Goal: Task Accomplishment & Management: Manage account settings

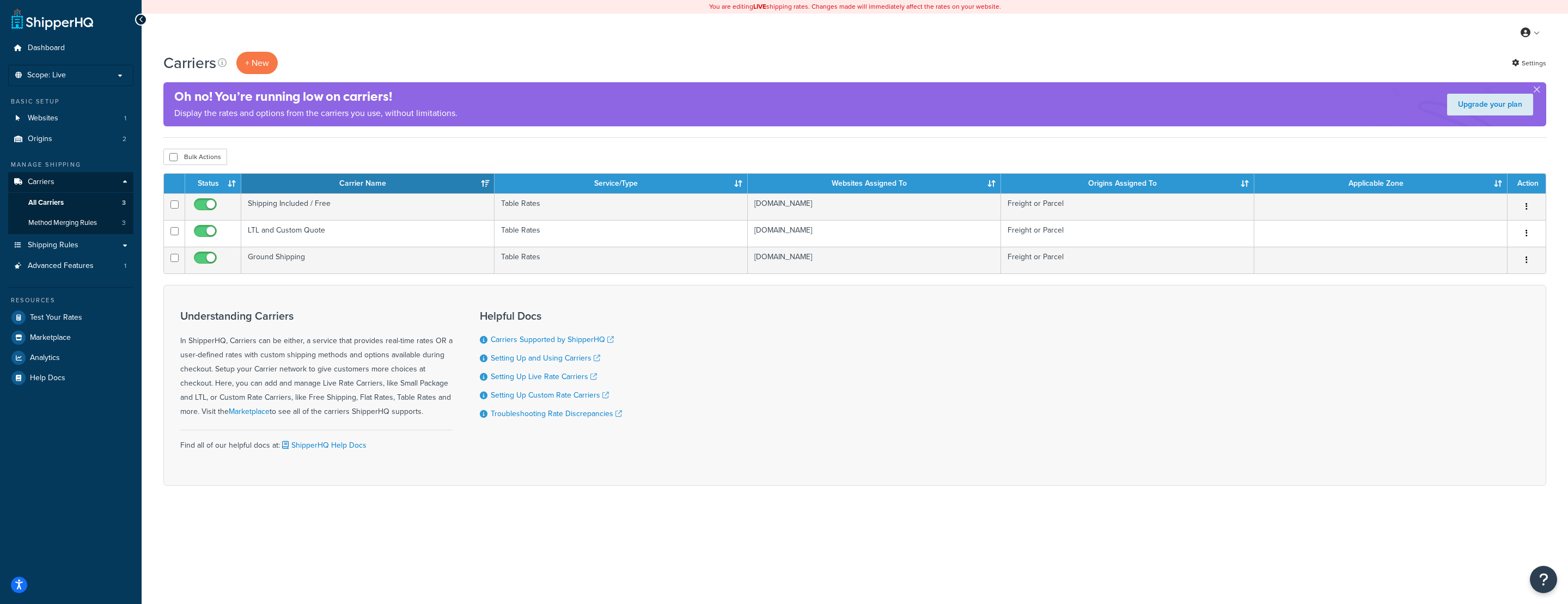
click at [272, 285] on form "Status Carrier Name Service/Type Websites Assigned To Origins Assigned To Appli…" at bounding box center [854, 329] width 1383 height 312
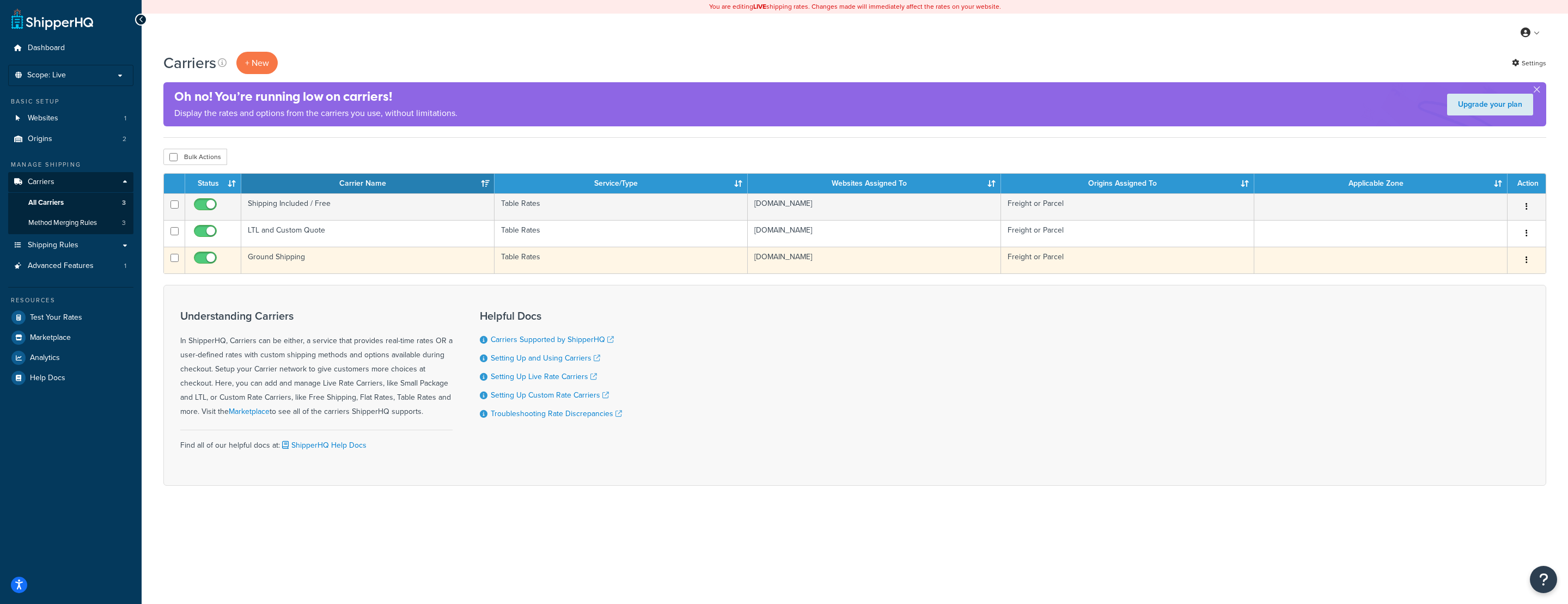
click at [277, 263] on td "Ground Shipping" at bounding box center [368, 260] width 253 height 27
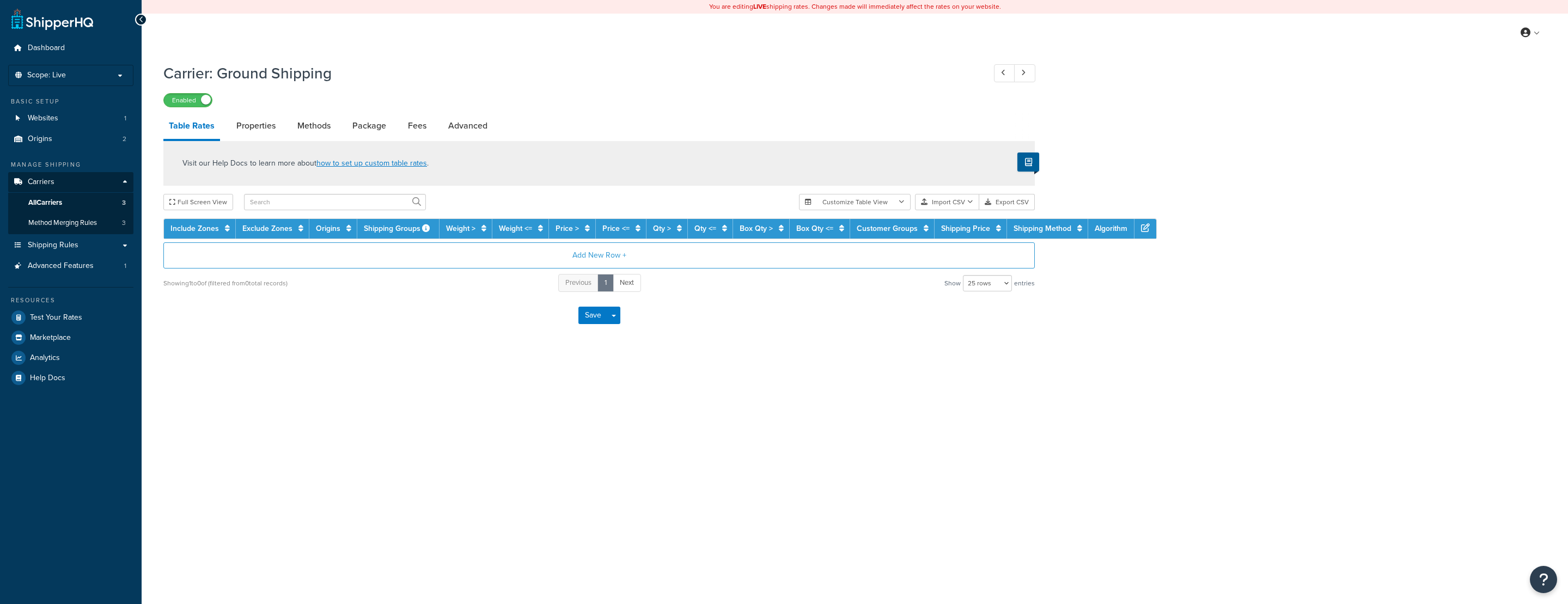
select select "25"
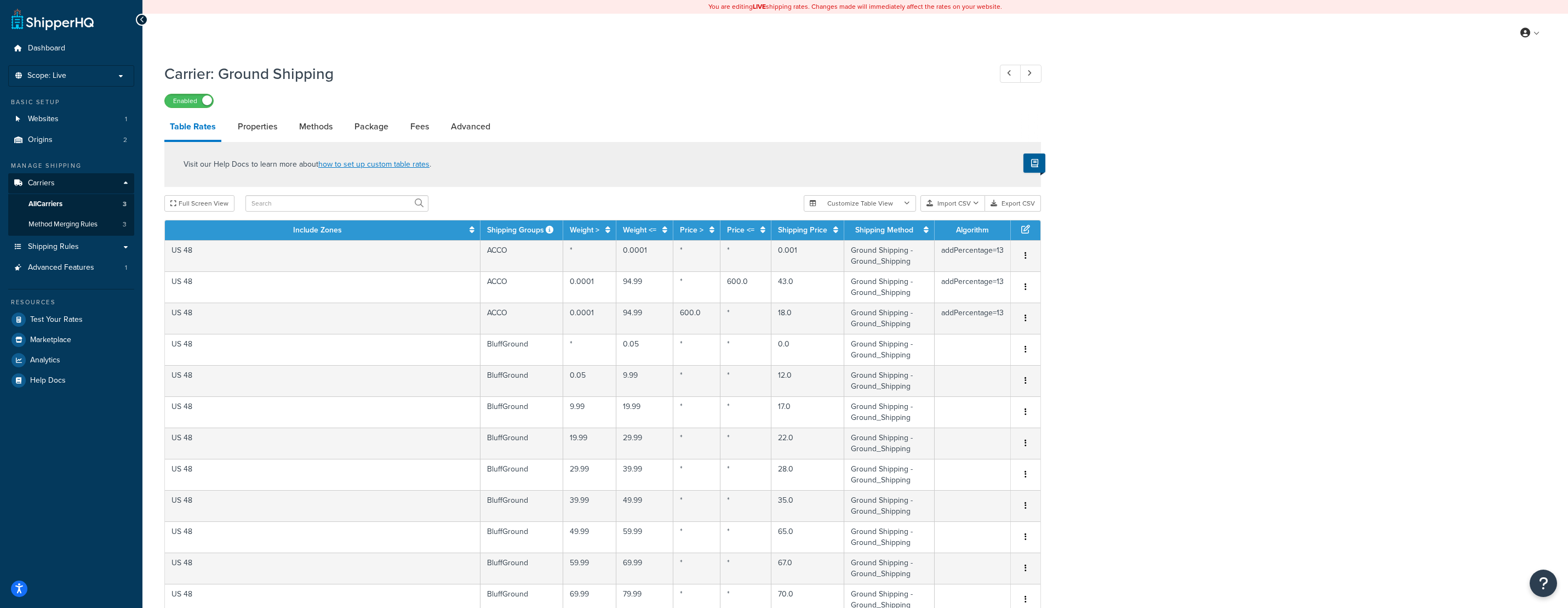
click at [288, 186] on div "Visit our Help Docs to learn more about how to set up custom table rates ." at bounding box center [602, 164] width 877 height 45
click at [280, 208] on input "text" at bounding box center [337, 203] width 183 height 17
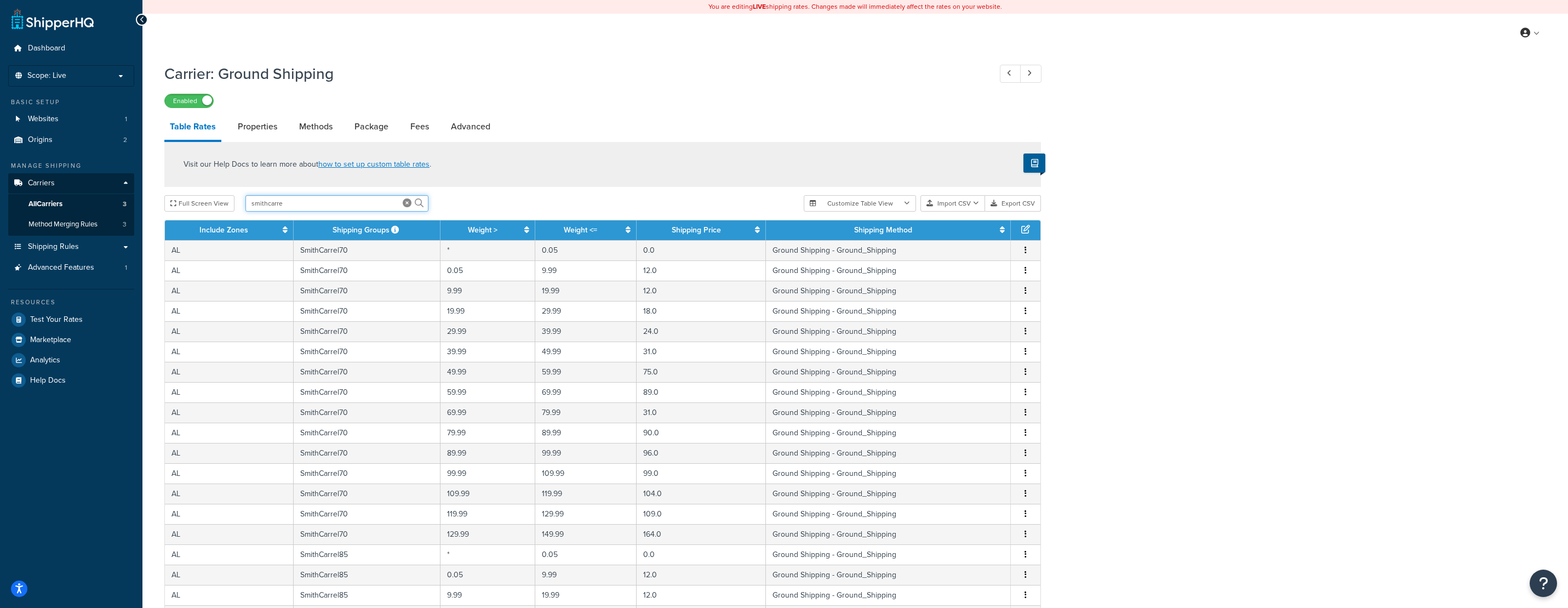
click at [291, 204] on input "smithcarre" at bounding box center [337, 203] width 183 height 17
type input "smithcarrel70"
click at [760, 229] on icon at bounding box center [758, 229] width 5 height 8
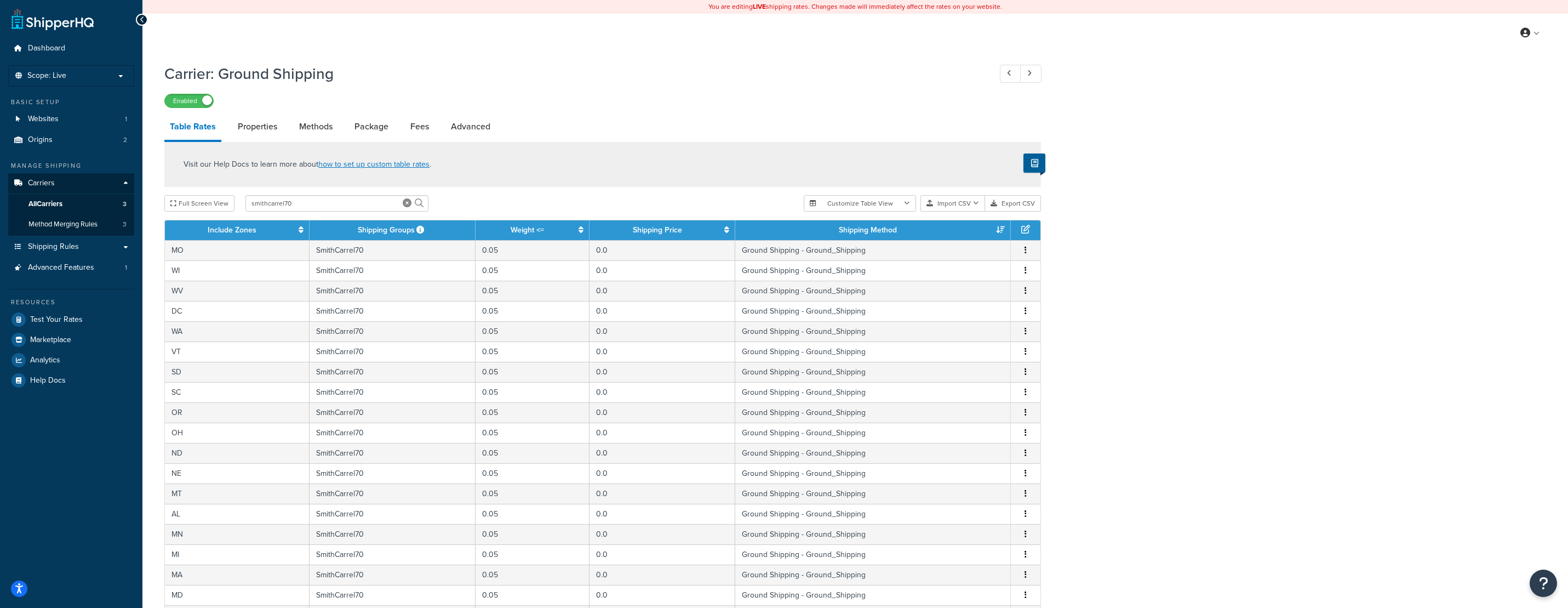
click at [1212, 224] on div "Carrier: Ground Shipping Enabled Table Rates Properties Methods Package Fees Ad…" at bounding box center [855, 467] width 1426 height 817
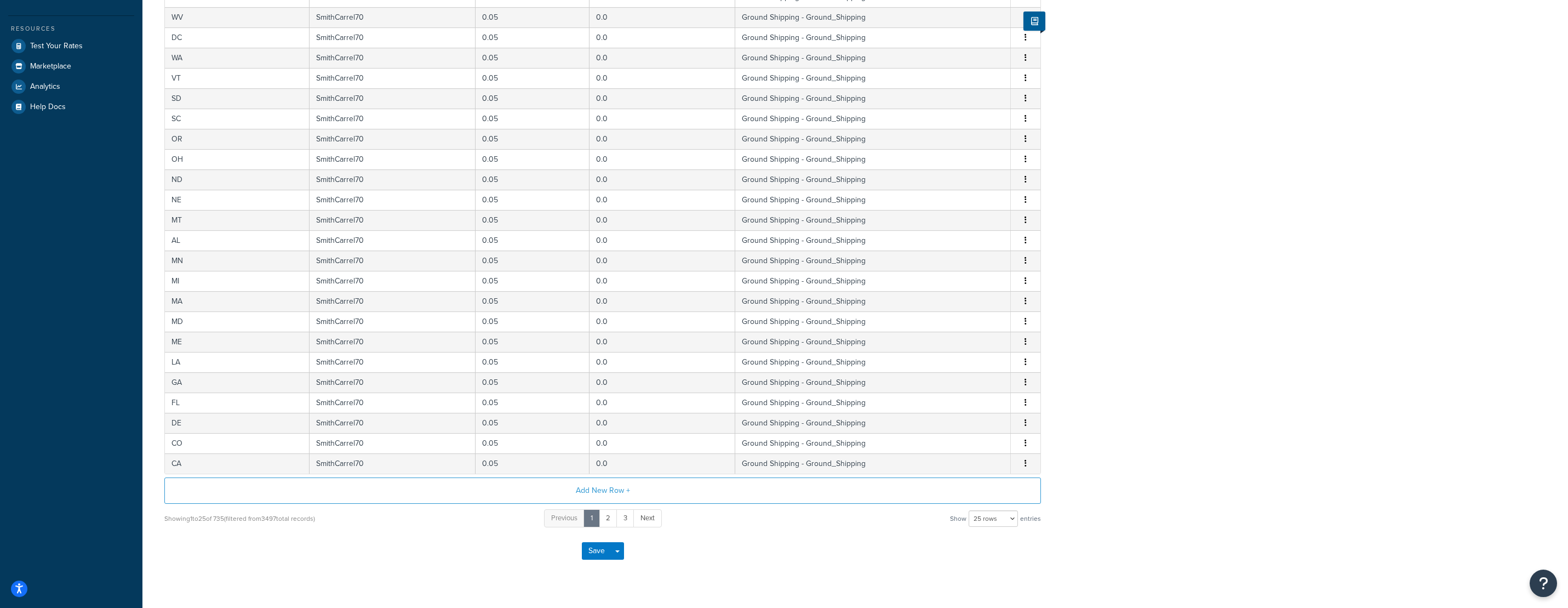
scroll to position [295, 0]
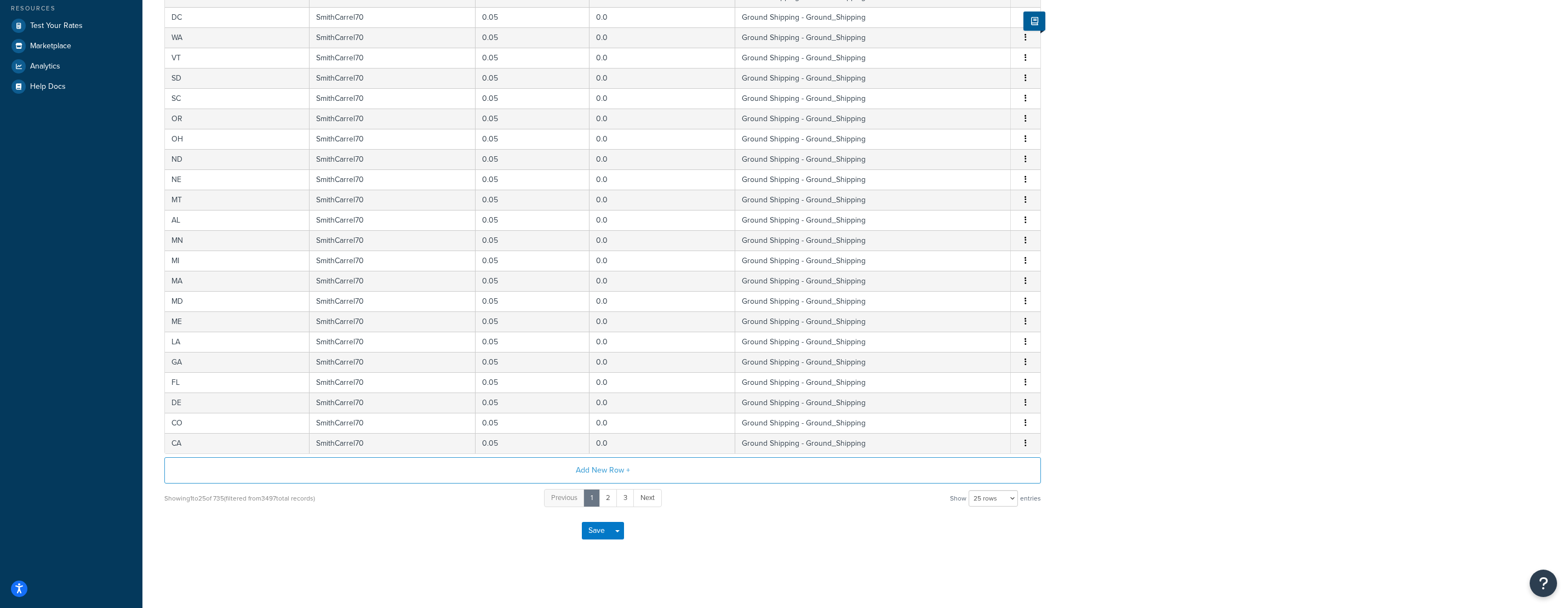
drag, startPoint x: 1208, startPoint y: 216, endPoint x: 1217, endPoint y: 446, distance: 230.2
click at [608, 498] on link "2" at bounding box center [608, 498] width 18 height 18
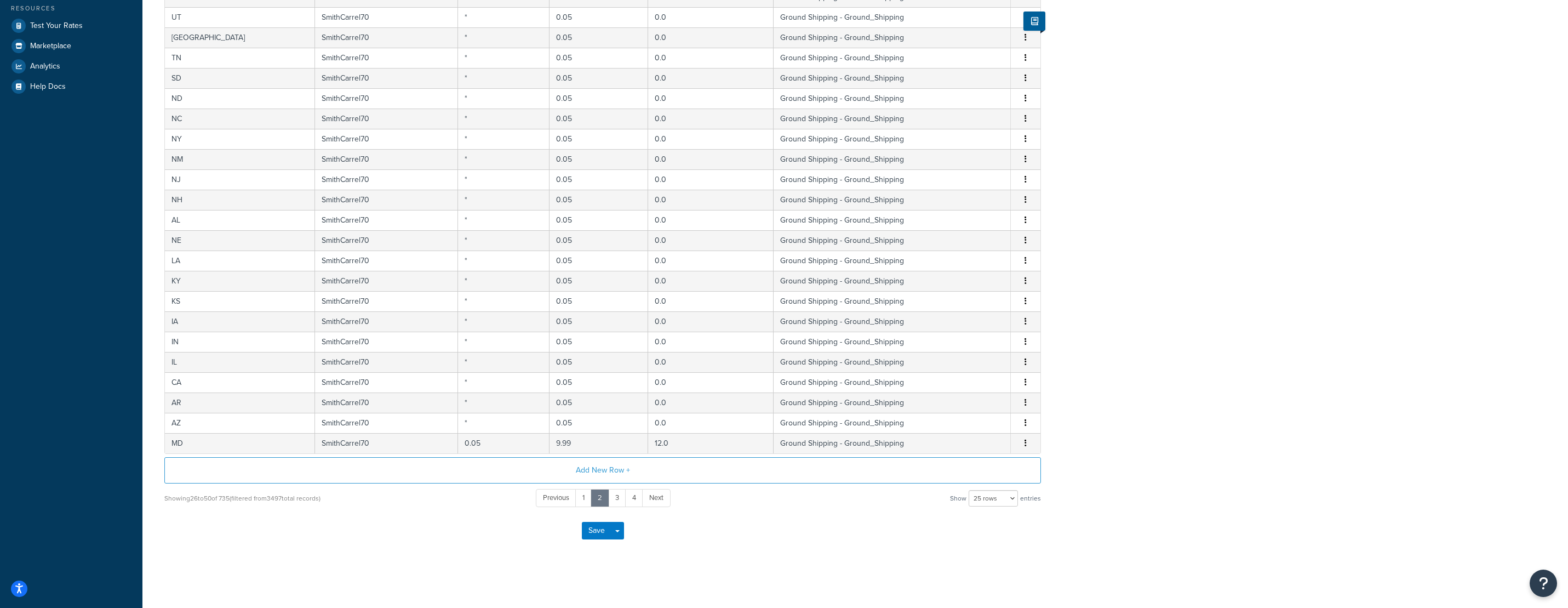
drag, startPoint x: 1237, startPoint y: 259, endPoint x: 1218, endPoint y: 428, distance: 170.1
click at [635, 501] on link "4" at bounding box center [634, 498] width 18 height 18
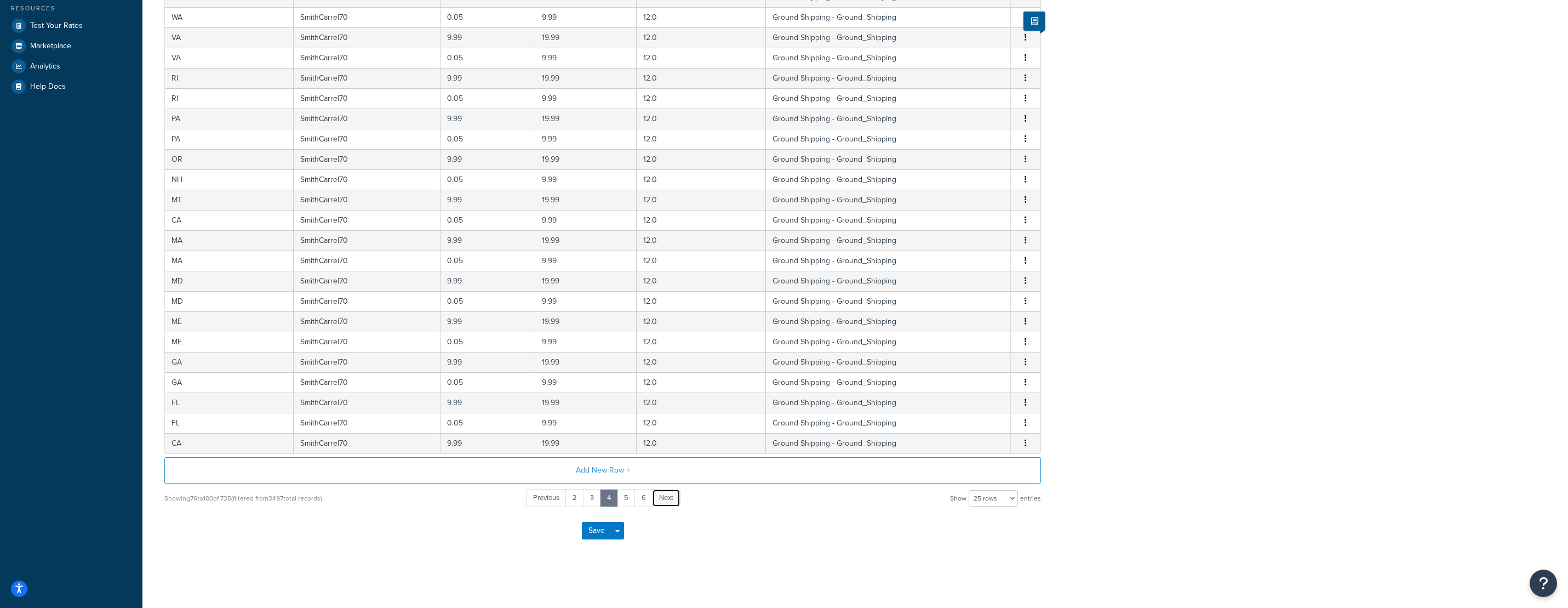
click at [666, 502] on span "Next" at bounding box center [666, 498] width 14 height 11
click at [676, 497] on link "Next" at bounding box center [665, 498] width 28 height 18
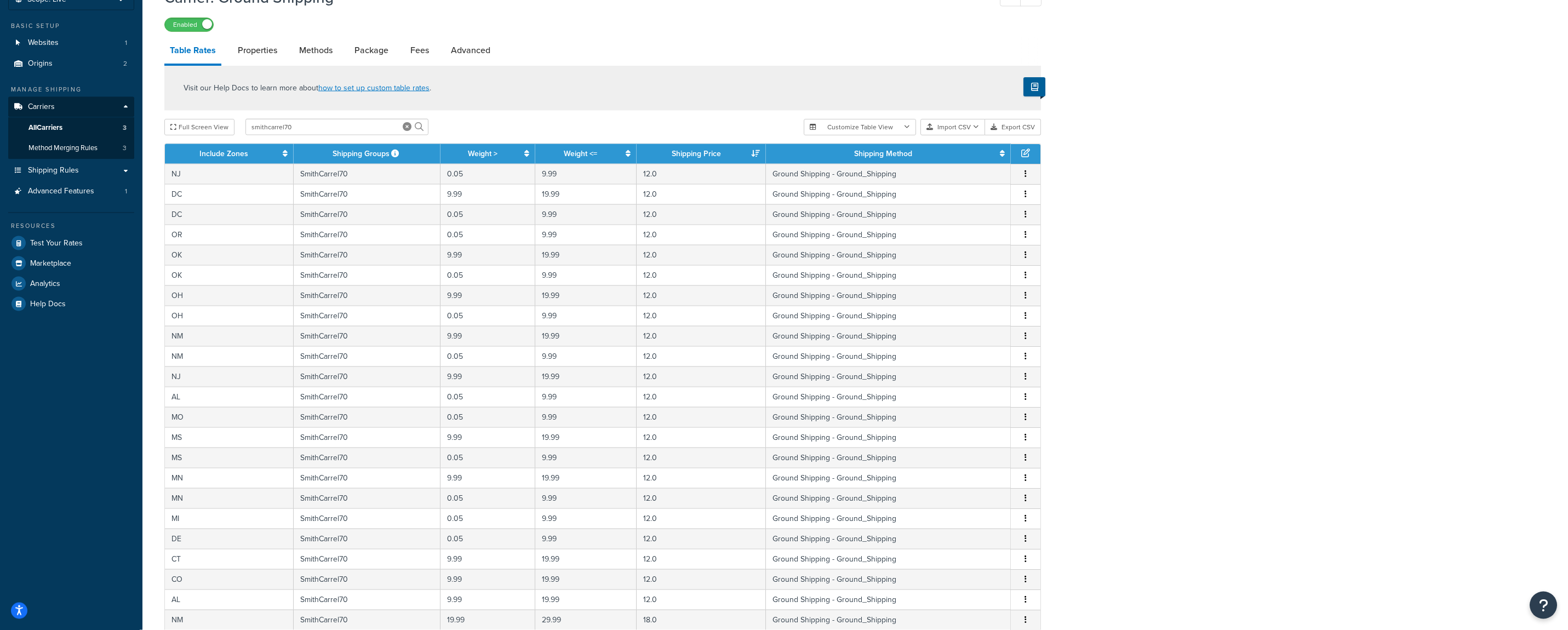
scroll to position [0, 0]
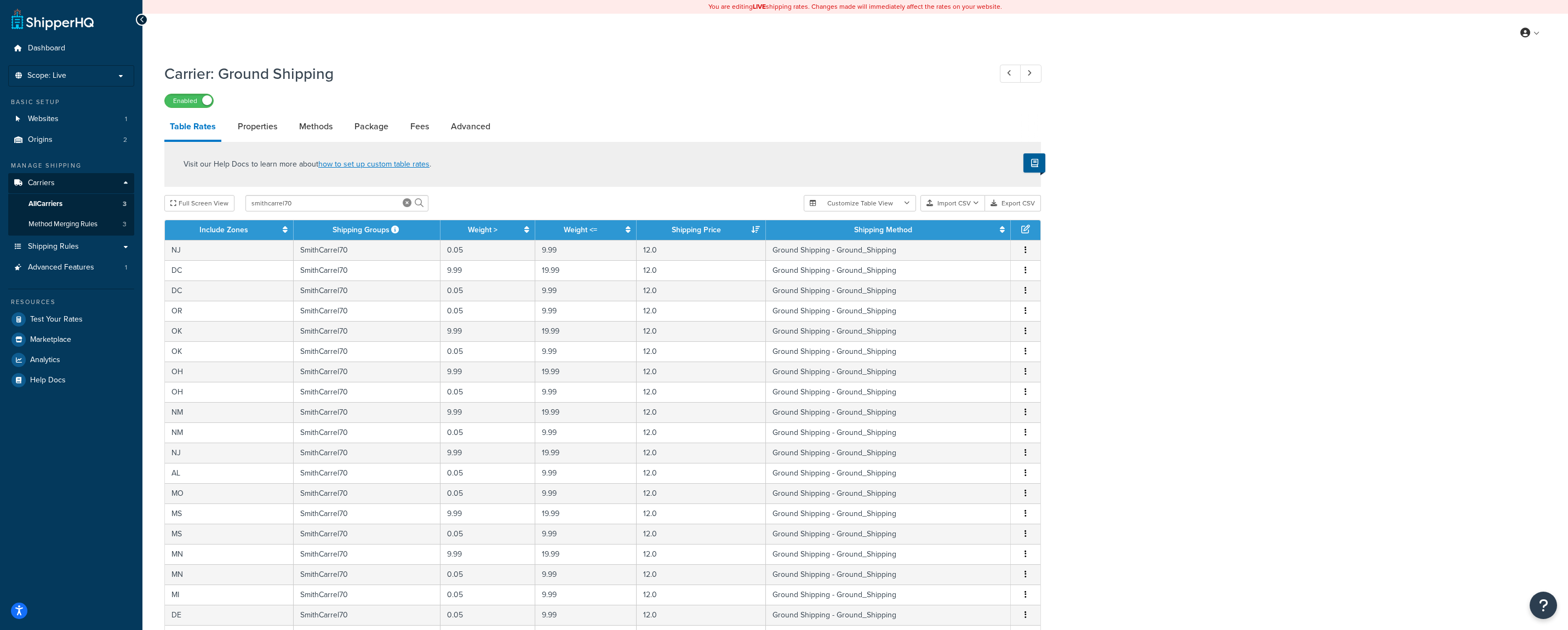
drag, startPoint x: 1320, startPoint y: 517, endPoint x: 1251, endPoint y: 180, distance: 344.0
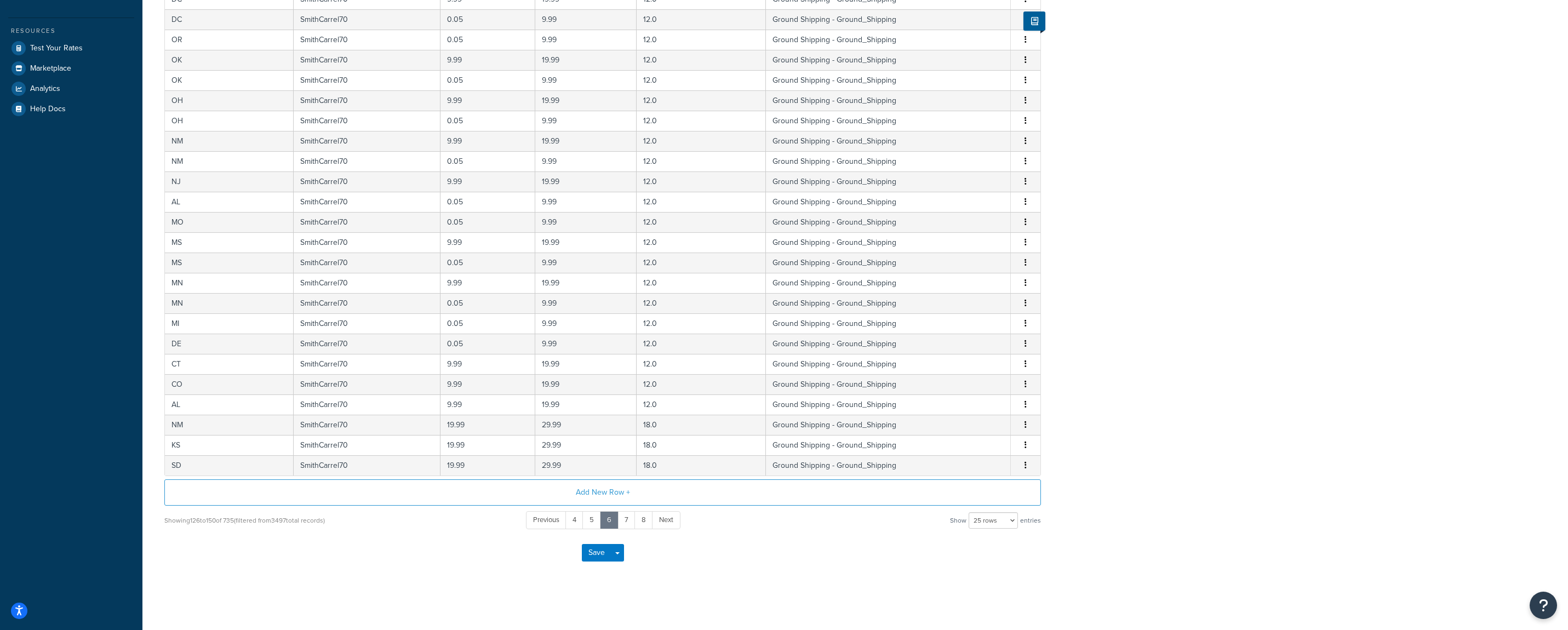
drag, startPoint x: 1248, startPoint y: 184, endPoint x: 1234, endPoint y: 394, distance: 210.5
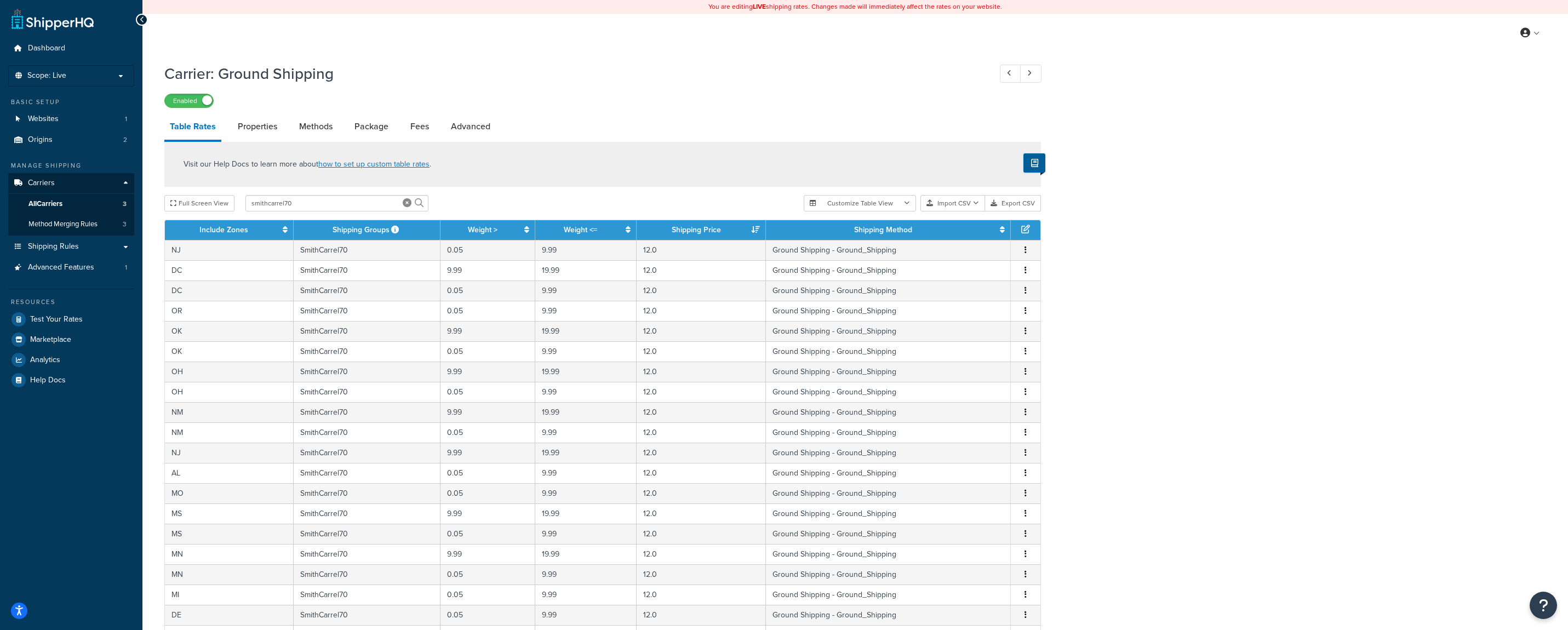
drag, startPoint x: 1233, startPoint y: 396, endPoint x: 1217, endPoint y: 241, distance: 155.8
click at [888, 199] on button "Customize Table View" at bounding box center [860, 203] width 112 height 17
click at [867, 240] on label "Show selected columns" at bounding box center [860, 244] width 96 height 15
click at [821, 240] on input "Show selected columns" at bounding box center [816, 244] width 8 height 8
radio input "true"
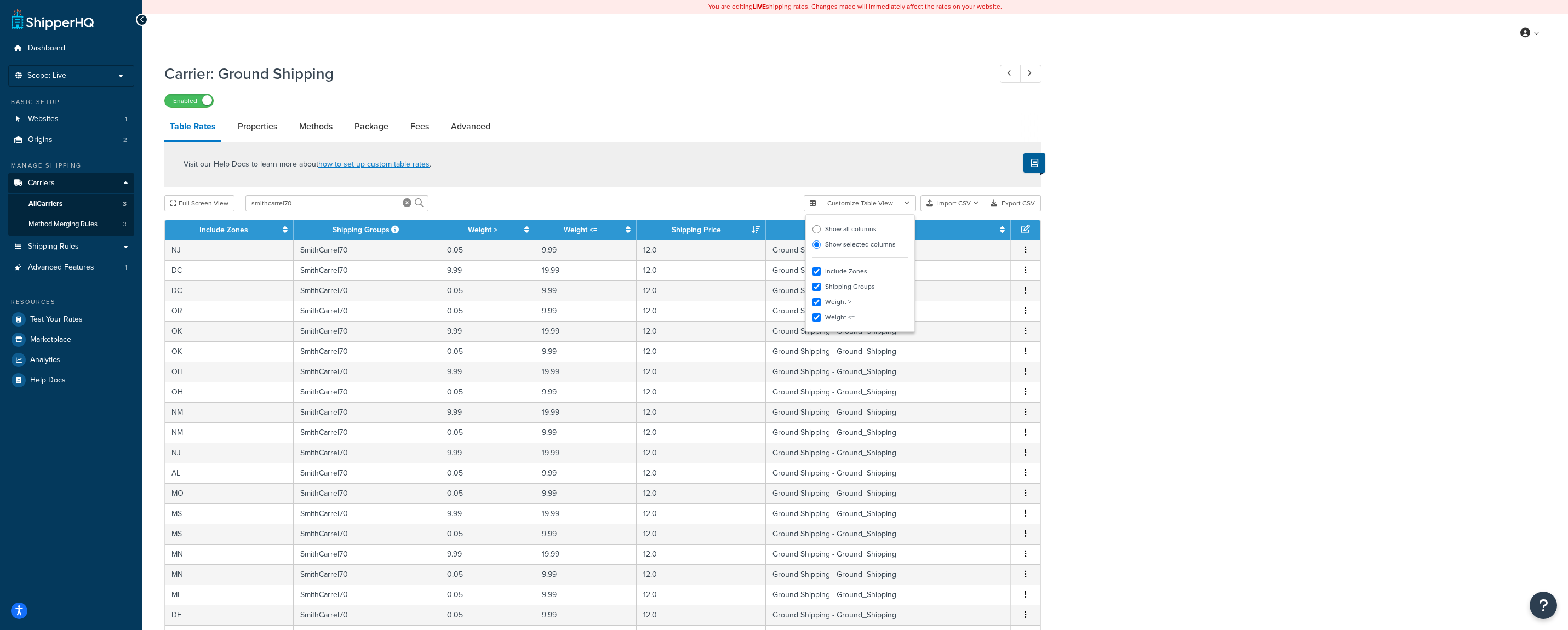
click at [1216, 222] on div "Carrier: Ground Shipping Enabled Table Rates Properties Methods Package Fees Ad…" at bounding box center [855, 466] width 1426 height 816
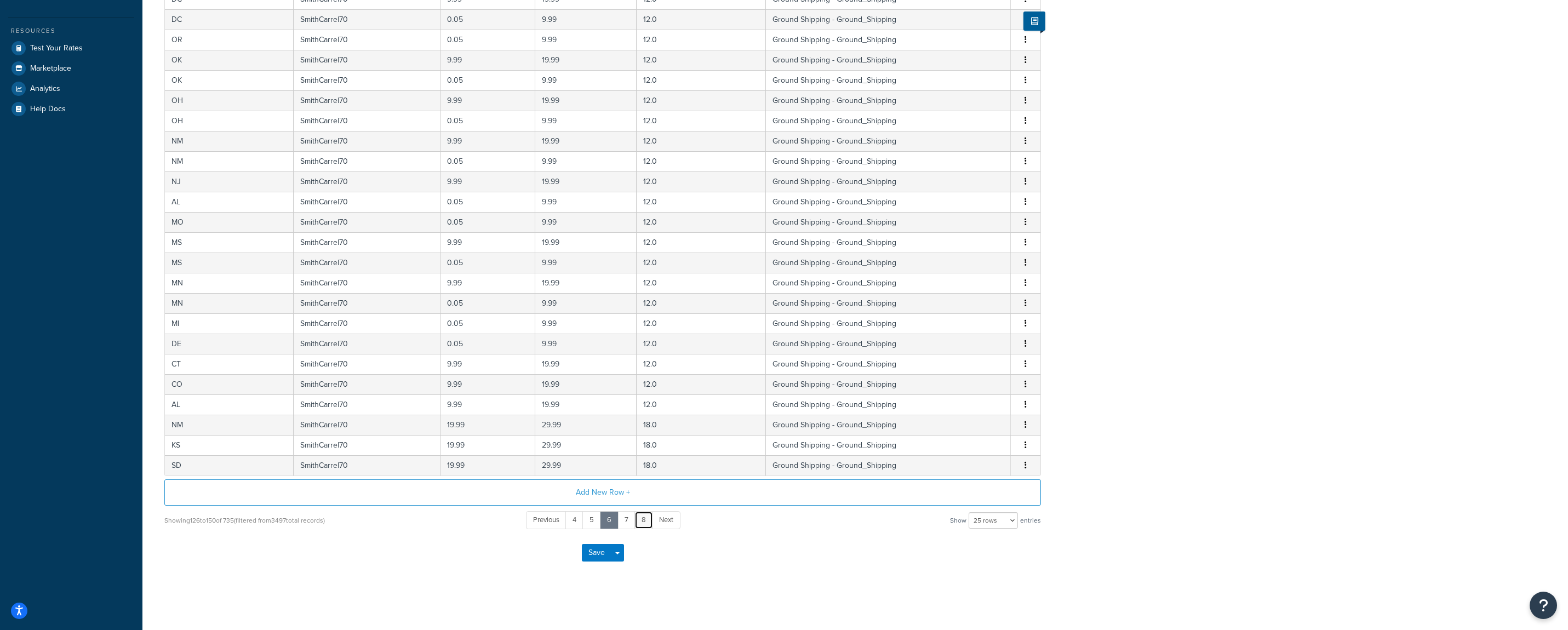
click at [643, 521] on link "8" at bounding box center [644, 519] width 18 height 18
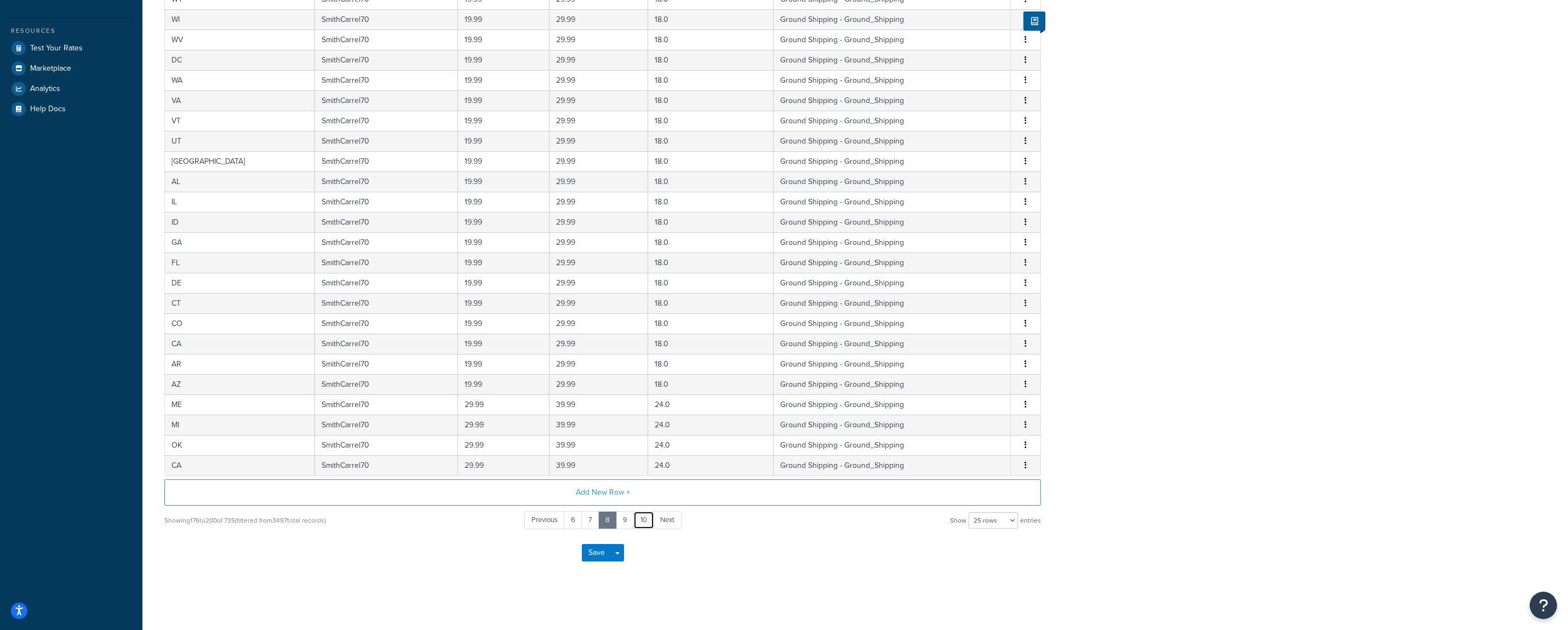
click at [644, 521] on link "10" at bounding box center [644, 519] width 21 height 18
drag, startPoint x: 1201, startPoint y: 277, endPoint x: 1202, endPoint y: 320, distance: 43.0
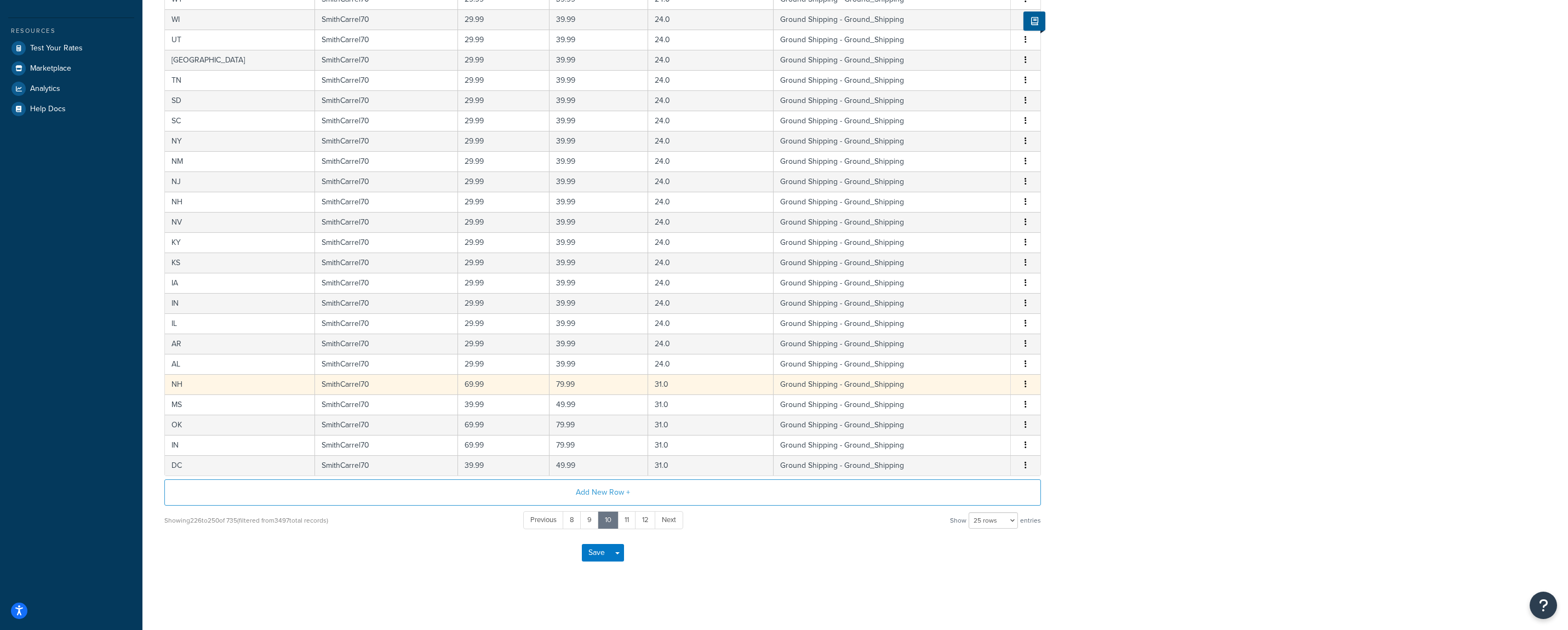
click at [1028, 384] on button "button" at bounding box center [1025, 384] width 9 height 12
click at [967, 364] on div "Edit" at bounding box center [971, 362] width 78 height 23
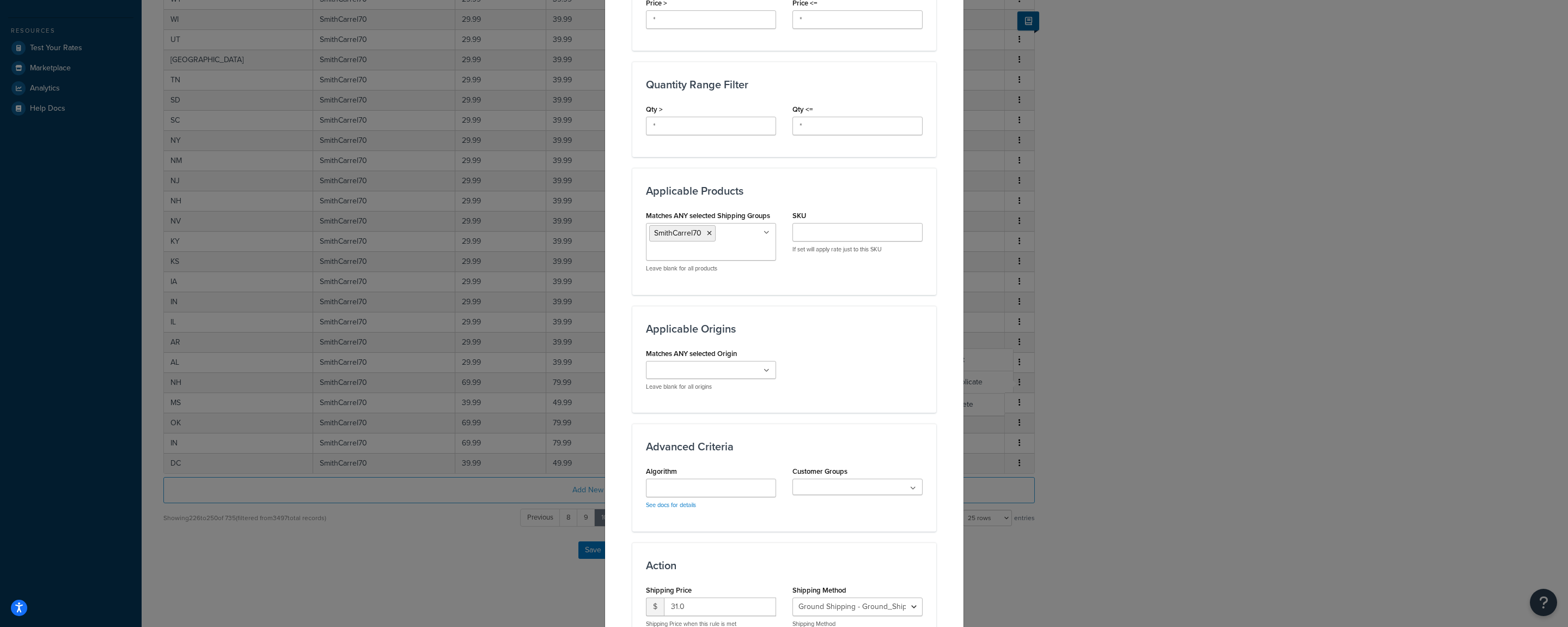
scroll to position [534, 0]
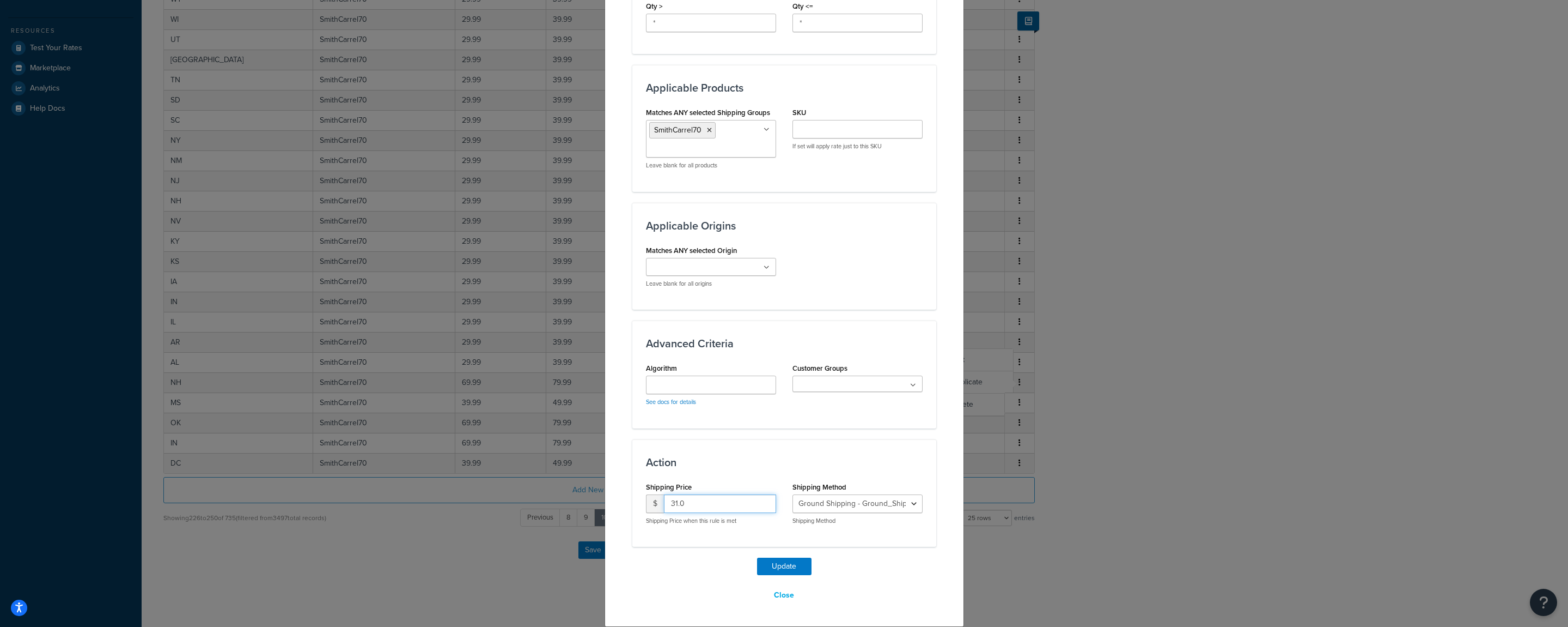
click at [697, 495] on input "31.0" at bounding box center [720, 503] width 113 height 18
type input "90"
click at [757, 558] on button "Update" at bounding box center [784, 567] width 54 height 17
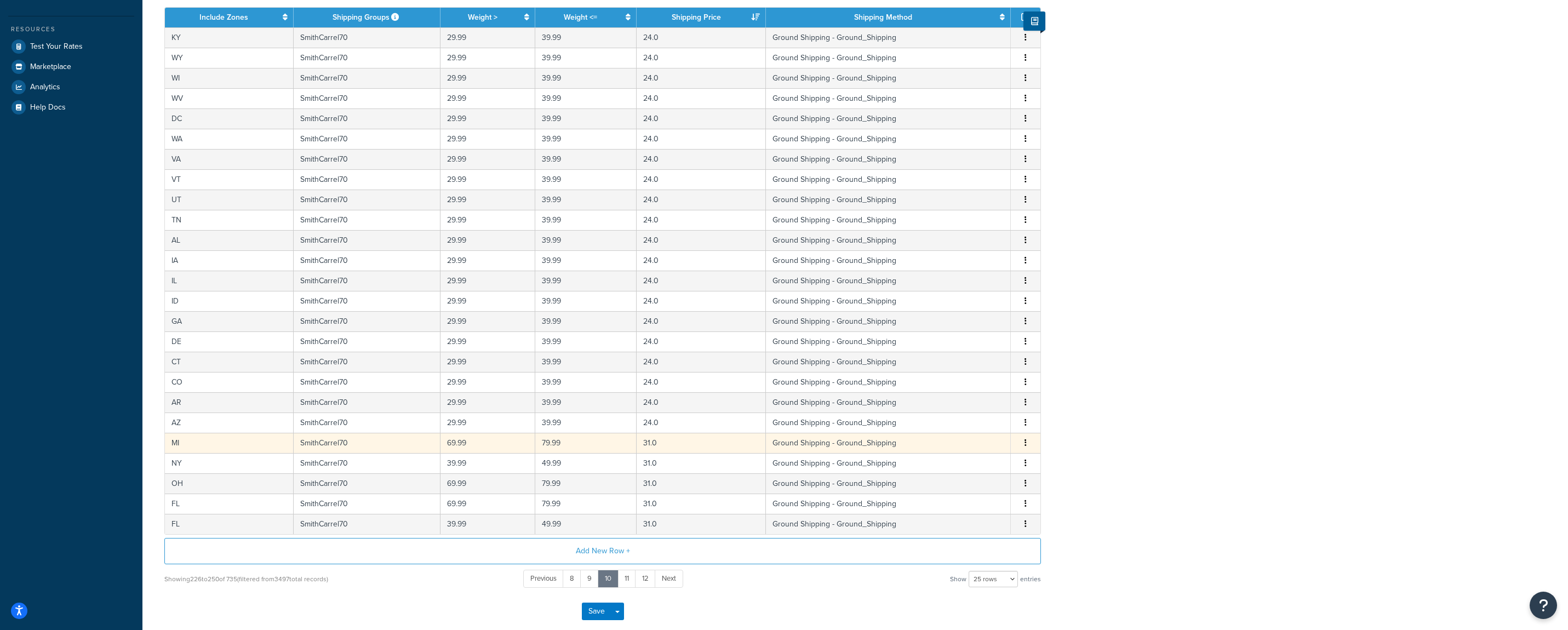
click at [1028, 444] on button "button" at bounding box center [1025, 443] width 9 height 12
click at [974, 424] on div "Edit" at bounding box center [971, 422] width 78 height 23
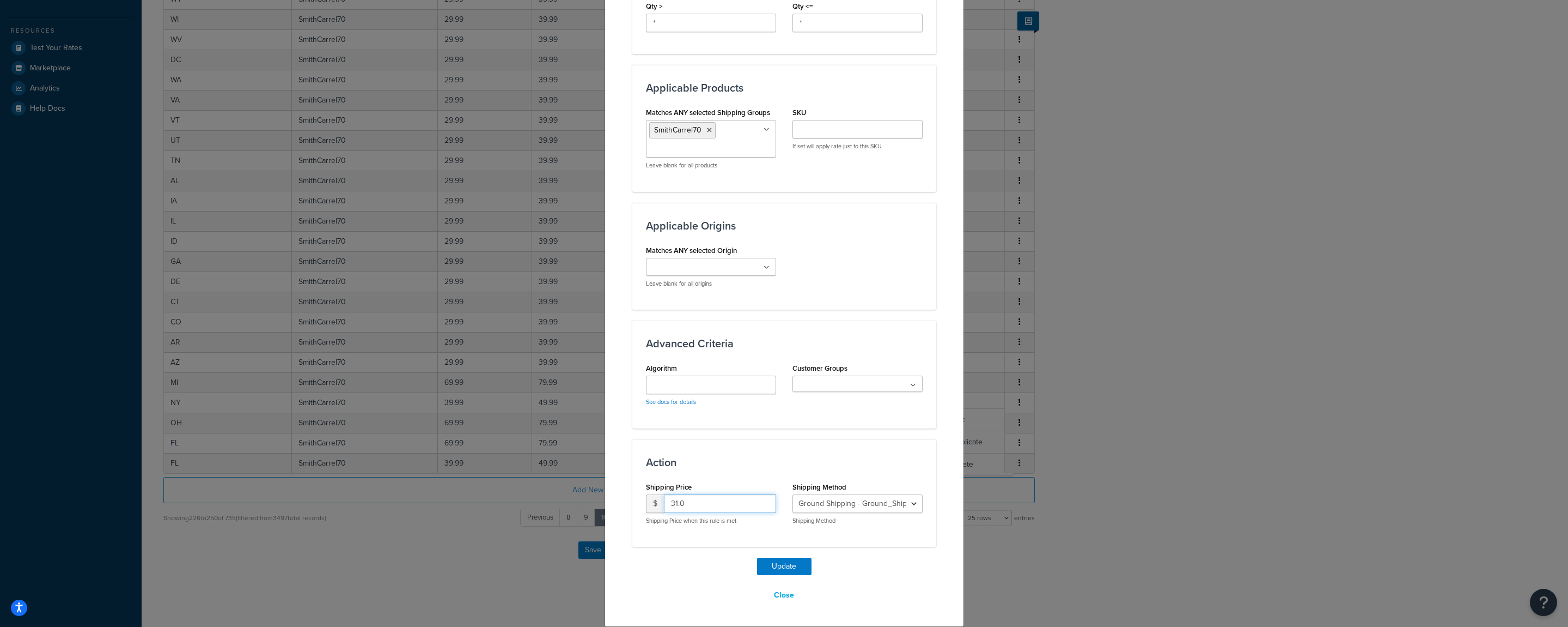
click at [701, 499] on input "31.0" at bounding box center [720, 503] width 113 height 18
type input "90"
click at [780, 567] on button "Update" at bounding box center [784, 567] width 54 height 17
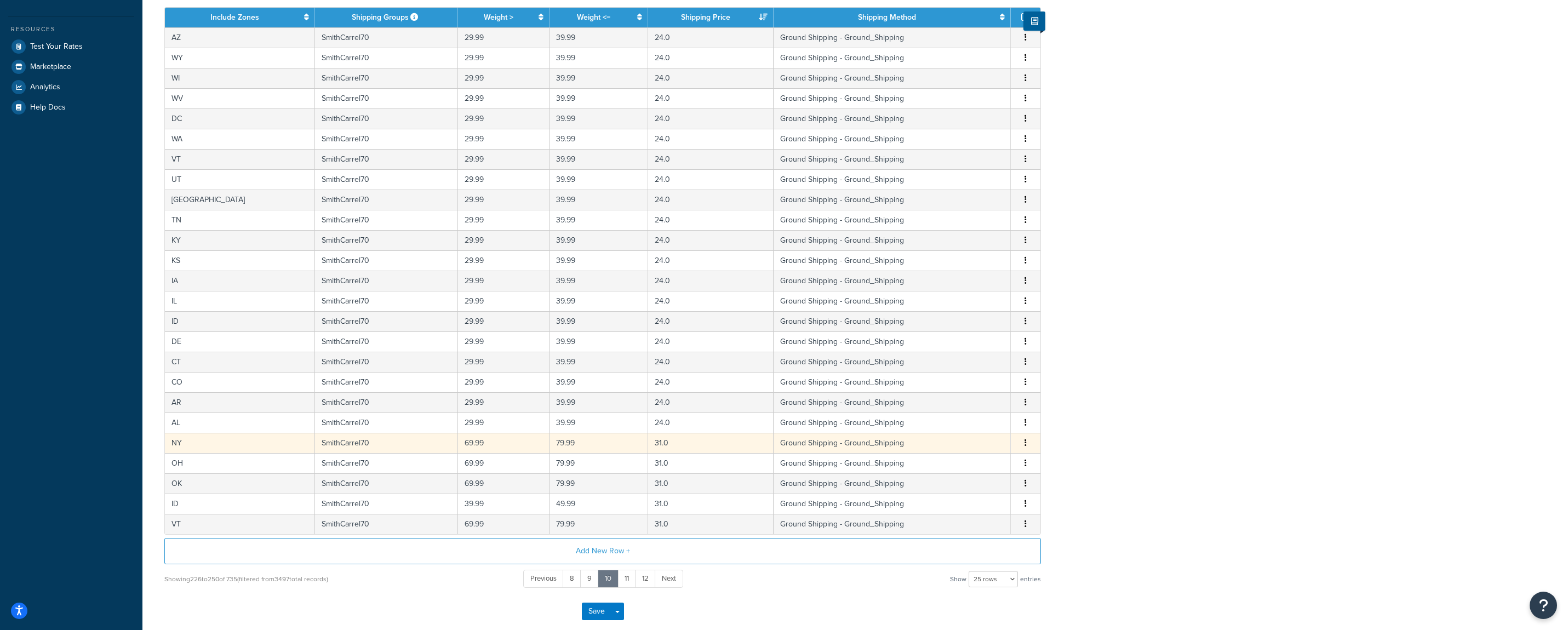
click at [1026, 445] on icon "button" at bounding box center [1025, 442] width 2 height 8
click at [960, 423] on div "Edit" at bounding box center [971, 422] width 78 height 23
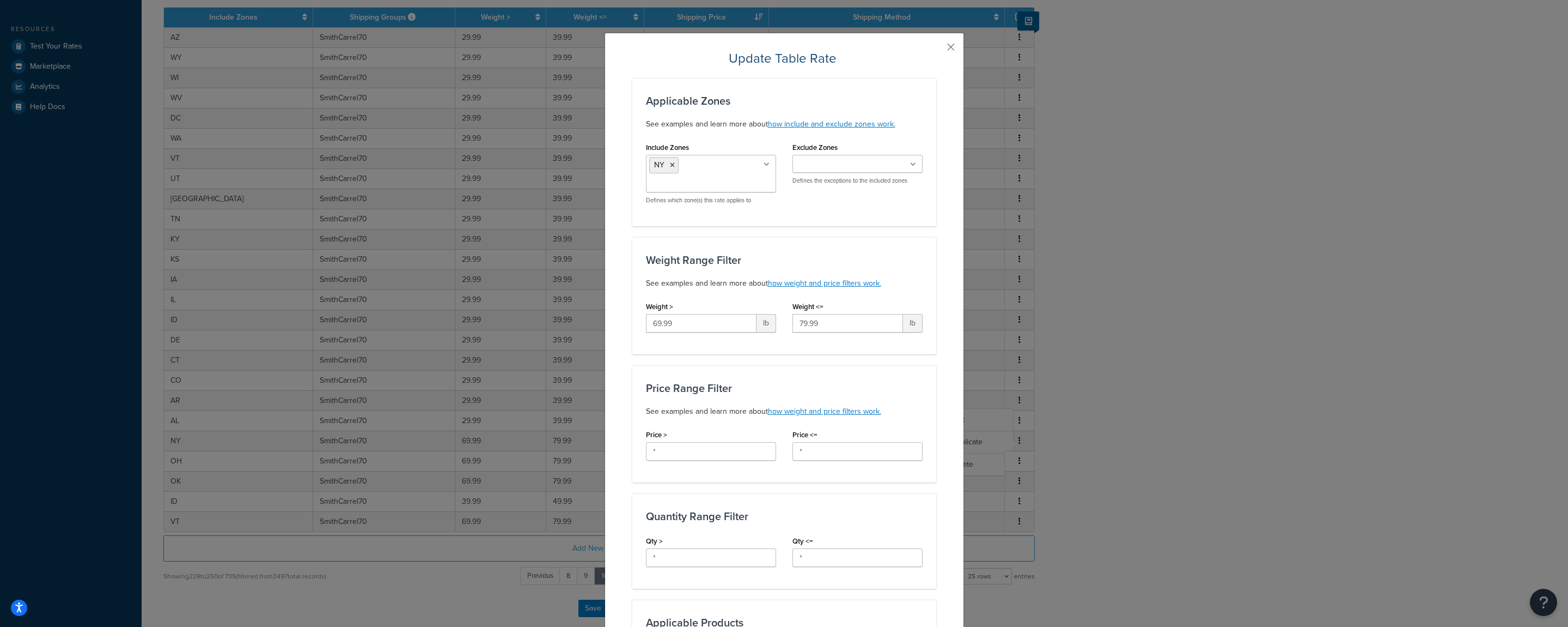
scroll to position [504, 0]
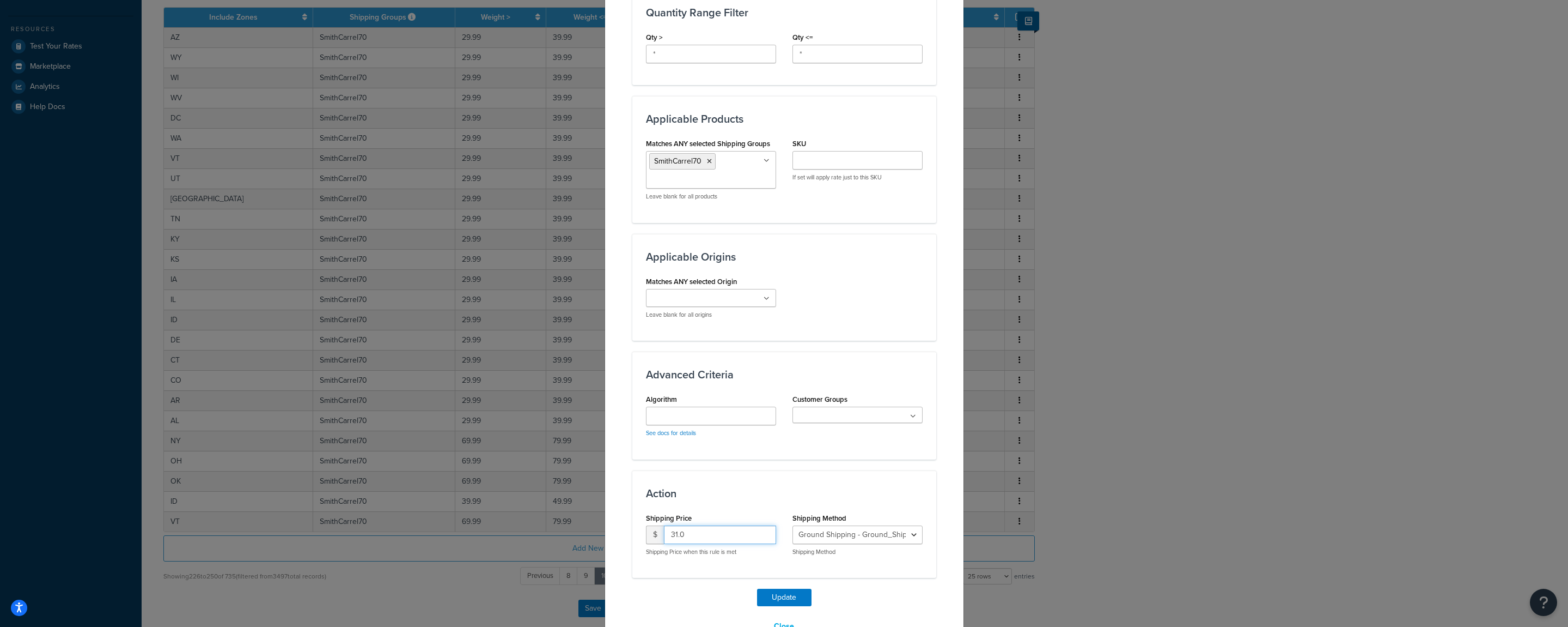
drag, startPoint x: 684, startPoint y: 539, endPoint x: 649, endPoint y: 536, distance: 35.1
click at [664, 536] on input "31.0" at bounding box center [720, 534] width 113 height 18
type input "90"
click at [757, 589] on button "Update" at bounding box center [784, 597] width 54 height 17
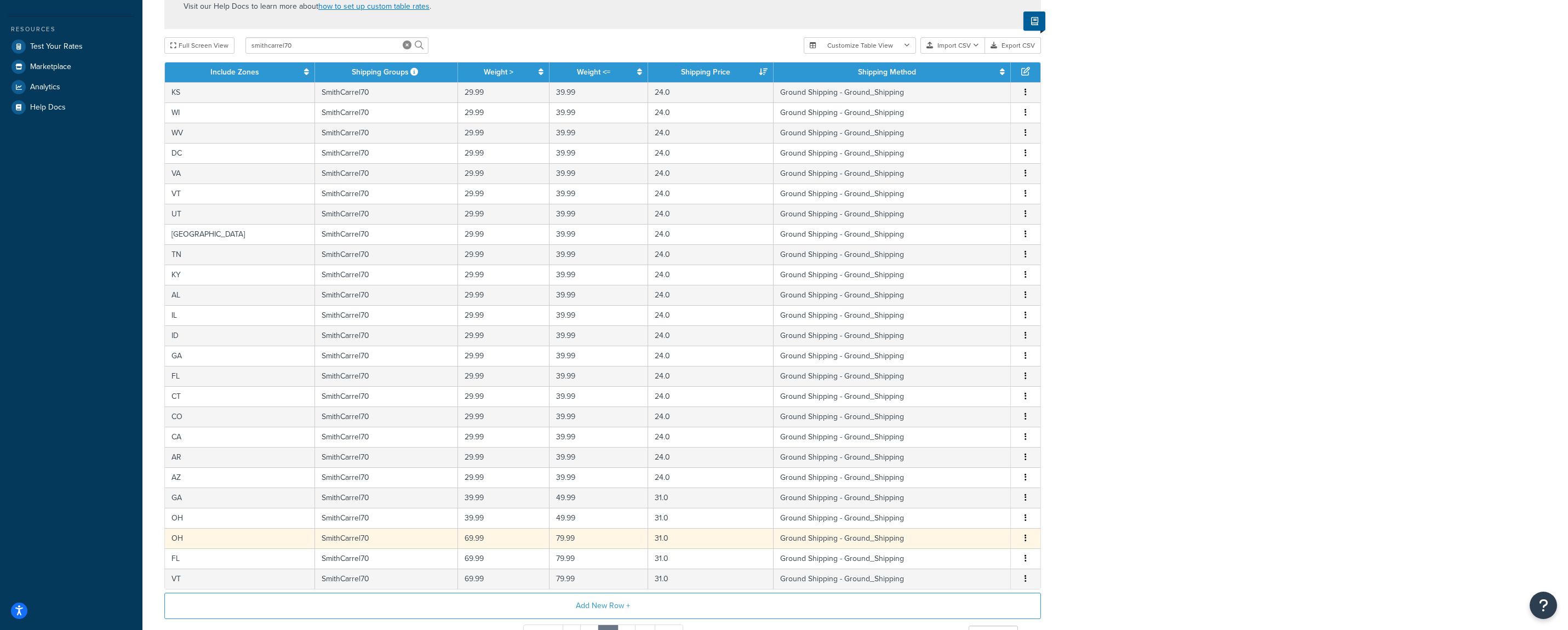
click at [1024, 541] on button "button" at bounding box center [1025, 539] width 9 height 12
click at [967, 519] on div "Edit" at bounding box center [971, 518] width 78 height 23
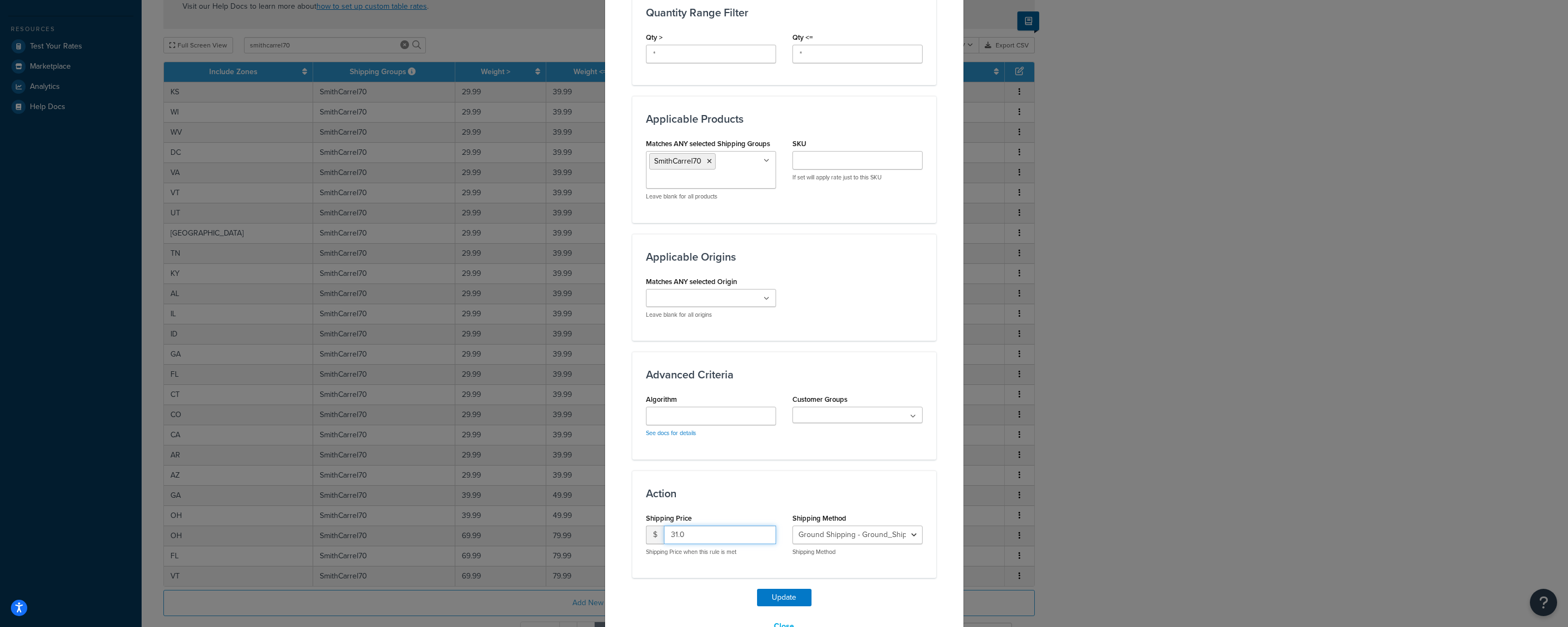
click at [695, 533] on input "31.0" at bounding box center [720, 534] width 113 height 18
type input "90"
click at [757, 589] on button "Update" at bounding box center [784, 597] width 54 height 17
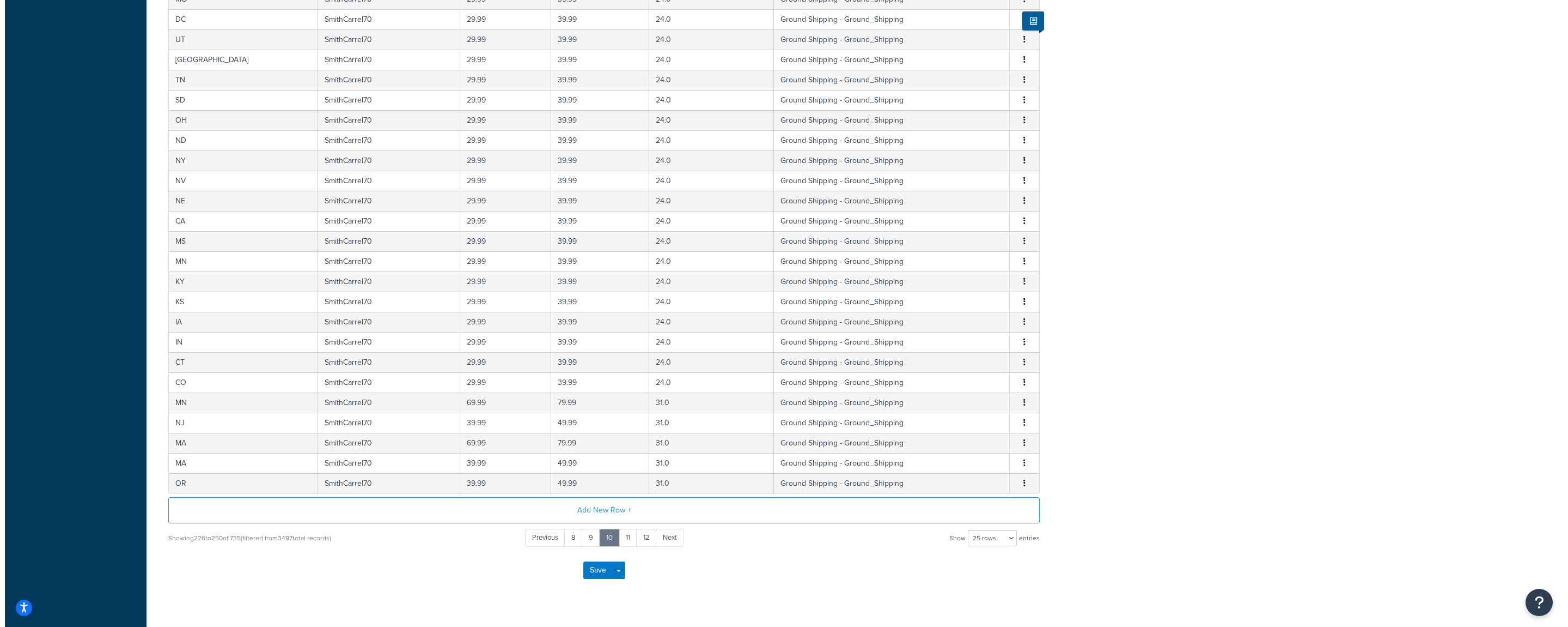
scroll to position [422, 0]
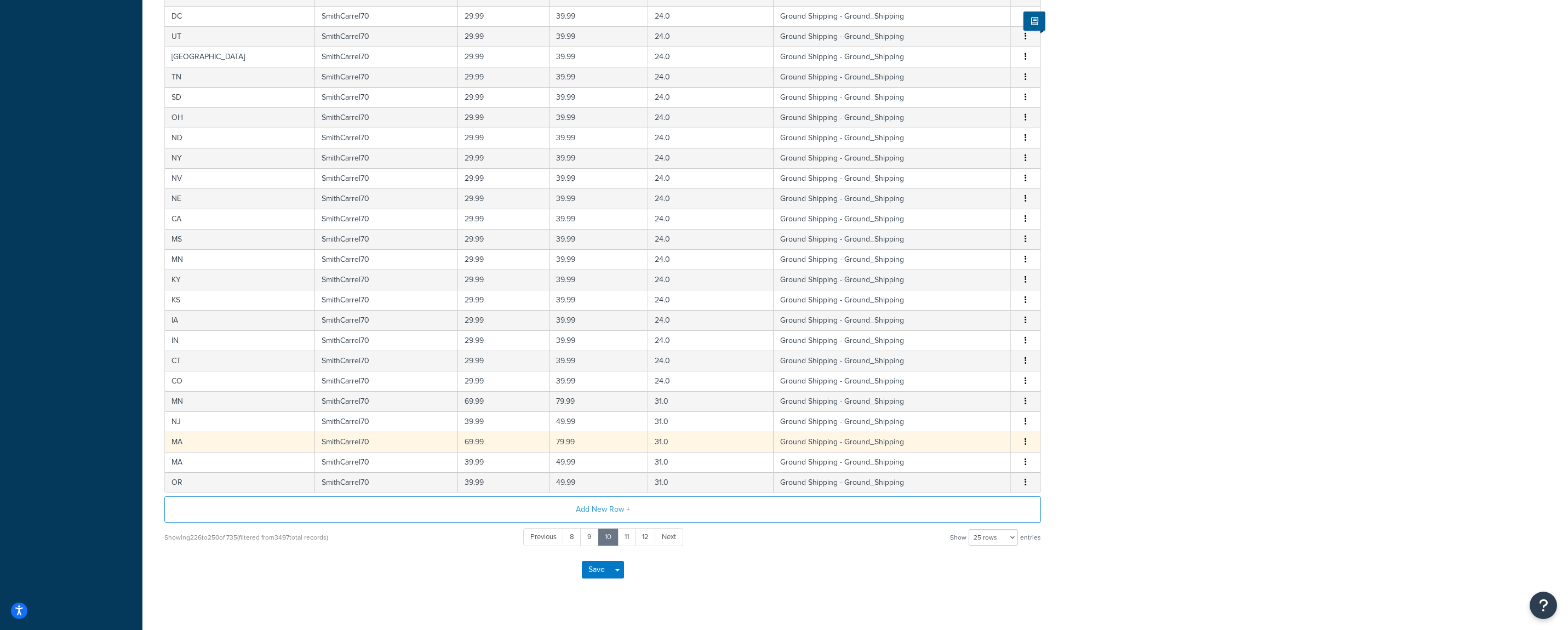
click at [1027, 445] on button "button" at bounding box center [1025, 442] width 9 height 12
click at [975, 425] on div "Edit" at bounding box center [971, 421] width 78 height 23
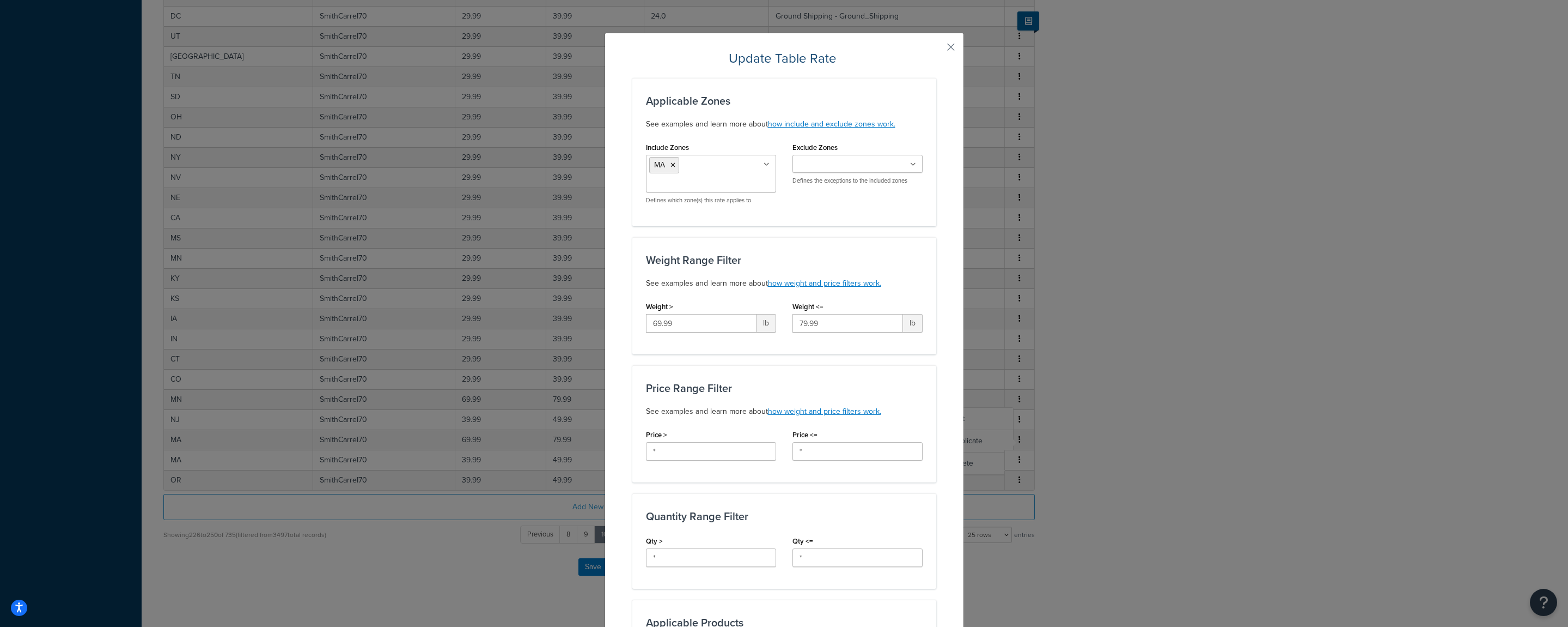
scroll to position [504, 0]
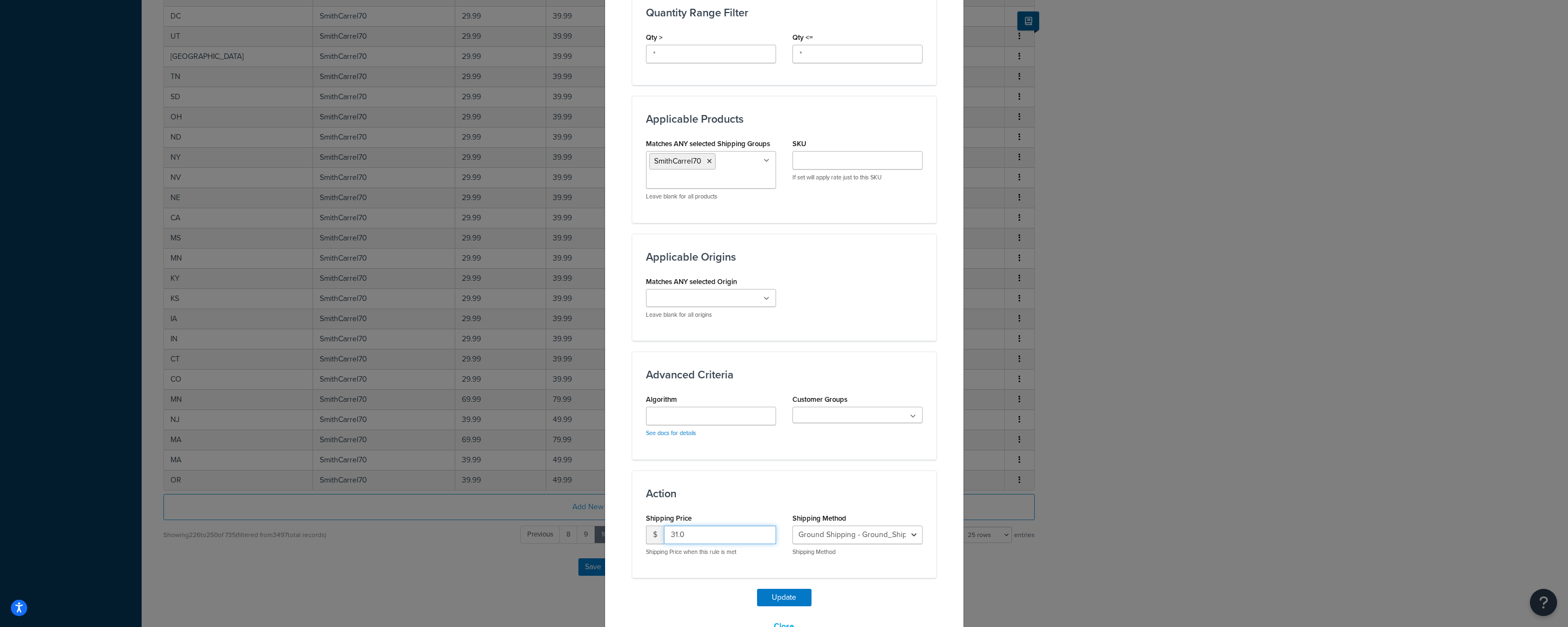
click at [702, 534] on input "31.0" at bounding box center [720, 534] width 113 height 18
type input "90"
click at [757, 589] on button "Update" at bounding box center [784, 597] width 54 height 17
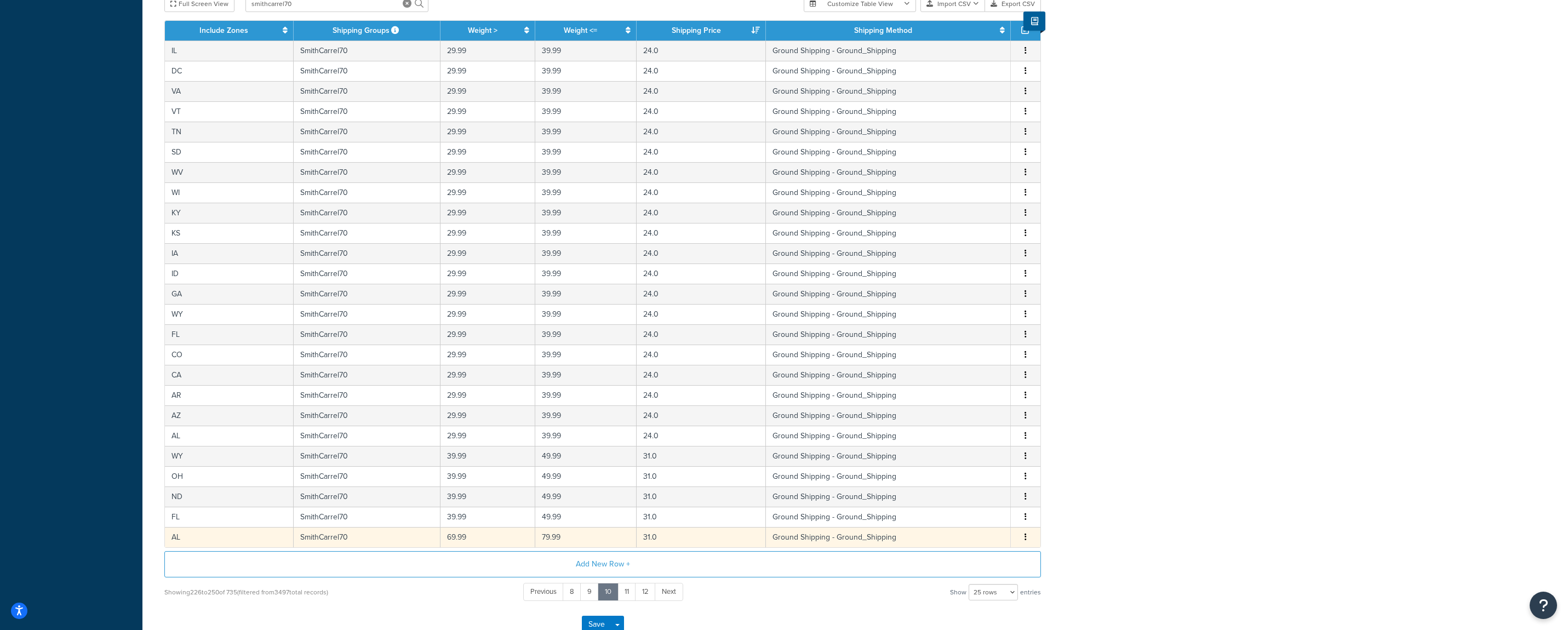
click at [1025, 541] on icon "button" at bounding box center [1025, 536] width 2 height 8
click at [970, 518] on div "Edit" at bounding box center [971, 516] width 78 height 23
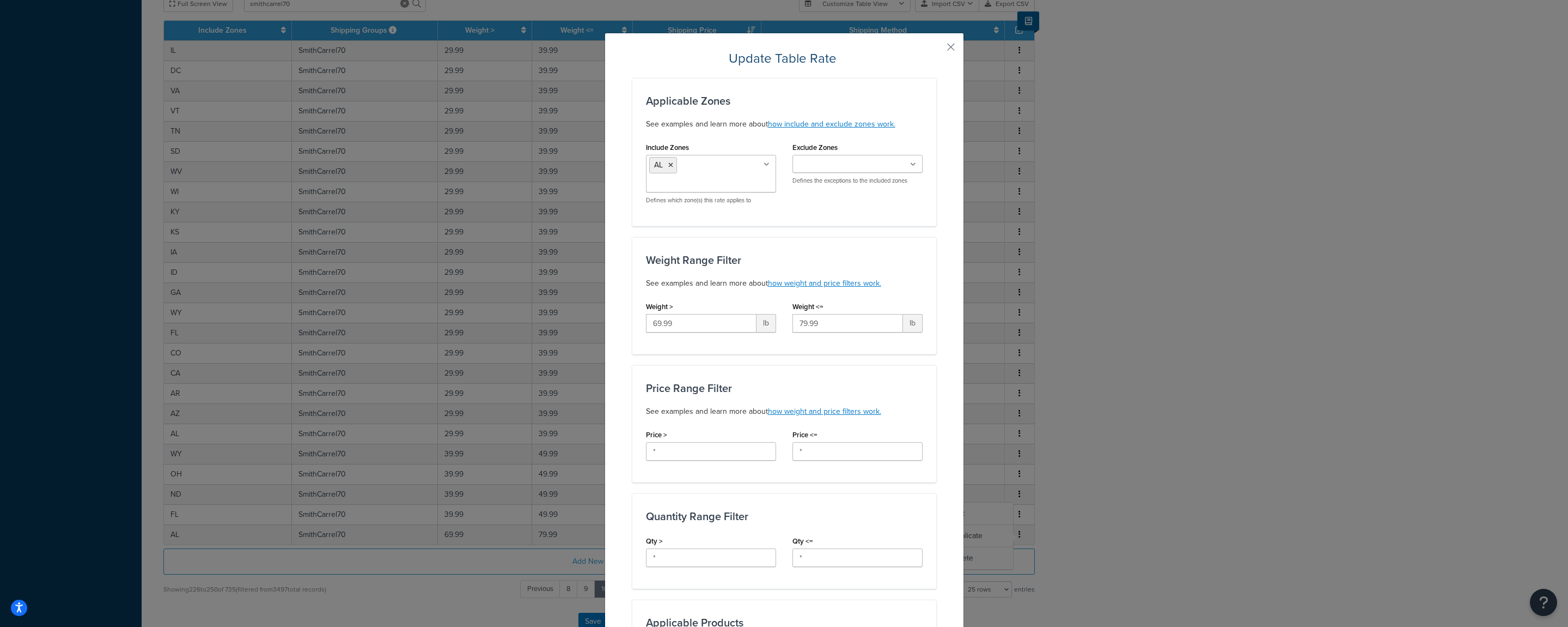
scroll to position [431, 0]
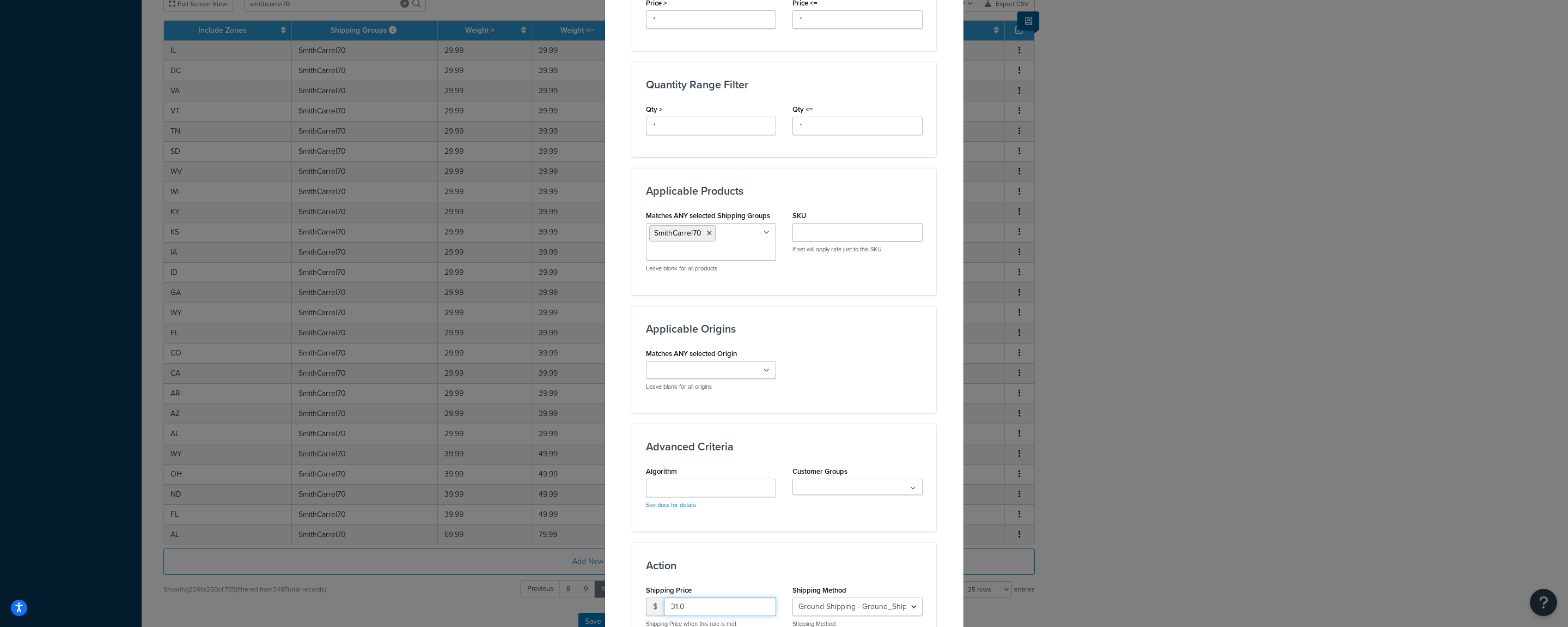
click at [680, 602] on input "31.0" at bounding box center [720, 606] width 113 height 18
type input "90"
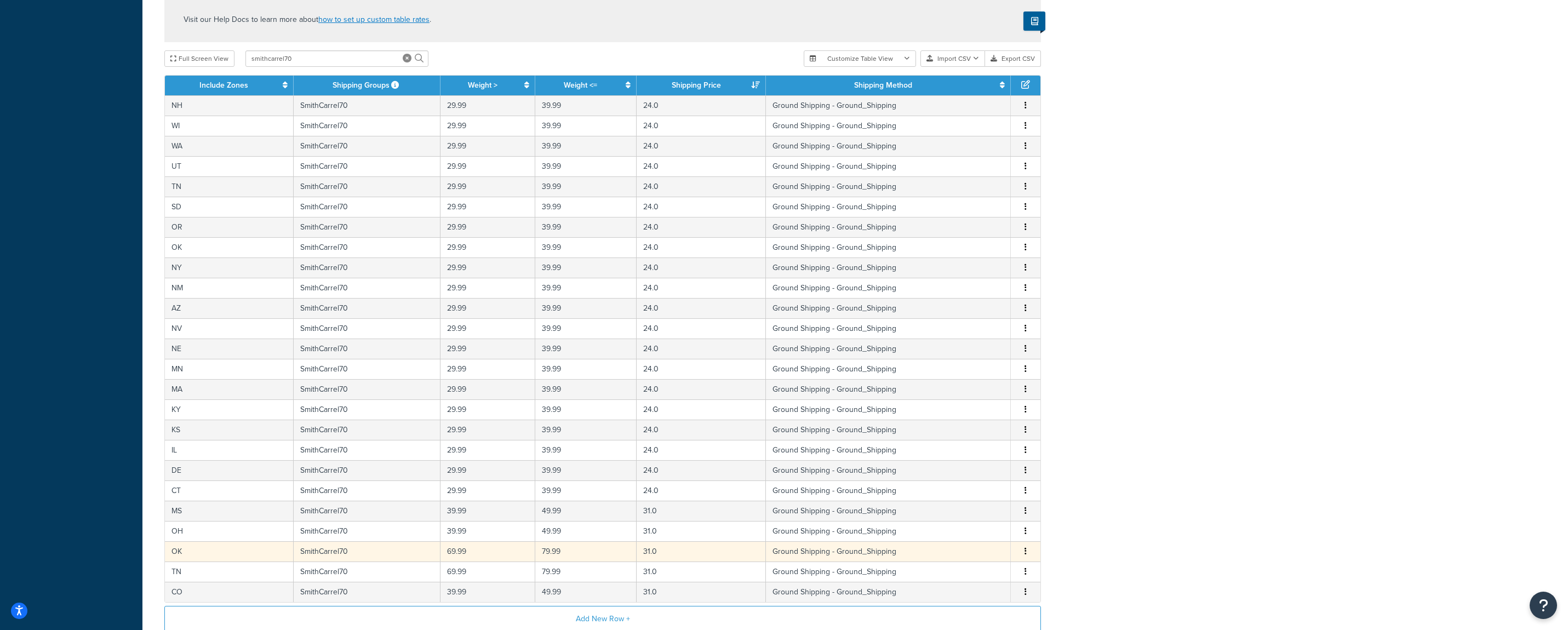
click at [1025, 552] on icon "button" at bounding box center [1025, 551] width 2 height 8
click at [971, 535] on div "Edit" at bounding box center [971, 531] width 78 height 23
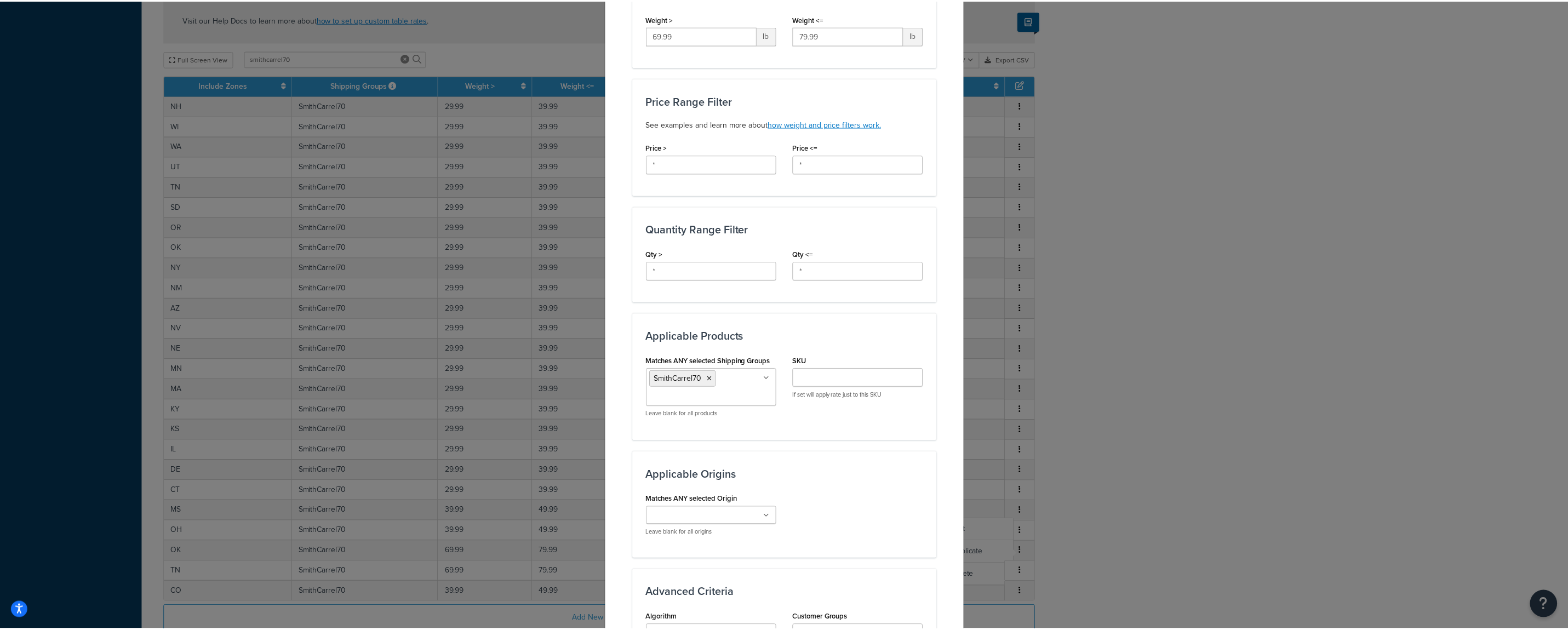
scroll to position [506, 0]
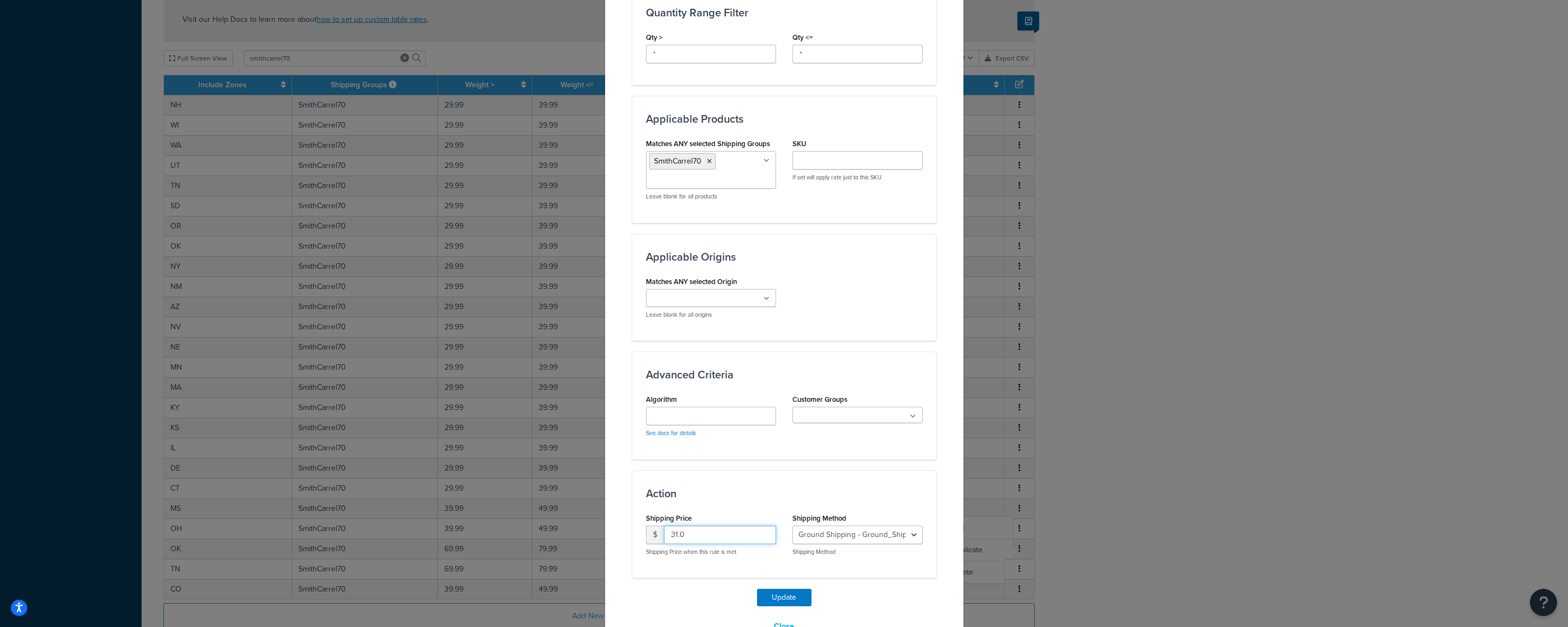
click at [694, 534] on input "31.0" at bounding box center [720, 534] width 113 height 18
type input "90"
click at [757, 589] on button "Update" at bounding box center [784, 597] width 54 height 17
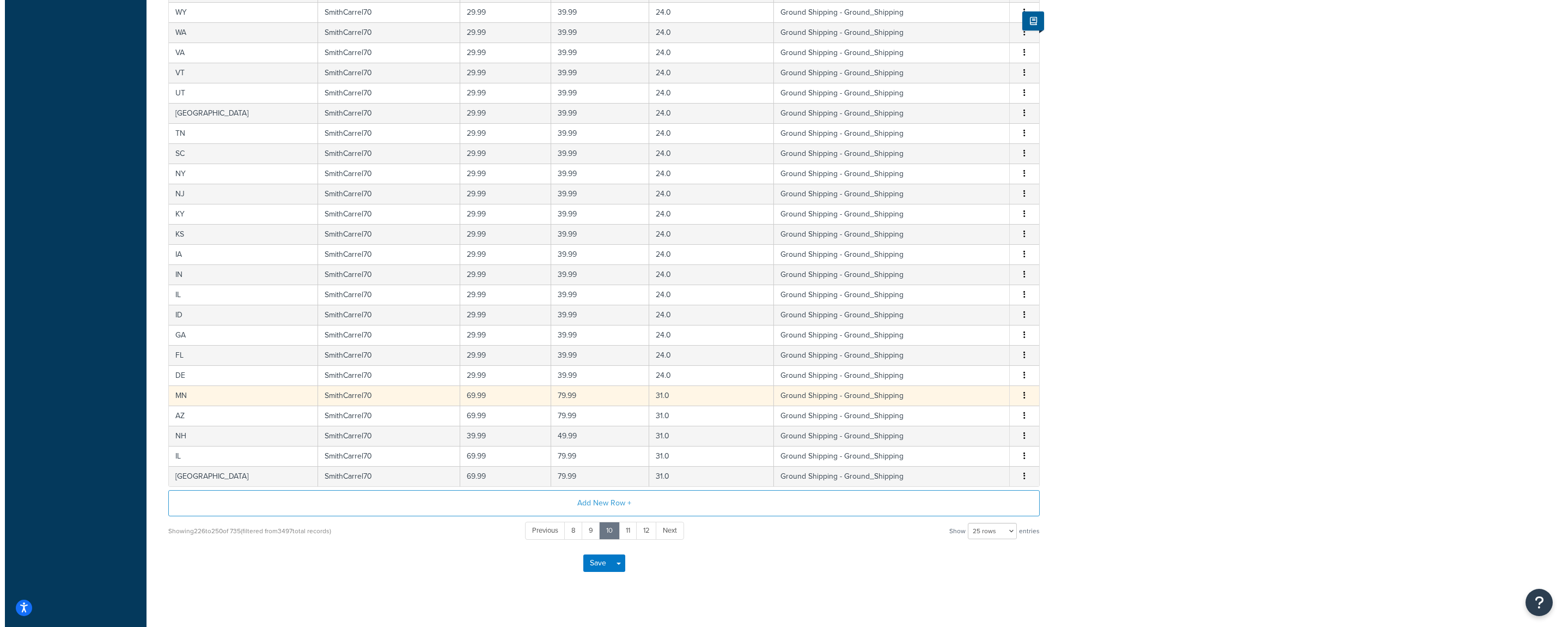
scroll to position [591, 0]
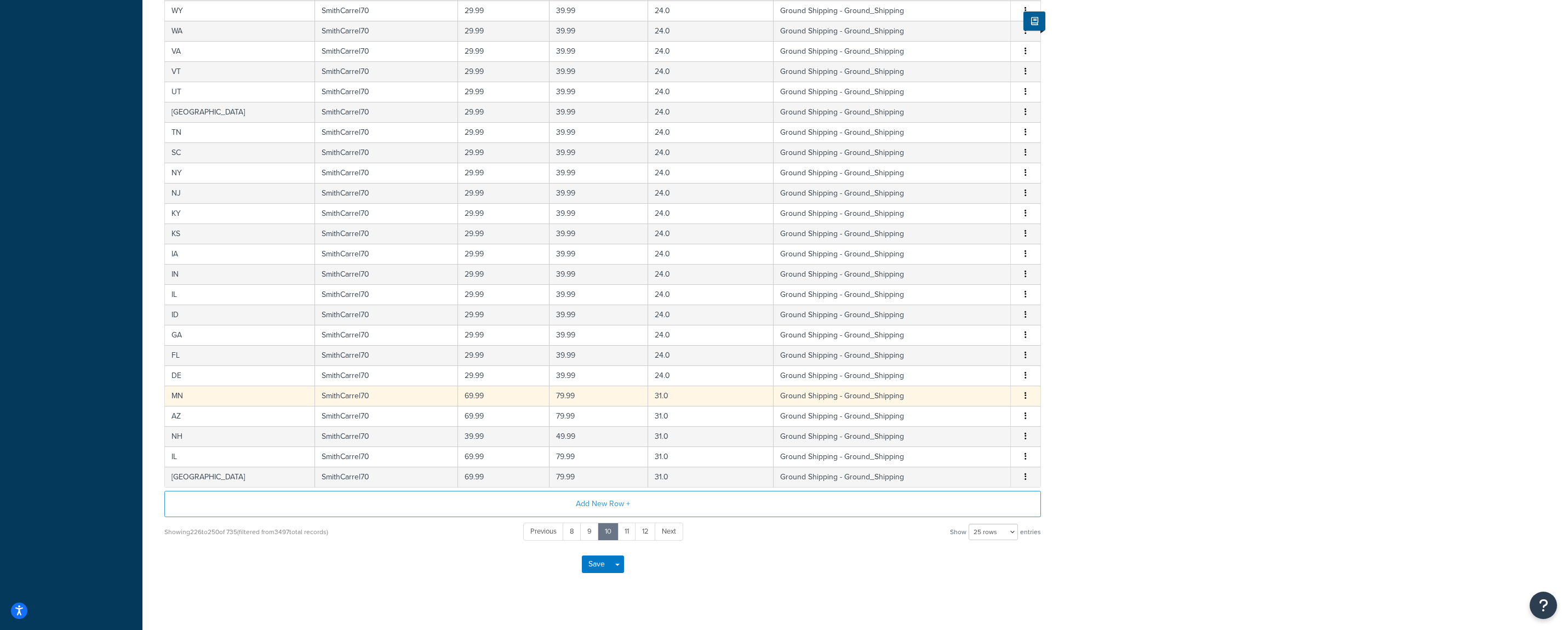
click at [1025, 399] on icon "button" at bounding box center [1025, 395] width 2 height 8
click at [967, 380] on div "Edit" at bounding box center [971, 375] width 78 height 23
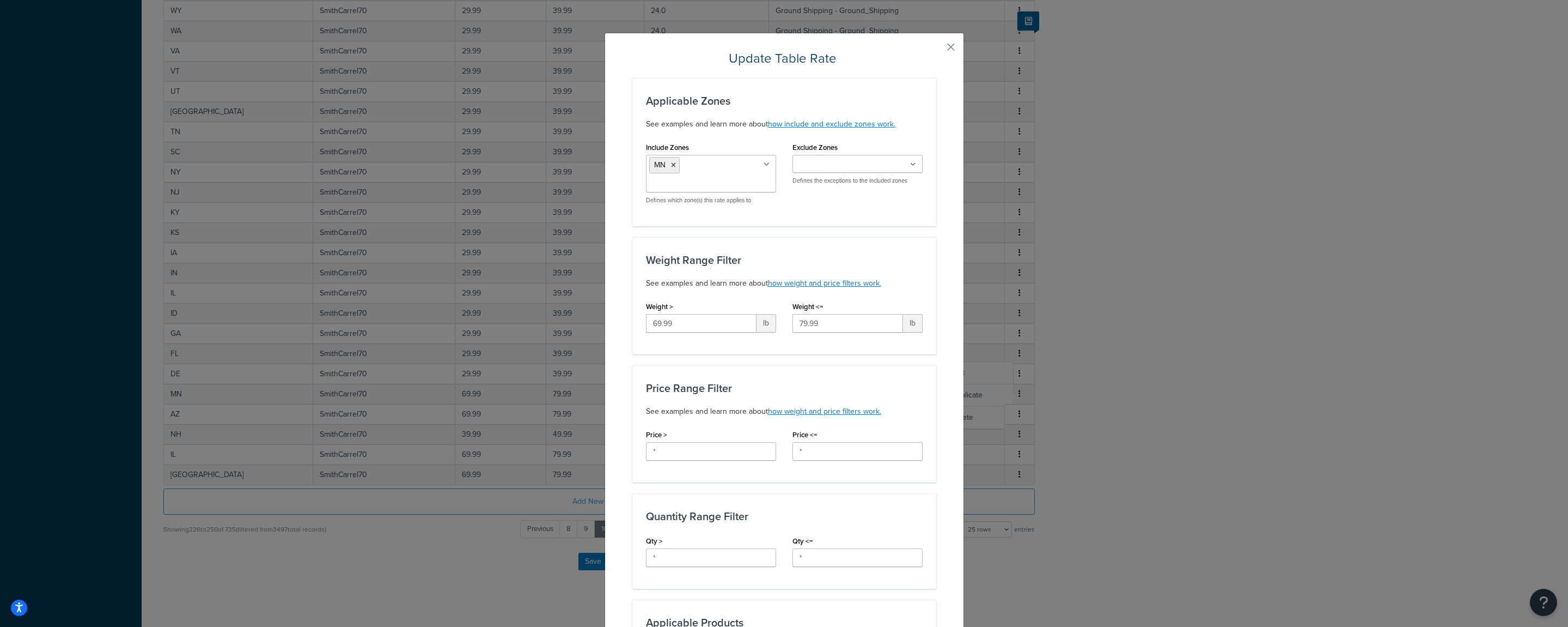
scroll to position [504, 0]
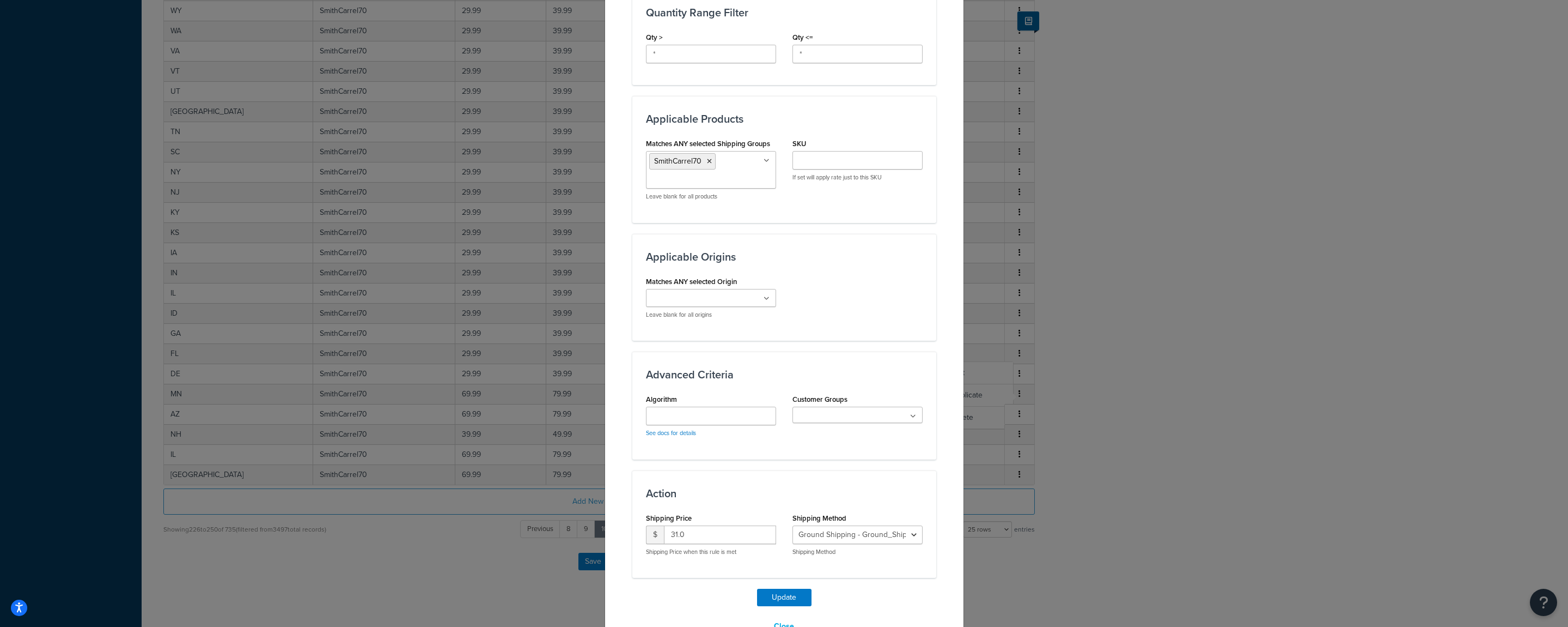
click at [690, 544] on div "$ 31.0 Shipping Price when this rule is met" at bounding box center [710, 541] width 130 height 31
click at [695, 535] on input "31.0" at bounding box center [720, 534] width 113 height 18
type input "90"
click at [757, 589] on button "Update" at bounding box center [784, 597] width 54 height 17
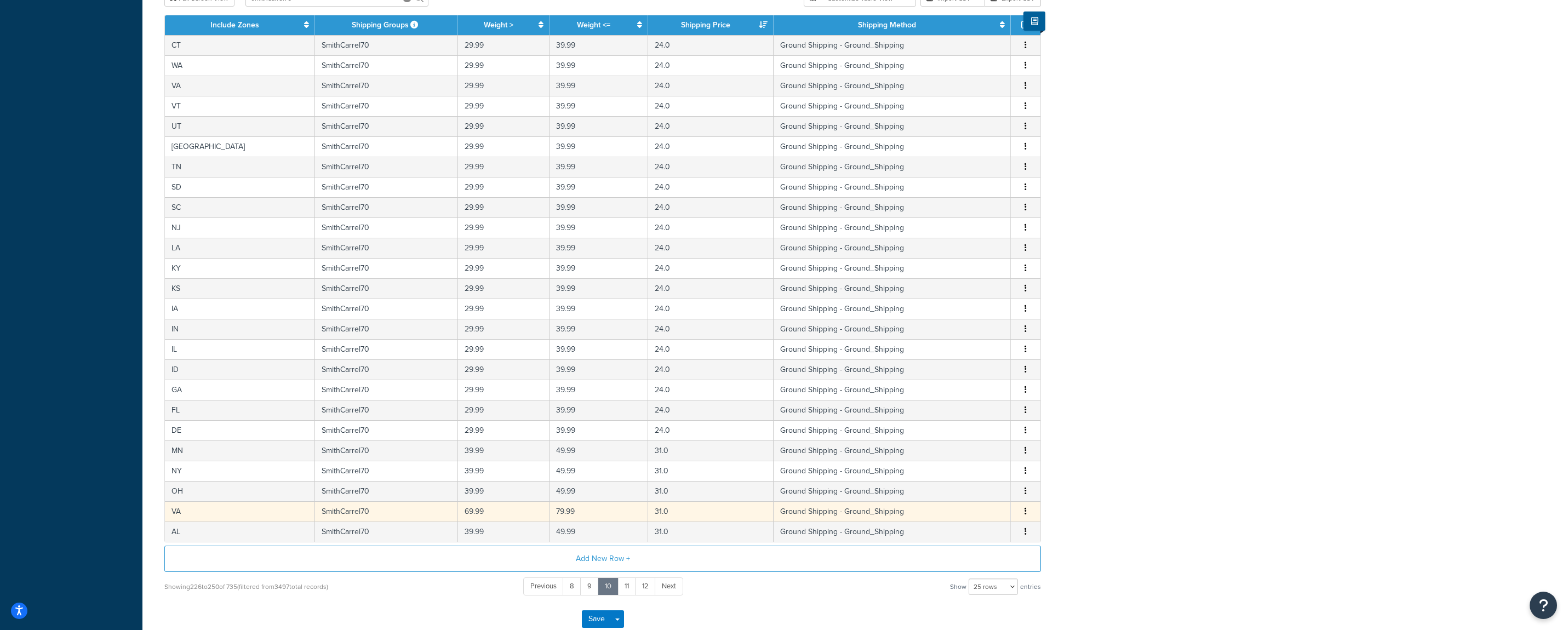
click at [1025, 515] on button "button" at bounding box center [1025, 512] width 9 height 12
click at [967, 490] on div "Edit" at bounding box center [971, 490] width 78 height 23
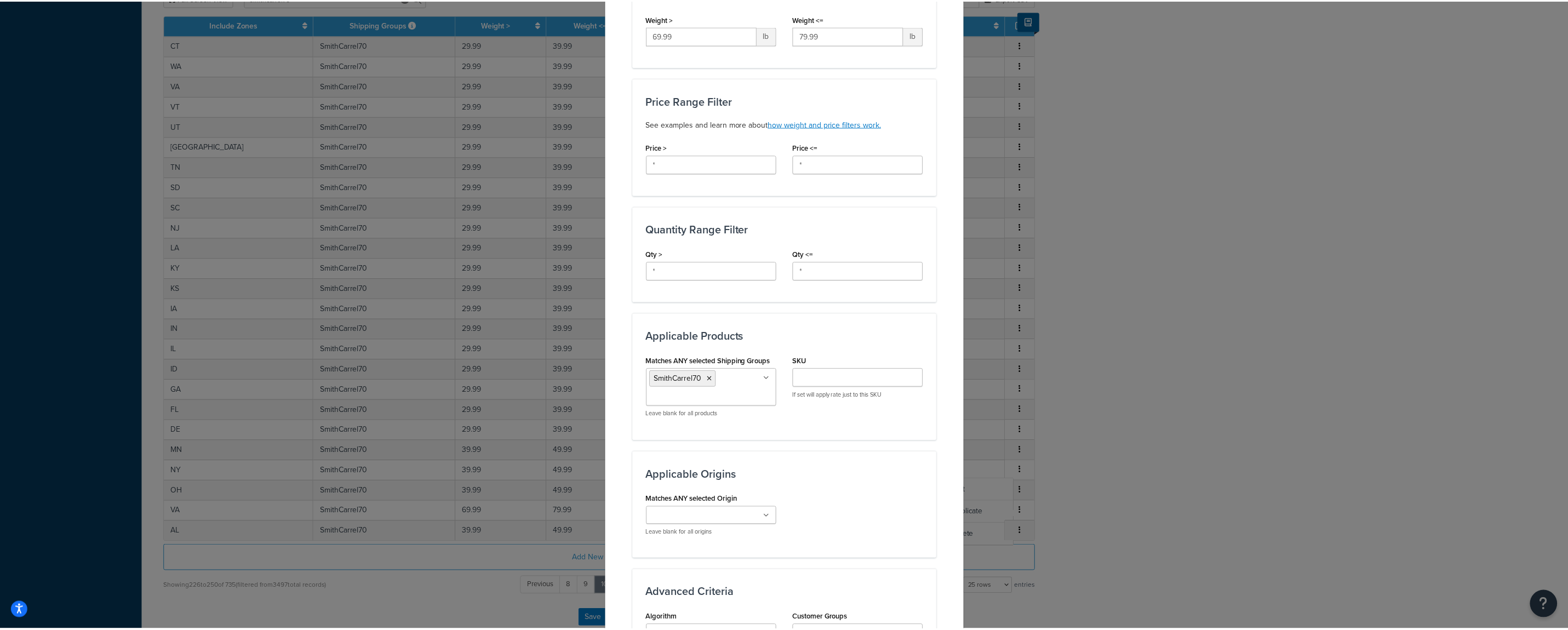
scroll to position [433, 0]
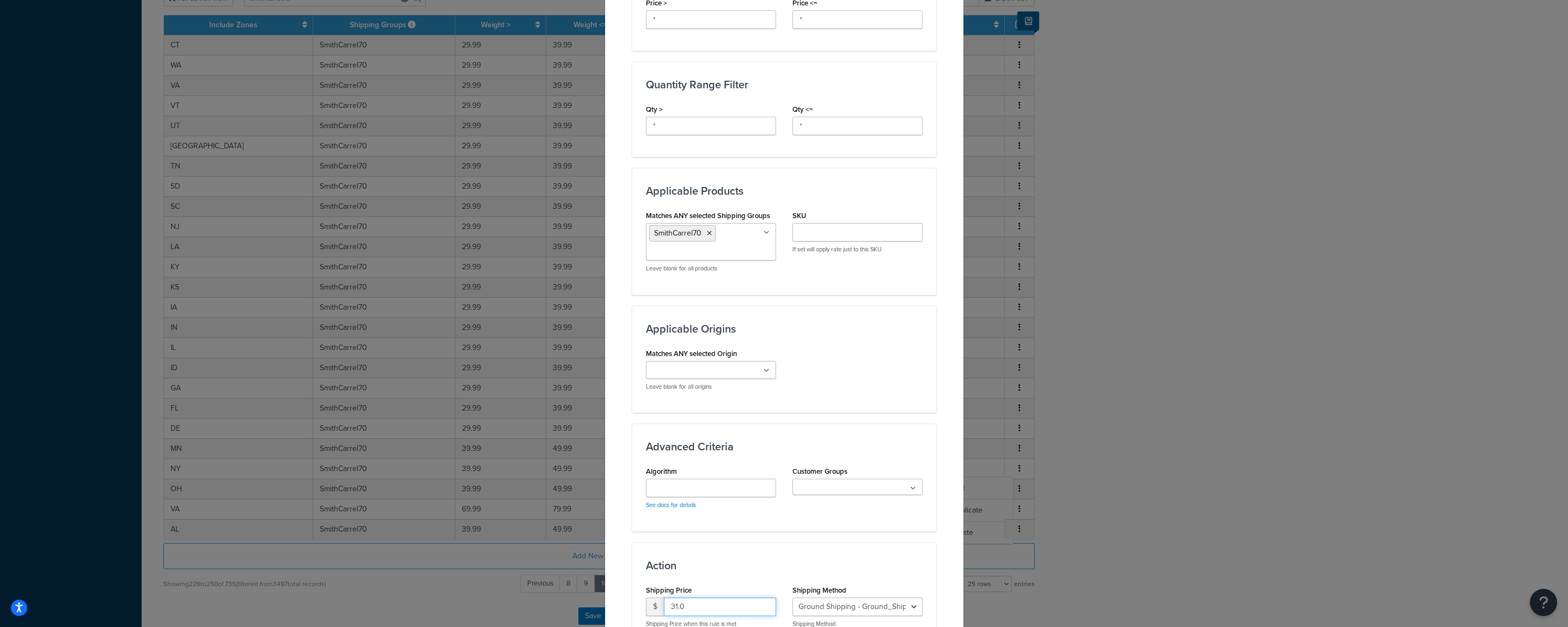
click at [681, 601] on input "31.0" at bounding box center [720, 606] width 113 height 18
type input "90"
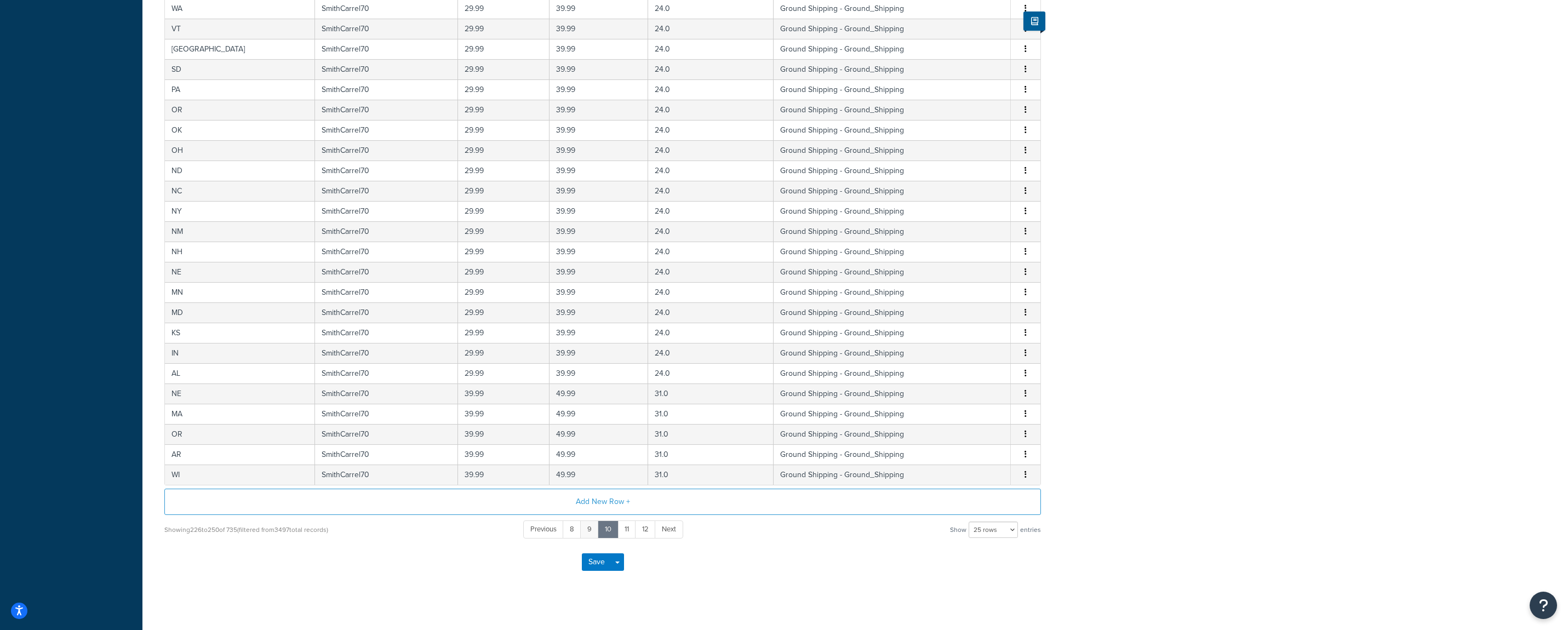
scroll to position [716, 0]
click at [622, 521] on link "11" at bounding box center [626, 519] width 18 height 18
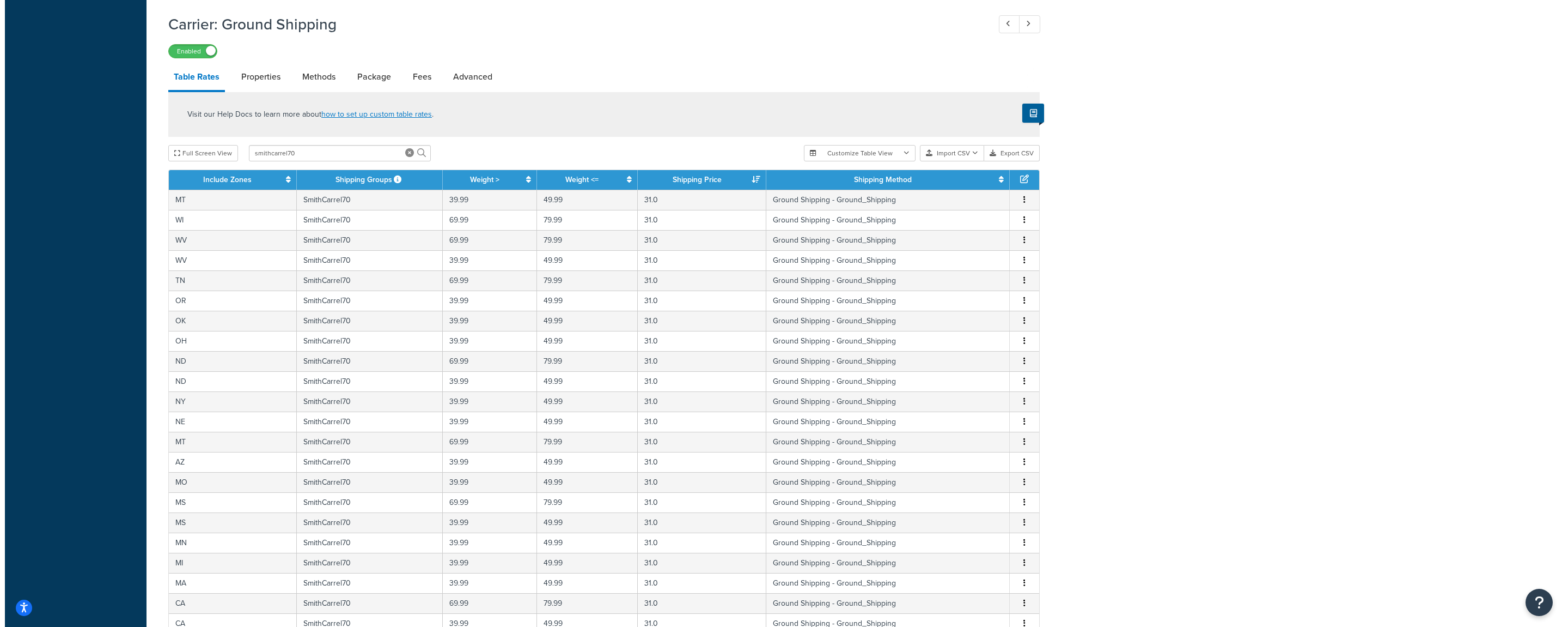
scroll to position [435, 0]
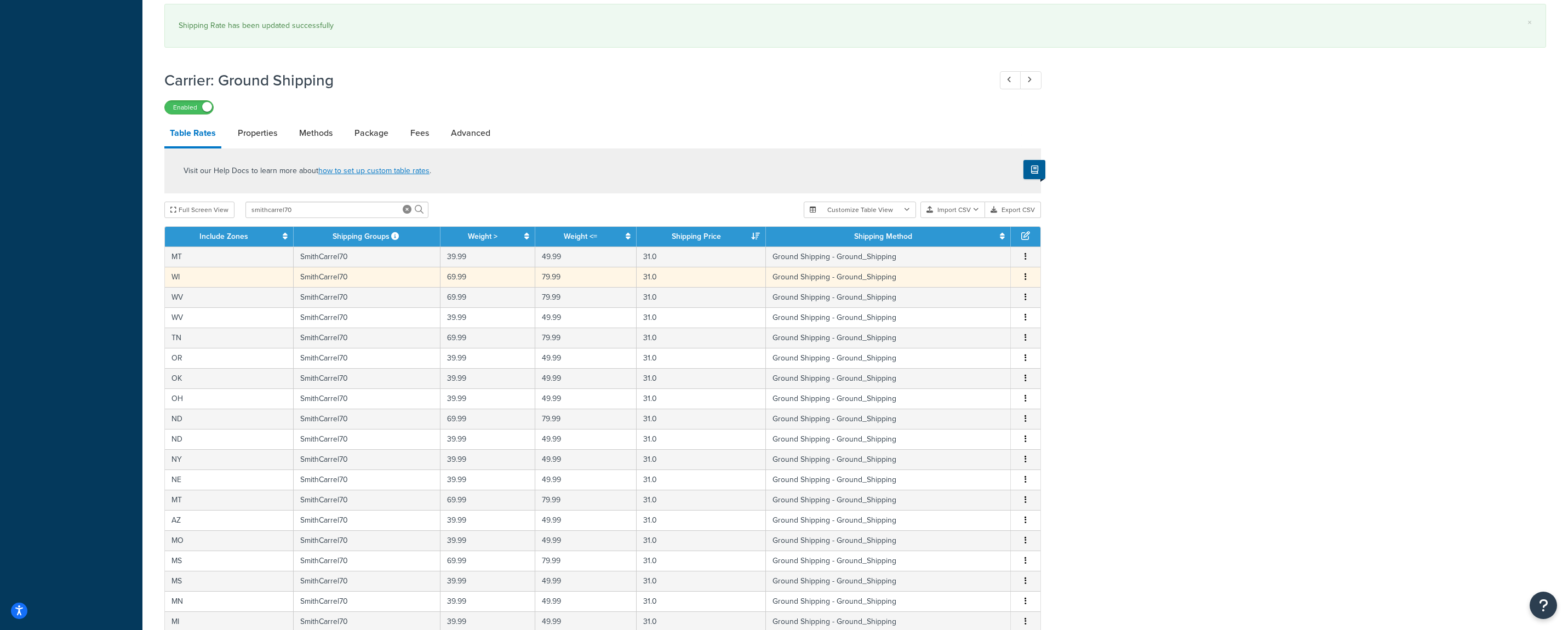
click at [1027, 280] on button "button" at bounding box center [1025, 277] width 9 height 12
click at [969, 259] on div "Edit" at bounding box center [971, 256] width 78 height 23
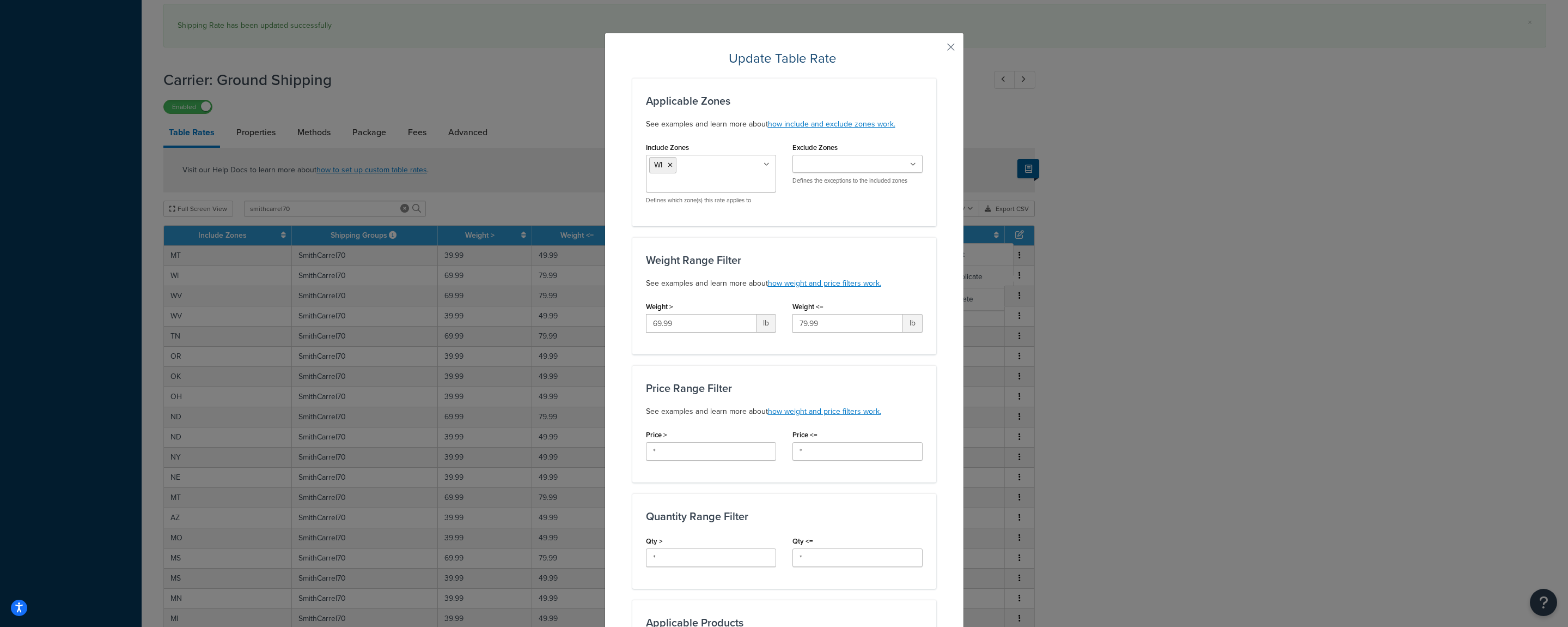
scroll to position [431, 0]
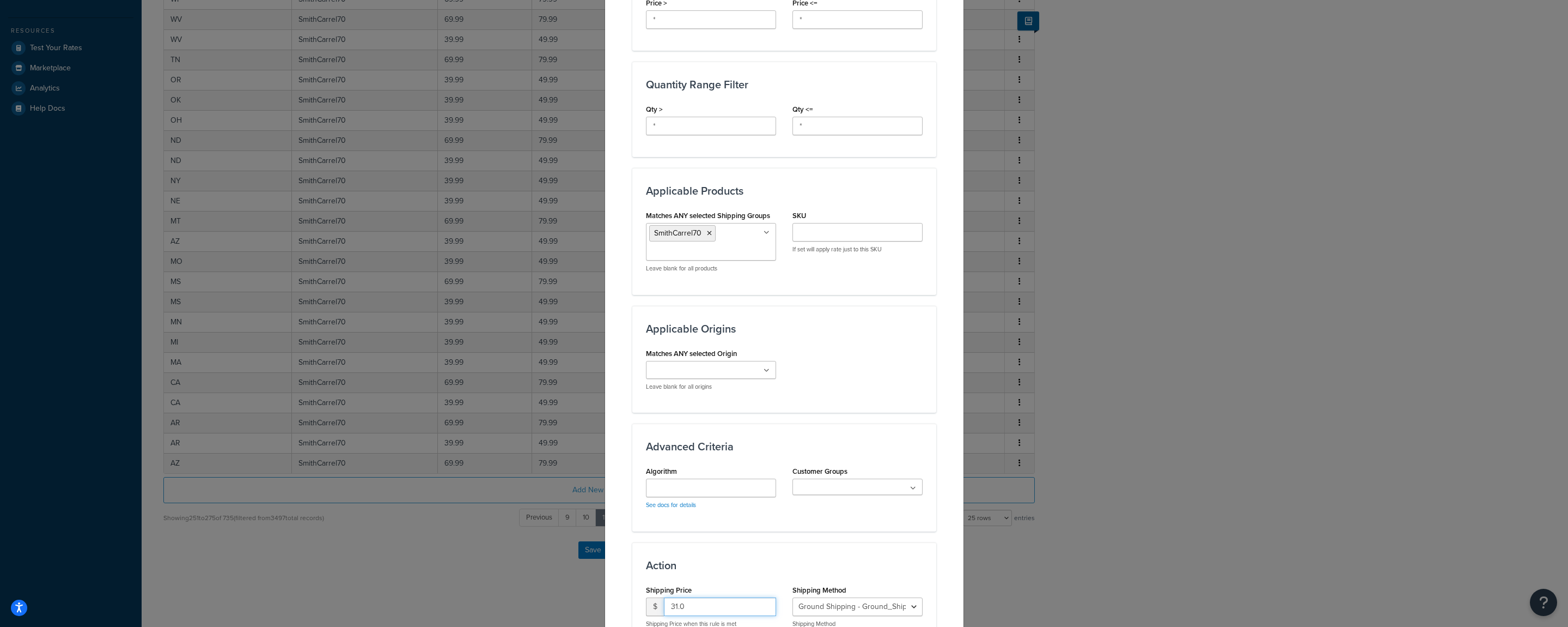
drag, startPoint x: 633, startPoint y: 598, endPoint x: 595, endPoint y: 595, distance: 38.1
click at [664, 597] on input "31.0" at bounding box center [720, 606] width 113 height 18
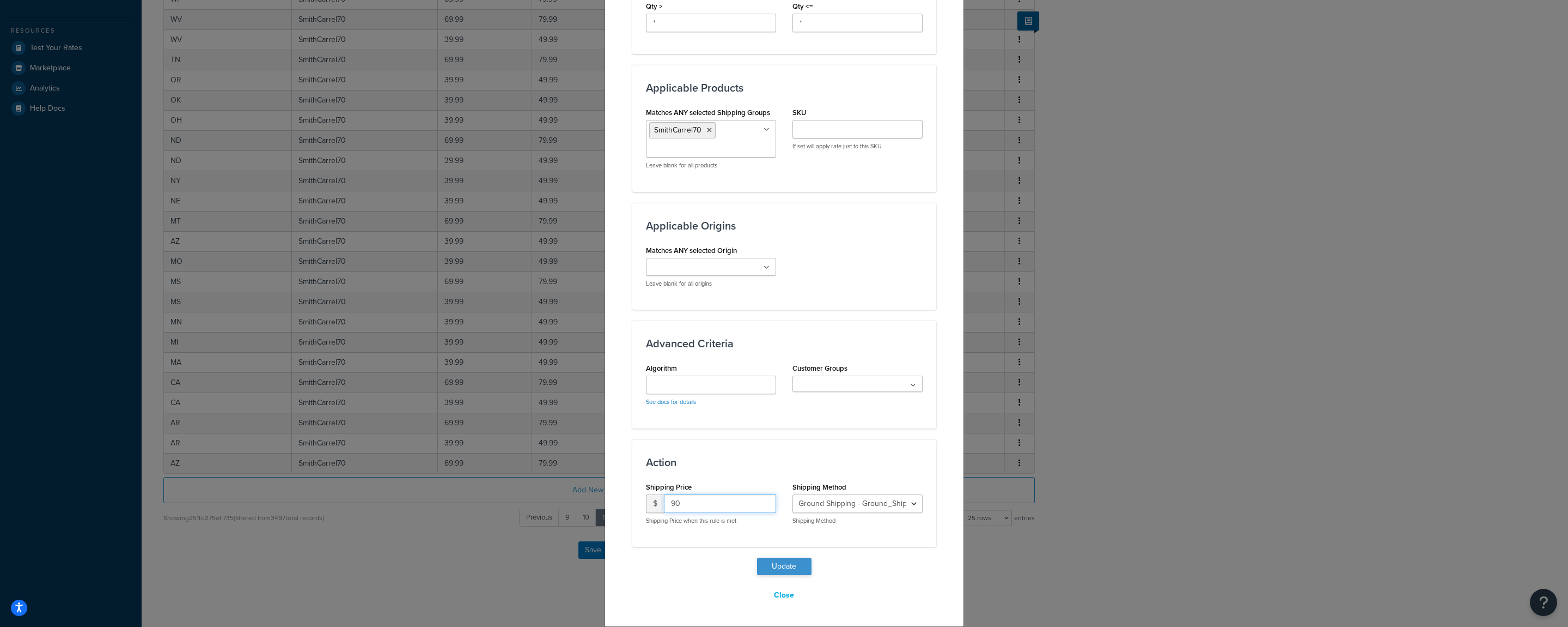
type input "90"
click at [759, 568] on button "Update" at bounding box center [784, 567] width 54 height 17
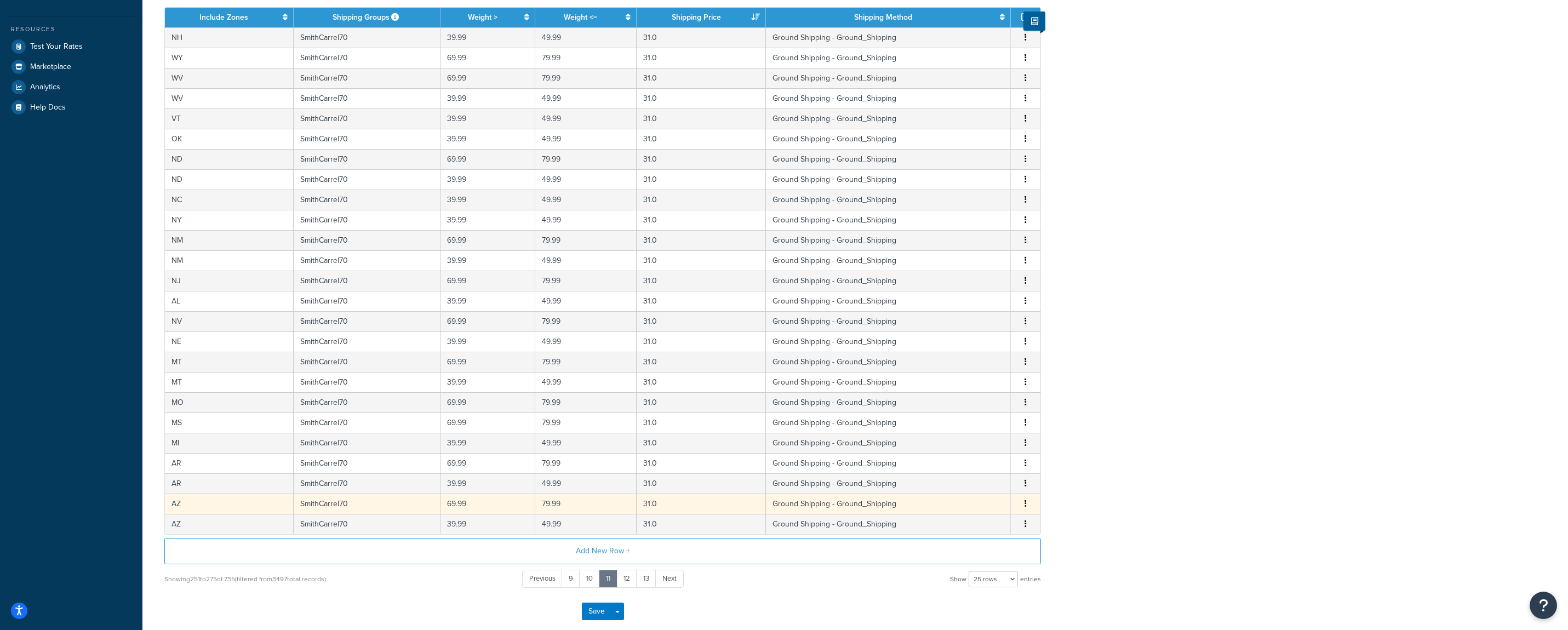
click at [1025, 508] on button "button" at bounding box center [1025, 504] width 9 height 12
click at [967, 479] on div "Edit" at bounding box center [971, 483] width 78 height 23
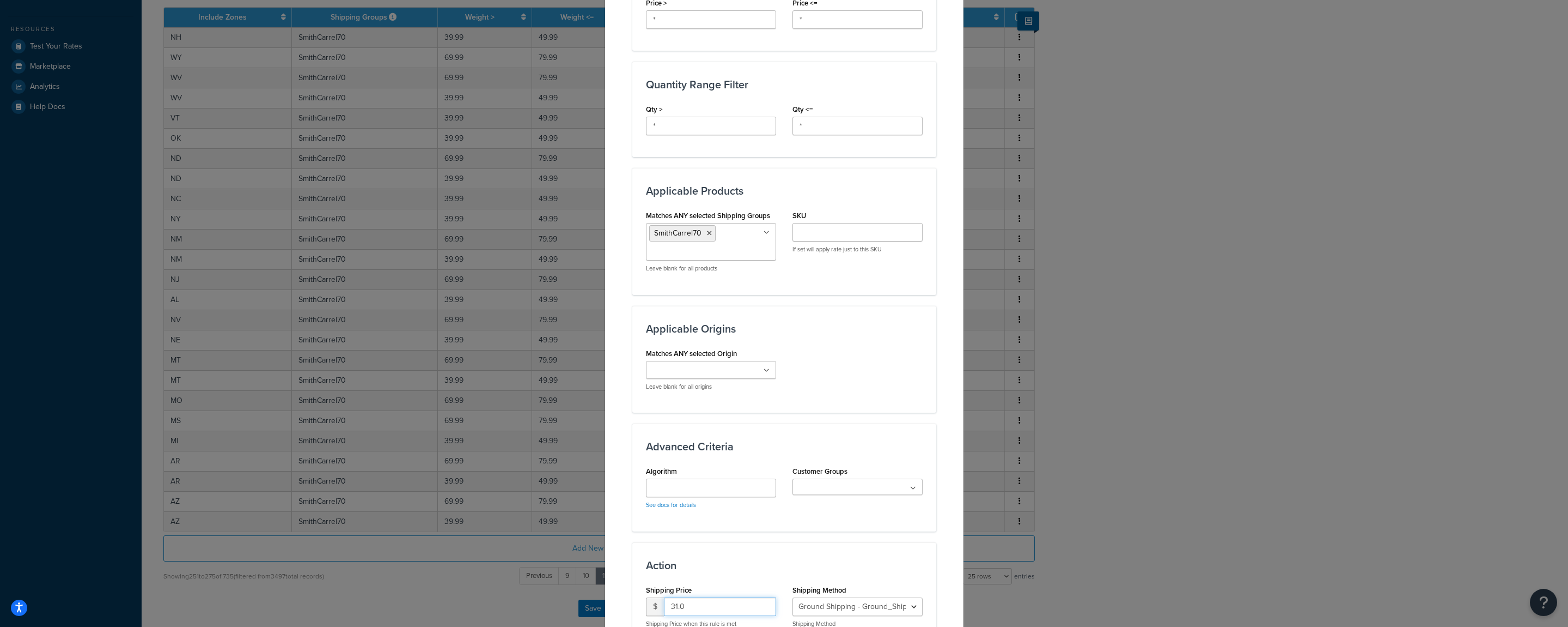
drag, startPoint x: 658, startPoint y: 607, endPoint x: 639, endPoint y: 603, distance: 19.4
click at [664, 603] on input "31.0" at bounding box center [720, 606] width 113 height 18
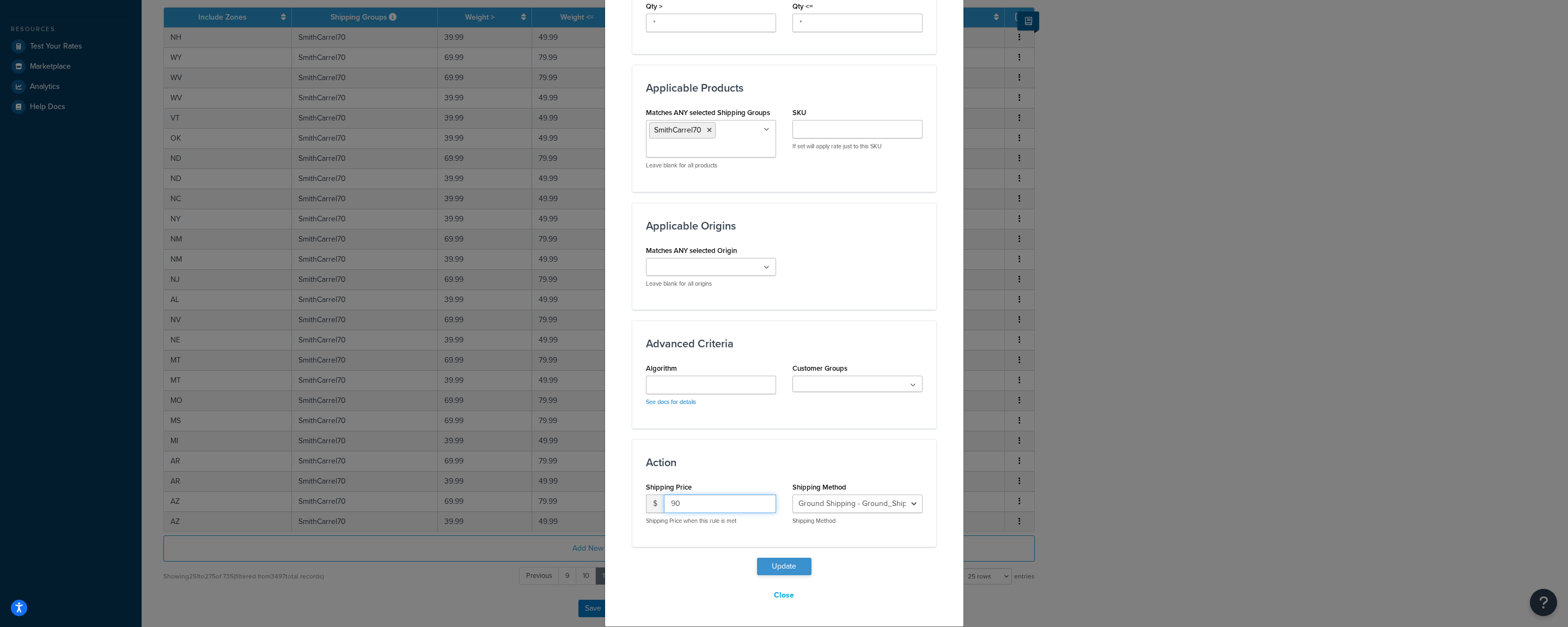
type input "90"
click at [769, 568] on button "Update" at bounding box center [784, 567] width 54 height 17
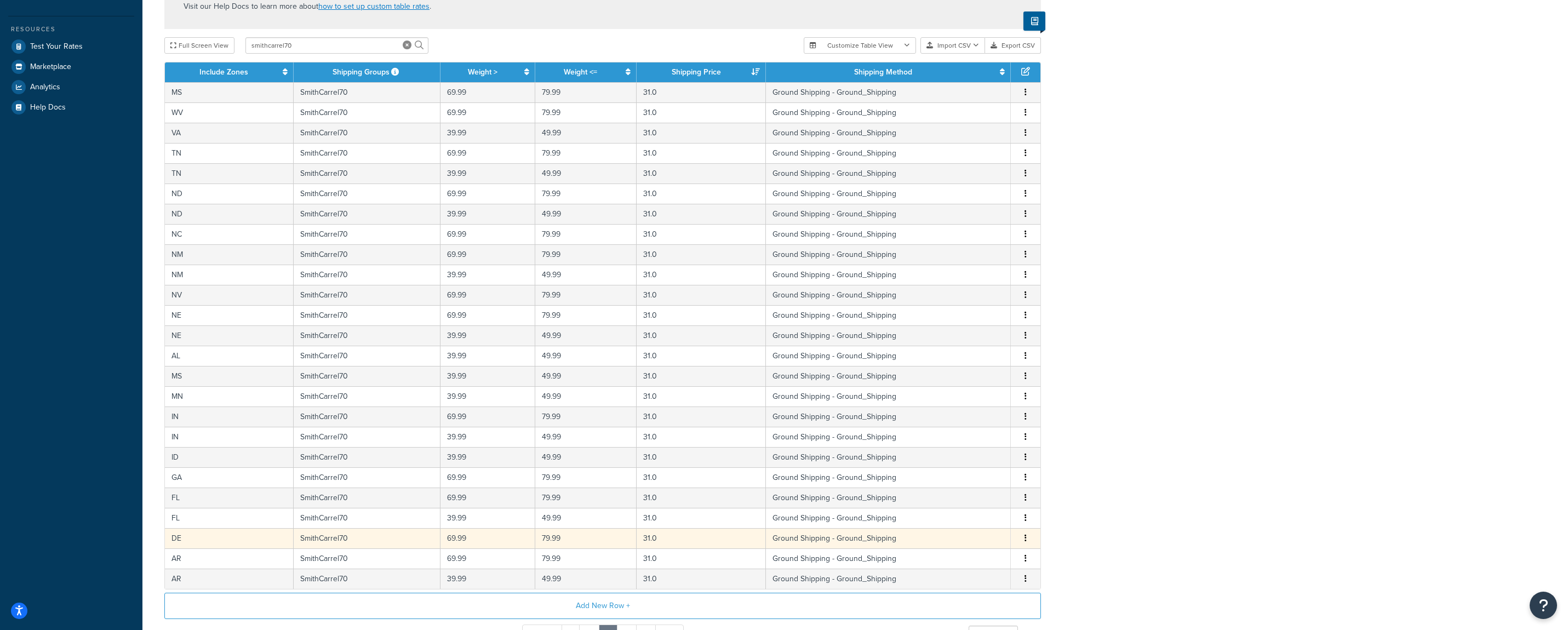
click at [1026, 541] on icon "button" at bounding box center [1025, 538] width 2 height 8
click at [960, 518] on div "Edit" at bounding box center [971, 518] width 78 height 23
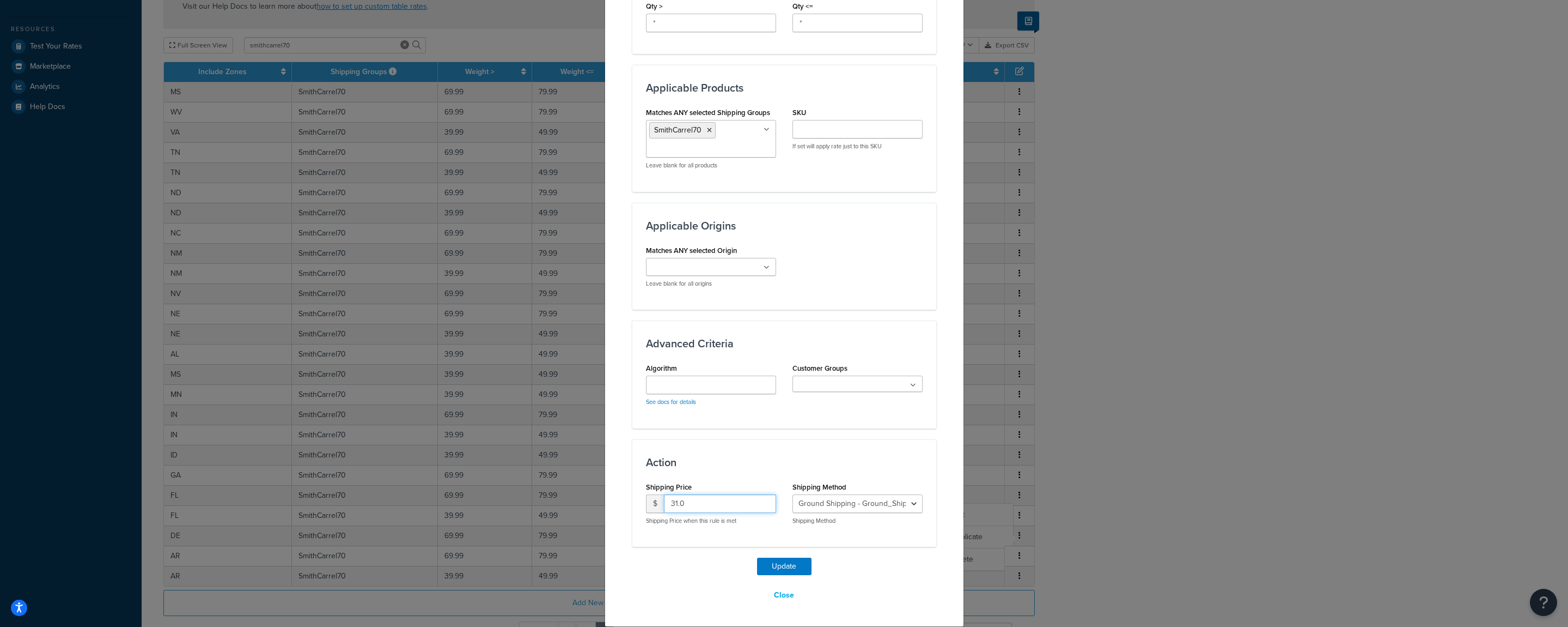
click at [664, 505] on input "31.0" at bounding box center [720, 503] width 113 height 18
type input "90"
click at [784, 565] on button "Update" at bounding box center [784, 567] width 54 height 17
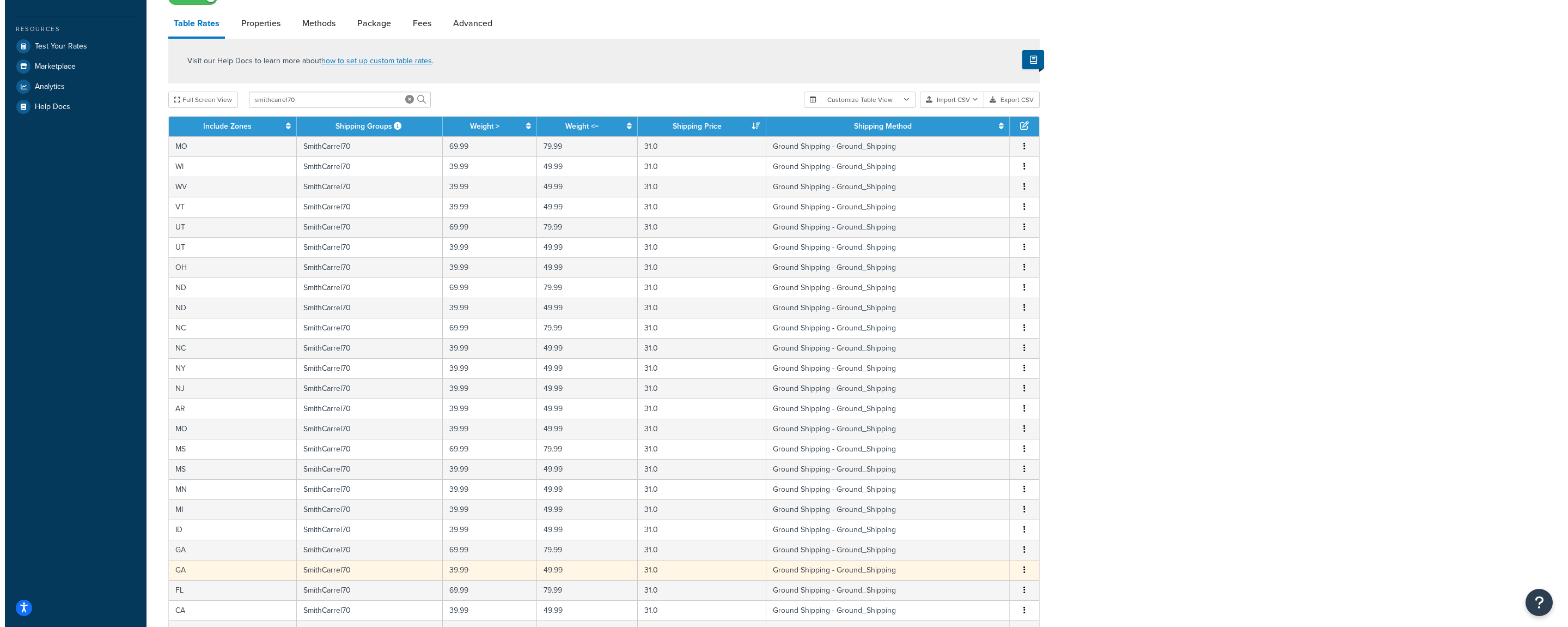
scroll to position [438, 0]
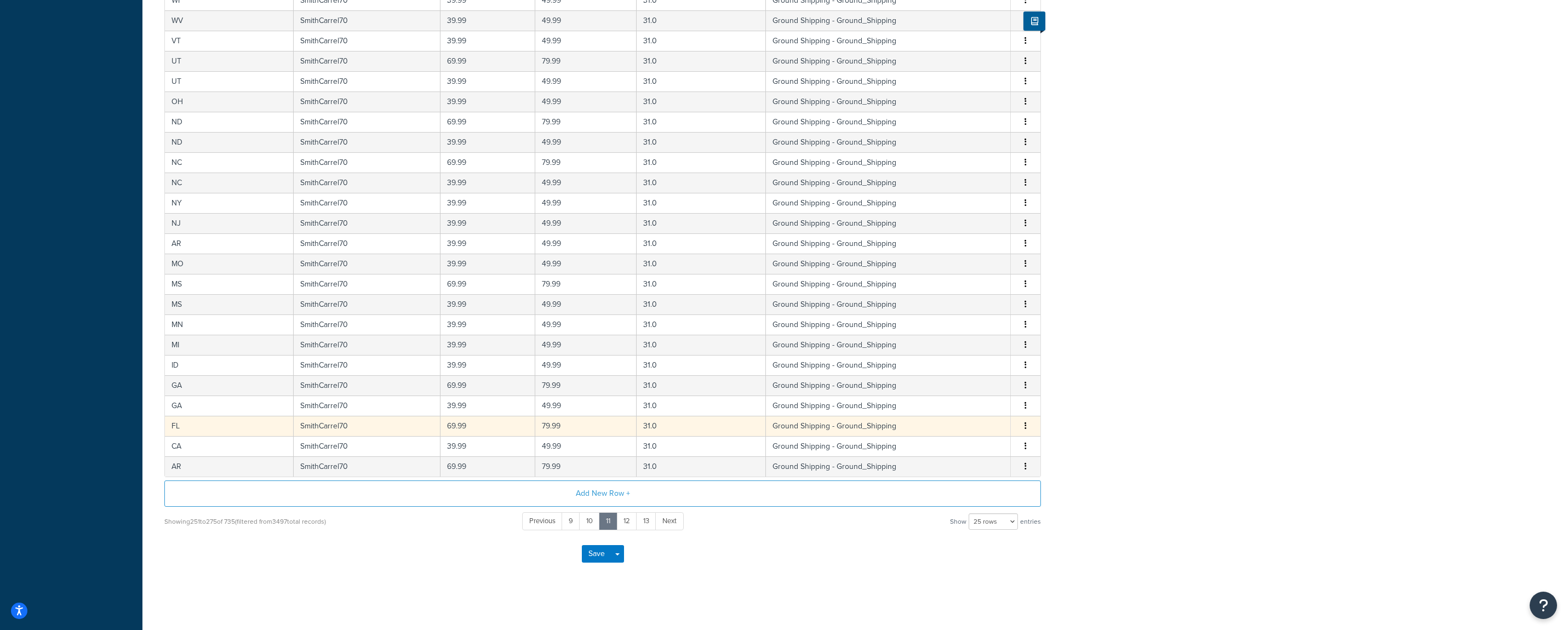
click at [1026, 425] on icon "button" at bounding box center [1025, 426] width 2 height 8
click at [974, 406] on div "Edit" at bounding box center [971, 405] width 78 height 23
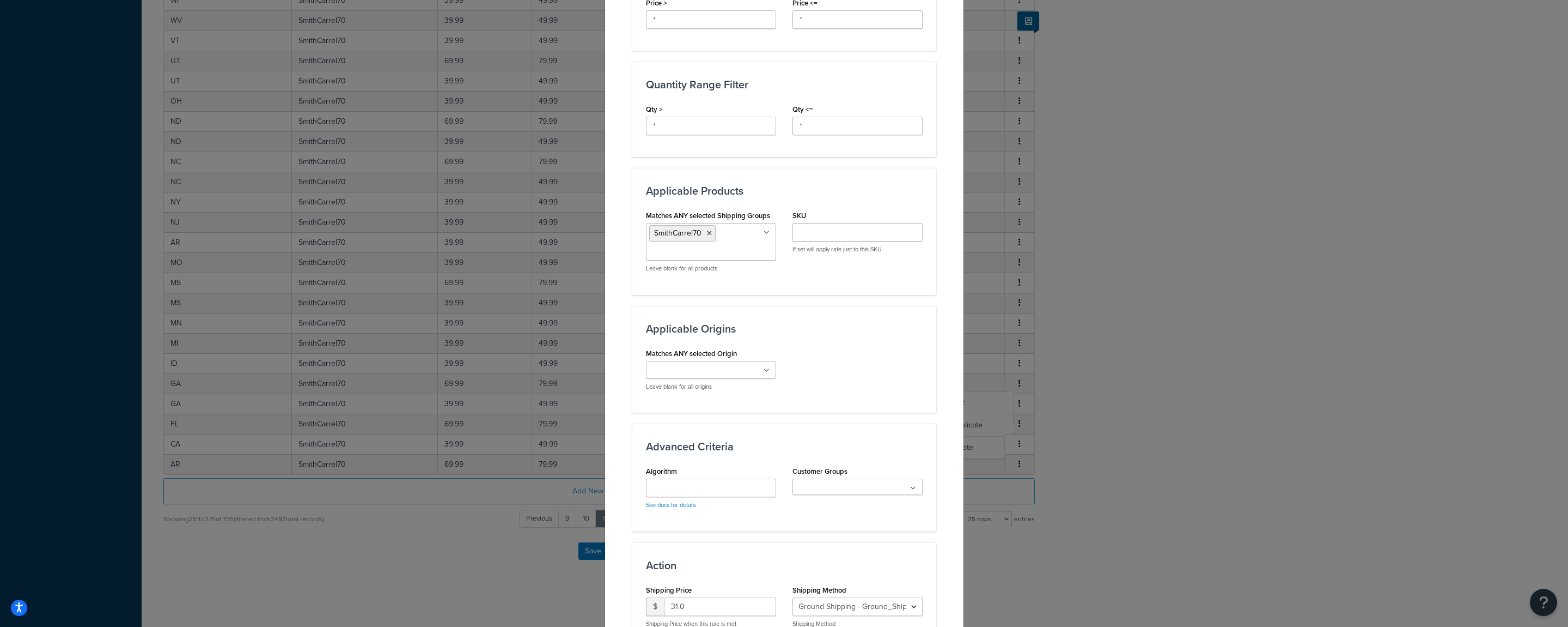
scroll to position [534, 0]
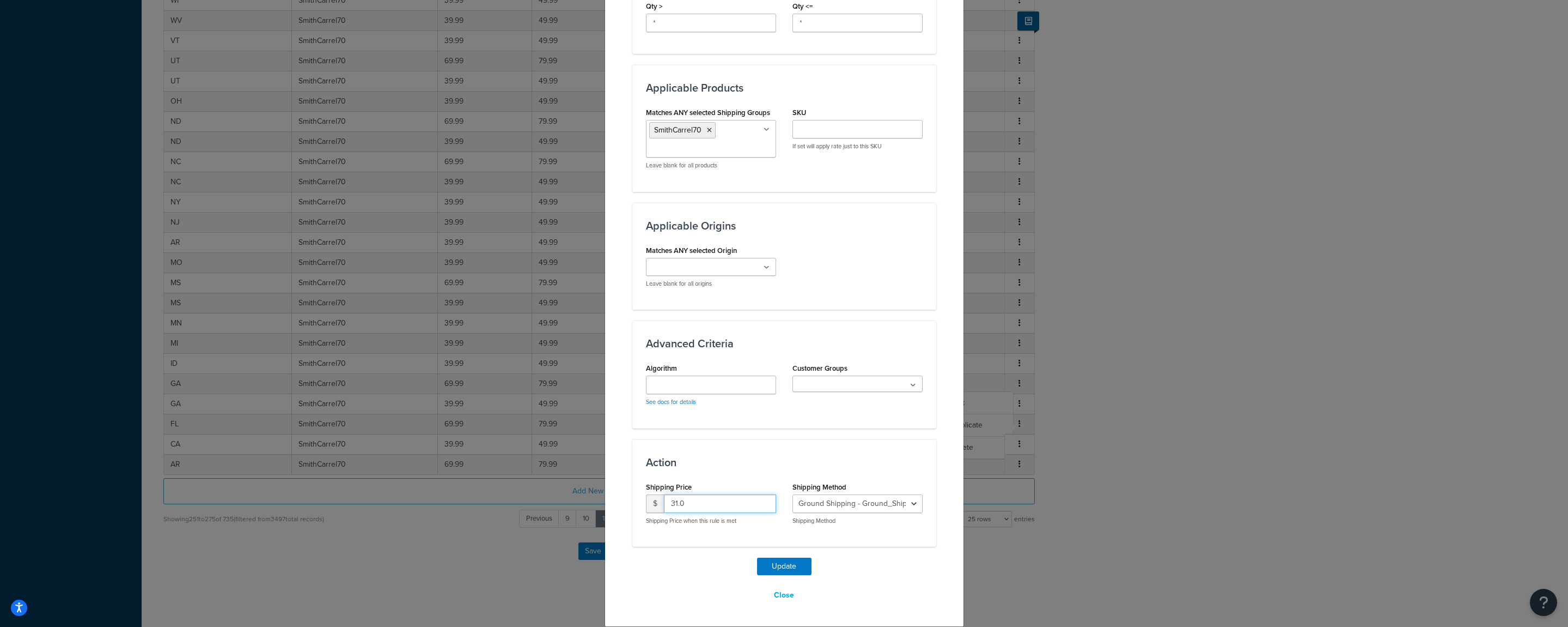
drag, startPoint x: 643, startPoint y: 503, endPoint x: 640, endPoint y: 520, distance: 17.3
click at [664, 508] on input "31.0" at bounding box center [720, 503] width 113 height 18
type input "90"
click at [769, 568] on button "Update" at bounding box center [784, 567] width 54 height 17
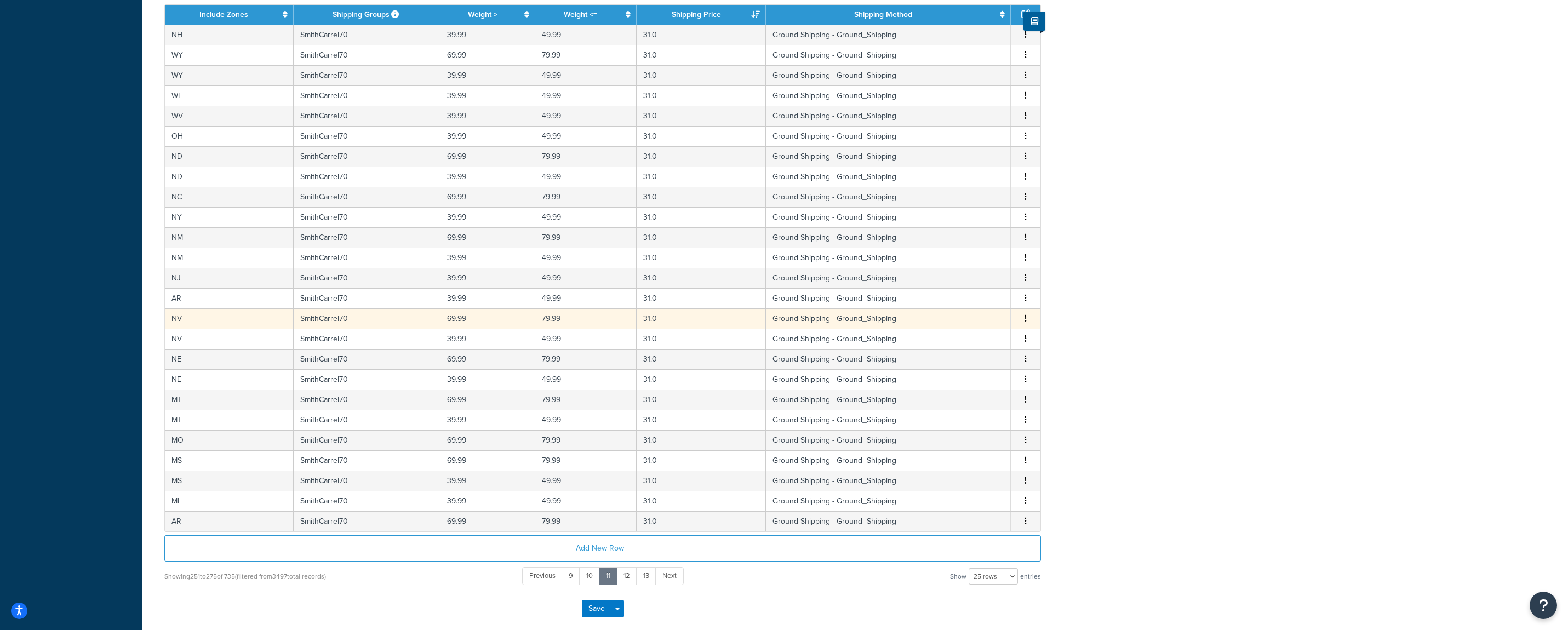
click at [1028, 320] on button "button" at bounding box center [1025, 319] width 9 height 12
click at [978, 301] on div "Edit" at bounding box center [971, 297] width 78 height 23
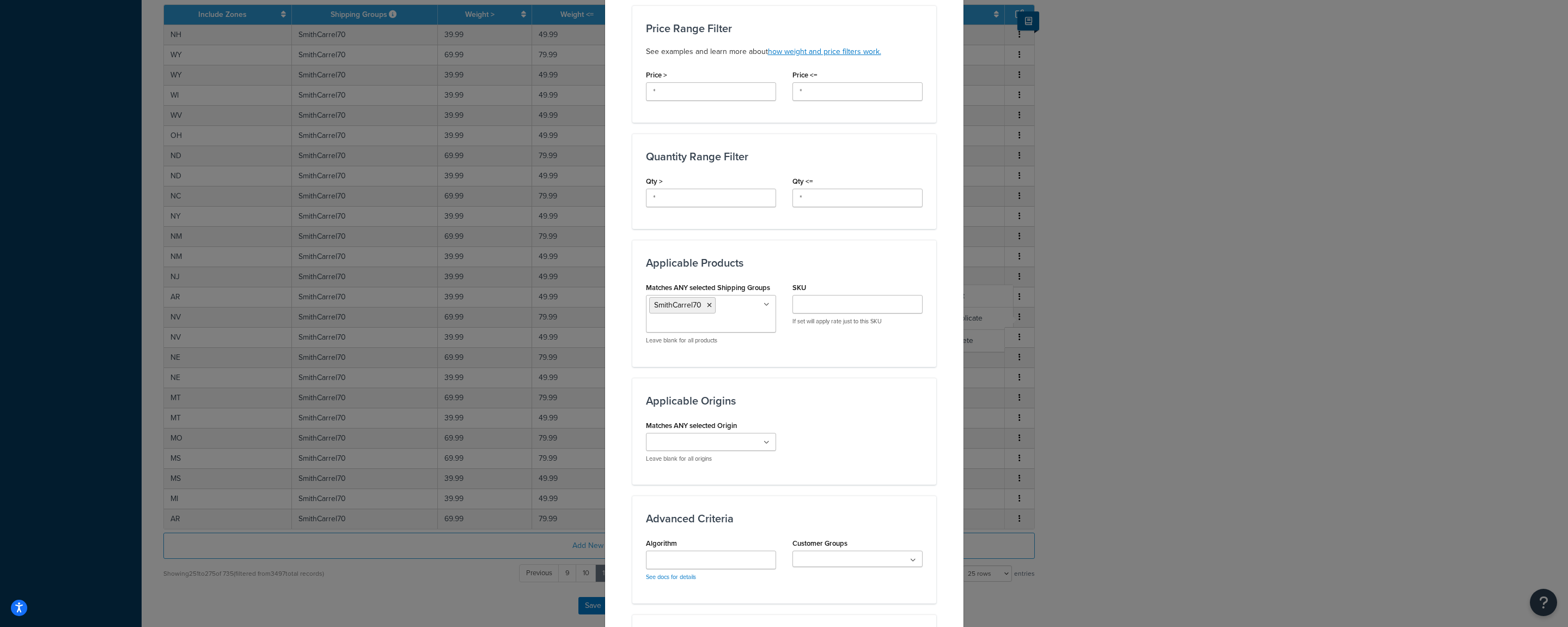
scroll to position [431, 0]
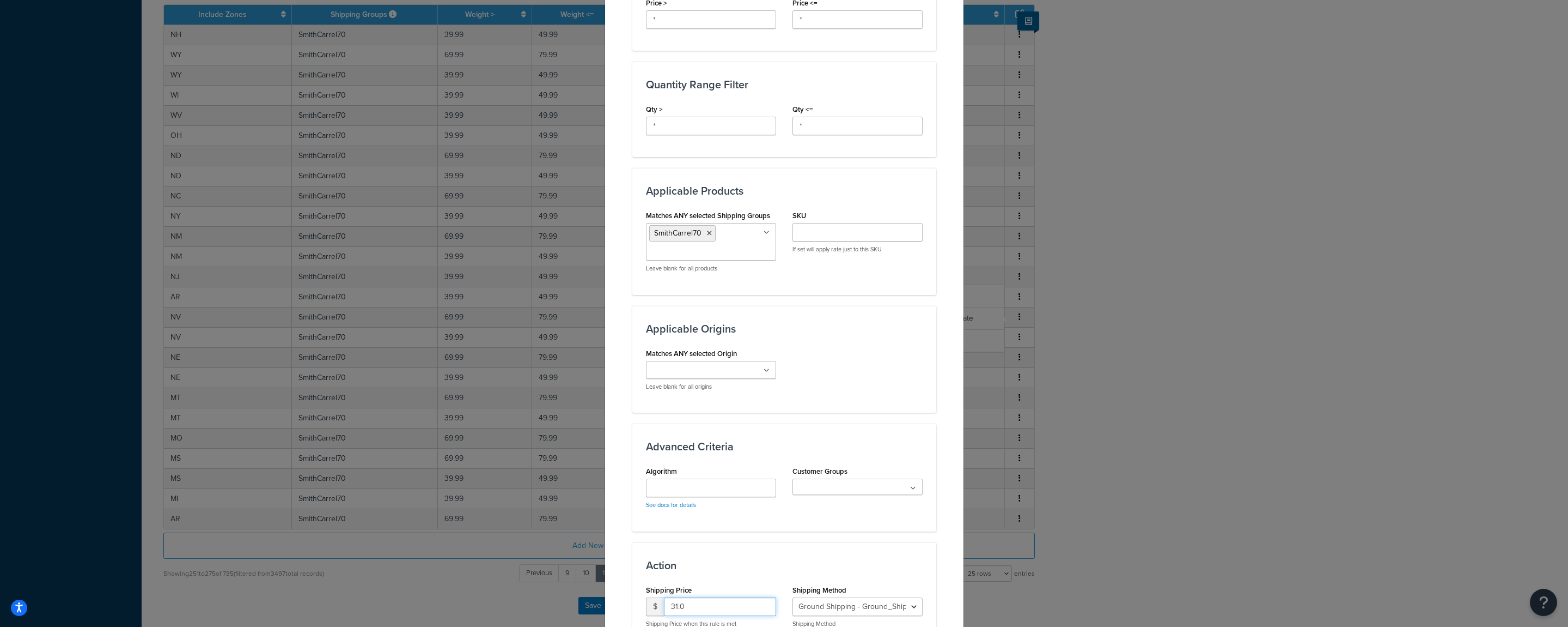
click at [664, 604] on input "31.0" at bounding box center [720, 606] width 113 height 18
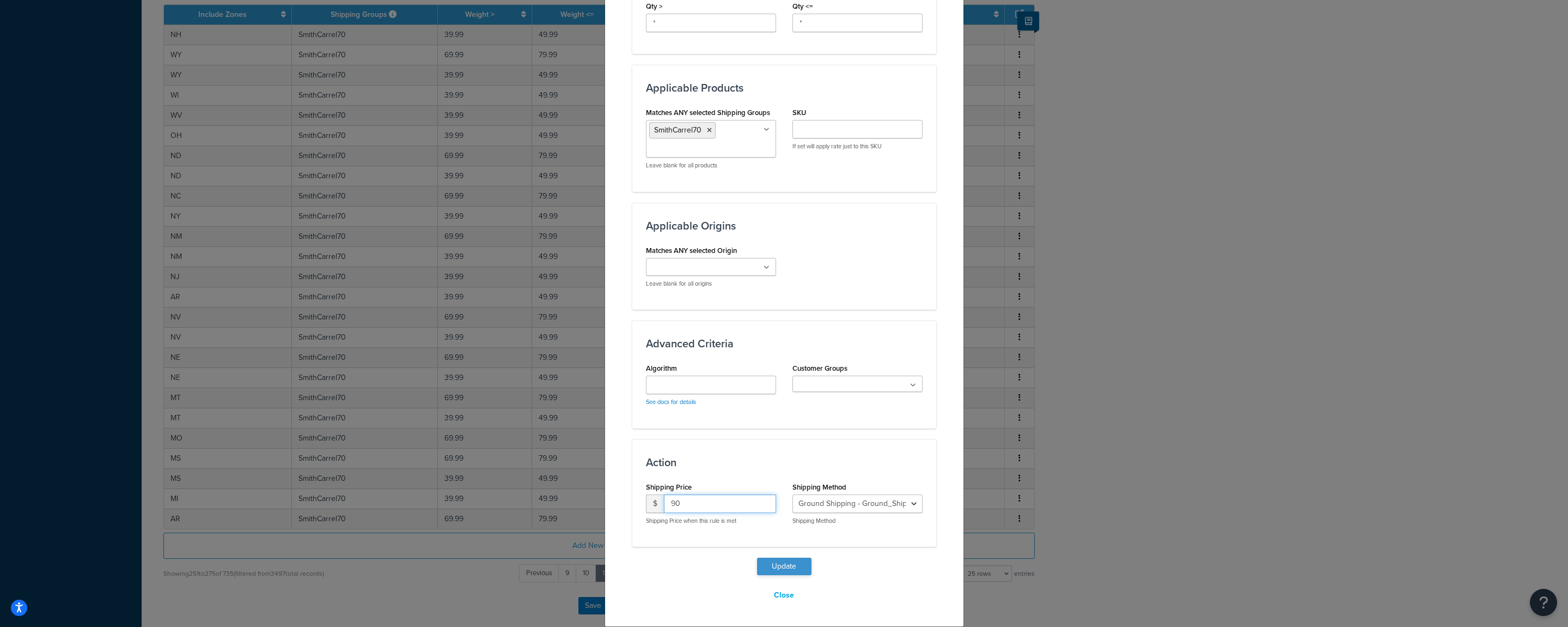
type input "90"
click at [779, 568] on button "Update" at bounding box center [784, 567] width 54 height 17
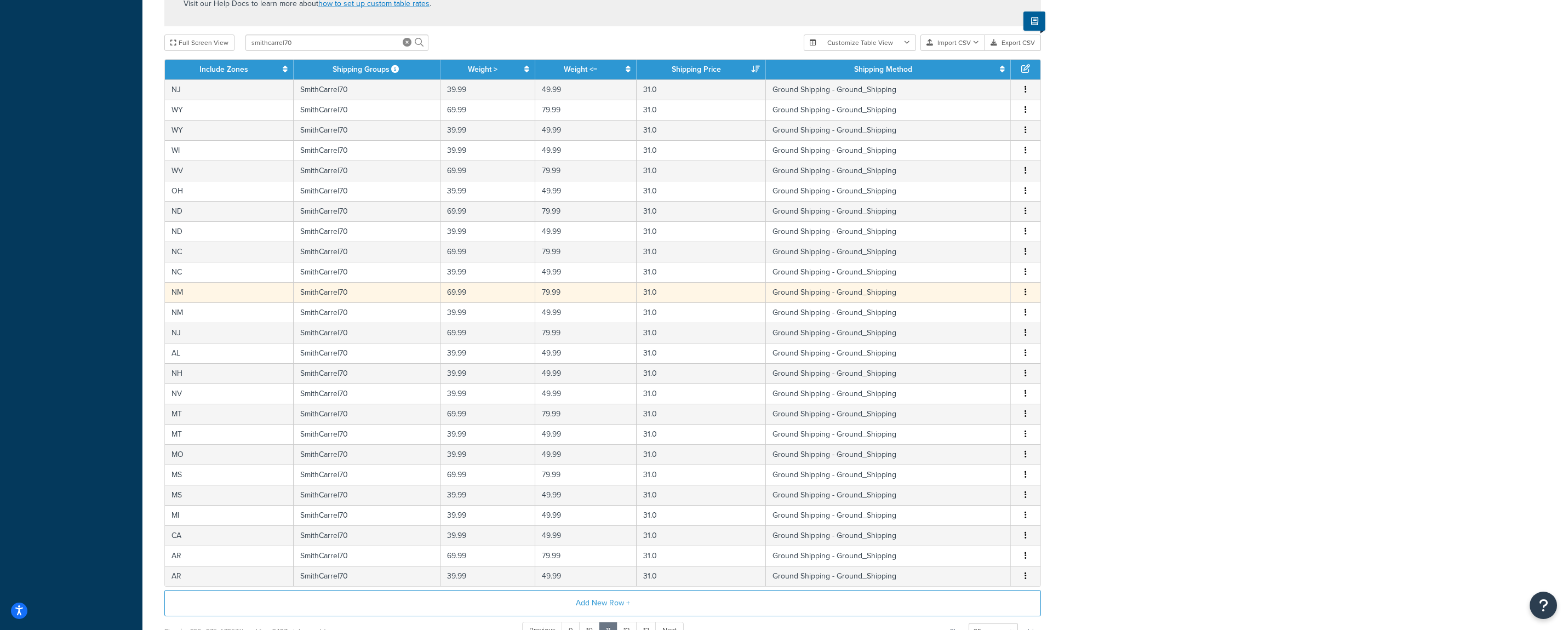
click at [1024, 293] on button "button" at bounding box center [1025, 292] width 9 height 12
click at [955, 272] on div "Edit" at bounding box center [971, 271] width 78 height 23
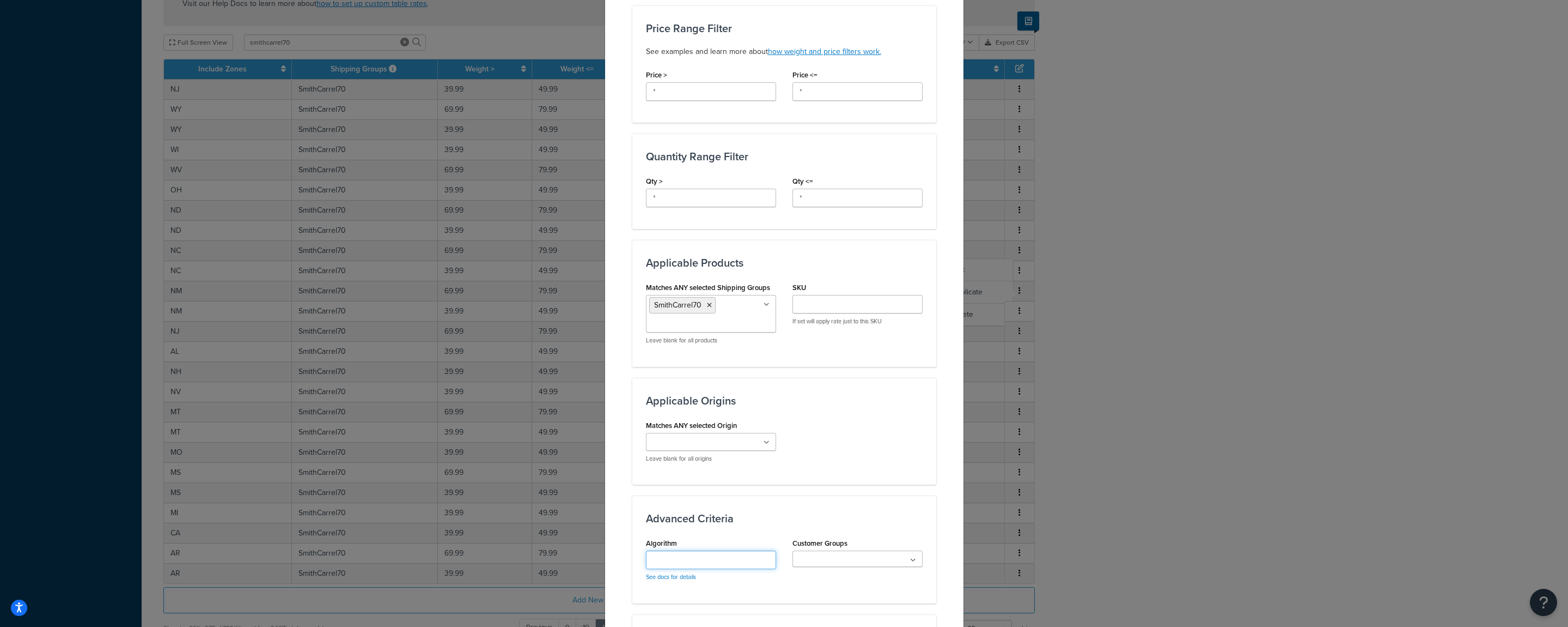
click at [676, 567] on input "Algorithm" at bounding box center [710, 559] width 130 height 18
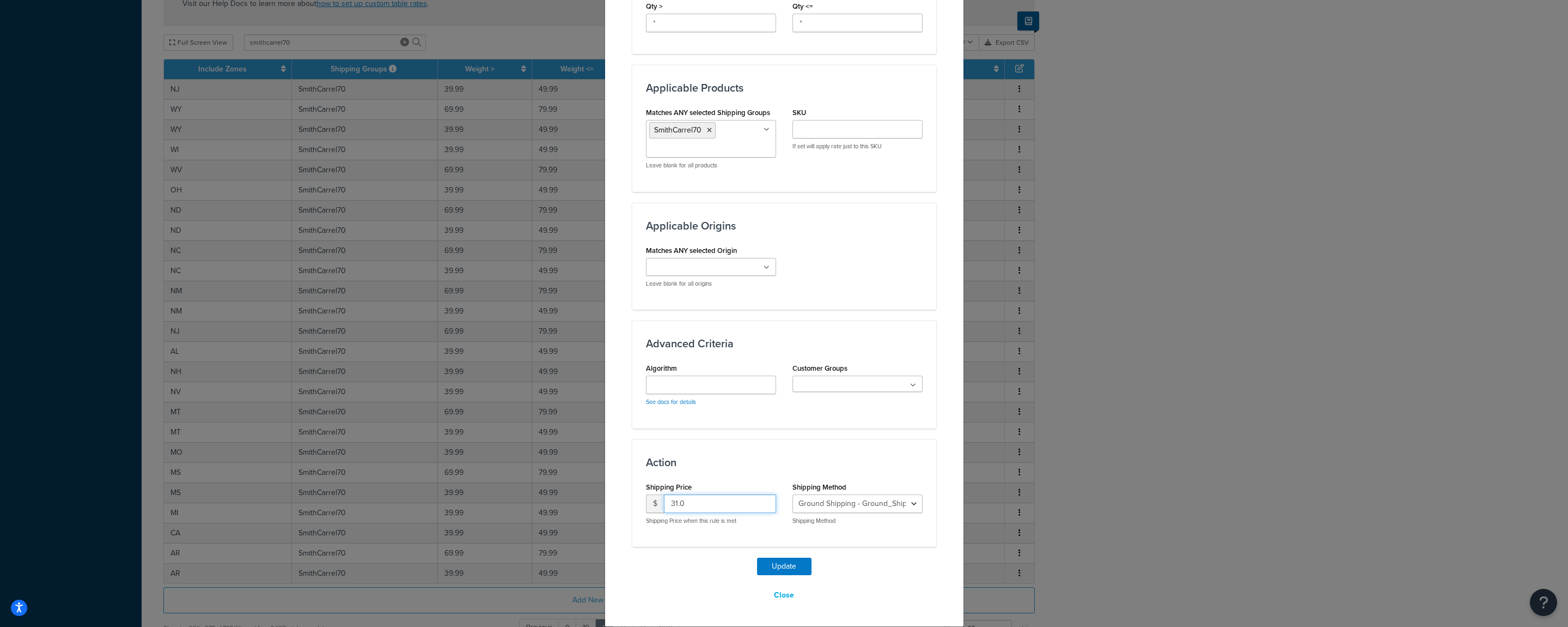
drag, startPoint x: 685, startPoint y: 500, endPoint x: 627, endPoint y: 504, distance: 58.1
click at [664, 504] on input "31.0" at bounding box center [720, 503] width 113 height 18
type input "90"
click at [769, 568] on button "Update" at bounding box center [784, 567] width 54 height 17
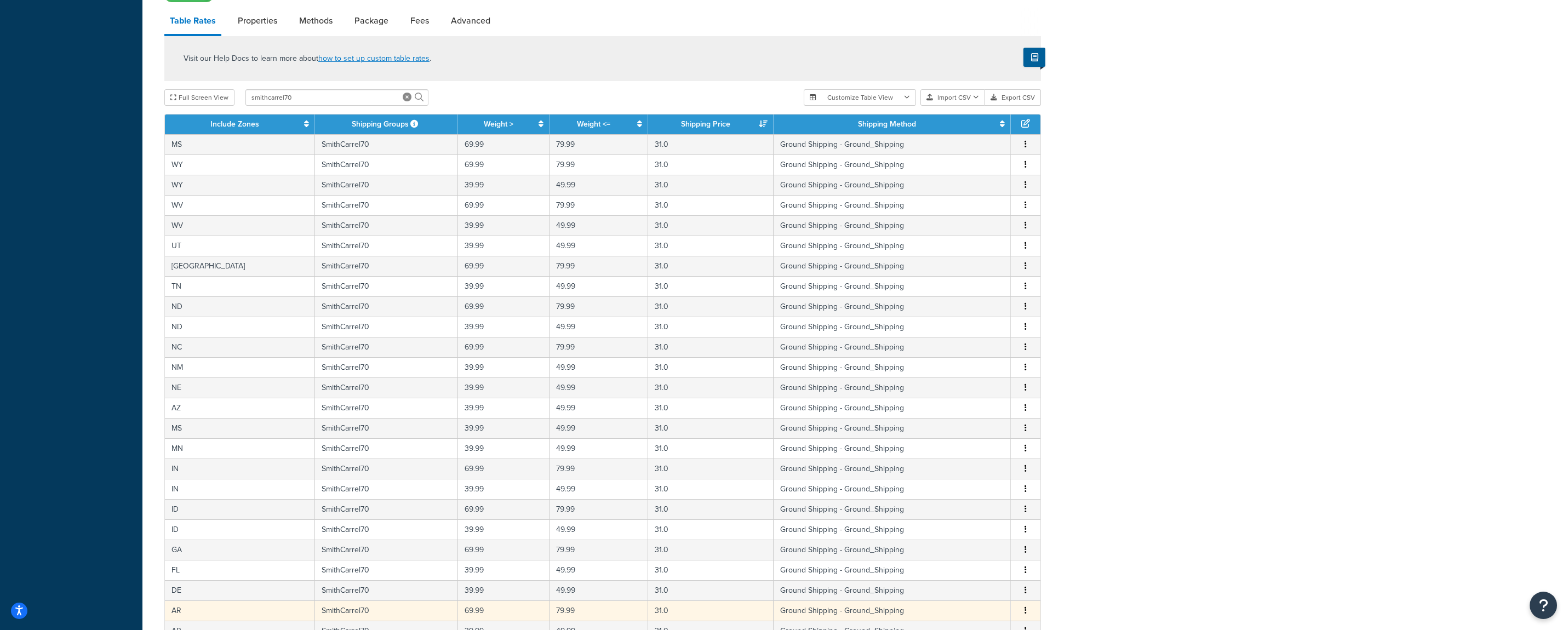
click at [1027, 607] on button "button" at bounding box center [1025, 611] width 9 height 12
click at [974, 575] on div "Edit" at bounding box center [971, 573] width 78 height 23
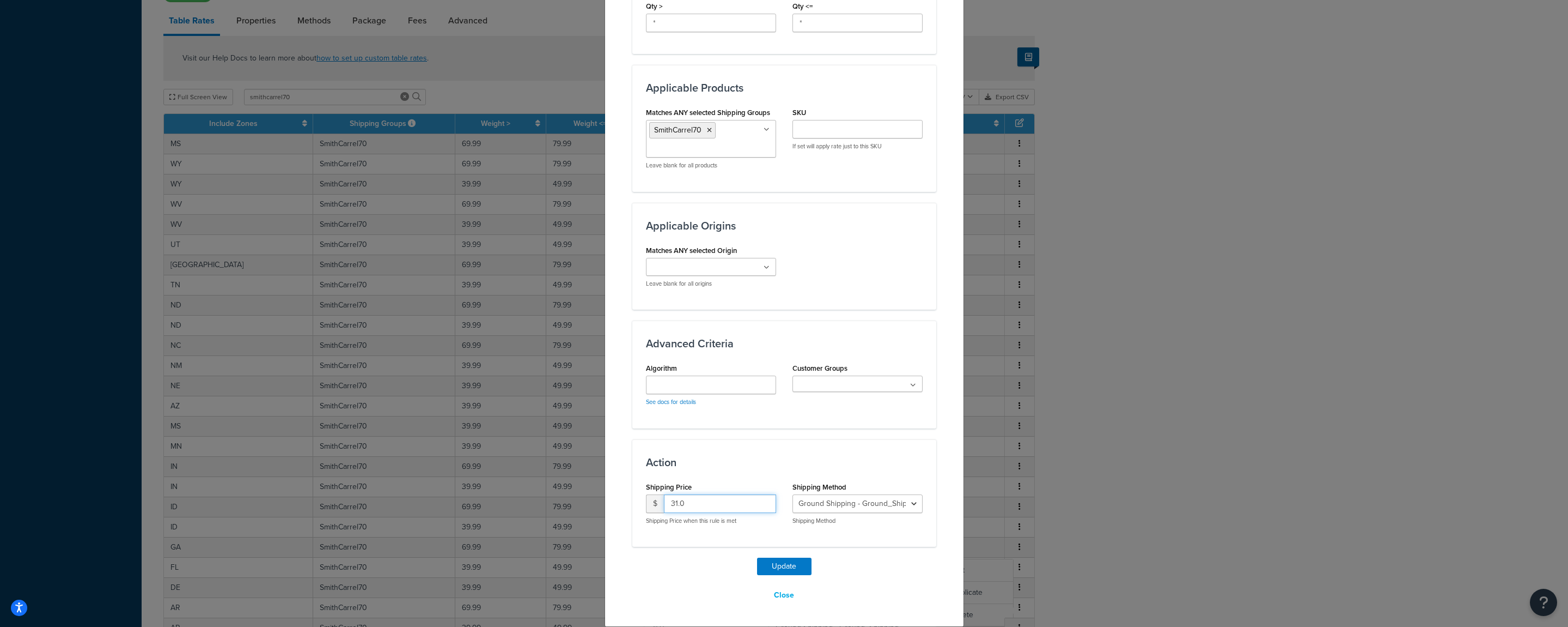
drag, startPoint x: 687, startPoint y: 506, endPoint x: 624, endPoint y: 511, distance: 63.2
click at [664, 511] on input "31.0" at bounding box center [720, 503] width 113 height 18
type input "90"
click at [762, 563] on button "Update" at bounding box center [784, 567] width 54 height 17
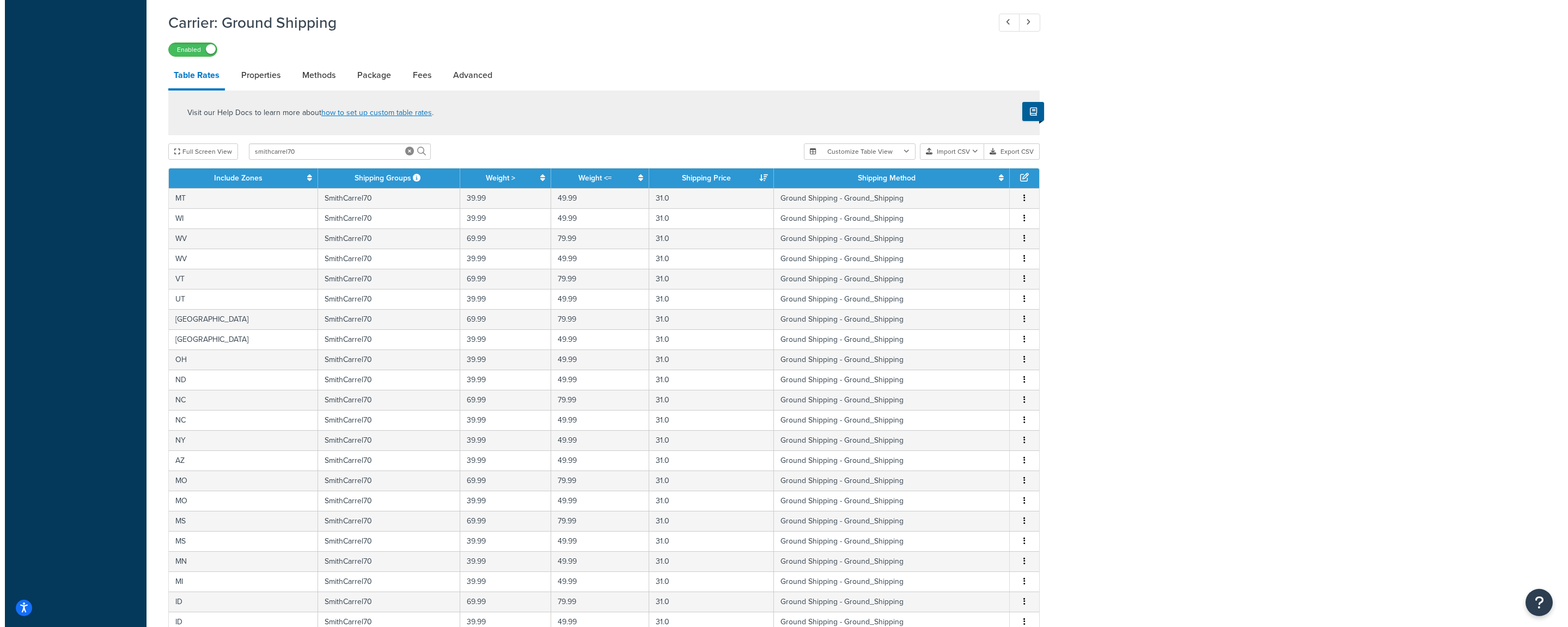
scroll to position [658, 0]
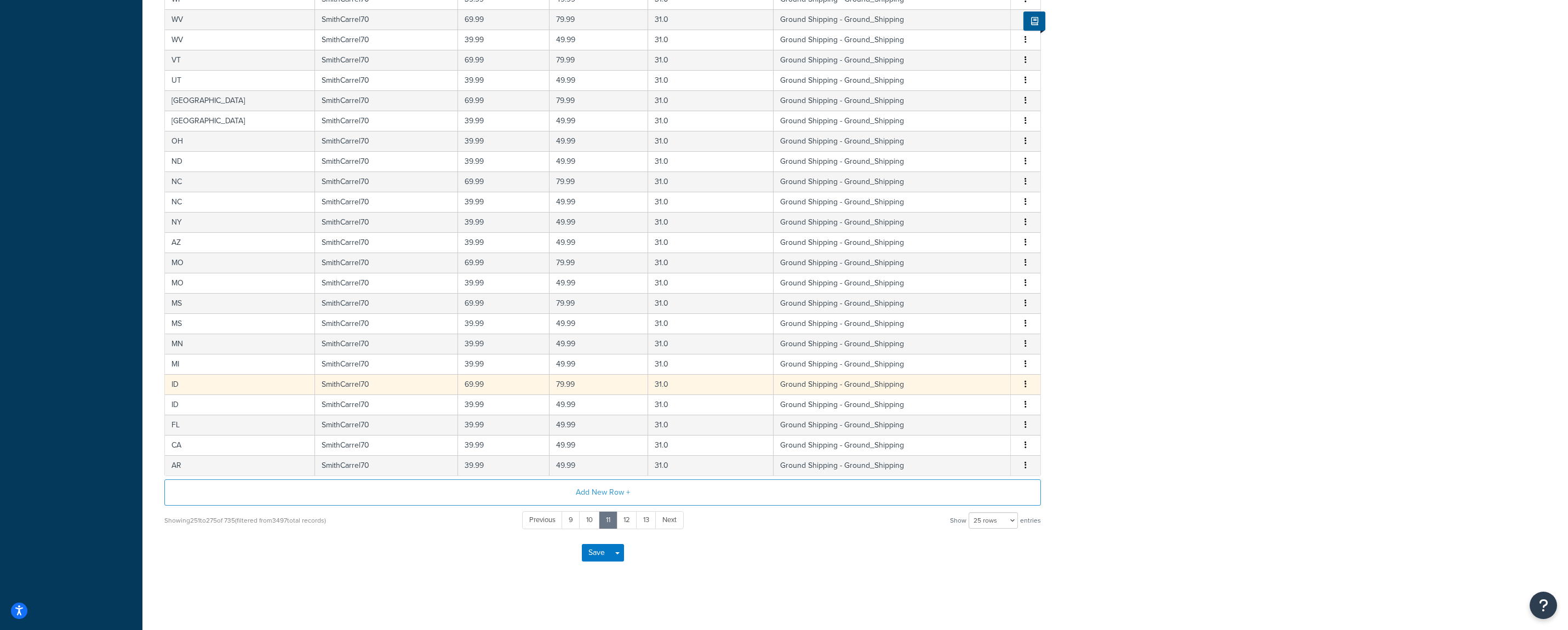
click at [1021, 383] on span "Edit Duplicate Delete" at bounding box center [1025, 384] width 17 height 12
click at [1027, 384] on button "button" at bounding box center [1025, 384] width 9 height 12
click at [965, 363] on div "Edit" at bounding box center [971, 362] width 78 height 23
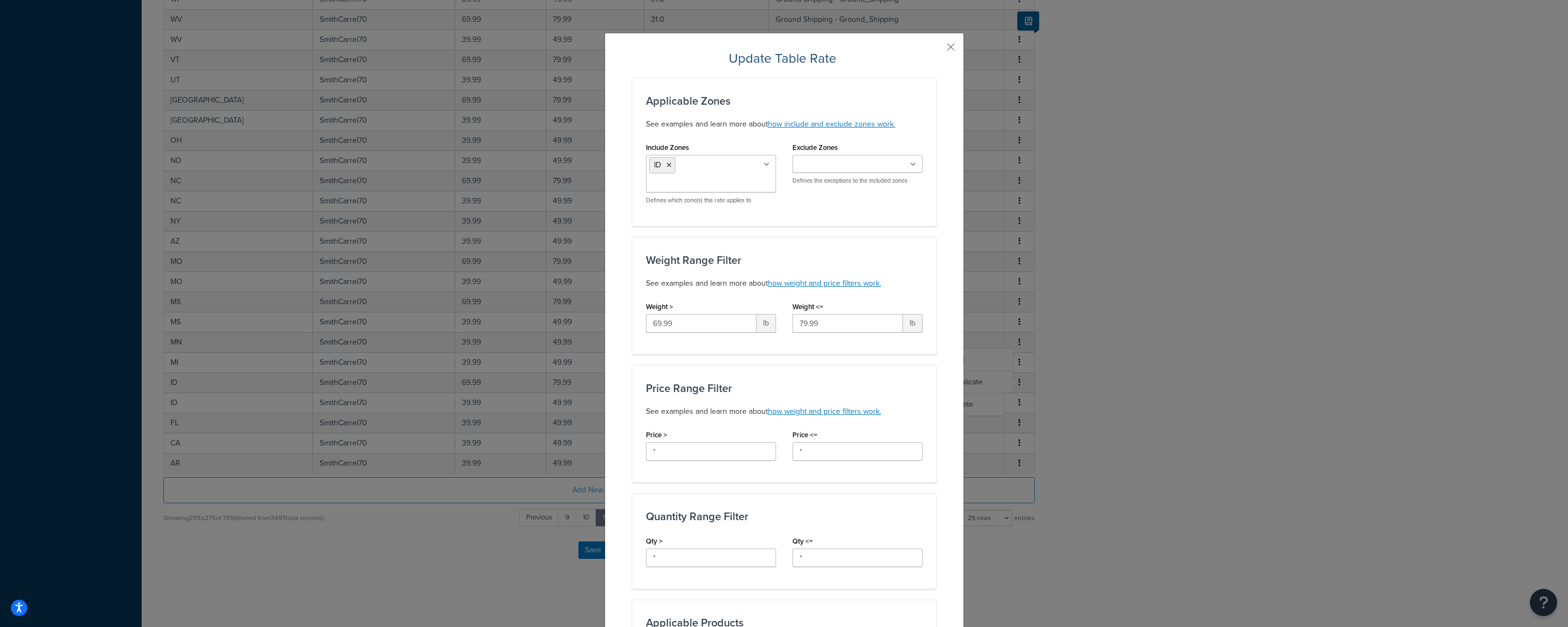
scroll to position [431, 0]
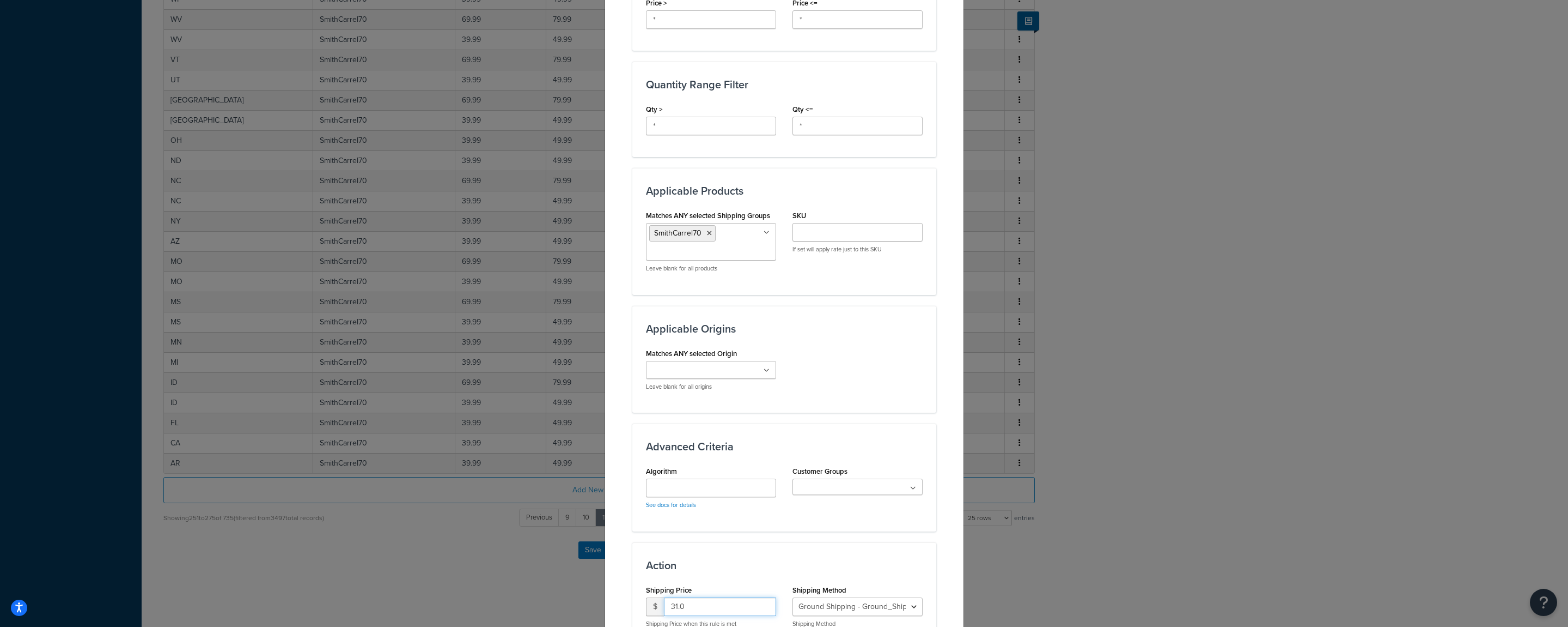
drag, startPoint x: 646, startPoint y: 606, endPoint x: 621, endPoint y: 605, distance: 25.0
click at [664, 604] on input "31.0" at bounding box center [720, 606] width 113 height 18
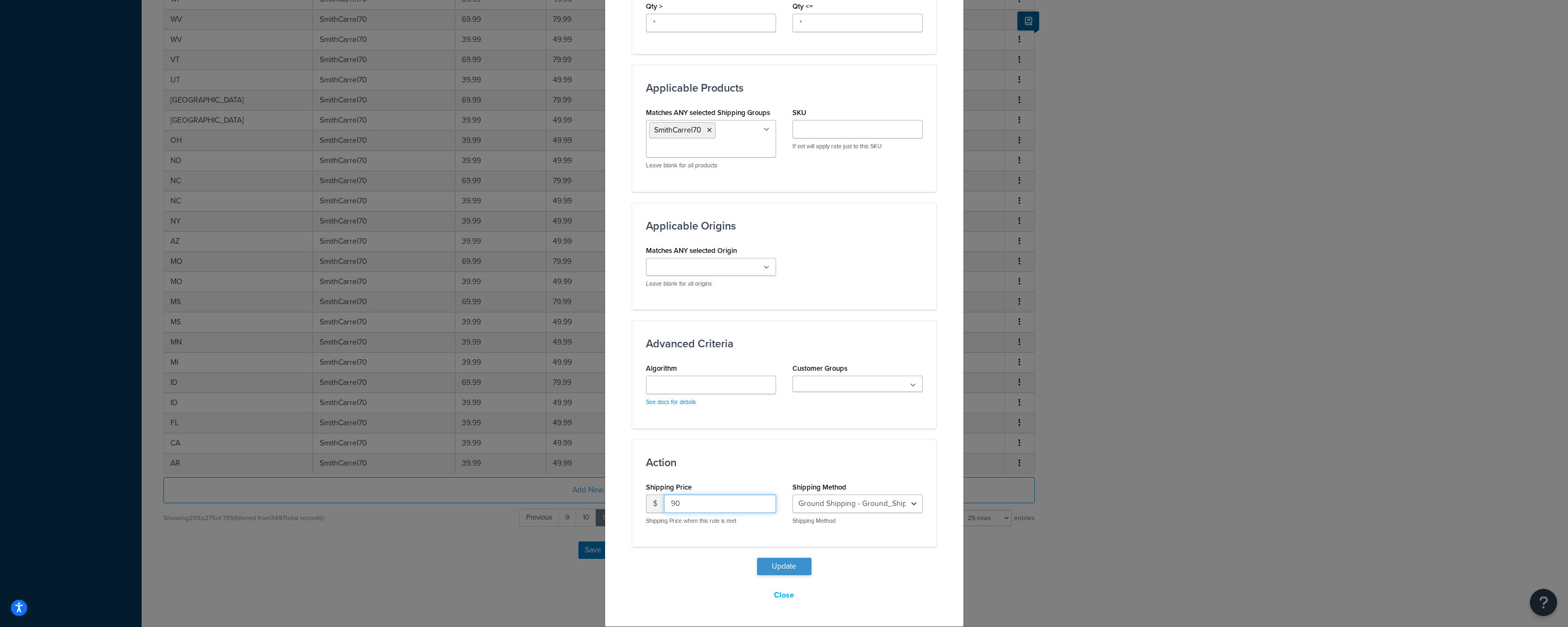
type input "90"
click at [776, 567] on button "Update" at bounding box center [784, 567] width 54 height 17
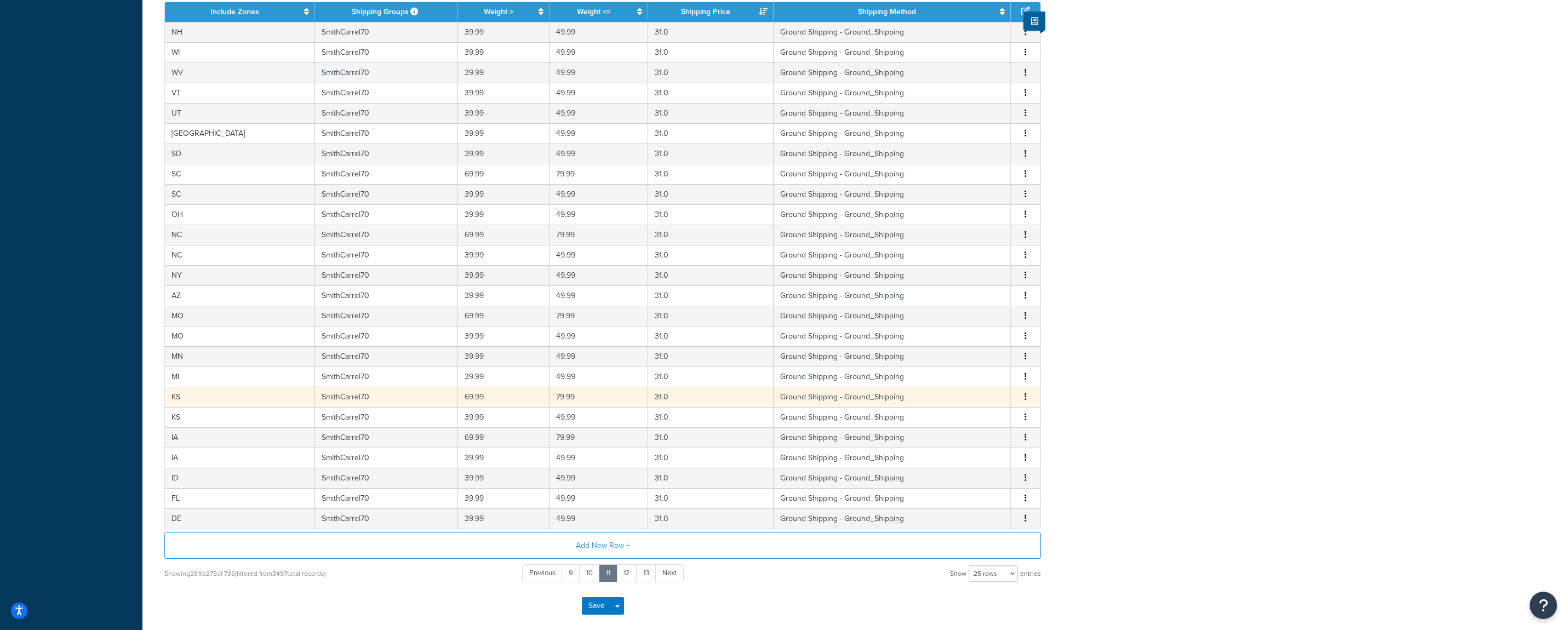
click at [1027, 400] on button "button" at bounding box center [1025, 397] width 9 height 12
click at [967, 383] on div "Edit" at bounding box center [971, 376] width 78 height 23
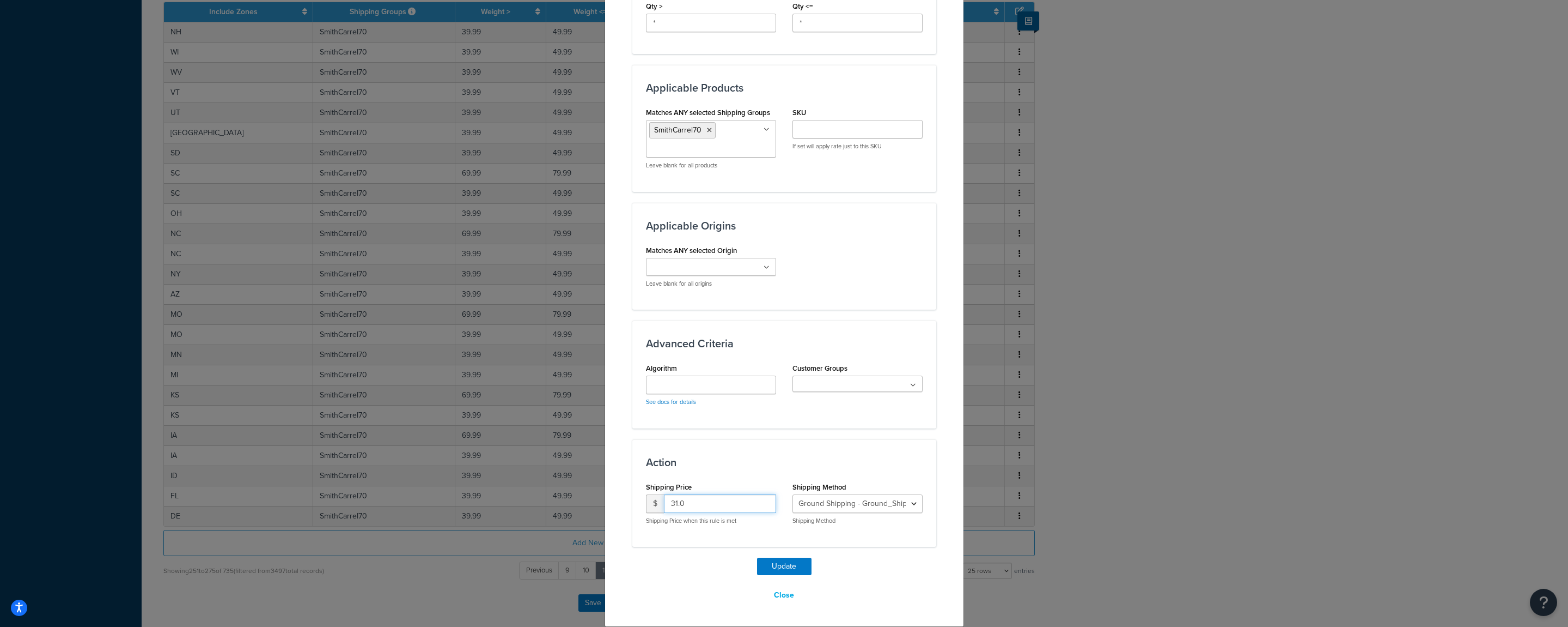
drag, startPoint x: 702, startPoint y: 501, endPoint x: 615, endPoint y: 506, distance: 87.1
click at [664, 506] on input "31.0" at bounding box center [720, 503] width 113 height 18
type input "90"
click at [775, 566] on button "Update" at bounding box center [784, 567] width 54 height 17
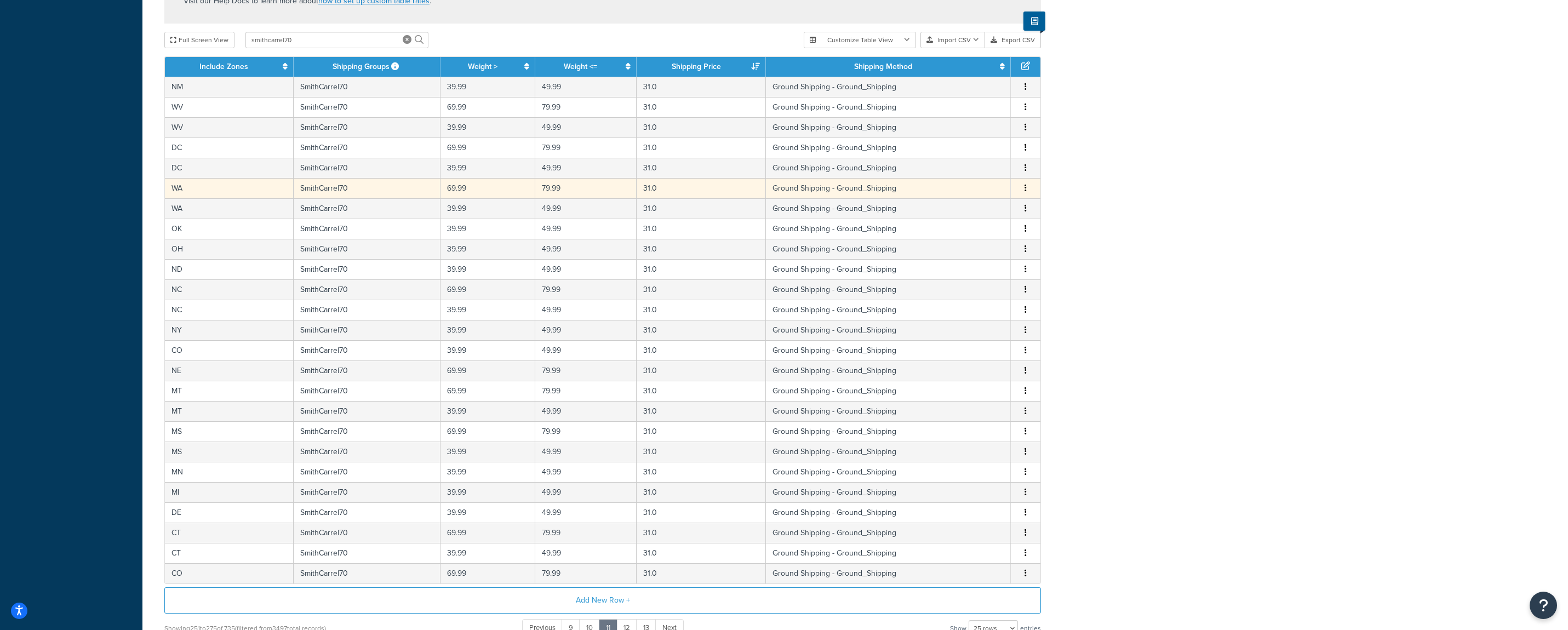
click at [1023, 190] on button "button" at bounding box center [1025, 189] width 9 height 12
click at [970, 171] on div "Edit" at bounding box center [971, 168] width 78 height 23
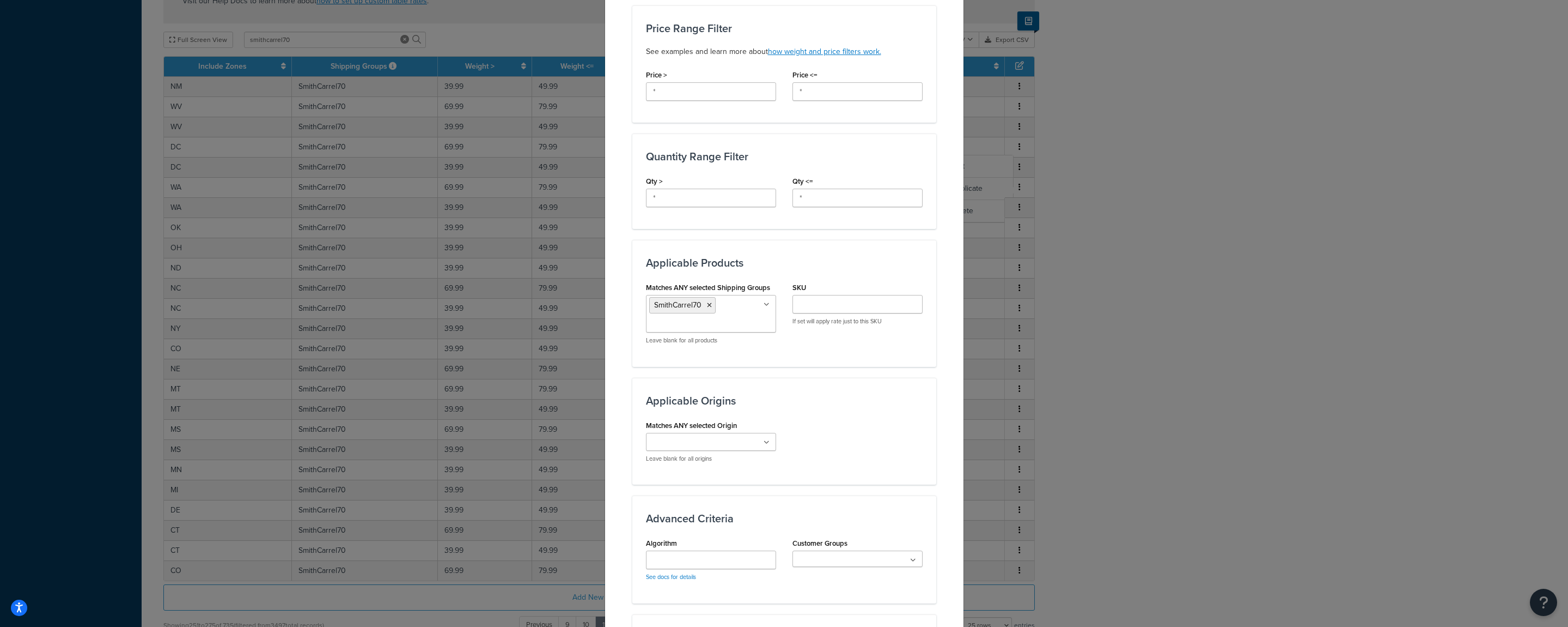
scroll to position [431, 0]
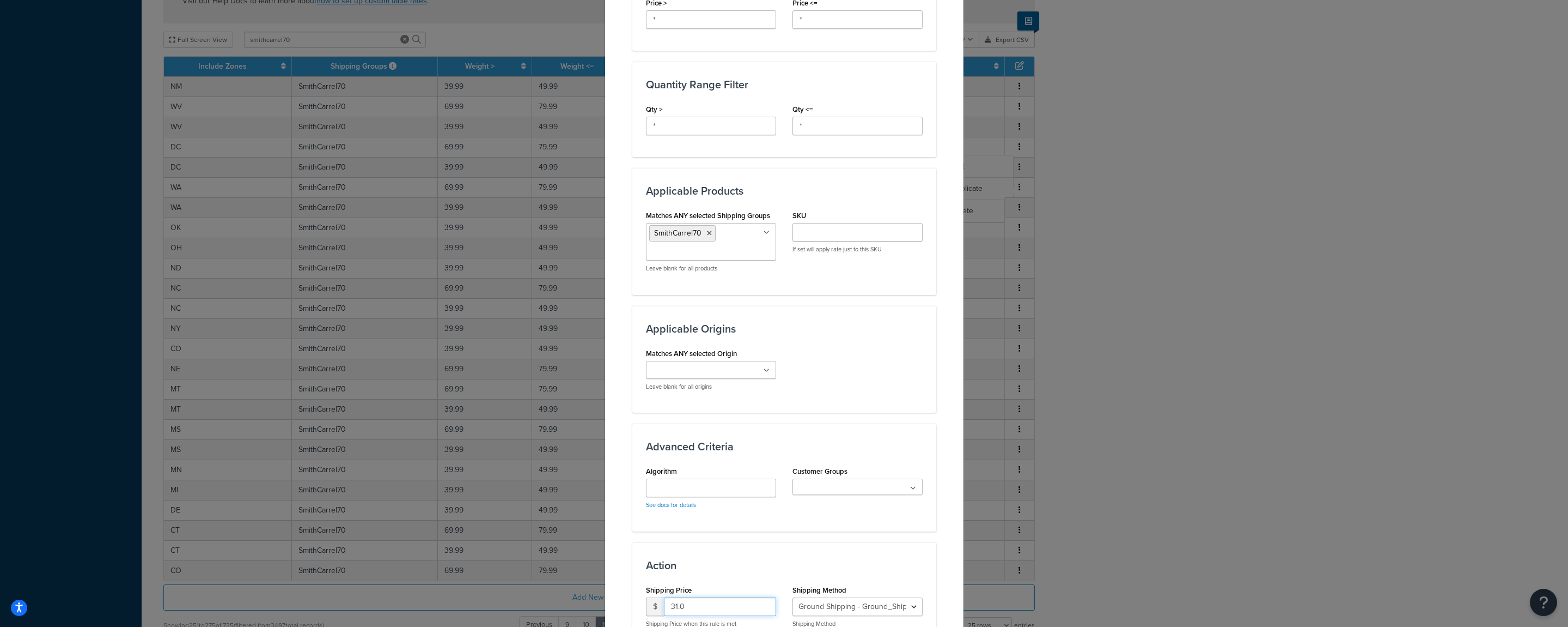
click at [664, 604] on input "31.0" at bounding box center [720, 606] width 113 height 18
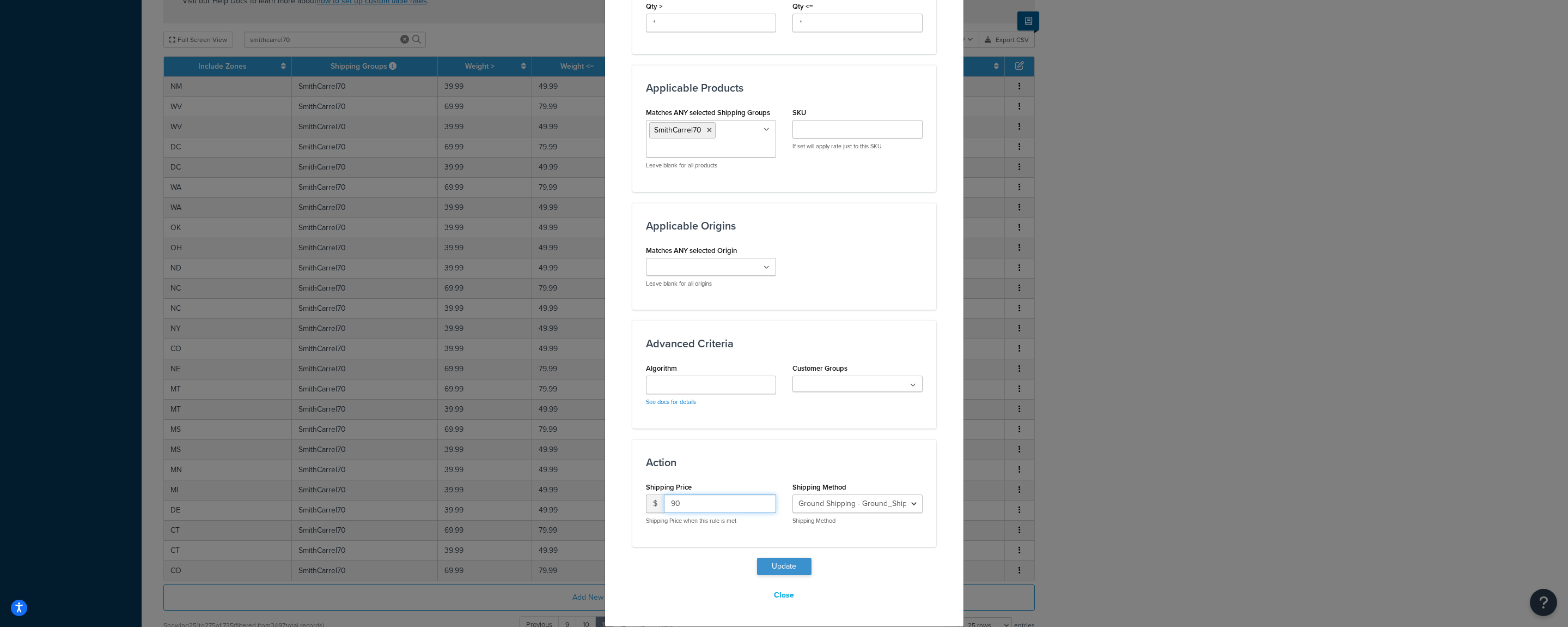
type input "90"
drag, startPoint x: 768, startPoint y: 567, endPoint x: 777, endPoint y: 554, distance: 15.8
click at [769, 567] on button "Update" at bounding box center [784, 567] width 54 height 17
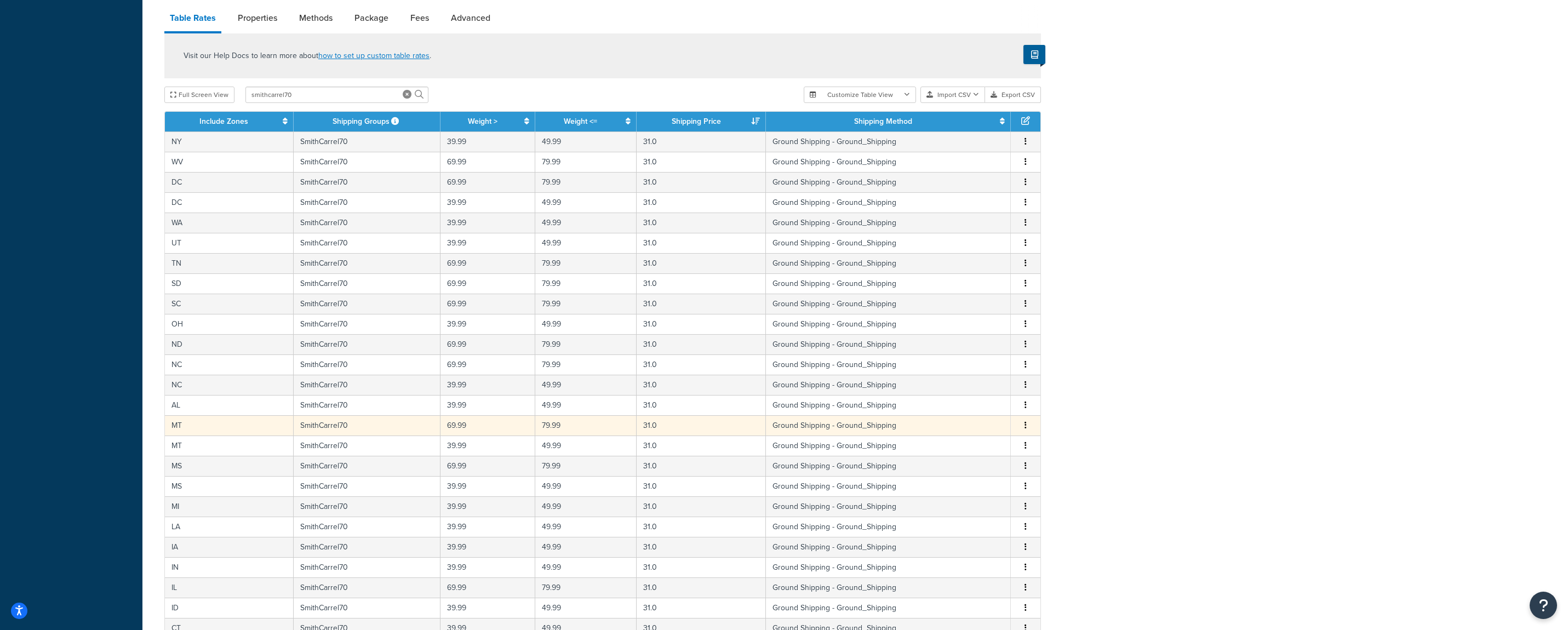
click at [1027, 426] on button "button" at bounding box center [1025, 426] width 9 height 12
click at [976, 409] on div "Edit" at bounding box center [971, 404] width 78 height 23
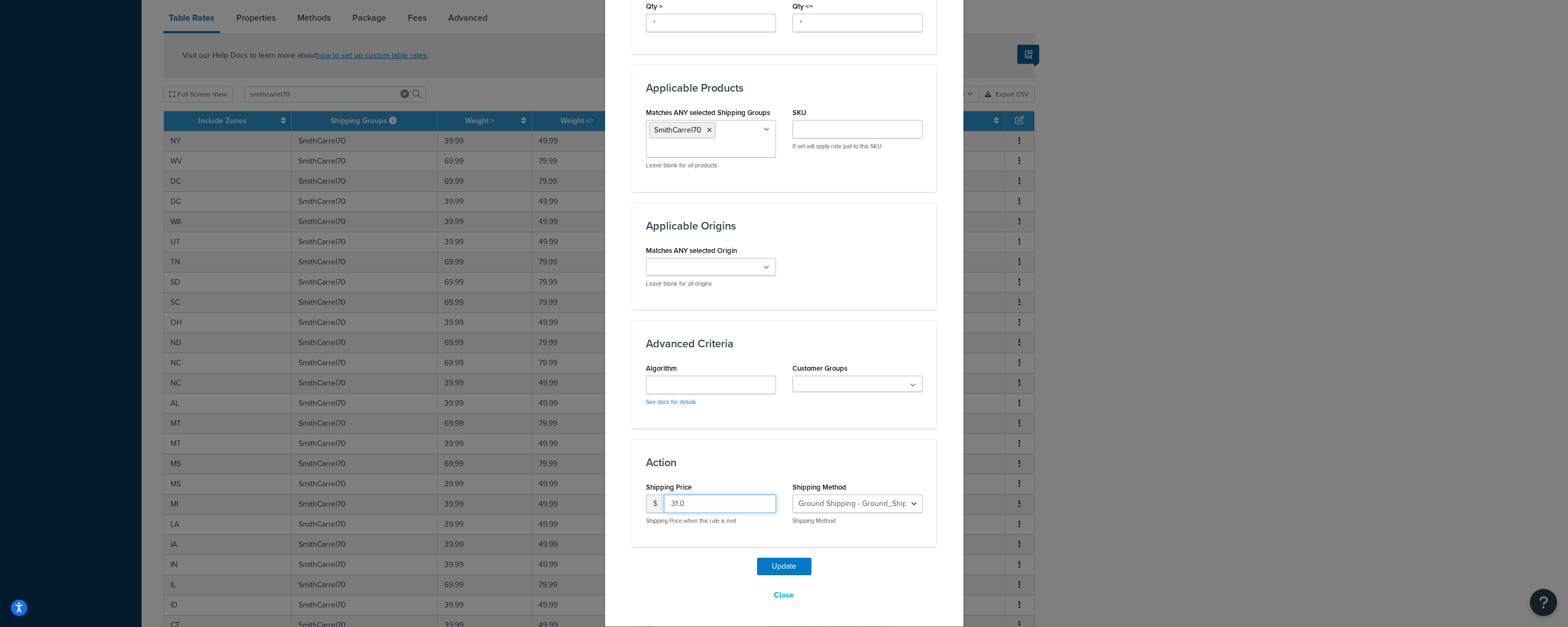
drag, startPoint x: 694, startPoint y: 497, endPoint x: 627, endPoint y: 504, distance: 67.4
click at [664, 503] on input "31.0" at bounding box center [720, 503] width 113 height 18
type input "90"
click at [779, 564] on button "Update" at bounding box center [784, 567] width 54 height 17
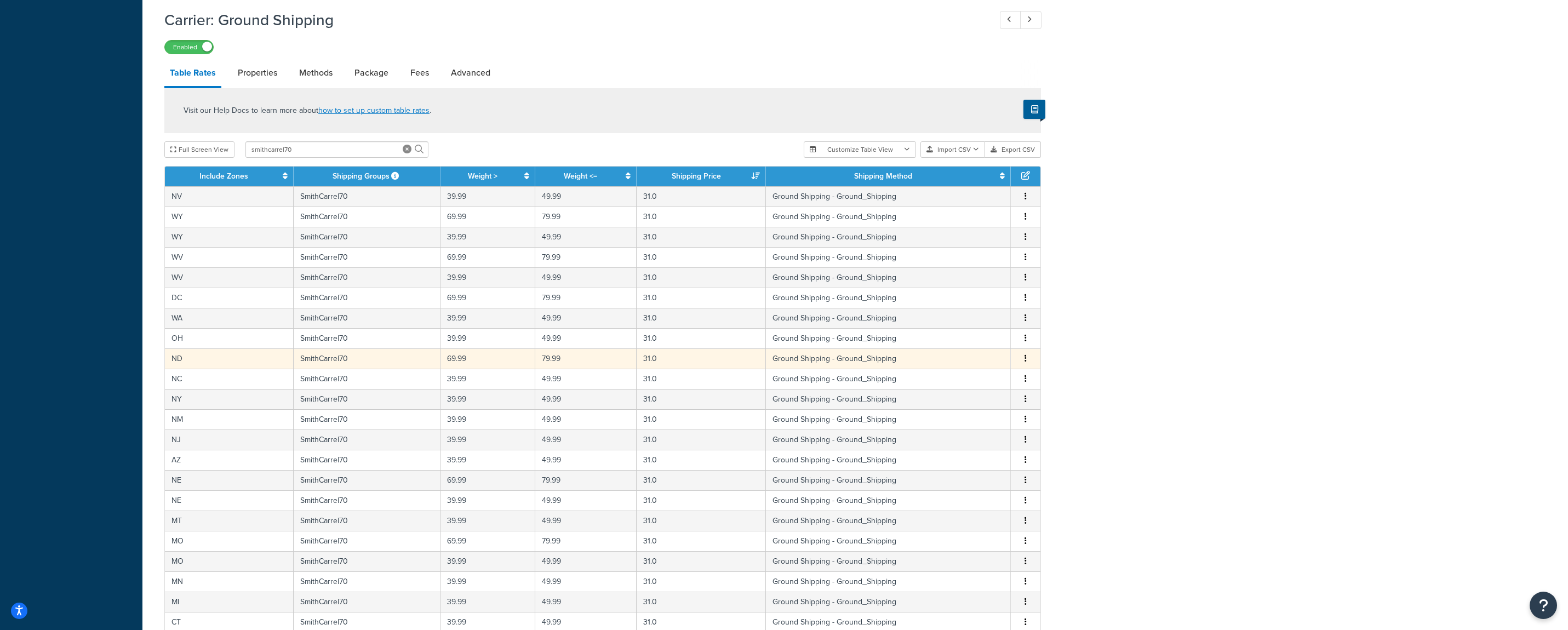
click at [1027, 361] on button "button" at bounding box center [1025, 359] width 9 height 12
click at [967, 340] on div "Edit" at bounding box center [971, 338] width 78 height 23
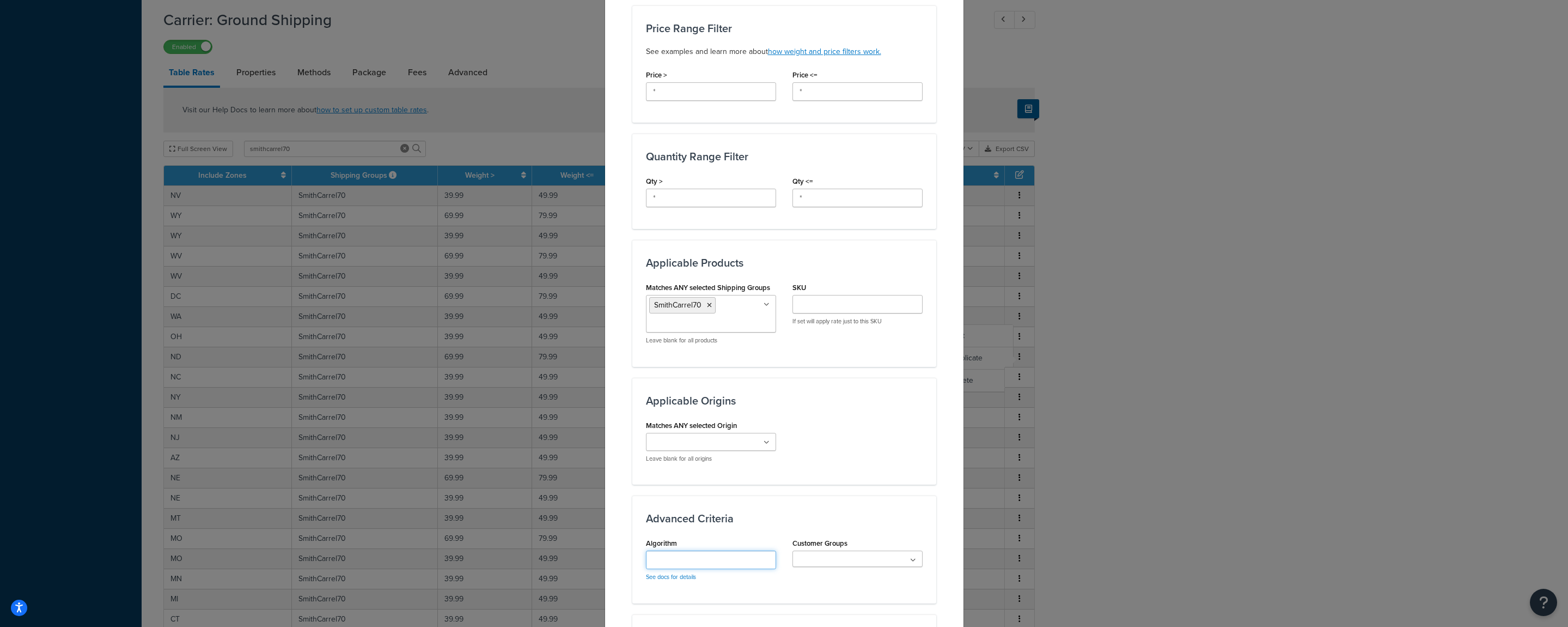
click at [696, 555] on input "Algorithm" at bounding box center [710, 559] width 130 height 18
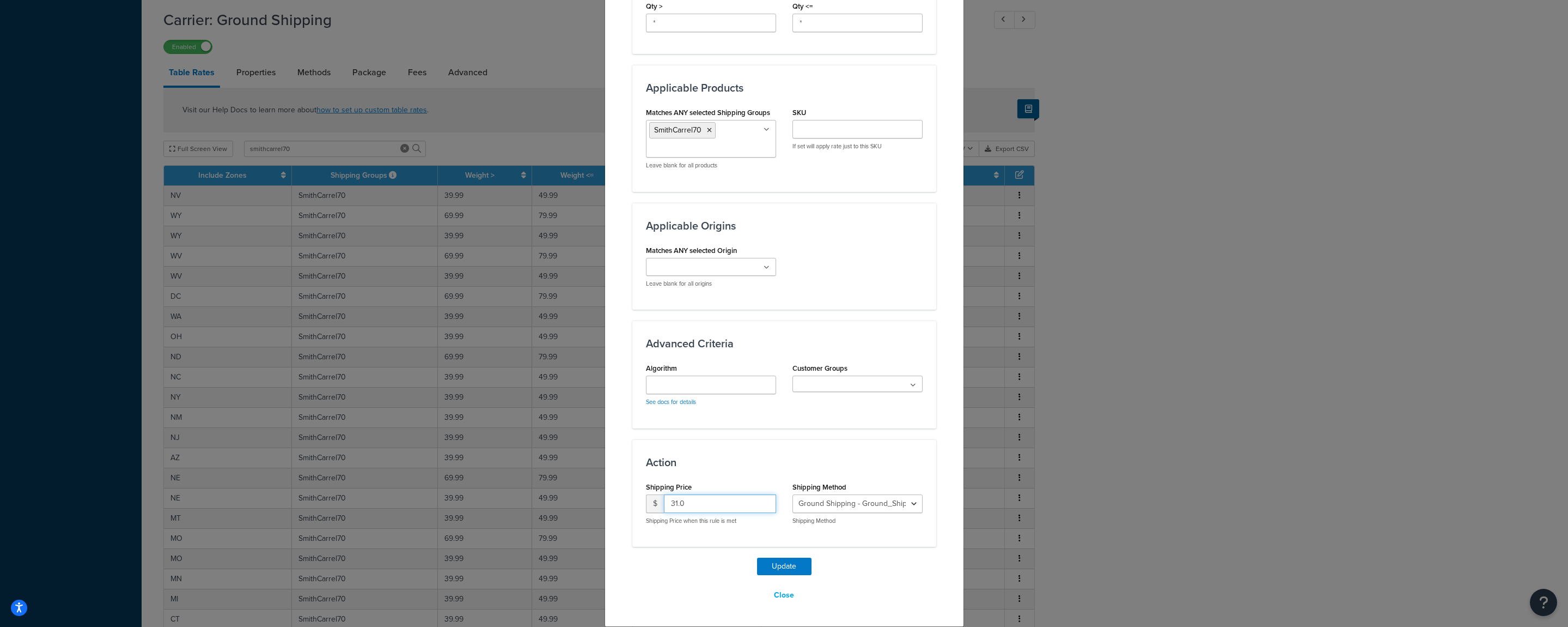
drag, startPoint x: 686, startPoint y: 504, endPoint x: 623, endPoint y: 509, distance: 63.2
click at [664, 508] on input "31.0" at bounding box center [720, 503] width 113 height 18
type input "90"
click at [763, 564] on button "Update" at bounding box center [784, 567] width 54 height 17
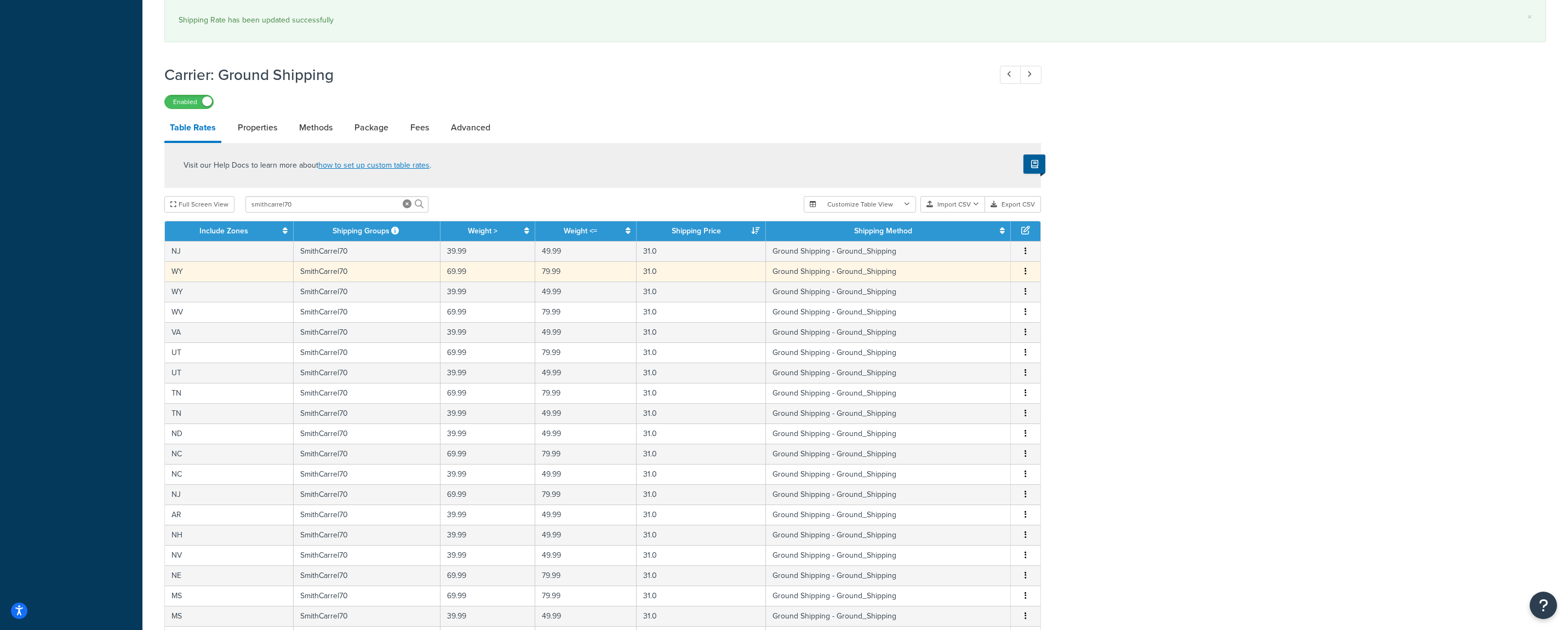
click at [1027, 275] on button "button" at bounding box center [1025, 272] width 9 height 12
click at [968, 254] on div "Edit" at bounding box center [971, 251] width 78 height 23
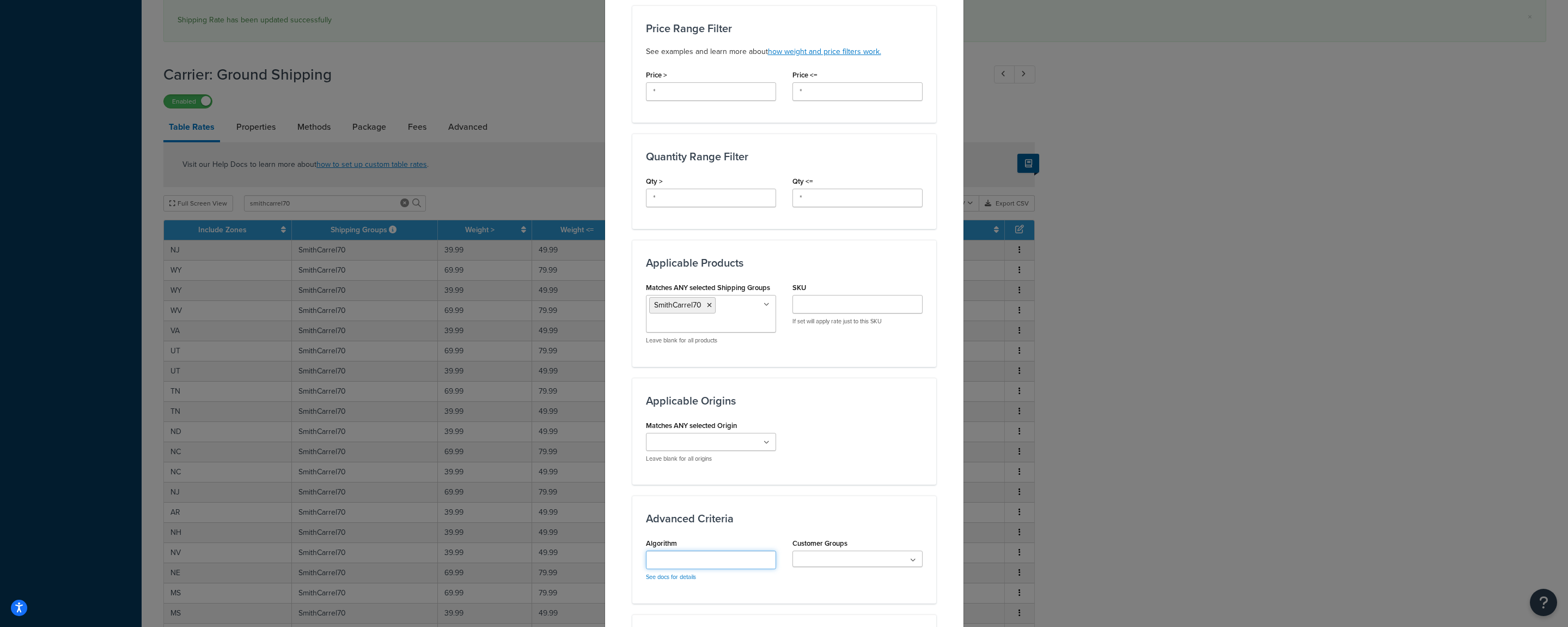
click at [662, 563] on input "Algorithm" at bounding box center [710, 559] width 130 height 18
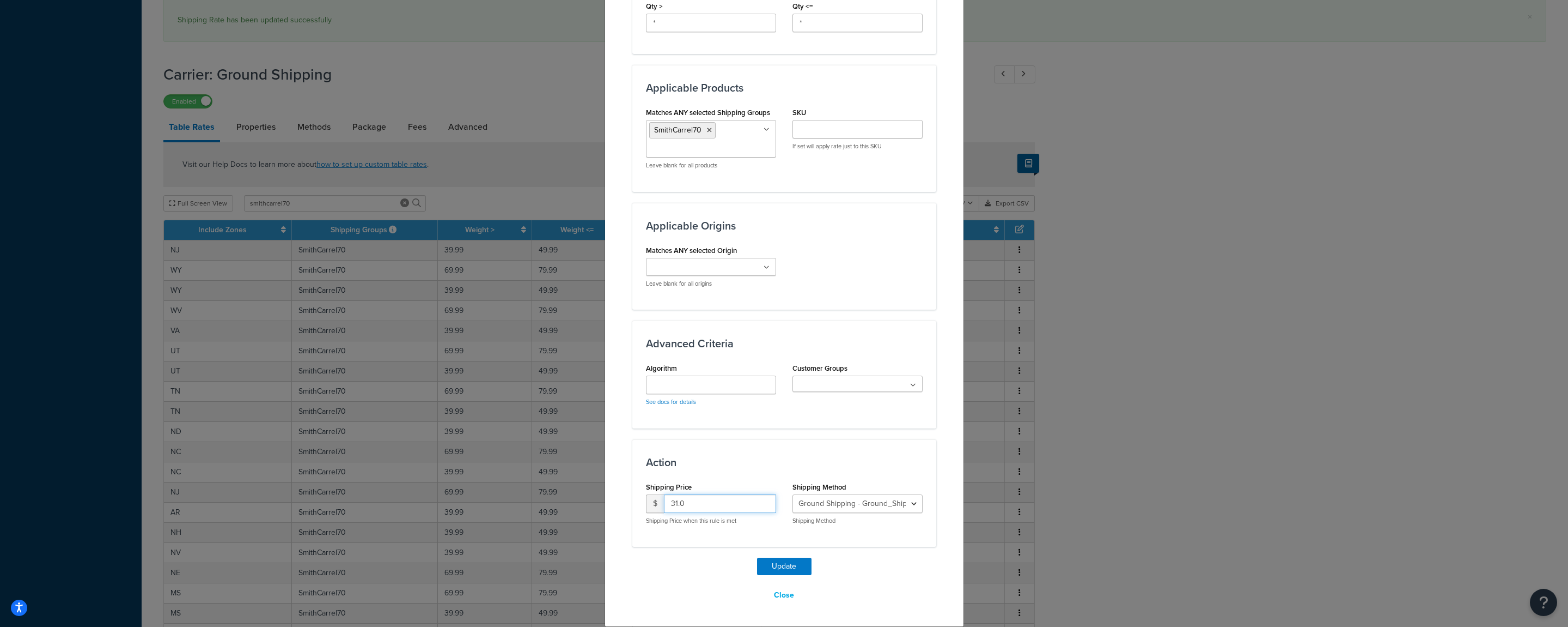
click at [664, 513] on input "31.0" at bounding box center [720, 503] width 113 height 18
type input "90"
click at [759, 565] on button "Update" at bounding box center [784, 567] width 54 height 17
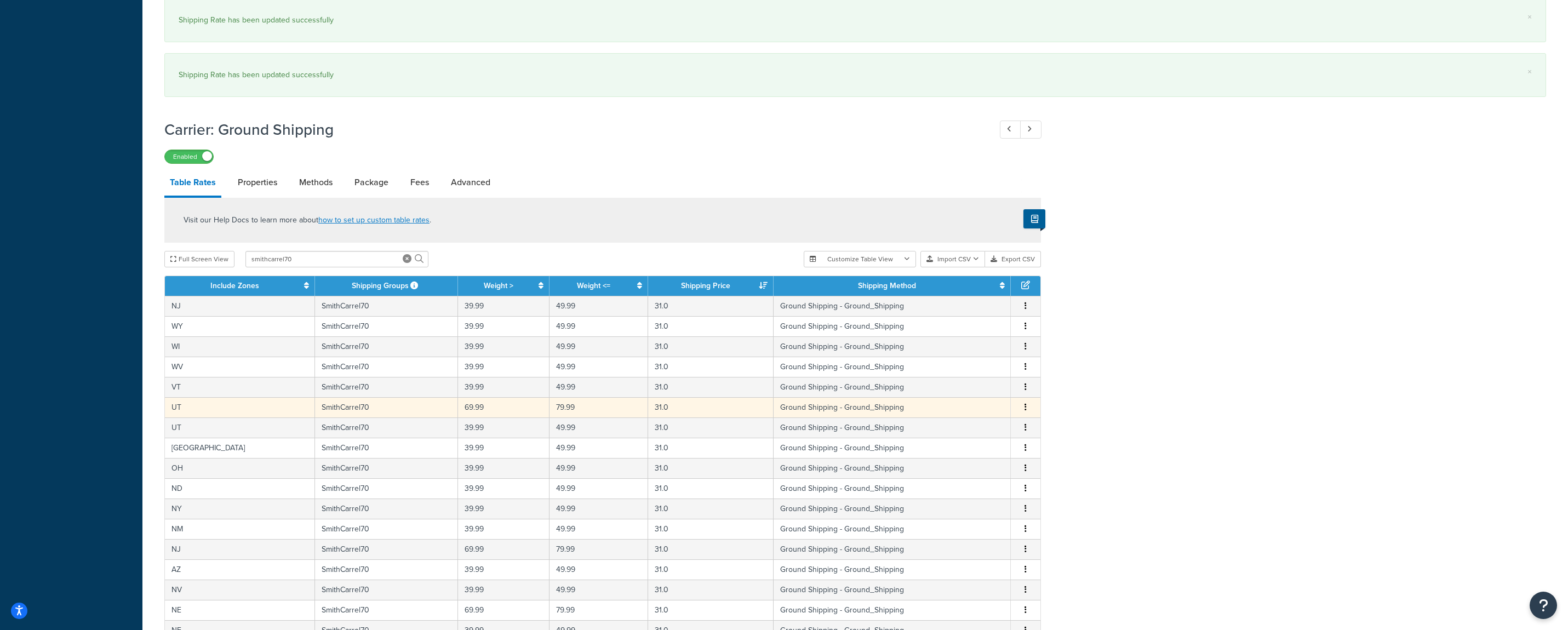
click at [1023, 411] on button "button" at bounding box center [1025, 408] width 9 height 12
click at [968, 385] on div "Edit" at bounding box center [971, 387] width 78 height 23
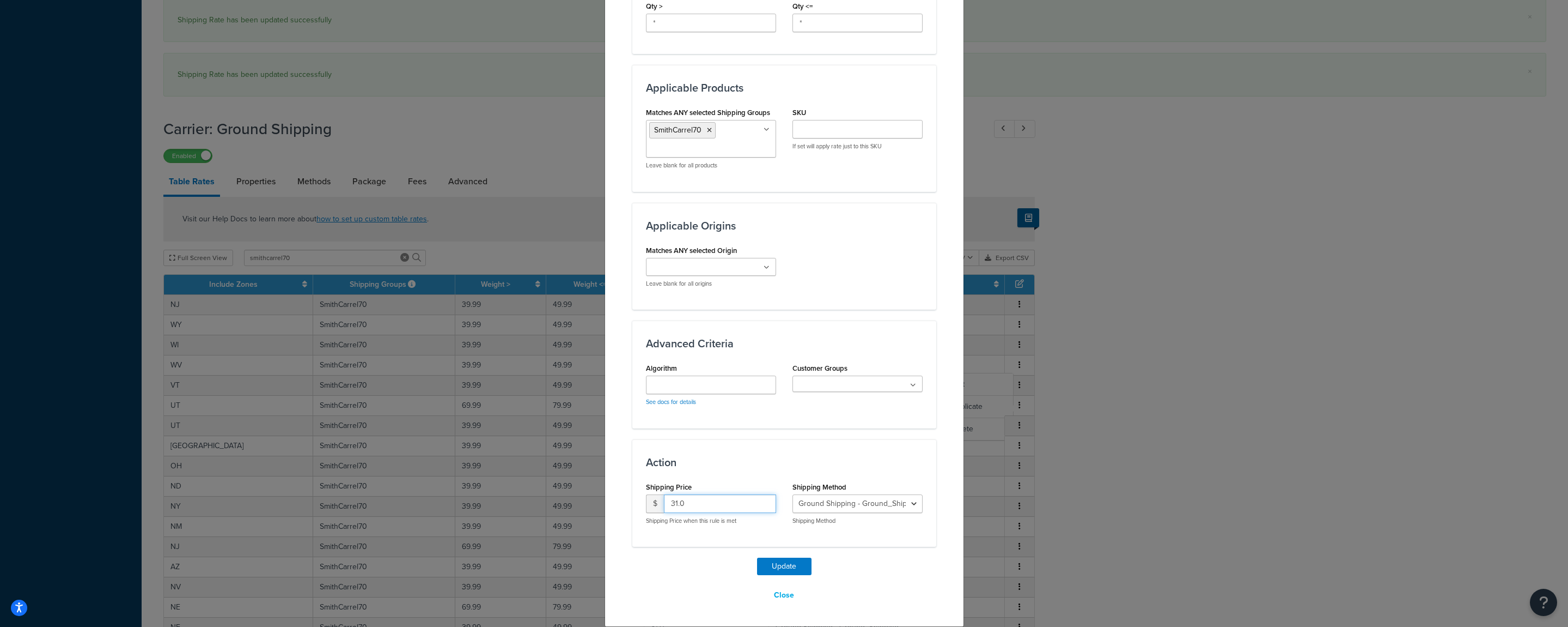
drag, startPoint x: 686, startPoint y: 501, endPoint x: 608, endPoint y: 508, distance: 78.3
click at [664, 507] on input "31.0" at bounding box center [720, 503] width 113 height 18
type input "90"
click at [773, 567] on button "Update" at bounding box center [784, 567] width 54 height 17
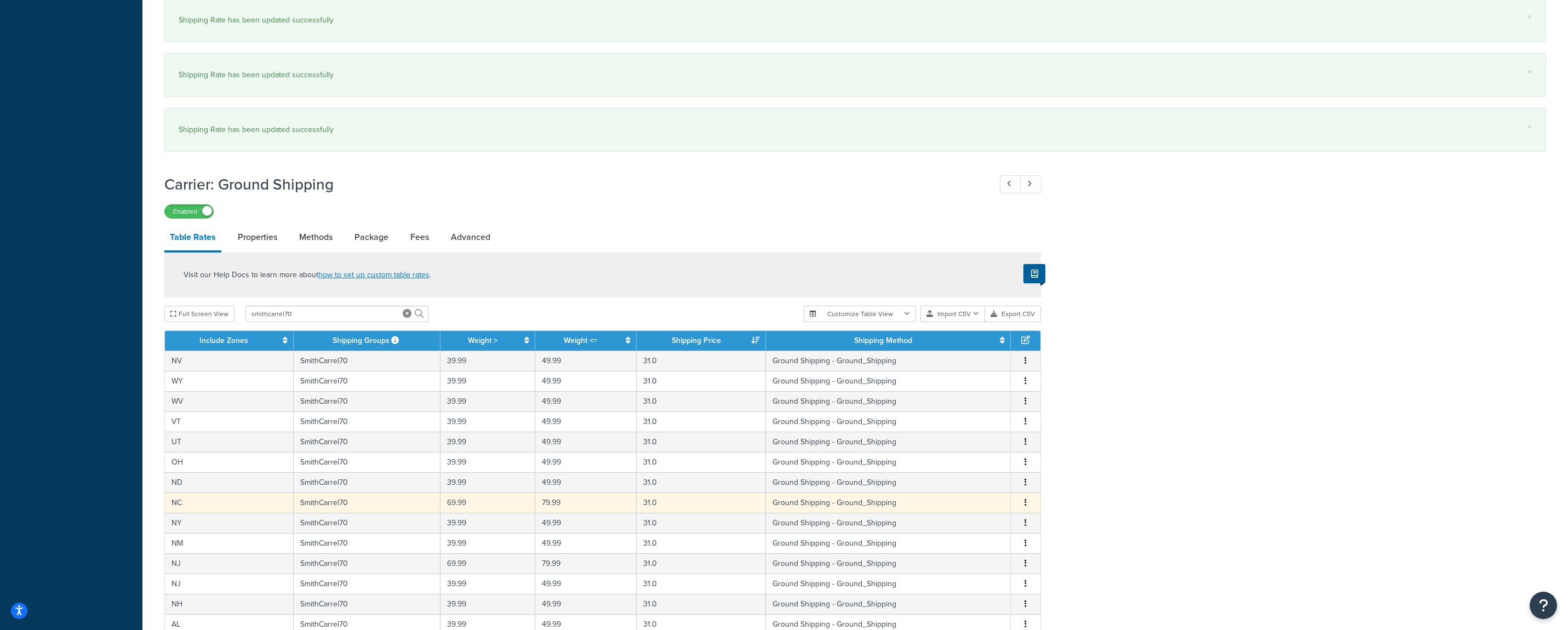
click at [1023, 504] on span "Edit Duplicate Delete" at bounding box center [1025, 503] width 17 height 12
click at [1025, 504] on button "button" at bounding box center [1025, 503] width 9 height 12
click at [974, 482] on div "Edit" at bounding box center [971, 482] width 78 height 23
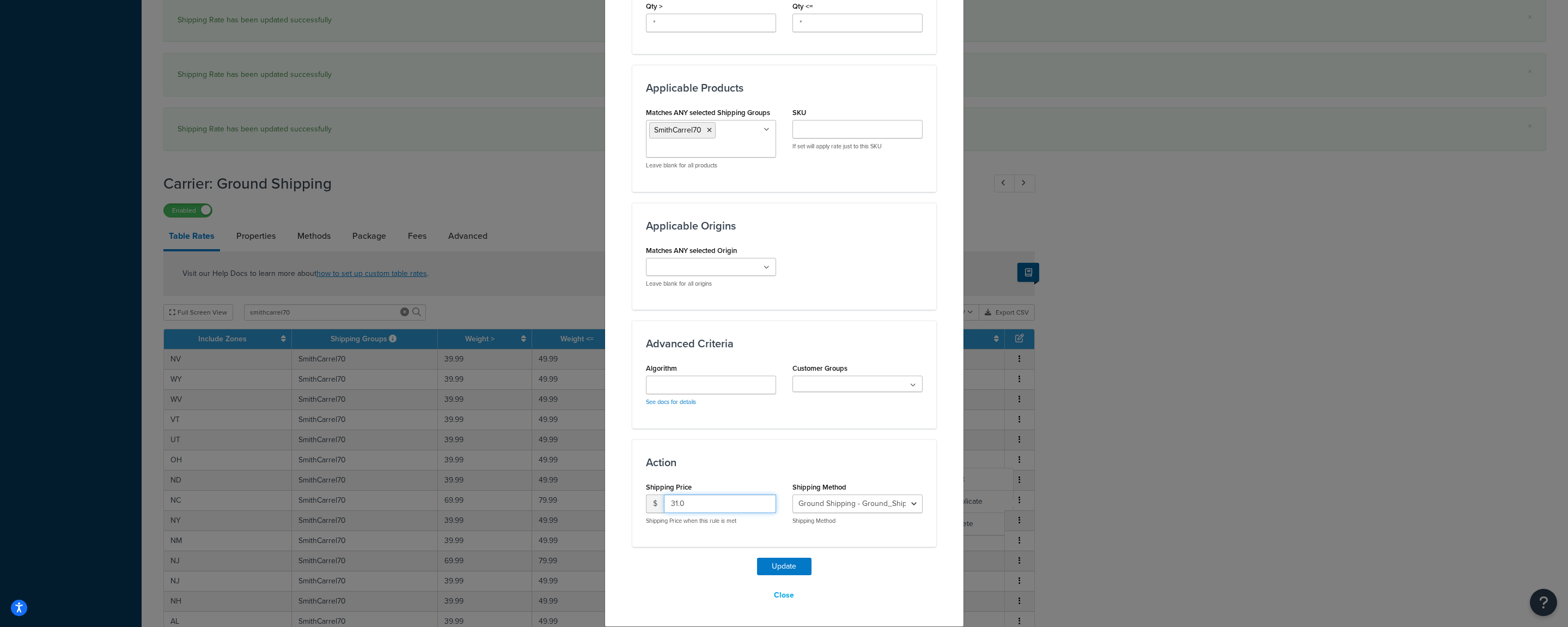
drag, startPoint x: 668, startPoint y: 506, endPoint x: 627, endPoint y: 513, distance: 41.6
click at [664, 513] on input "31.0" at bounding box center [720, 503] width 113 height 18
type input "90"
click at [768, 564] on button "Update" at bounding box center [784, 567] width 54 height 17
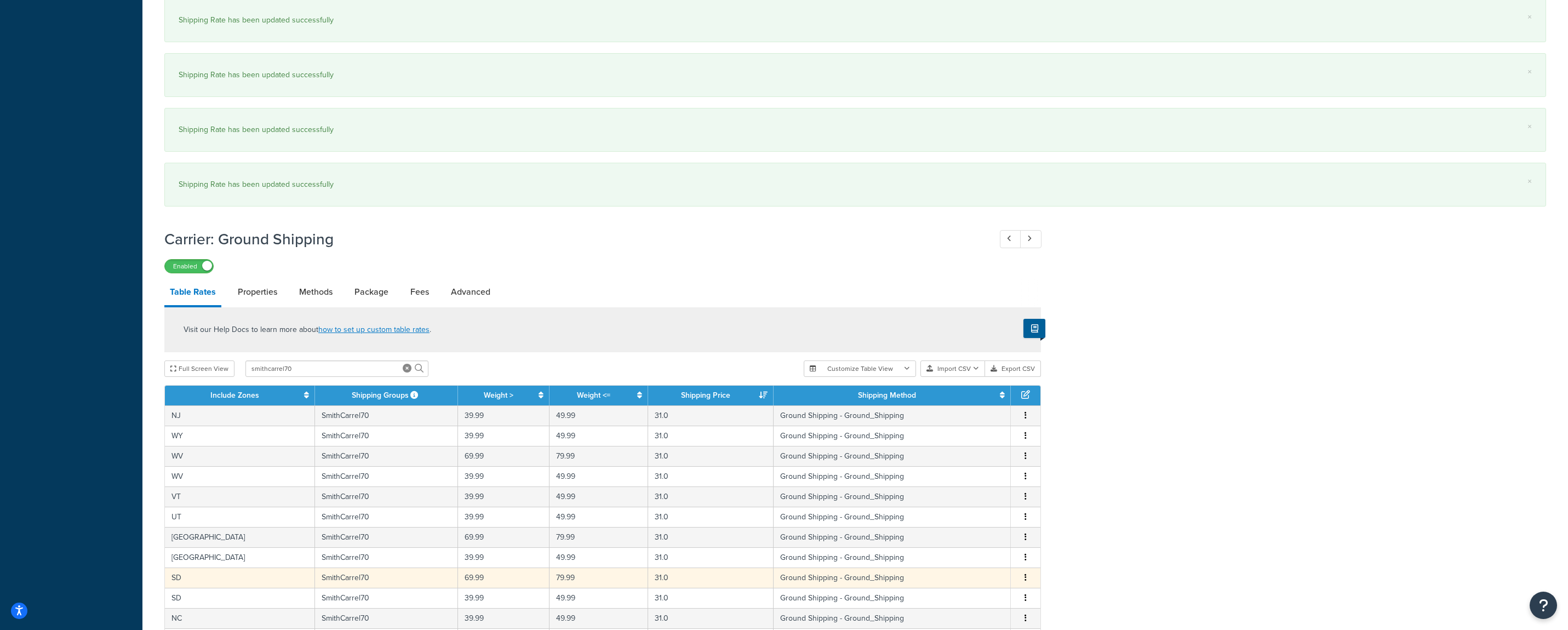
click at [1025, 579] on icon "button" at bounding box center [1025, 577] width 2 height 8
click at [970, 552] on div "Edit" at bounding box center [971, 557] width 78 height 23
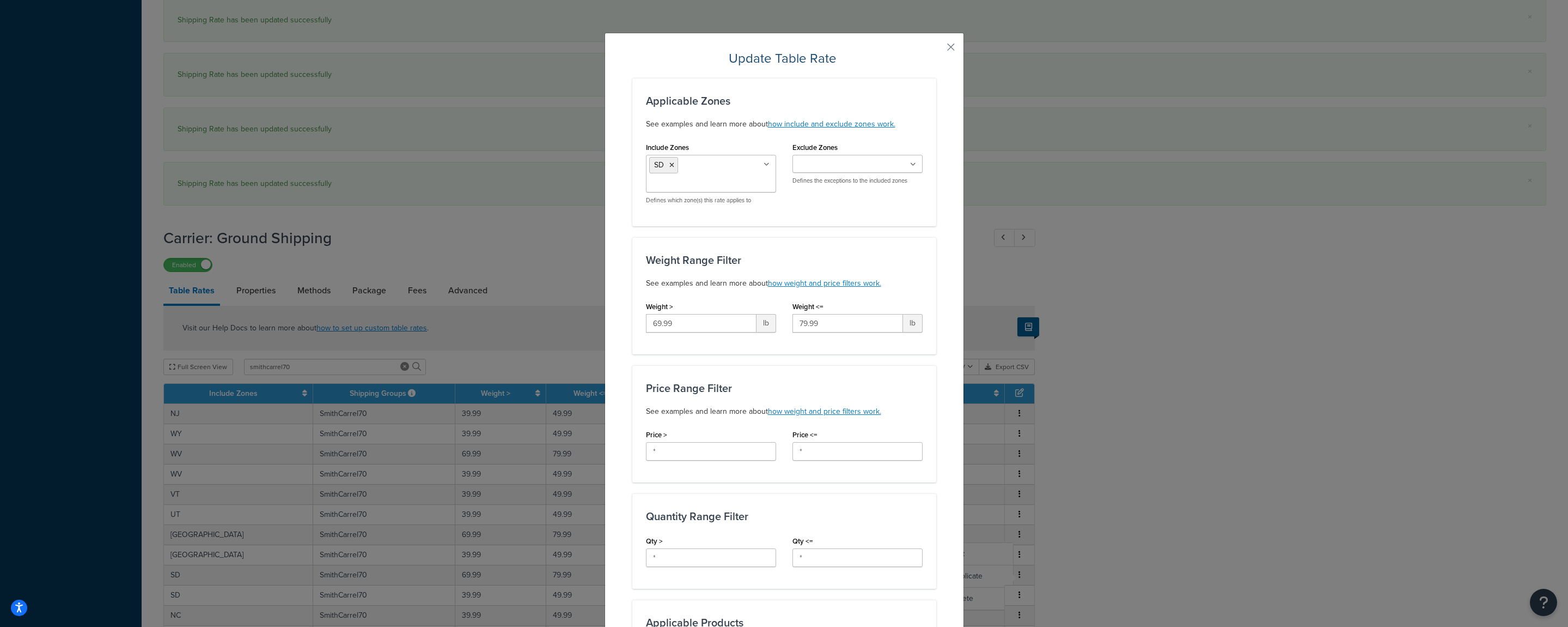
scroll to position [431, 0]
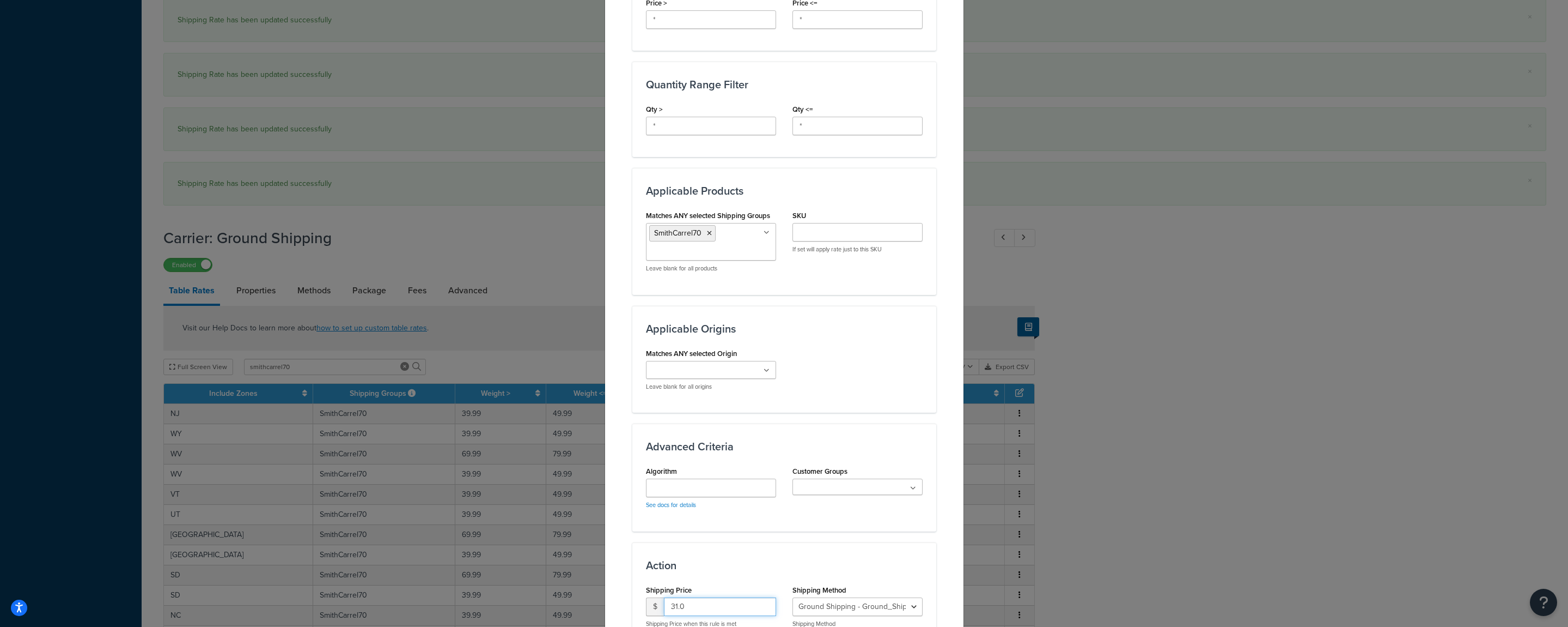
drag, startPoint x: 682, startPoint y: 599, endPoint x: 630, endPoint y: 604, distance: 52.2
click at [664, 604] on input "31.0" at bounding box center [720, 606] width 113 height 18
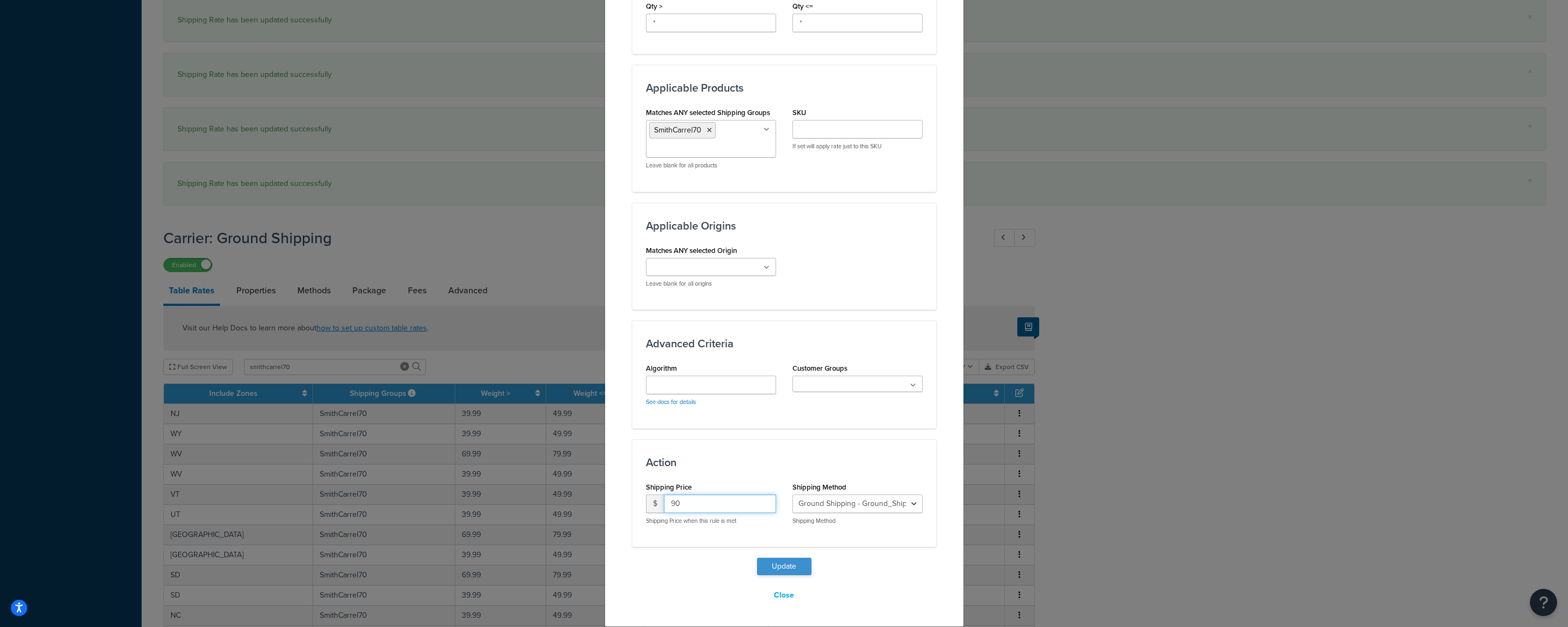
type input "90"
click at [766, 565] on button "Update" at bounding box center [784, 567] width 54 height 17
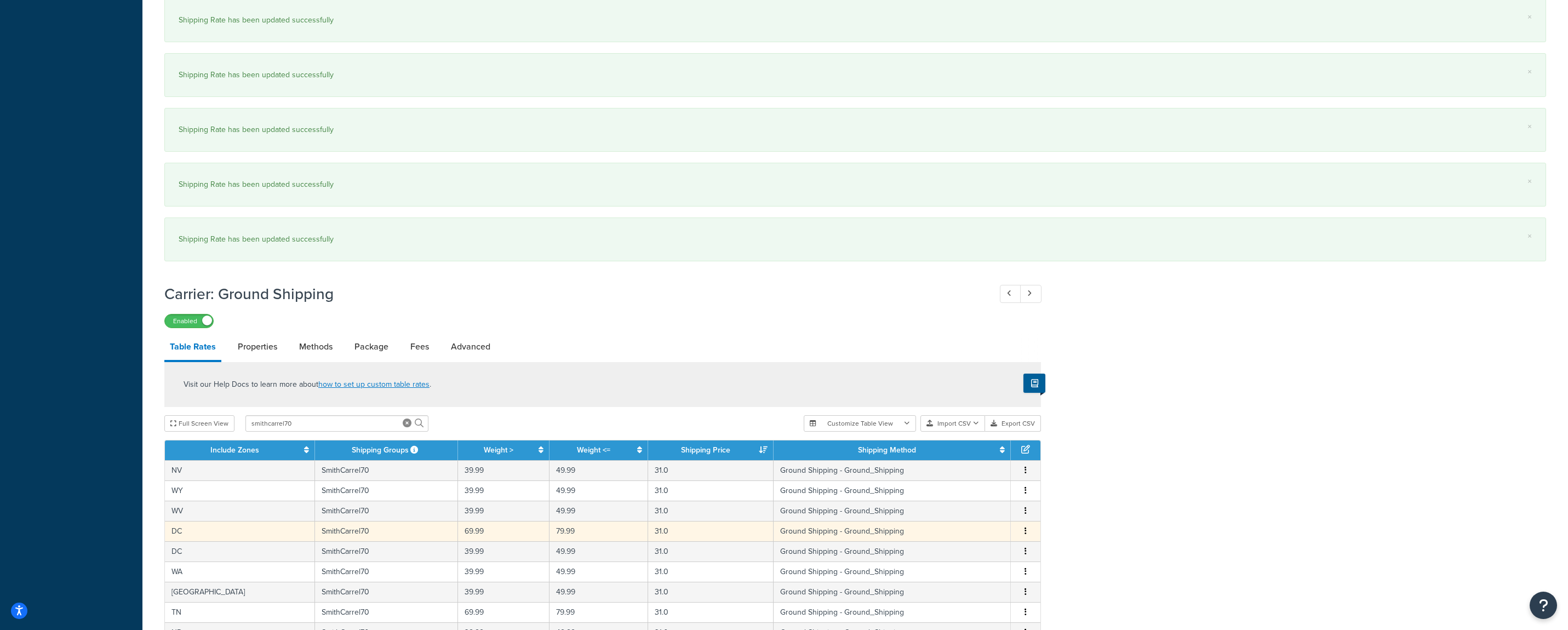
click at [1027, 534] on button "button" at bounding box center [1025, 532] width 9 height 12
click at [970, 513] on div "Edit" at bounding box center [971, 511] width 78 height 23
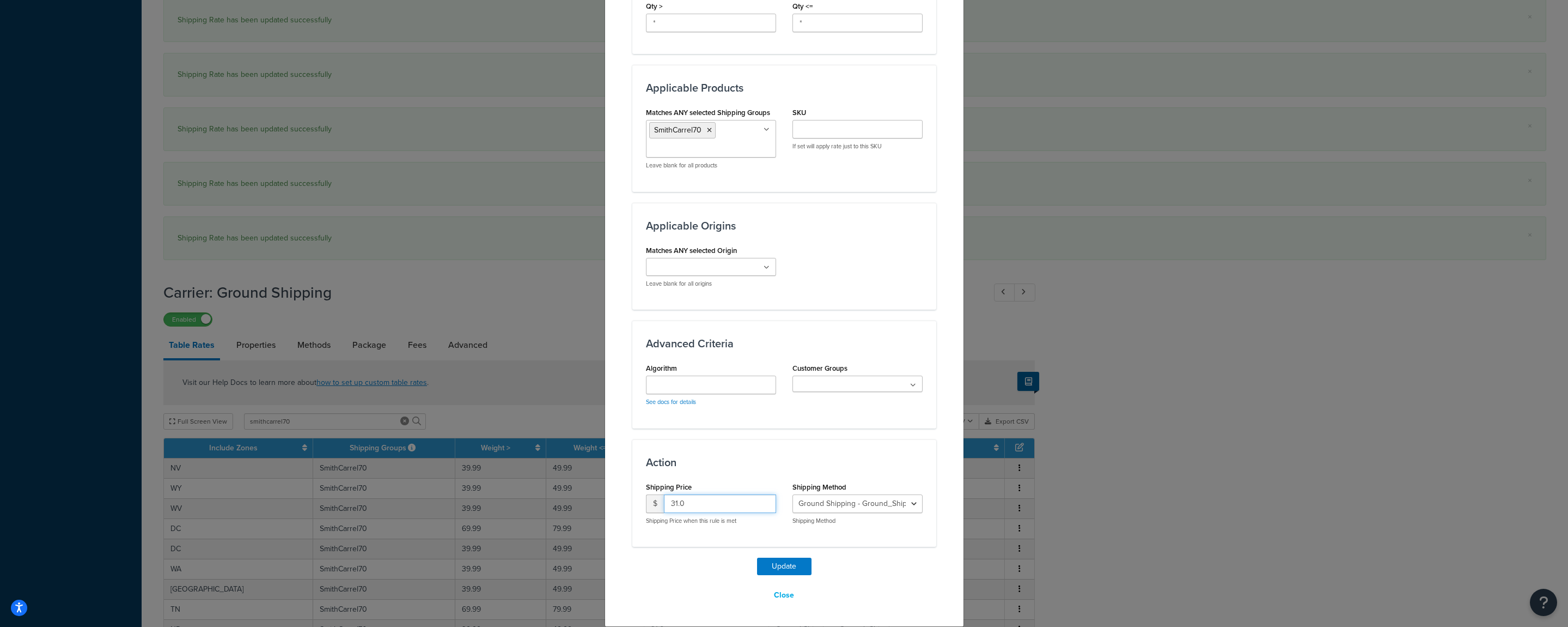
drag, startPoint x: 685, startPoint y: 508, endPoint x: 620, endPoint y: 510, distance: 65.0
click at [664, 510] on input "31.0" at bounding box center [720, 503] width 113 height 18
type input "90"
click at [784, 565] on button "Update" at bounding box center [784, 567] width 54 height 17
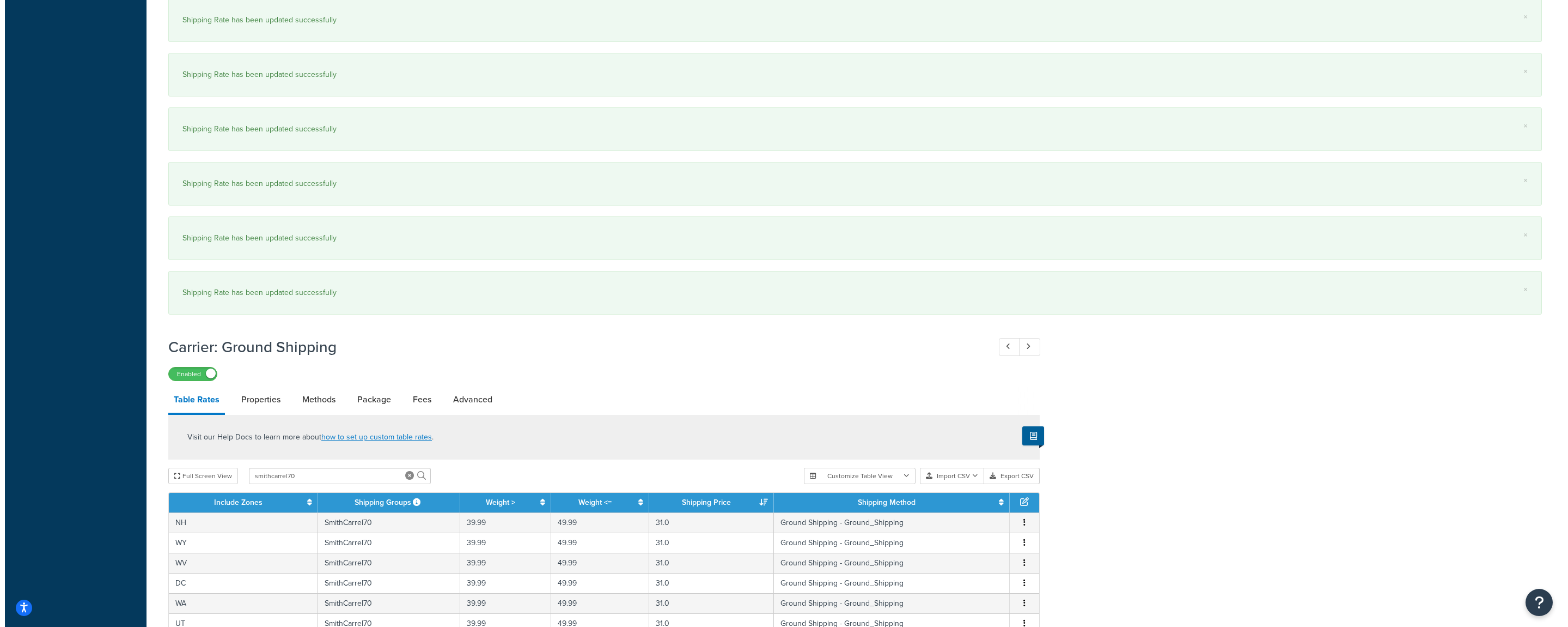
scroll to position [936, 0]
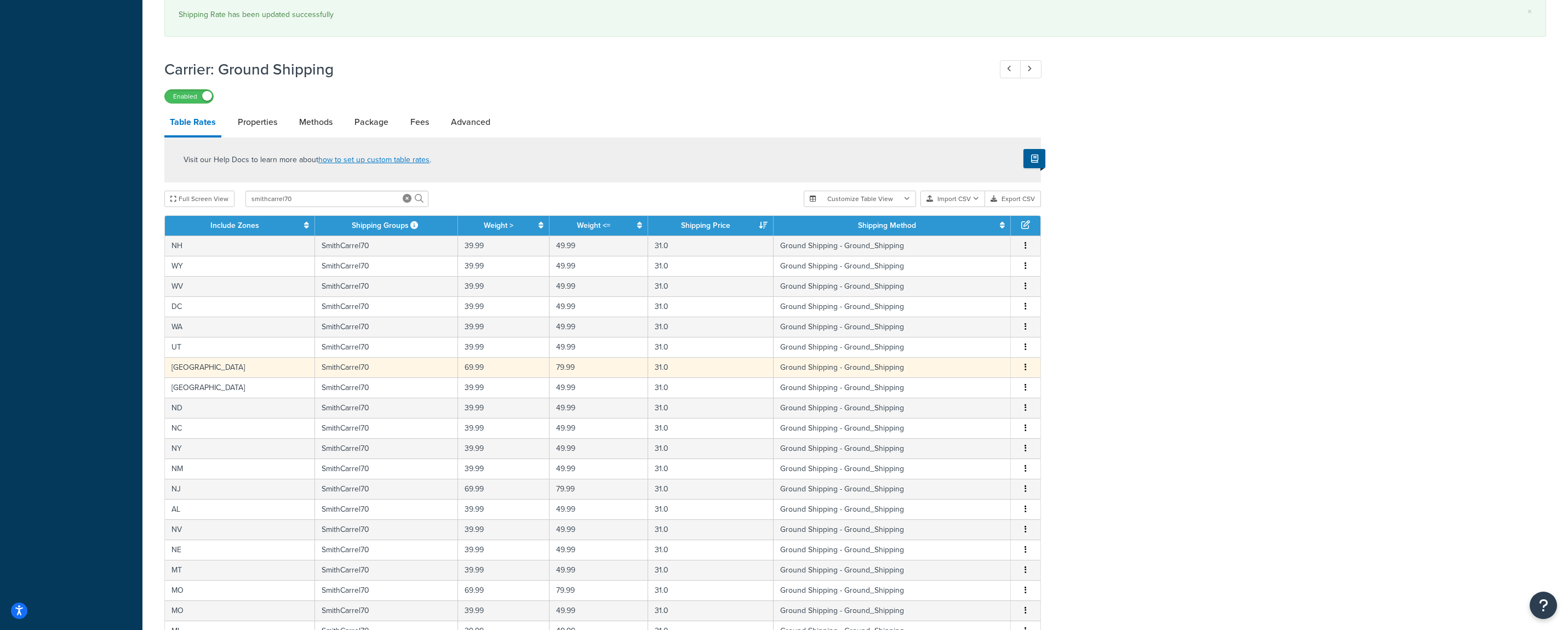
click at [1026, 371] on icon "button" at bounding box center [1025, 367] width 2 height 8
click at [968, 352] on div "Edit" at bounding box center [971, 347] width 78 height 23
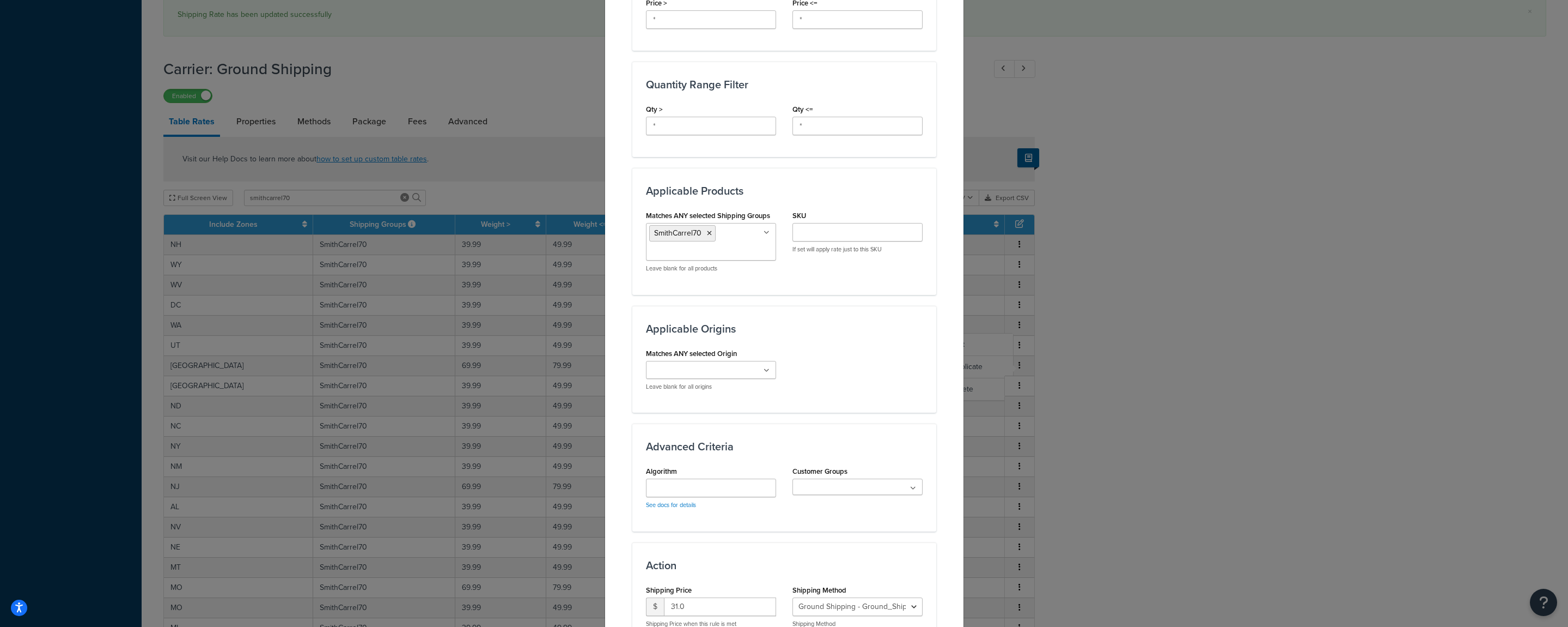
scroll to position [534, 0]
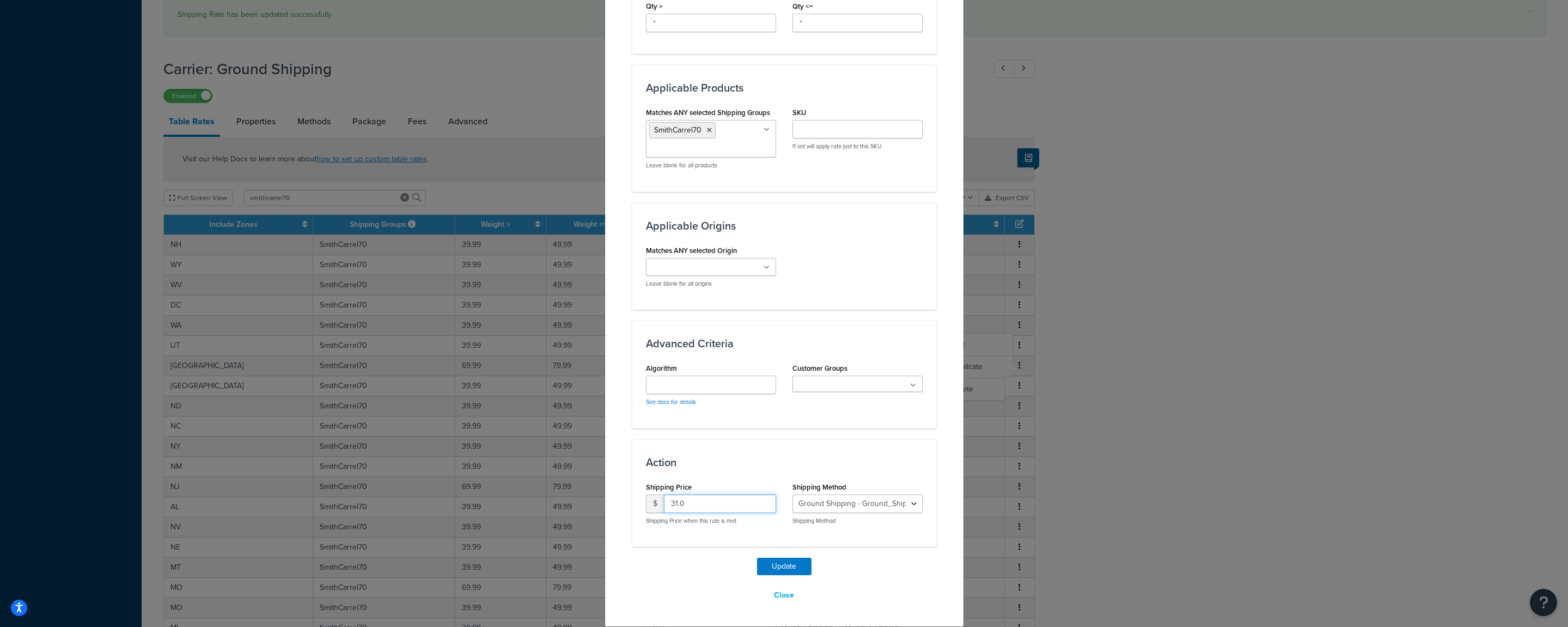
drag, startPoint x: 702, startPoint y: 501, endPoint x: 583, endPoint y: 511, distance: 119.4
click at [664, 511] on input "31.0" at bounding box center [720, 503] width 113 height 18
type input "90"
click at [763, 565] on button "Update" at bounding box center [784, 567] width 54 height 17
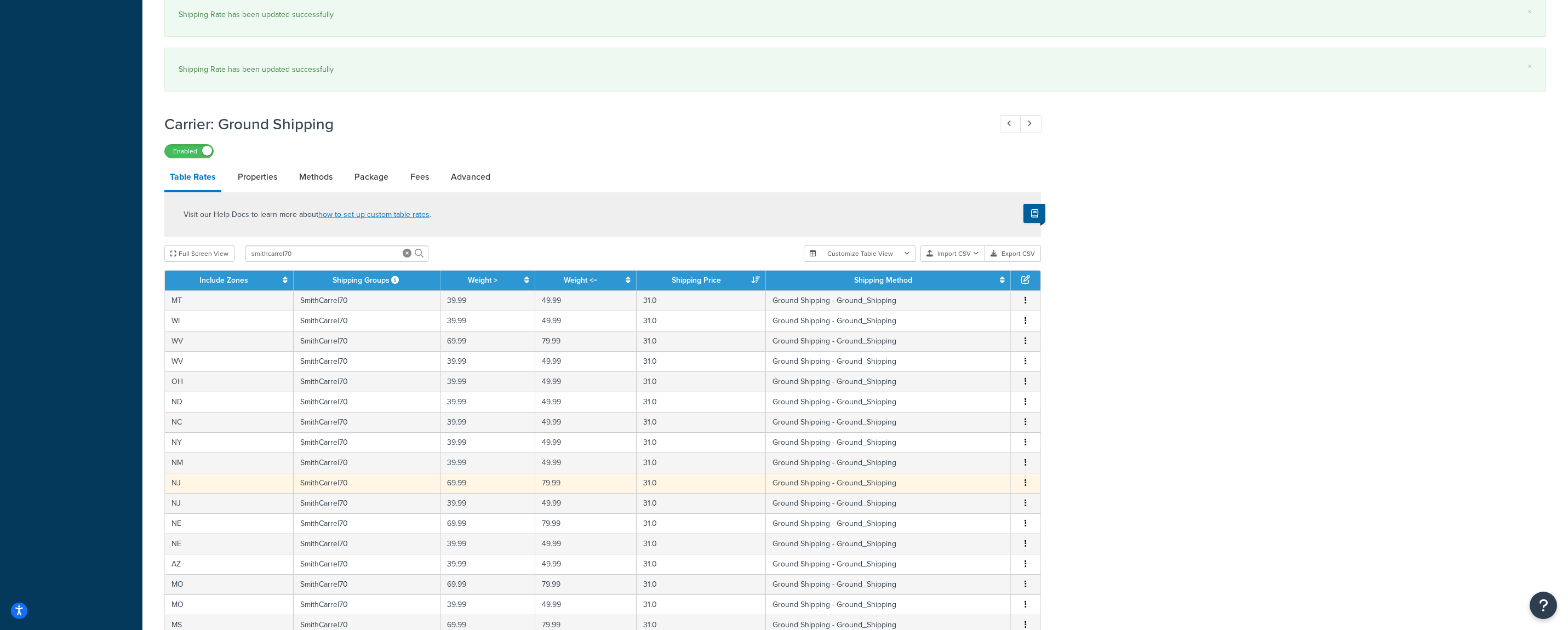
click at [1027, 484] on button "button" at bounding box center [1025, 483] width 9 height 12
click at [975, 460] on div "Edit" at bounding box center [971, 462] width 78 height 23
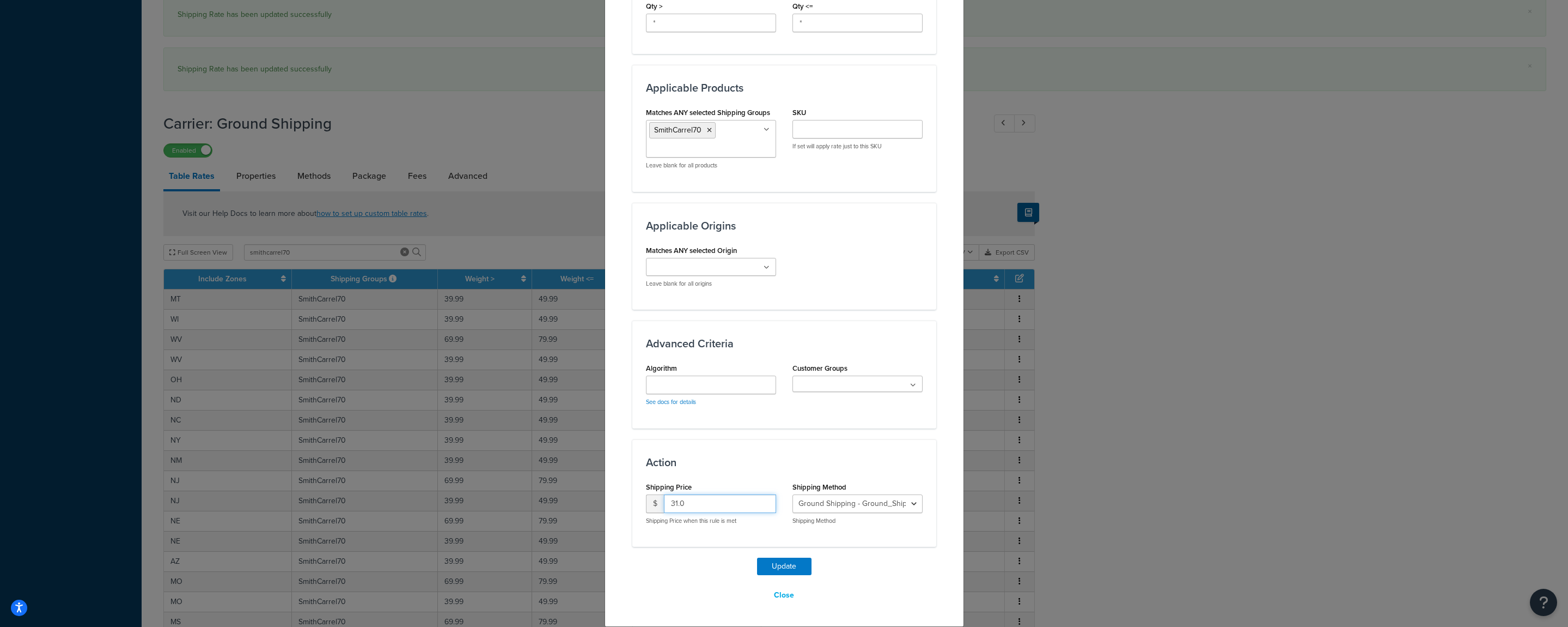
drag, startPoint x: 696, startPoint y: 511, endPoint x: 640, endPoint y: 506, distance: 56.2
click at [664, 506] on input "31.0" at bounding box center [720, 503] width 113 height 18
type input "90"
click at [775, 569] on button "Update" at bounding box center [784, 567] width 54 height 17
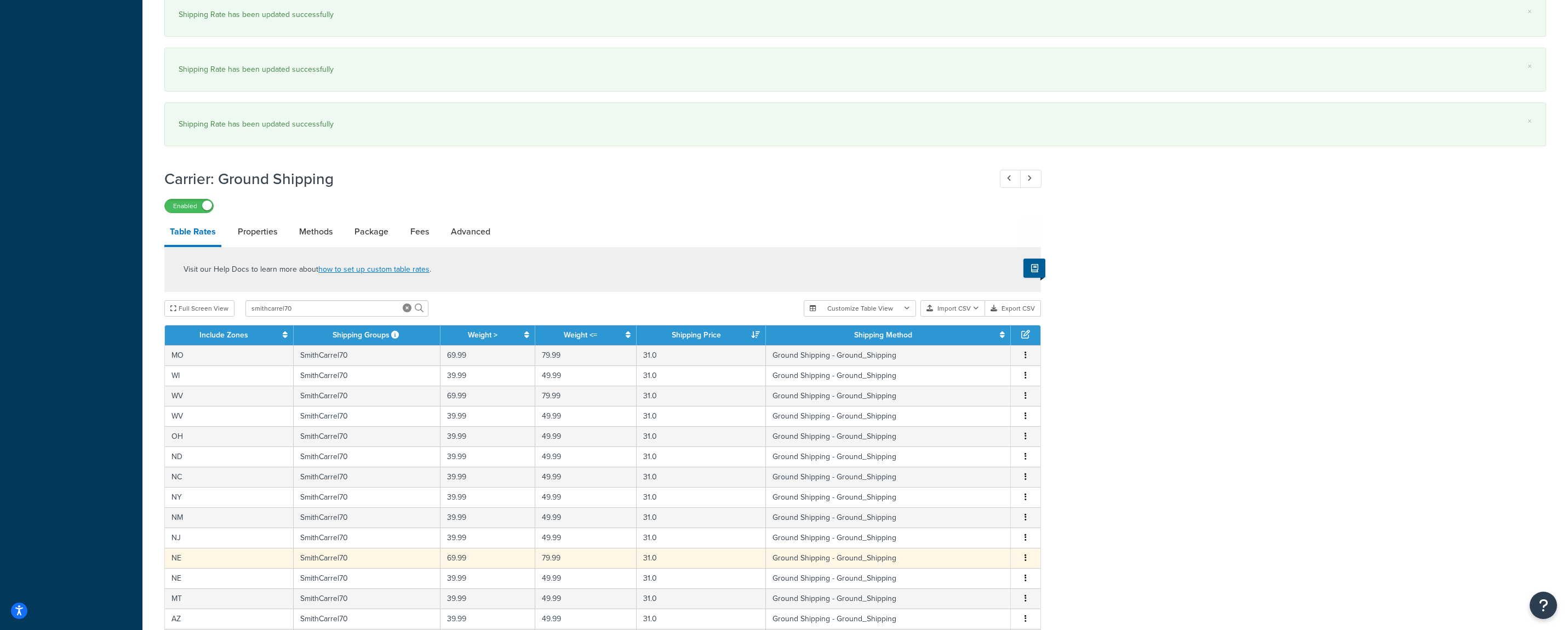
click at [1026, 561] on icon "button" at bounding box center [1025, 557] width 2 height 8
click at [986, 538] on div "Edit" at bounding box center [971, 537] width 78 height 23
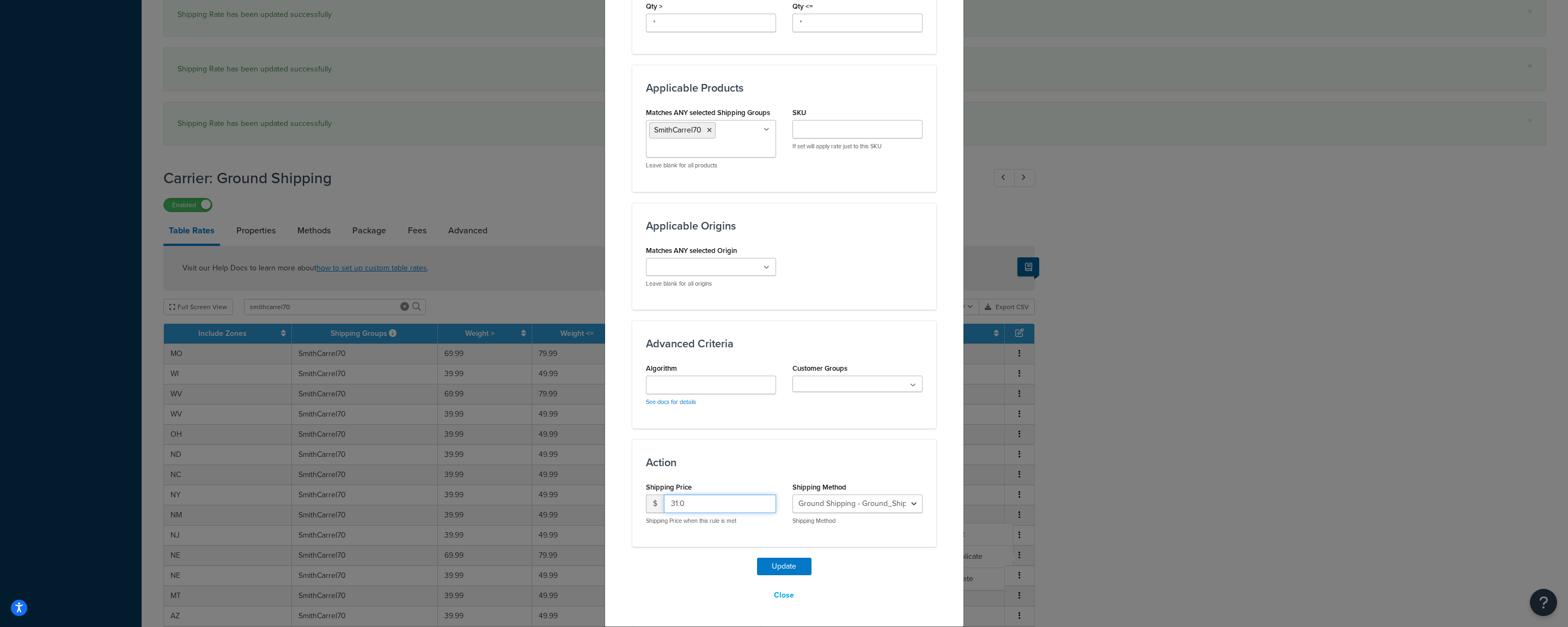
click at [742, 502] on input "31.0" at bounding box center [720, 503] width 113 height 18
drag, startPoint x: 686, startPoint y: 504, endPoint x: 603, endPoint y: 506, distance: 83.0
click at [664, 506] on input "31.090" at bounding box center [720, 503] width 113 height 18
type input "90"
click at [772, 570] on button "Update" at bounding box center [784, 567] width 54 height 17
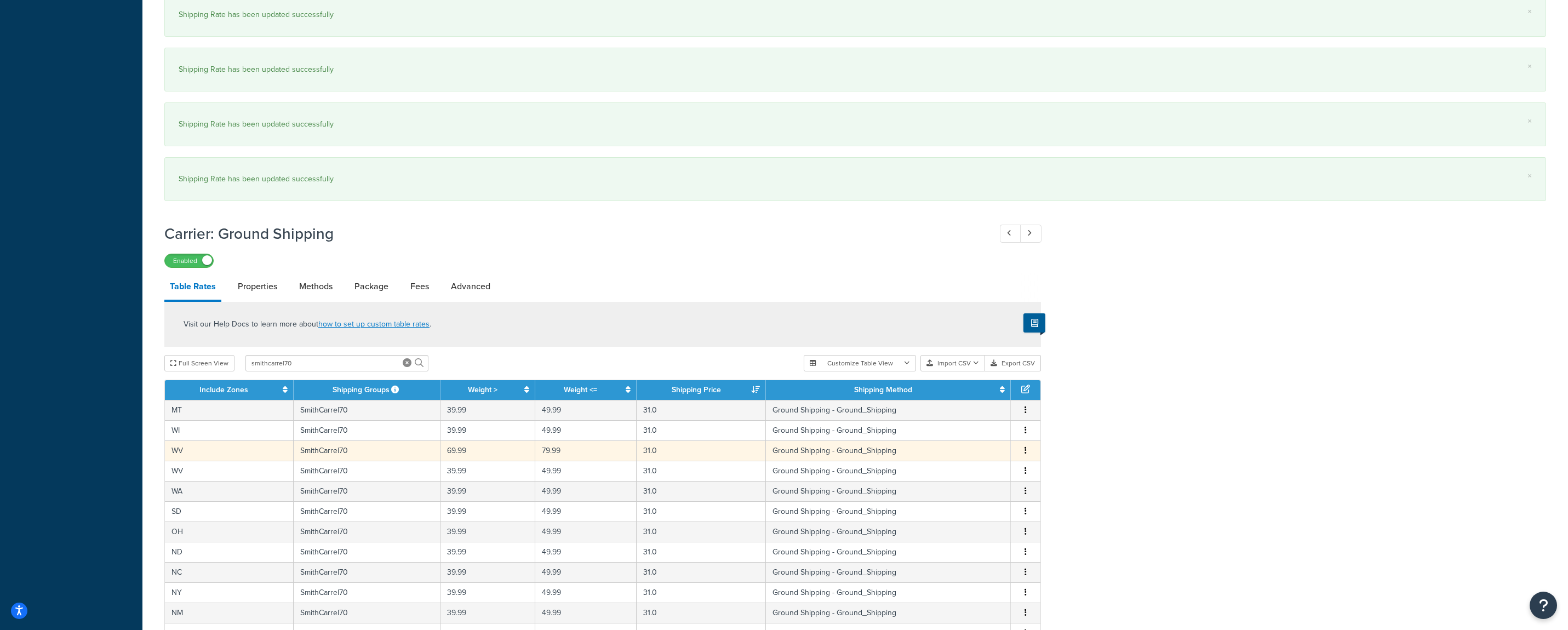
click at [1025, 454] on button "button" at bounding box center [1025, 451] width 9 height 12
click at [972, 425] on div "Edit" at bounding box center [971, 430] width 78 height 23
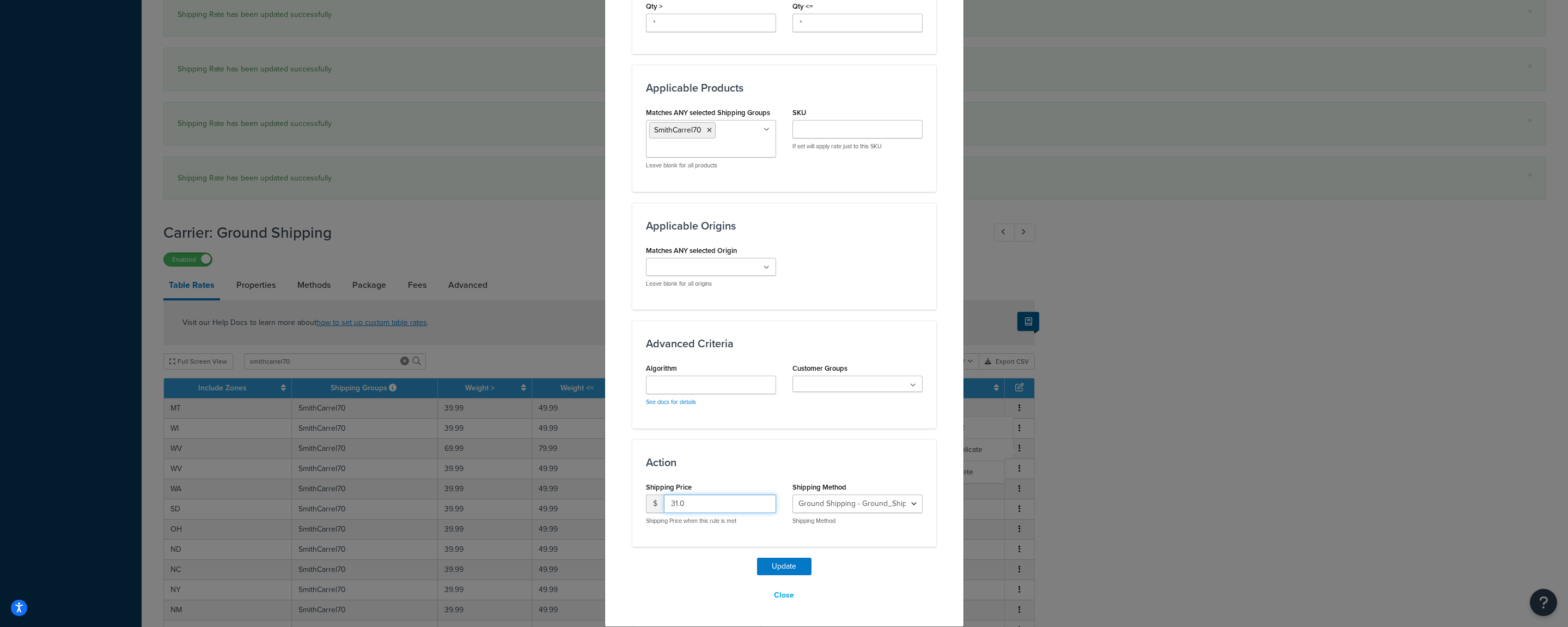
drag, startPoint x: 640, startPoint y: 503, endPoint x: 627, endPoint y: 504, distance: 13.0
click at [664, 504] on input "31.0" at bounding box center [720, 503] width 113 height 18
type input "90"
click at [757, 559] on button "Update" at bounding box center [784, 567] width 54 height 17
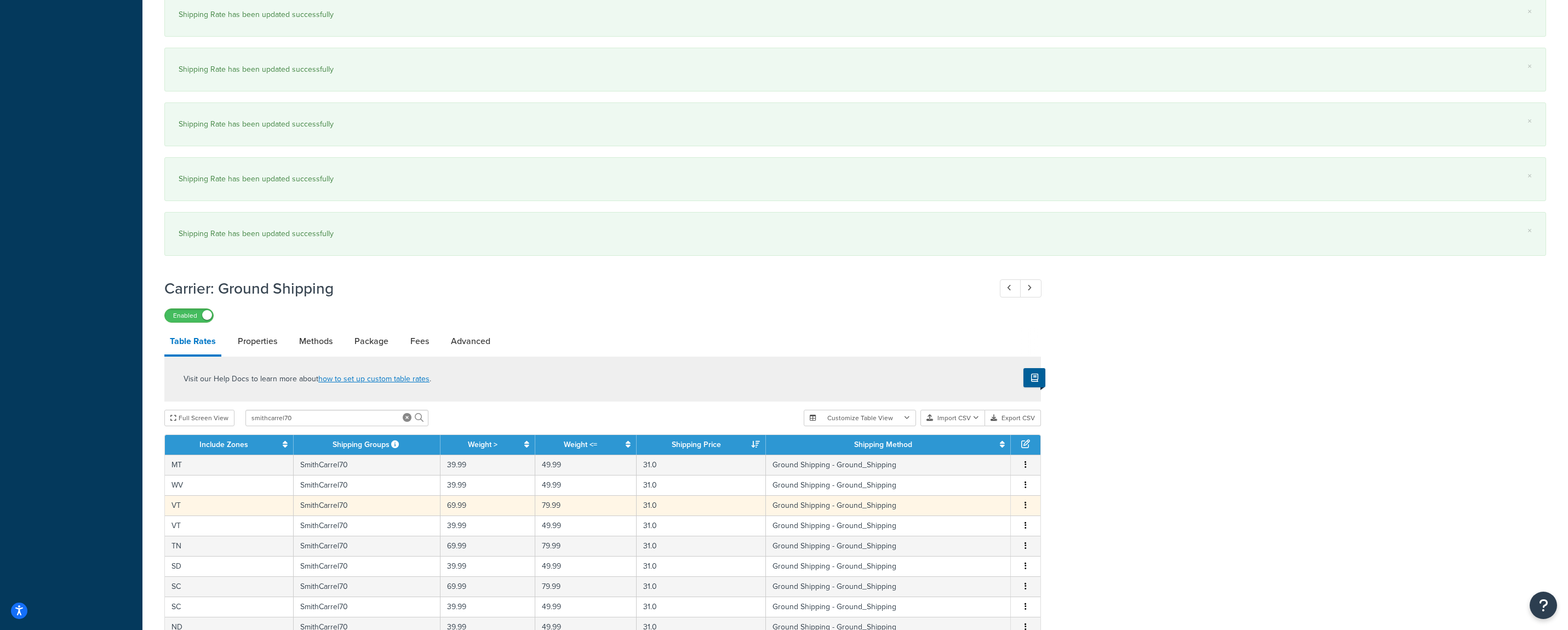
click at [1029, 504] on button "button" at bounding box center [1025, 505] width 9 height 12
click at [978, 489] on div "Edit" at bounding box center [971, 484] width 78 height 23
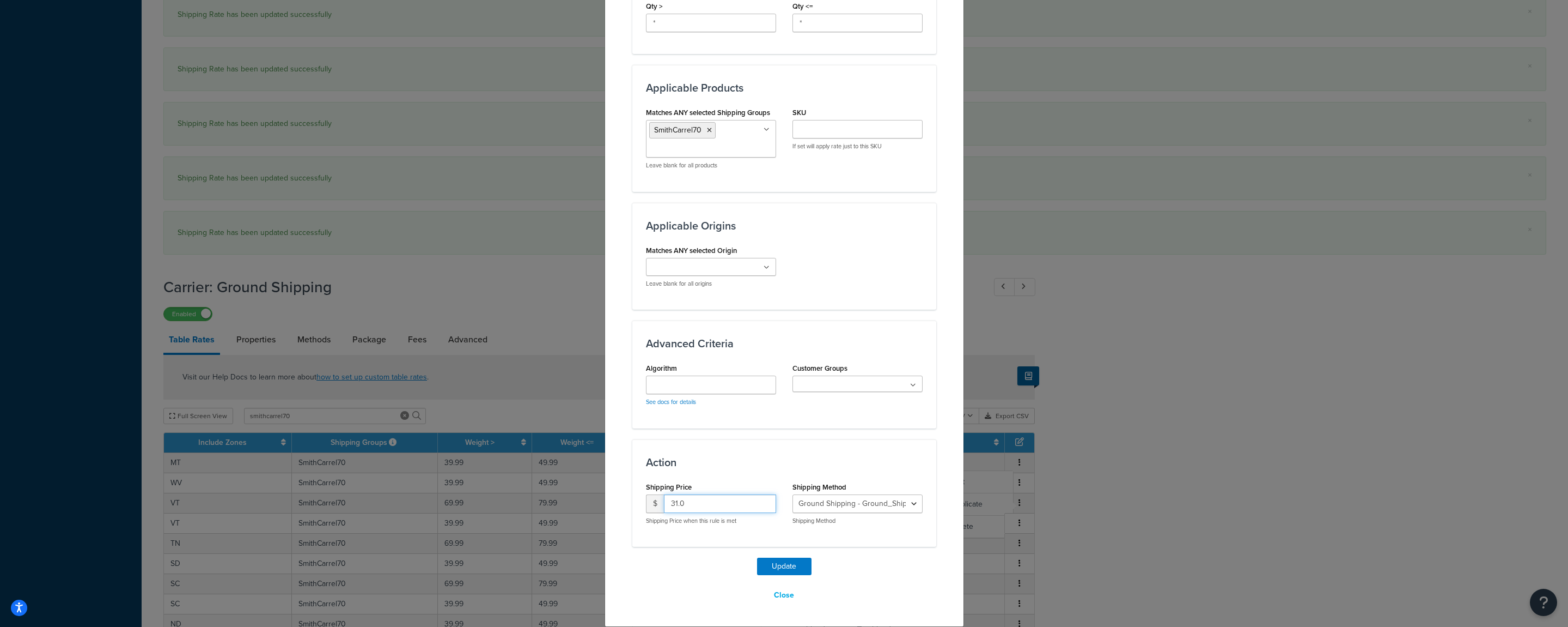
drag, startPoint x: 646, startPoint y: 507, endPoint x: 640, endPoint y: 509, distance: 6.3
click at [664, 509] on input "31.0" at bounding box center [720, 503] width 113 height 18
type input "90"
click at [773, 565] on button "Update" at bounding box center [784, 567] width 54 height 17
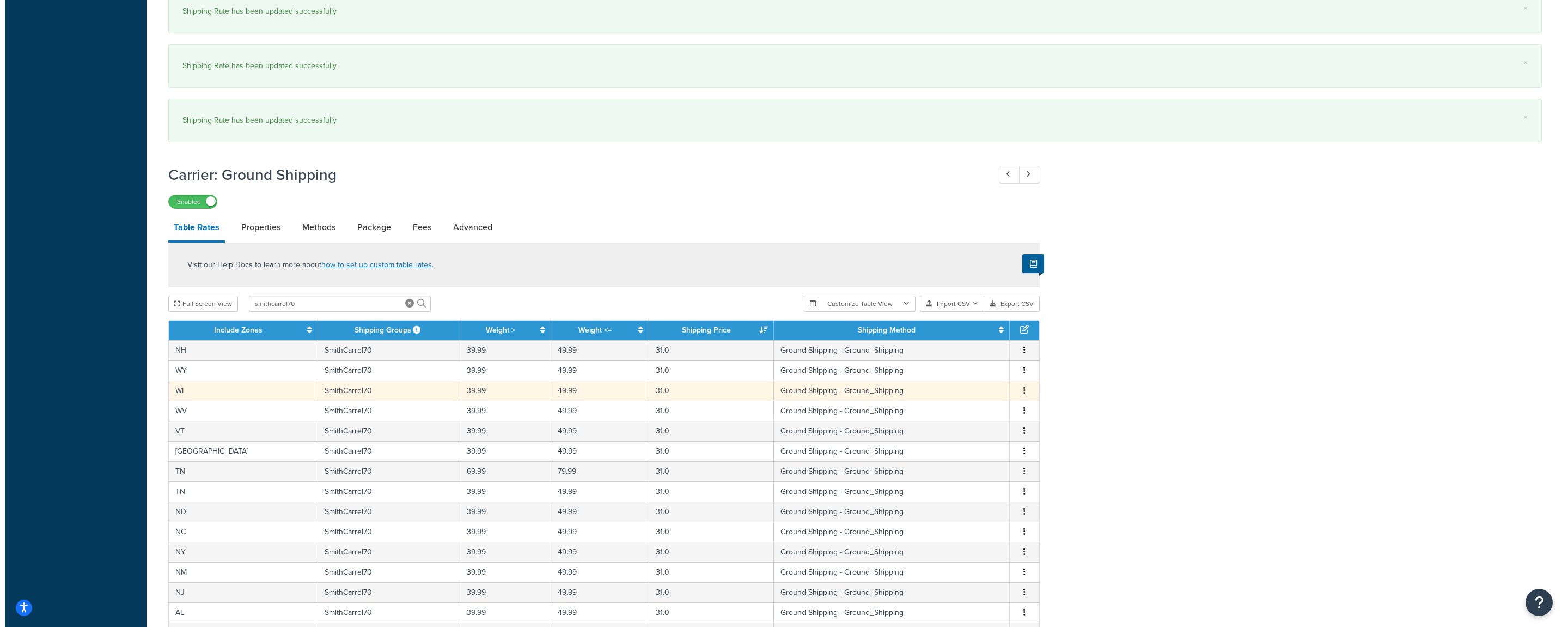
scroll to position [1215, 0]
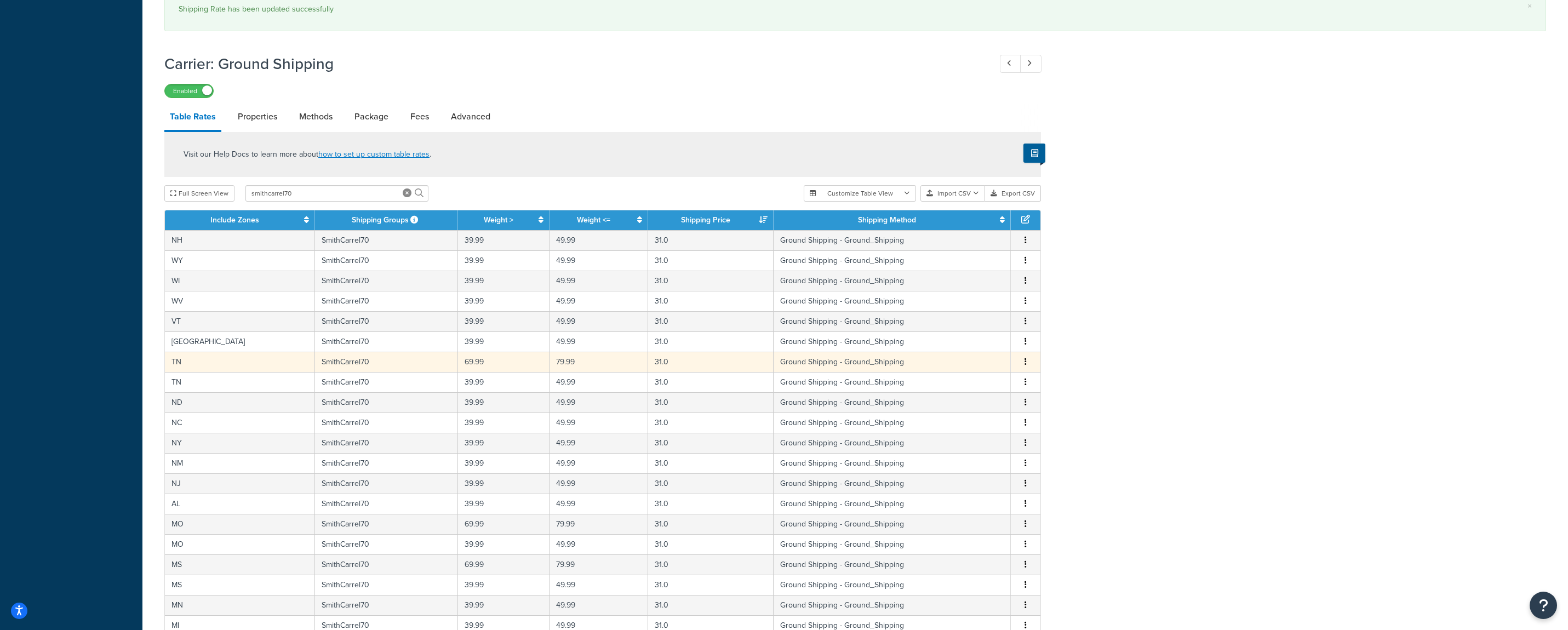
click at [1027, 362] on button "button" at bounding box center [1025, 362] width 9 height 12
click at [977, 350] on div "Edit" at bounding box center [971, 341] width 78 height 23
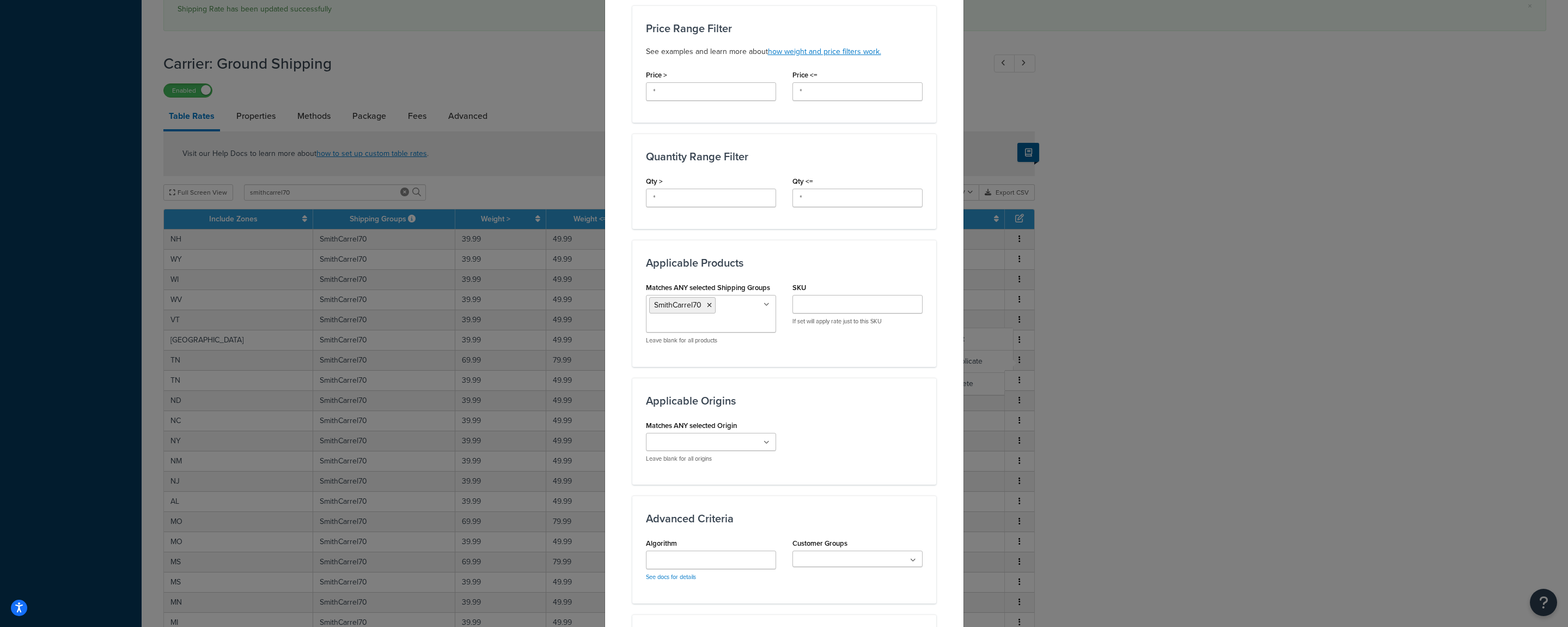
scroll to position [534, 0]
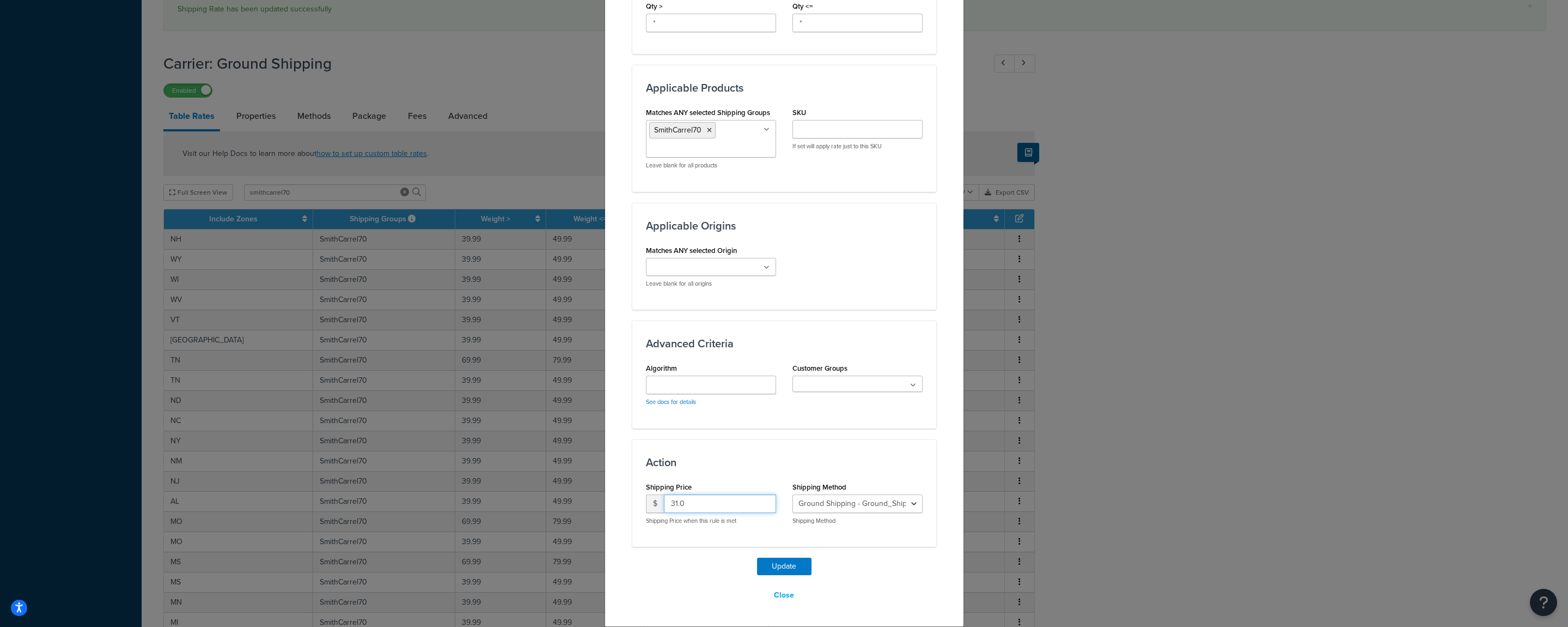
drag, startPoint x: 685, startPoint y: 507, endPoint x: 643, endPoint y: 507, distance: 42.0
click at [664, 507] on input "31.0" at bounding box center [720, 503] width 113 height 18
type input "90"
click at [766, 565] on button "Update" at bounding box center [784, 567] width 54 height 17
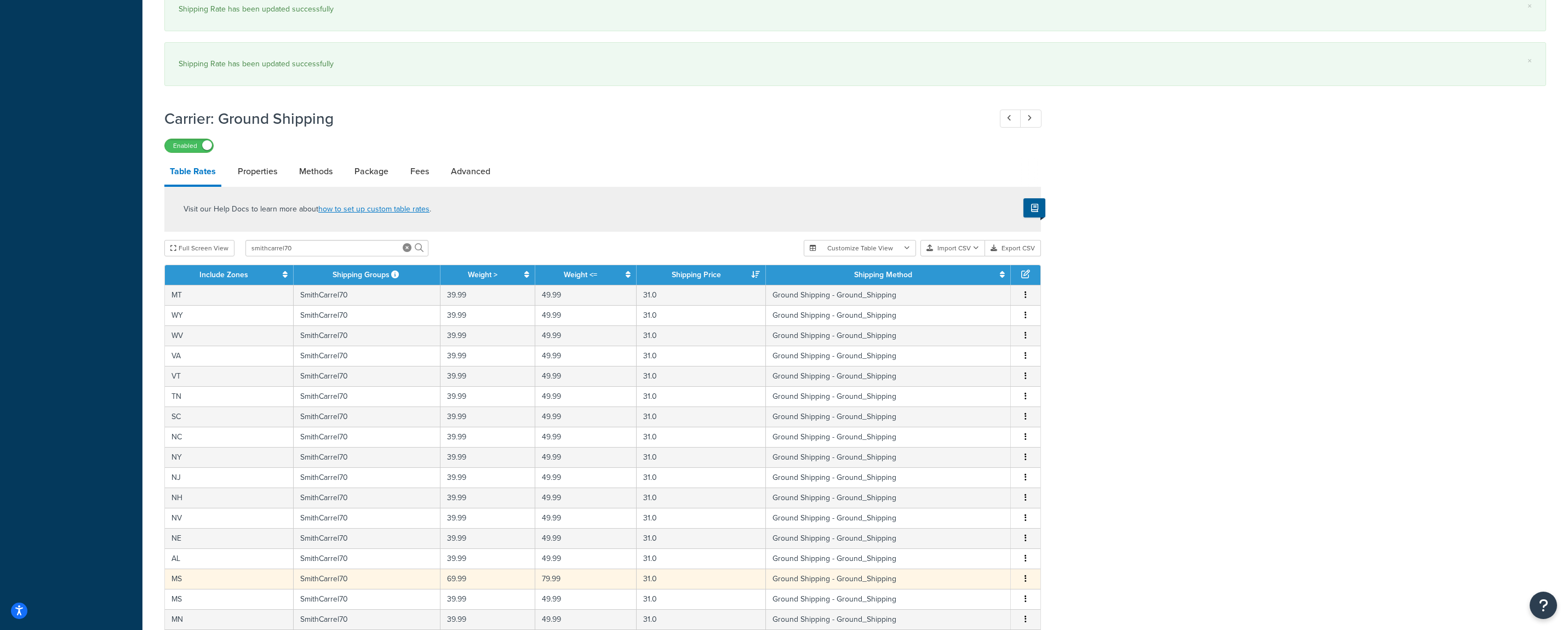
click at [1025, 579] on icon "button" at bounding box center [1025, 578] width 2 height 8
click at [978, 562] on div "Edit" at bounding box center [971, 558] width 78 height 23
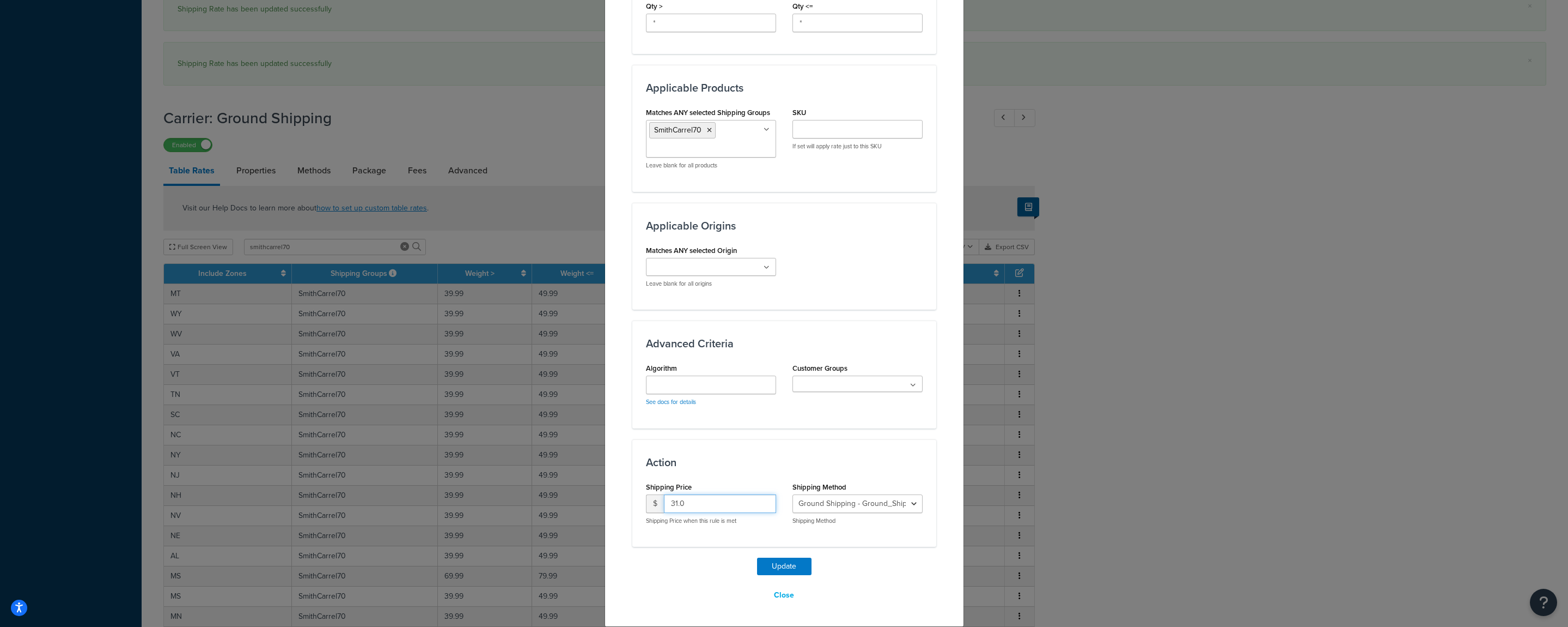
drag, startPoint x: 668, startPoint y: 506, endPoint x: 640, endPoint y: 511, distance: 28.4
click at [664, 511] on input "31.0" at bounding box center [720, 503] width 113 height 18
type input "90"
click at [769, 568] on button "Update" at bounding box center [784, 567] width 54 height 17
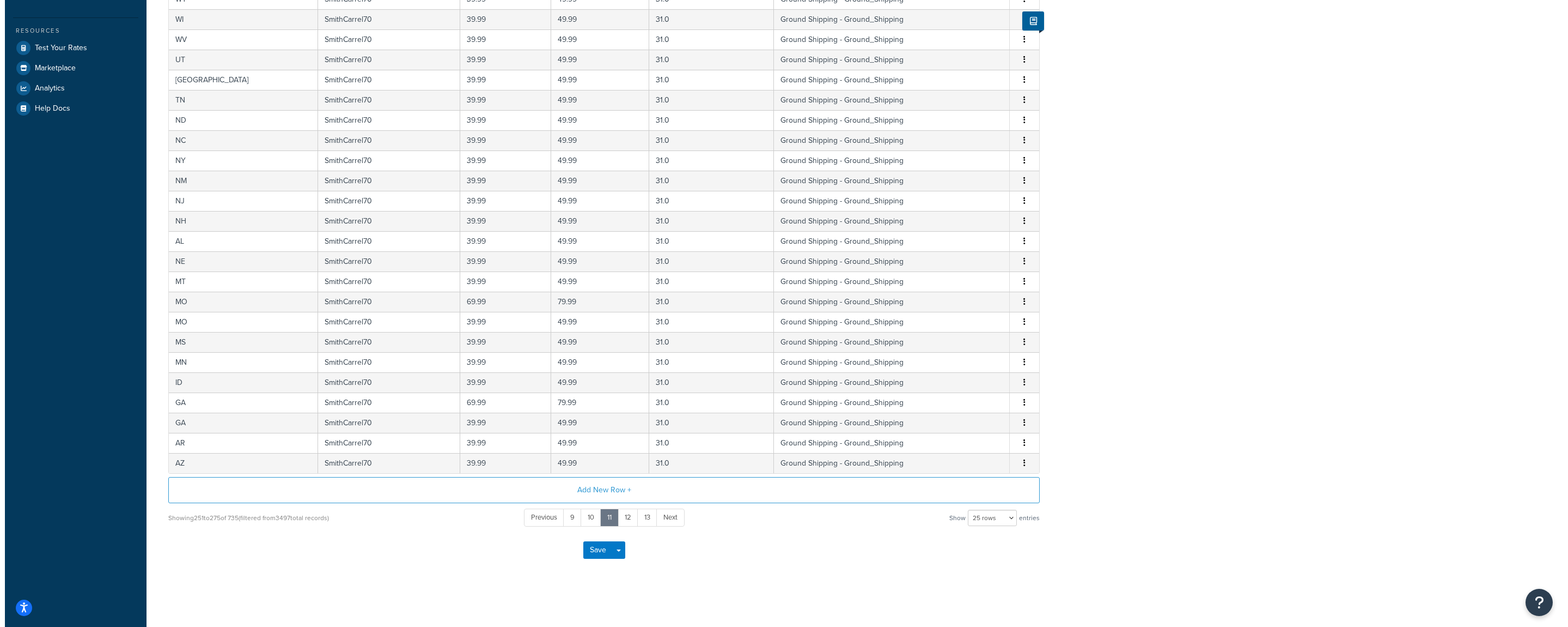
scroll to position [272, 0]
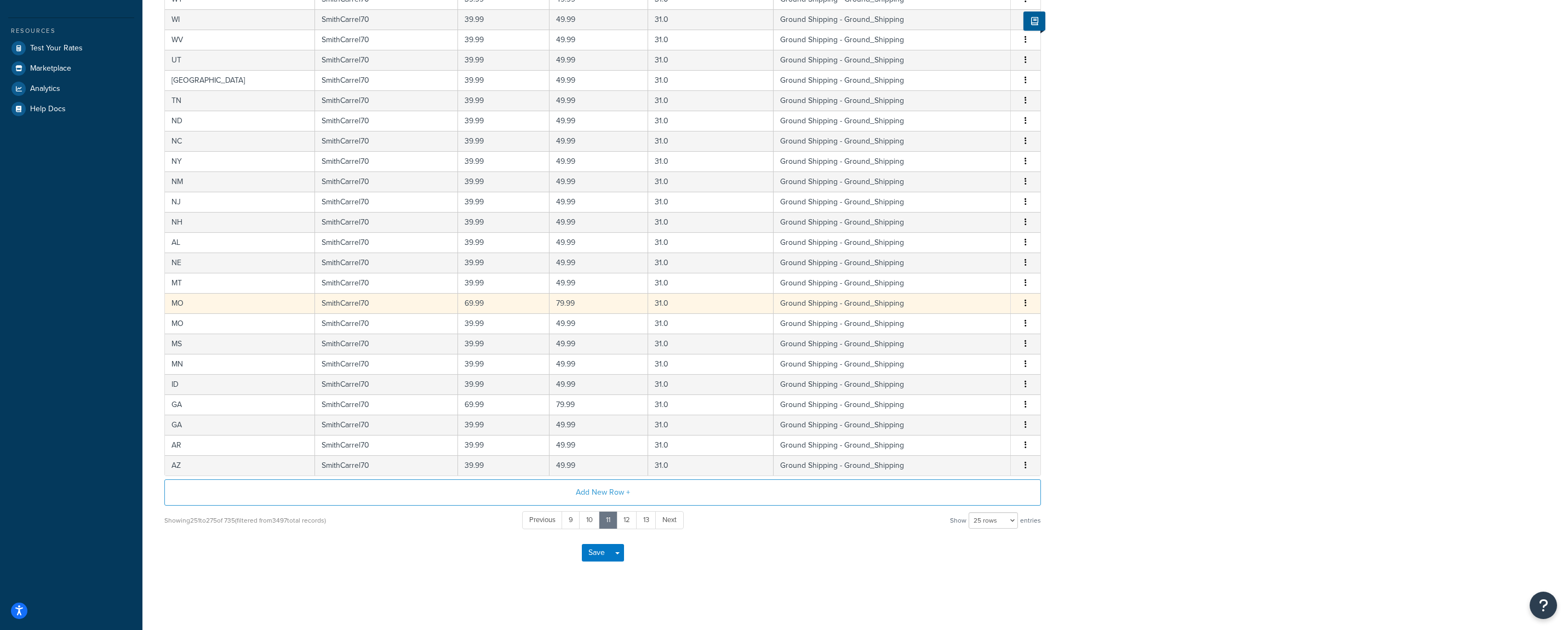
click at [1027, 304] on button "button" at bounding box center [1025, 304] width 9 height 12
click at [966, 283] on div "Edit" at bounding box center [971, 281] width 78 height 23
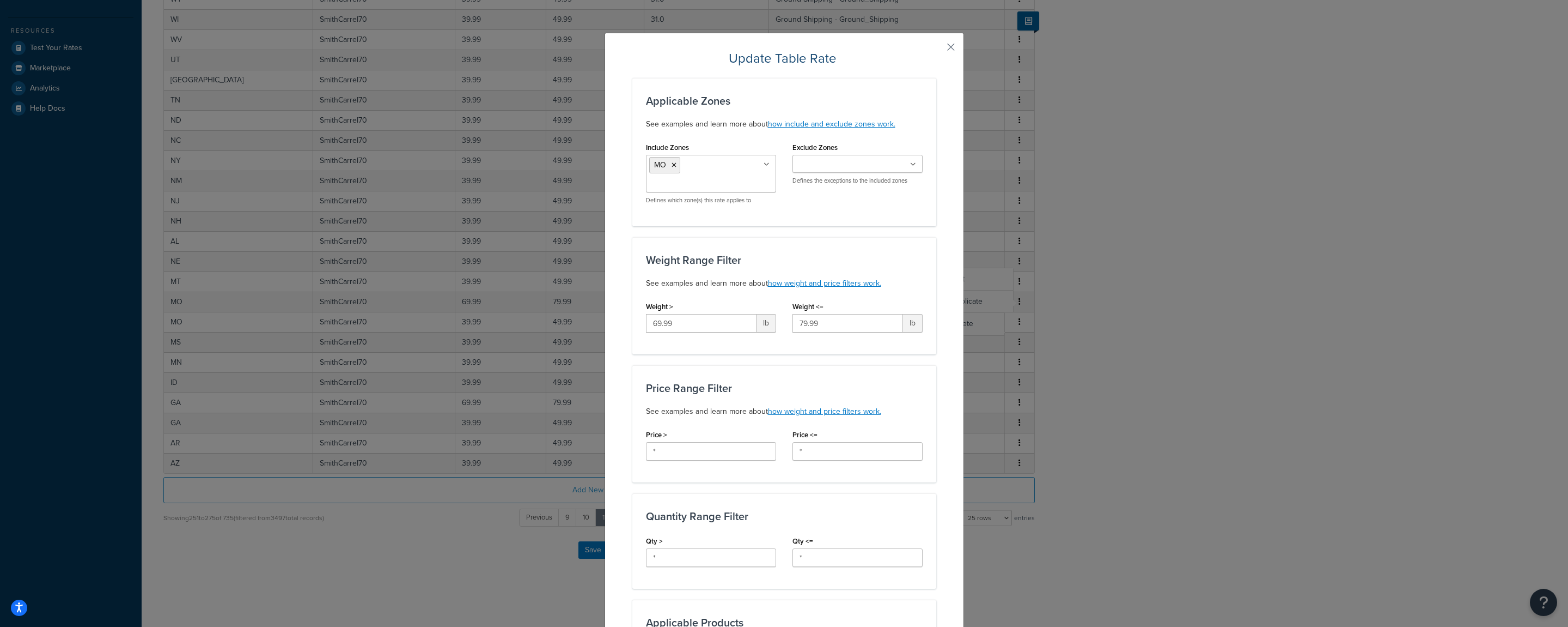
scroll to position [431, 0]
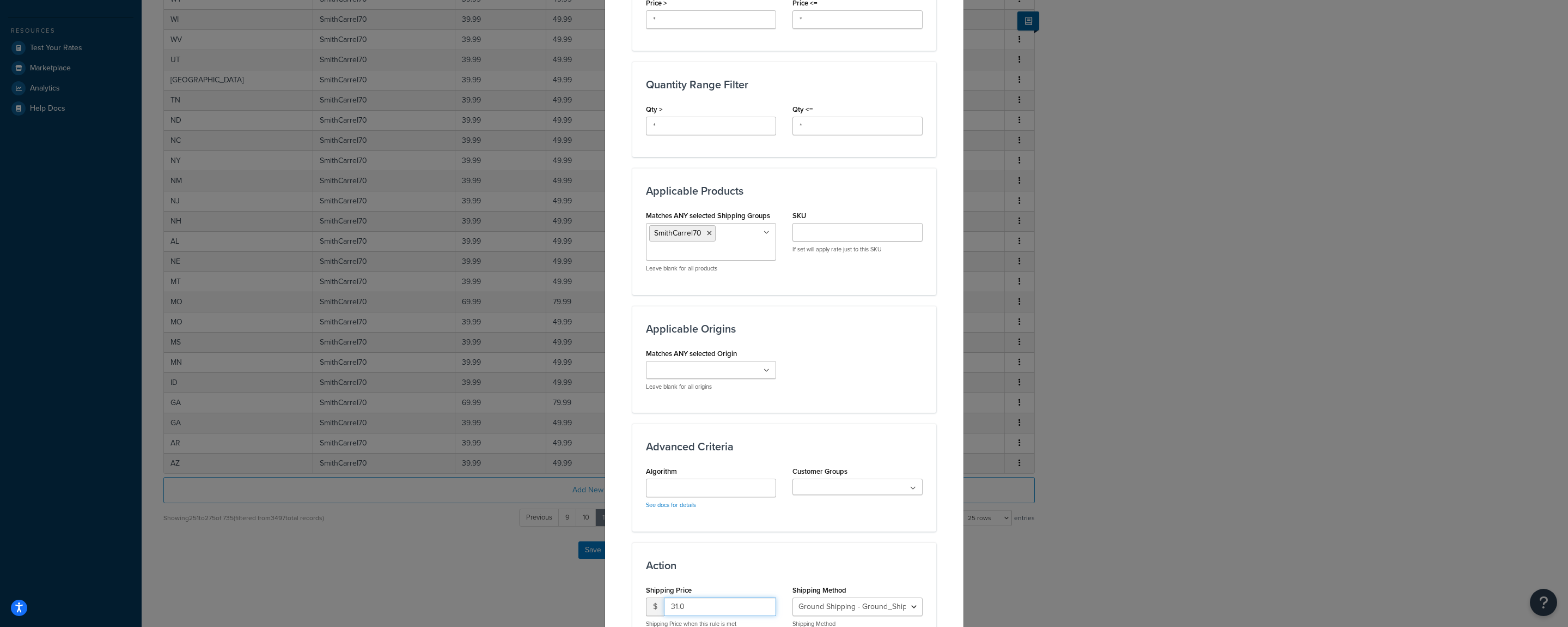
click at [664, 604] on input "31.0" at bounding box center [720, 606] width 113 height 18
drag, startPoint x: 697, startPoint y: 603, endPoint x: 644, endPoint y: 604, distance: 53.0
click at [664, 603] on input "31.0" at bounding box center [720, 606] width 113 height 18
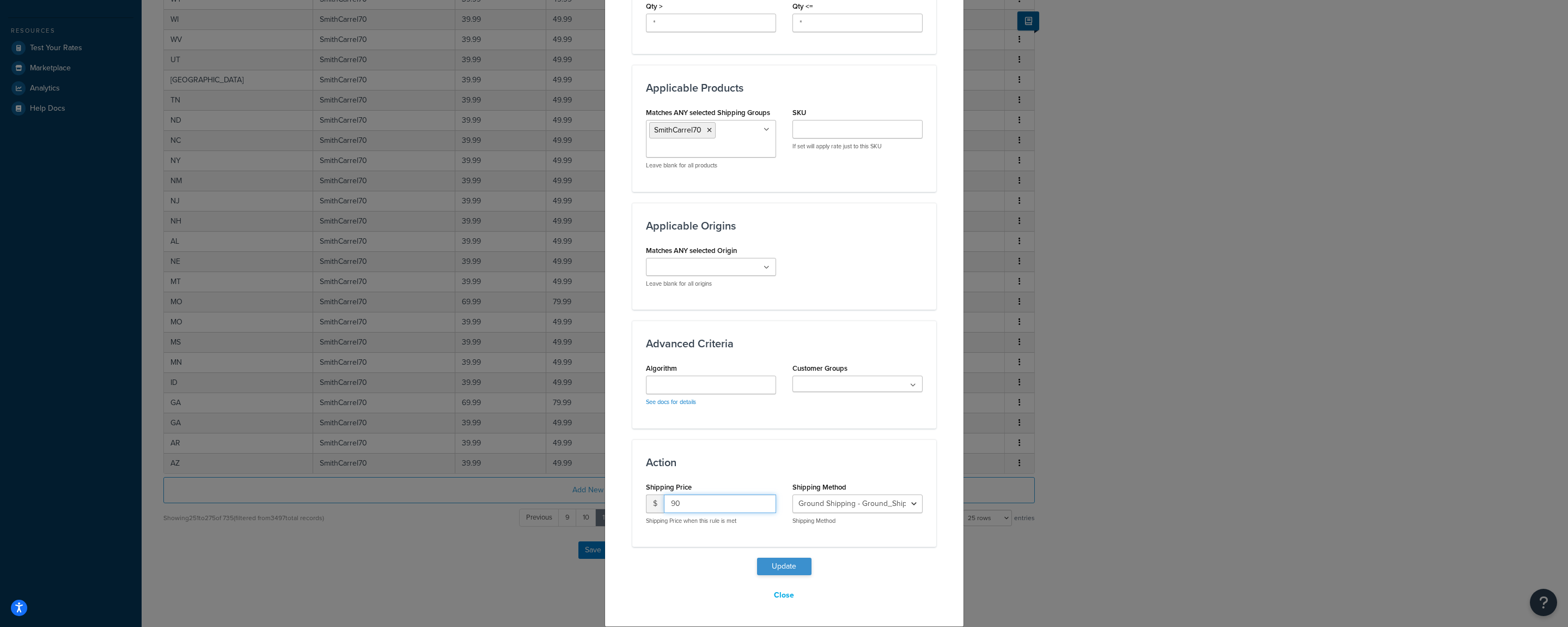
type input "90"
click at [775, 571] on button "Update" at bounding box center [784, 567] width 54 height 17
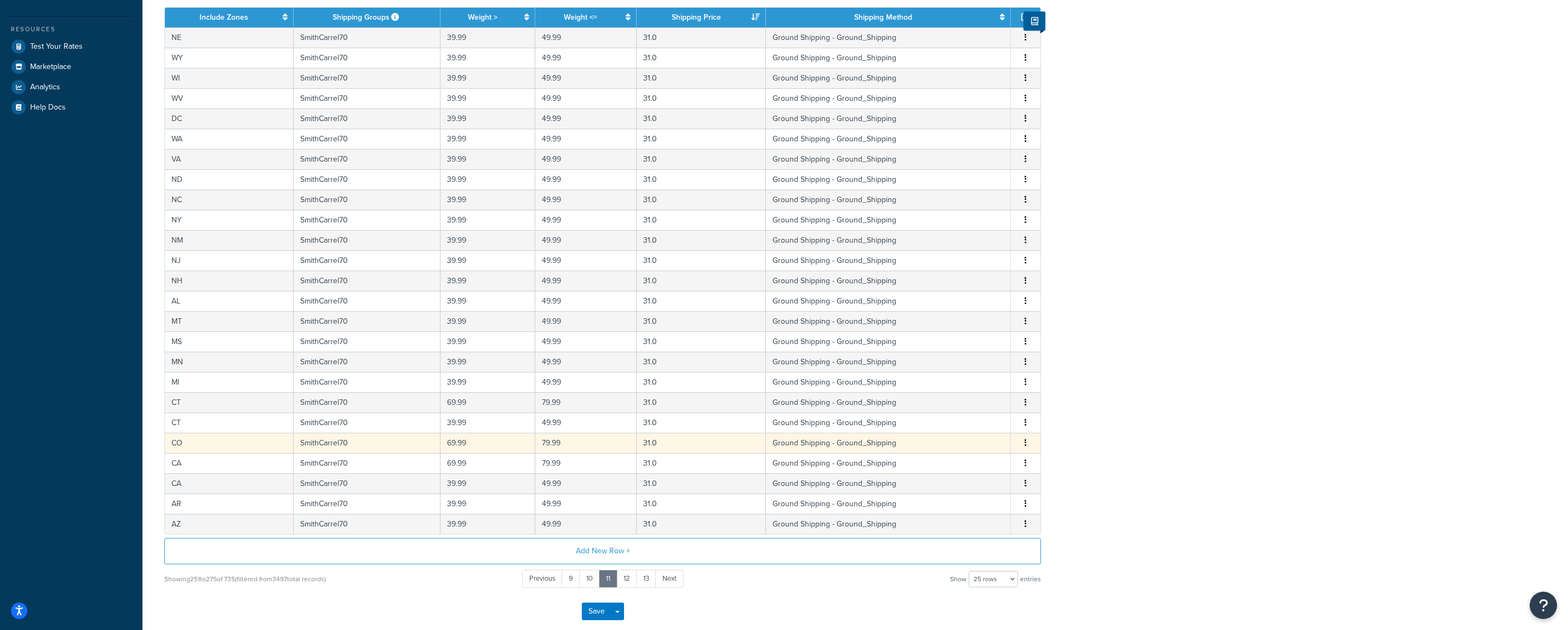
click at [1025, 447] on icon "button" at bounding box center [1025, 442] width 2 height 8
click at [963, 423] on div "Edit" at bounding box center [971, 422] width 78 height 23
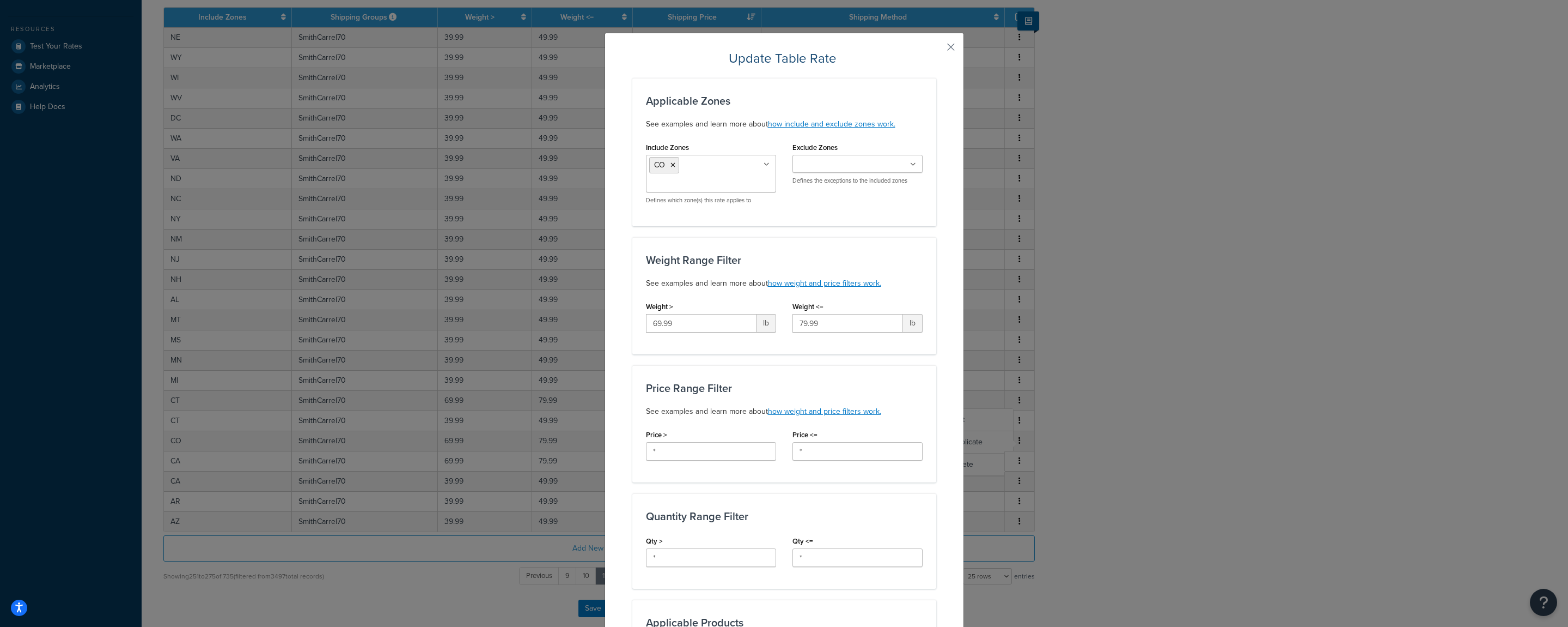
scroll to position [431, 0]
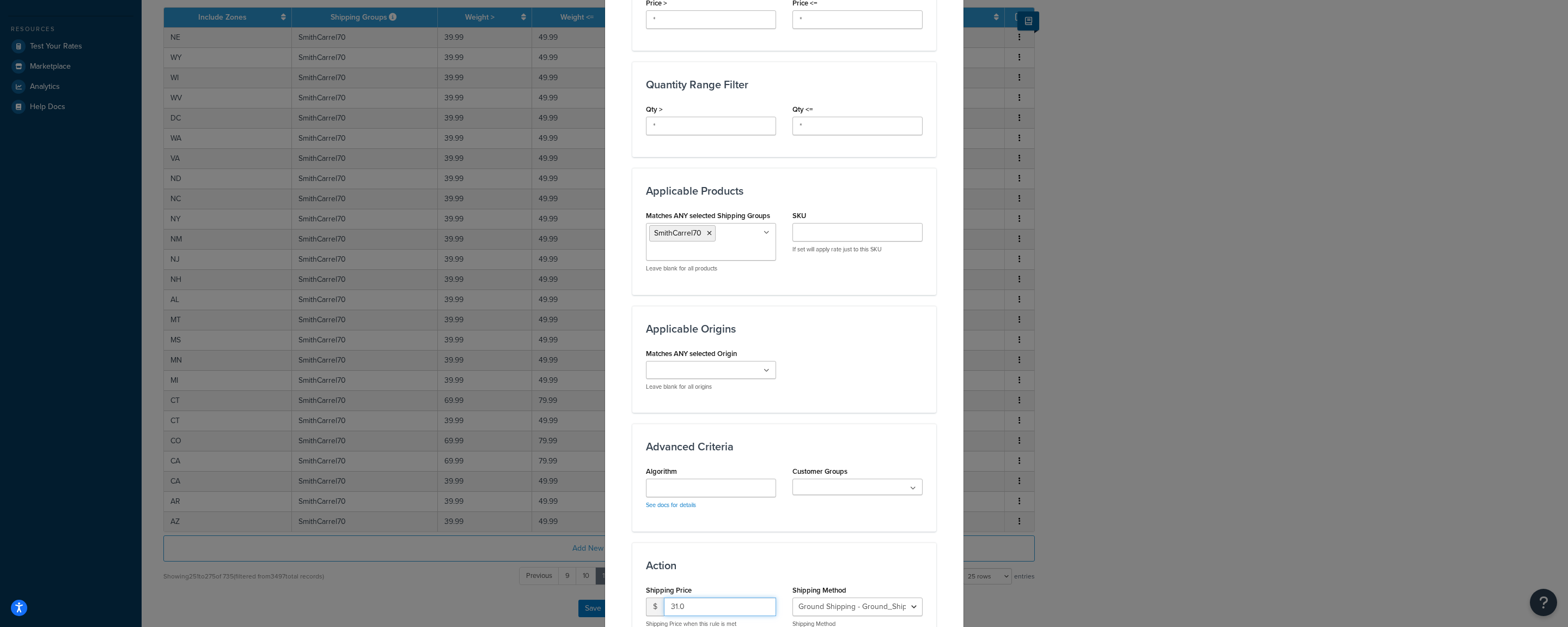
drag, startPoint x: 687, startPoint y: 611, endPoint x: 628, endPoint y: 608, distance: 59.1
click at [664, 604] on input "31.0" at bounding box center [720, 606] width 113 height 18
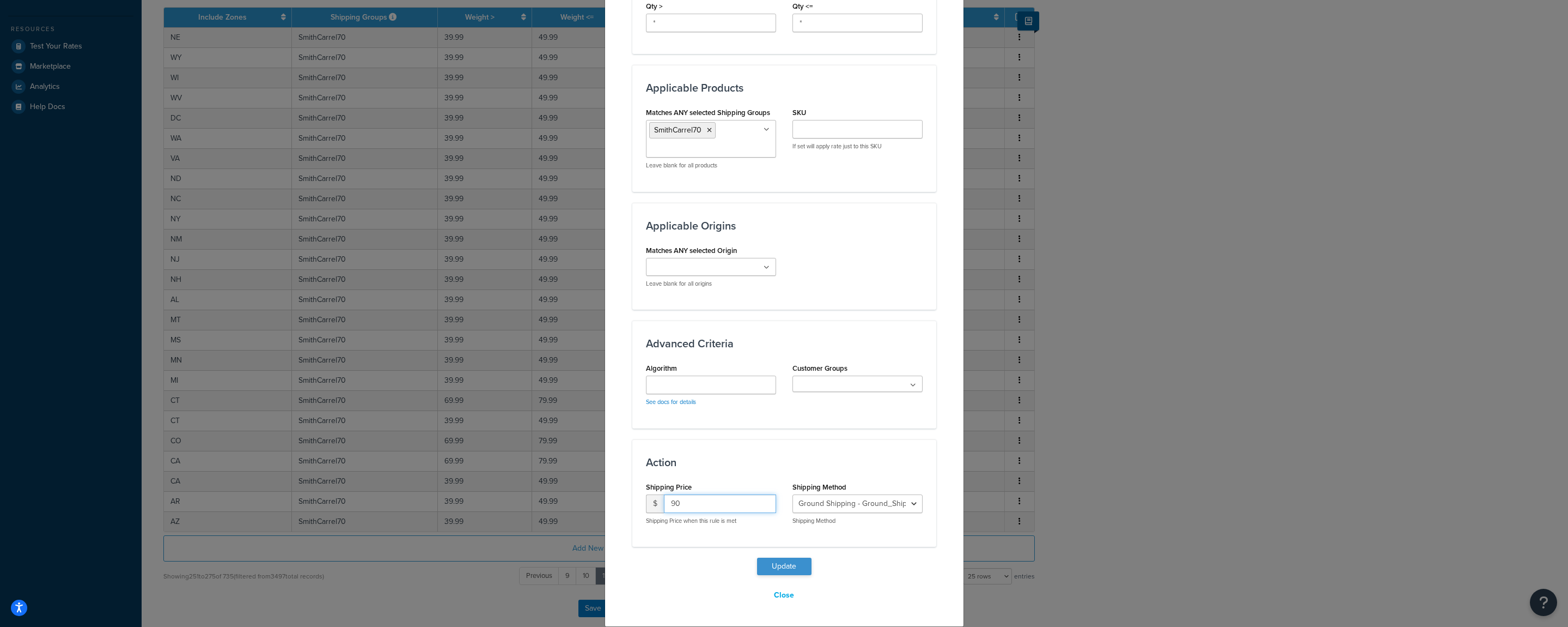
type input "90"
click at [776, 563] on button "Update" at bounding box center [784, 567] width 54 height 17
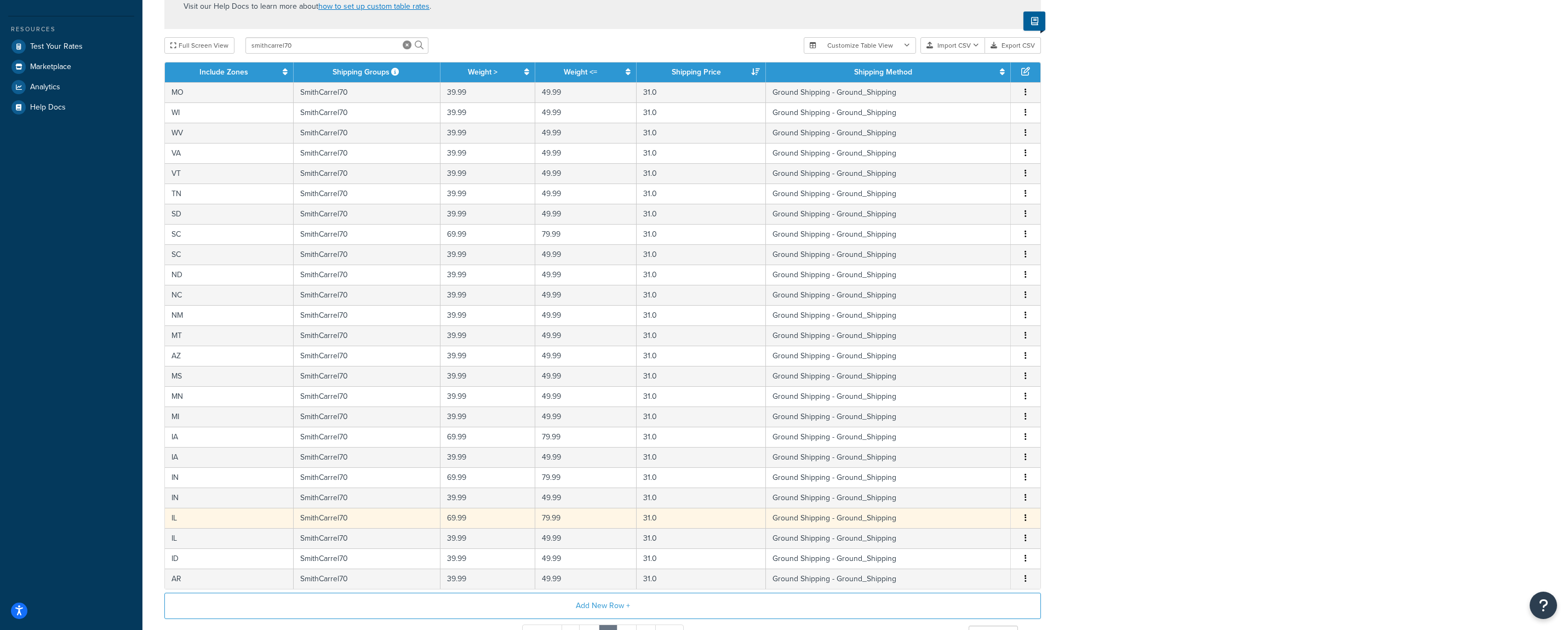
click at [1025, 521] on button "button" at bounding box center [1025, 519] width 9 height 12
click at [964, 497] on div "Edit" at bounding box center [971, 498] width 78 height 23
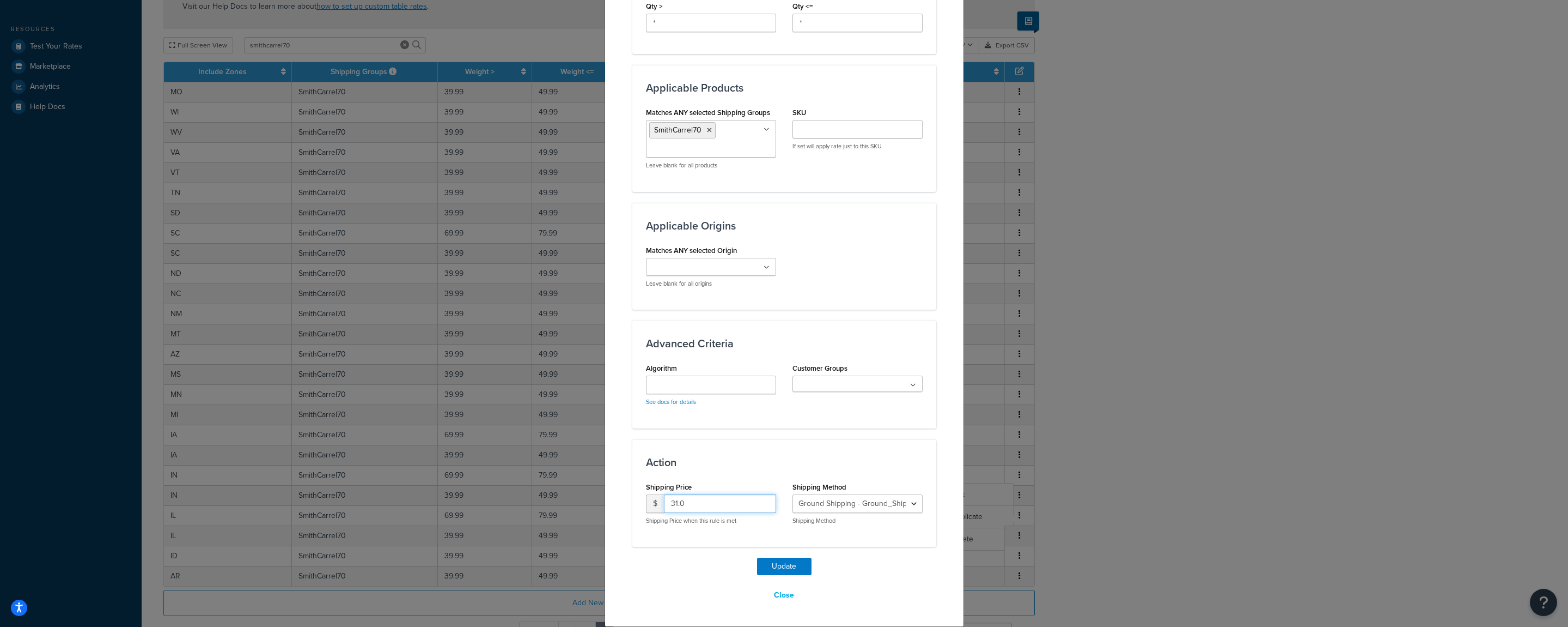
drag, startPoint x: 635, startPoint y: 504, endPoint x: 626, endPoint y: 505, distance: 9.1
click at [664, 505] on input "31.0" at bounding box center [720, 503] width 113 height 18
type input "90"
click at [771, 574] on button "Update" at bounding box center [784, 567] width 54 height 17
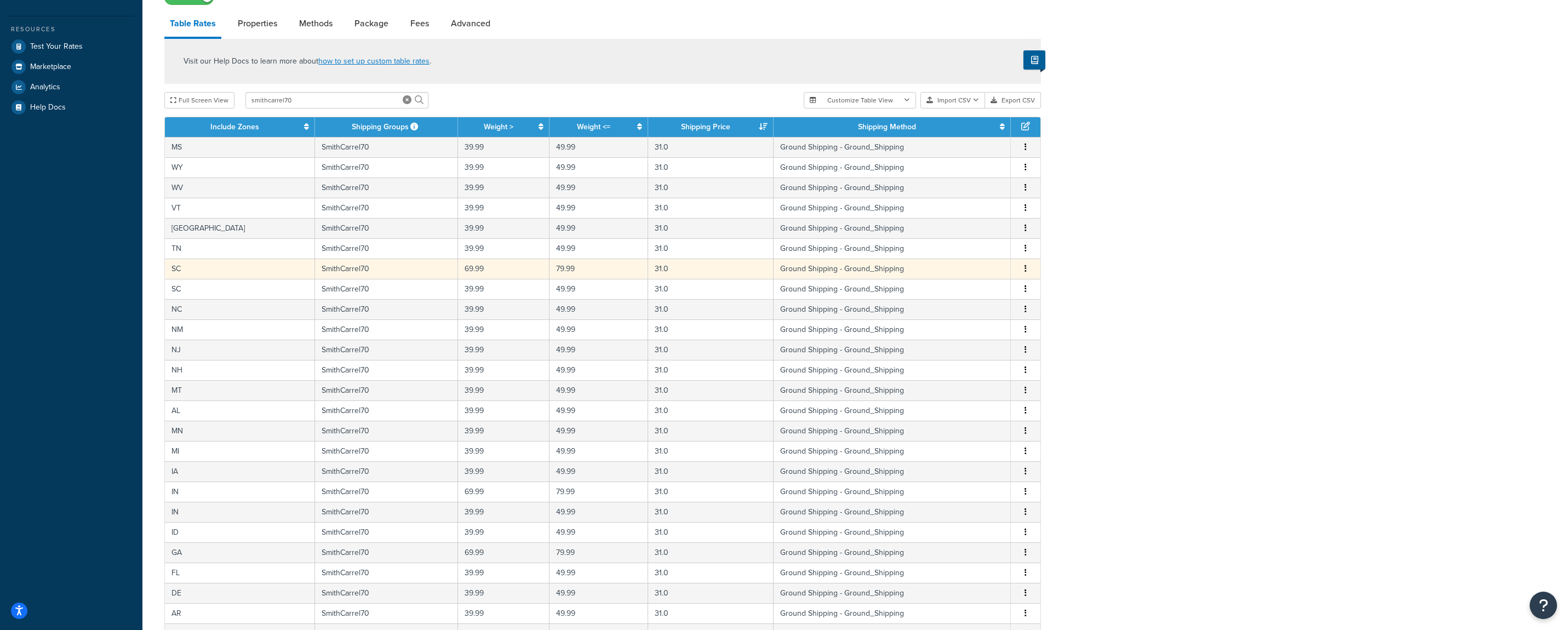
click at [1026, 272] on icon "button" at bounding box center [1025, 268] width 2 height 8
click at [979, 249] on div "Edit" at bounding box center [971, 248] width 78 height 23
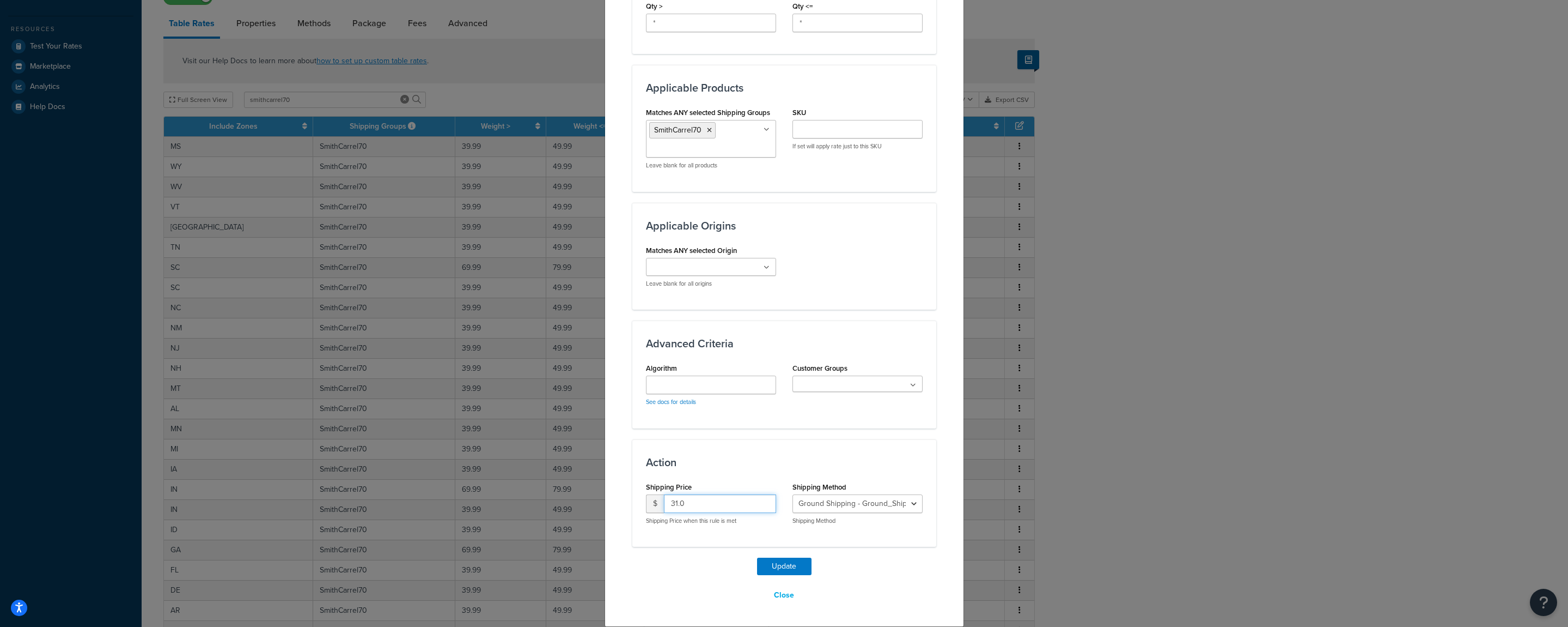
drag, startPoint x: 679, startPoint y: 507, endPoint x: 641, endPoint y: 506, distance: 38.0
click at [664, 506] on input "31.0" at bounding box center [720, 503] width 113 height 18
type input "90"
click at [777, 568] on button "Update" at bounding box center [784, 567] width 54 height 17
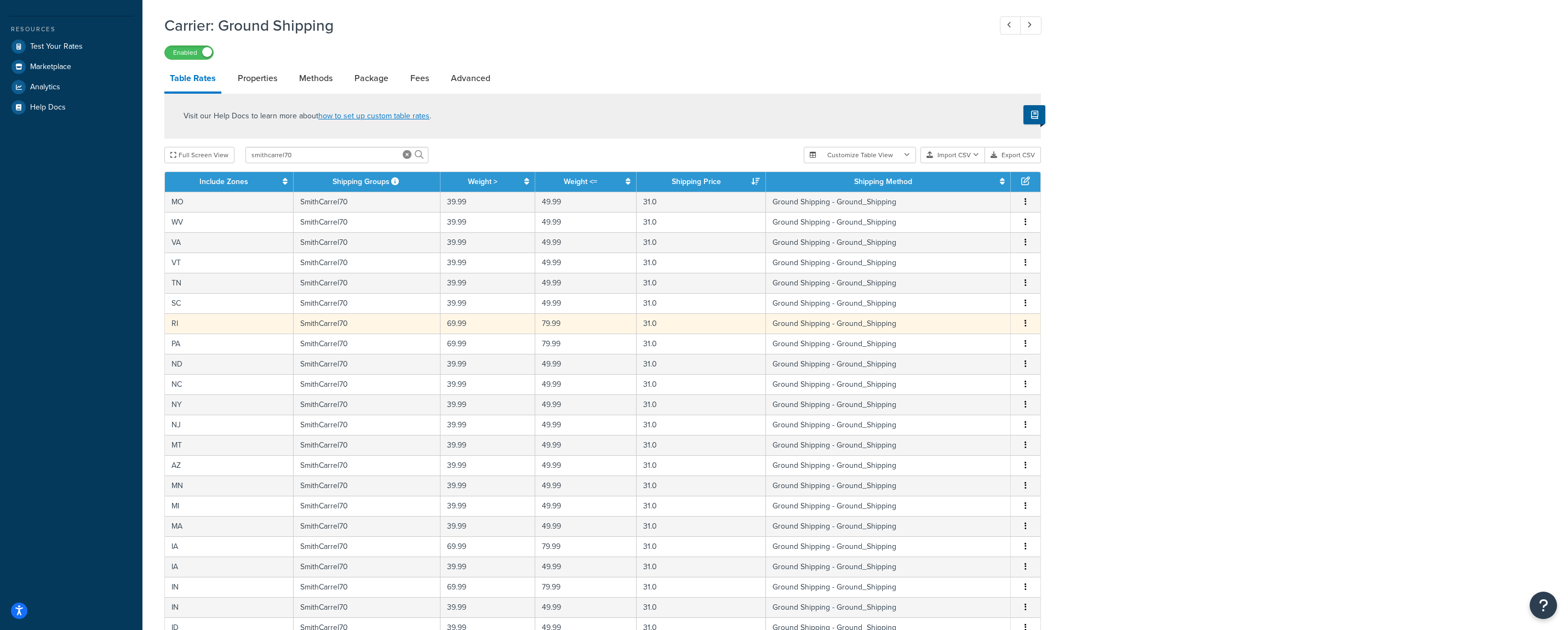
click at [1027, 326] on button "button" at bounding box center [1025, 324] width 9 height 12
click at [974, 308] on div "Edit" at bounding box center [971, 303] width 78 height 23
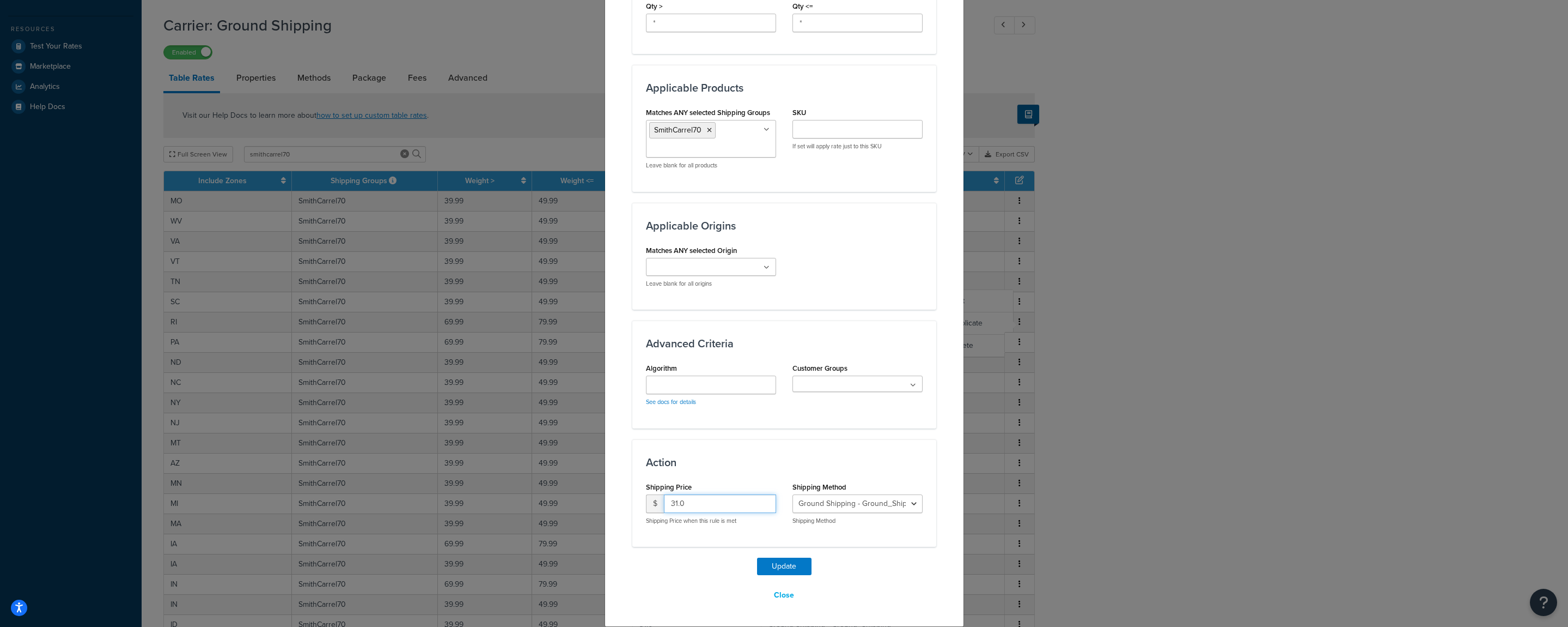
drag, startPoint x: 655, startPoint y: 503, endPoint x: 647, endPoint y: 513, distance: 12.8
click at [664, 506] on input "31.0" at bounding box center [720, 503] width 113 height 18
type input "90"
click at [767, 571] on button "Update" at bounding box center [784, 567] width 54 height 17
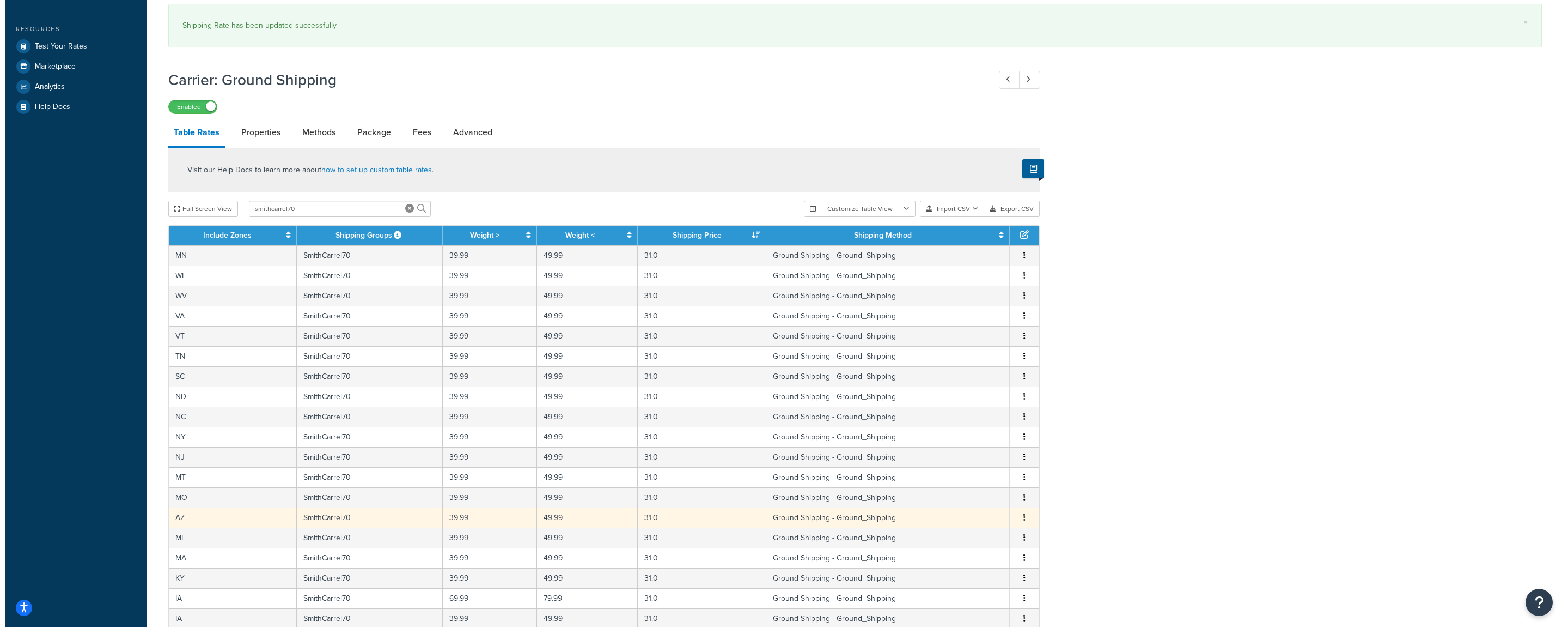
scroll to position [549, 0]
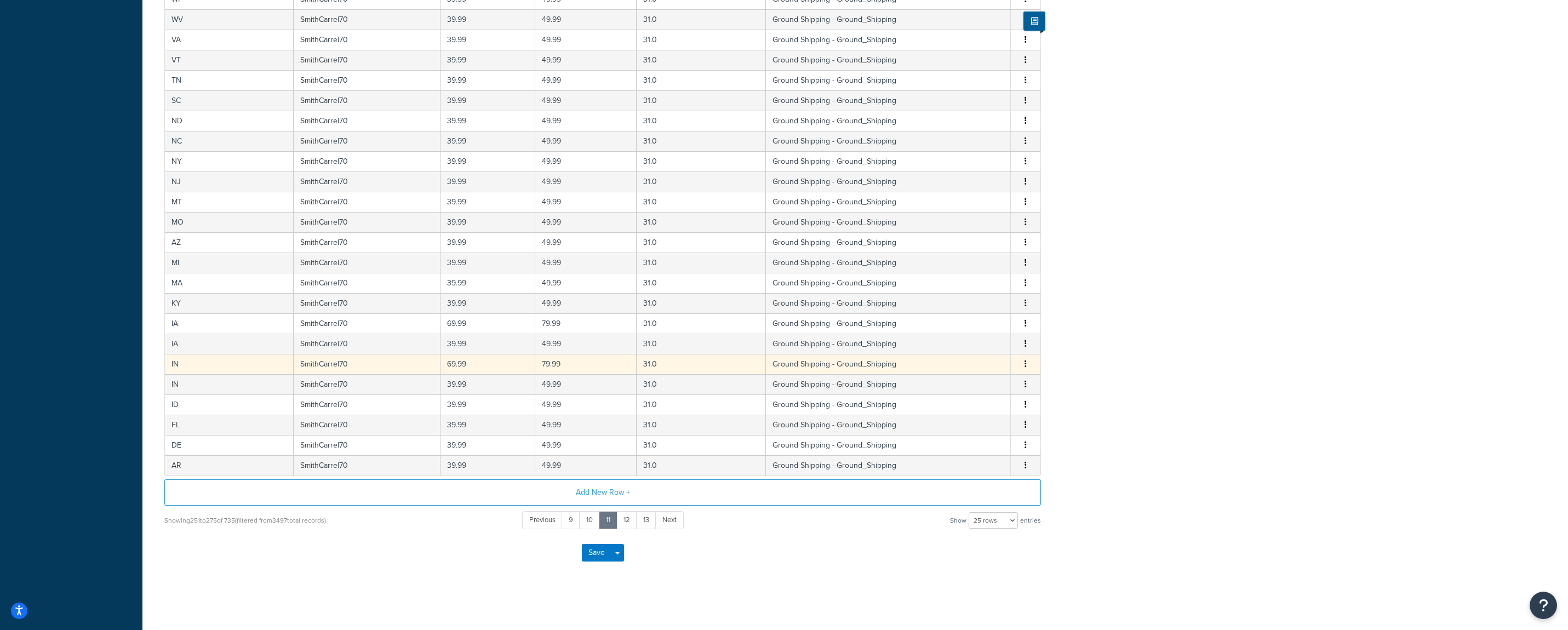
click at [1023, 363] on button "button" at bounding box center [1025, 364] width 9 height 12
click at [969, 344] on div "Edit" at bounding box center [971, 341] width 78 height 23
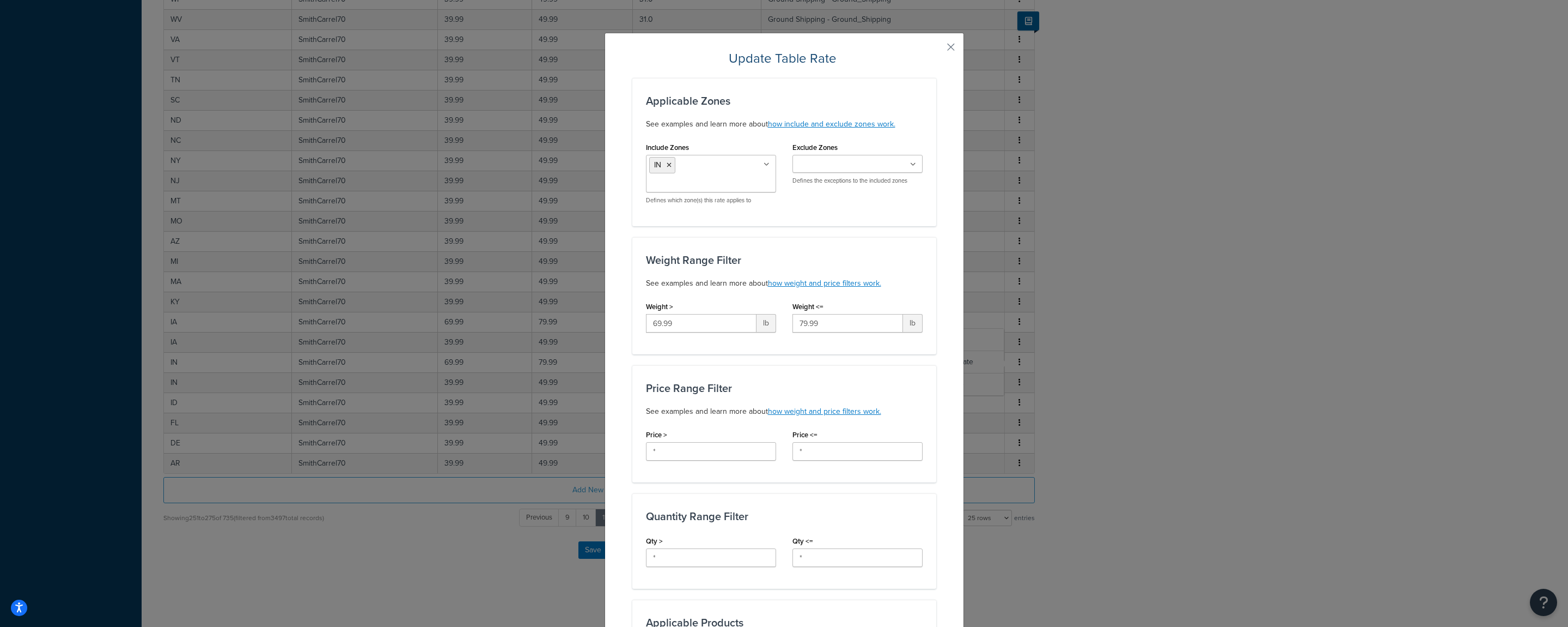
scroll to position [360, 0]
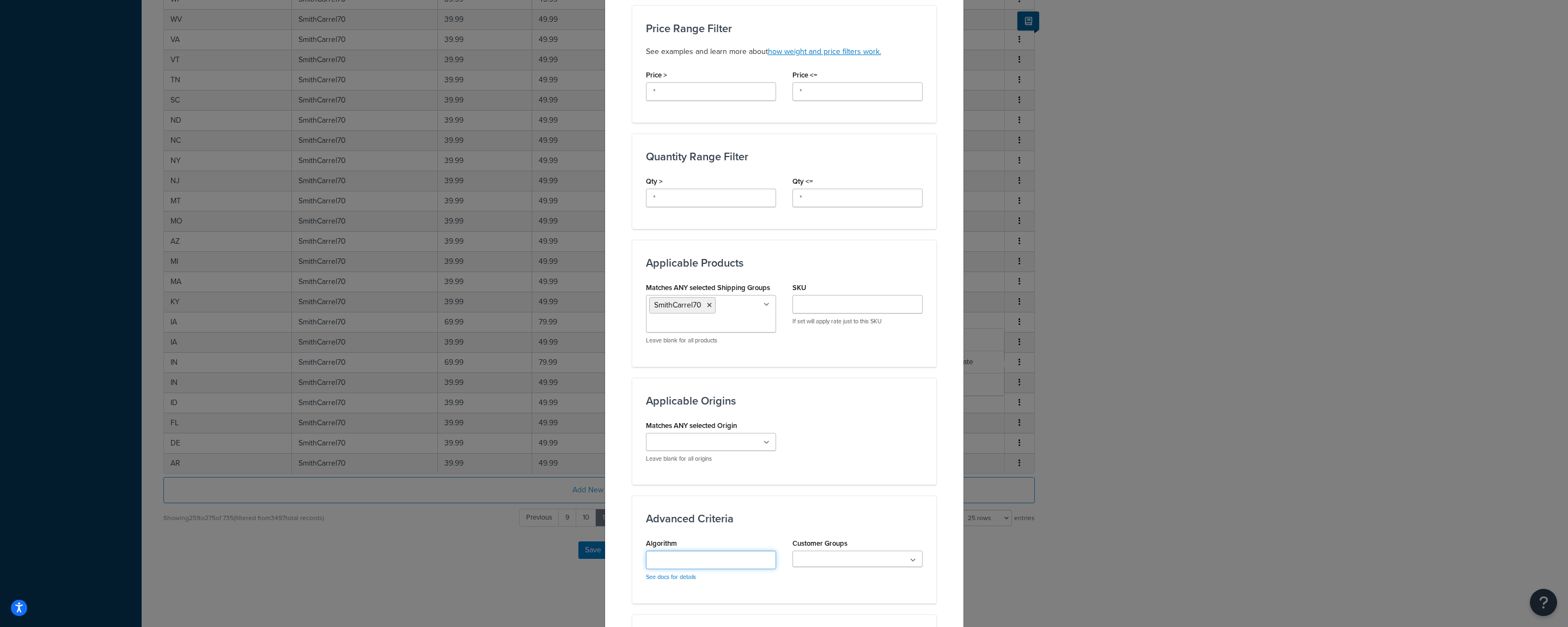
click at [671, 562] on input "Algorithm" at bounding box center [710, 559] width 130 height 18
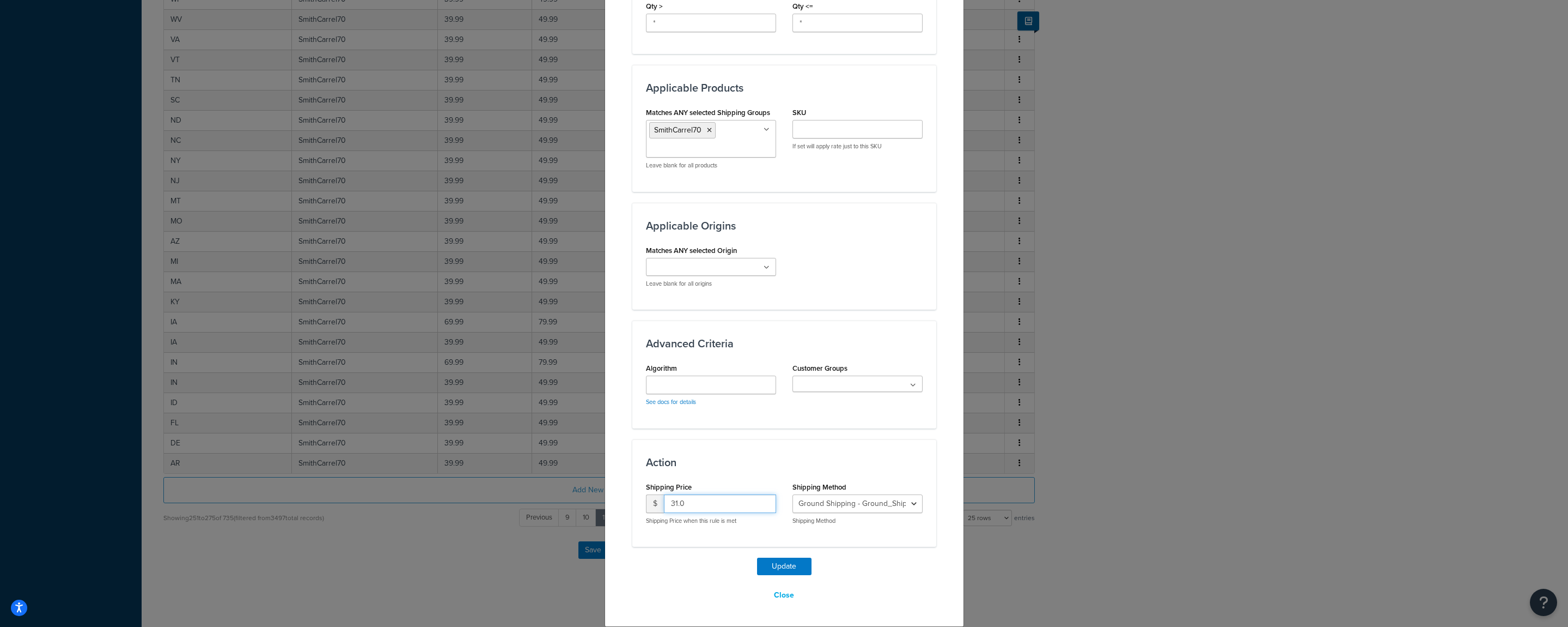
drag, startPoint x: 679, startPoint y: 500, endPoint x: 640, endPoint y: 500, distance: 39.0
click at [664, 500] on input "31.0" at bounding box center [720, 503] width 113 height 18
type input "90"
click at [772, 571] on button "Update" at bounding box center [784, 567] width 54 height 17
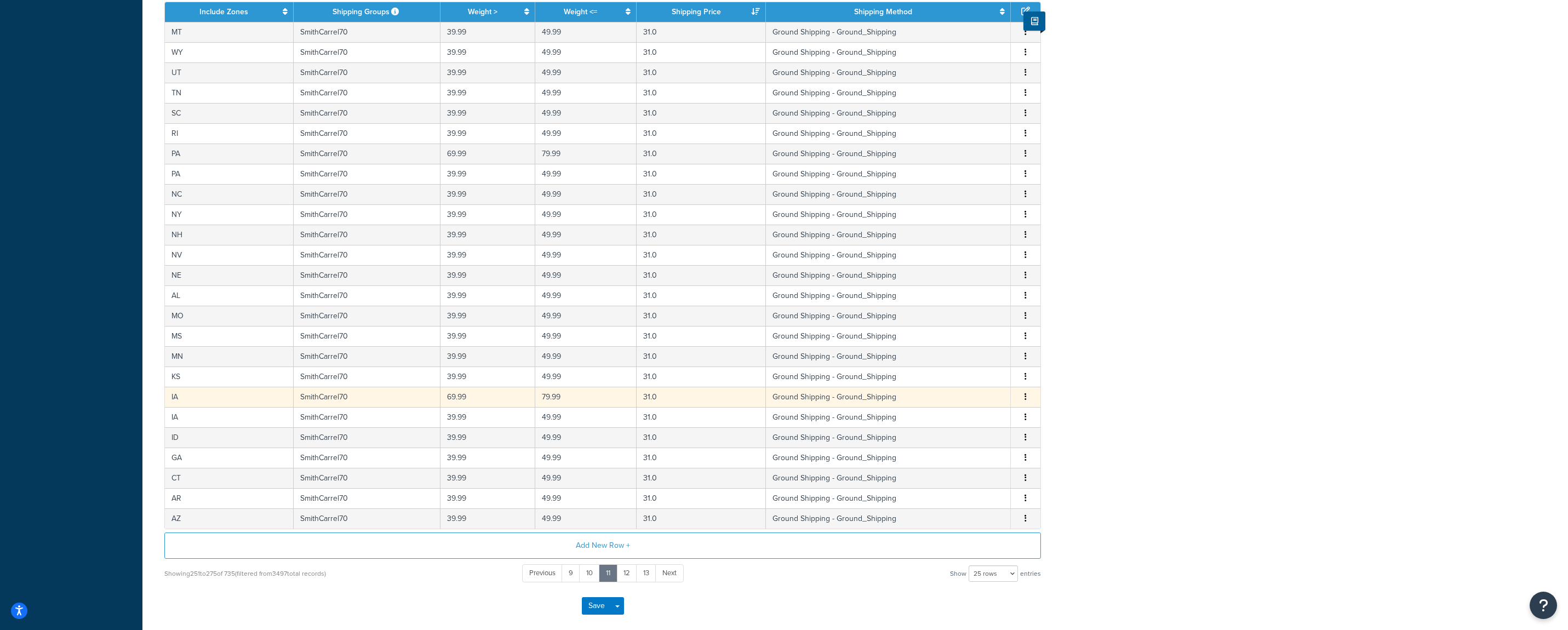
click at [1027, 401] on button "button" at bounding box center [1025, 397] width 9 height 12
click at [960, 379] on div "Edit" at bounding box center [971, 376] width 78 height 23
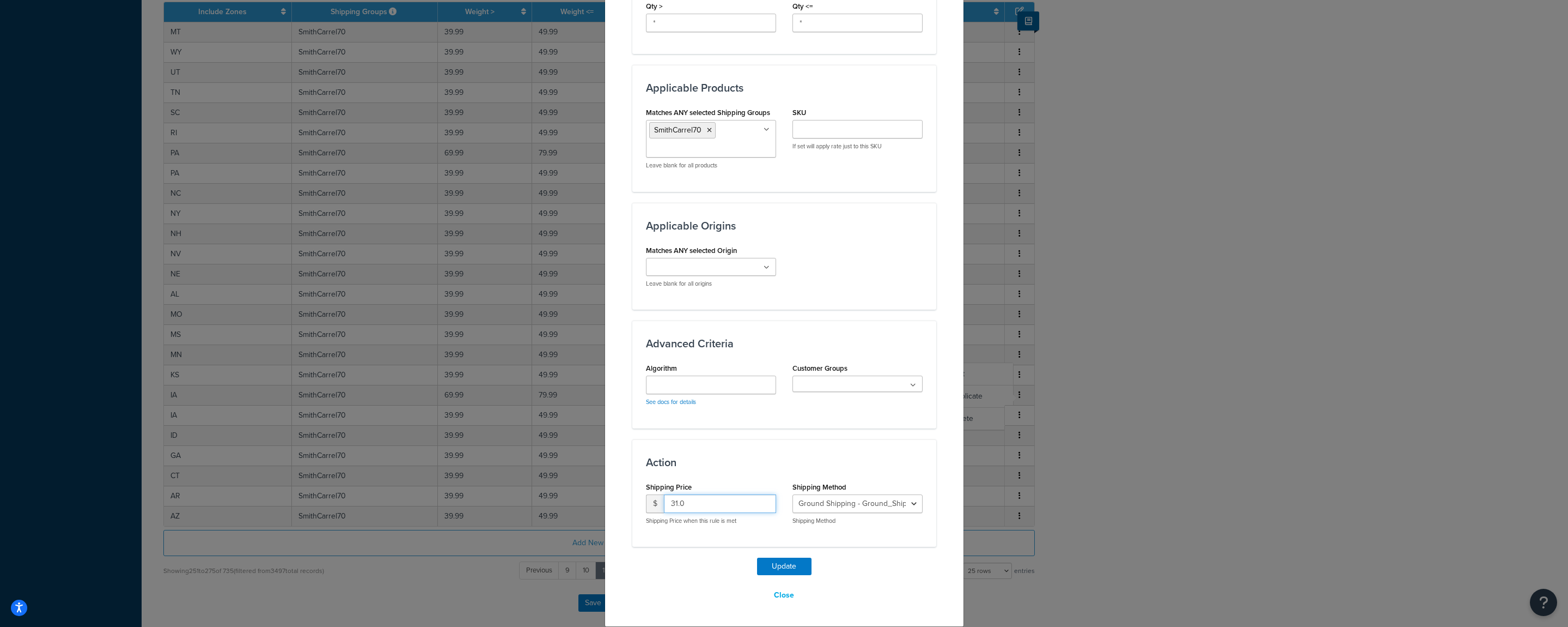
drag, startPoint x: 684, startPoint y: 503, endPoint x: 632, endPoint y: 510, distance: 52.5
click at [664, 510] on input "31.0" at bounding box center [720, 503] width 113 height 18
type input "90"
click at [781, 565] on button "Update" at bounding box center [784, 567] width 54 height 17
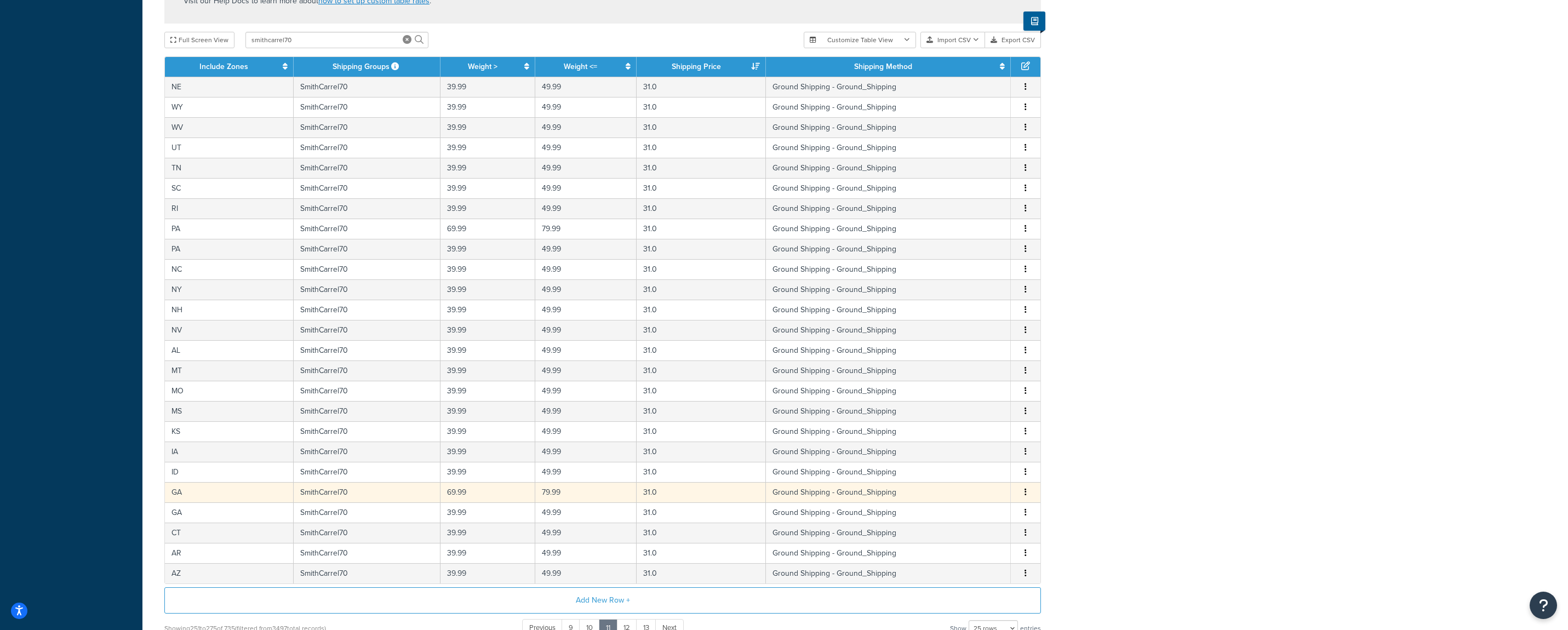
click at [1025, 494] on icon "button" at bounding box center [1025, 491] width 2 height 8
click at [991, 474] on div "Edit" at bounding box center [971, 471] width 78 height 23
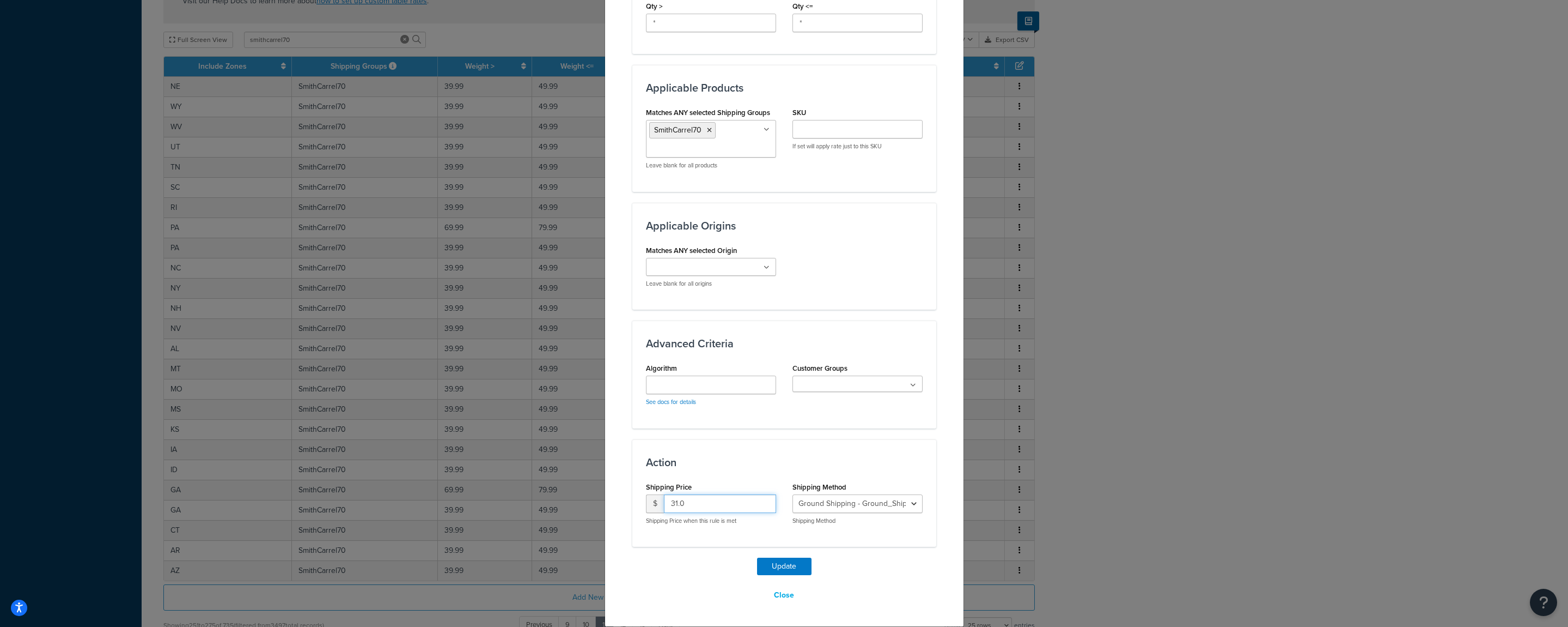
drag, startPoint x: 695, startPoint y: 499, endPoint x: 647, endPoint y: 505, distance: 48.4
click at [664, 505] on input "31.0" at bounding box center [720, 503] width 113 height 18
type input "90"
click at [769, 566] on button "Update" at bounding box center [784, 567] width 54 height 17
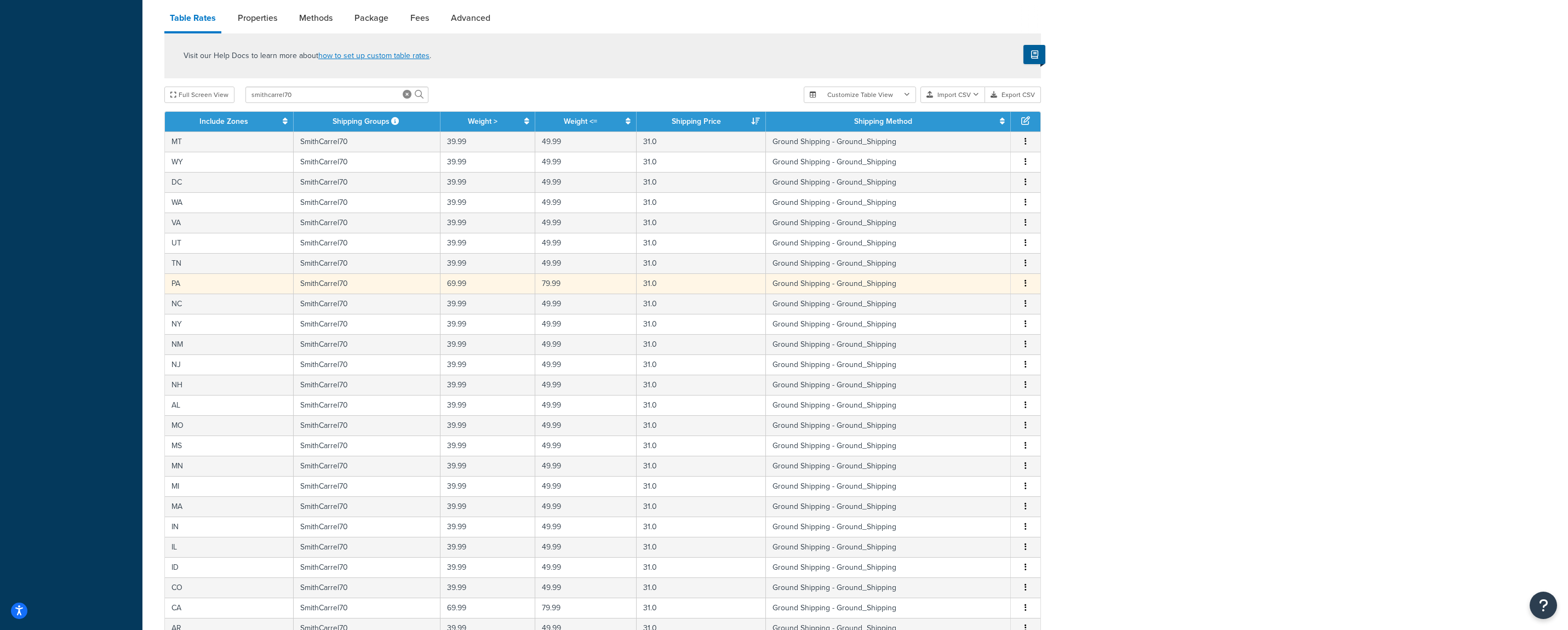
click at [1026, 282] on icon "button" at bounding box center [1025, 283] width 2 height 8
click at [974, 265] on div "Edit" at bounding box center [971, 262] width 78 height 23
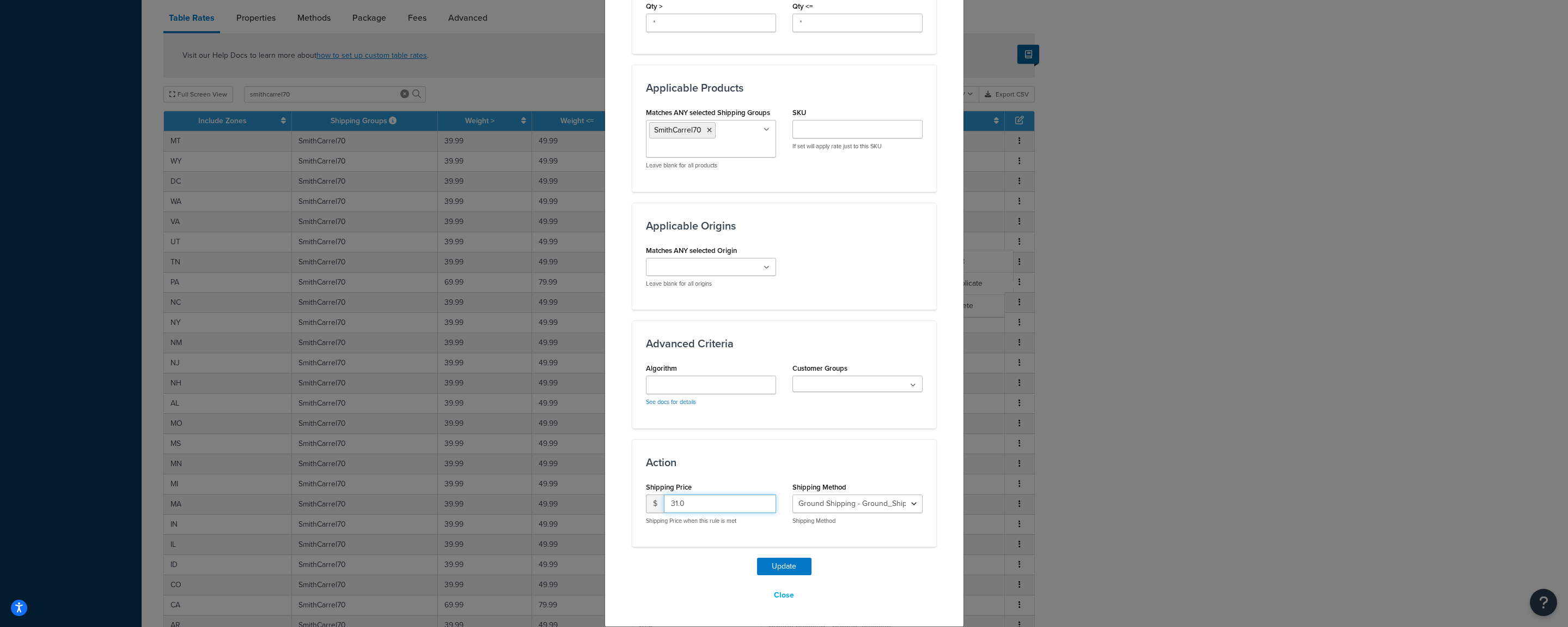
drag, startPoint x: 696, startPoint y: 504, endPoint x: 633, endPoint y: 506, distance: 63.0
click at [664, 506] on input "31.0" at bounding box center [720, 503] width 113 height 18
type input "90"
click at [767, 570] on button "Update" at bounding box center [784, 567] width 54 height 17
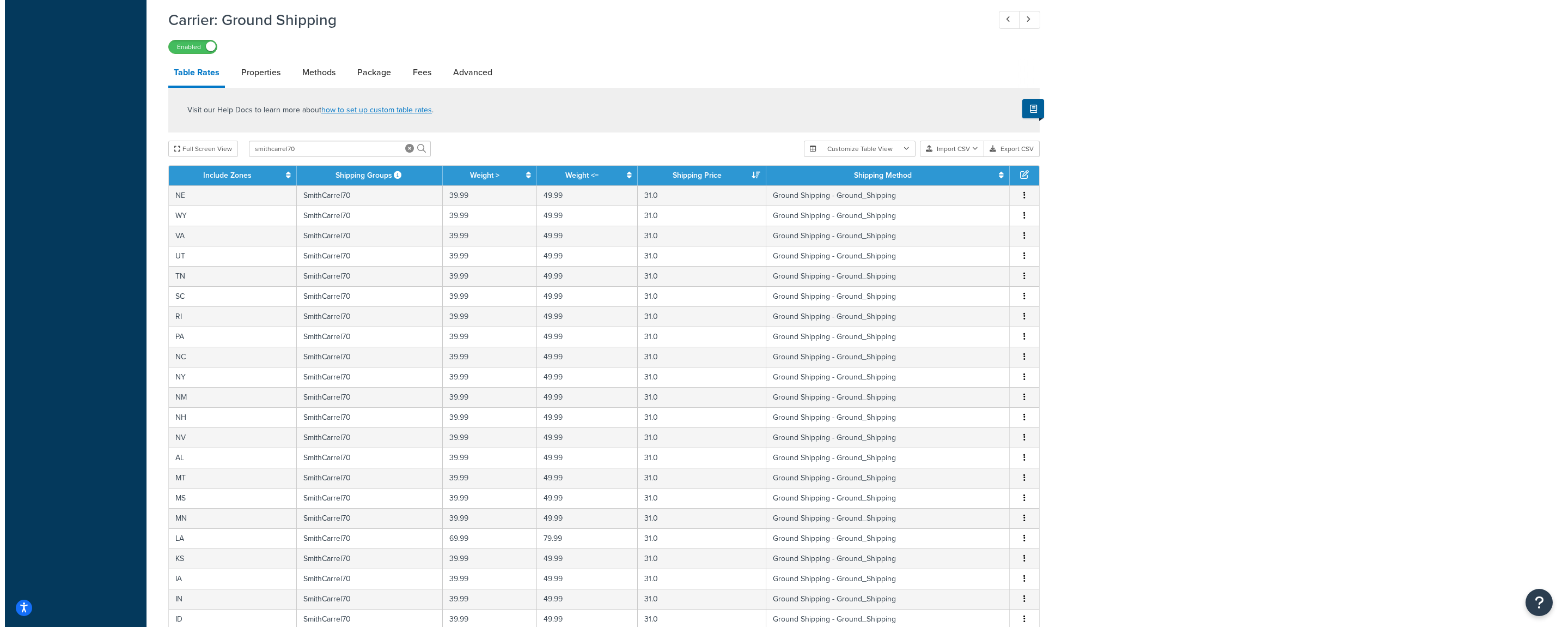
scroll to position [768, 0]
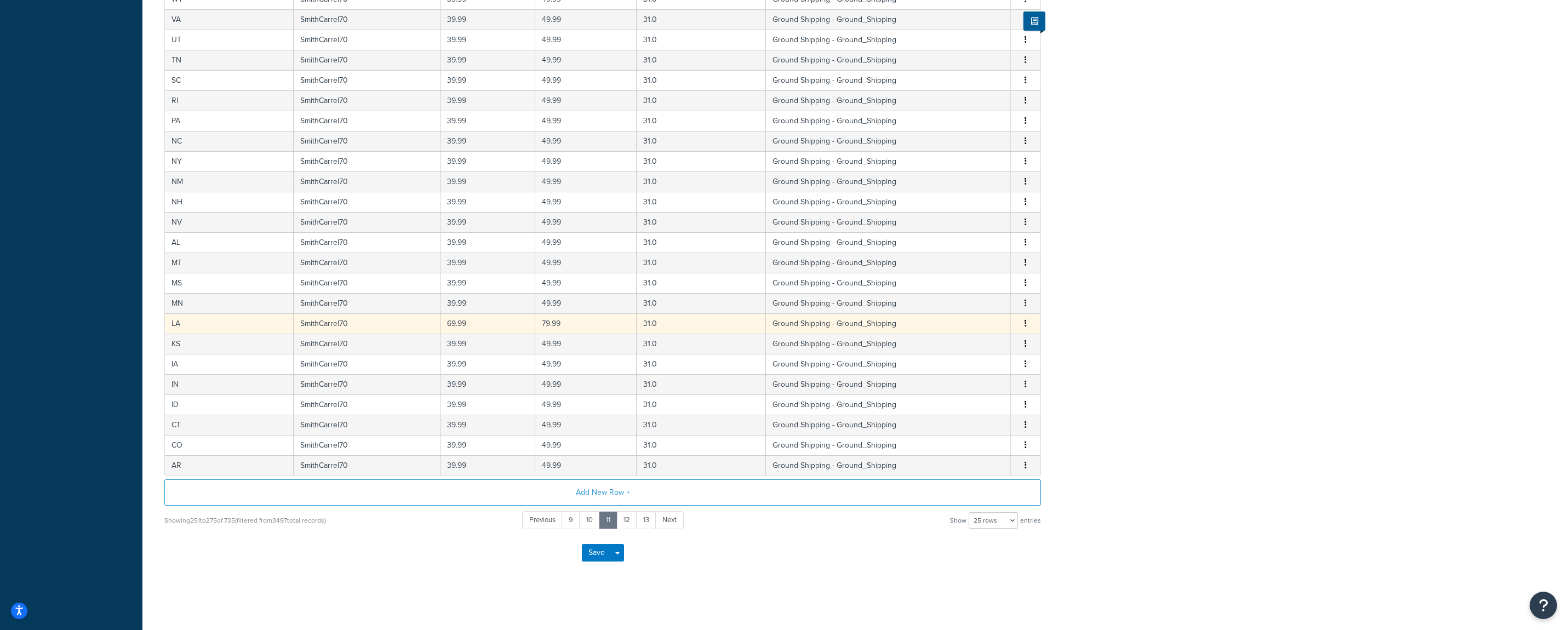
click at [1028, 326] on button "button" at bounding box center [1025, 324] width 9 height 12
click at [977, 304] on div "Edit" at bounding box center [971, 301] width 78 height 23
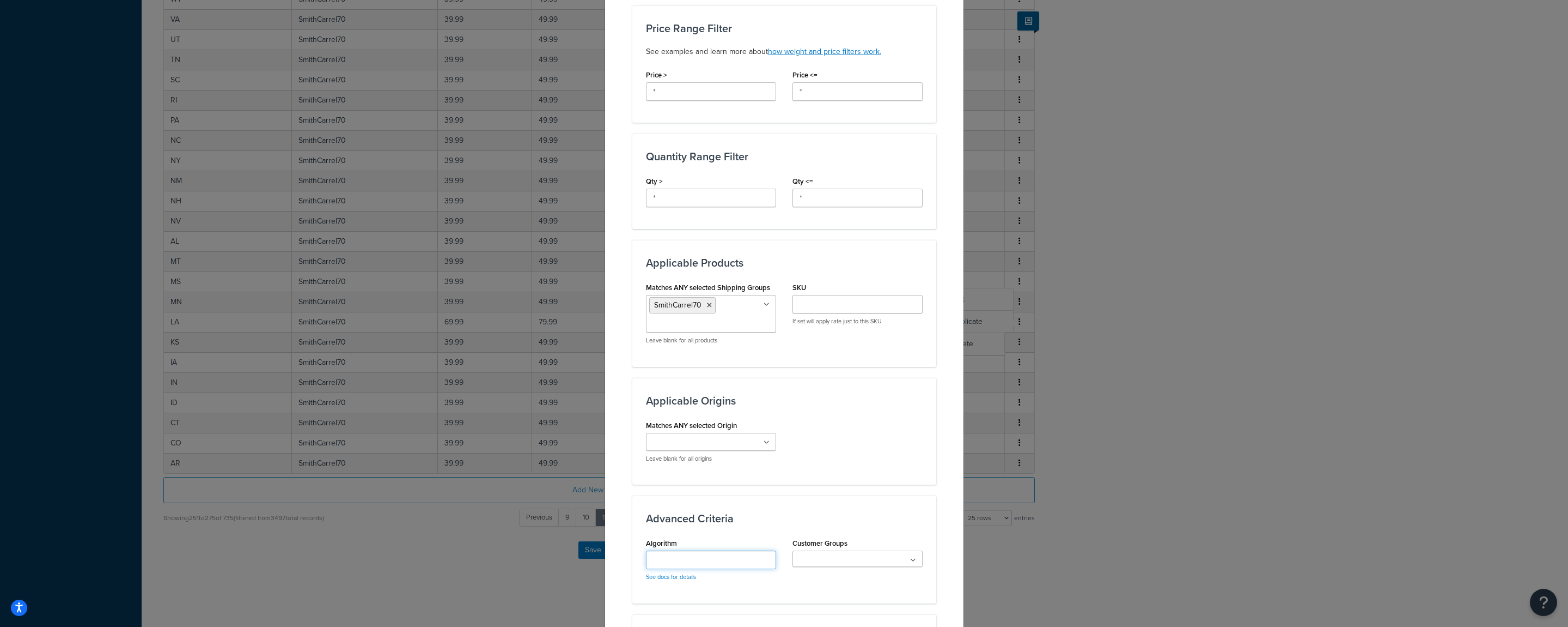
click at [675, 558] on input "Algorithm" at bounding box center [710, 559] width 130 height 18
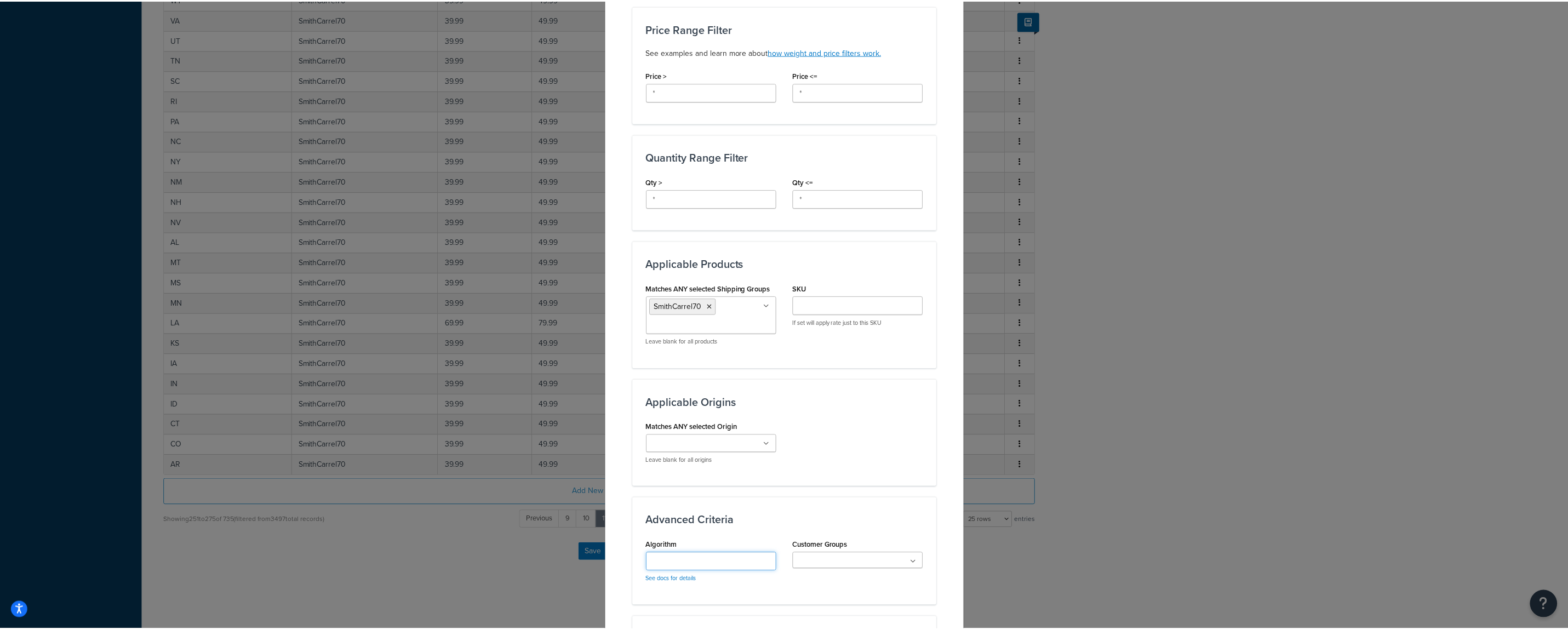
scroll to position [537, 0]
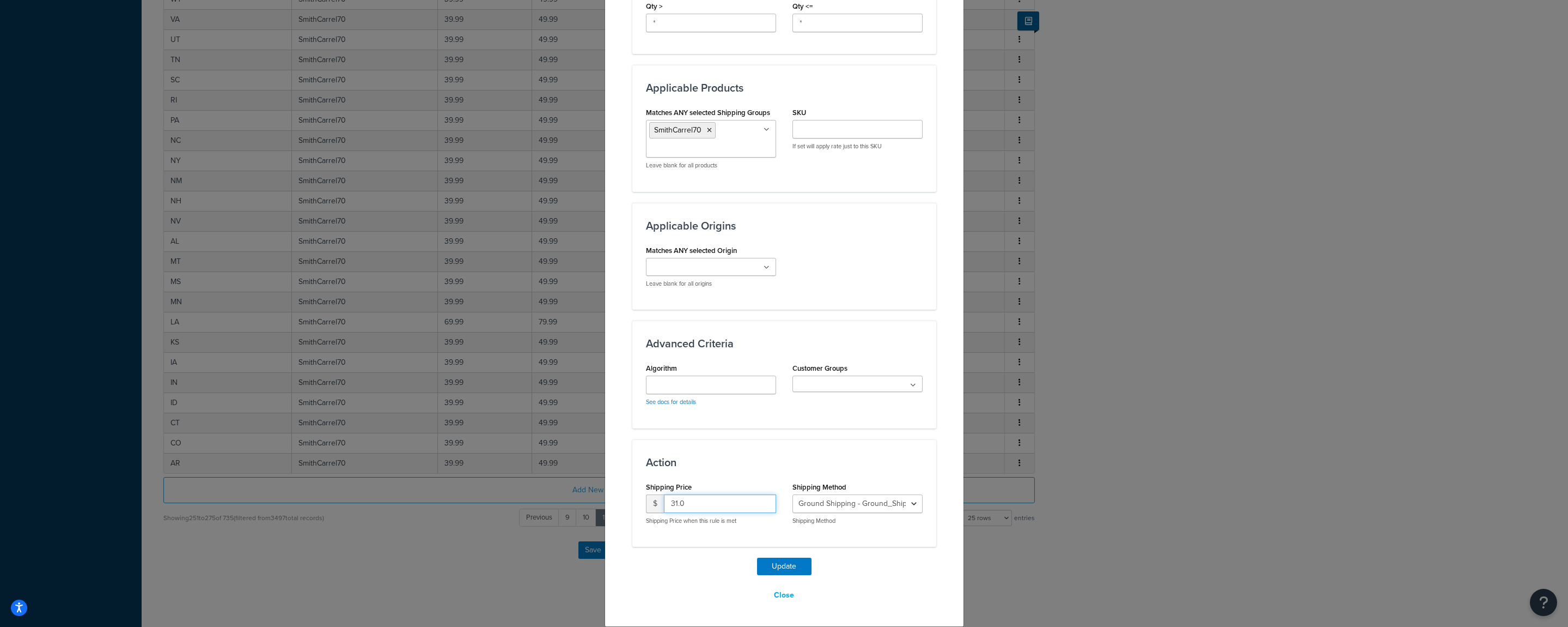
drag, startPoint x: 694, startPoint y: 505, endPoint x: 654, endPoint y: 515, distance: 41.2
click at [664, 505] on input "31.0" at bounding box center [720, 503] width 113 height 18
type input "90"
click at [771, 566] on button "Update" at bounding box center [784, 567] width 54 height 17
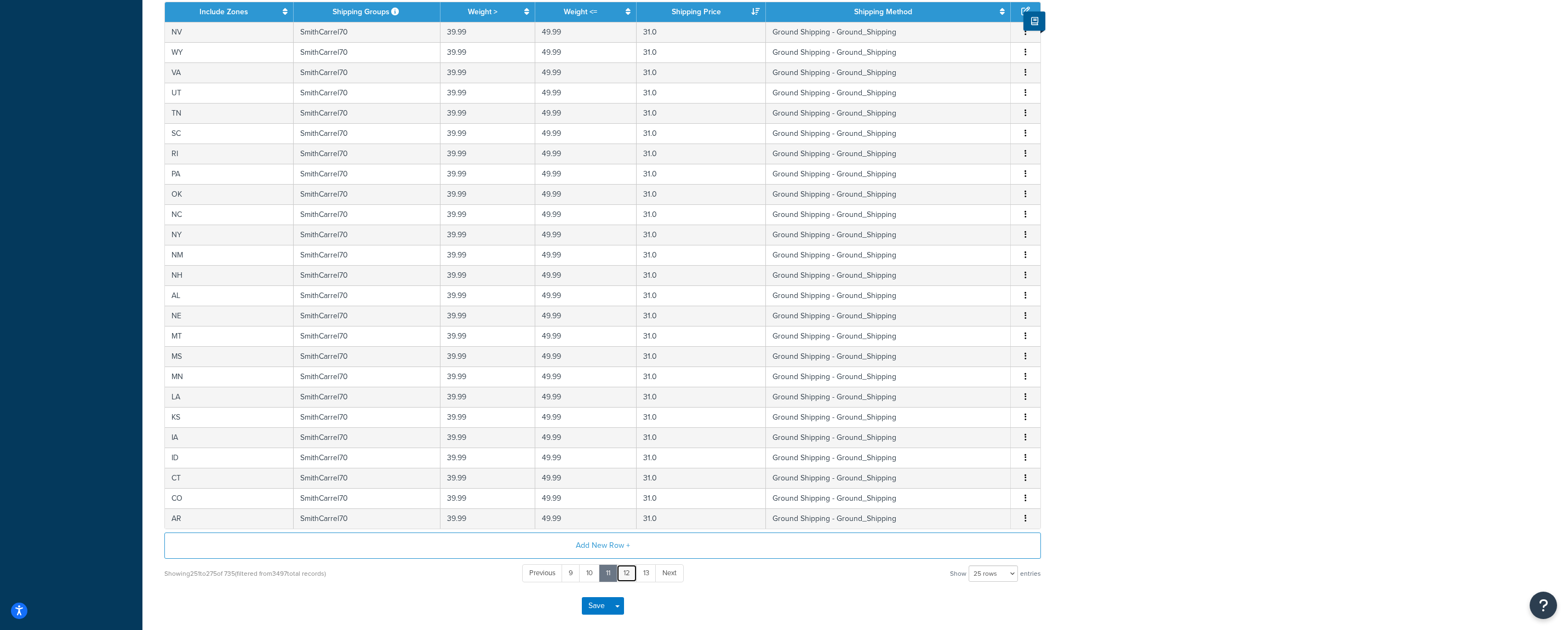
click at [629, 573] on link "12" at bounding box center [627, 573] width 21 height 18
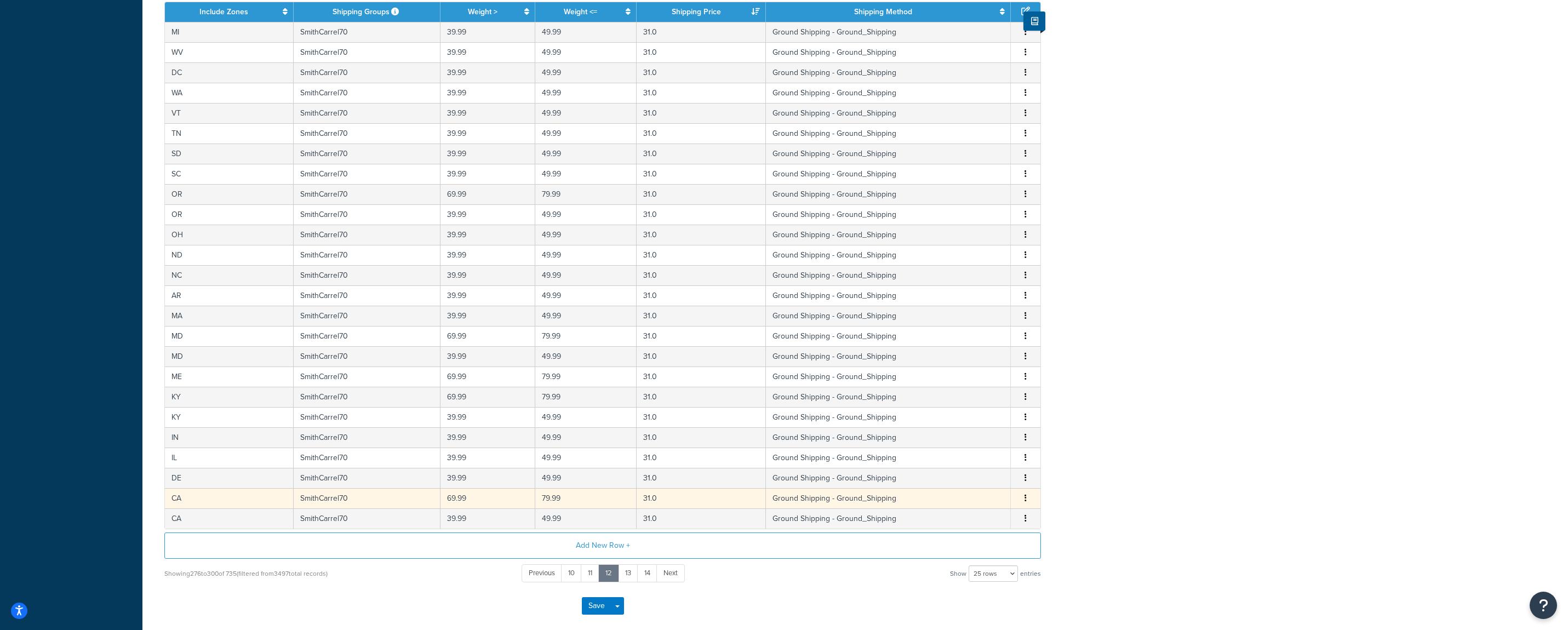
click at [1022, 501] on span "Edit Duplicate Delete" at bounding box center [1025, 498] width 17 height 12
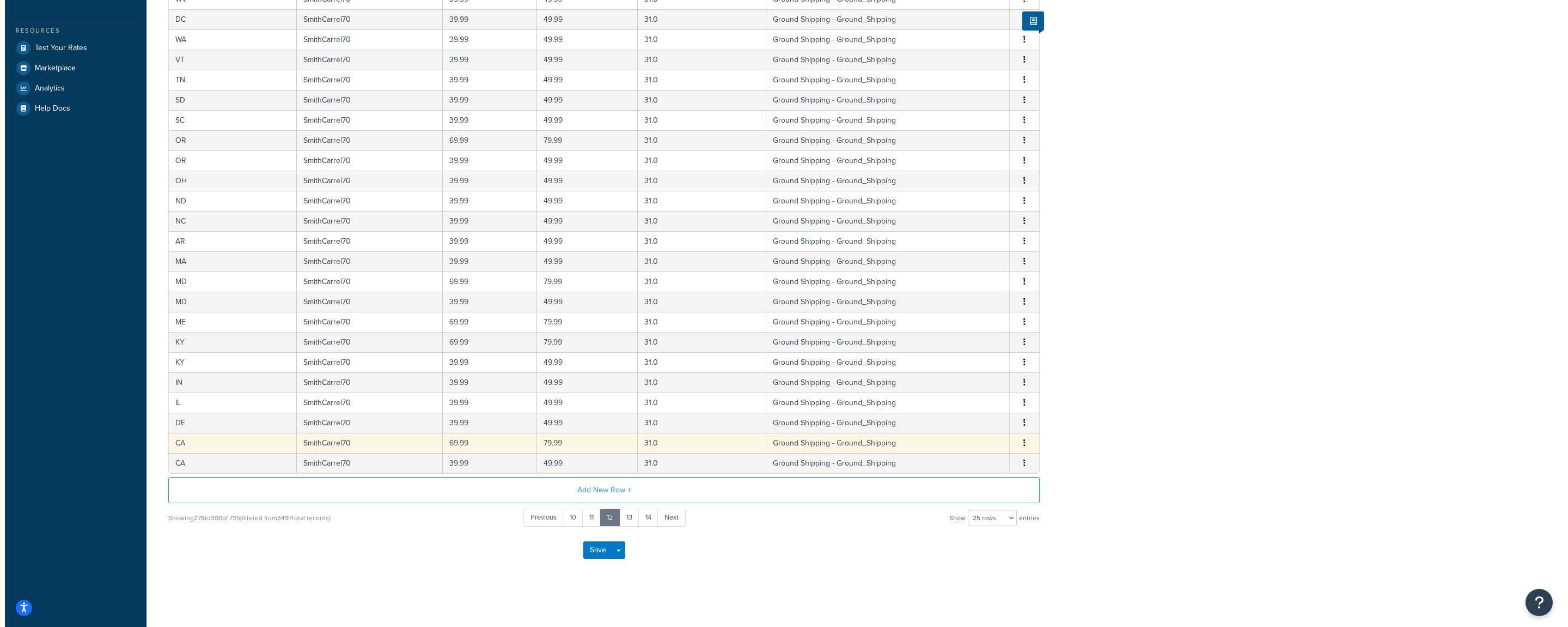
scroll to position [272, 0]
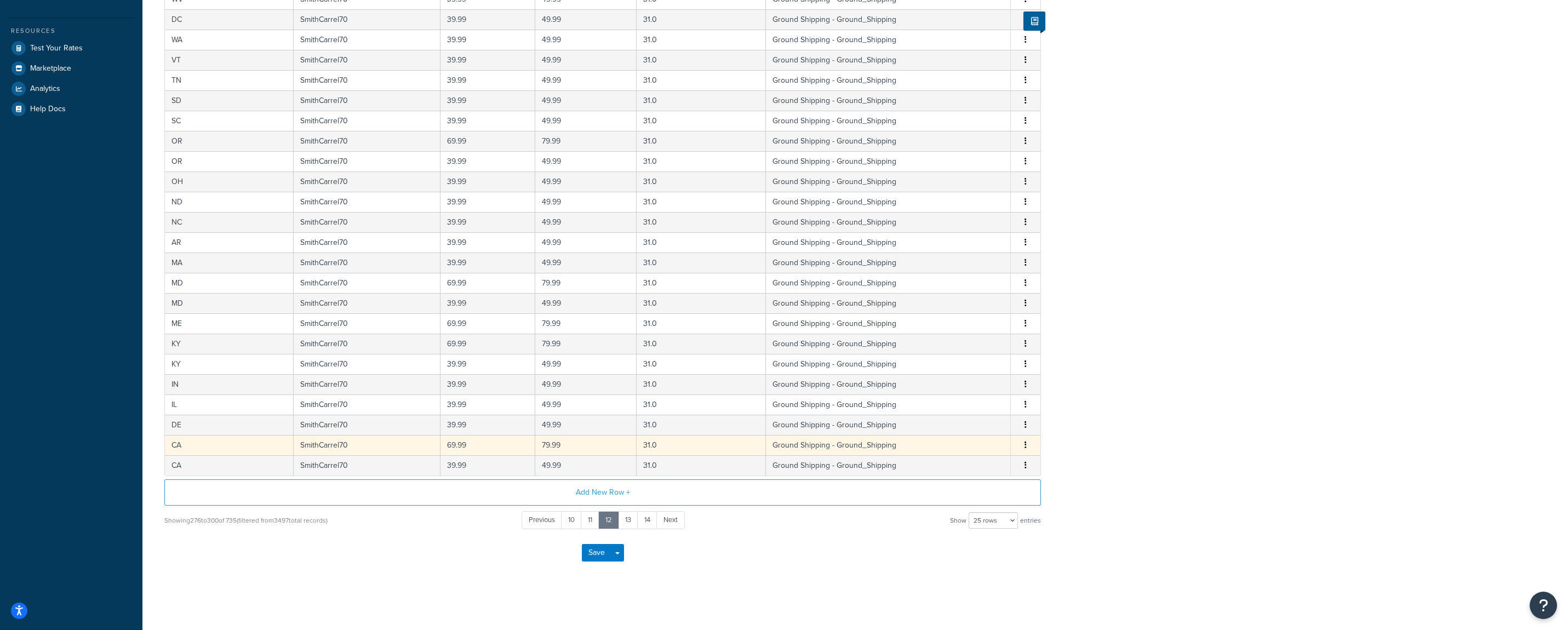
click at [1025, 445] on button "button" at bounding box center [1025, 446] width 9 height 12
click at [963, 426] on div "Edit" at bounding box center [971, 423] width 78 height 23
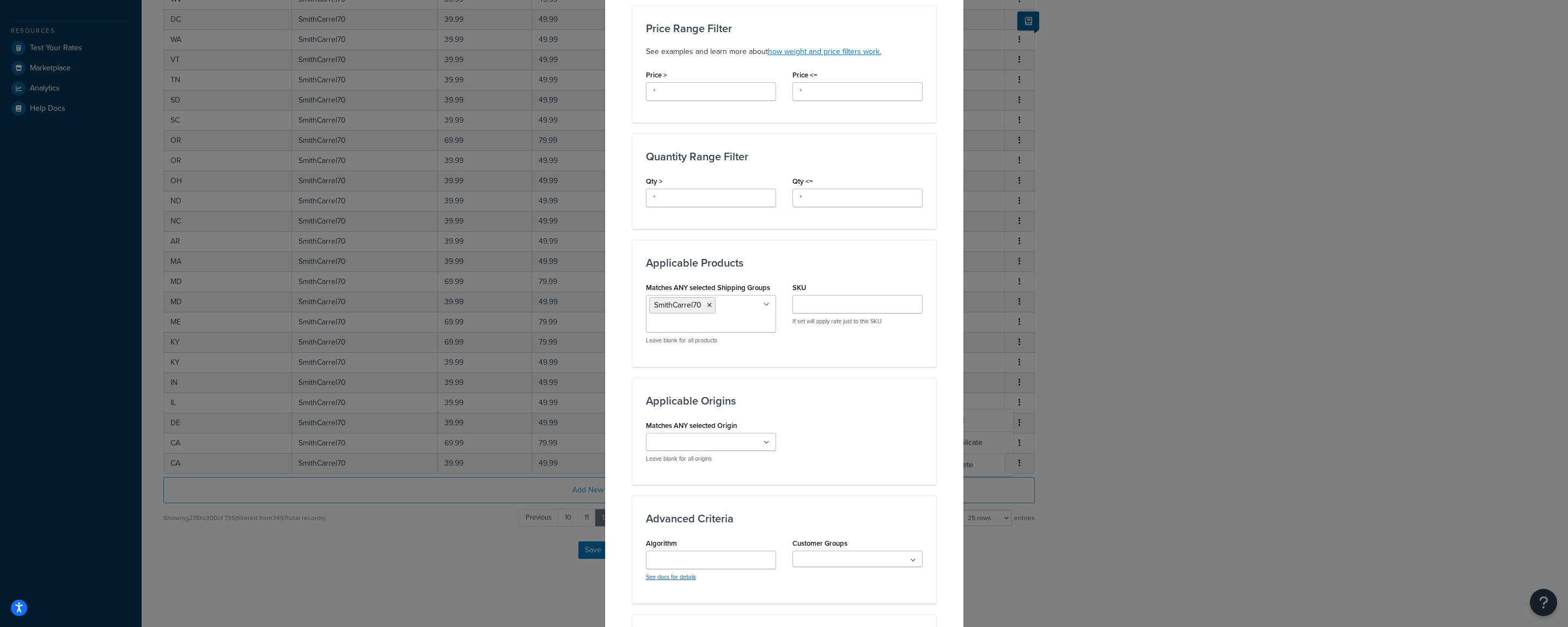
scroll to position [431, 0]
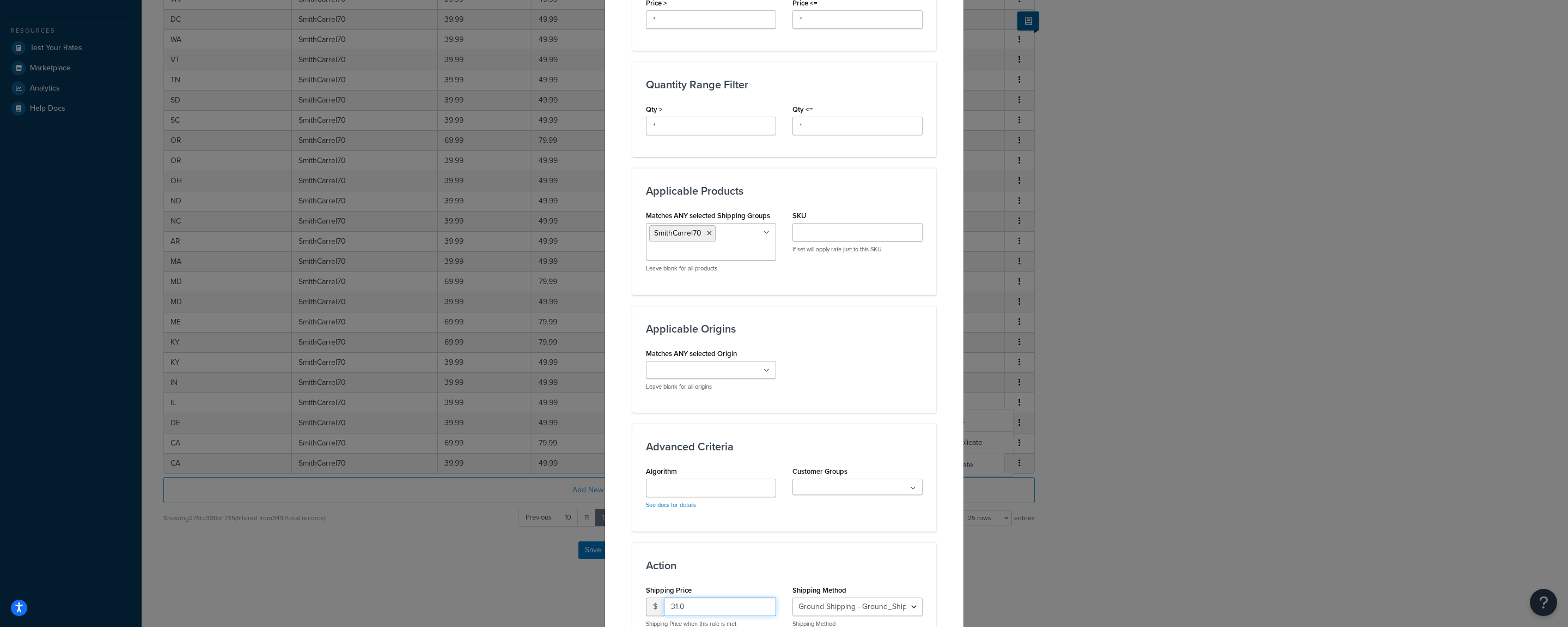
drag, startPoint x: 675, startPoint y: 610, endPoint x: 640, endPoint y: 610, distance: 35.0
click at [664, 604] on input "31.0" at bounding box center [720, 606] width 113 height 18
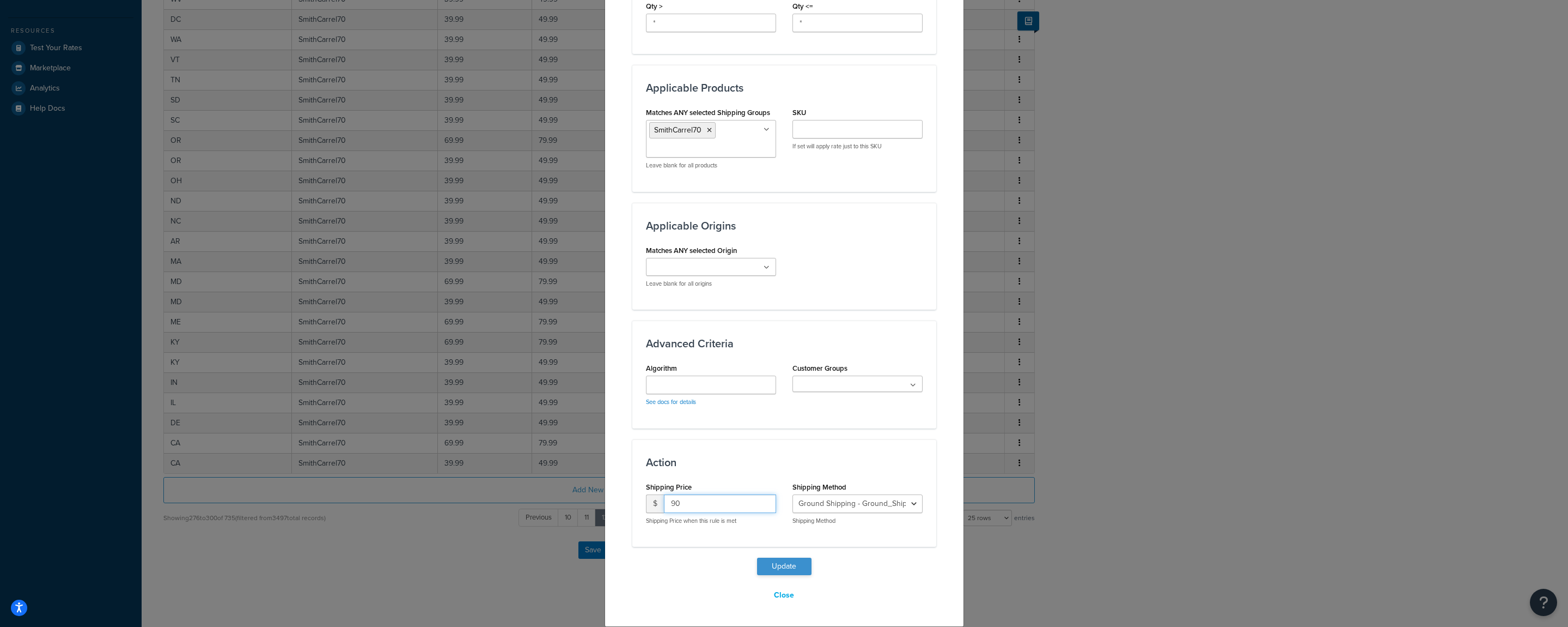
type input "90"
click at [764, 564] on button "Update" at bounding box center [784, 567] width 54 height 17
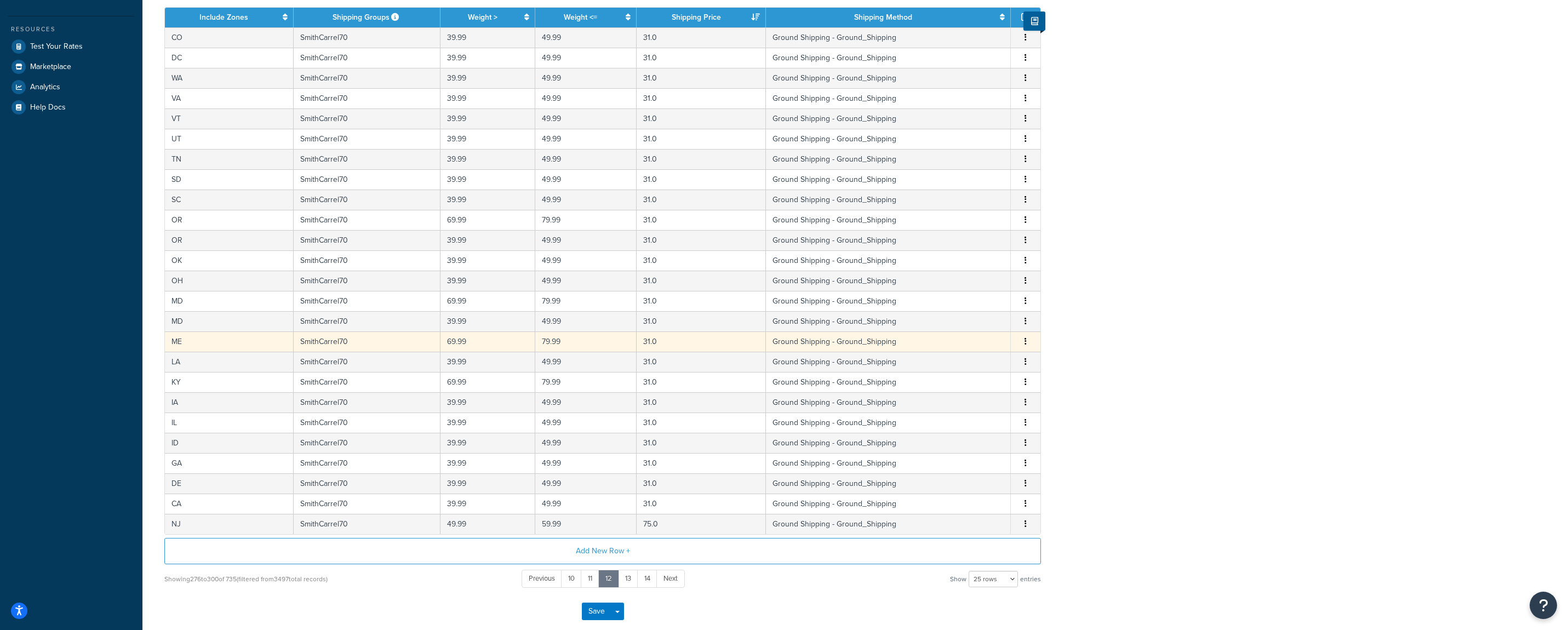
click at [1029, 341] on span "Edit Duplicate Delete" at bounding box center [1025, 342] width 17 height 12
click at [1026, 344] on icon "button" at bounding box center [1025, 340] width 2 height 8
click at [979, 322] on div "Edit" at bounding box center [971, 321] width 78 height 23
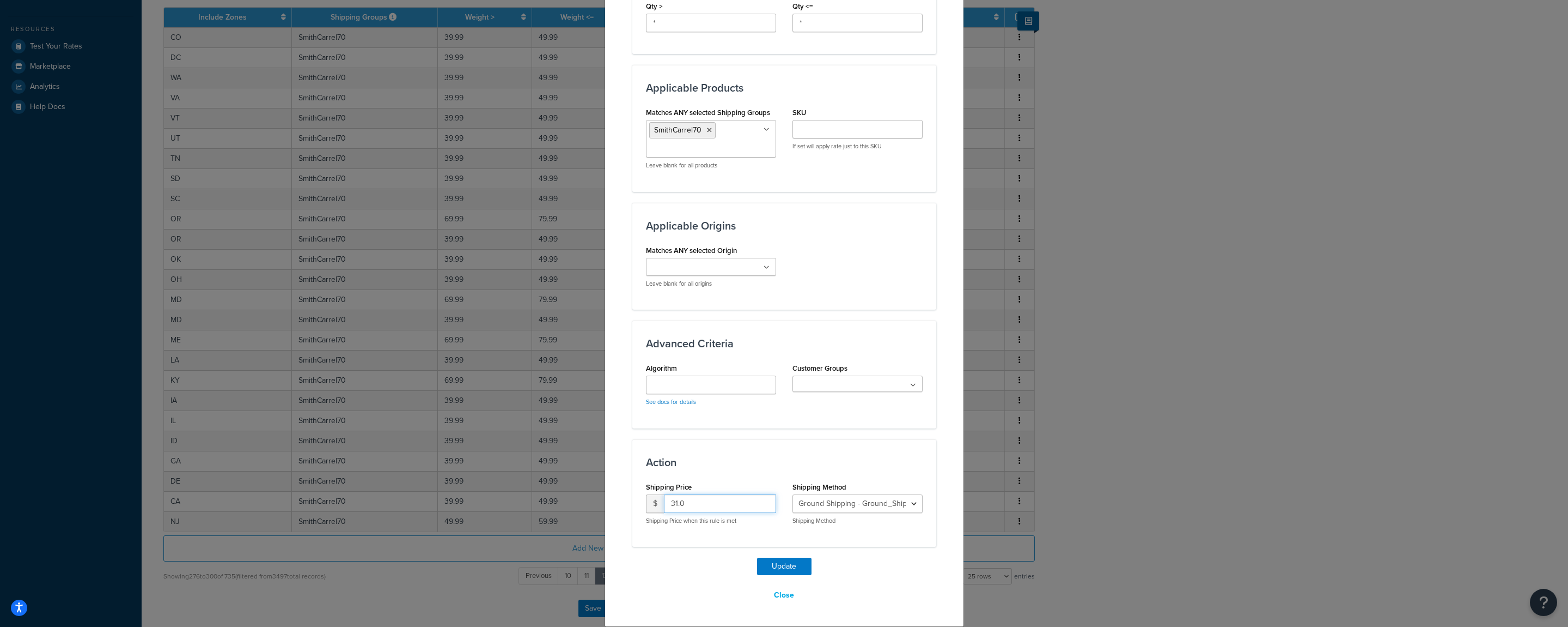
drag, startPoint x: 657, startPoint y: 506, endPoint x: 660, endPoint y: 510, distance: 5.0
click at [664, 506] on input "31.0" at bounding box center [720, 503] width 113 height 18
type input "90"
click at [773, 572] on button "Update" at bounding box center [784, 567] width 54 height 17
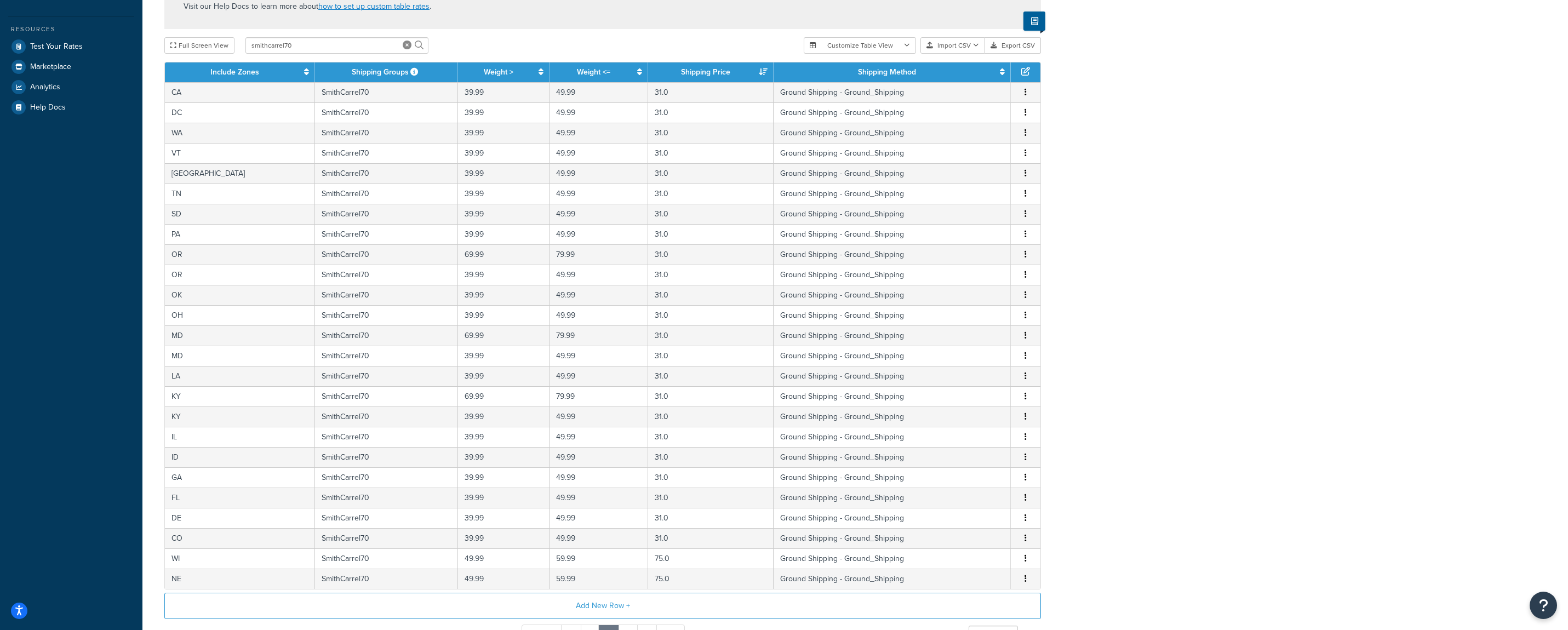
click at [778, 592] on div "Add New Row + Showing 276 to 300 of 735 (filtered from 3497 total records) Prev…" at bounding box center [602, 618] width 877 height 51
click at [1027, 397] on button "button" at bounding box center [1025, 397] width 9 height 12
click at [967, 382] on div "Edit" at bounding box center [971, 376] width 78 height 23
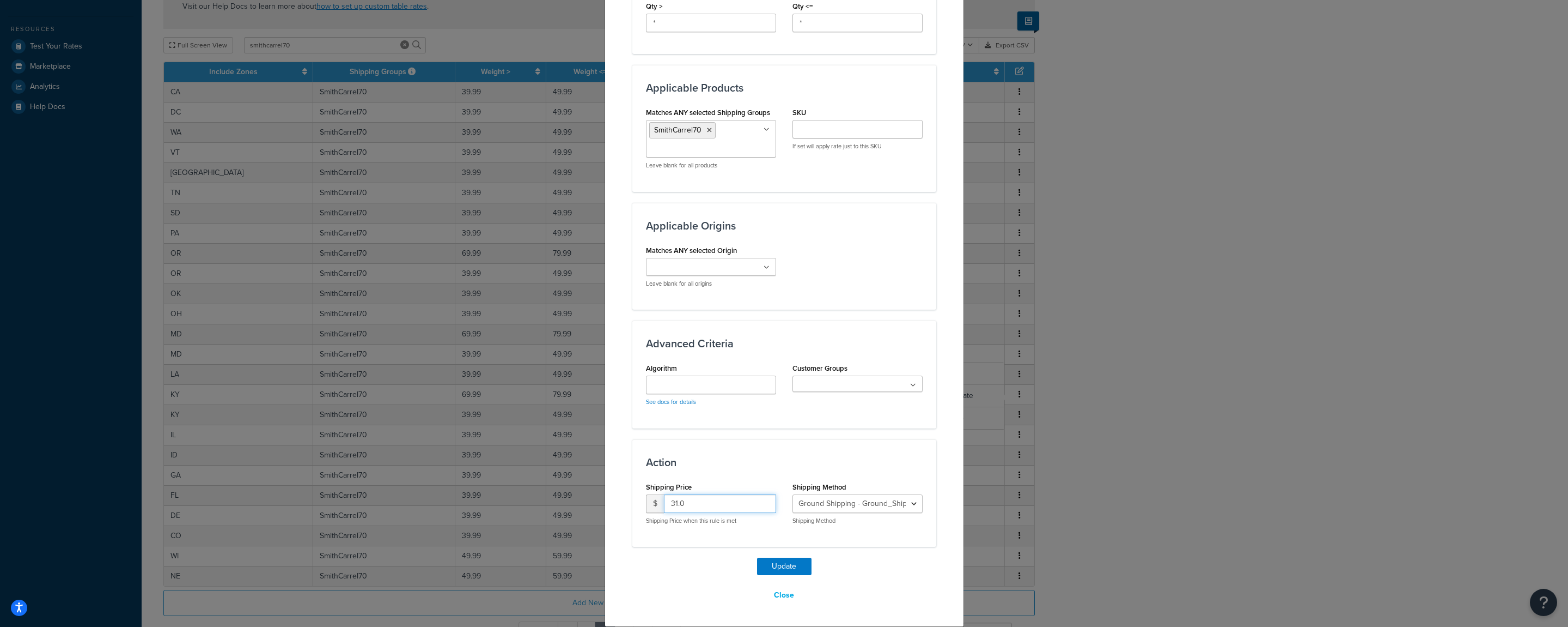
click at [664, 501] on input "31.0" at bounding box center [720, 503] width 113 height 18
type input "90"
click at [776, 568] on button "Update" at bounding box center [784, 567] width 54 height 17
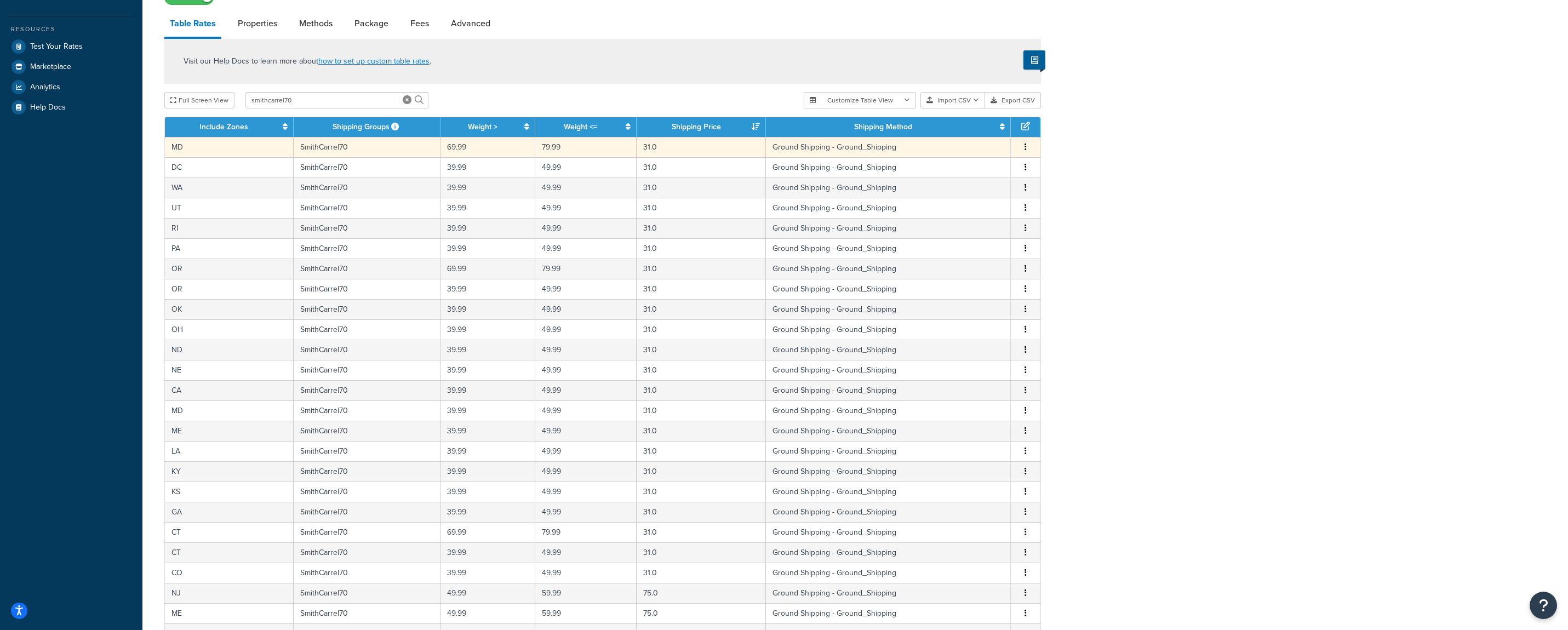
click at [1023, 147] on button "button" at bounding box center [1025, 147] width 9 height 12
click at [979, 135] on div "Edit" at bounding box center [971, 126] width 78 height 23
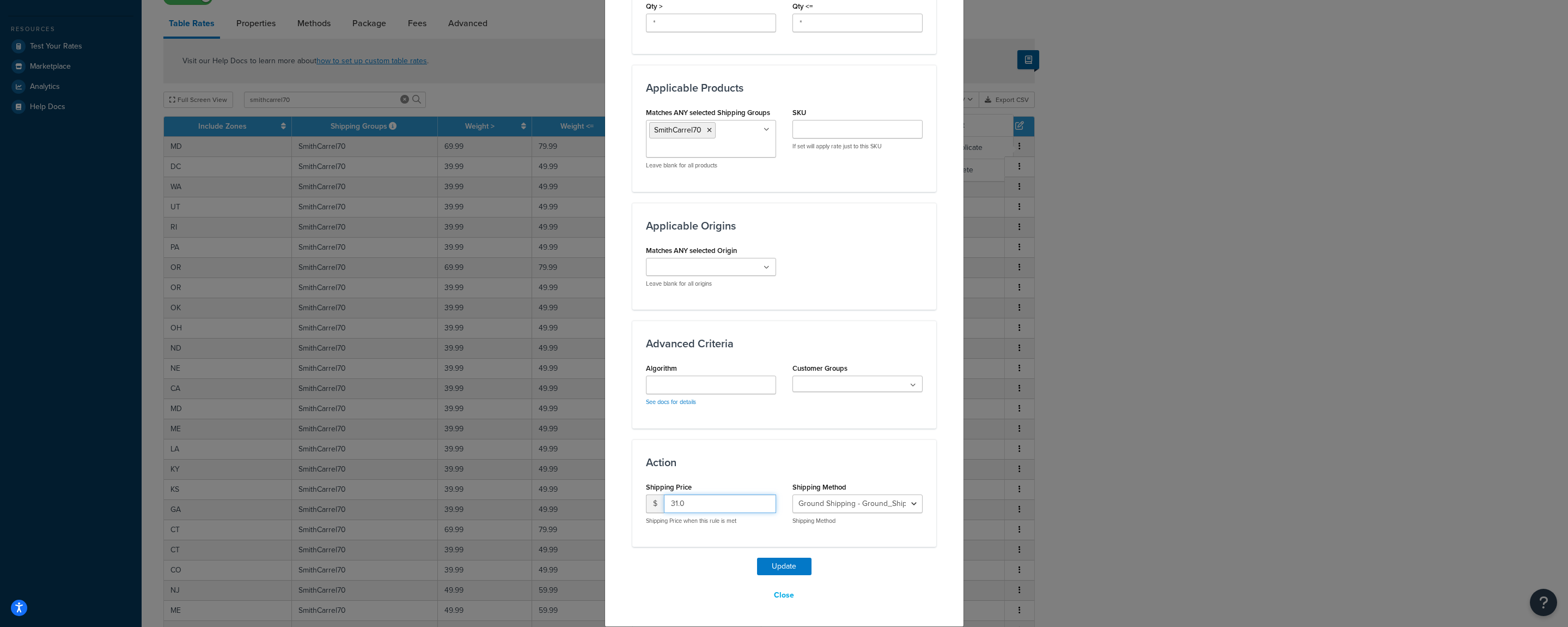
drag, startPoint x: 687, startPoint y: 504, endPoint x: 618, endPoint y: 506, distance: 69.0
click at [664, 506] on input "31.0" at bounding box center [720, 503] width 113 height 18
type input "90"
click at [777, 568] on button "Update" at bounding box center [784, 567] width 54 height 17
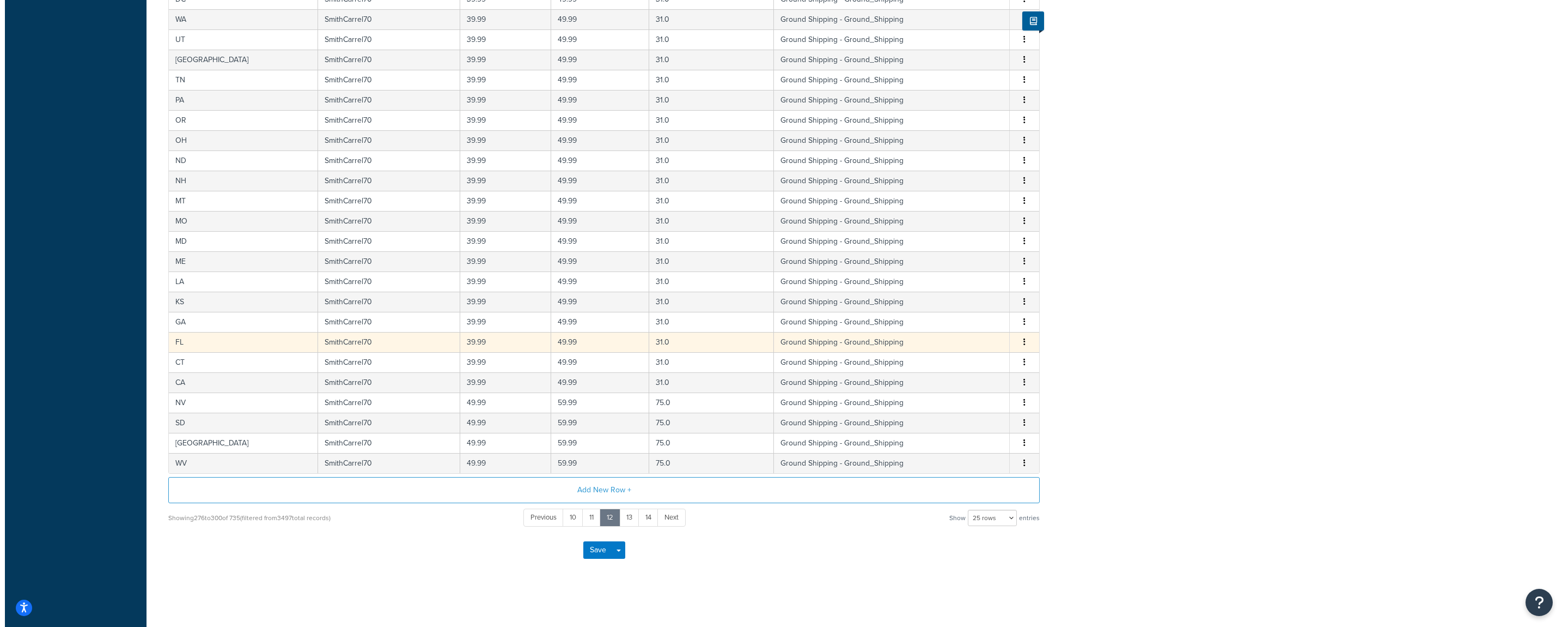
scroll to position [495, 0]
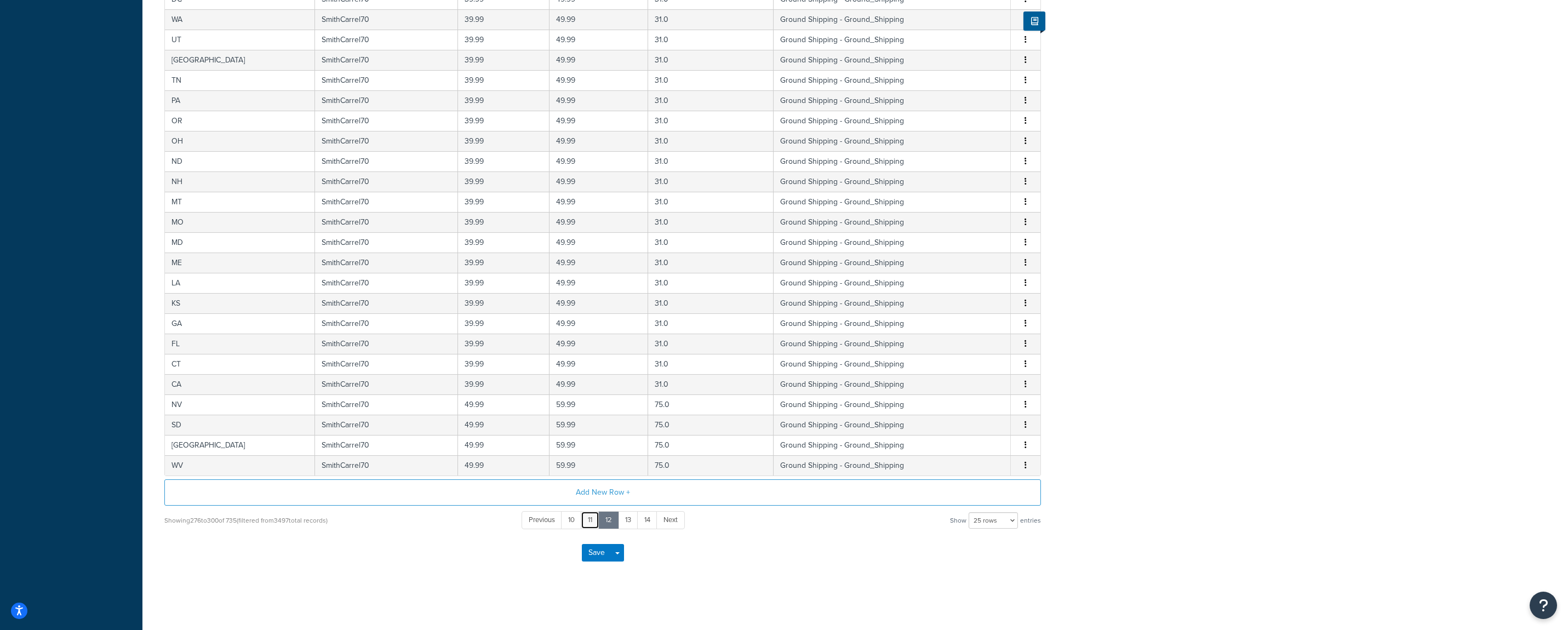
click at [593, 519] on link "11" at bounding box center [590, 519] width 18 height 18
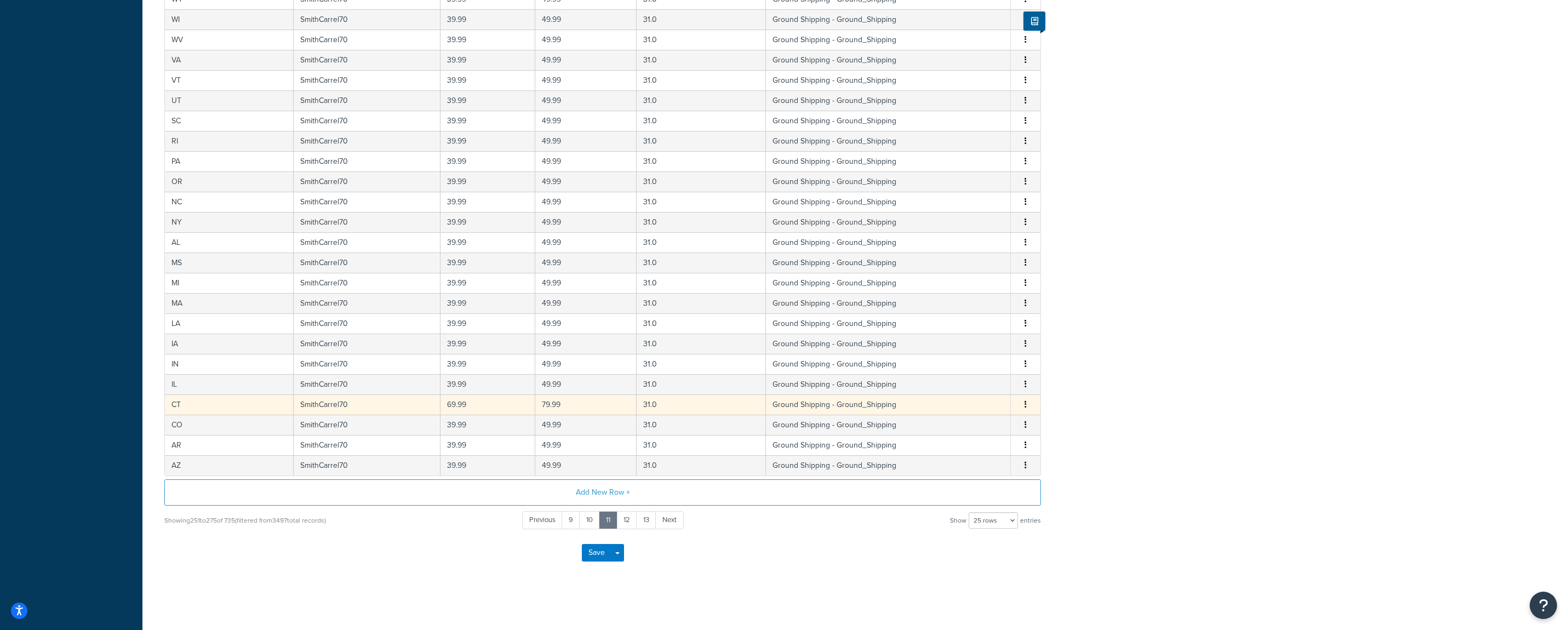
click at [1026, 406] on icon "button" at bounding box center [1025, 404] width 2 height 8
click at [970, 383] on div "Edit" at bounding box center [971, 383] width 78 height 23
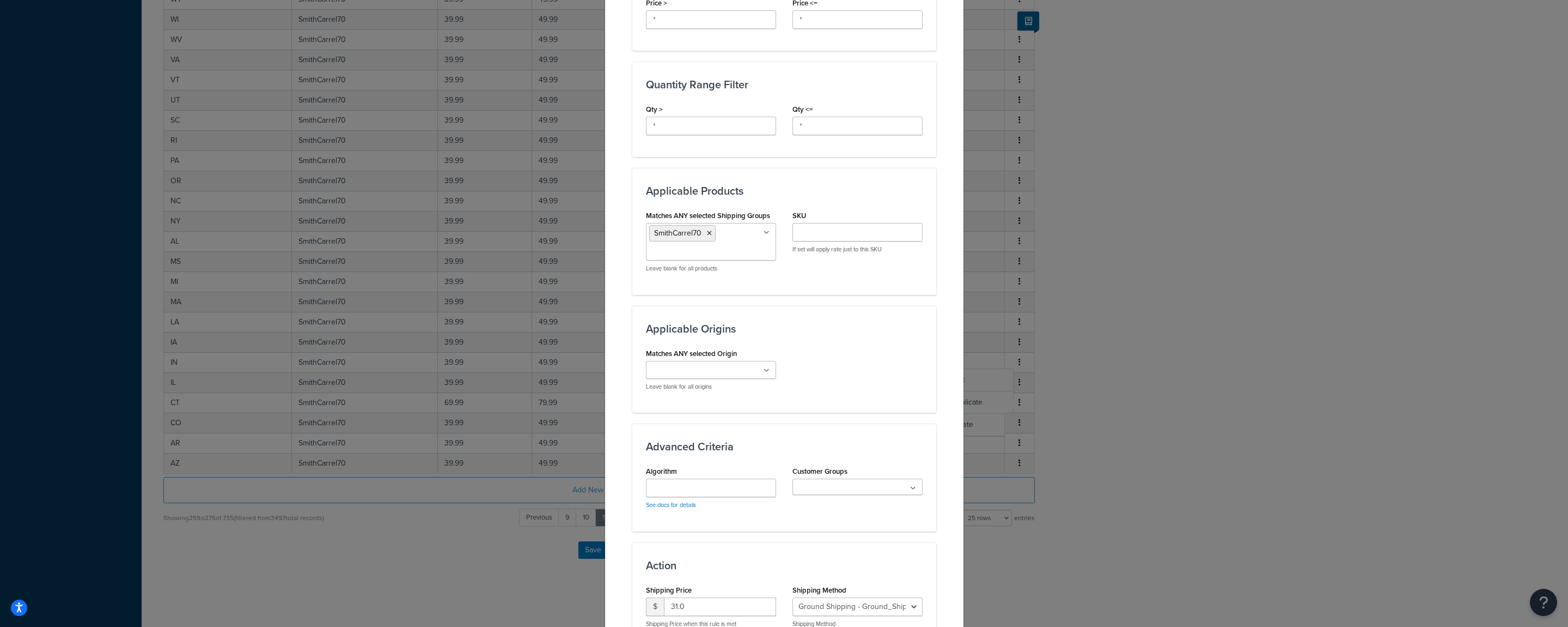
scroll to position [534, 0]
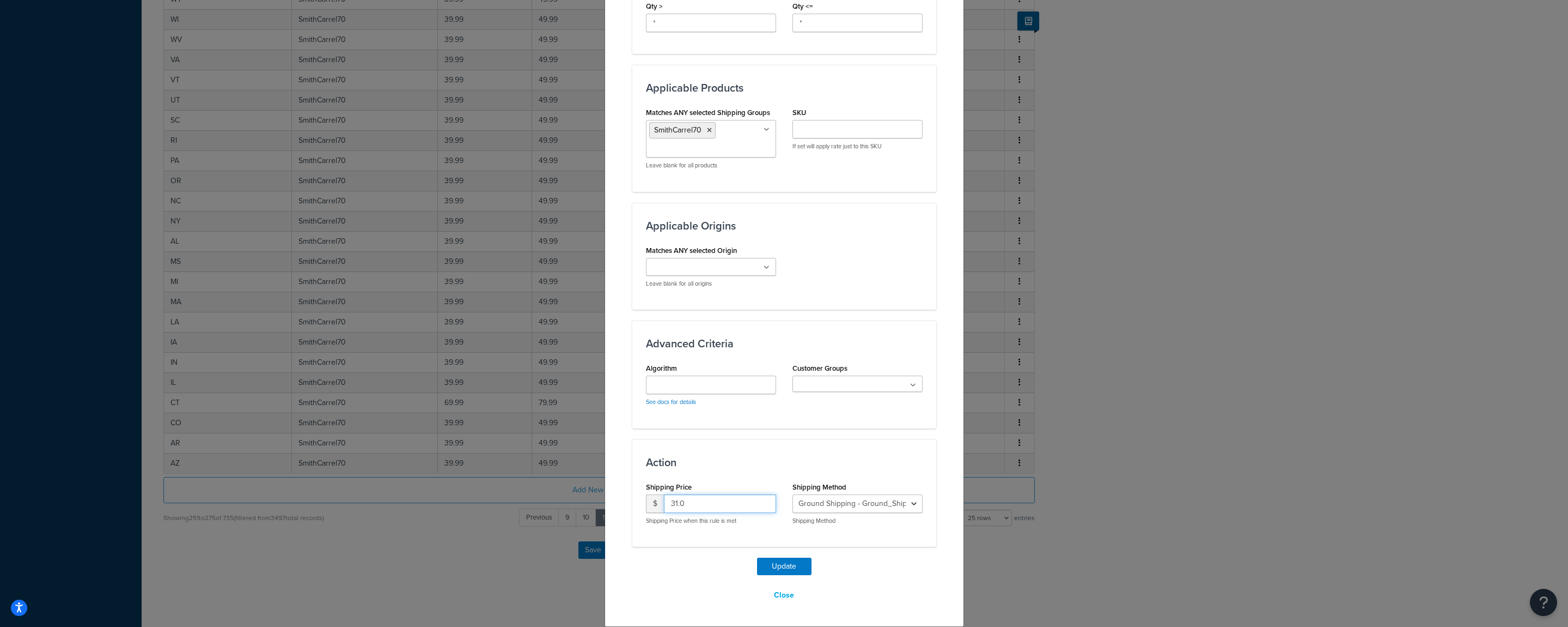
drag, startPoint x: 682, startPoint y: 500, endPoint x: 727, endPoint y: 528, distance: 53.0
click at [664, 500] on input "31.0" at bounding box center [720, 503] width 113 height 18
type input "90"
click at [776, 566] on button "Update" at bounding box center [784, 567] width 54 height 17
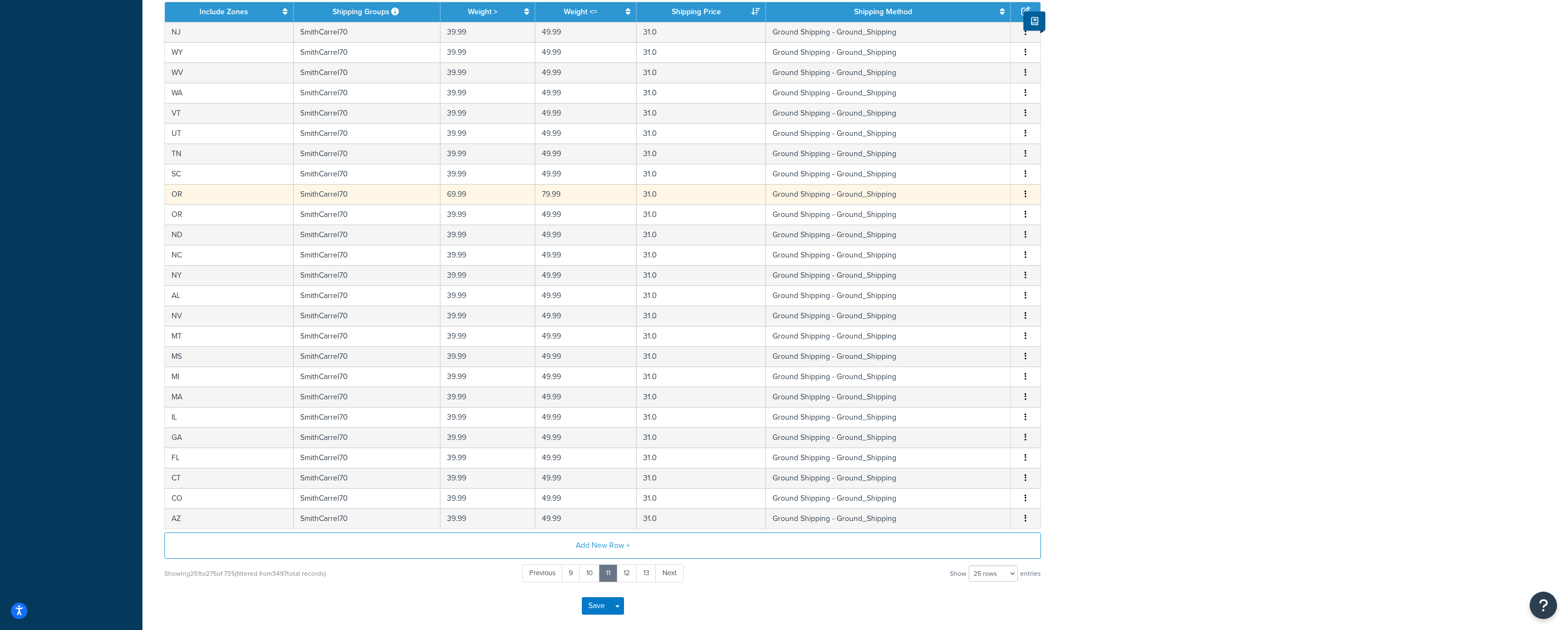
click at [1026, 195] on icon "button" at bounding box center [1025, 194] width 2 height 8
click at [971, 175] on div "Edit" at bounding box center [971, 174] width 78 height 23
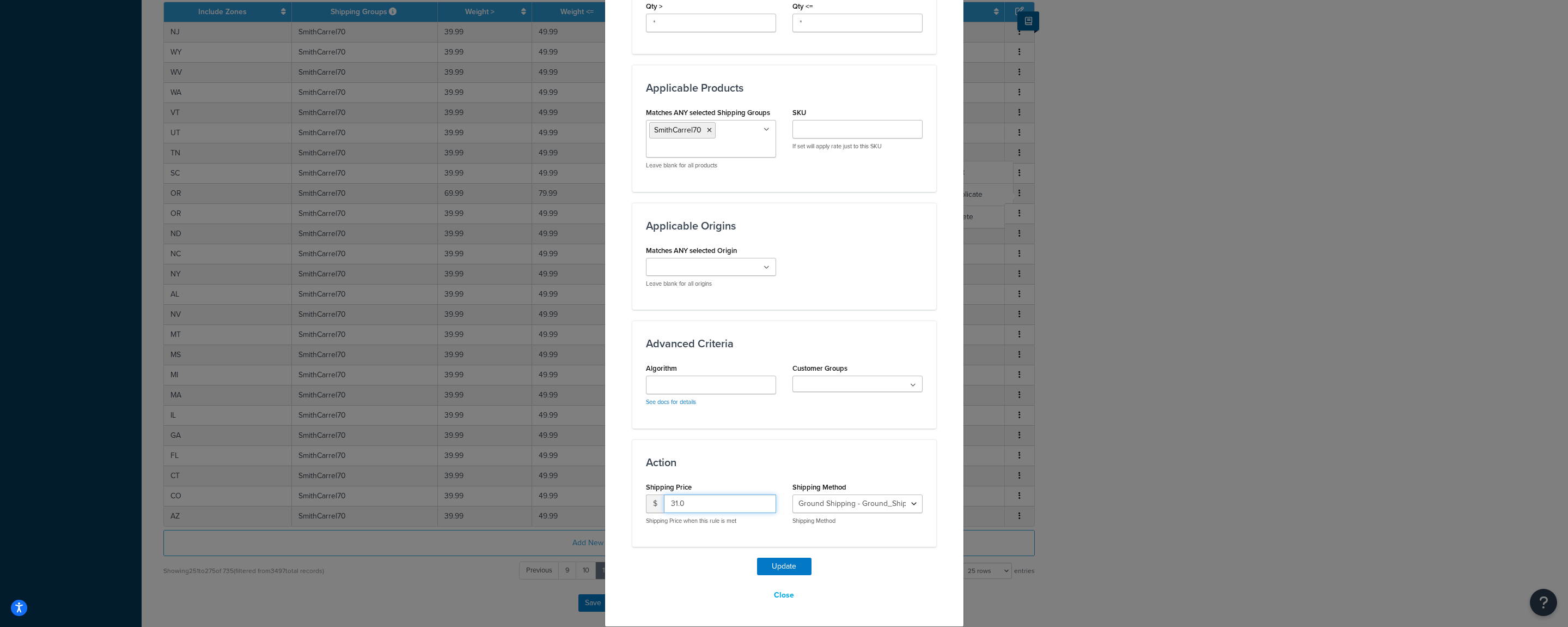
drag, startPoint x: 683, startPoint y: 508, endPoint x: 627, endPoint y: 507, distance: 56.0
click at [664, 507] on input "31.0" at bounding box center [720, 503] width 113 height 18
type input "90"
click at [764, 568] on button "Update" at bounding box center [784, 567] width 54 height 17
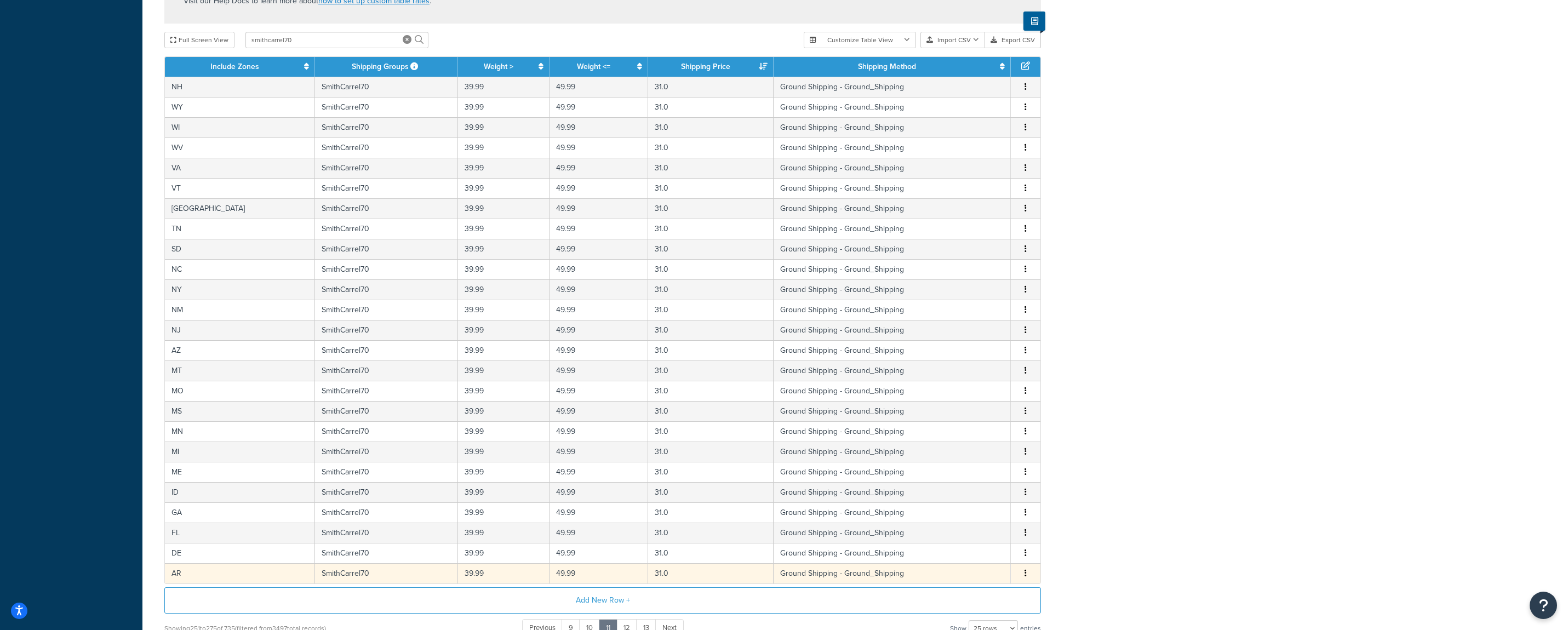
scroll to position [607, 0]
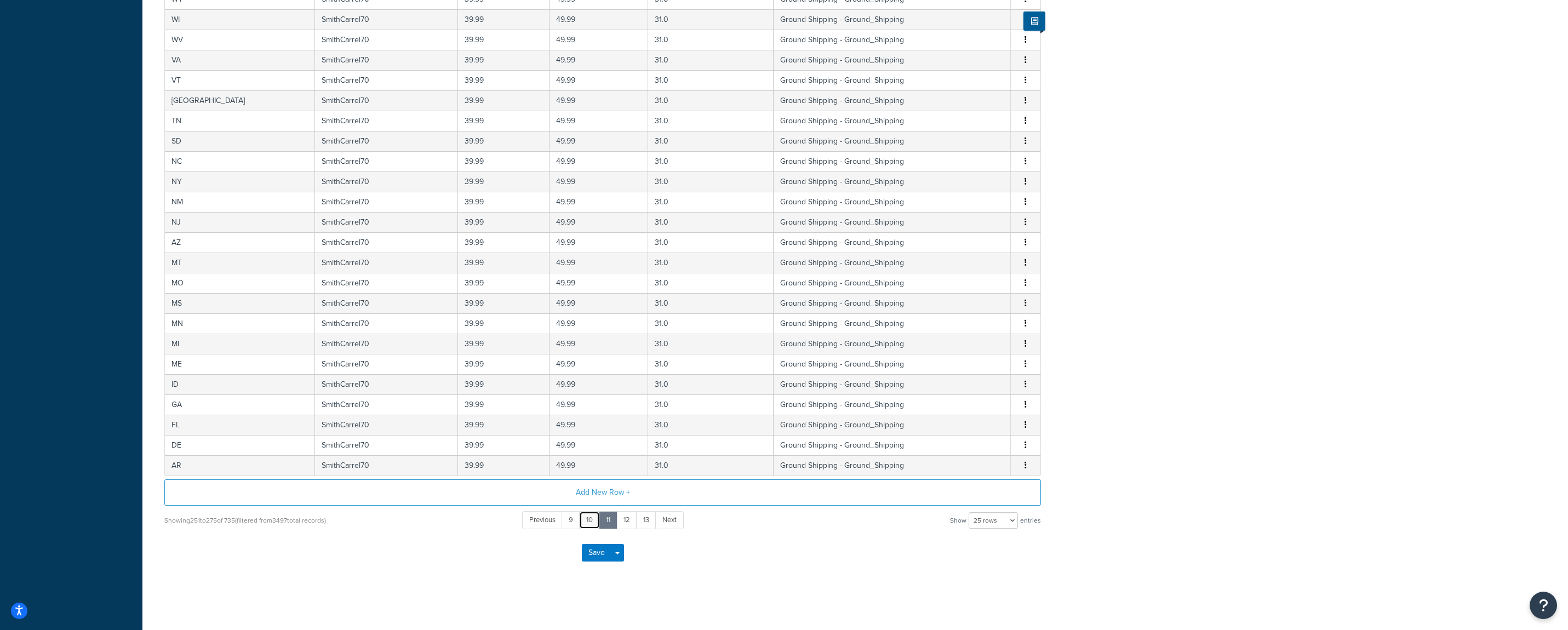
click at [595, 524] on link "10" at bounding box center [590, 519] width 21 height 18
click at [634, 524] on link "11" at bounding box center [626, 519] width 18 height 18
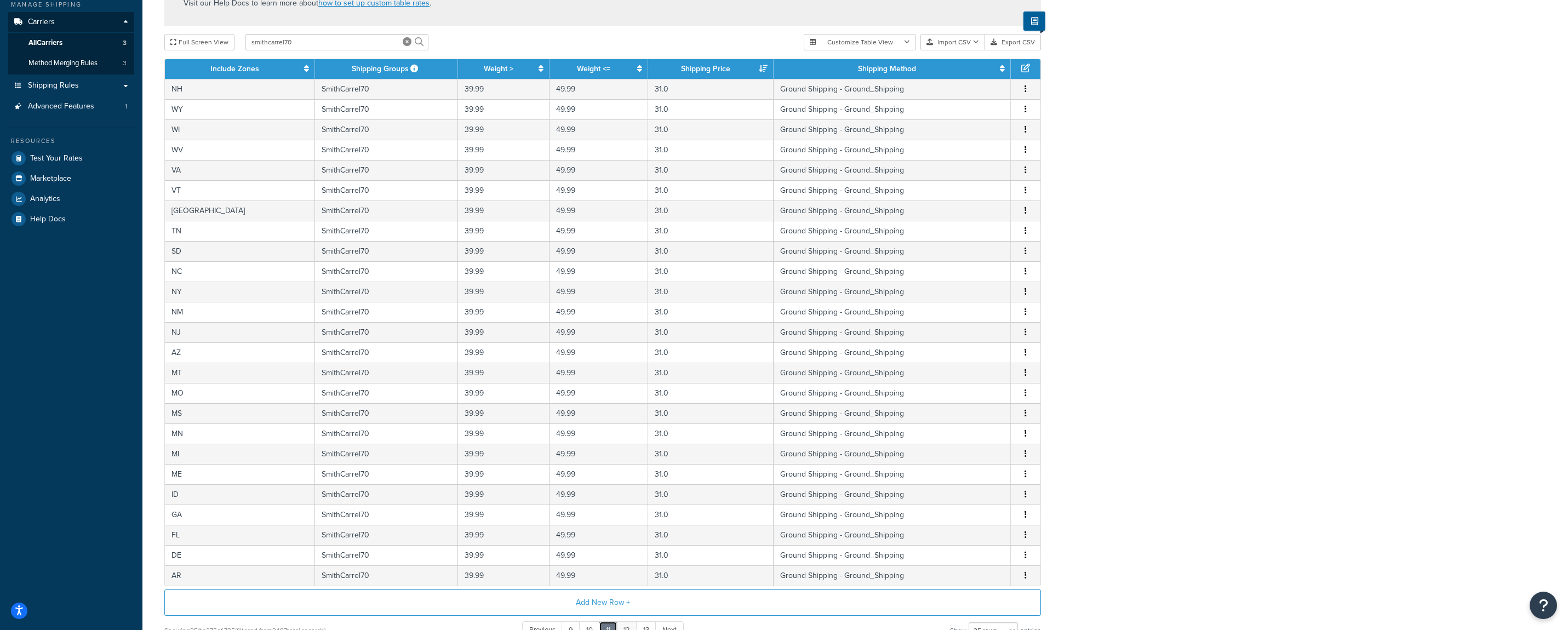
scroll to position [217, 0]
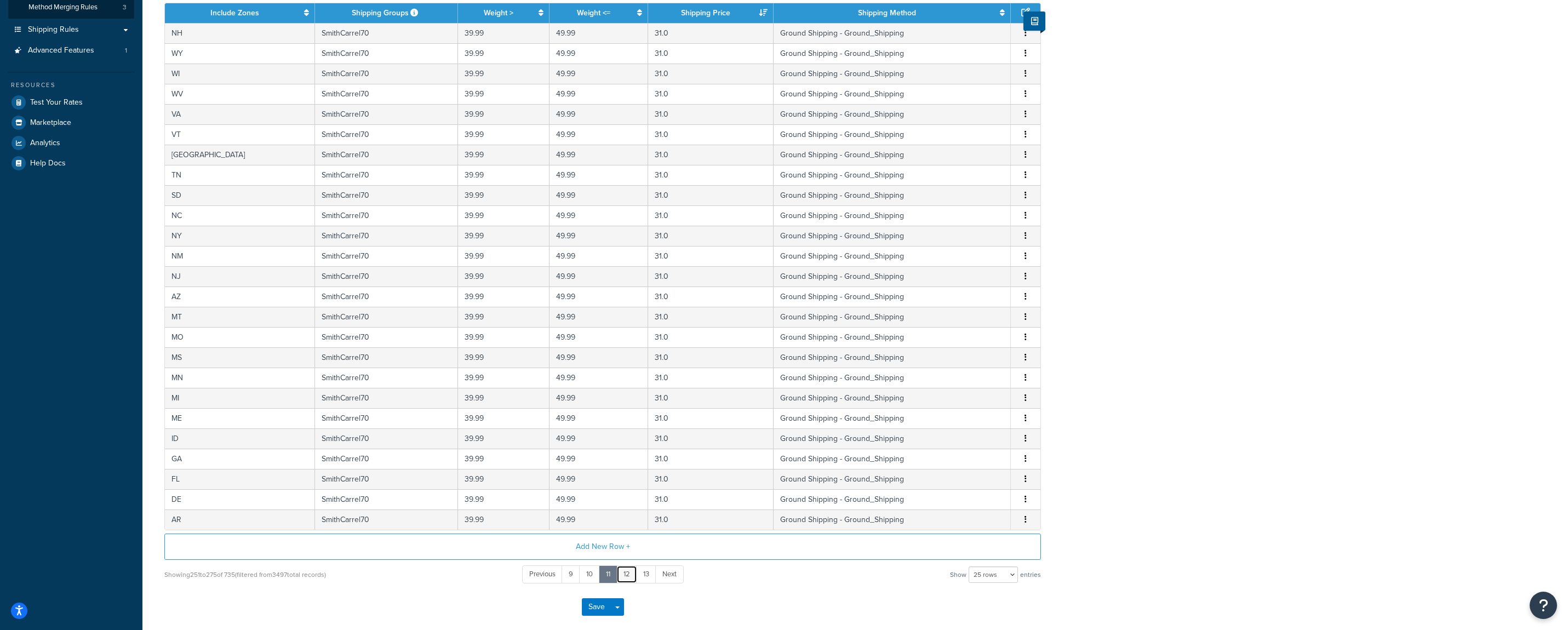
click at [630, 575] on link "12" at bounding box center [627, 574] width 21 height 18
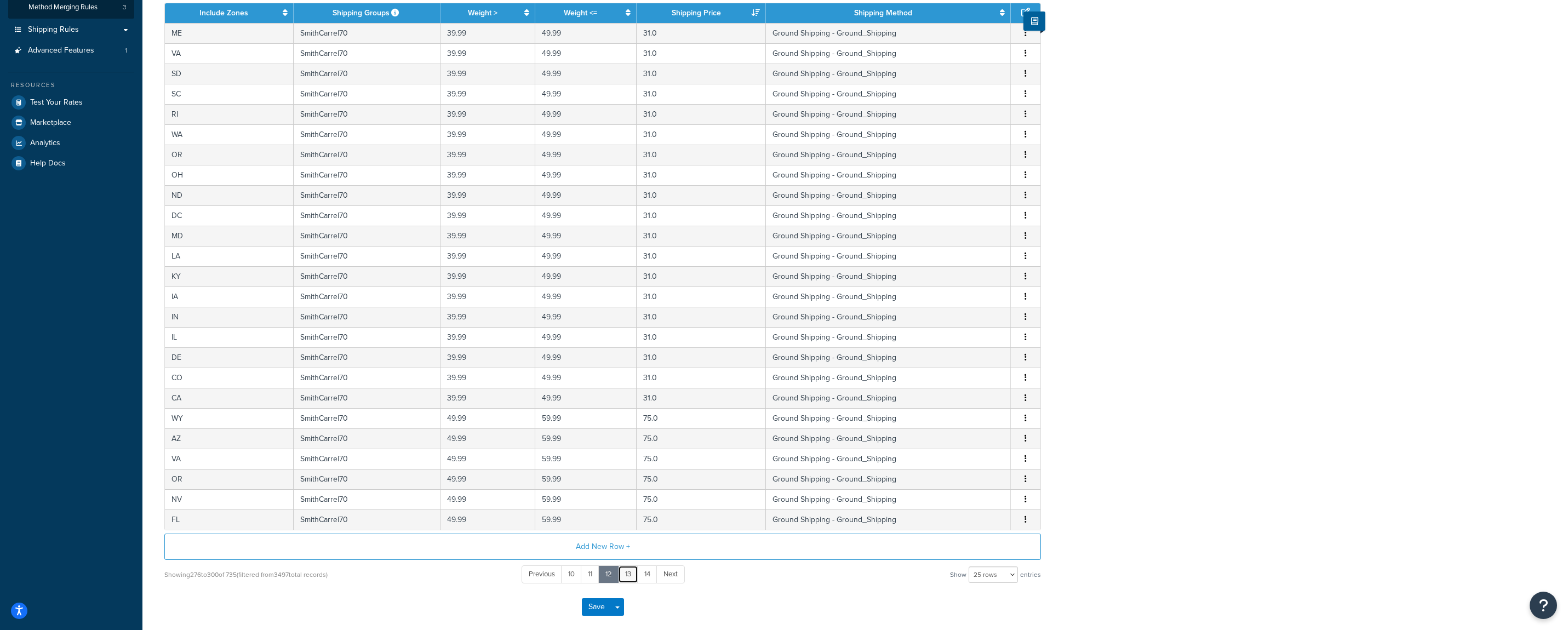
click at [630, 581] on link "13" at bounding box center [628, 574] width 20 height 18
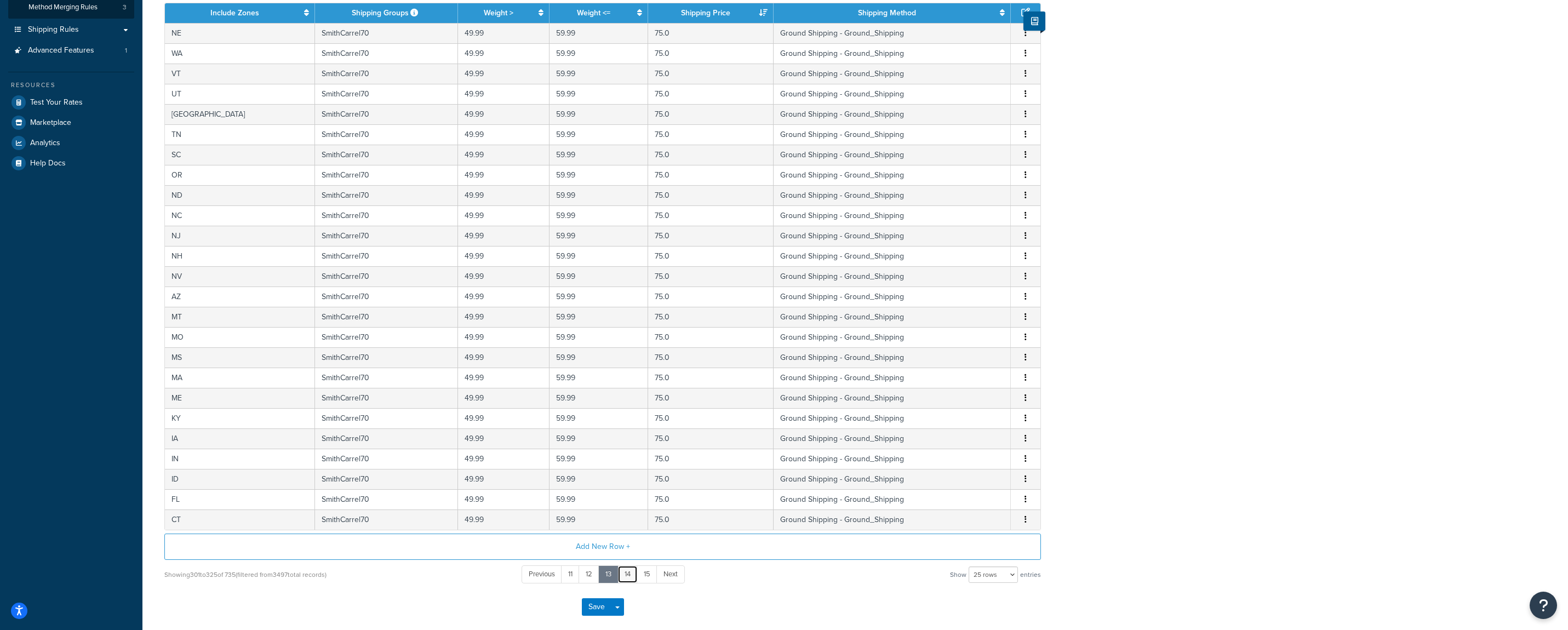
click at [632, 578] on link "14" at bounding box center [627, 574] width 20 height 18
click at [632, 578] on link "15" at bounding box center [629, 574] width 21 height 18
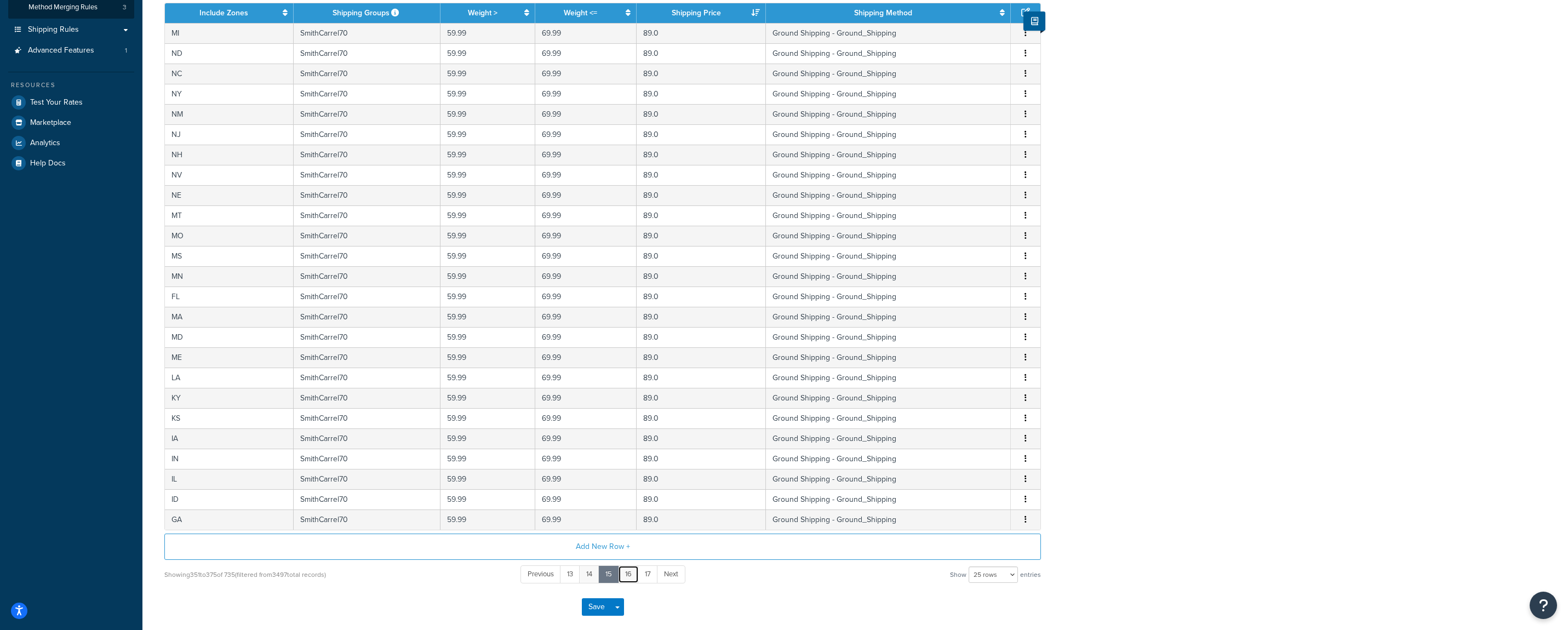
click at [632, 578] on link "16" at bounding box center [629, 574] width 21 height 18
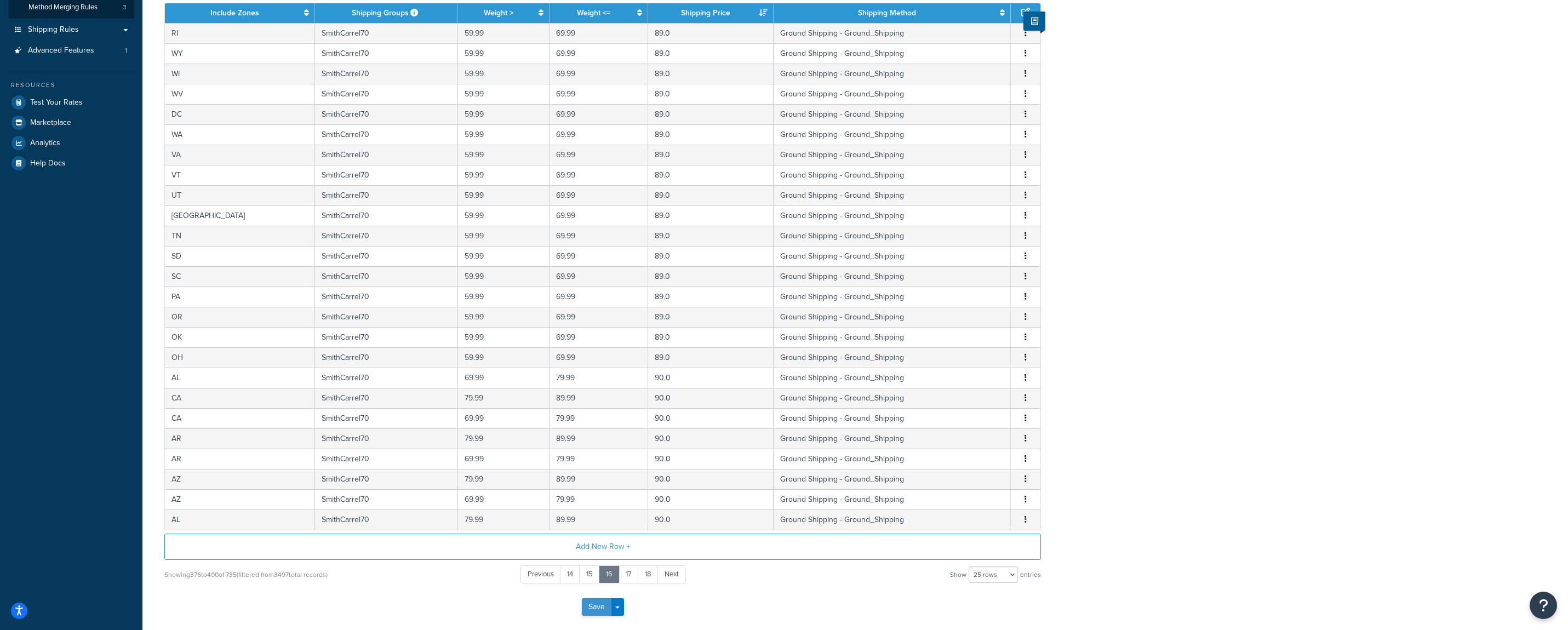
click at [595, 607] on button "Save" at bounding box center [597, 607] width 30 height 18
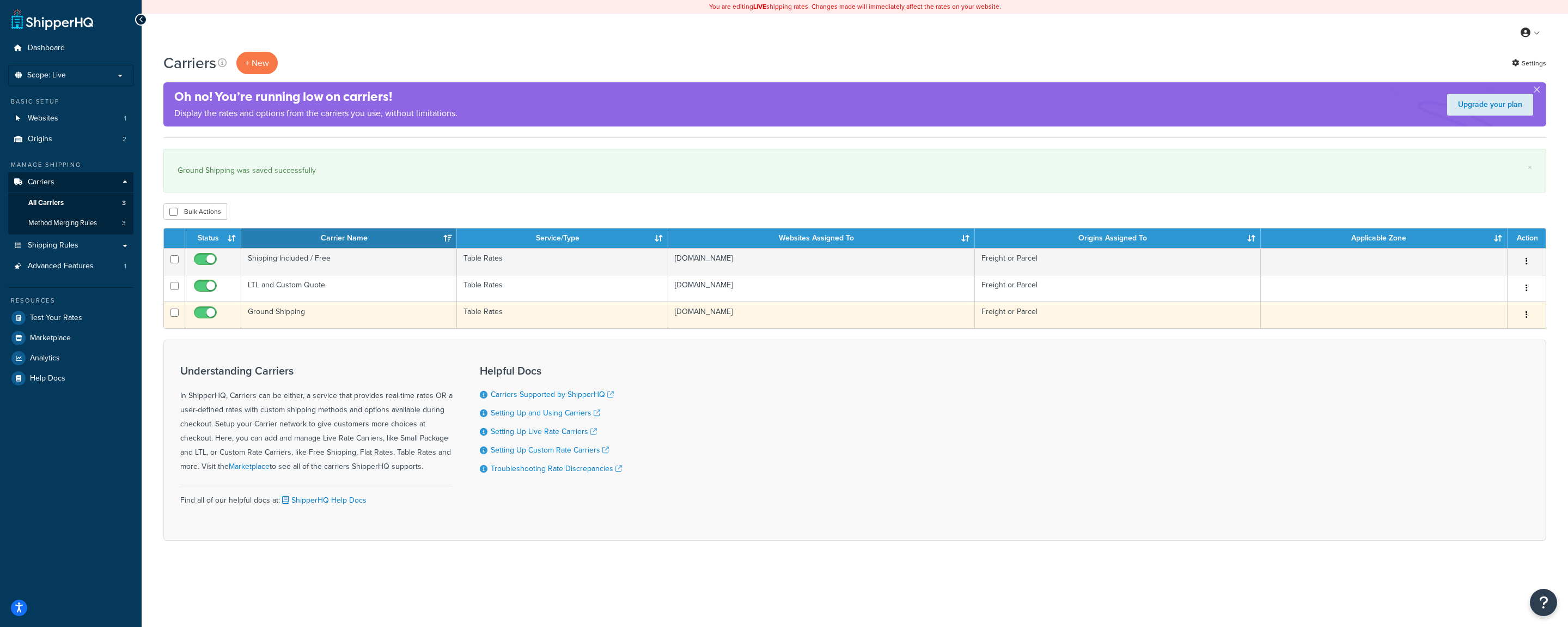
click at [1525, 316] on button "button" at bounding box center [1526, 315] width 15 height 17
click at [1487, 334] on link "Edit" at bounding box center [1482, 337] width 86 height 23
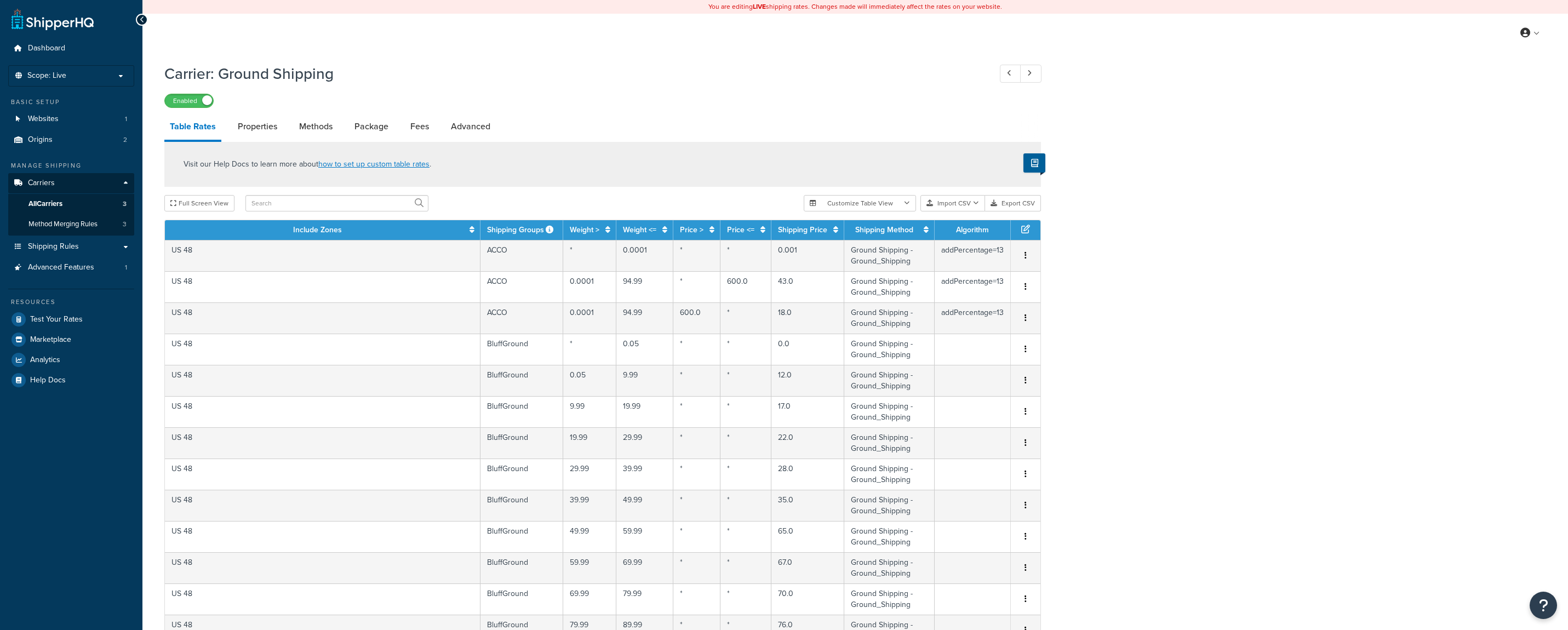
select select "25"
click at [266, 198] on input "text" at bounding box center [337, 203] width 183 height 17
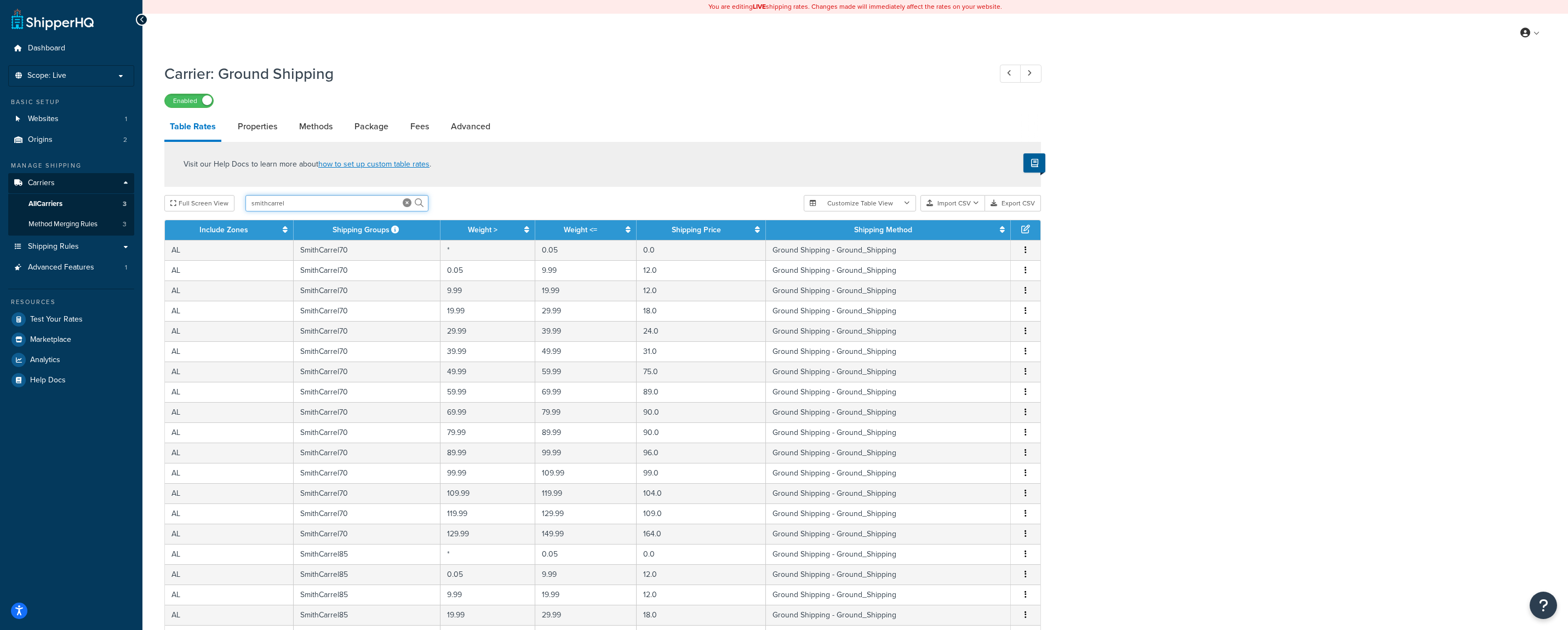
click at [286, 203] on input "smithcarrel" at bounding box center [337, 203] width 183 height 17
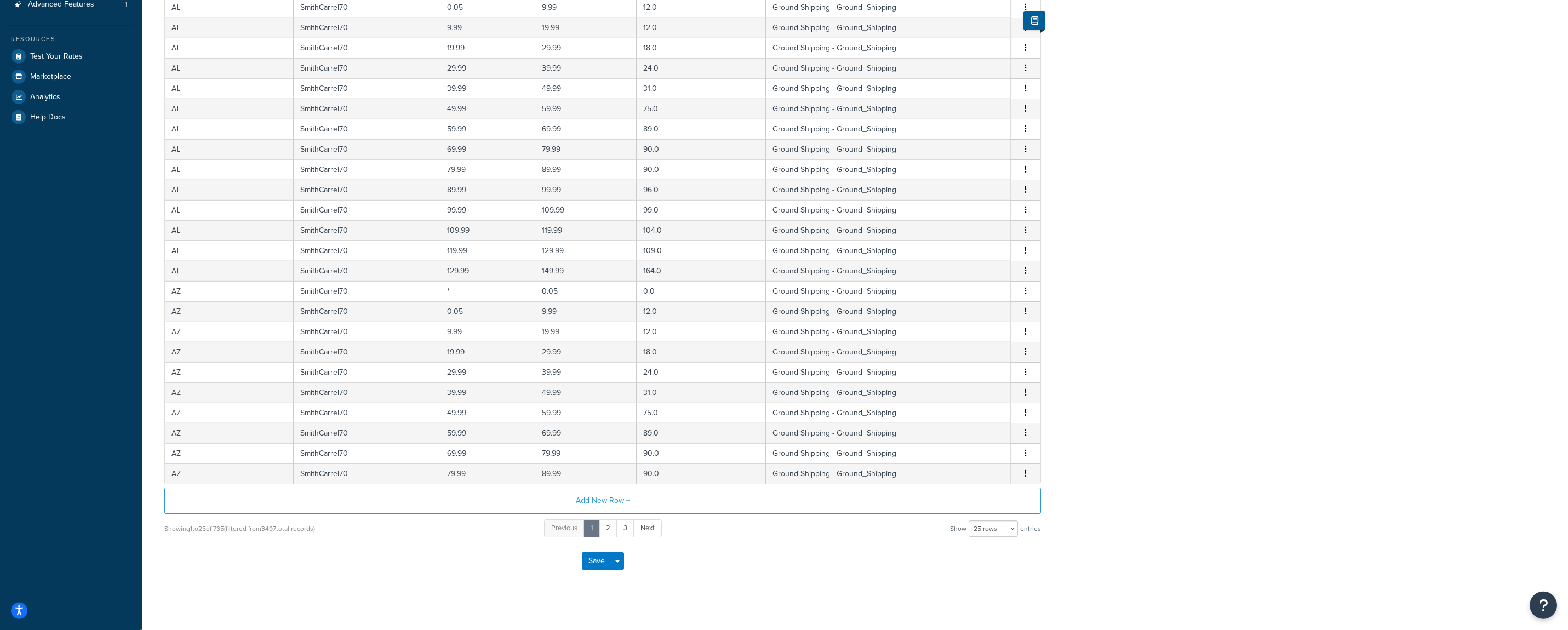
scroll to position [273, 0]
drag, startPoint x: 1166, startPoint y: 201, endPoint x: 1177, endPoint y: 250, distance: 50.2
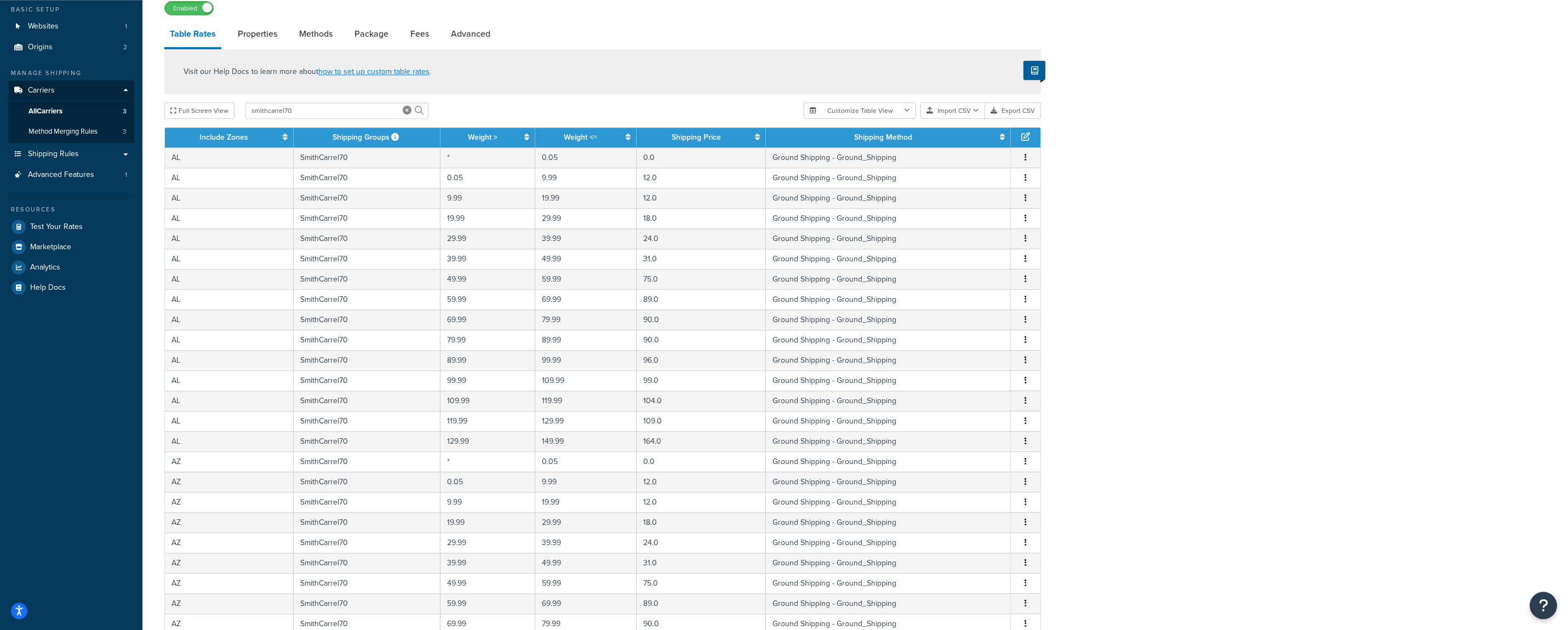
drag, startPoint x: 1212, startPoint y: 303, endPoint x: 1217, endPoint y: 325, distance: 22.6
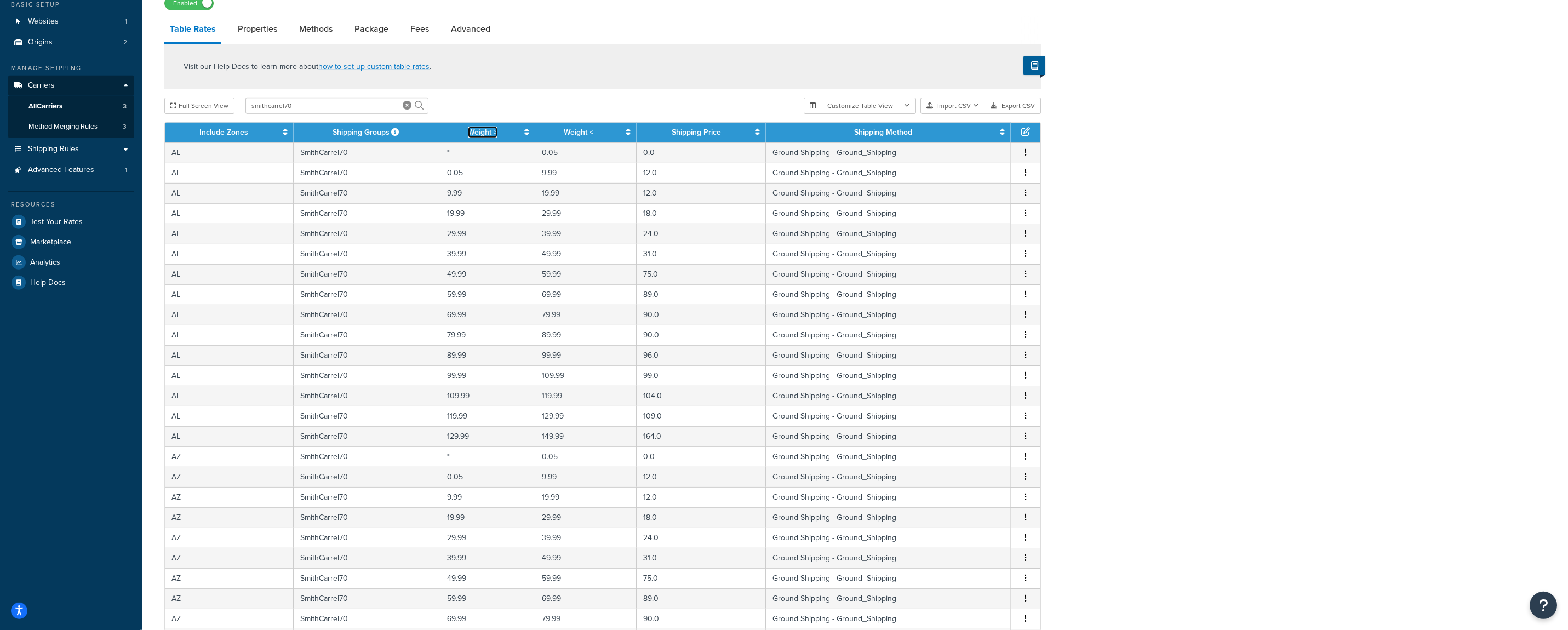
click at [529, 133] on icon at bounding box center [527, 132] width 5 height 8
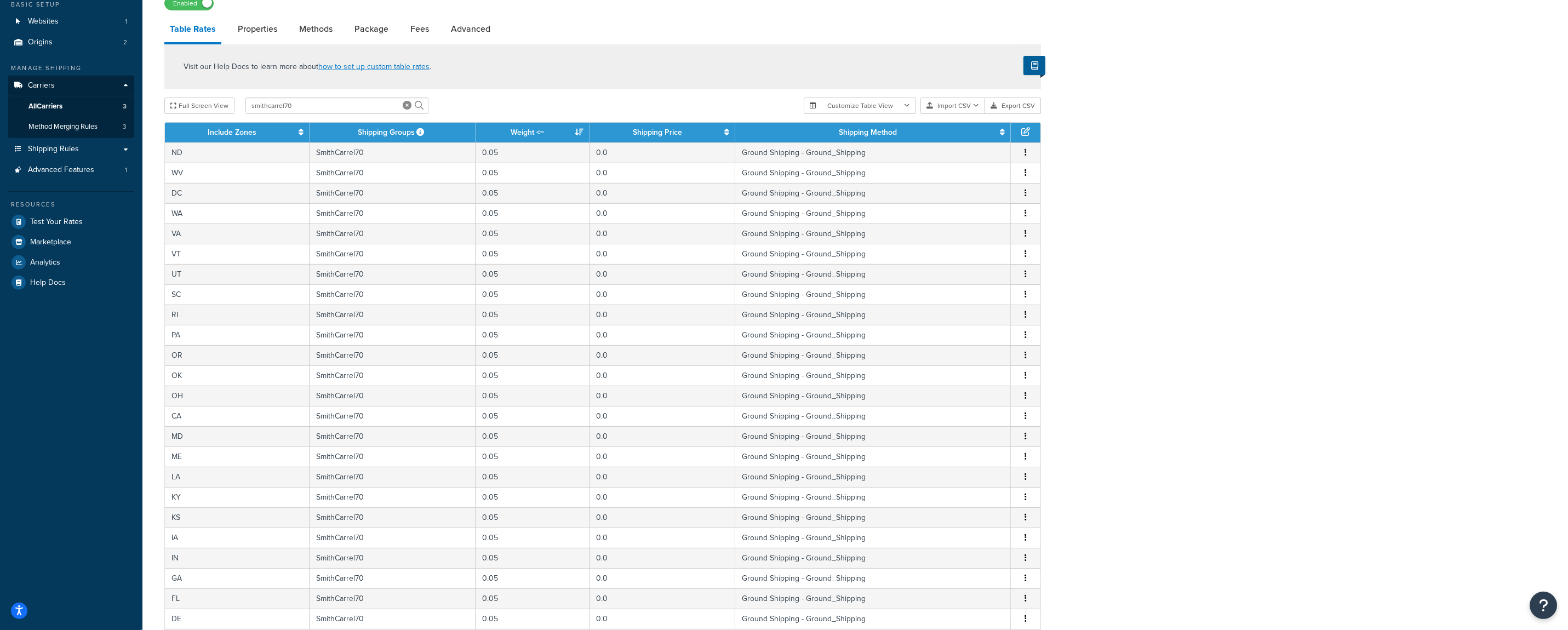
scroll to position [273, 0]
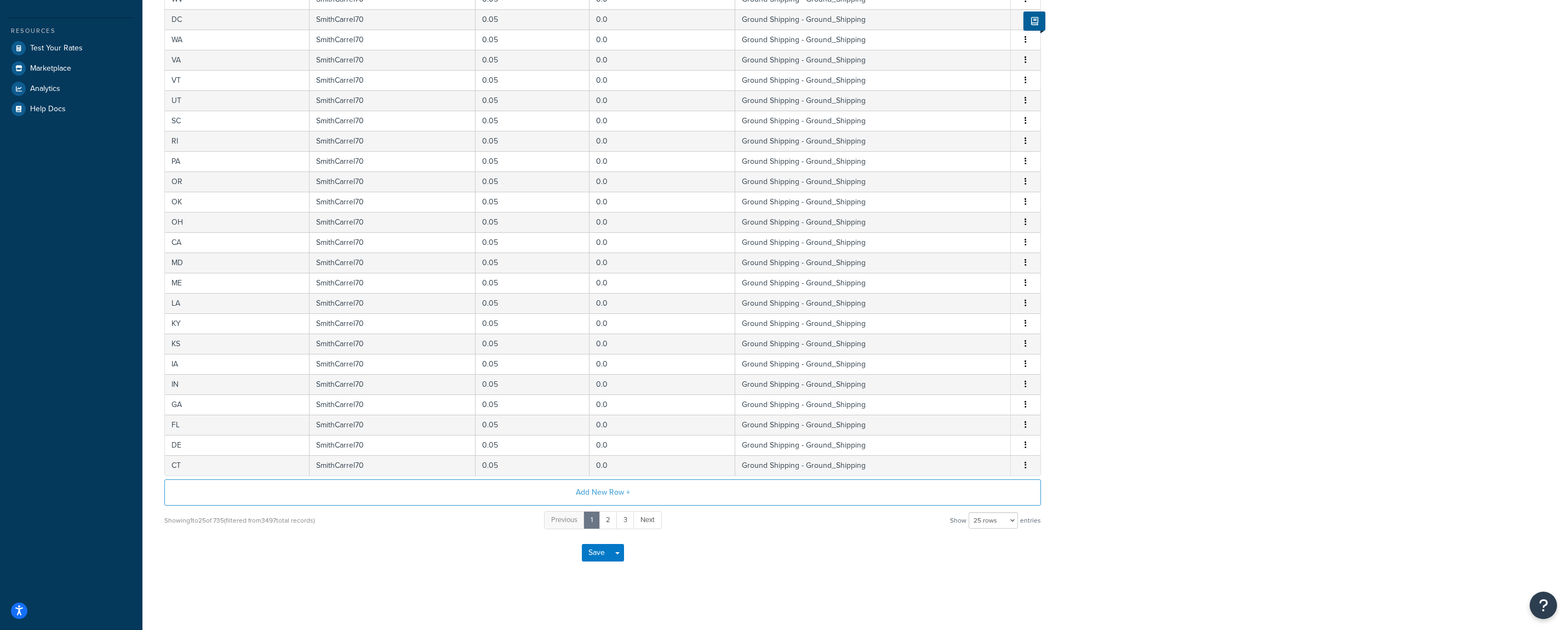
drag, startPoint x: 1204, startPoint y: 275, endPoint x: 1192, endPoint y: 454, distance: 179.4
click at [625, 522] on link "3" at bounding box center [625, 519] width 18 height 18
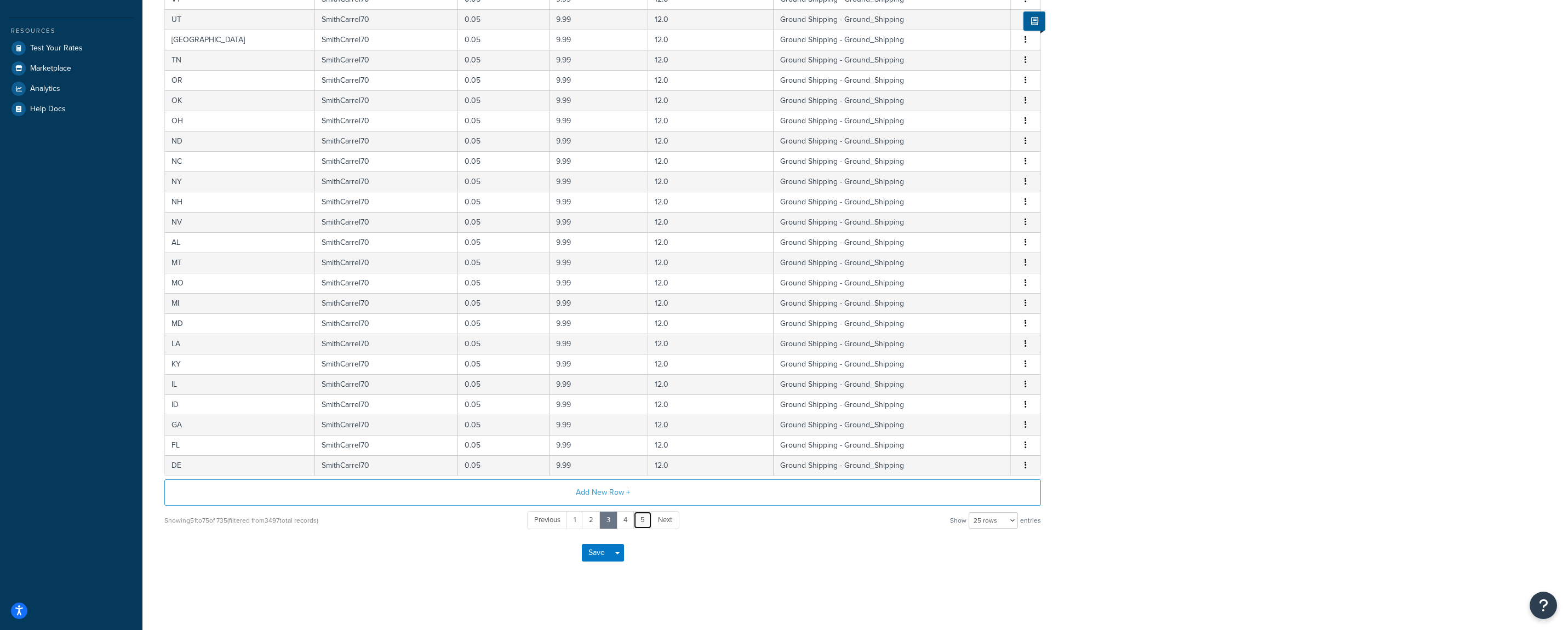
click at [643, 525] on link "5" at bounding box center [643, 519] width 18 height 18
click at [644, 525] on link "7" at bounding box center [644, 519] width 18 height 18
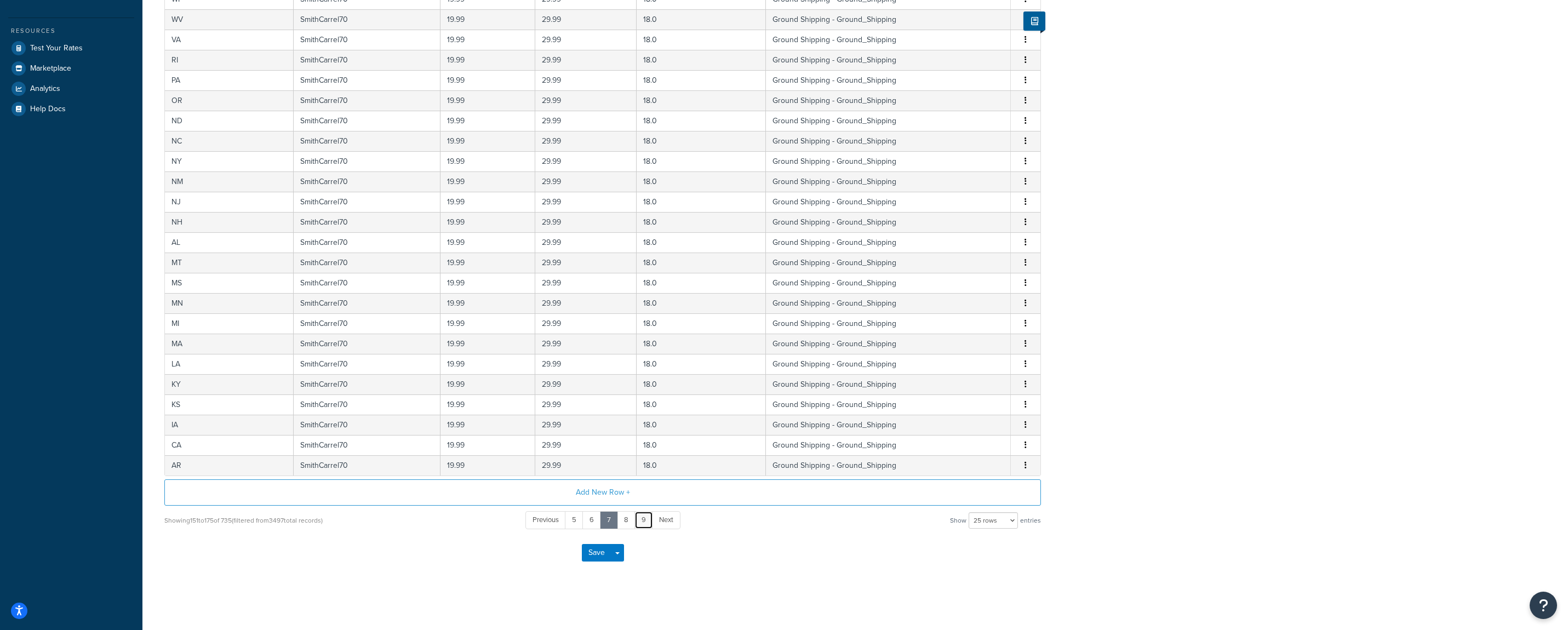
click at [644, 525] on link "9" at bounding box center [644, 519] width 18 height 18
click at [644, 525] on link "11" at bounding box center [644, 519] width 18 height 18
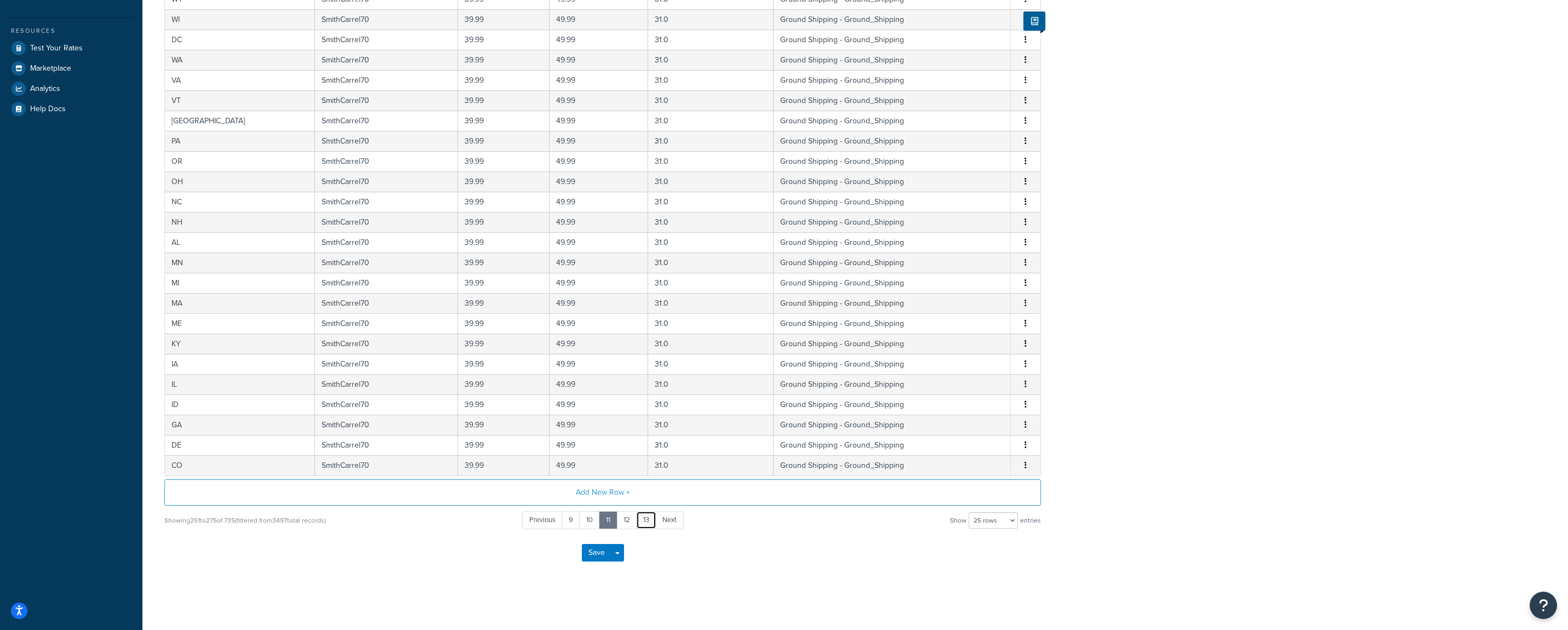
click at [644, 525] on link "13" at bounding box center [646, 519] width 20 height 18
click at [635, 525] on link "14" at bounding box center [627, 519] width 20 height 18
click at [637, 525] on link "15" at bounding box center [629, 519] width 21 height 18
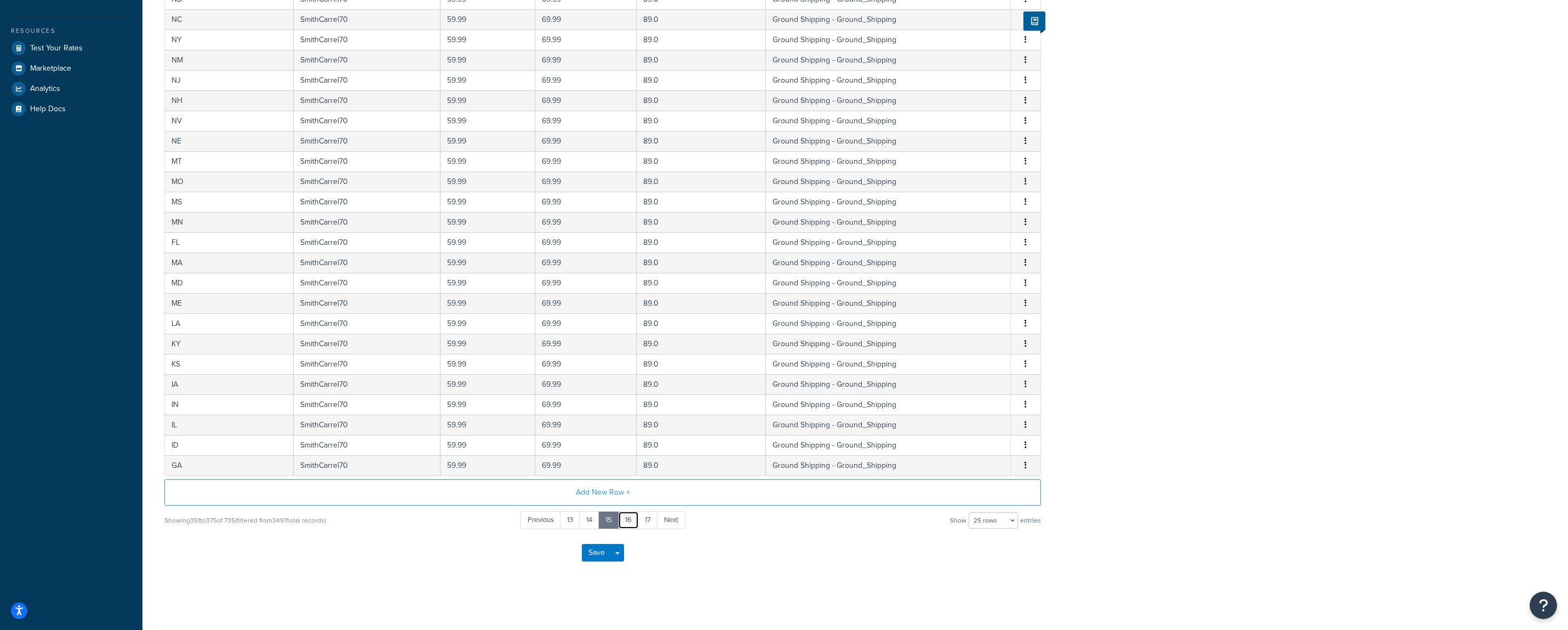
click at [632, 519] on link "16" at bounding box center [629, 519] width 21 height 18
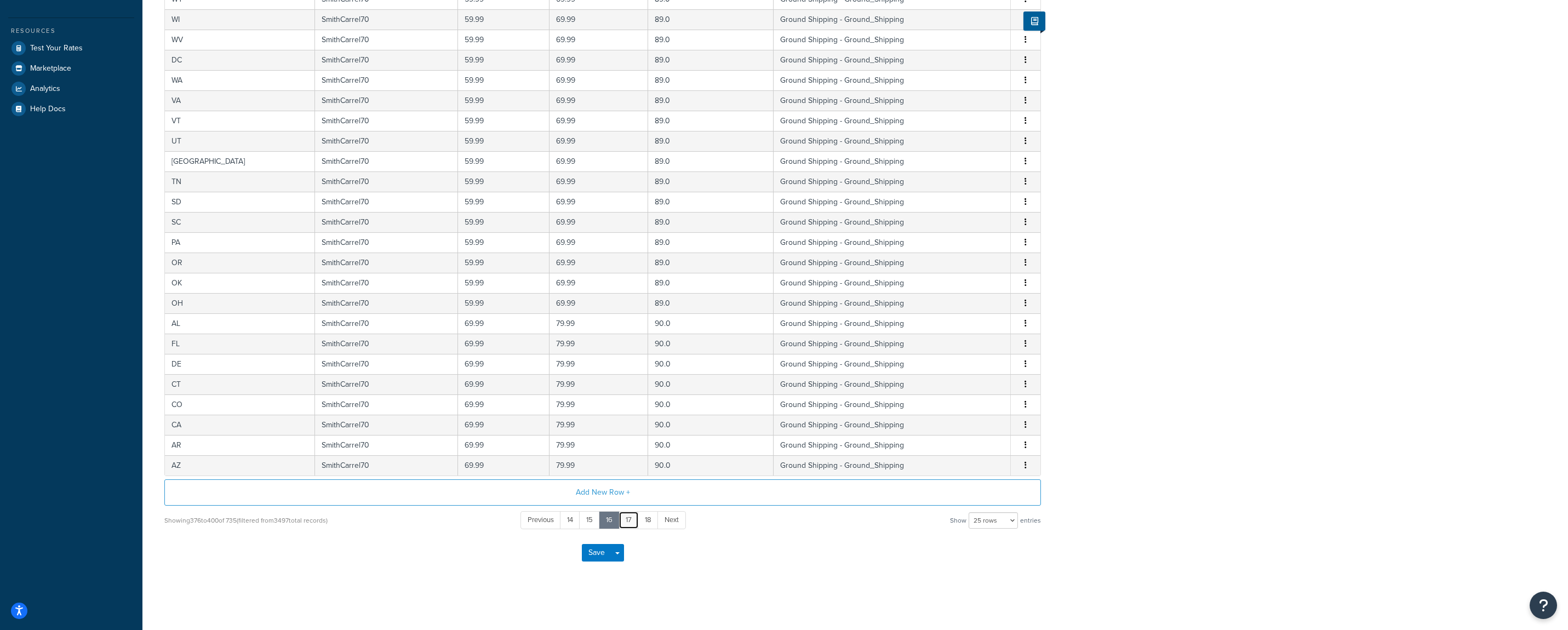
click at [630, 522] on link "17" at bounding box center [629, 519] width 20 height 18
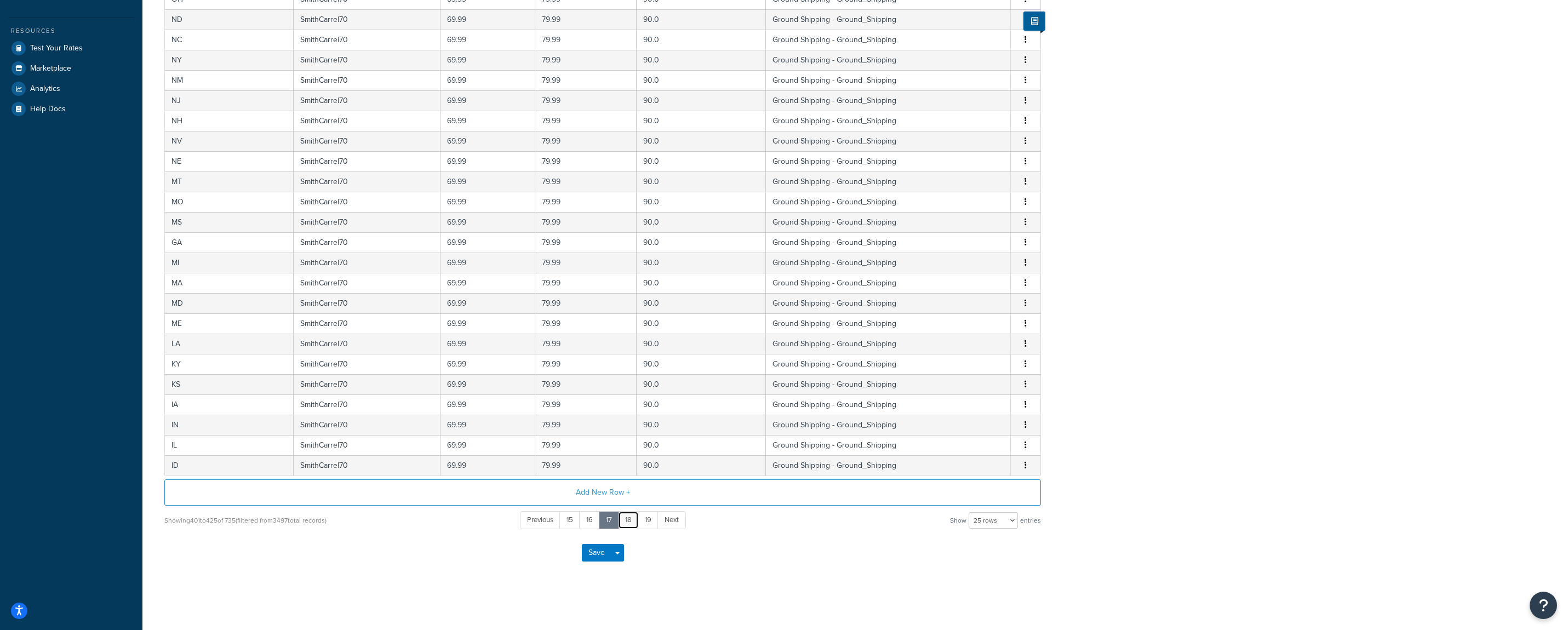
click at [629, 523] on link "18" at bounding box center [629, 519] width 21 height 18
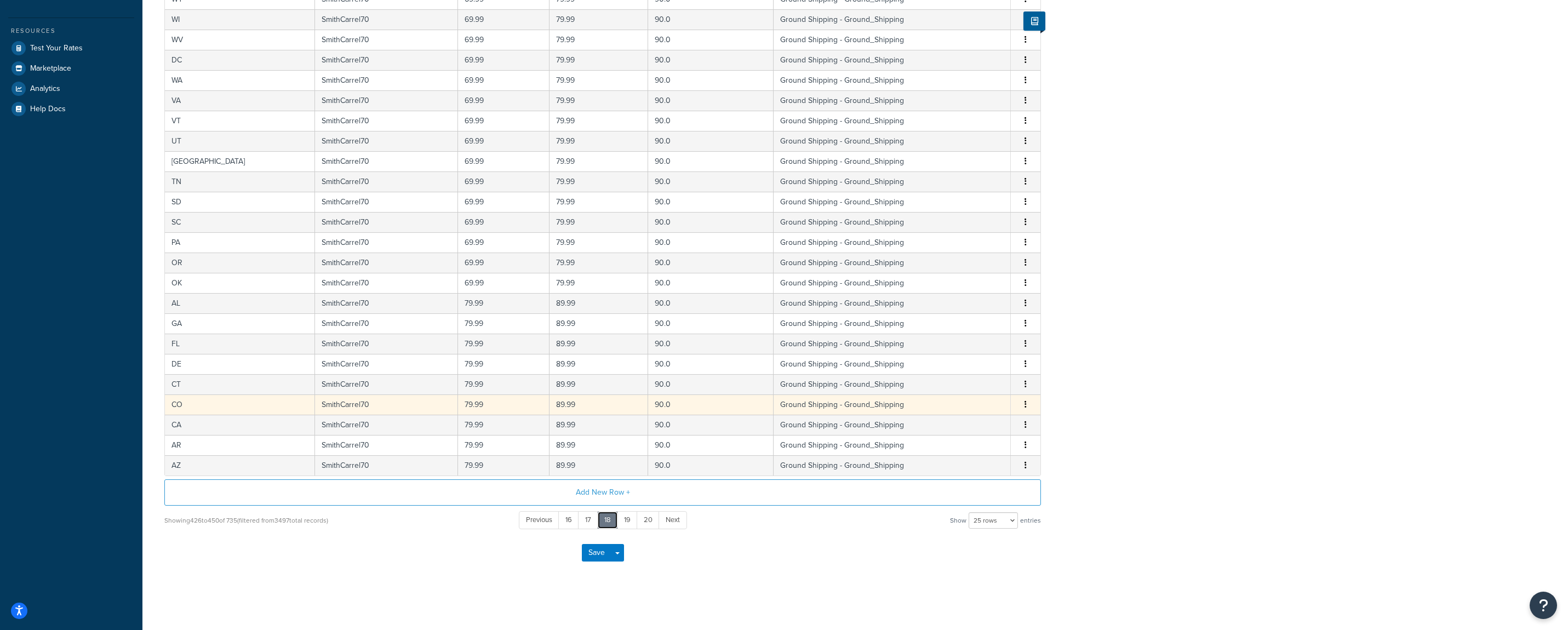
scroll to position [49, 0]
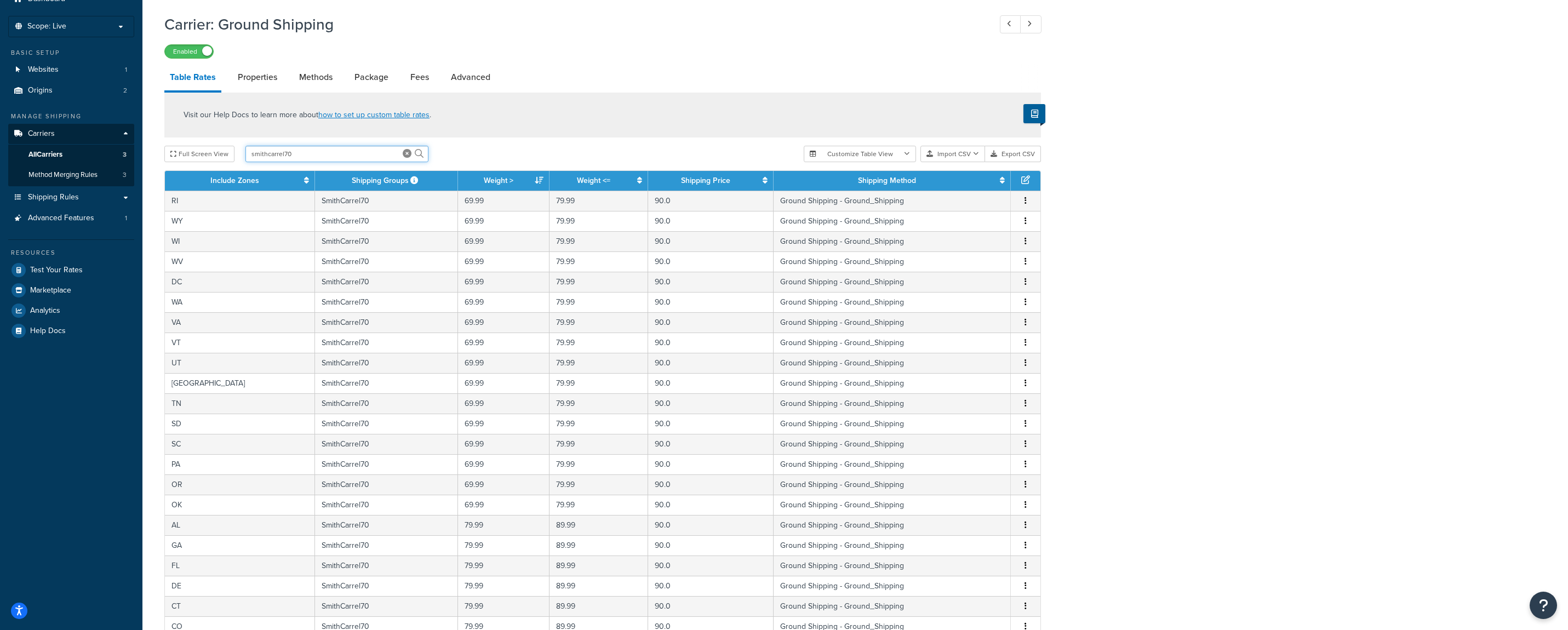
click at [339, 151] on input "smithcarrel70" at bounding box center [337, 154] width 183 height 17
type input "smithcarrel85"
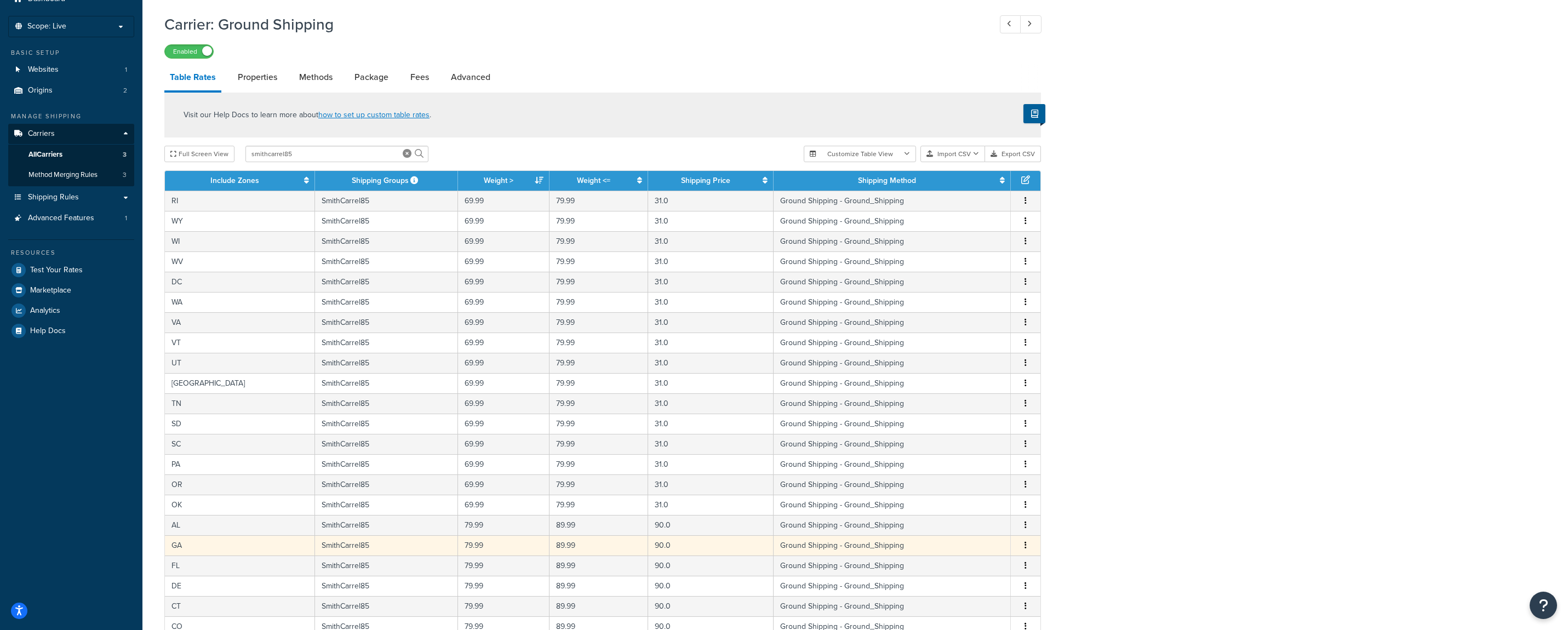
scroll to position [273, 0]
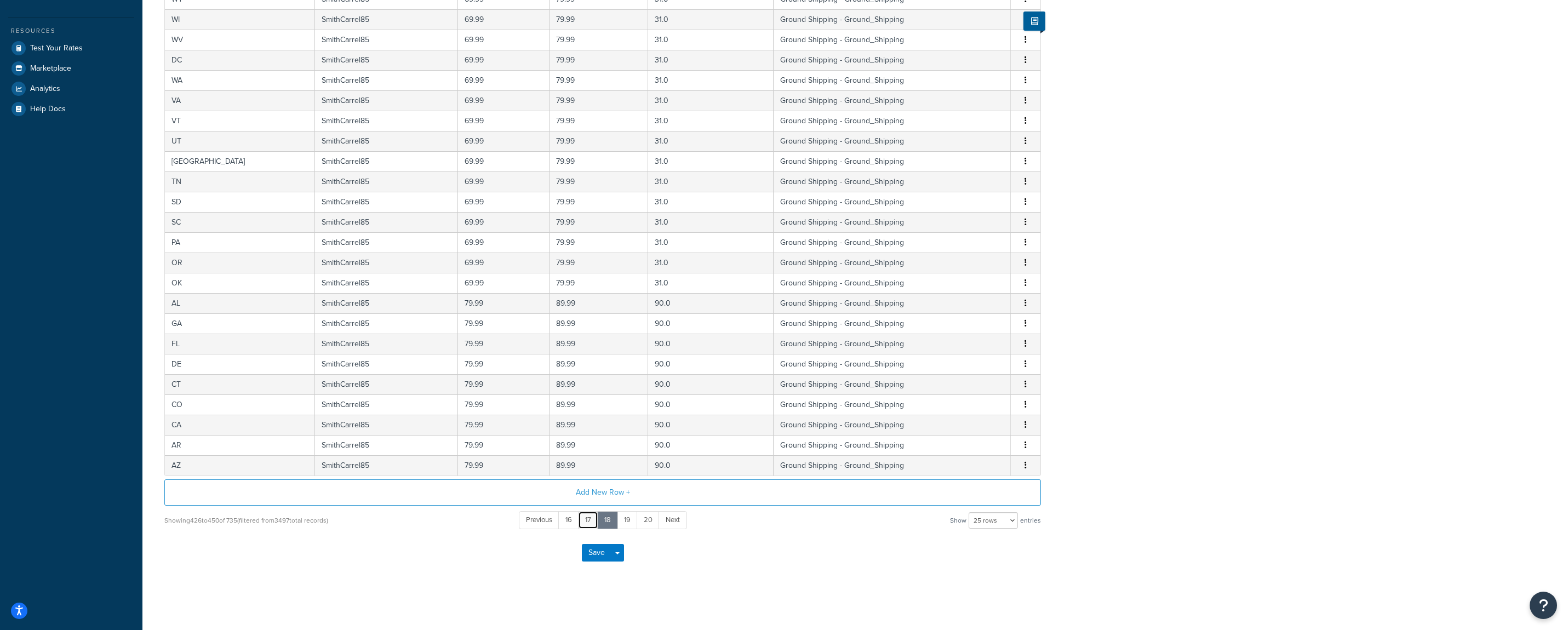
click at [580, 528] on link "17" at bounding box center [588, 519] width 20 height 18
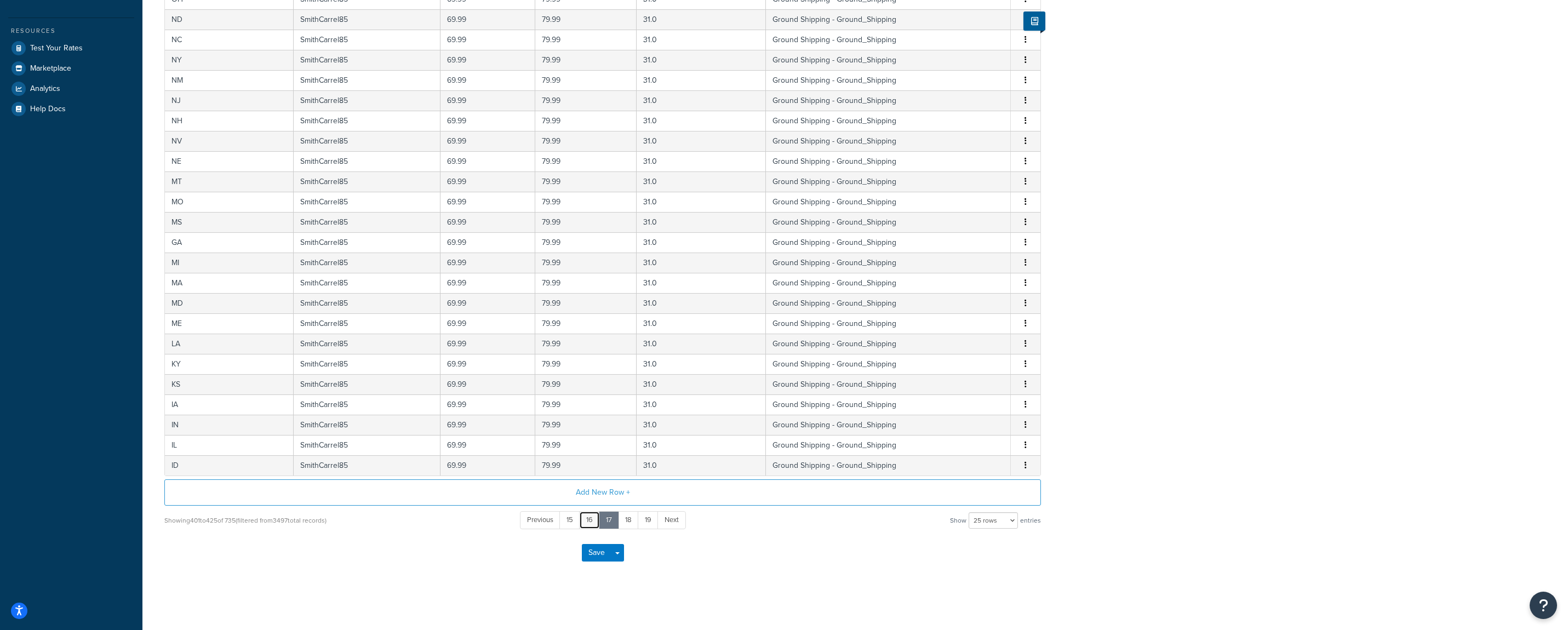
click at [581, 522] on link "16" at bounding box center [590, 519] width 21 height 18
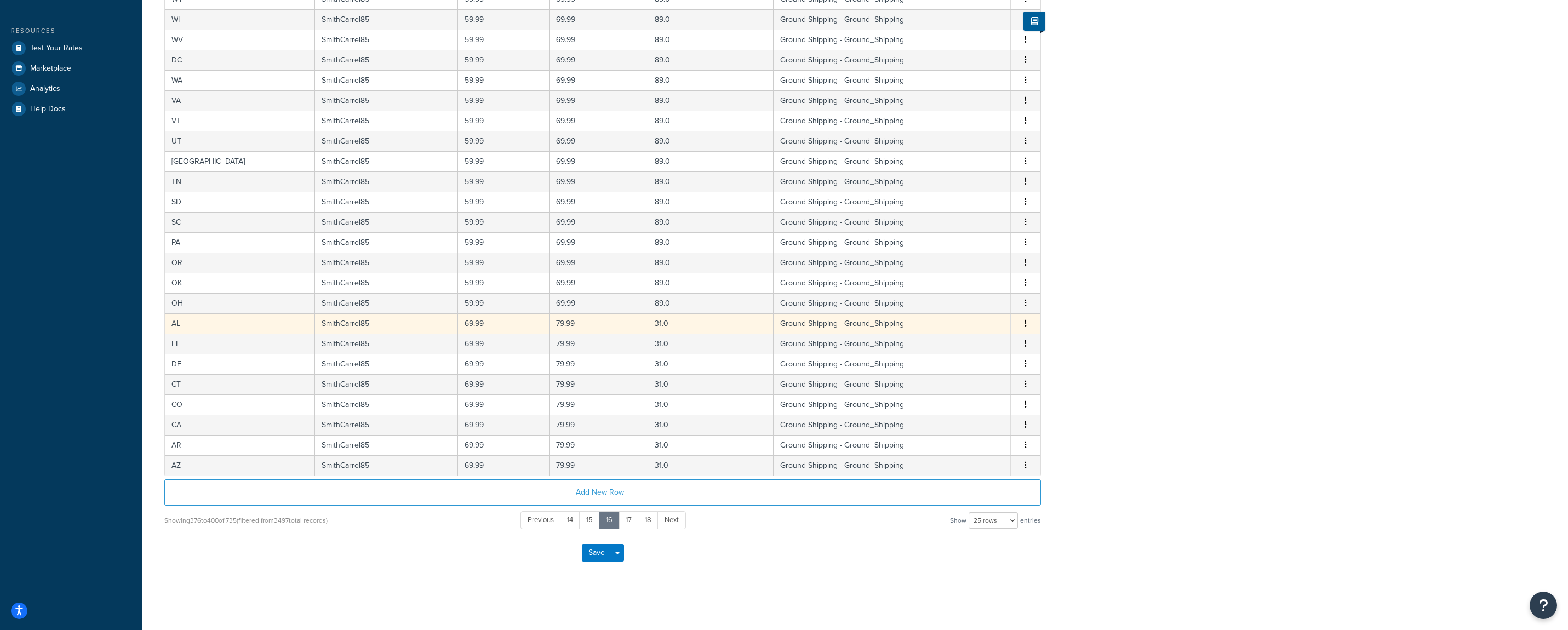
click at [662, 325] on td "31.0" at bounding box center [710, 323] width 126 height 20
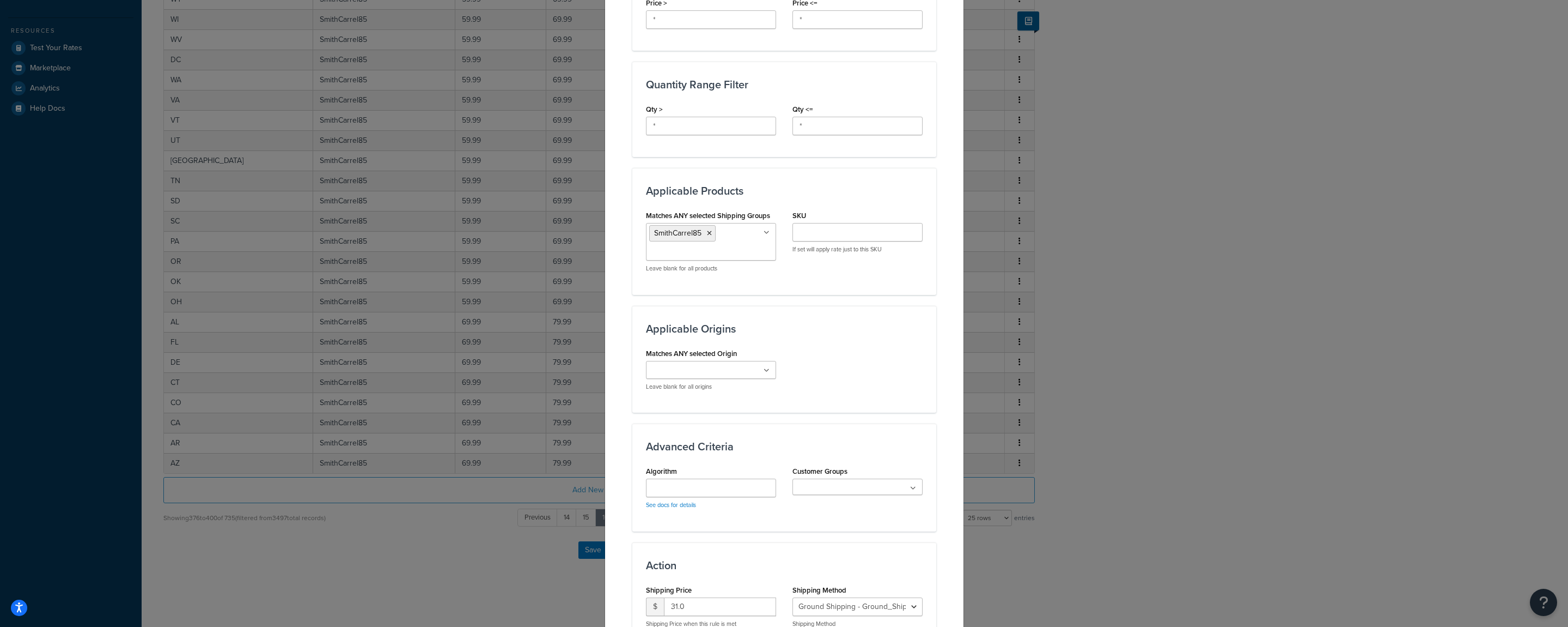
scroll to position [534, 0]
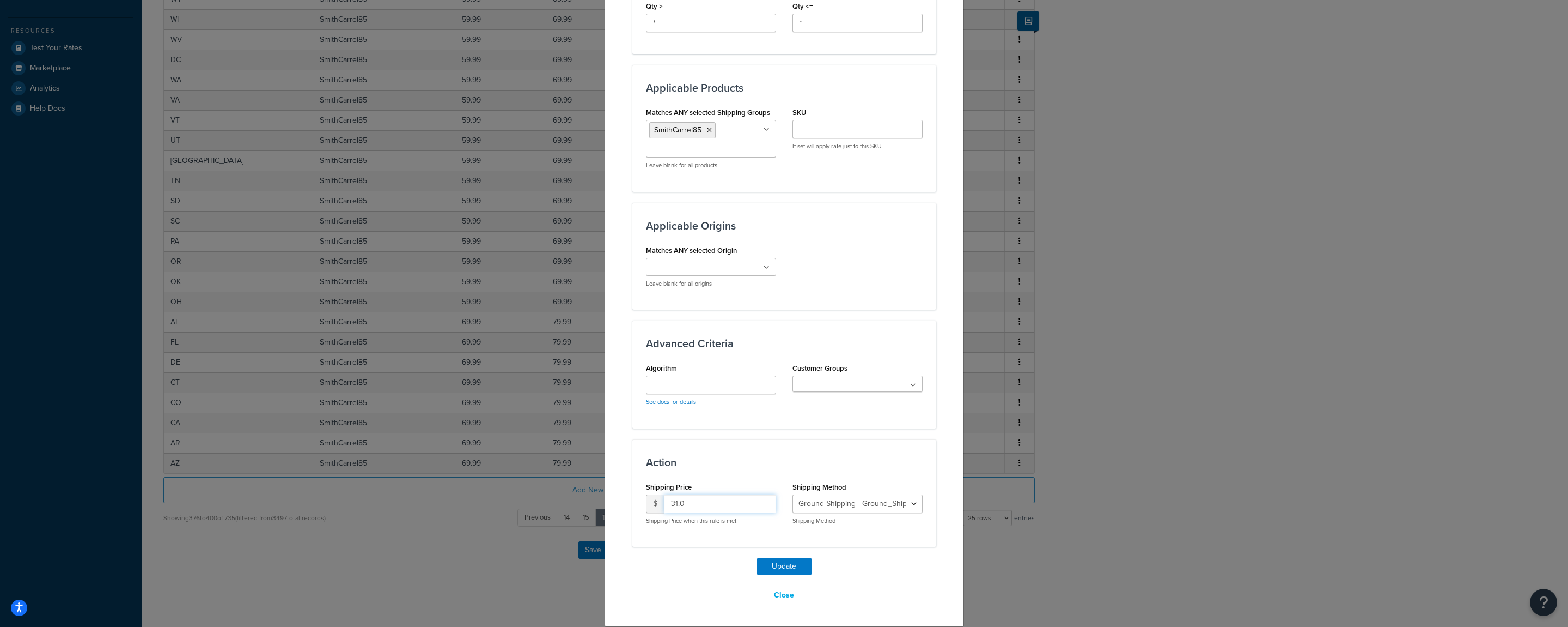
drag, startPoint x: 689, startPoint y: 500, endPoint x: 622, endPoint y: 500, distance: 67.0
click at [664, 500] on input "31.0" at bounding box center [720, 503] width 113 height 18
type input "90"
click at [764, 565] on button "Update" at bounding box center [784, 567] width 54 height 17
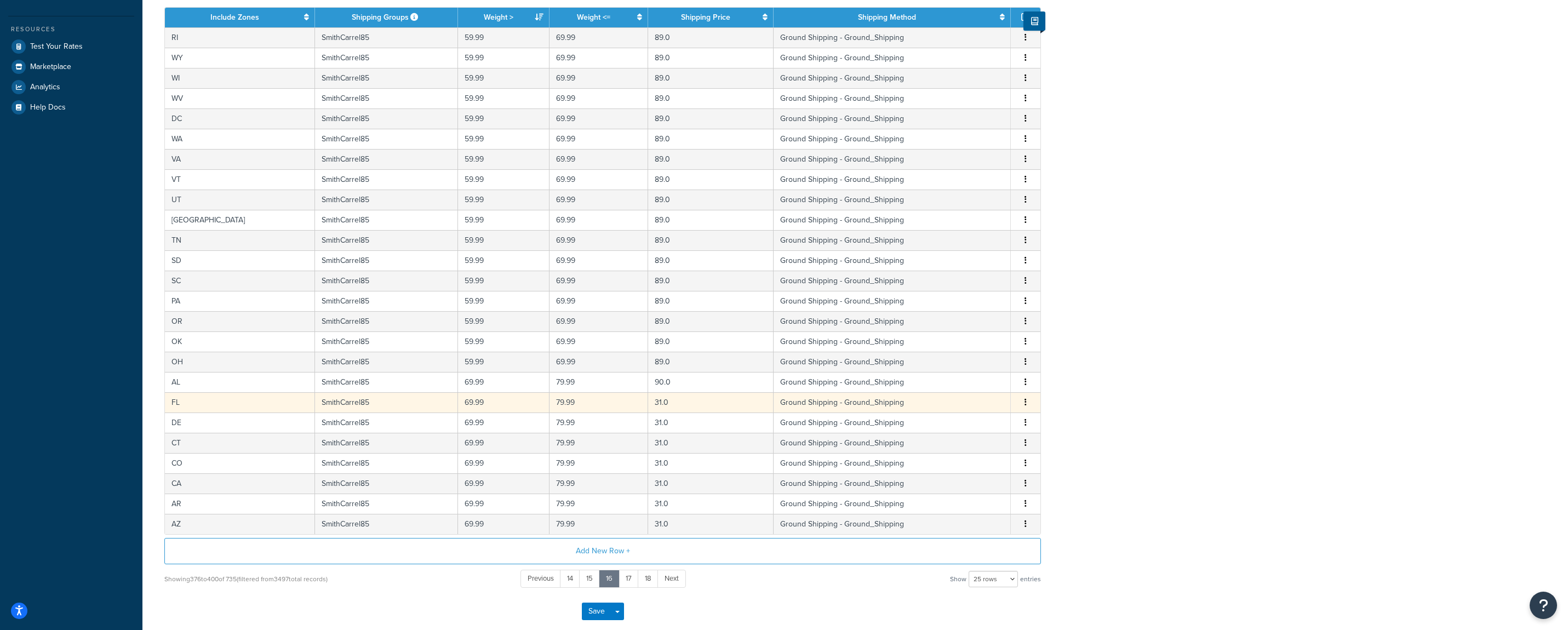
click at [1026, 402] on icon "button" at bounding box center [1025, 402] width 2 height 8
click at [963, 381] on div "Edit" at bounding box center [971, 382] width 78 height 23
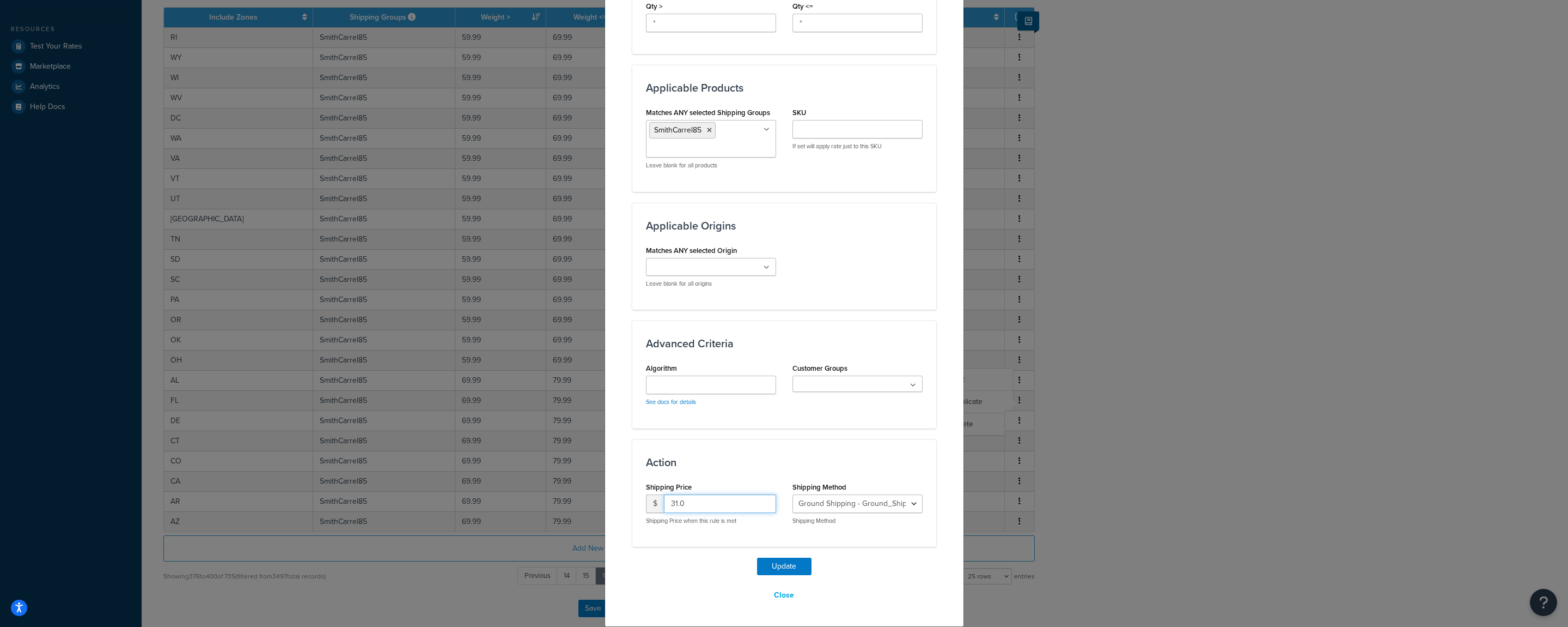
drag, startPoint x: 683, startPoint y: 502, endPoint x: 627, endPoint y: 515, distance: 57.5
click at [664, 509] on input "31.0" at bounding box center [720, 503] width 113 height 18
type input "90"
click at [767, 566] on button "Update" at bounding box center [784, 567] width 54 height 17
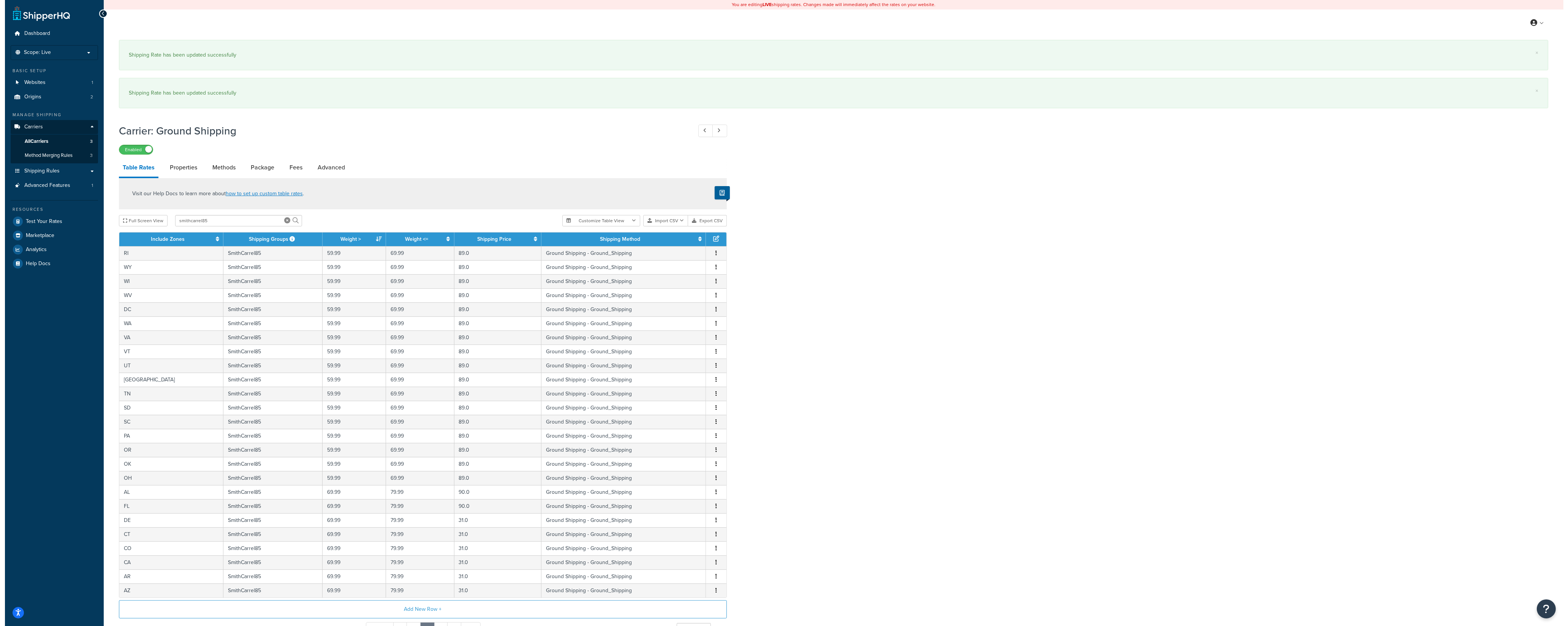
scroll to position [85, 0]
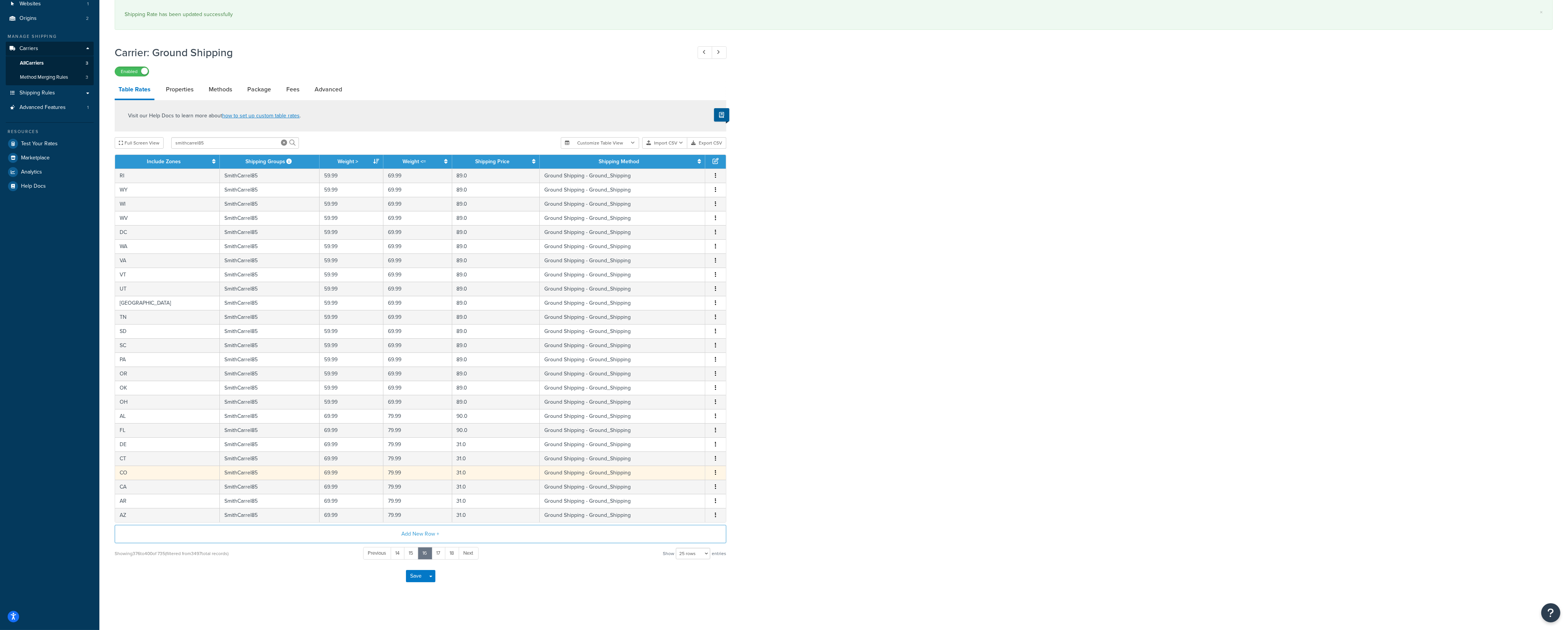
click at [715, 439] on icon "button" at bounding box center [715, 472] width 1 height 6
click at [661, 439] on div "Edit" at bounding box center [677, 456] width 55 height 16
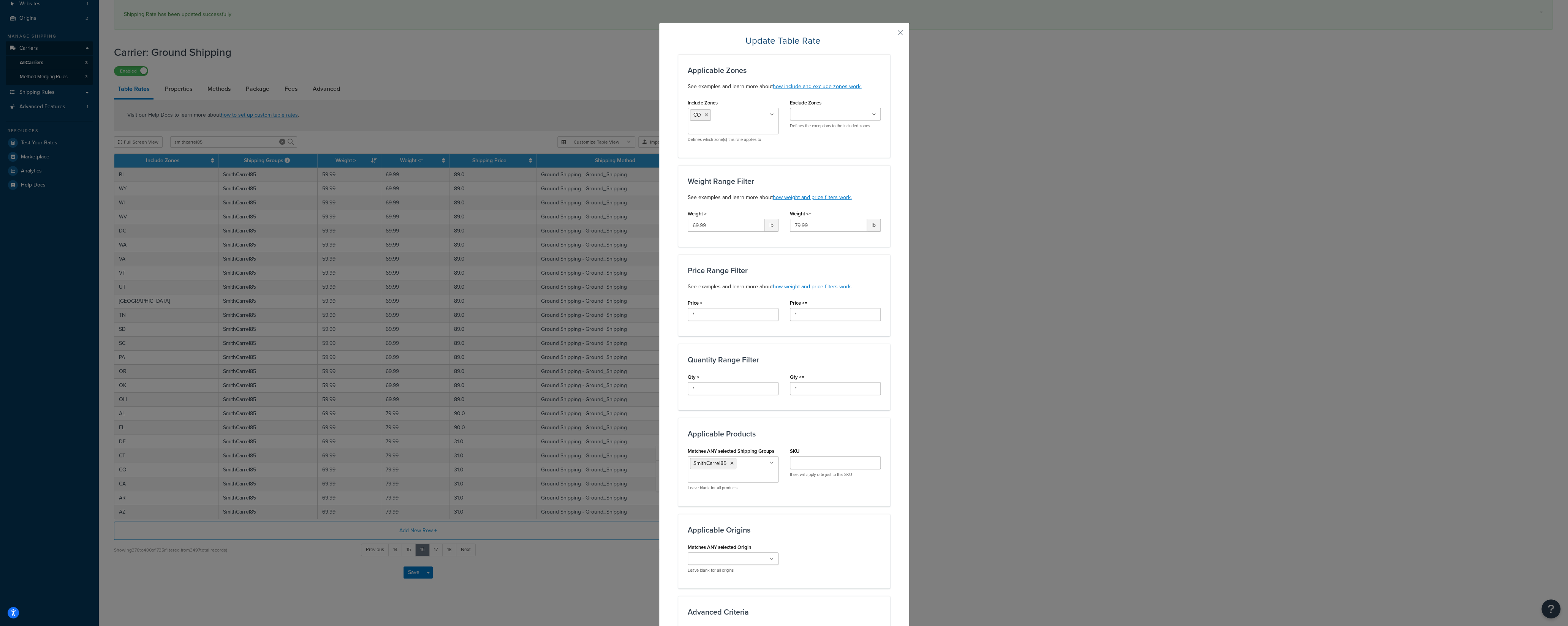
scroll to position [187, 0]
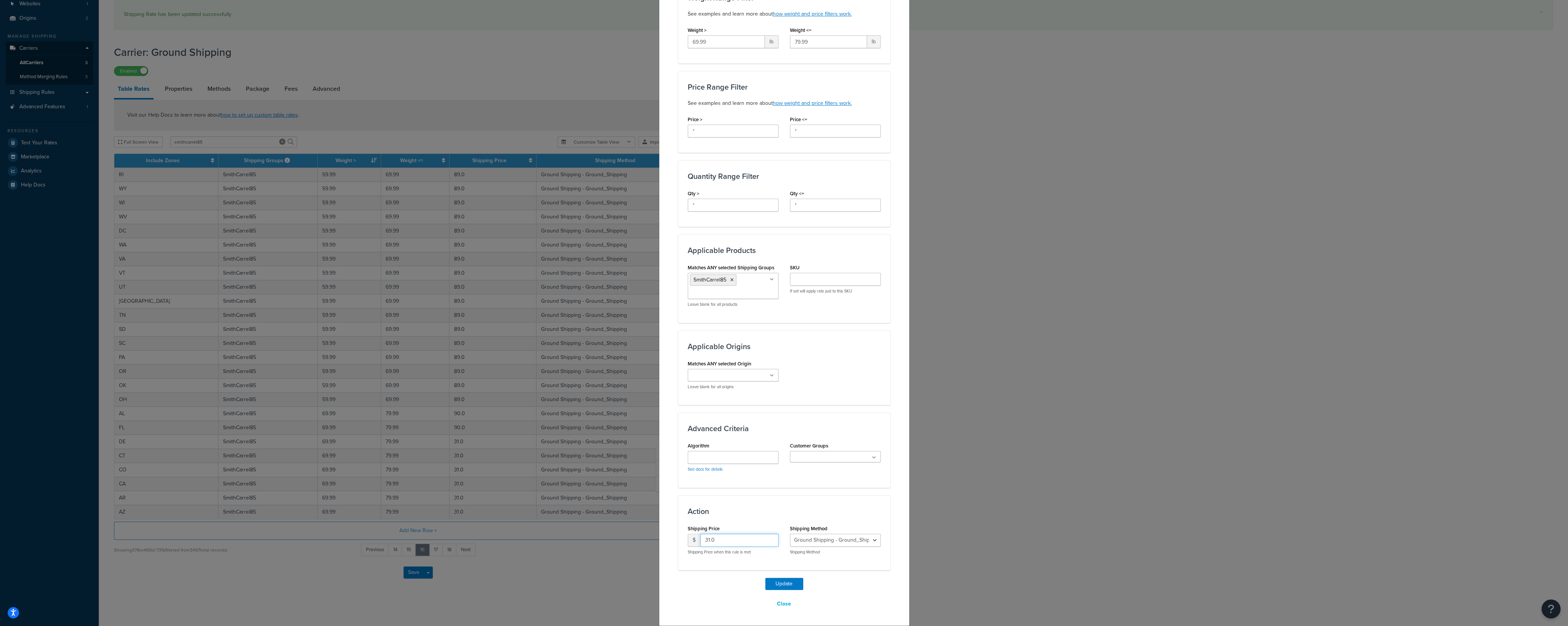
click at [700, 436] on input "31.0" at bounding box center [739, 540] width 79 height 13
type input "90"
click at [773, 436] on button "Update" at bounding box center [784, 583] width 38 height 12
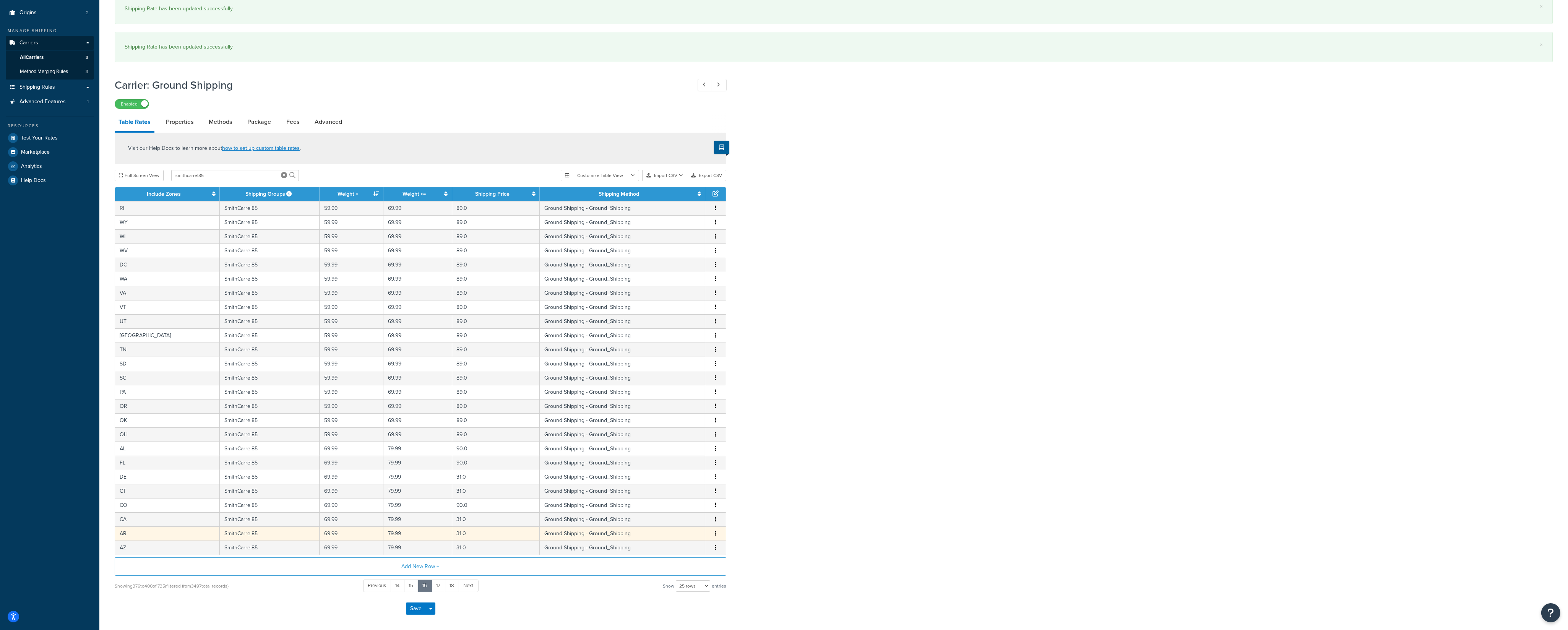
click at [715, 439] on icon "button" at bounding box center [715, 533] width 1 height 6
click at [684, 439] on div "Edit" at bounding box center [677, 523] width 55 height 16
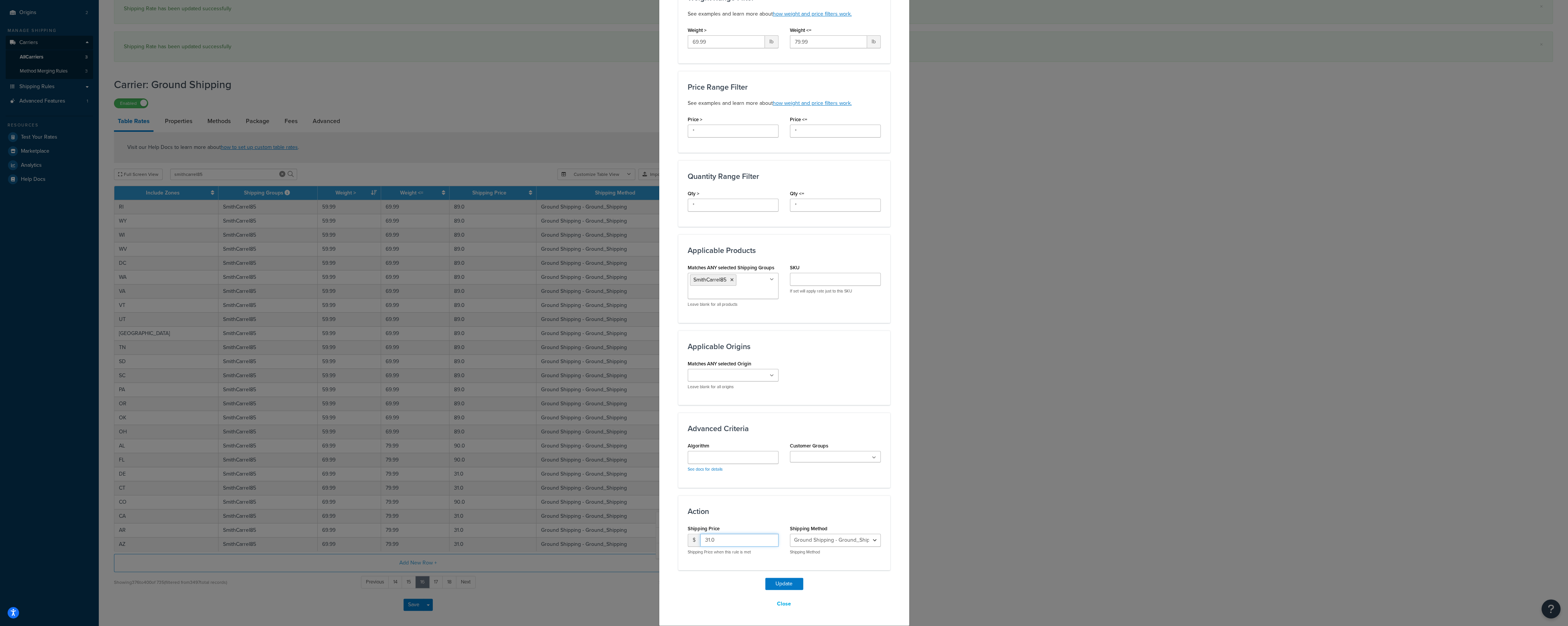
click at [700, 436] on input "31.0" at bounding box center [739, 540] width 79 height 13
type input "90"
click at [774, 436] on button "Update" at bounding box center [784, 583] width 38 height 12
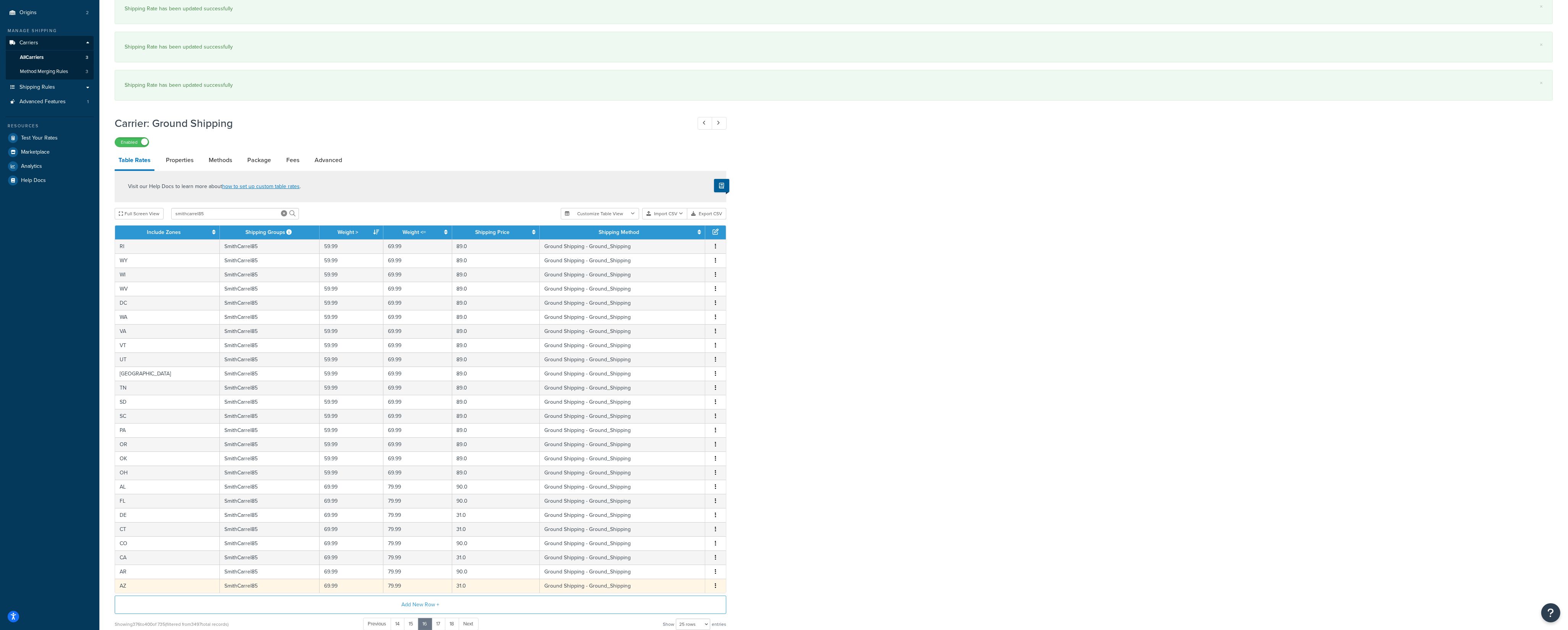
click at [717, 439] on button "button" at bounding box center [715, 586] width 6 height 9
click at [681, 439] on div "Edit" at bounding box center [677, 576] width 55 height 16
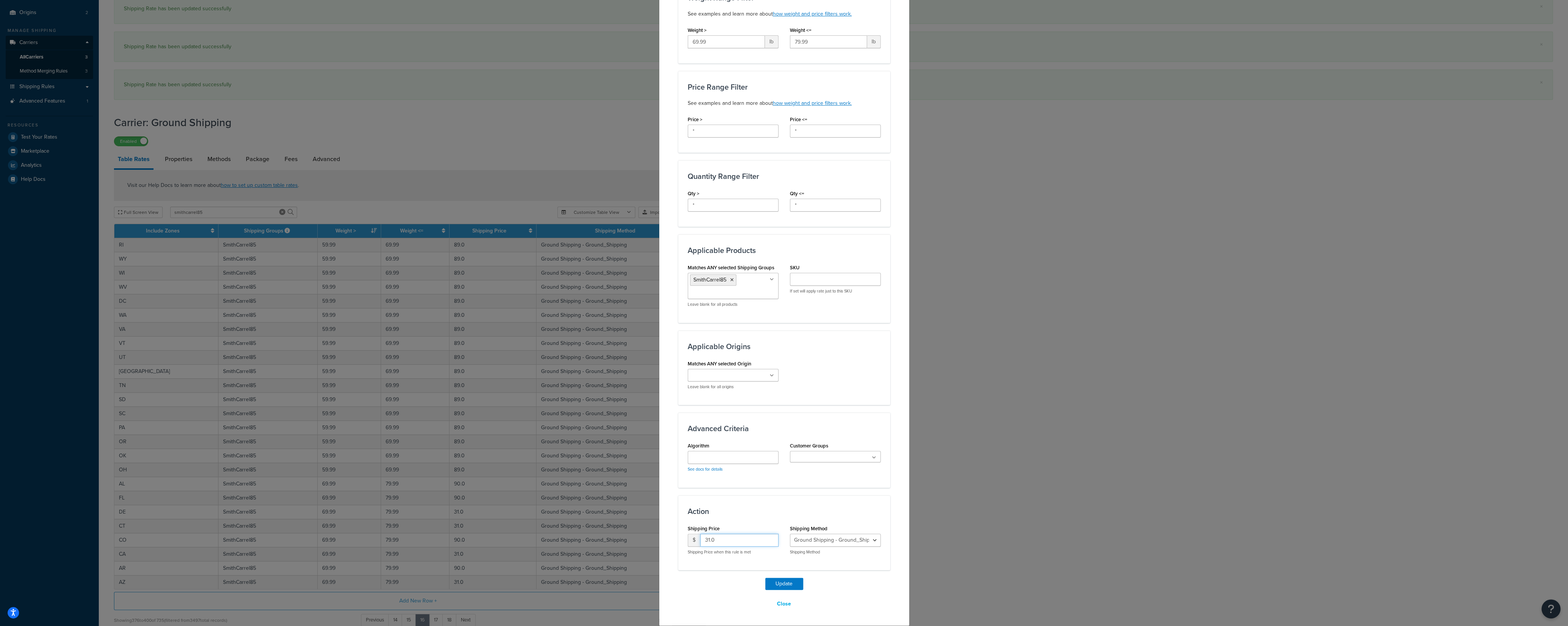
drag, startPoint x: 710, startPoint y: 540, endPoint x: 679, endPoint y: 543, distance: 31.1
click at [700, 436] on input "31.0" at bounding box center [739, 540] width 79 height 13
type input "90"
click at [777, 436] on button "Update" at bounding box center [784, 583] width 38 height 12
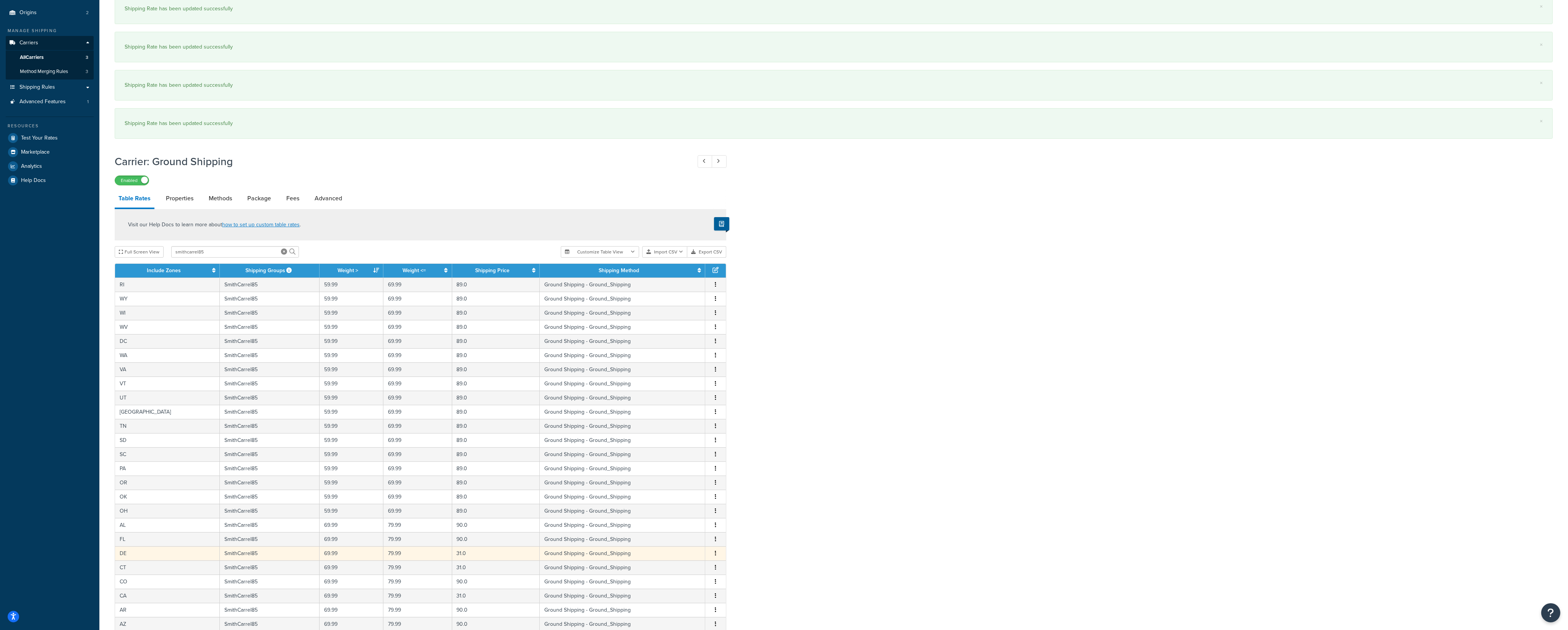
click at [715, 439] on icon "button" at bounding box center [715, 553] width 1 height 6
click at [681, 439] on div "Edit" at bounding box center [677, 543] width 55 height 16
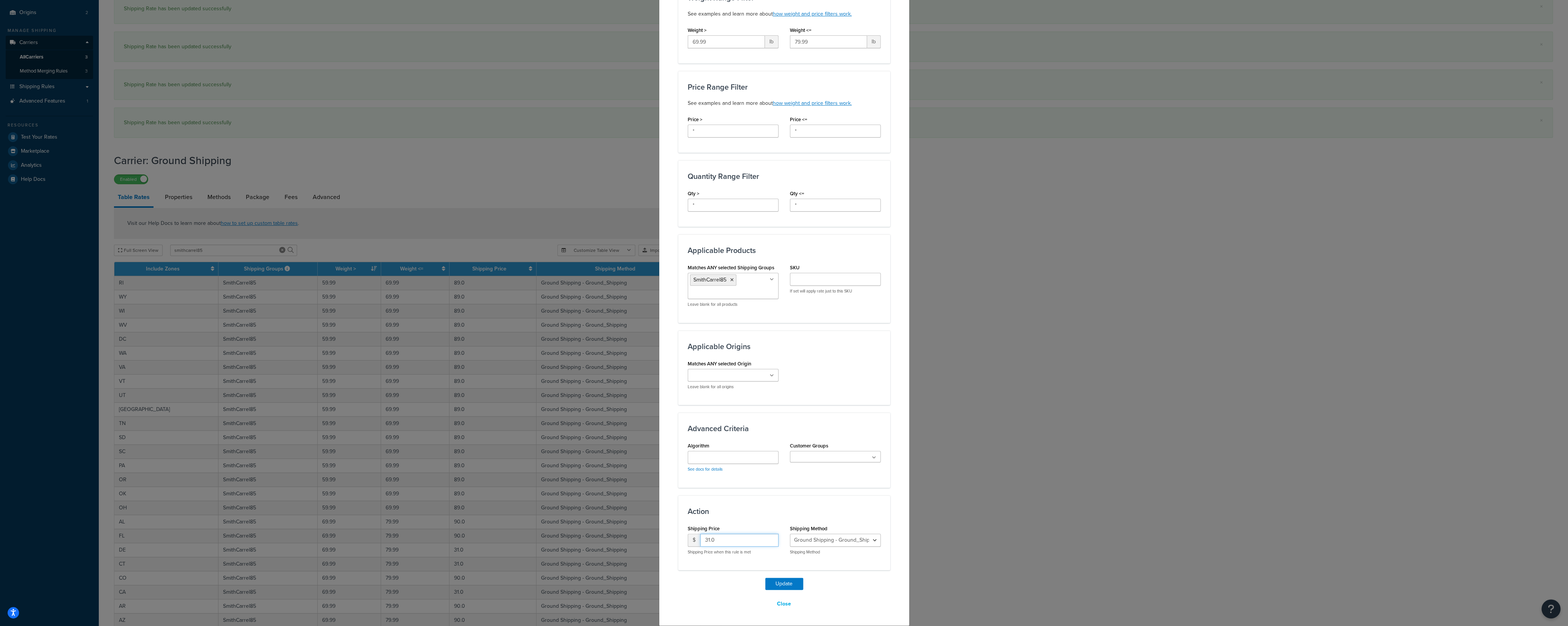
drag, startPoint x: 686, startPoint y: 542, endPoint x: 686, endPoint y: 551, distance: 9.0
click at [700, 436] on input "31.0" at bounding box center [739, 540] width 79 height 13
type input "90"
click at [779, 436] on button "Update" at bounding box center [784, 583] width 38 height 12
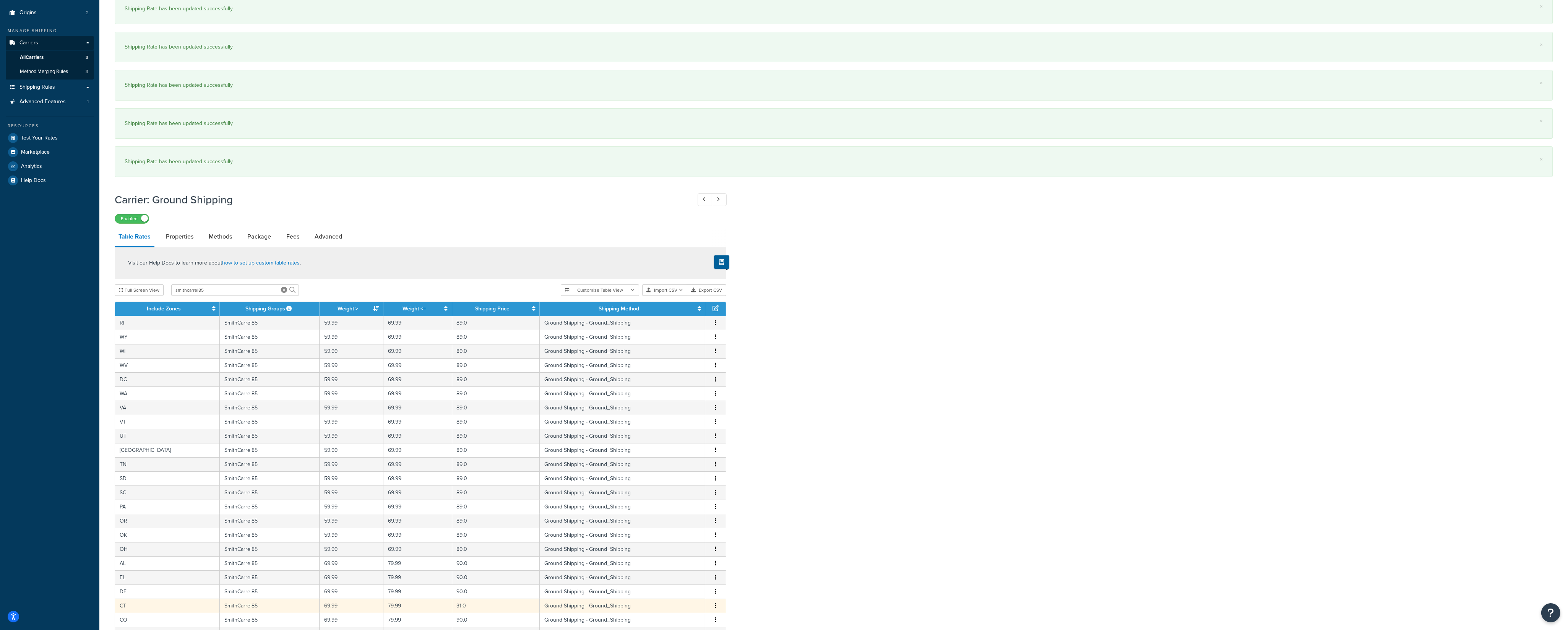
click at [717, 439] on button "button" at bounding box center [715, 606] width 6 height 9
click at [679, 439] on div "Edit" at bounding box center [677, 590] width 55 height 16
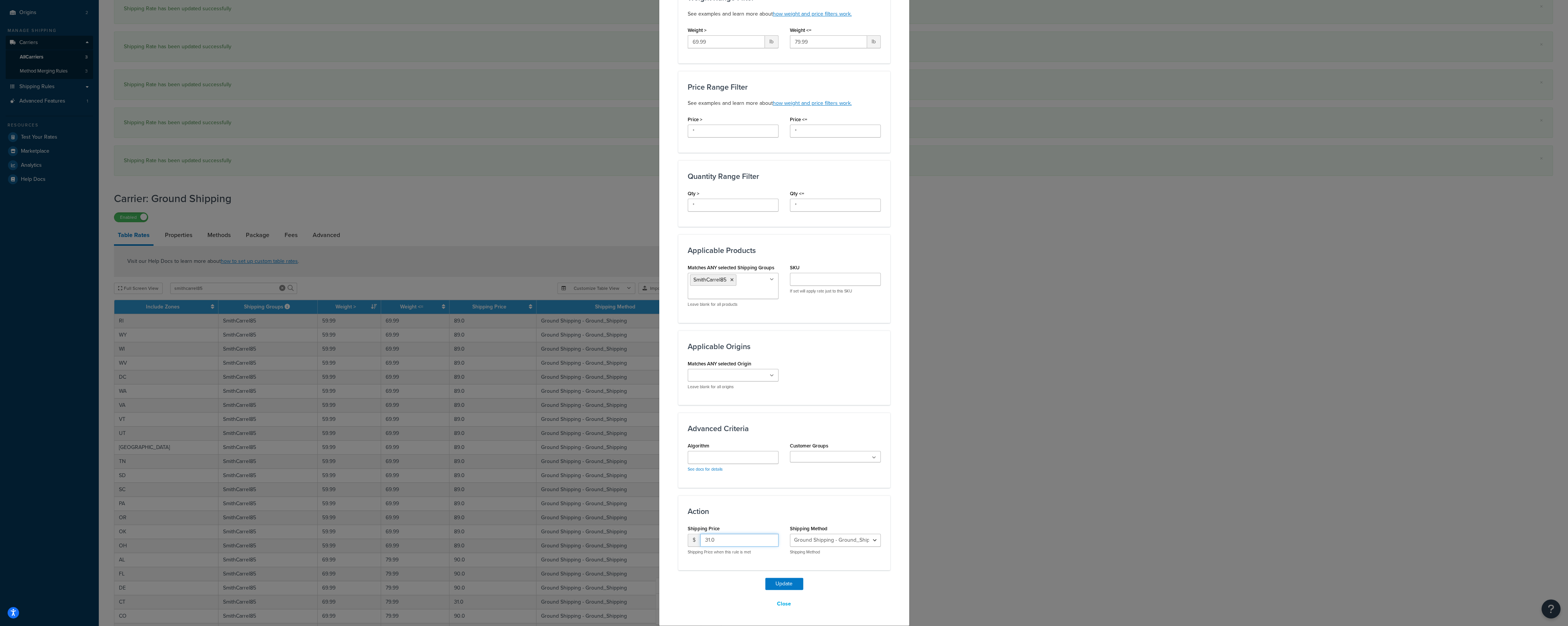
drag, startPoint x: 693, startPoint y: 539, endPoint x: 680, endPoint y: 546, distance: 14.8
click at [700, 436] on input "31.0" at bounding box center [739, 540] width 79 height 13
type input "90"
click at [768, 436] on button "Update" at bounding box center [784, 583] width 38 height 12
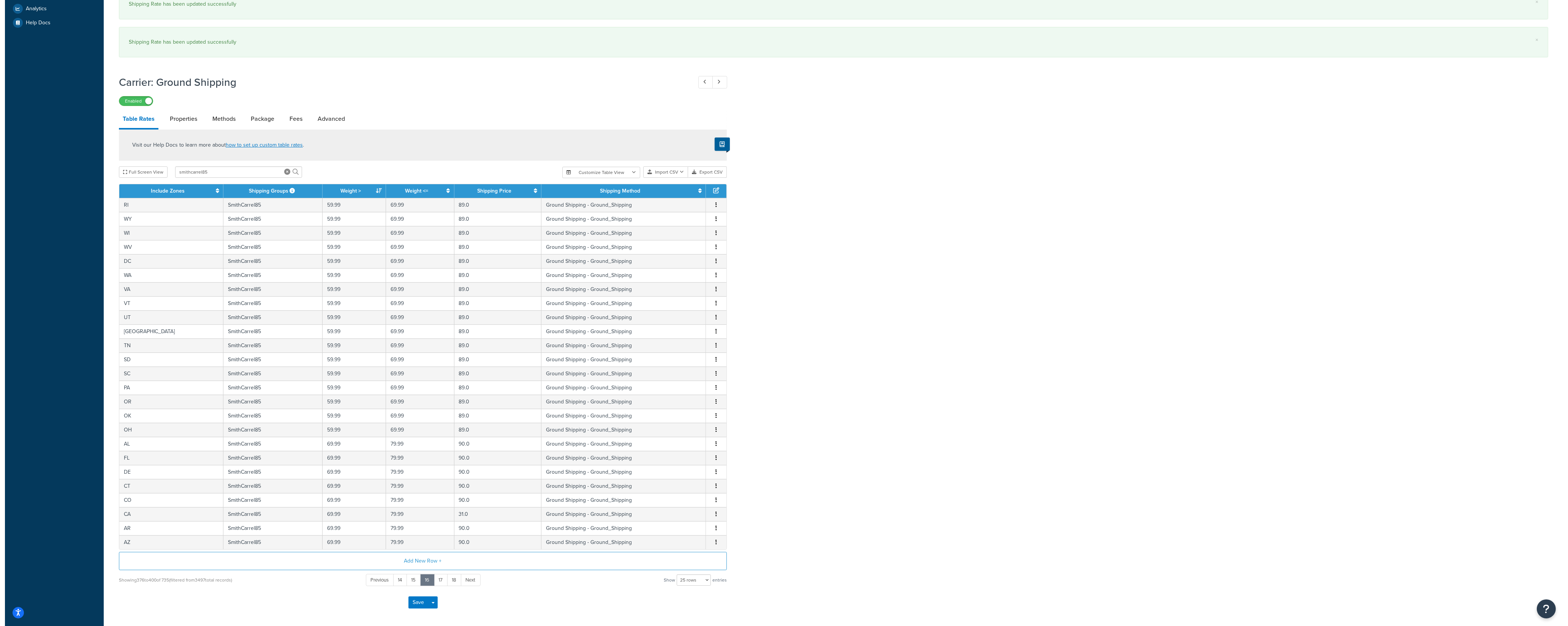
scroll to position [257, 0]
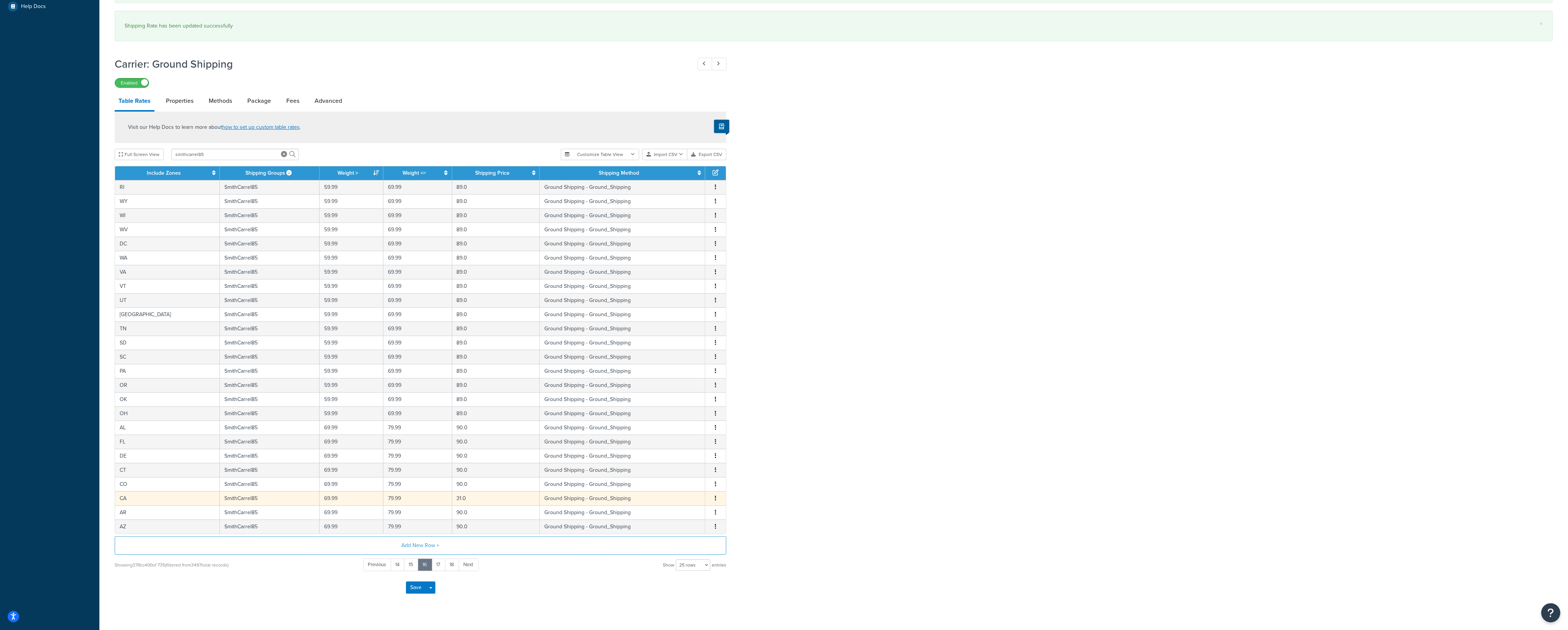
click at [715, 439] on button "button" at bounding box center [715, 498] width 6 height 9
click at [674, 439] on div "Edit" at bounding box center [677, 489] width 55 height 16
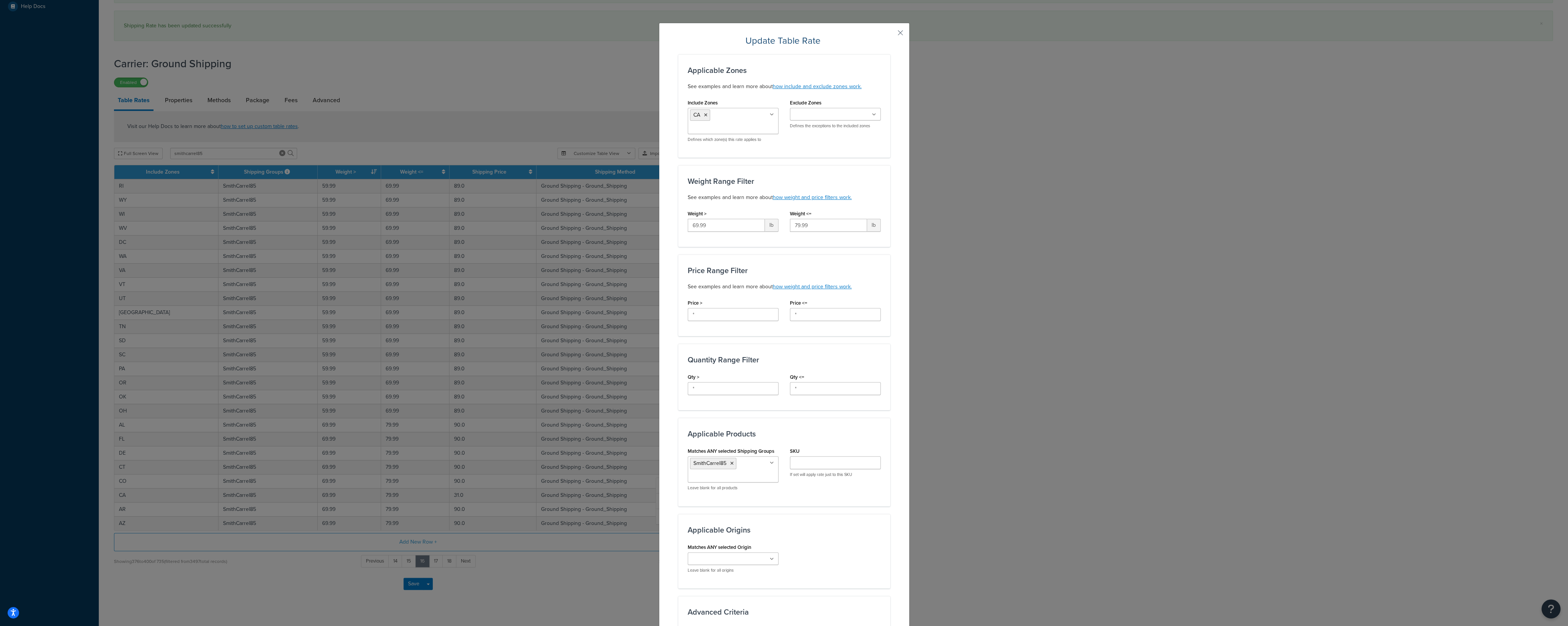
scroll to position [187, 0]
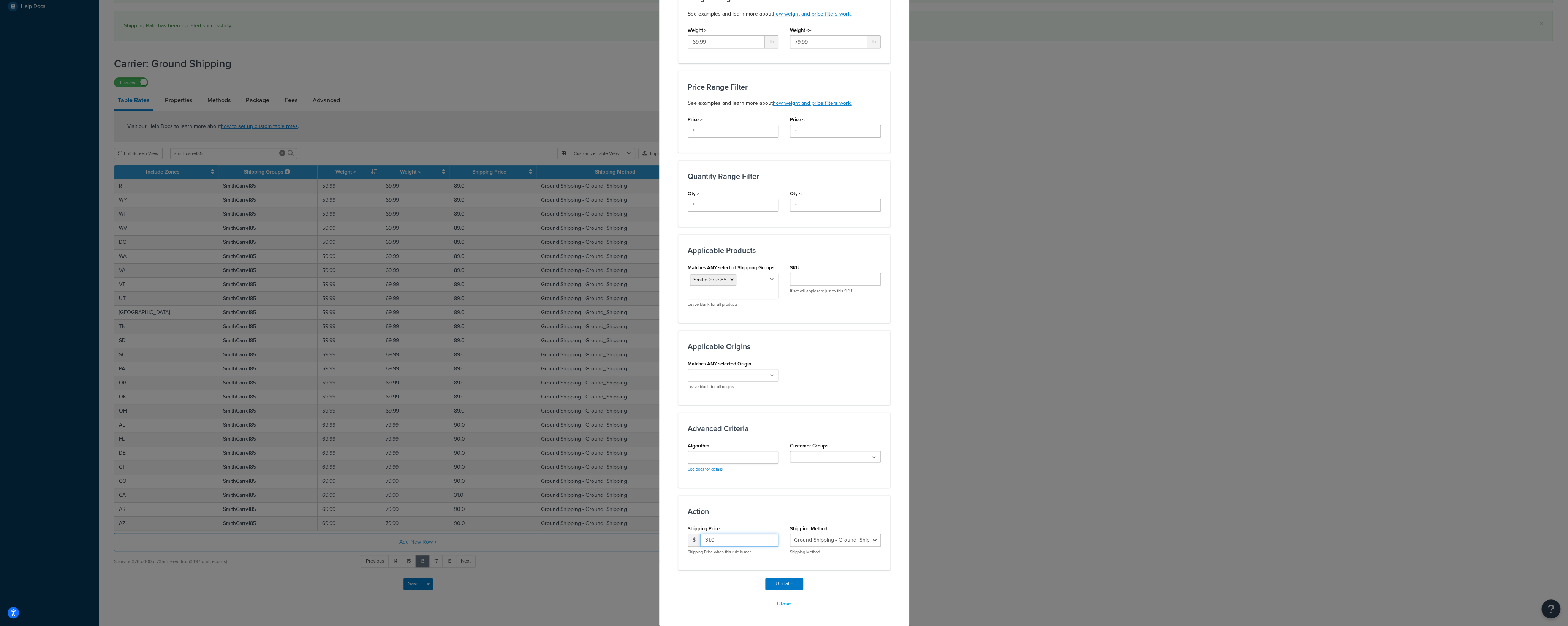
drag, startPoint x: 694, startPoint y: 538, endPoint x: 686, endPoint y: 540, distance: 8.2
click at [700, 436] on input "31.0" at bounding box center [739, 540] width 79 height 13
type input "90"
click at [769, 436] on button "Update" at bounding box center [784, 583] width 38 height 12
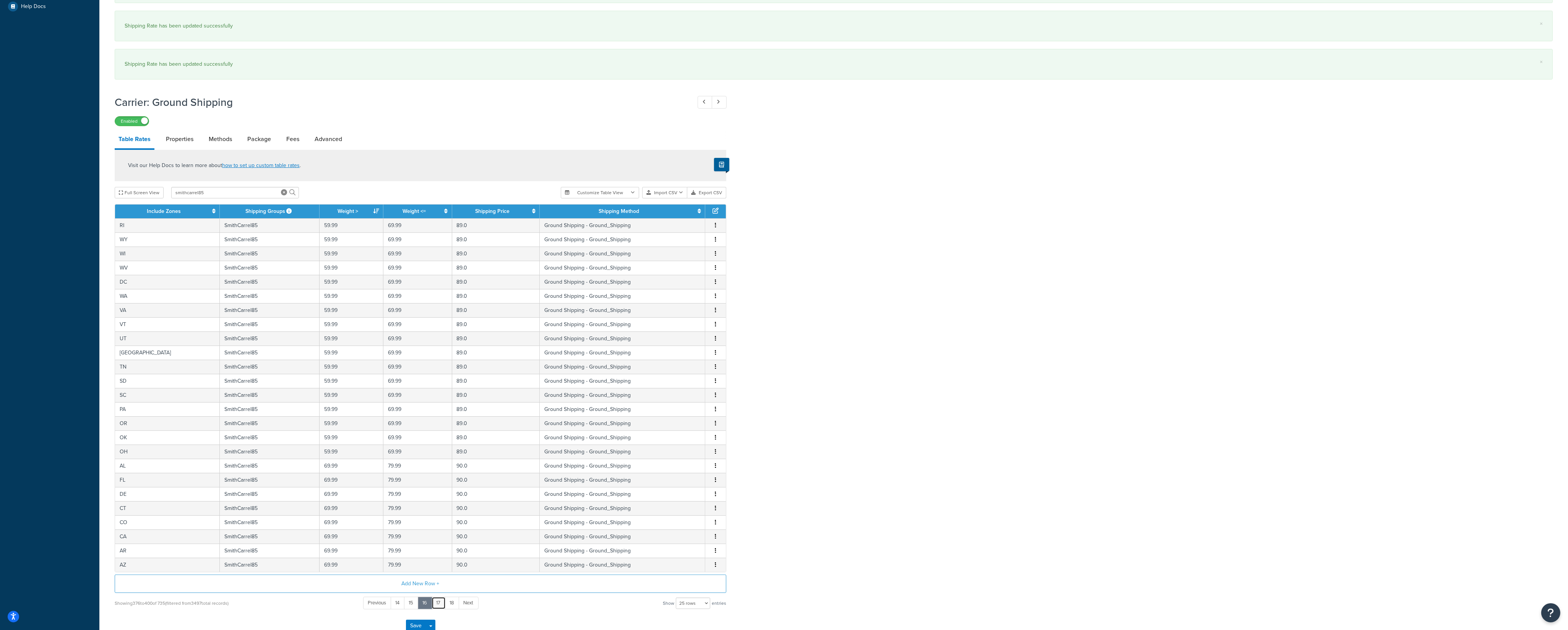
click at [438, 439] on link "17" at bounding box center [439, 602] width 14 height 13
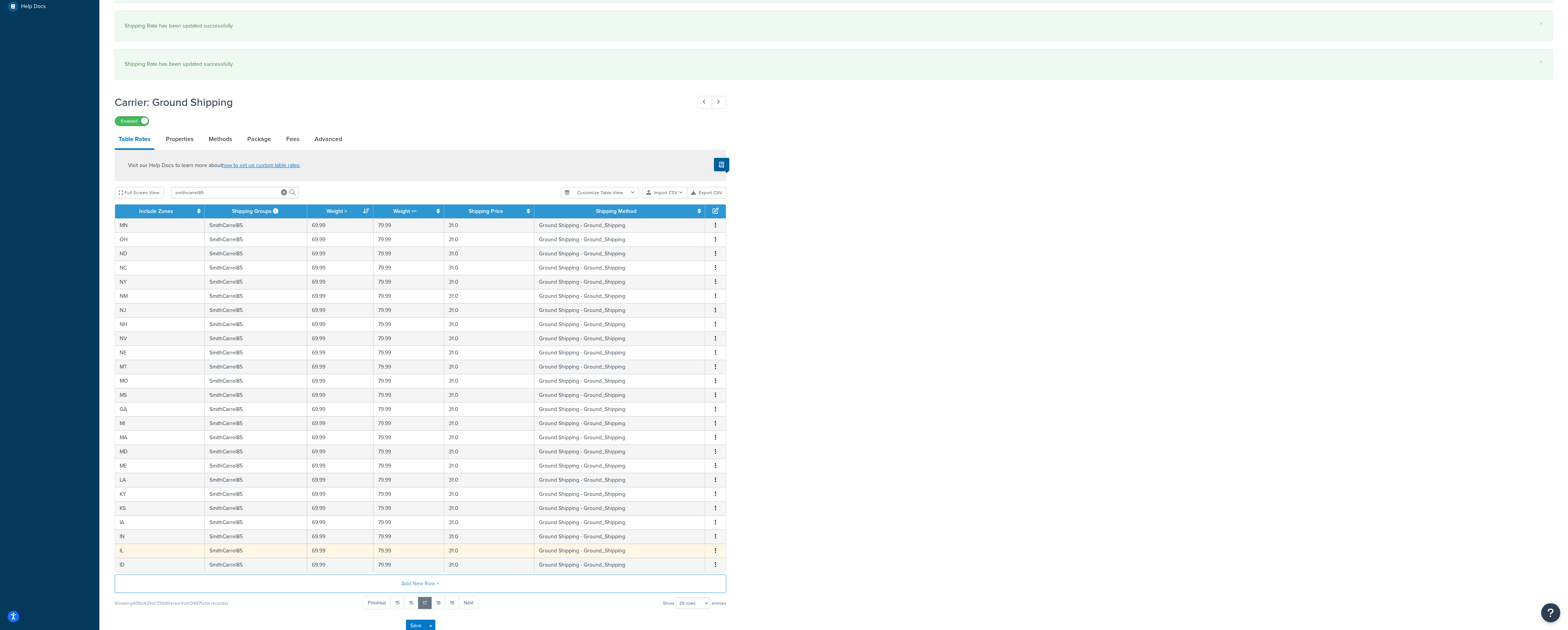
click at [715, 439] on button "button" at bounding box center [715, 551] width 6 height 9
click at [678, 439] on div "Edit" at bounding box center [677, 542] width 55 height 16
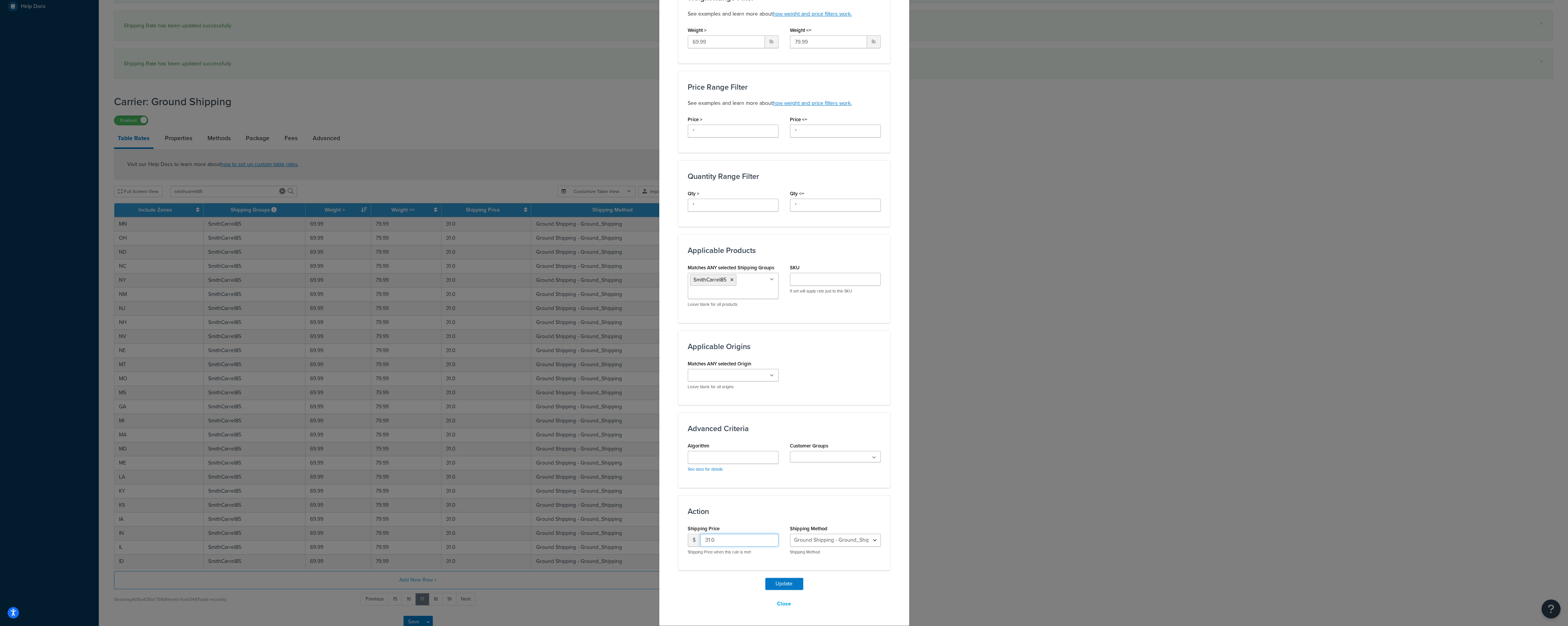
drag, startPoint x: 696, startPoint y: 540, endPoint x: 711, endPoint y: 554, distance: 20.5
click at [700, 436] on input "31.0" at bounding box center [739, 540] width 79 height 13
type input "90"
click at [769, 436] on button "Update" at bounding box center [784, 583] width 38 height 12
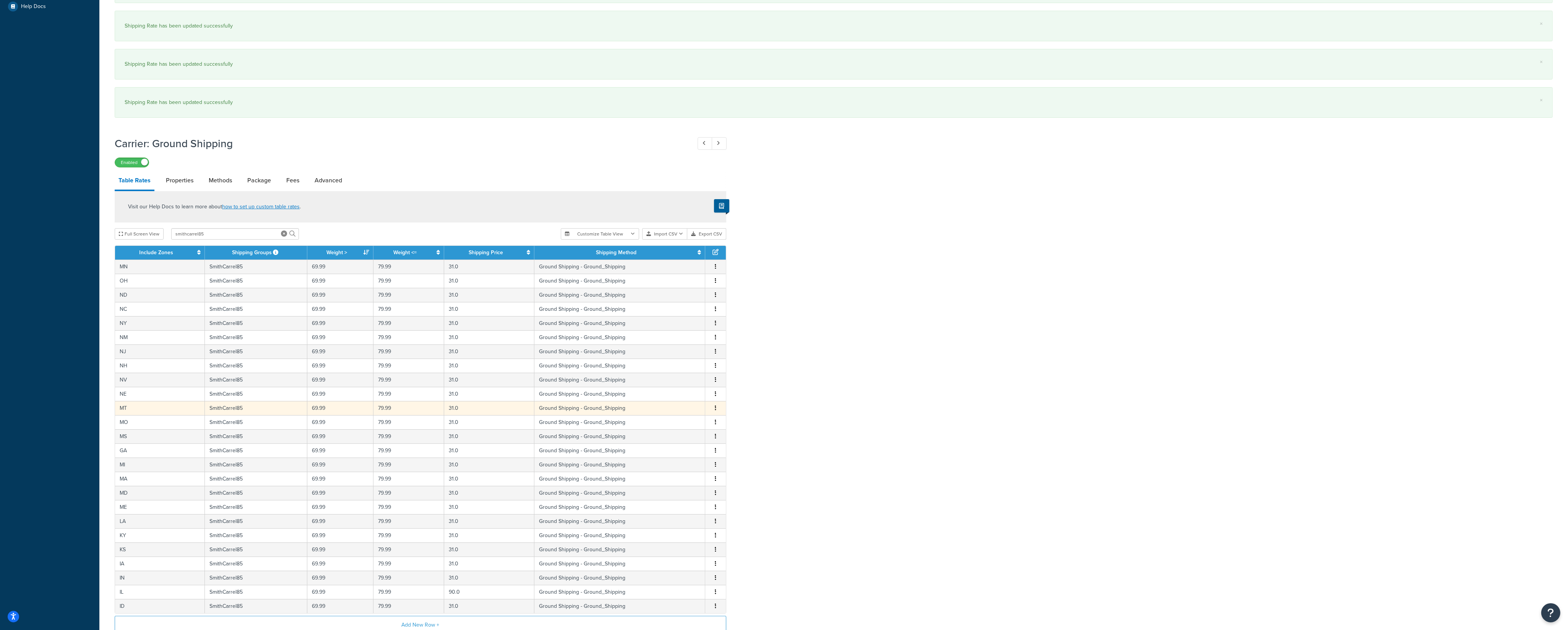
click at [715, 407] on icon "button" at bounding box center [715, 408] width 1 height 6
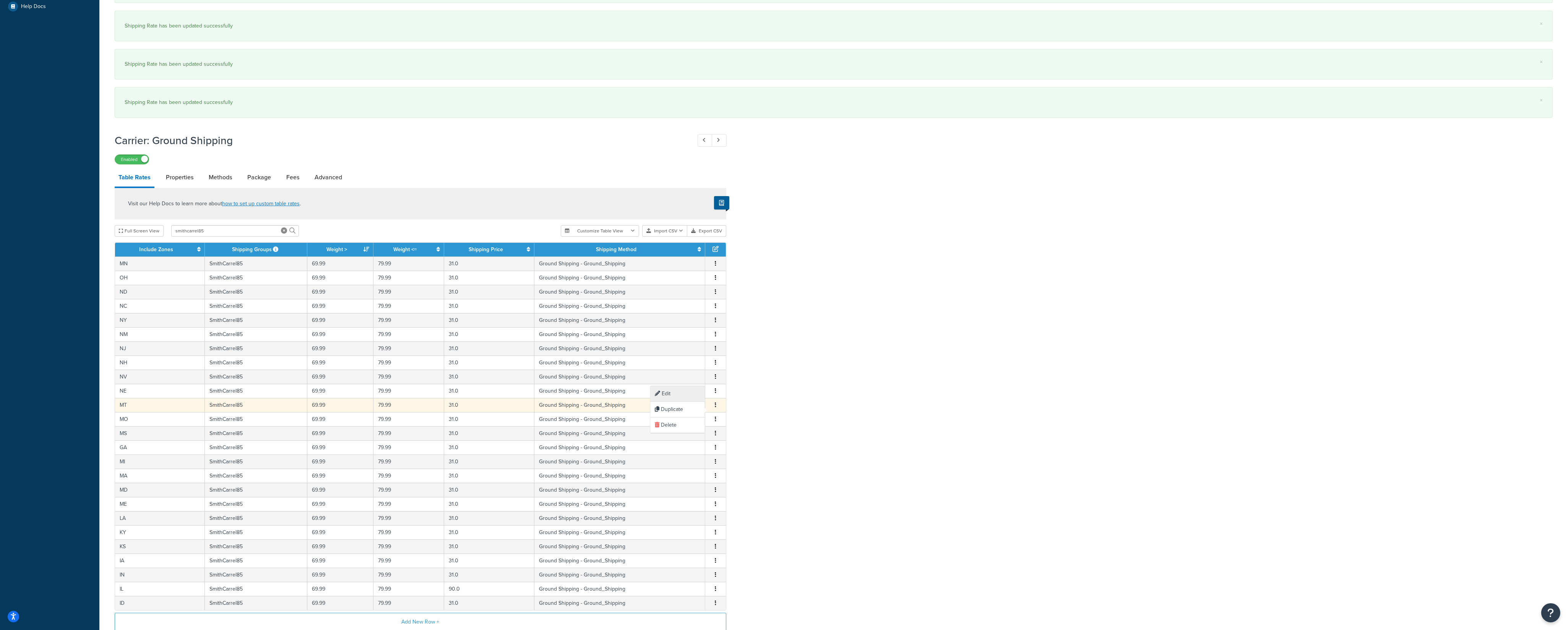
click at [687, 398] on div "Edit" at bounding box center [677, 394] width 55 height 16
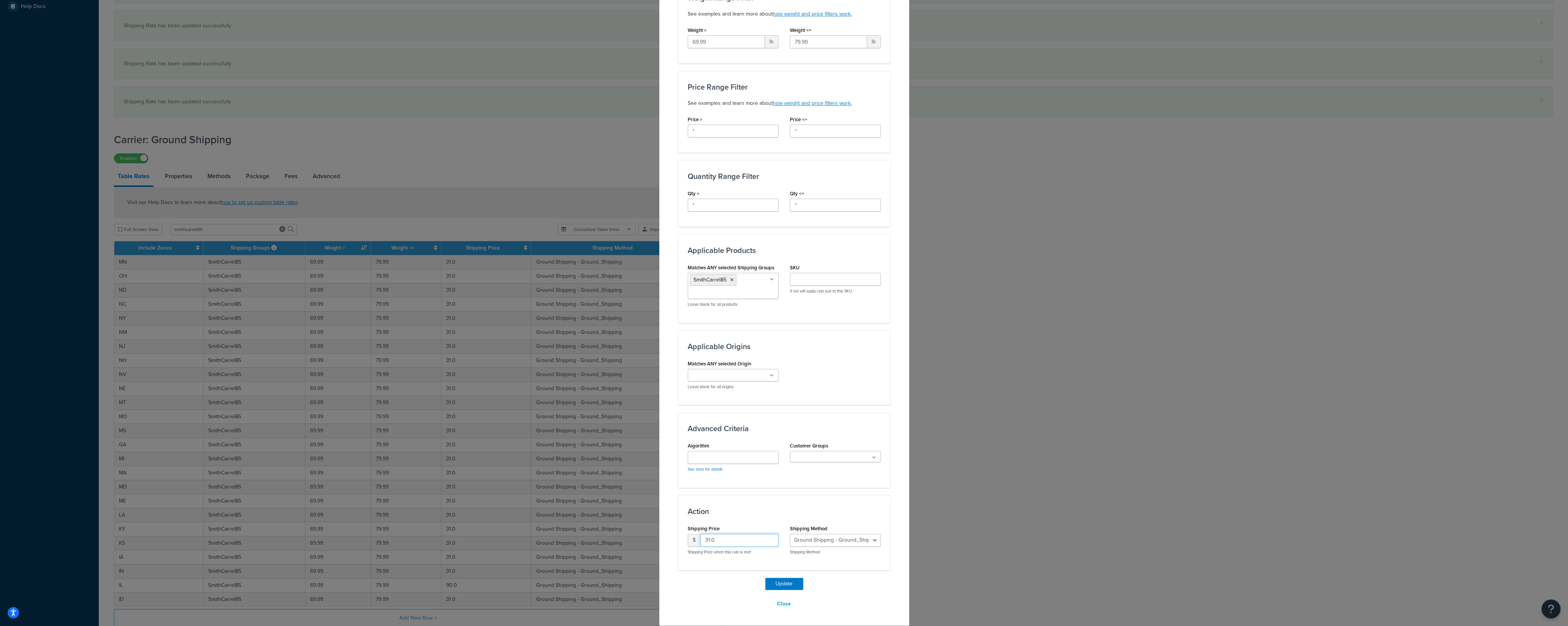
drag, startPoint x: 725, startPoint y: 543, endPoint x: 673, endPoint y: 546, distance: 52.1
click at [700, 436] on input "31.0" at bounding box center [739, 540] width 79 height 13
type input "90"
click at [776, 436] on button "Update" at bounding box center [784, 583] width 38 height 12
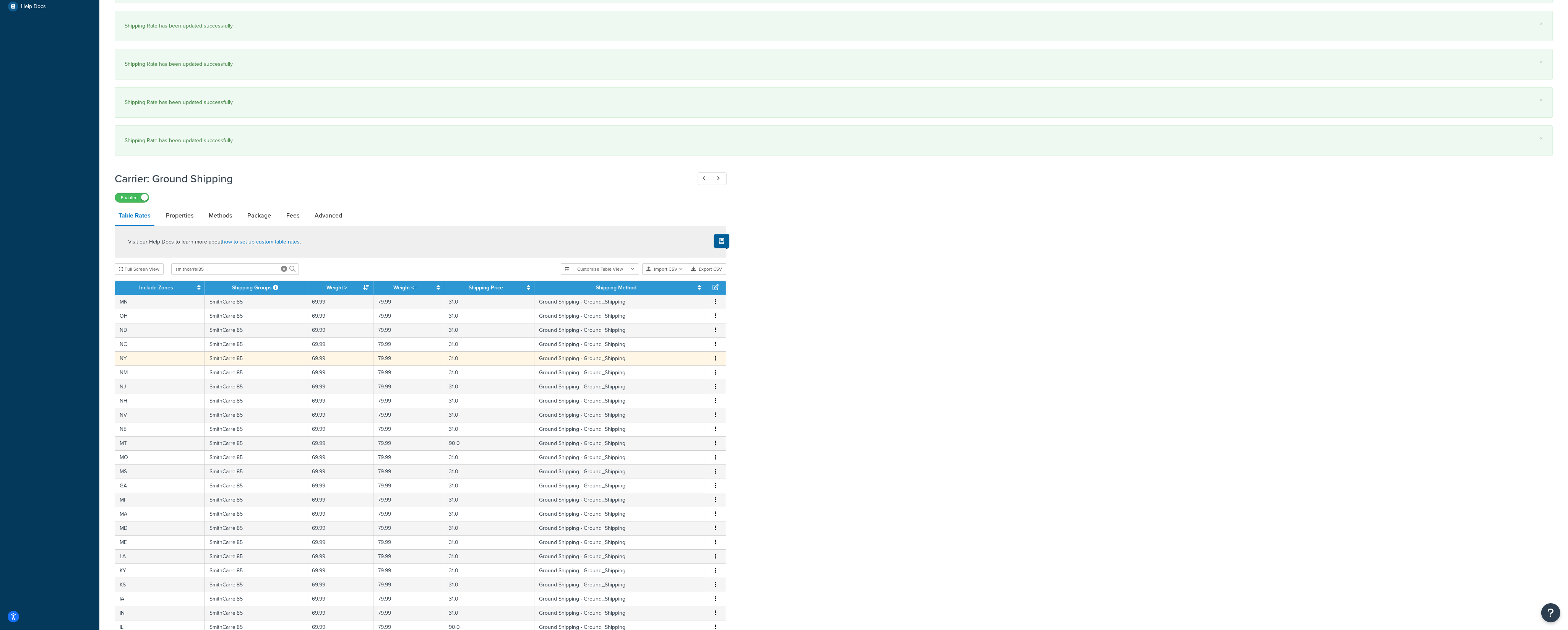
click at [715, 362] on button "button" at bounding box center [715, 359] width 6 height 9
click at [682, 350] on div "Edit" at bounding box center [677, 347] width 55 height 16
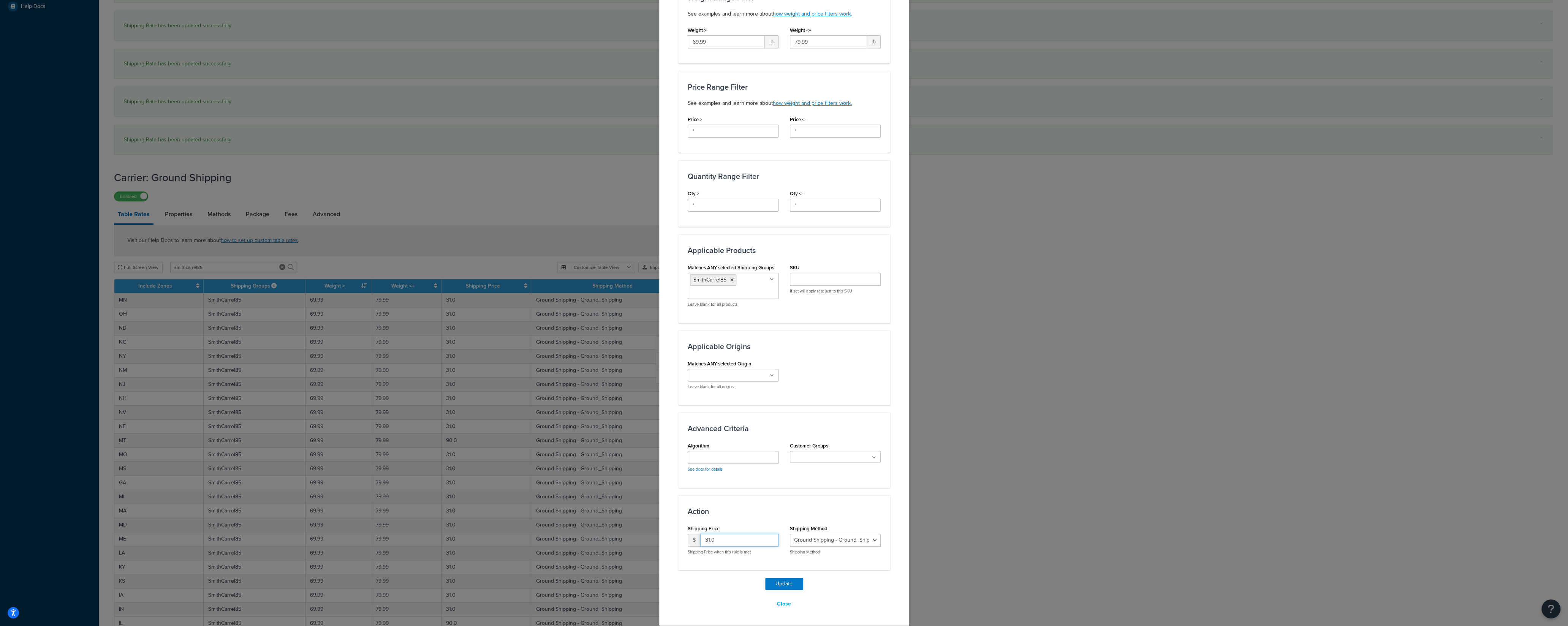
drag, startPoint x: 682, startPoint y: 539, endPoint x: 674, endPoint y: 540, distance: 8.1
click at [700, 436] on input "31.0" at bounding box center [739, 540] width 79 height 13
drag, startPoint x: 686, startPoint y: 538, endPoint x: 680, endPoint y: 538, distance: 6.0
click at [700, 436] on input "9" at bounding box center [739, 540] width 79 height 13
click at [726, 436] on input "0" at bounding box center [739, 540] width 79 height 13
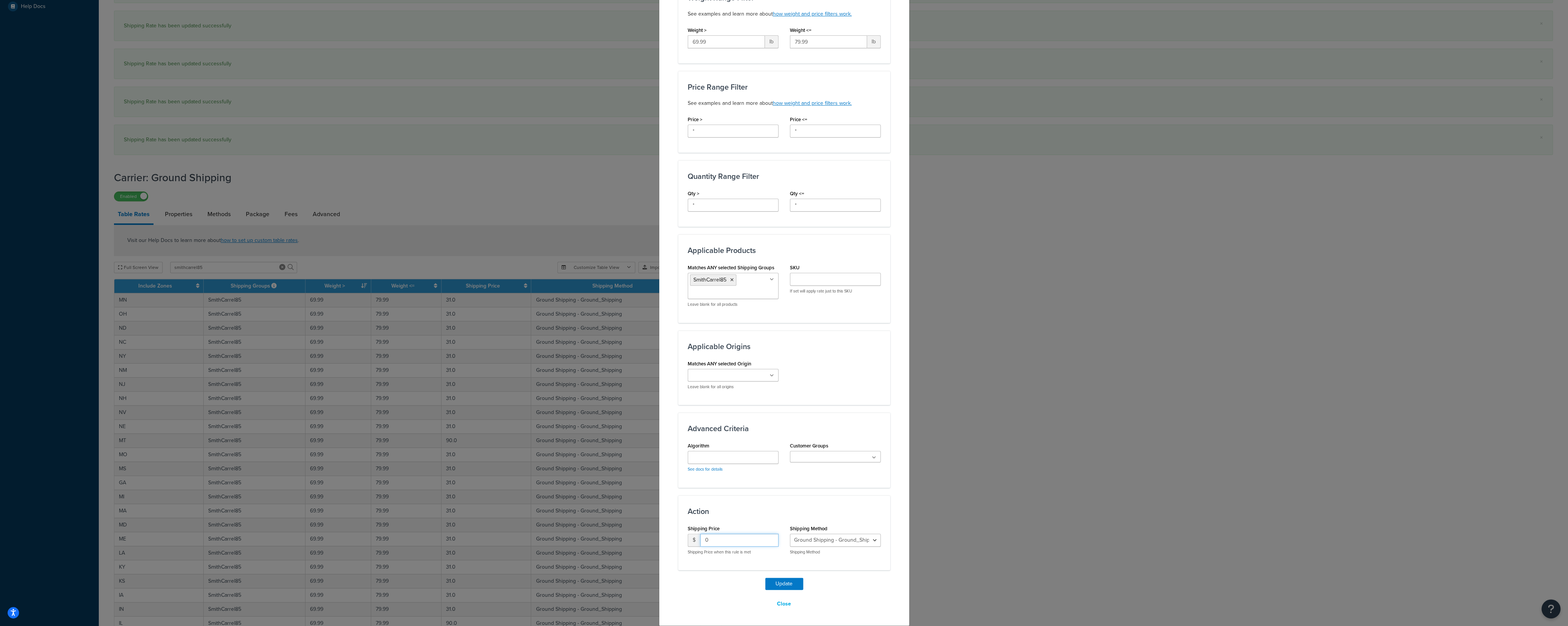
click at [726, 436] on input "0" at bounding box center [739, 540] width 79 height 13
type input "90"
click at [765, 436] on button "Update" at bounding box center [784, 583] width 38 height 12
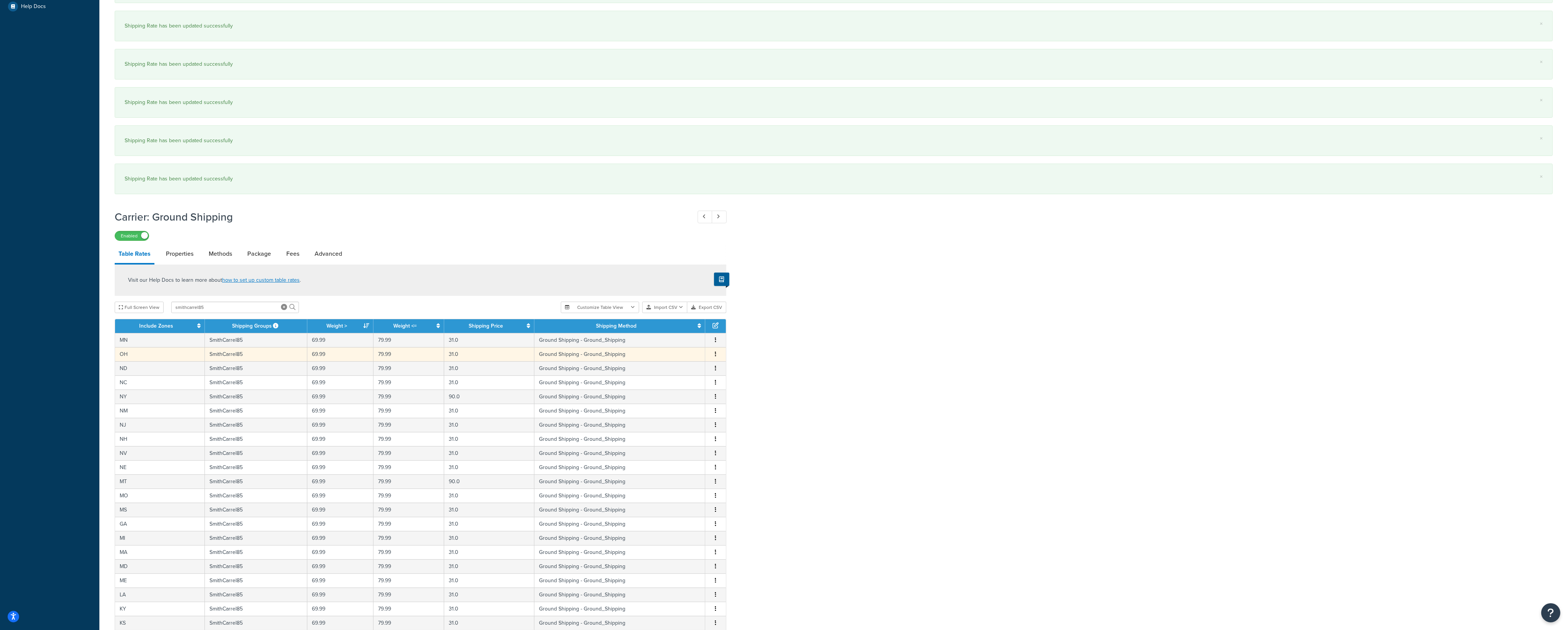
click at [716, 358] on button "button" at bounding box center [715, 354] width 6 height 9
click at [684, 347] on div "Edit" at bounding box center [677, 342] width 55 height 16
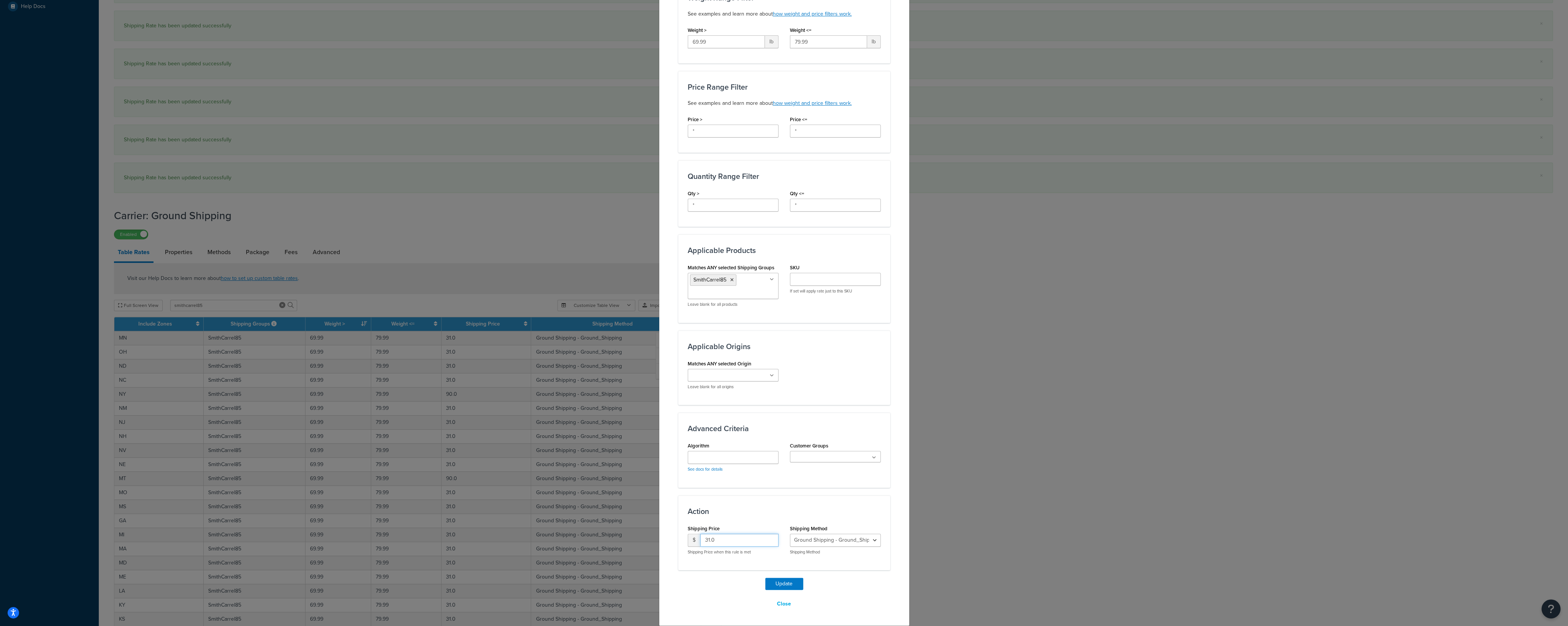
drag, startPoint x: 695, startPoint y: 542, endPoint x: 688, endPoint y: 542, distance: 7.0
click at [700, 436] on input "31.0" at bounding box center [739, 540] width 79 height 13
type input "90"
click at [771, 436] on button "Update" at bounding box center [784, 583] width 38 height 12
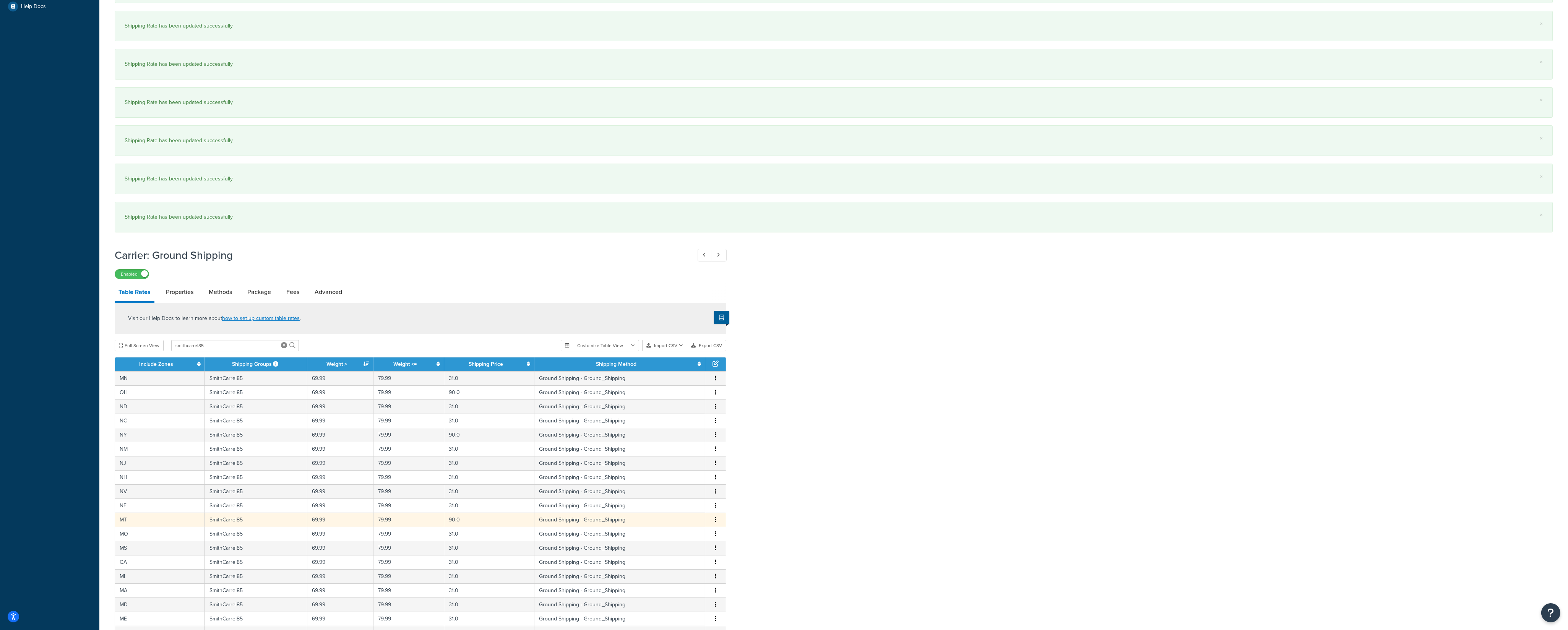
click at [717, 439] on button "button" at bounding box center [715, 520] width 6 height 9
click at [715, 439] on icon "button" at bounding box center [715, 505] width 1 height 6
click at [688, 439] on div "Edit" at bounding box center [677, 495] width 55 height 16
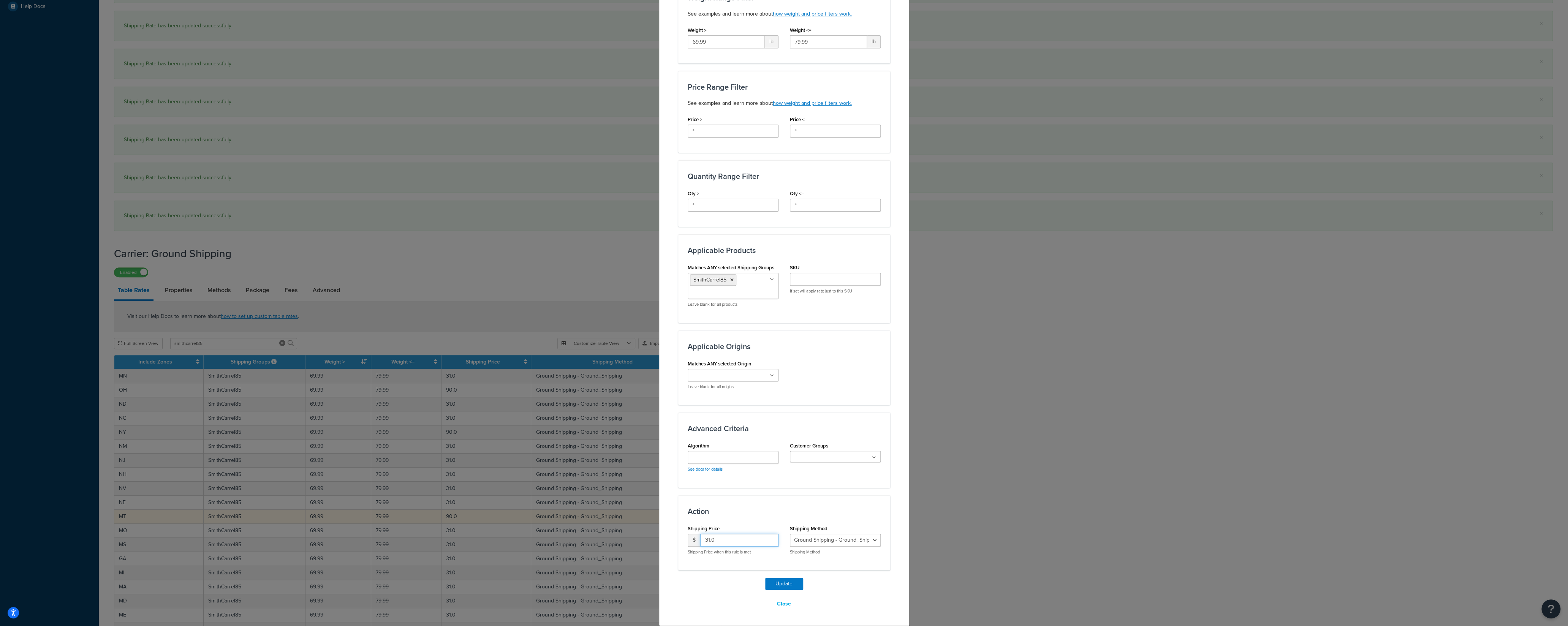
drag, startPoint x: 713, startPoint y: 541, endPoint x: 695, endPoint y: 541, distance: 18.0
click at [700, 436] on input "31.0" at bounding box center [739, 540] width 79 height 13
type input "90"
click at [774, 436] on button "Update" at bounding box center [784, 583] width 38 height 12
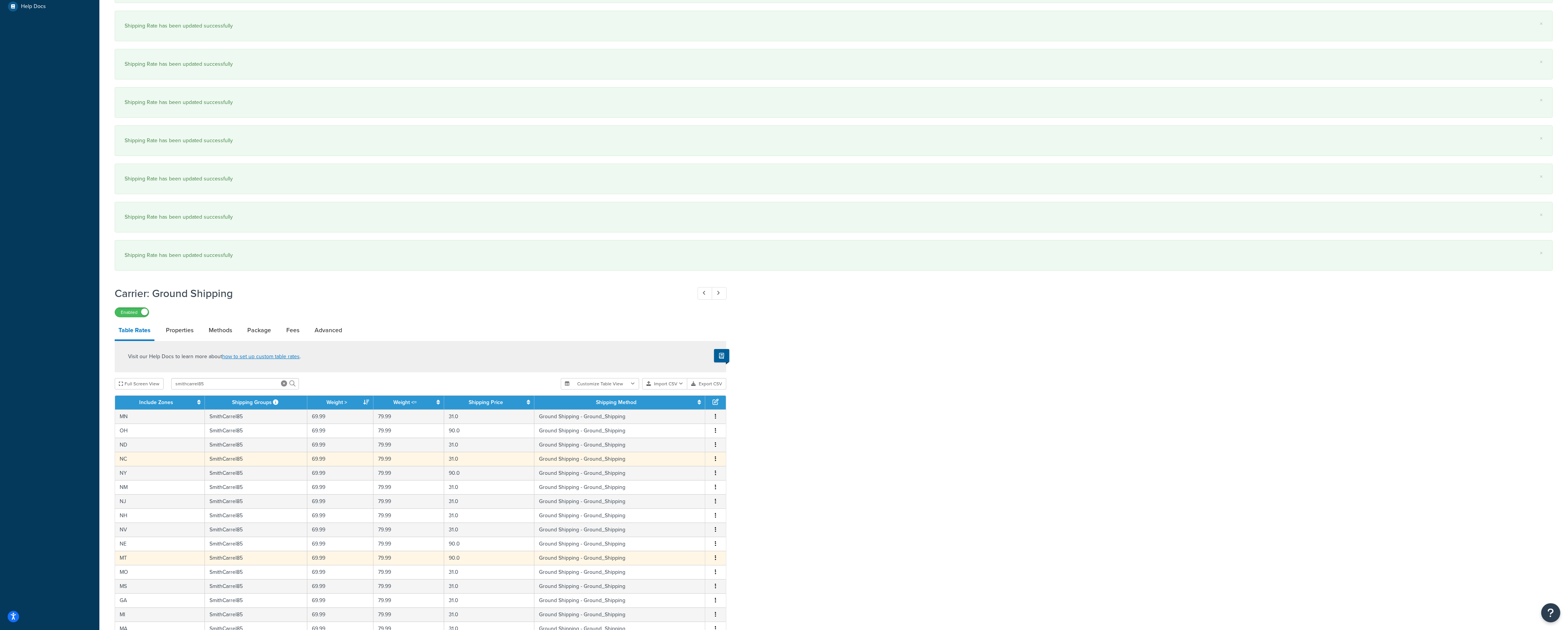
click at [715, 439] on icon "button" at bounding box center [715, 459] width 1 height 6
click at [680, 439] on div "Edit" at bounding box center [677, 448] width 55 height 16
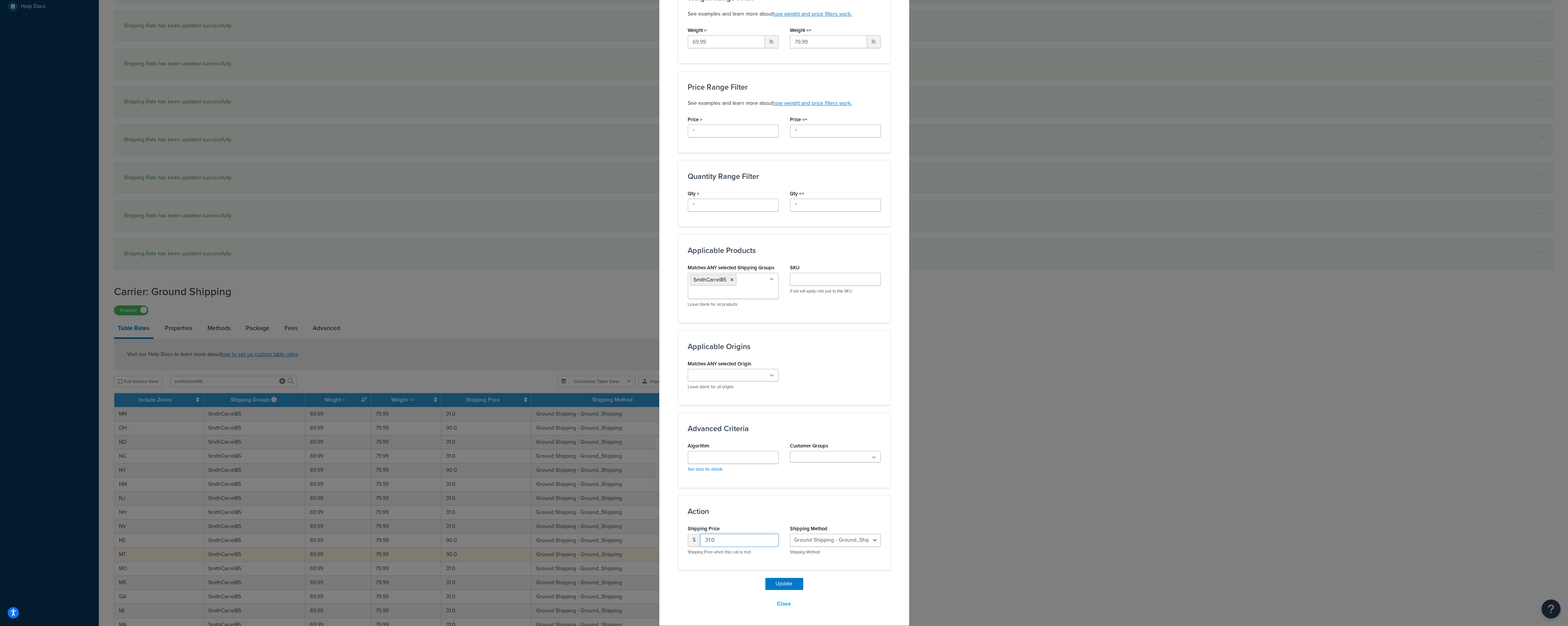
drag, startPoint x: 712, startPoint y: 538, endPoint x: 684, endPoint y: 543, distance: 28.4
click at [700, 436] on input "31.0" at bounding box center [739, 540] width 79 height 13
drag, startPoint x: 720, startPoint y: 538, endPoint x: 686, endPoint y: 538, distance: 34.0
click at [700, 436] on input "9" at bounding box center [739, 540] width 79 height 13
type input "90"
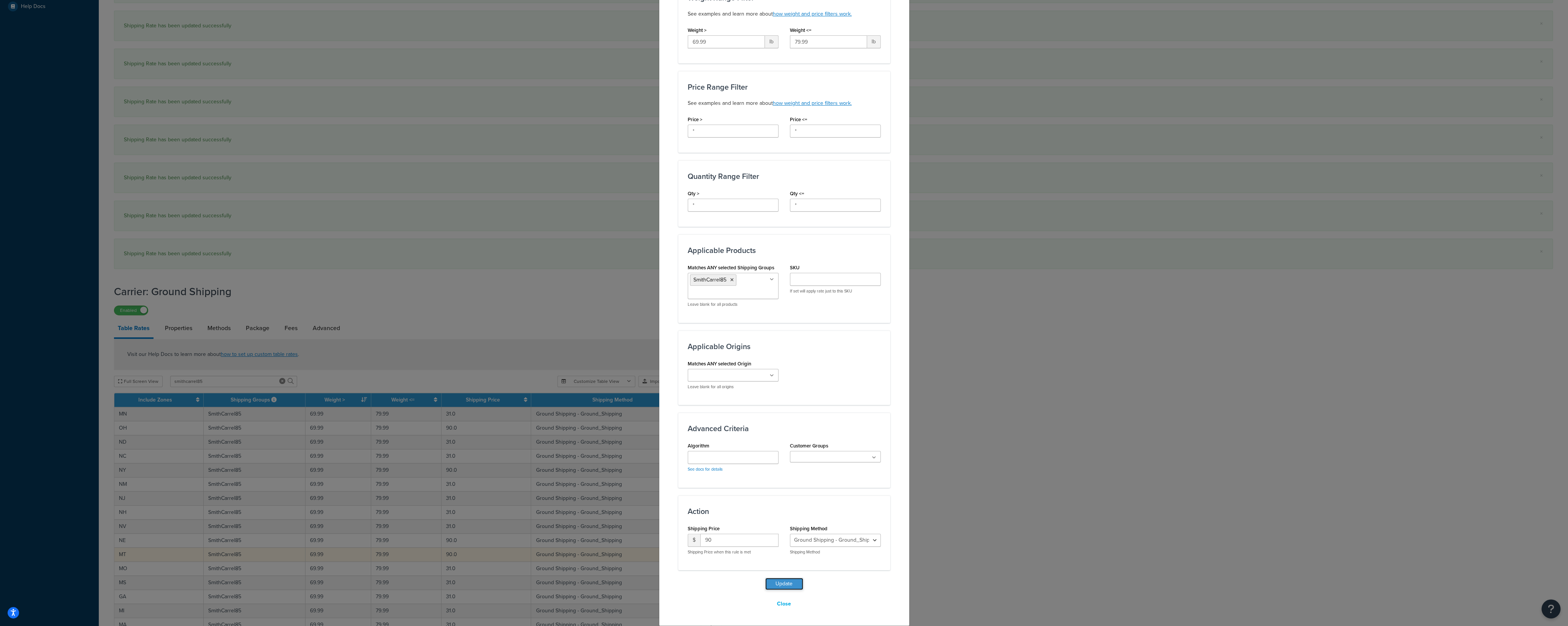
click at [766, 436] on button "Update" at bounding box center [784, 583] width 38 height 12
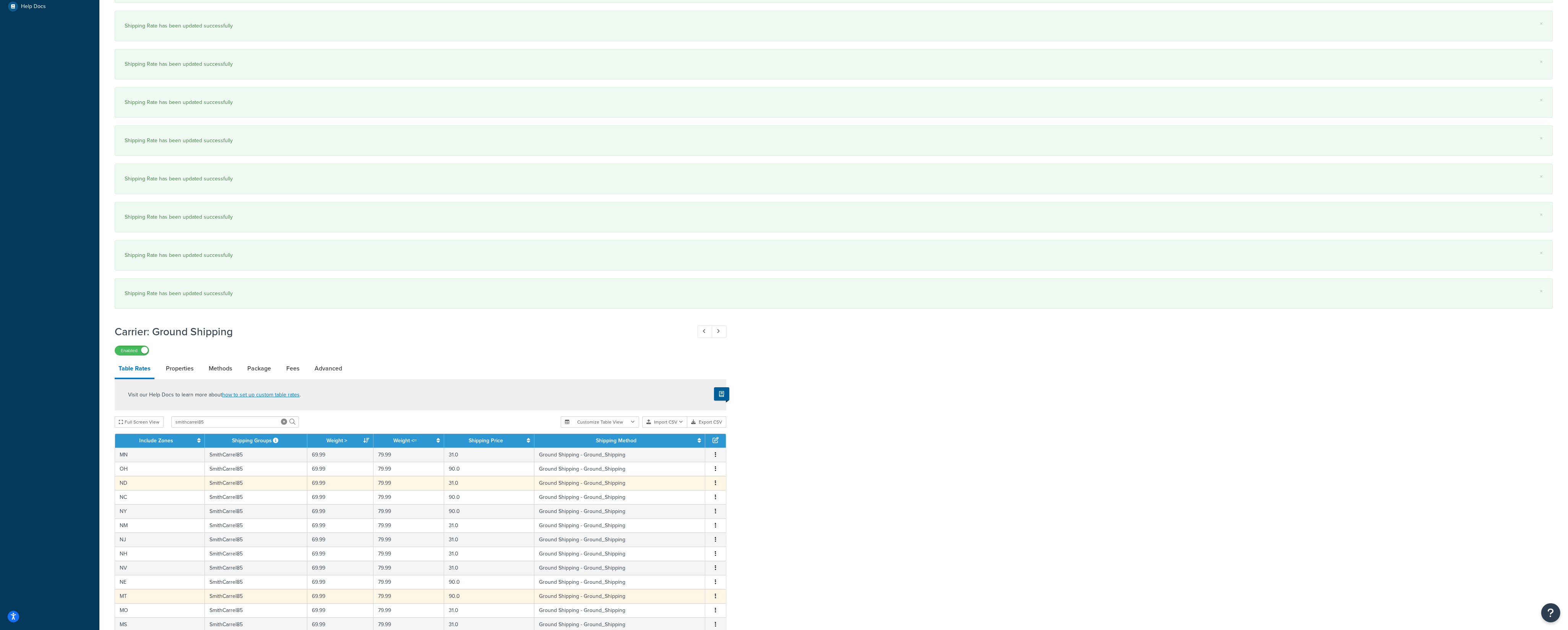
click at [715, 439] on icon "button" at bounding box center [715, 482] width 1 height 6
click at [692, 439] on div "Edit" at bounding box center [677, 472] width 55 height 16
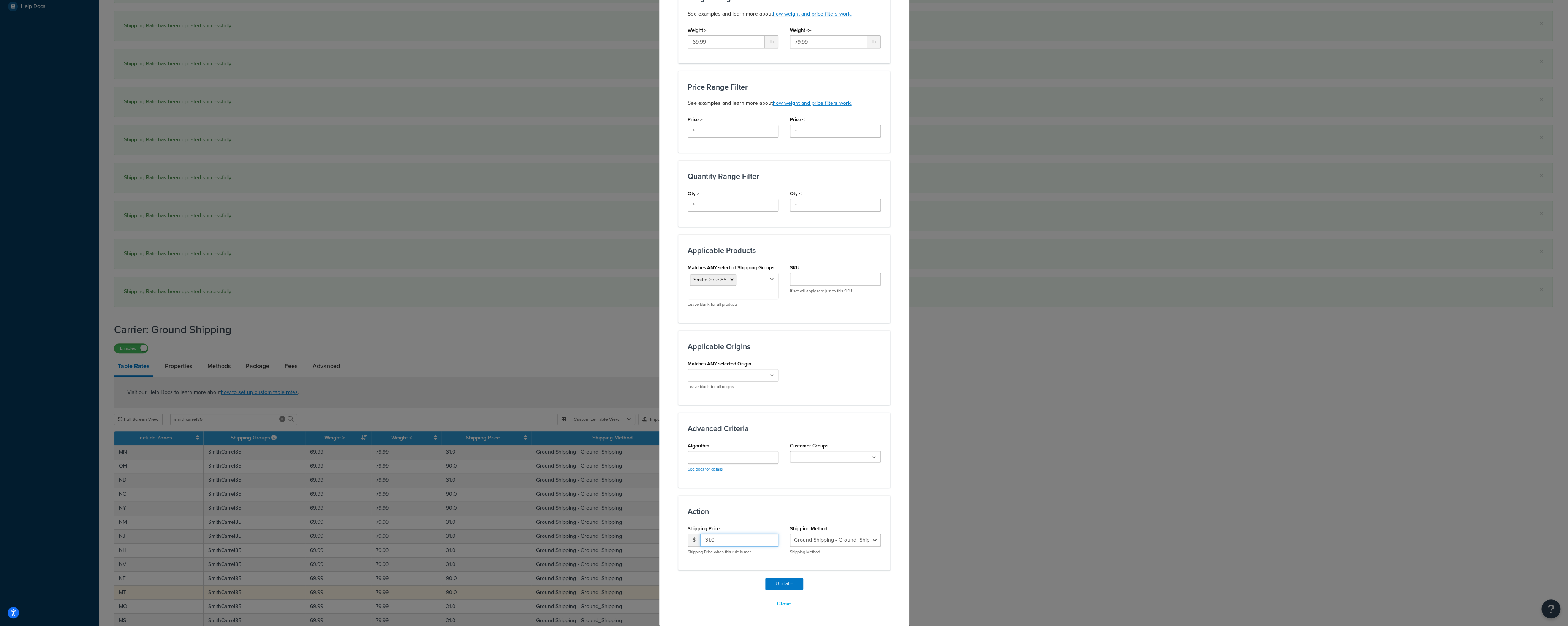
drag, startPoint x: 710, startPoint y: 539, endPoint x: 696, endPoint y: 538, distance: 14.0
click at [700, 436] on input "31.0" at bounding box center [739, 540] width 79 height 13
type input "90"
click at [769, 436] on button "Update" at bounding box center [784, 583] width 38 height 12
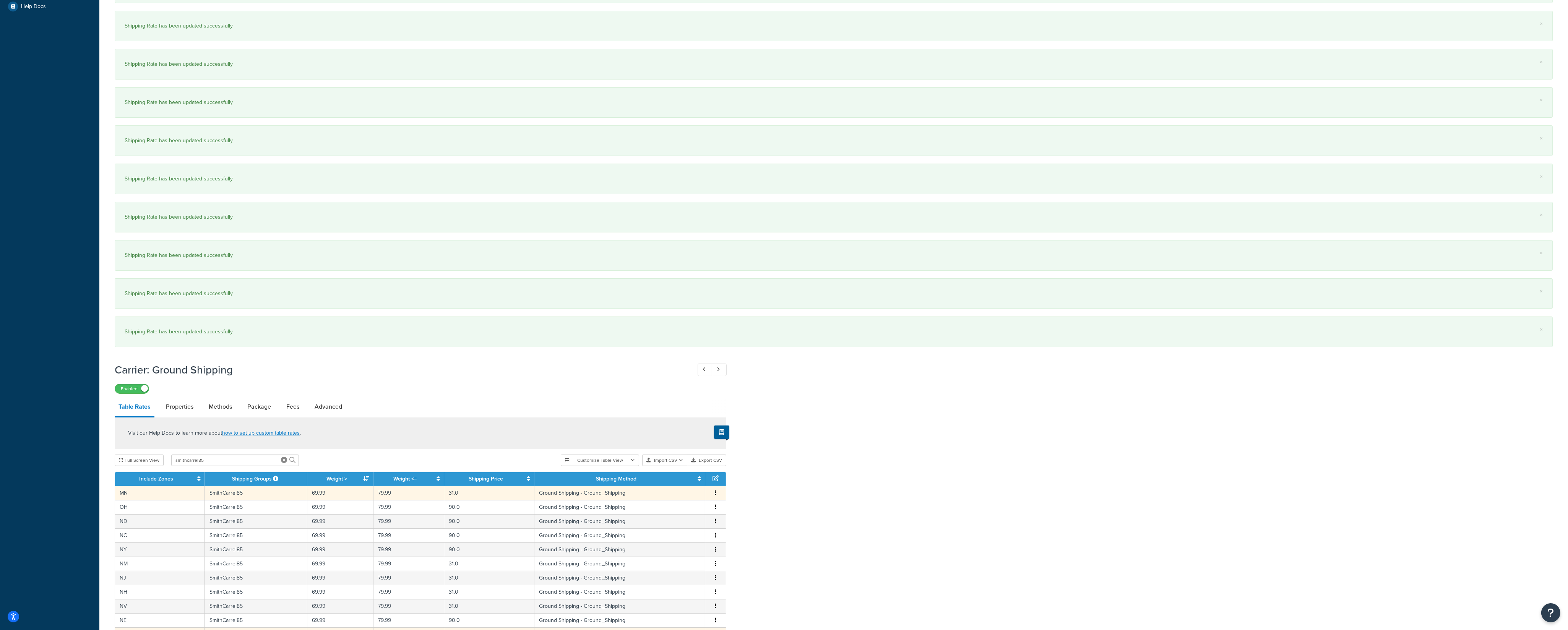
click at [715, 439] on button "button" at bounding box center [715, 493] width 6 height 9
click at [692, 439] on div "Edit" at bounding box center [677, 482] width 55 height 16
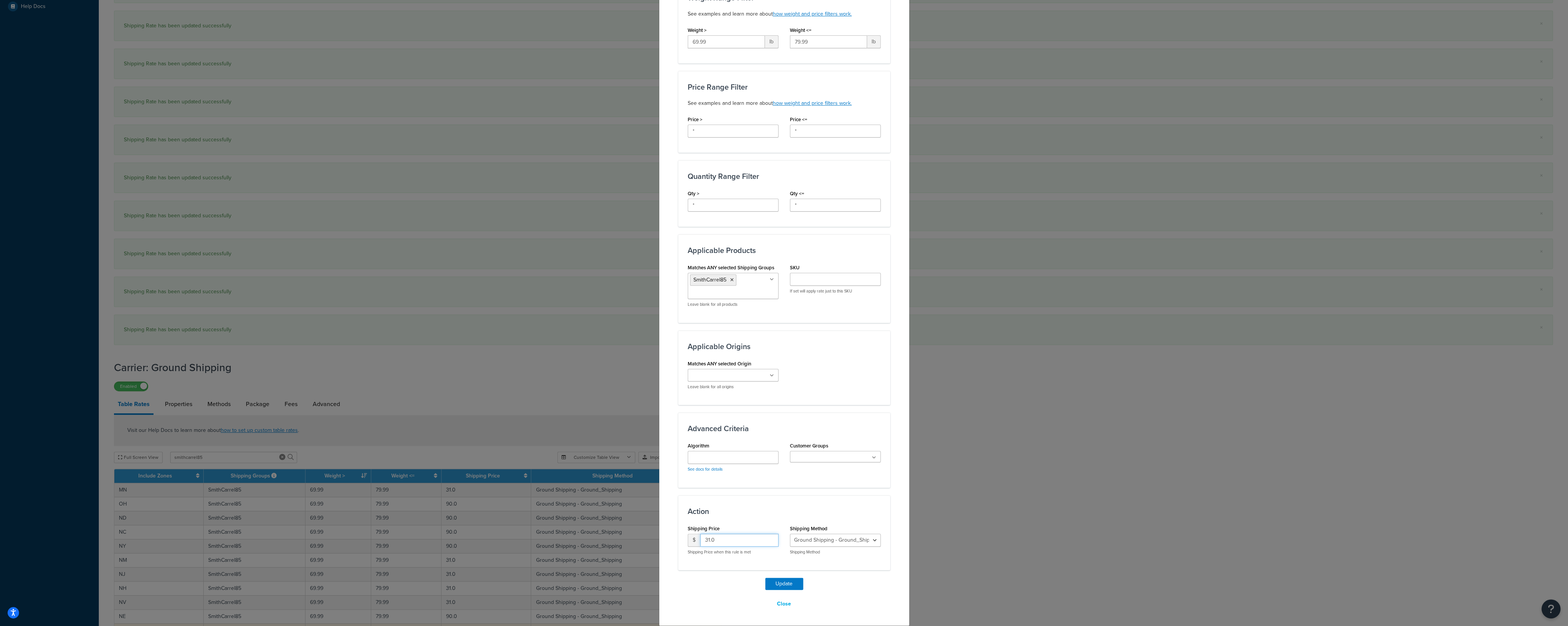
drag, startPoint x: 707, startPoint y: 535, endPoint x: 687, endPoint y: 538, distance: 20.2
click at [700, 436] on input "31.0" at bounding box center [739, 540] width 79 height 13
type input "90"
click at [771, 436] on button "Update" at bounding box center [784, 583] width 38 height 12
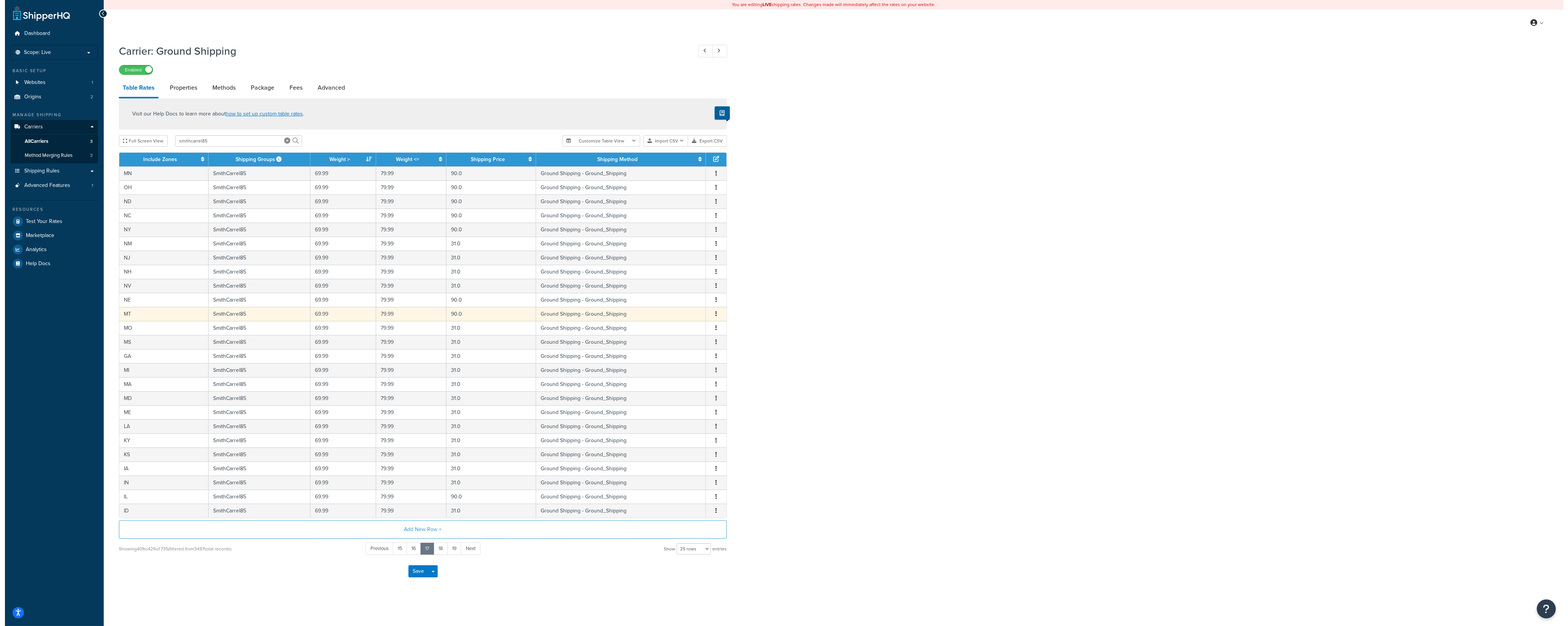
scroll to position [4, 0]
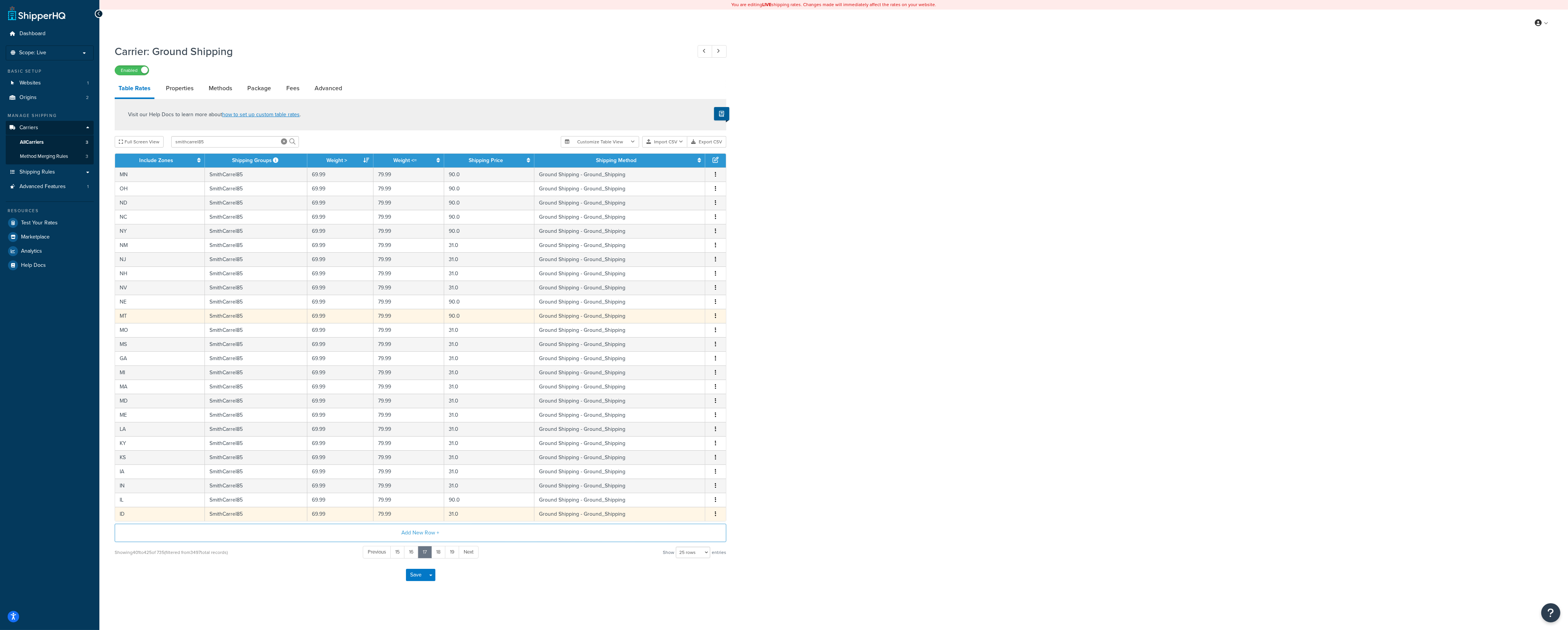
click at [715, 439] on icon "button" at bounding box center [715, 514] width 1 height 6
click at [673, 439] on div "Edit" at bounding box center [677, 499] width 55 height 16
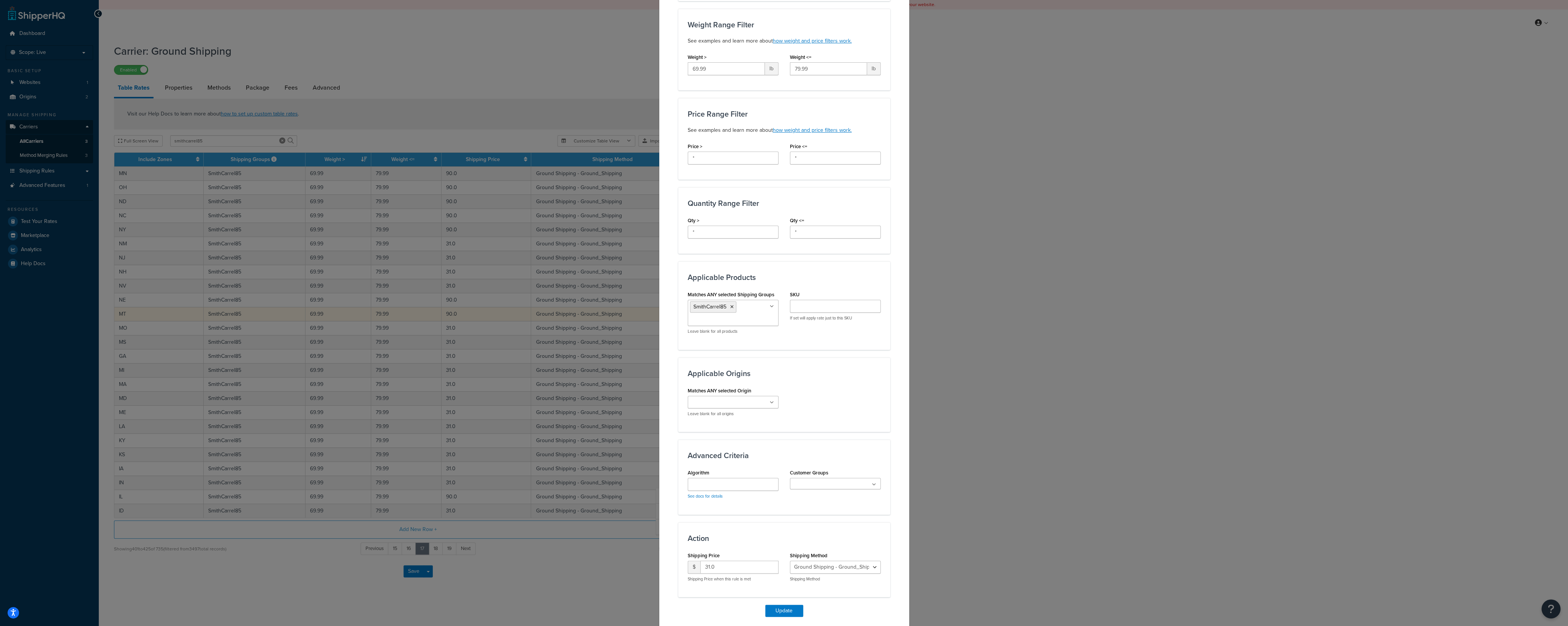
scroll to position [187, 0]
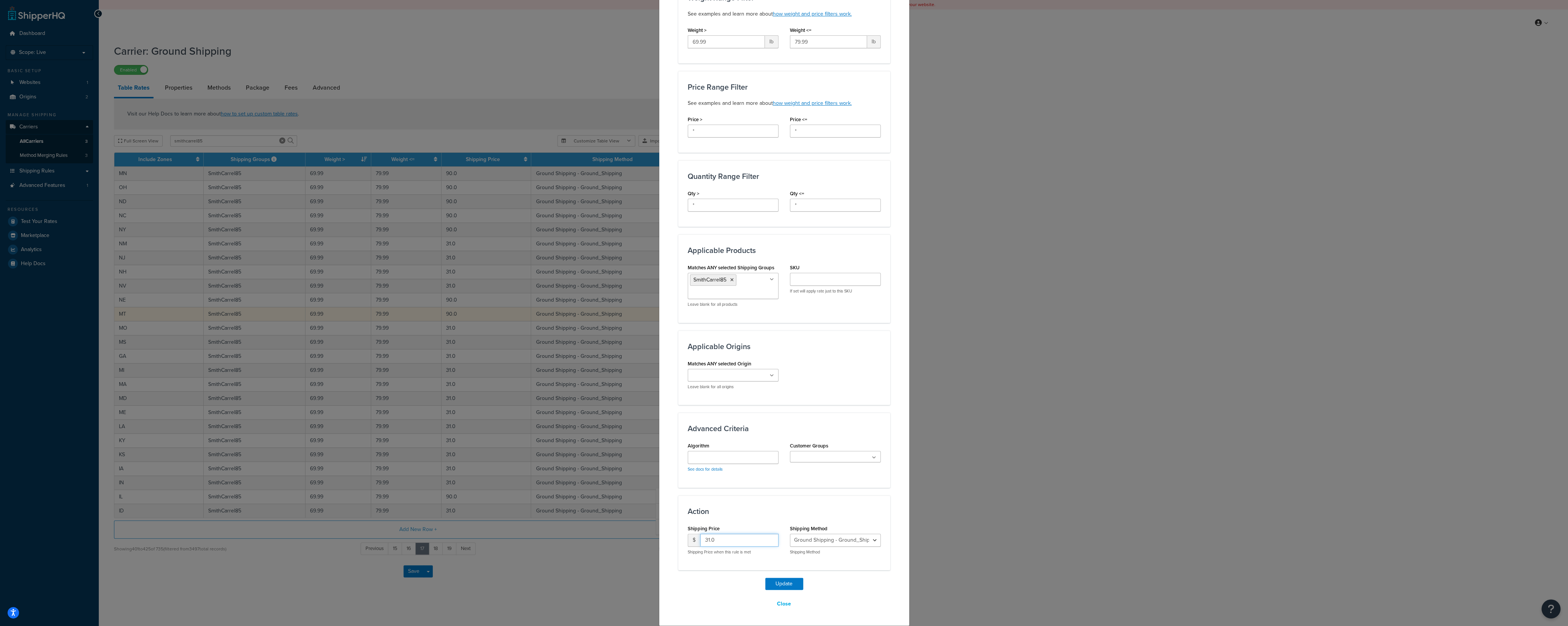
drag, startPoint x: 721, startPoint y: 538, endPoint x: 654, endPoint y: 538, distance: 67.0
click at [700, 436] on input "31.0" at bounding box center [739, 540] width 79 height 13
type input "90"
click at [774, 436] on button "Update" at bounding box center [784, 583] width 38 height 12
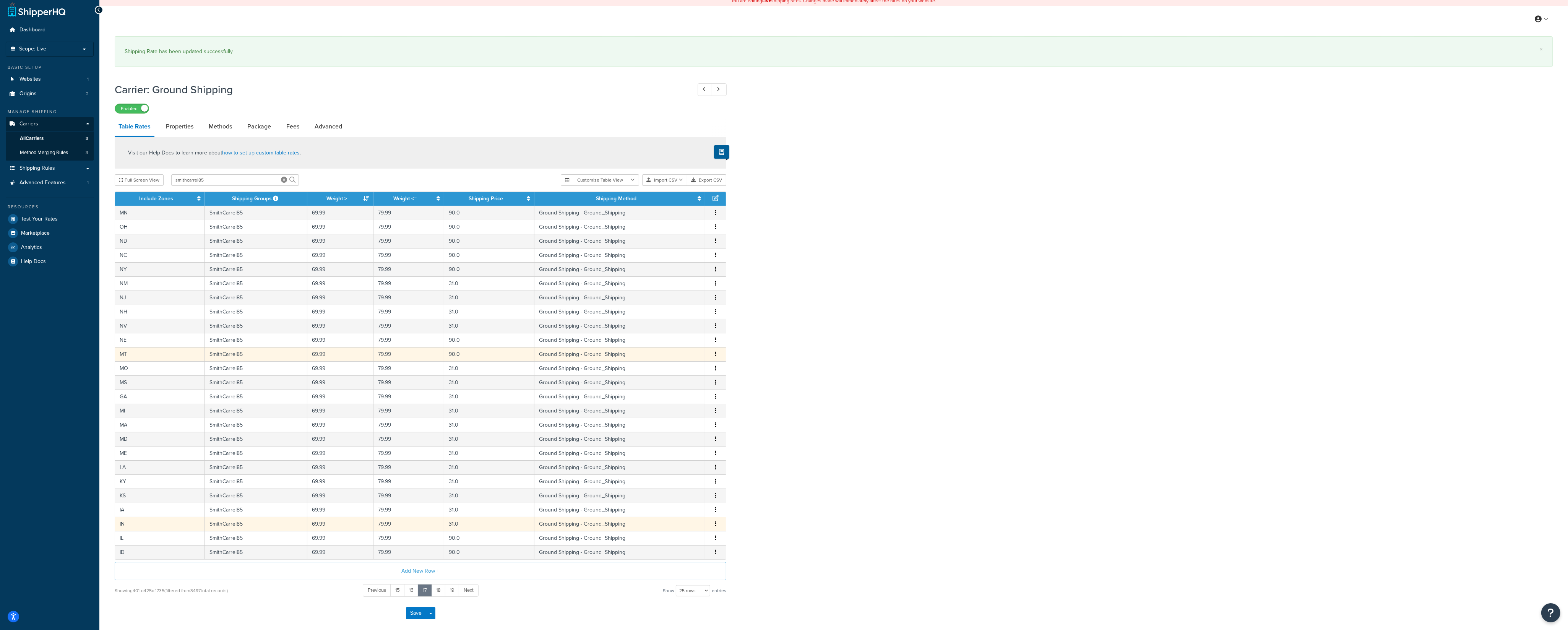
click at [717, 439] on button "button" at bounding box center [715, 524] width 6 height 9
click at [672, 439] on div "Edit" at bounding box center [677, 513] width 55 height 16
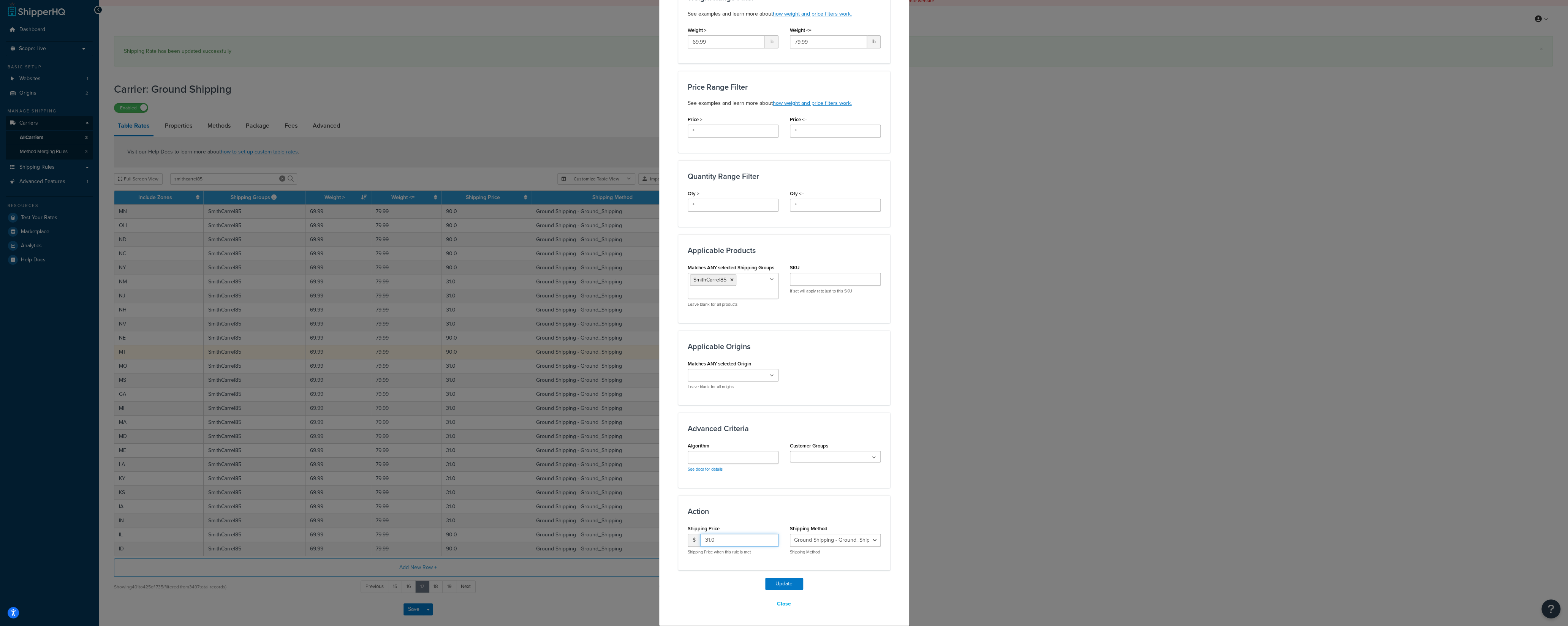
drag, startPoint x: 724, startPoint y: 541, endPoint x: 682, endPoint y: 543, distance: 42.0
click at [700, 436] on input "31.0" at bounding box center [739, 540] width 79 height 13
type input "90"
click at [775, 436] on button "Update" at bounding box center [784, 583] width 38 height 12
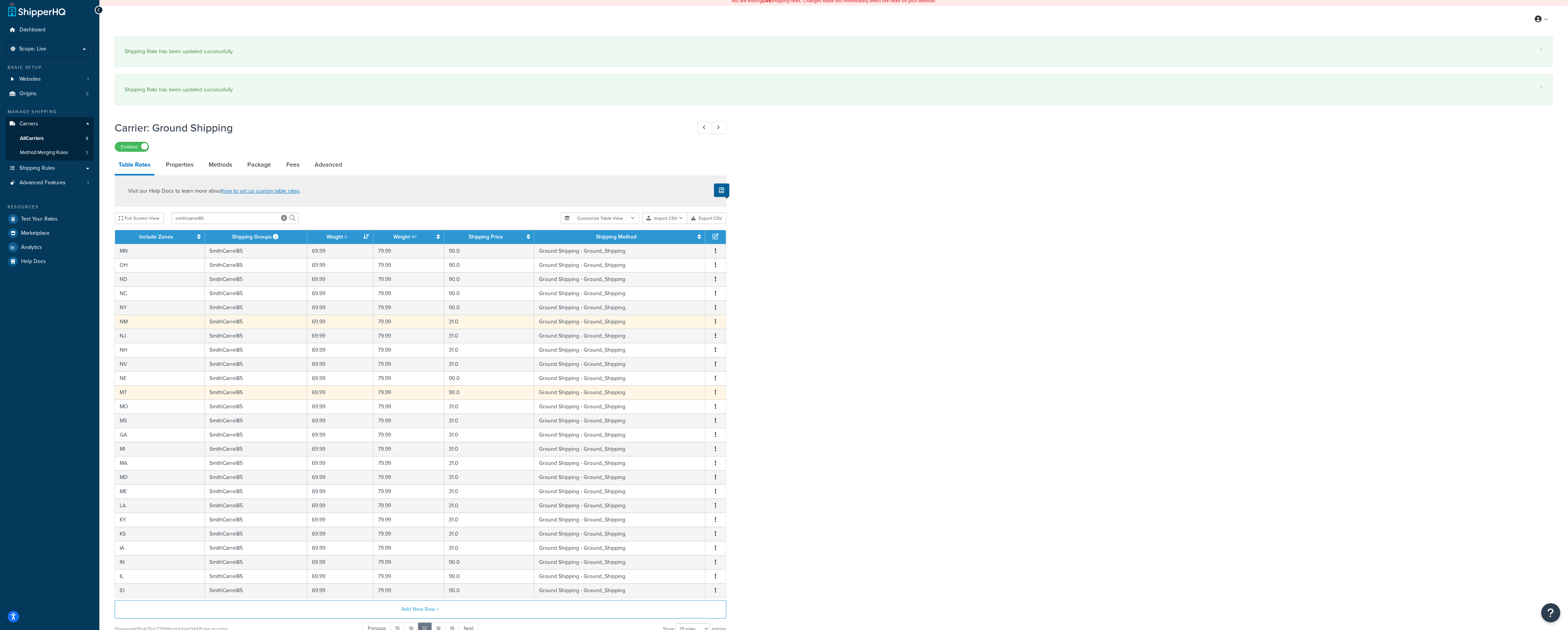
click at [715, 324] on icon "button" at bounding box center [715, 321] width 1 height 6
click at [685, 312] on div "Edit" at bounding box center [677, 308] width 55 height 16
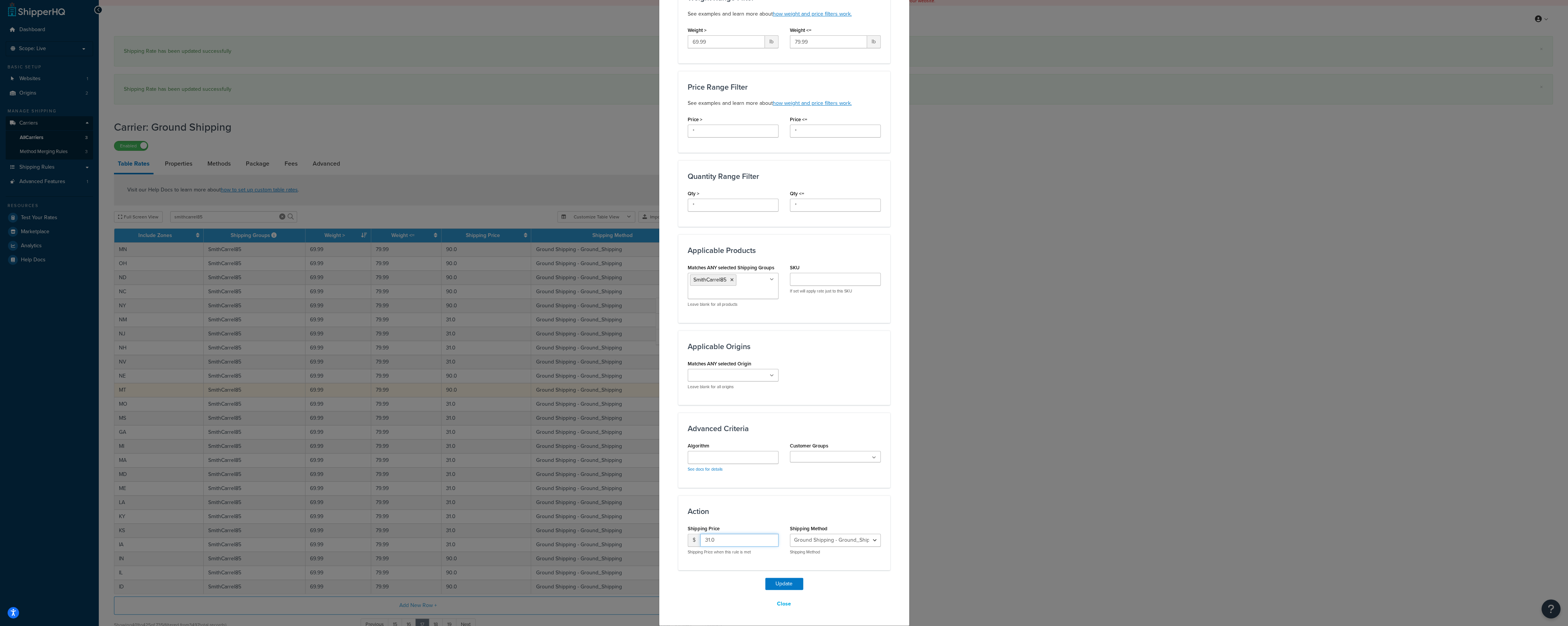
drag, startPoint x: 713, startPoint y: 540, endPoint x: 681, endPoint y: 544, distance: 32.2
click at [700, 436] on input "31.0" at bounding box center [739, 540] width 79 height 13
type input "90"
click at [768, 436] on button "Update" at bounding box center [784, 583] width 38 height 12
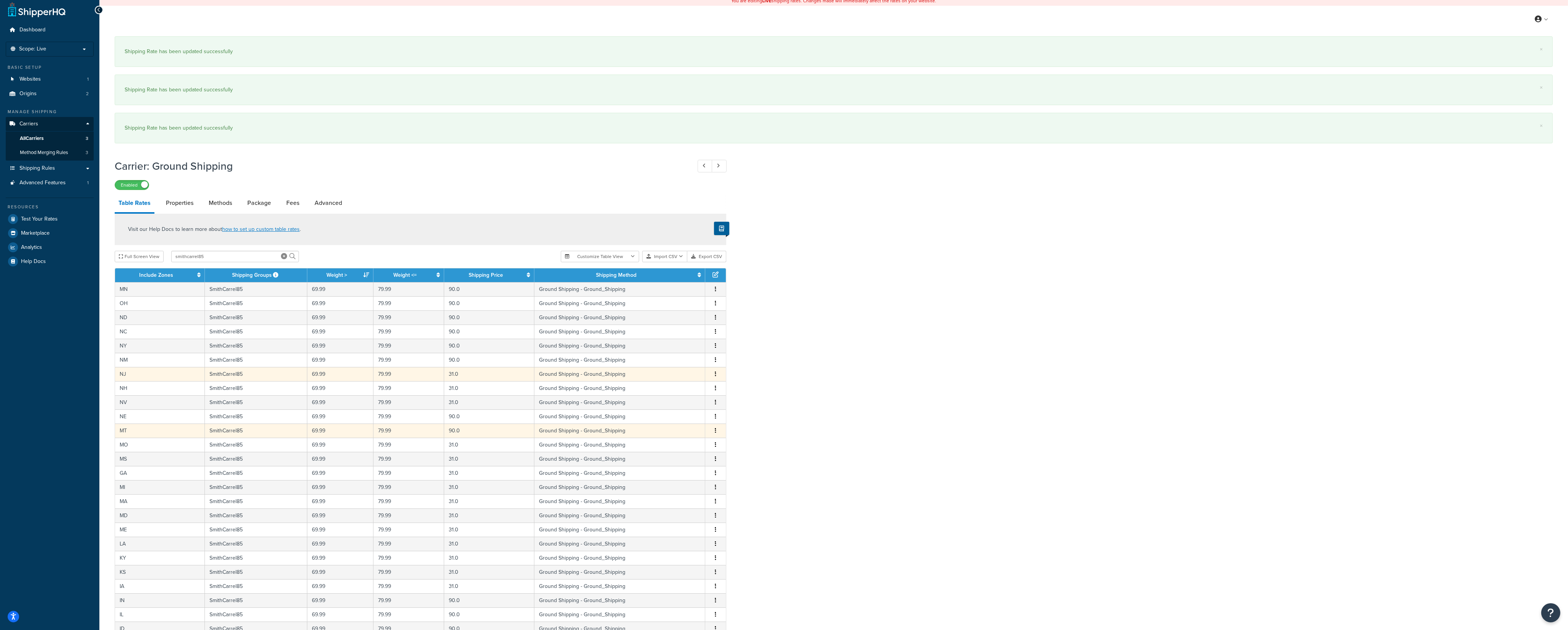
click at [715, 378] on button "button" at bounding box center [715, 374] width 6 height 9
click at [683, 362] on div "Edit" at bounding box center [677, 361] width 55 height 16
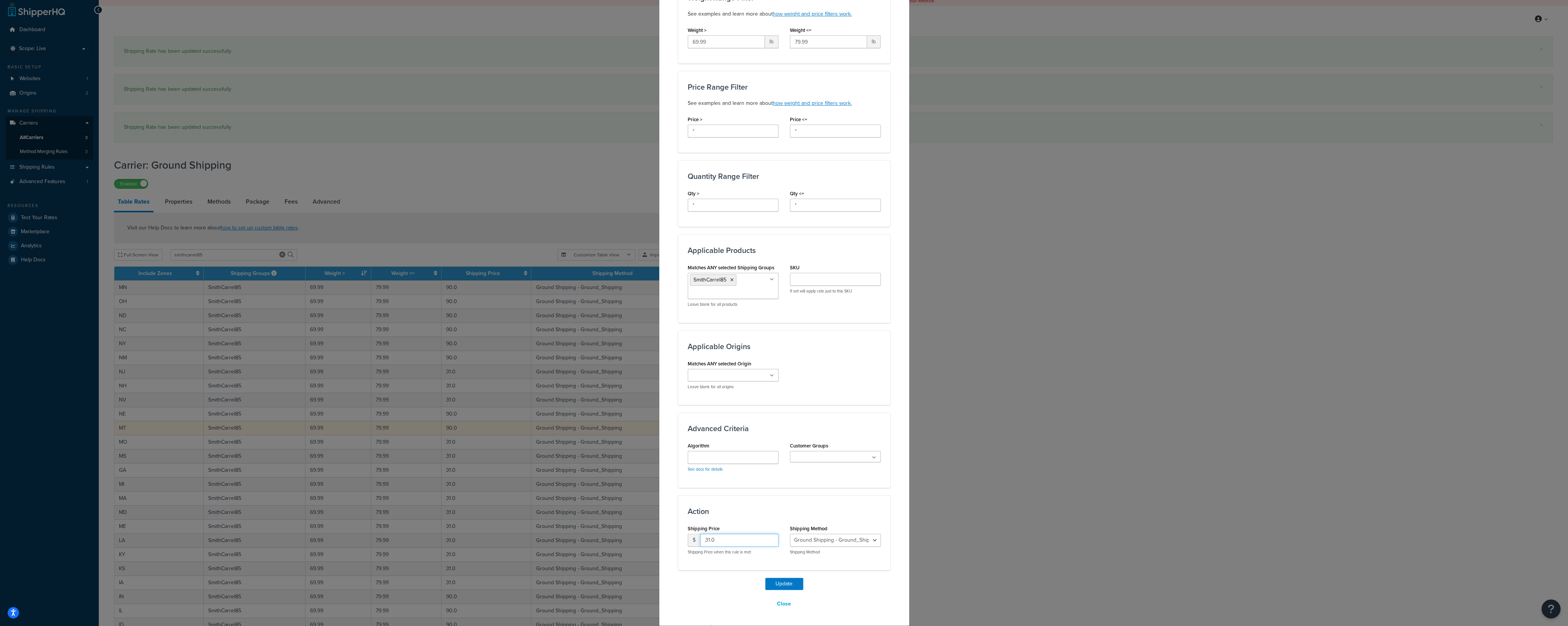
drag, startPoint x: 709, startPoint y: 540, endPoint x: 684, endPoint y: 539, distance: 25.0
click at [700, 436] on input "31.0" at bounding box center [739, 540] width 79 height 13
type input "90"
click at [772, 436] on button "Update" at bounding box center [784, 583] width 38 height 12
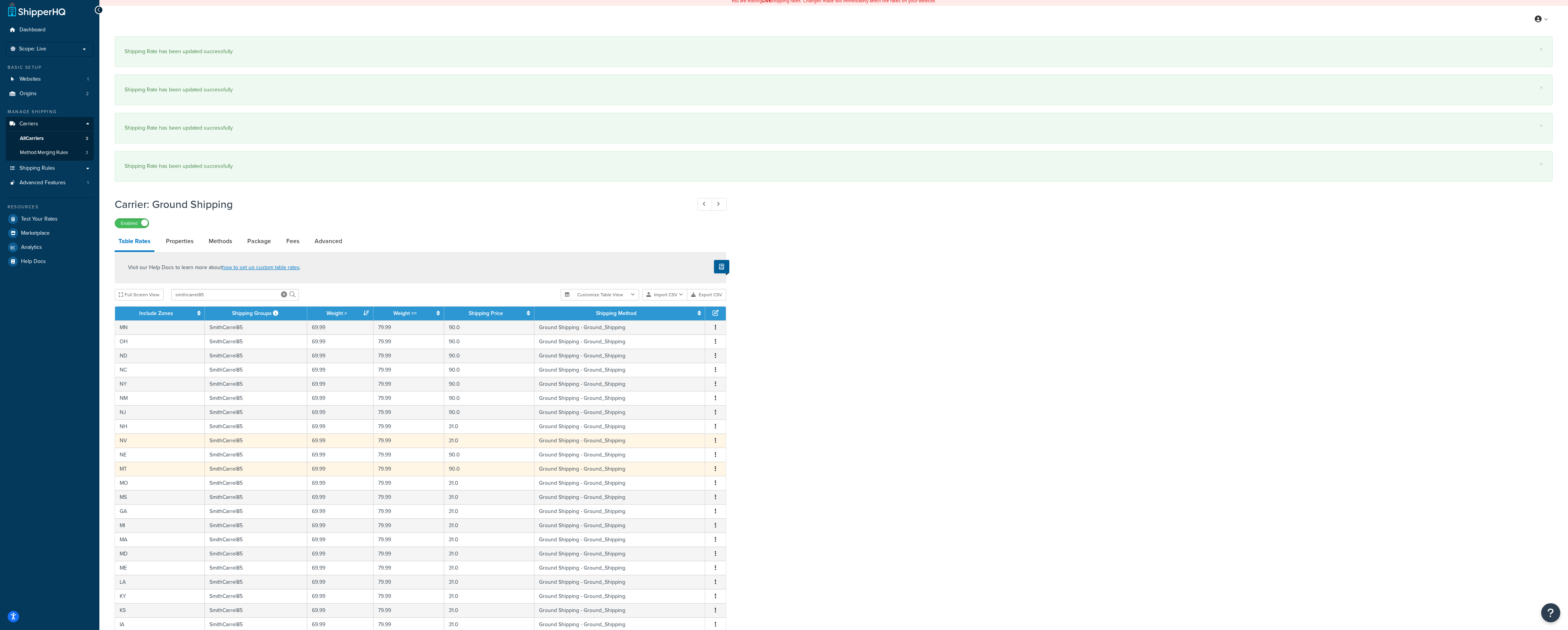
click at [715, 439] on button "button" at bounding box center [715, 441] width 6 height 9
click at [689, 430] on div "Edit" at bounding box center [677, 428] width 55 height 16
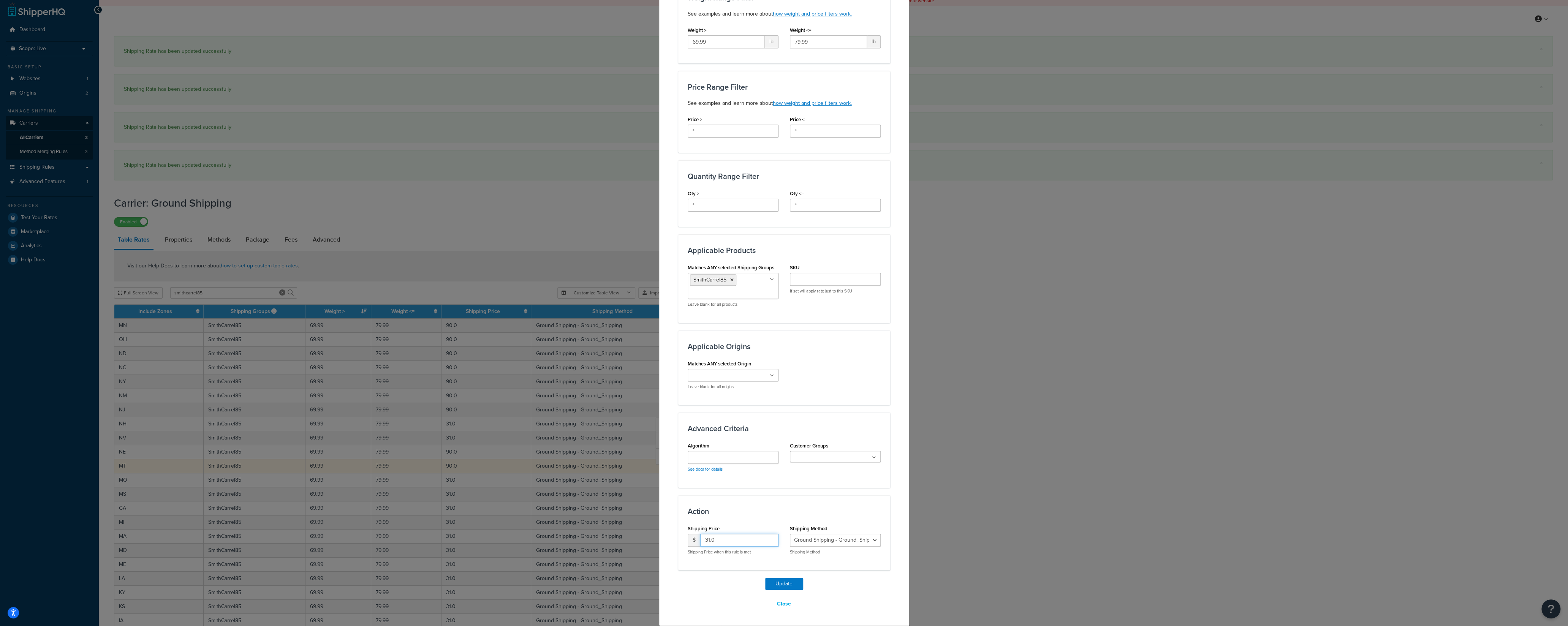
drag, startPoint x: 695, startPoint y: 544, endPoint x: 688, endPoint y: 544, distance: 7.0
click at [700, 436] on input "31.0" at bounding box center [739, 540] width 79 height 13
type input "90"
click at [773, 436] on button "Update" at bounding box center [784, 583] width 38 height 12
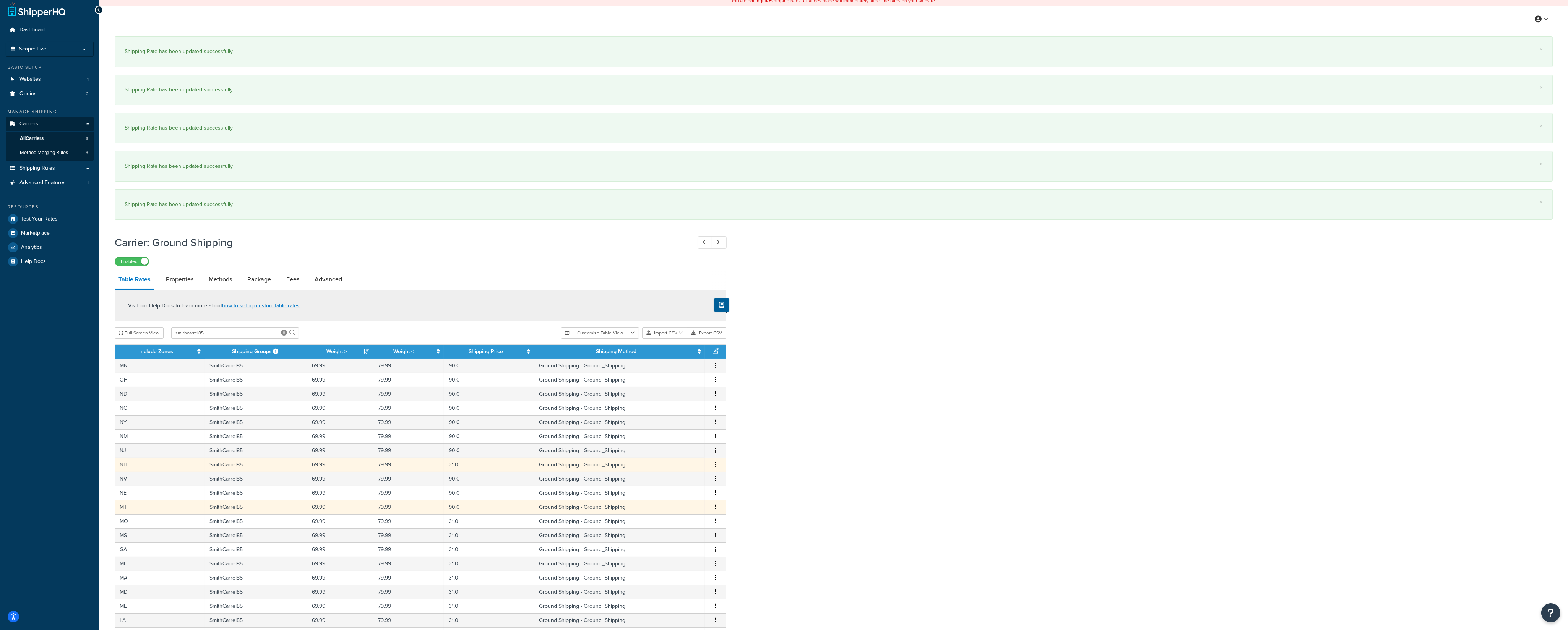
click at [715, 439] on button "button" at bounding box center [715, 465] width 6 height 9
click at [683, 439] on div "Edit" at bounding box center [677, 452] width 55 height 16
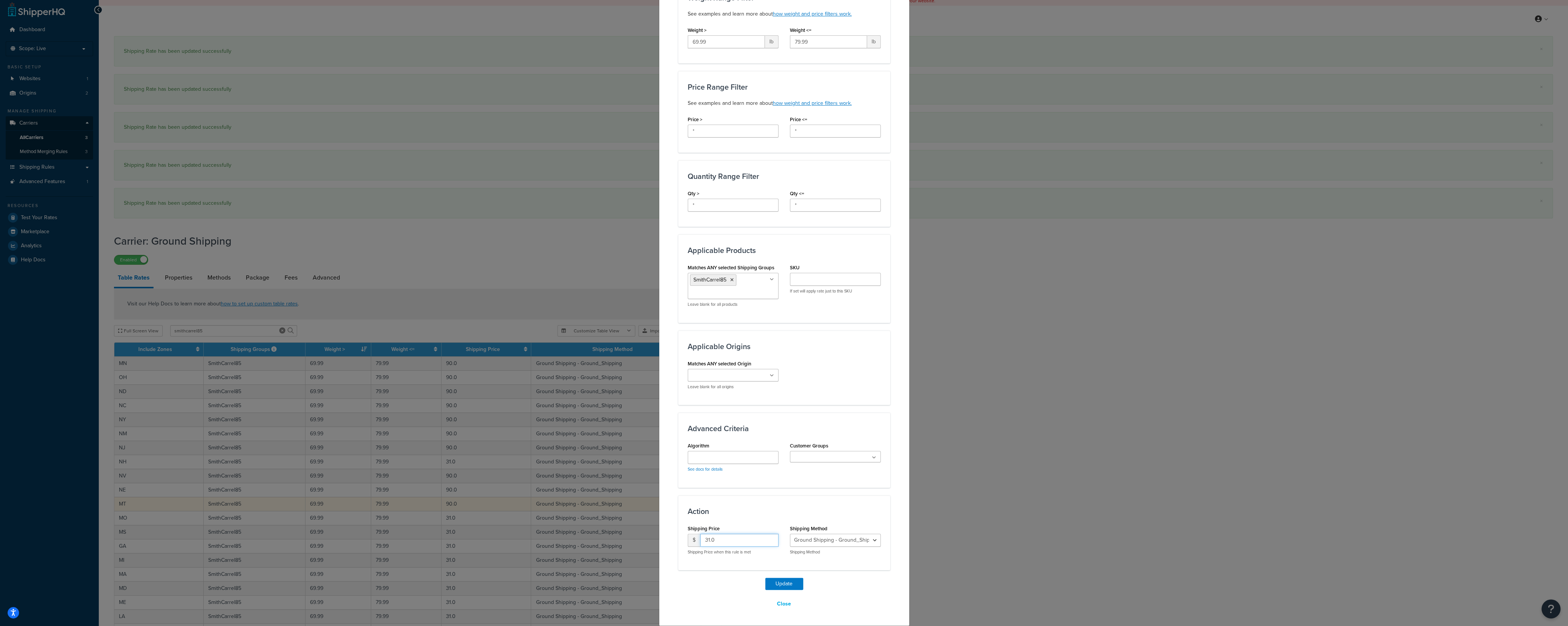
drag, startPoint x: 700, startPoint y: 541, endPoint x: 681, endPoint y: 546, distance: 19.6
click at [700, 436] on input "31.0" at bounding box center [739, 540] width 79 height 13
type input "90"
click at [768, 436] on button "Update" at bounding box center [784, 583] width 38 height 12
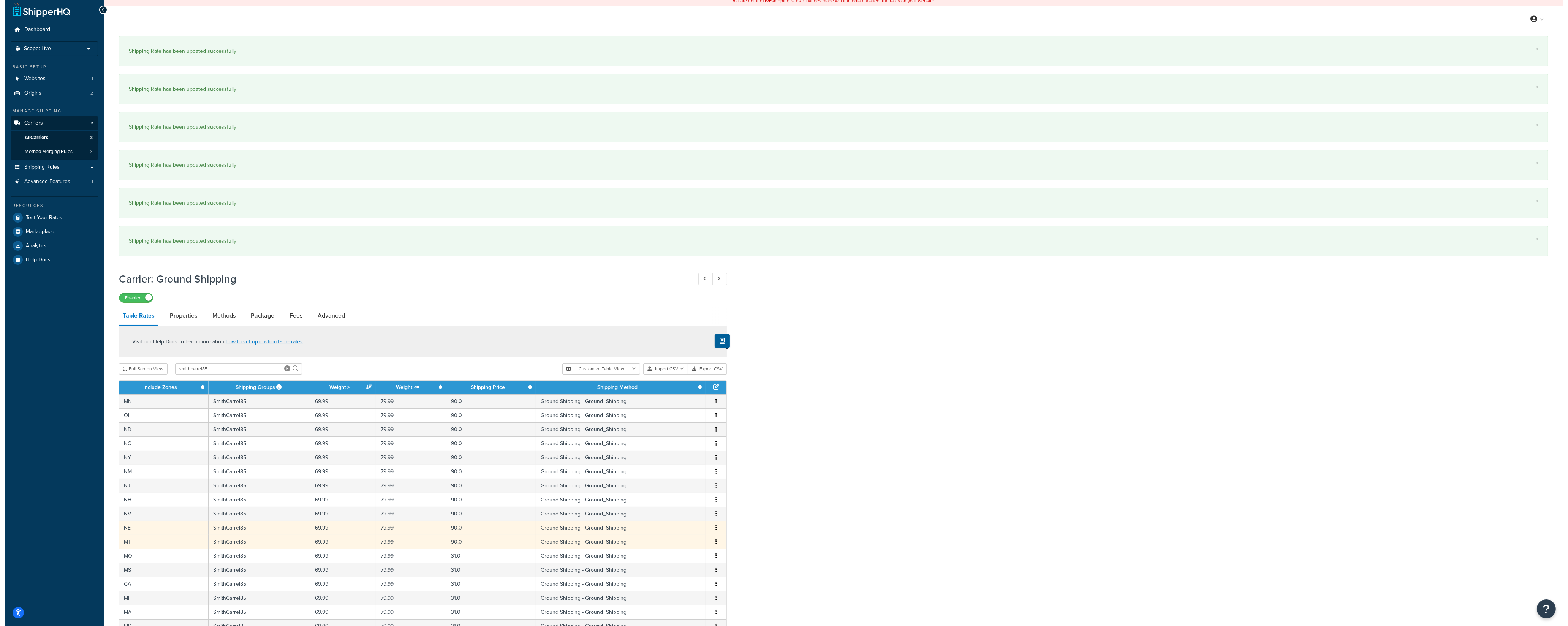
scroll to position [160, 0]
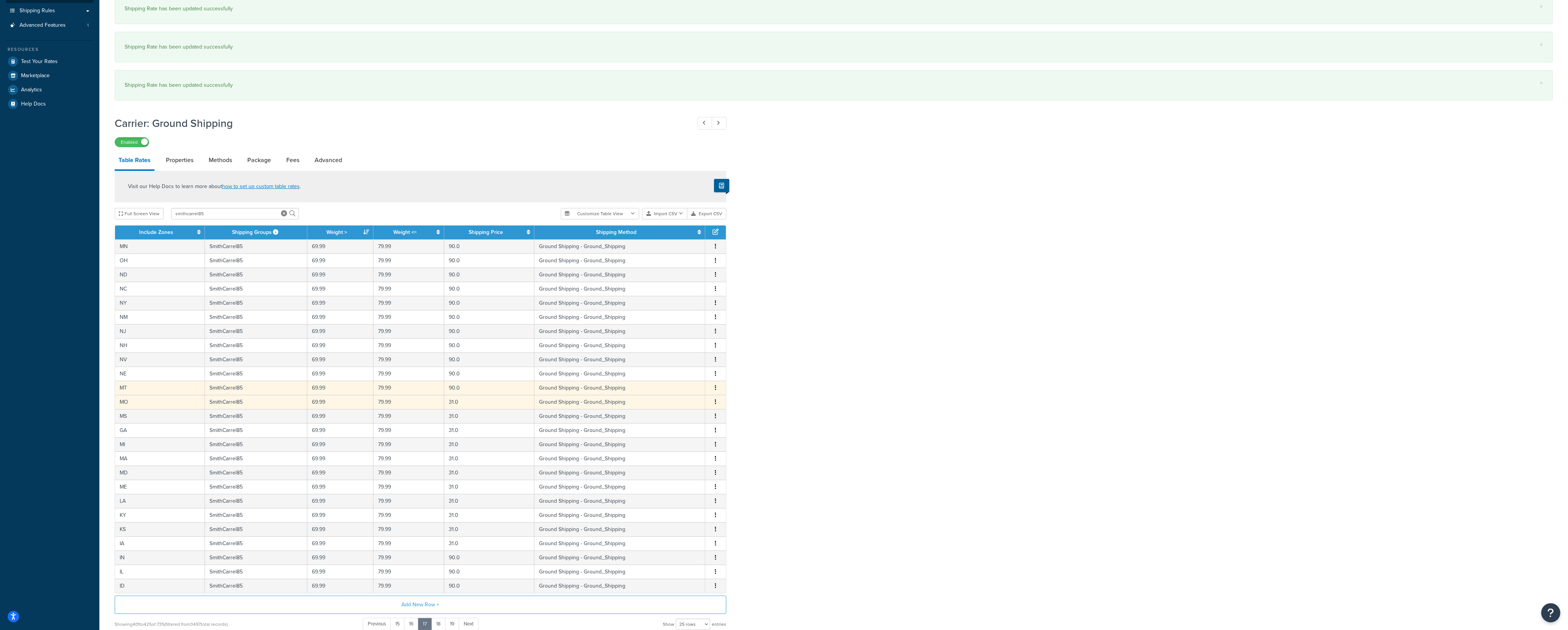
click at [716, 406] on button "button" at bounding box center [715, 402] width 6 height 9
click at [679, 394] on div "Edit" at bounding box center [677, 390] width 55 height 16
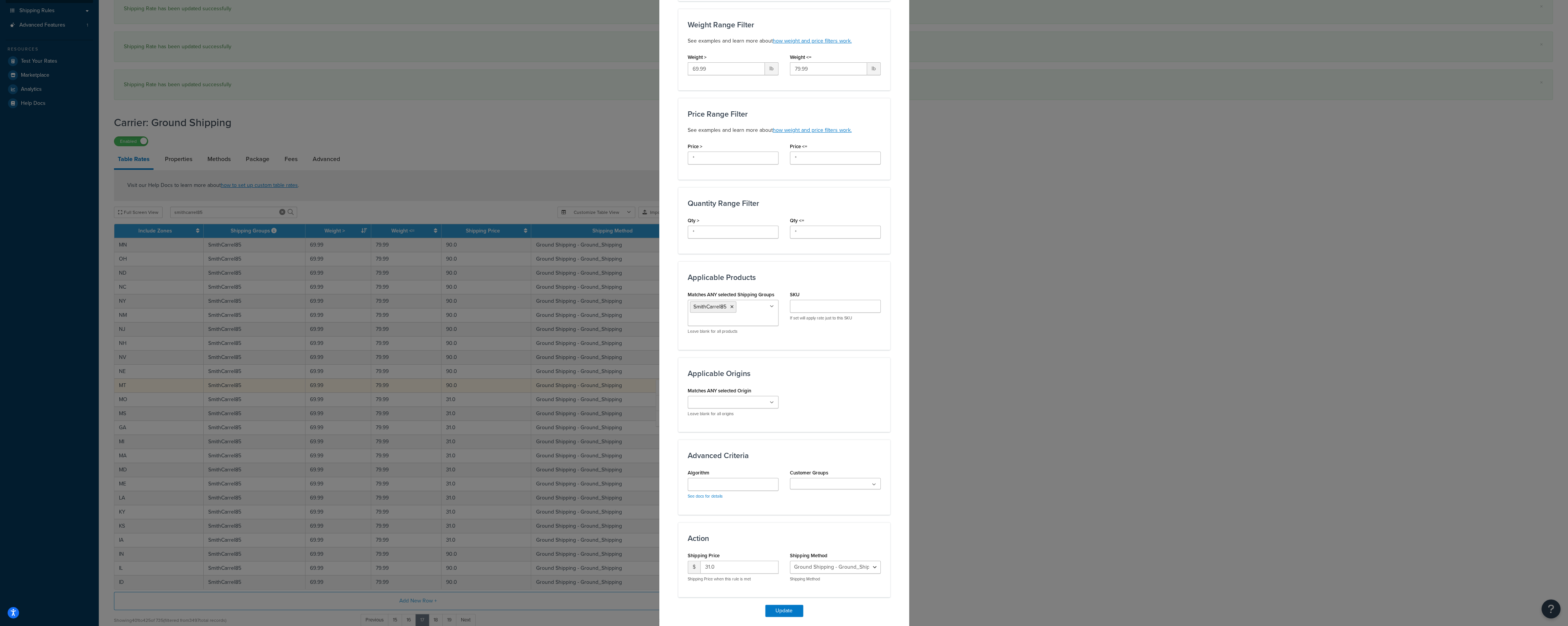
scroll to position [187, 0]
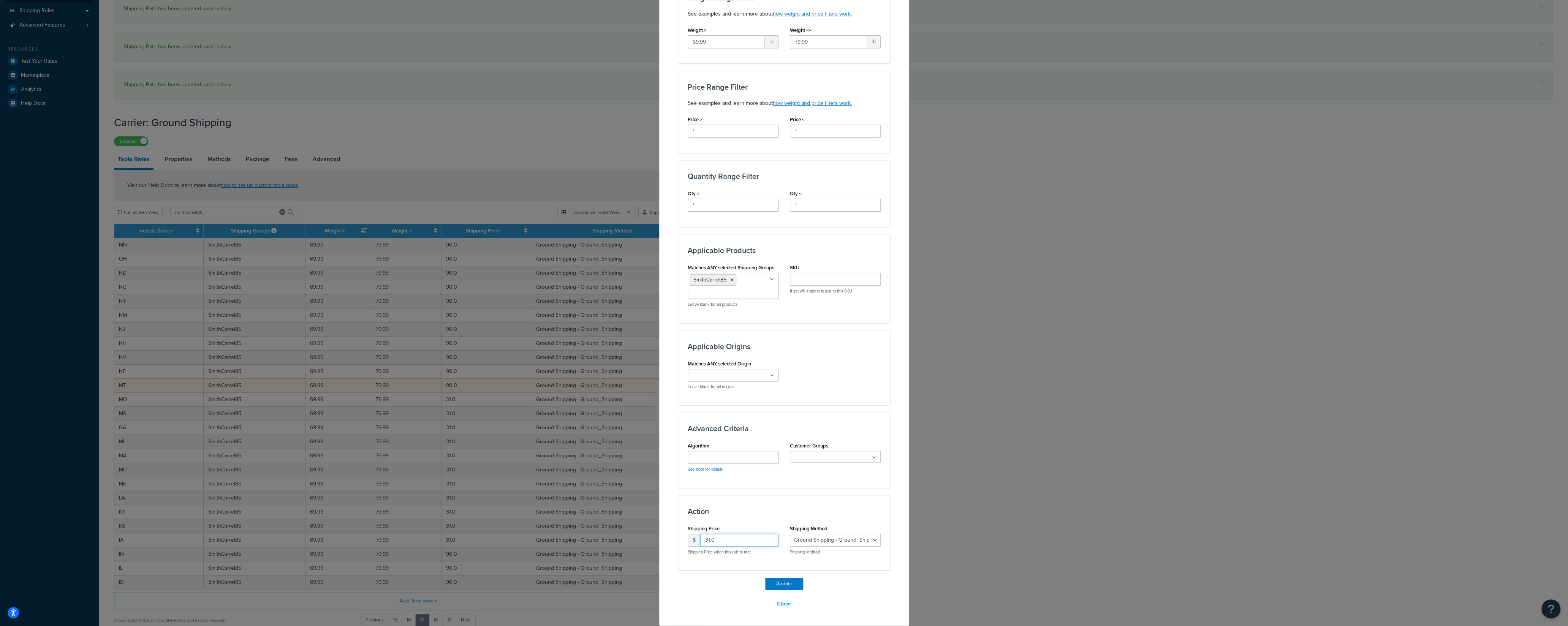
drag, startPoint x: 714, startPoint y: 543, endPoint x: 687, endPoint y: 544, distance: 27.0
click at [700, 436] on input "31.0" at bounding box center [739, 540] width 79 height 13
type input "90"
click at [769, 436] on button "Update" at bounding box center [784, 583] width 38 height 12
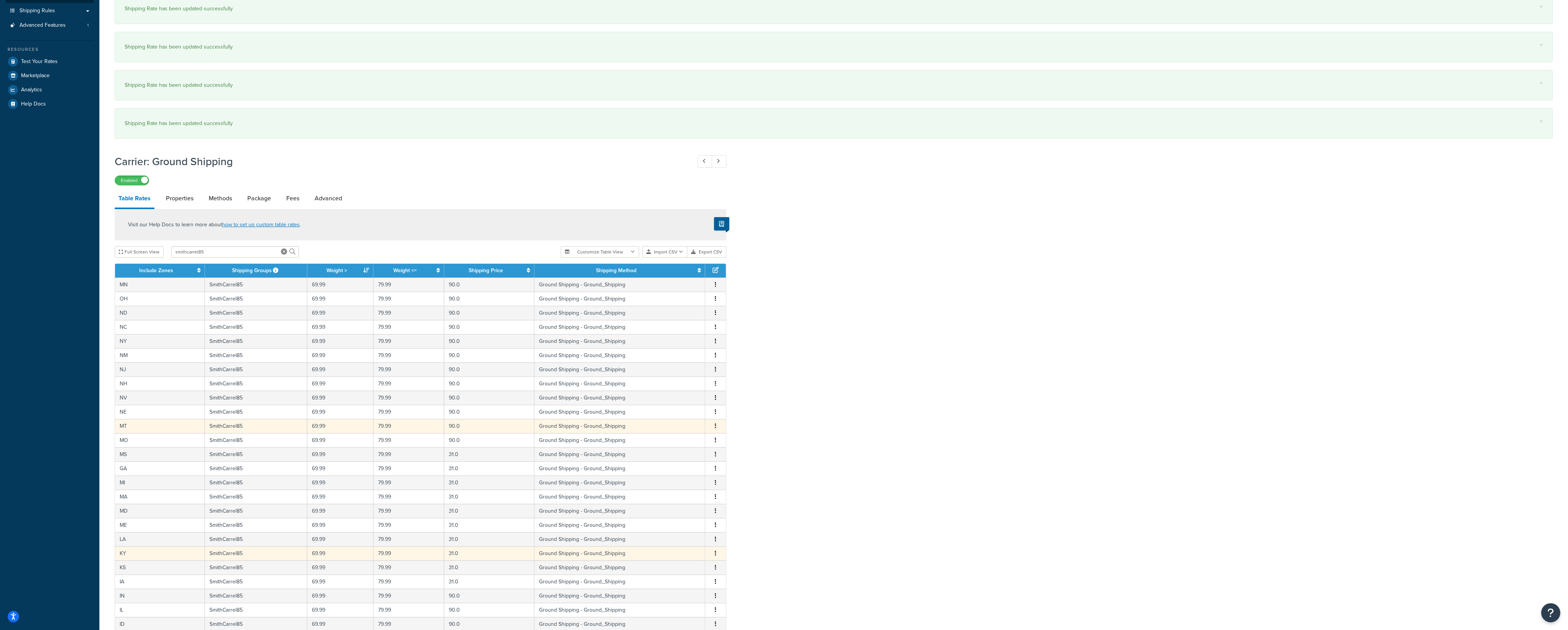
click at [715, 439] on icon "button" at bounding box center [715, 553] width 1 height 6
click at [684, 439] on div "Edit" at bounding box center [677, 543] width 55 height 16
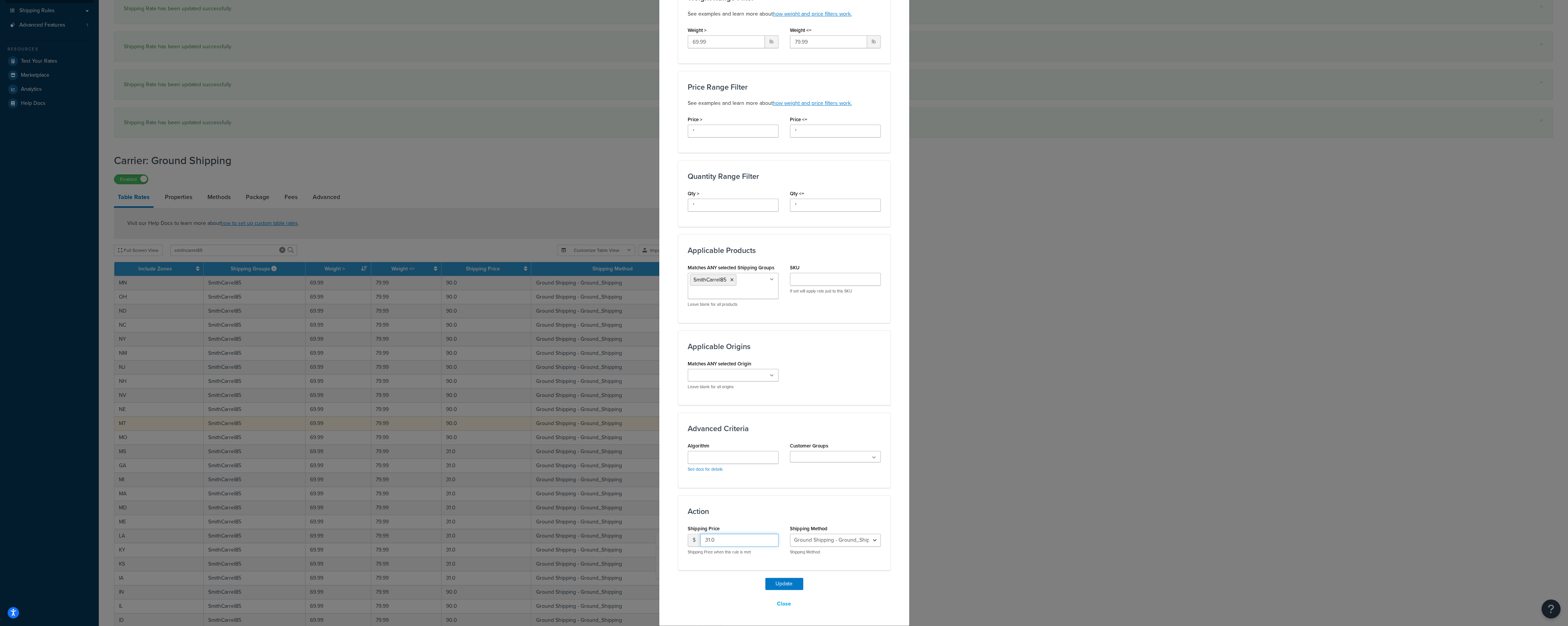
drag, startPoint x: 700, startPoint y: 543, endPoint x: 685, endPoint y: 542, distance: 15.0
click at [700, 436] on input "31.0" at bounding box center [739, 540] width 79 height 13
type input "90"
click at [770, 436] on button "Update" at bounding box center [784, 583] width 38 height 12
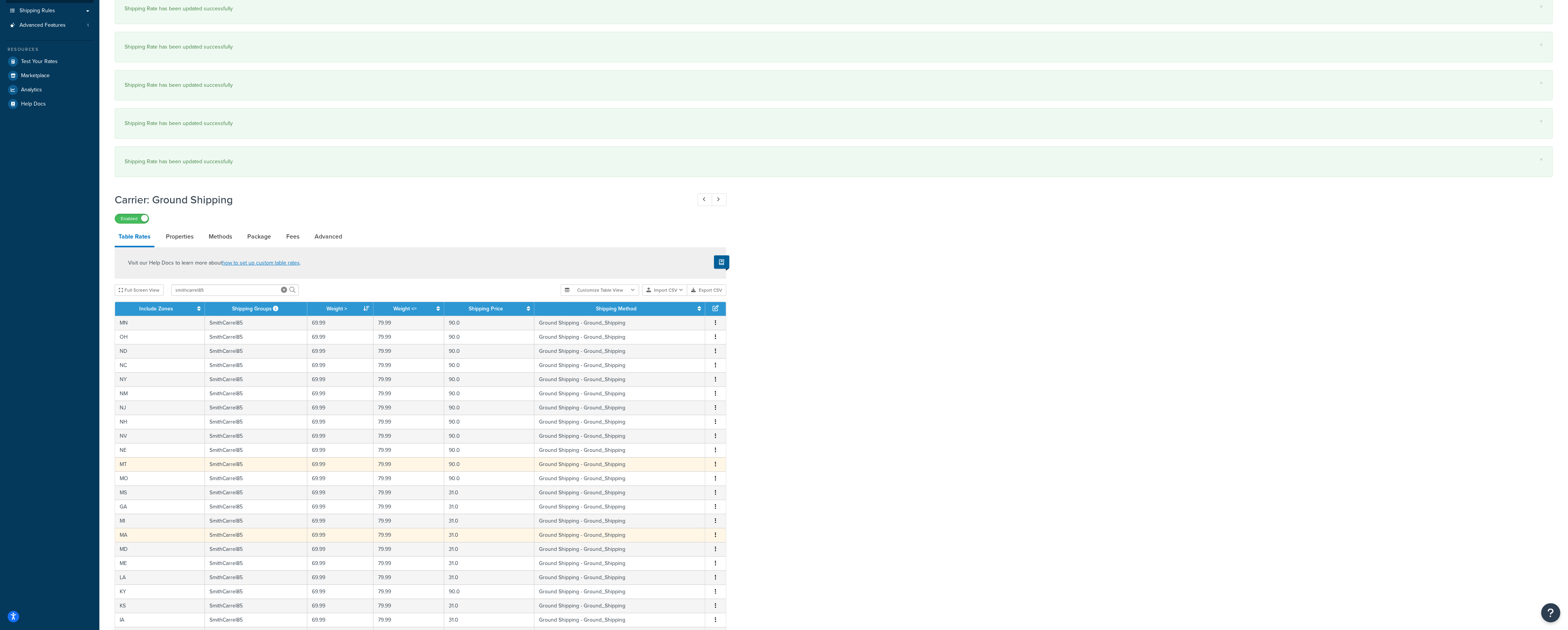
click at [715, 439] on button "button" at bounding box center [715, 535] width 6 height 9
click at [684, 439] on div "Edit" at bounding box center [677, 525] width 55 height 16
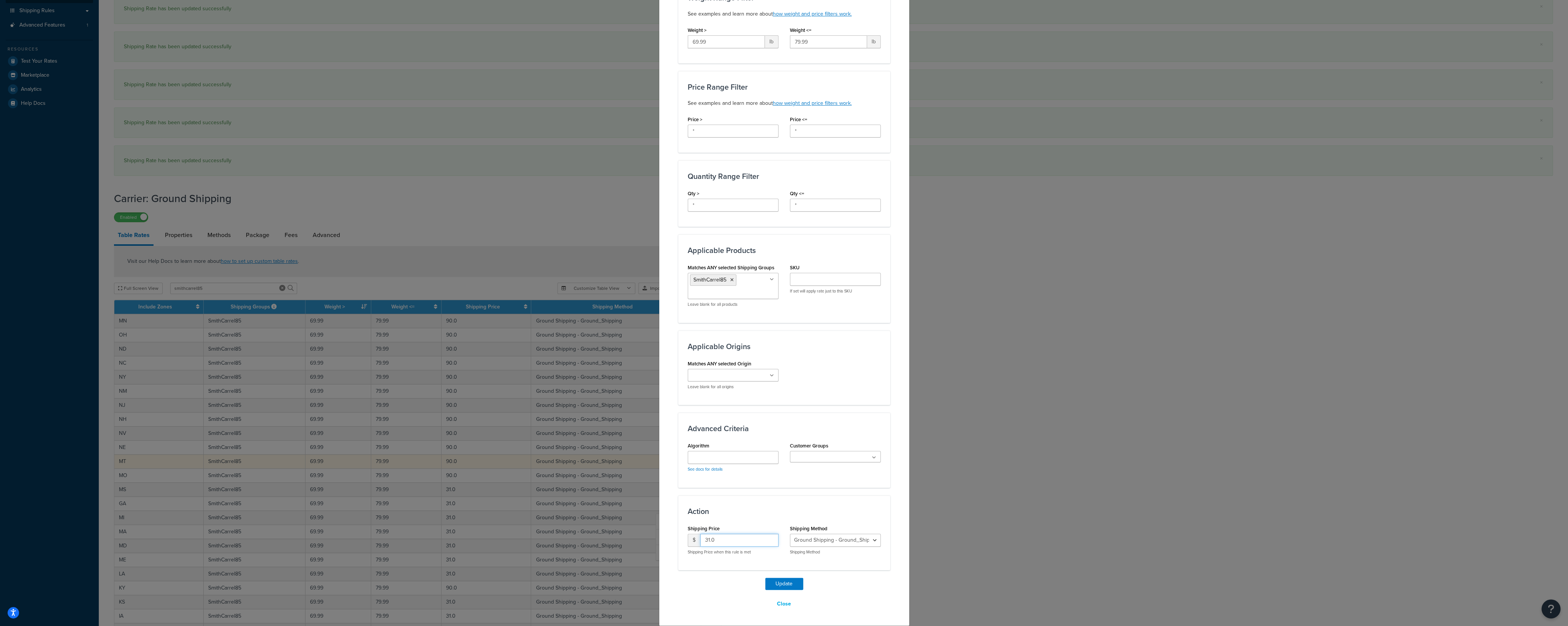
drag, startPoint x: 695, startPoint y: 540, endPoint x: 686, endPoint y: 540, distance: 9.0
click at [700, 436] on input "31.0" at bounding box center [739, 540] width 79 height 13
type input "90"
click at [773, 436] on button "Update" at bounding box center [784, 583] width 38 height 12
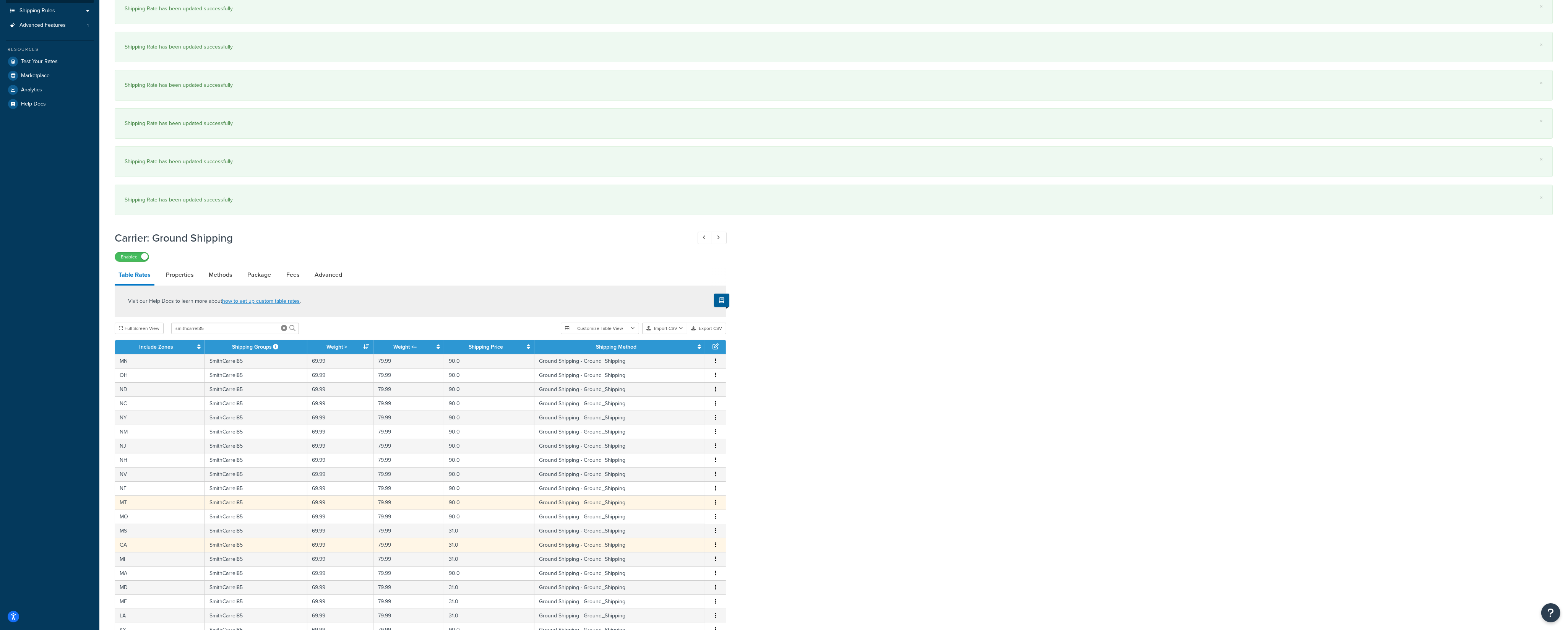
click at [715, 439] on icon "button" at bounding box center [715, 544] width 1 height 6
click at [684, 439] on div "Edit" at bounding box center [677, 534] width 55 height 16
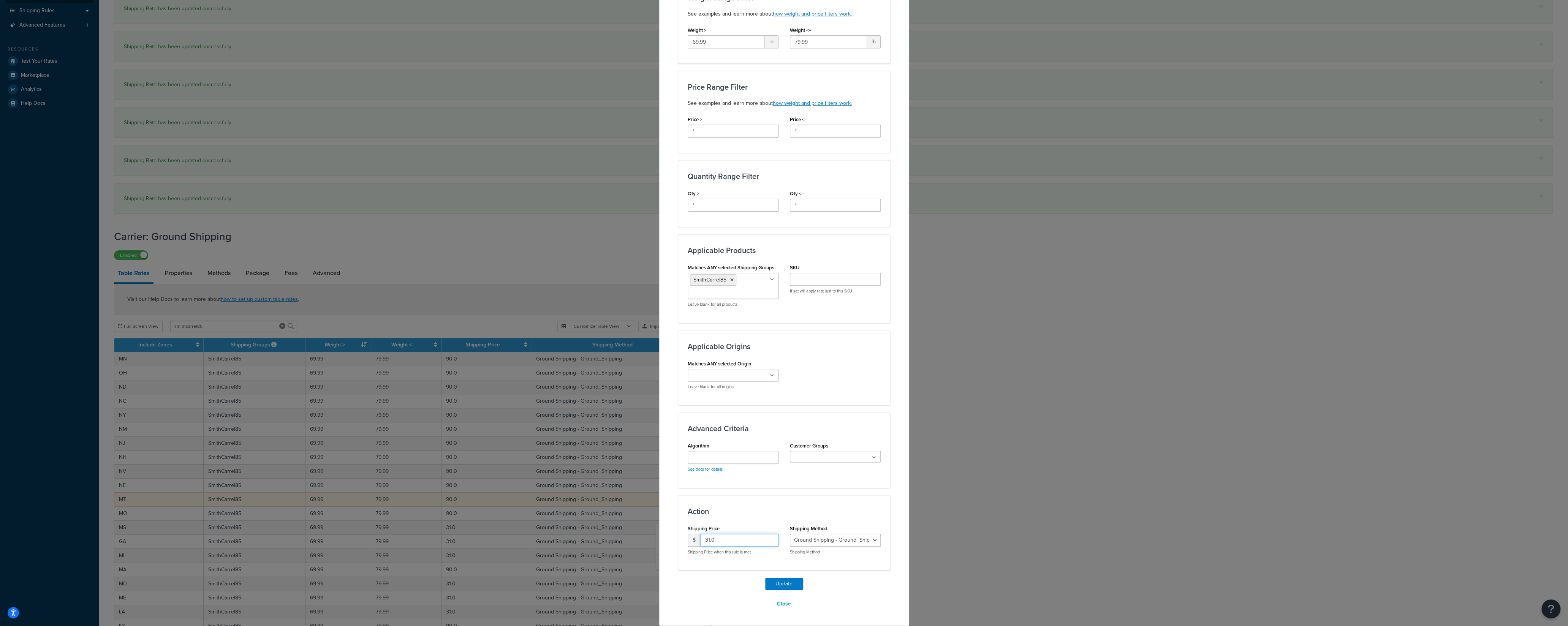
drag, startPoint x: 677, startPoint y: 541, endPoint x: 667, endPoint y: 541, distance: 10.0
click at [700, 436] on input "31.0" at bounding box center [739, 540] width 79 height 13
type input "90"
click at [779, 436] on button "Update" at bounding box center [784, 583] width 38 height 12
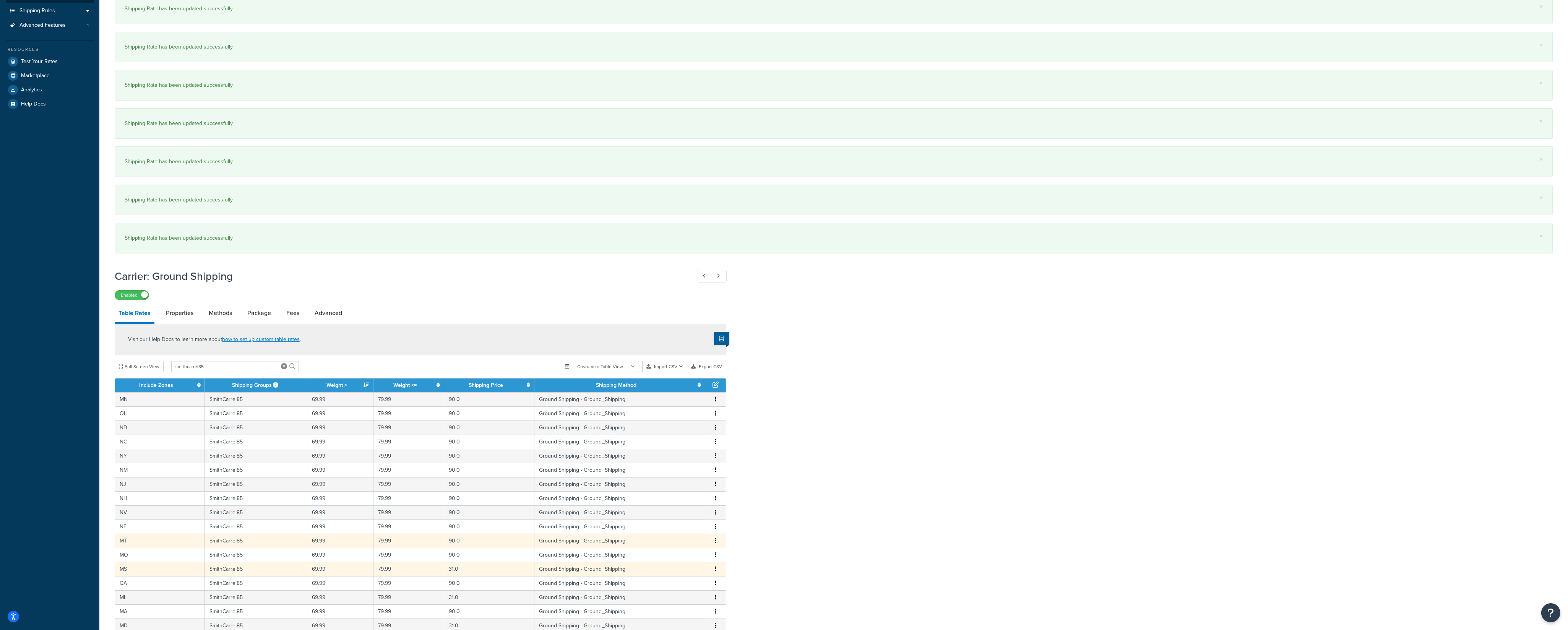
click at [715, 439] on icon "button" at bounding box center [715, 568] width 1 height 6
click at [676, 439] on div "Edit" at bounding box center [677, 559] width 55 height 16
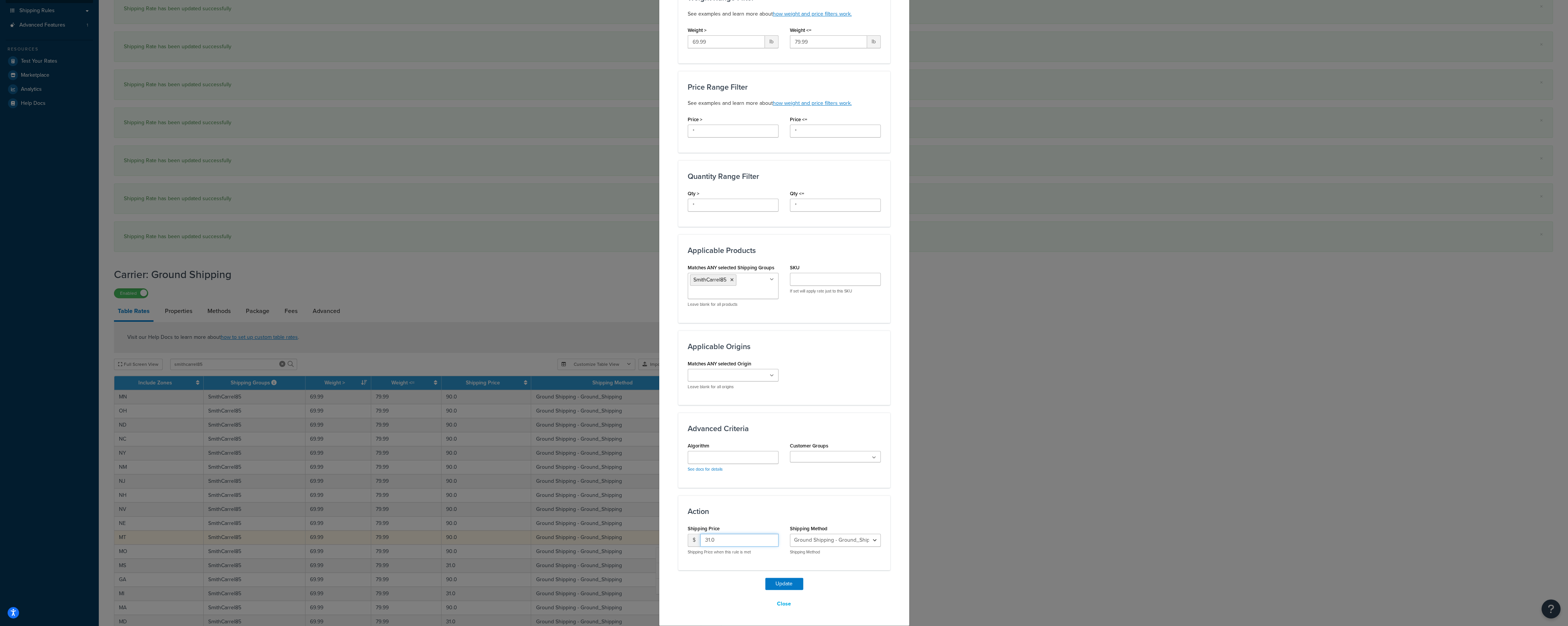
click at [700, 436] on input "31.0" at bounding box center [739, 540] width 79 height 13
type input "90"
click at [768, 436] on button "Update" at bounding box center [784, 583] width 38 height 12
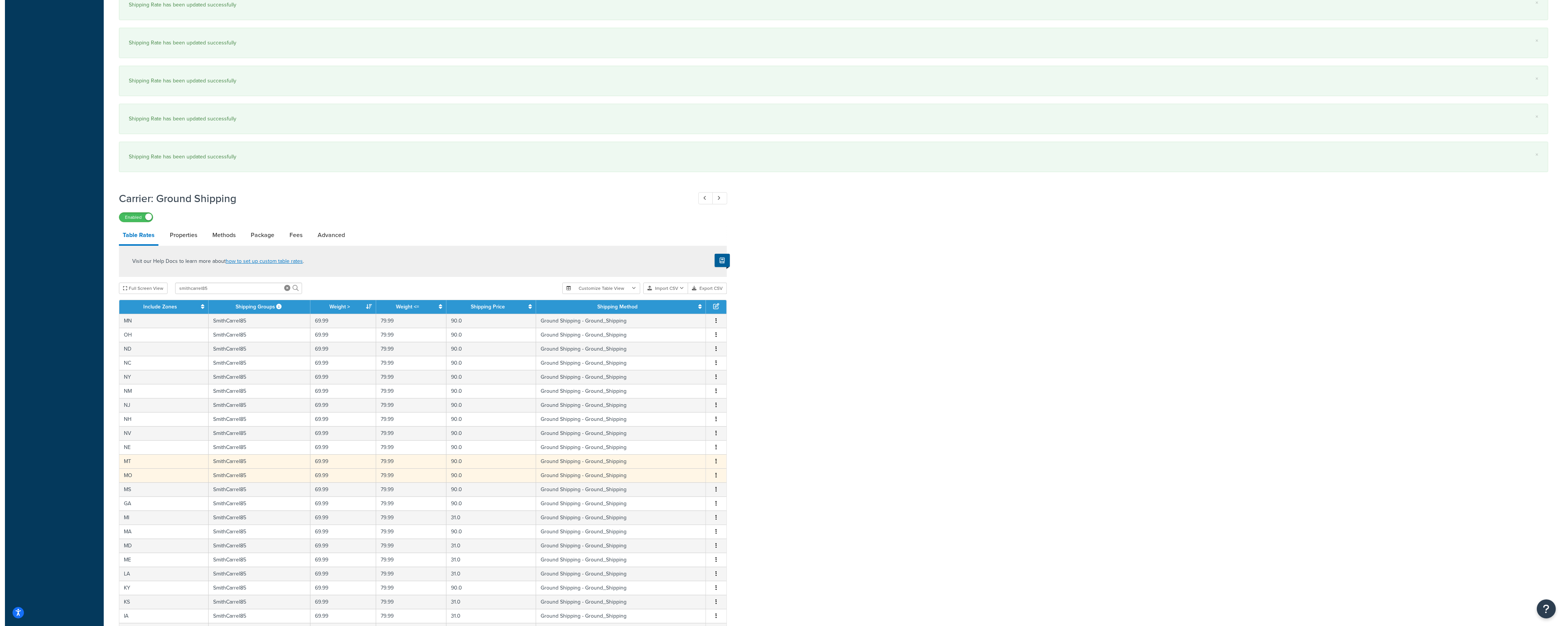
scroll to position [317, 0]
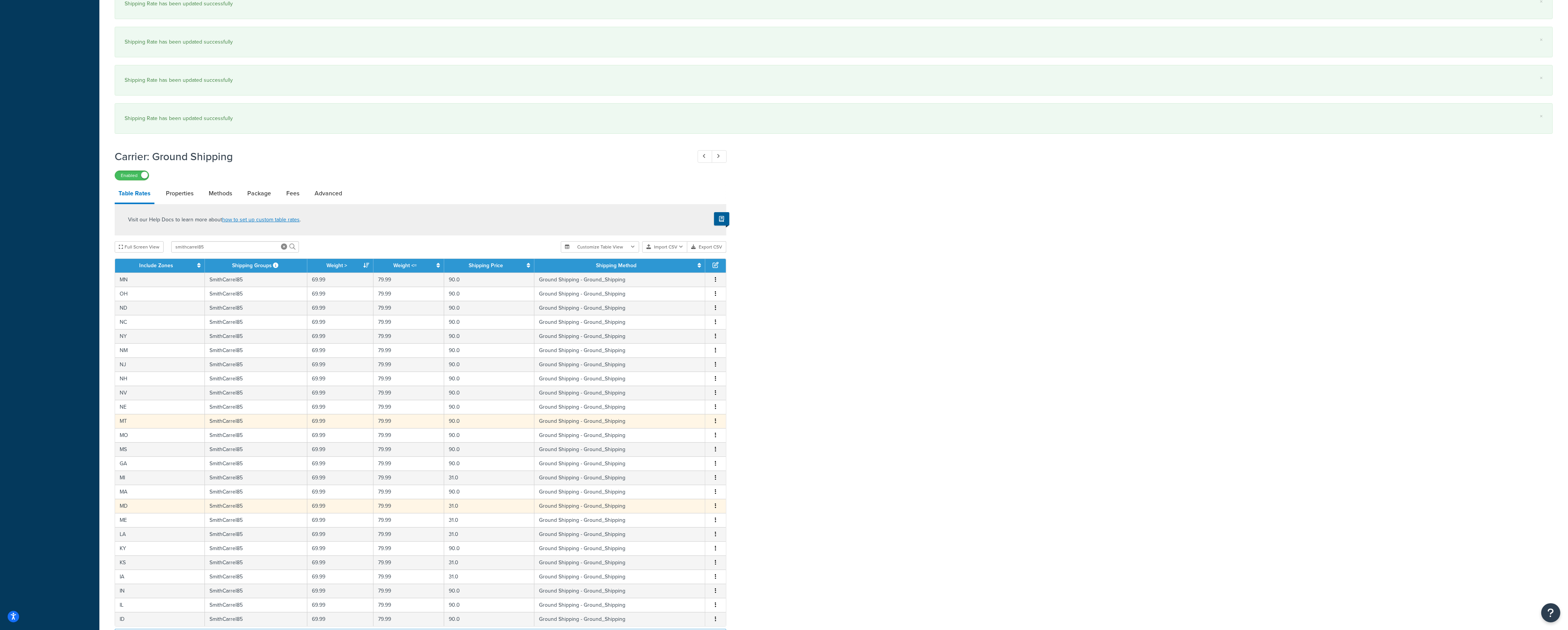
click at [715, 439] on icon "button" at bounding box center [715, 505] width 1 height 6
click at [684, 439] on div "Edit" at bounding box center [677, 497] width 55 height 16
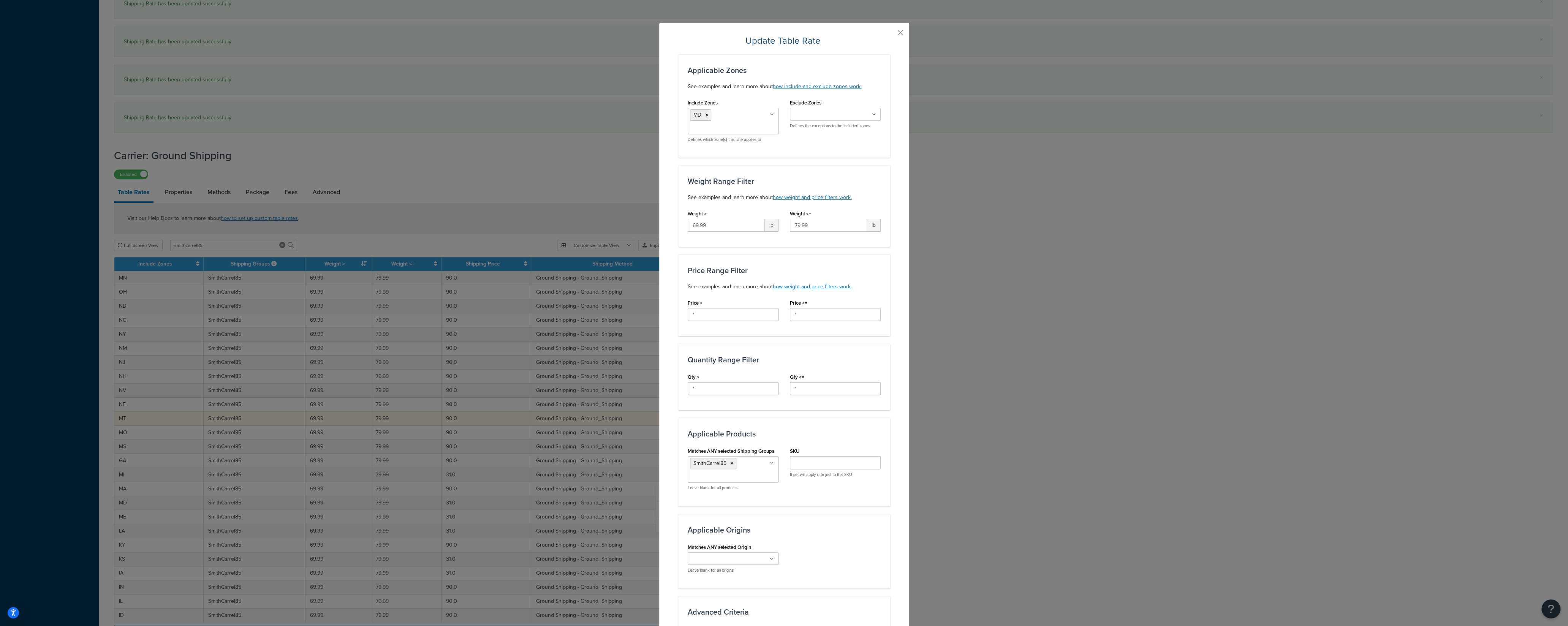
scroll to position [187, 0]
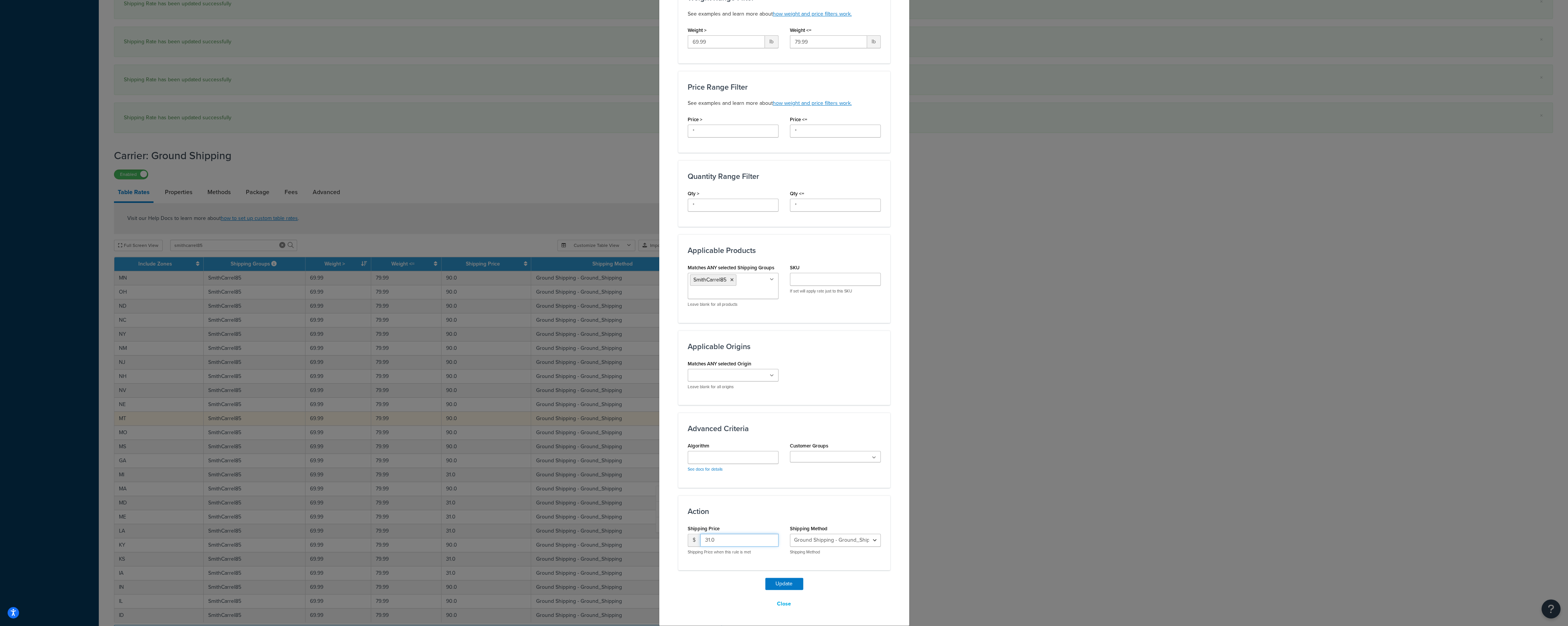
drag, startPoint x: 716, startPoint y: 543, endPoint x: 683, endPoint y: 544, distance: 33.0
click at [700, 436] on input "31.0" at bounding box center [739, 540] width 79 height 13
type input "90"
click at [768, 436] on button "Update" at bounding box center [784, 583] width 38 height 12
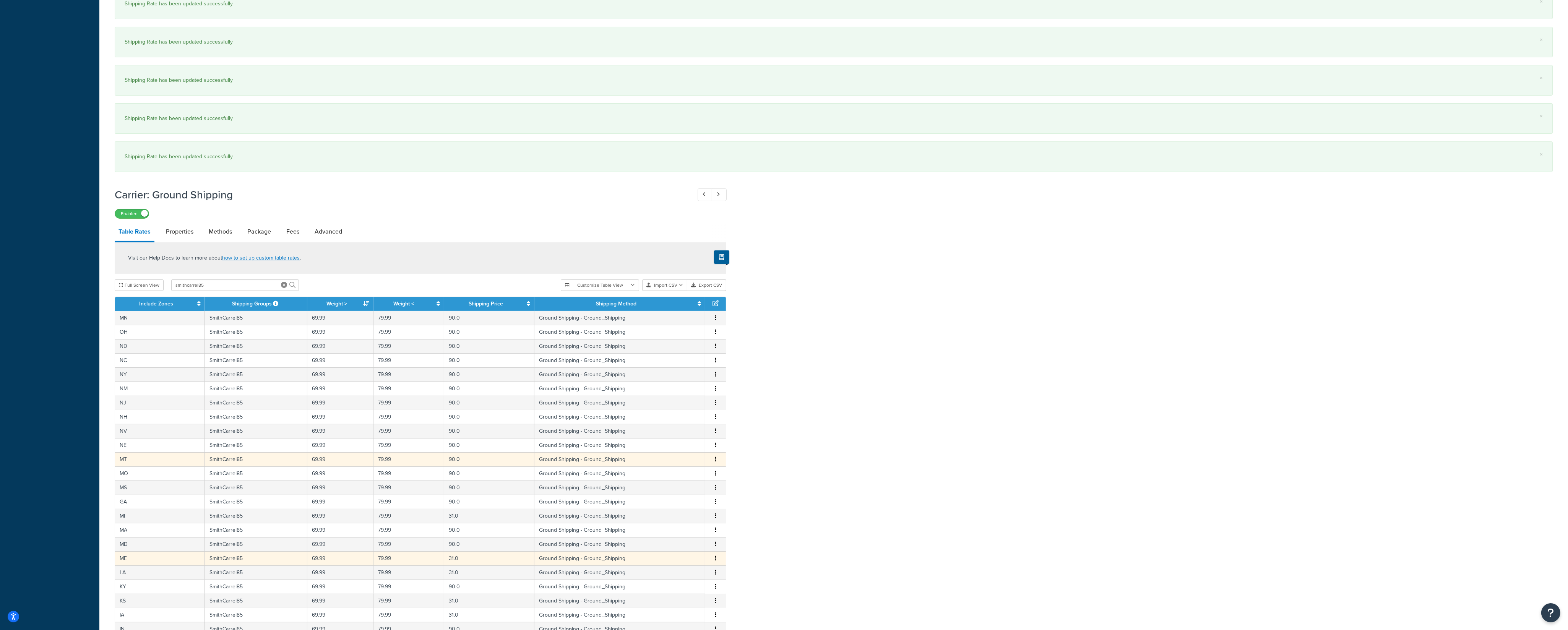
click at [715, 439] on button "button" at bounding box center [715, 558] width 6 height 9
click at [671, 439] on div "Edit" at bounding box center [677, 549] width 55 height 16
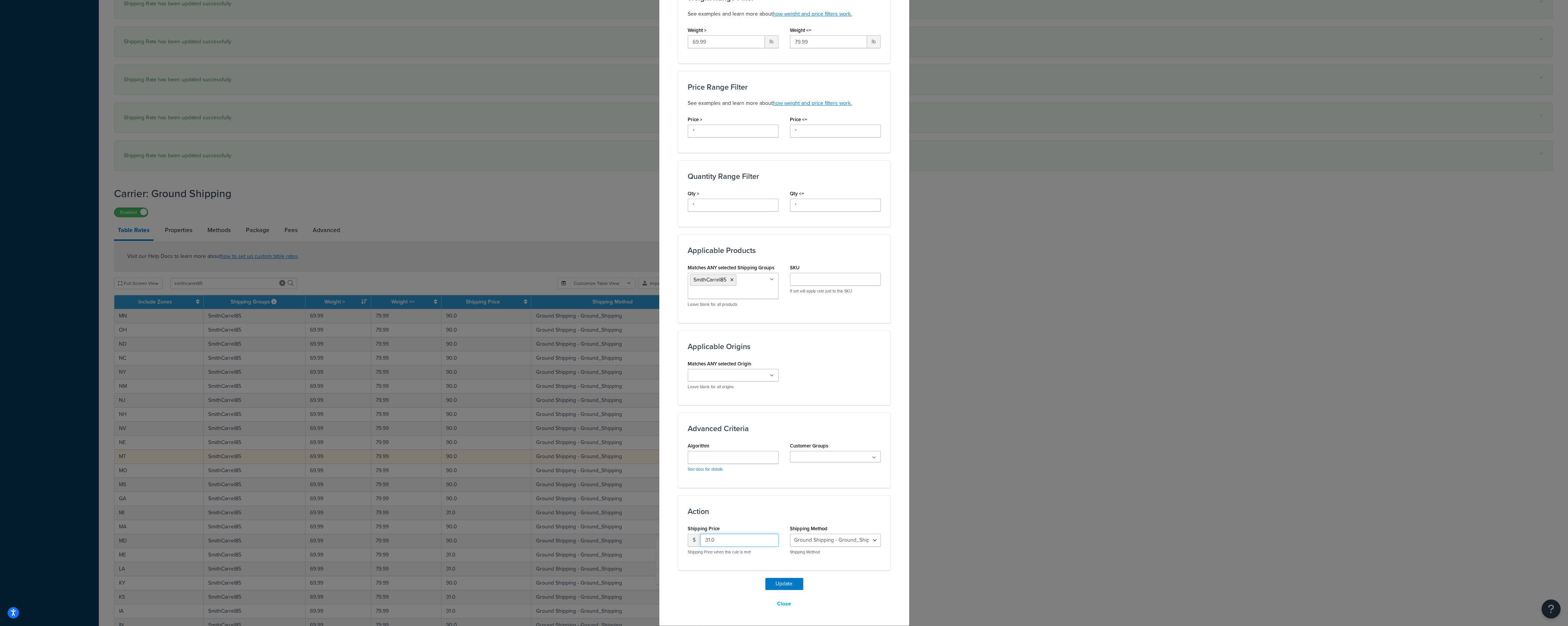
drag, startPoint x: 696, startPoint y: 542, endPoint x: 674, endPoint y: 543, distance: 22.0
click at [700, 436] on input "31.0" at bounding box center [739, 540] width 79 height 13
type input "90"
click at [775, 436] on button "Update" at bounding box center [784, 583] width 38 height 12
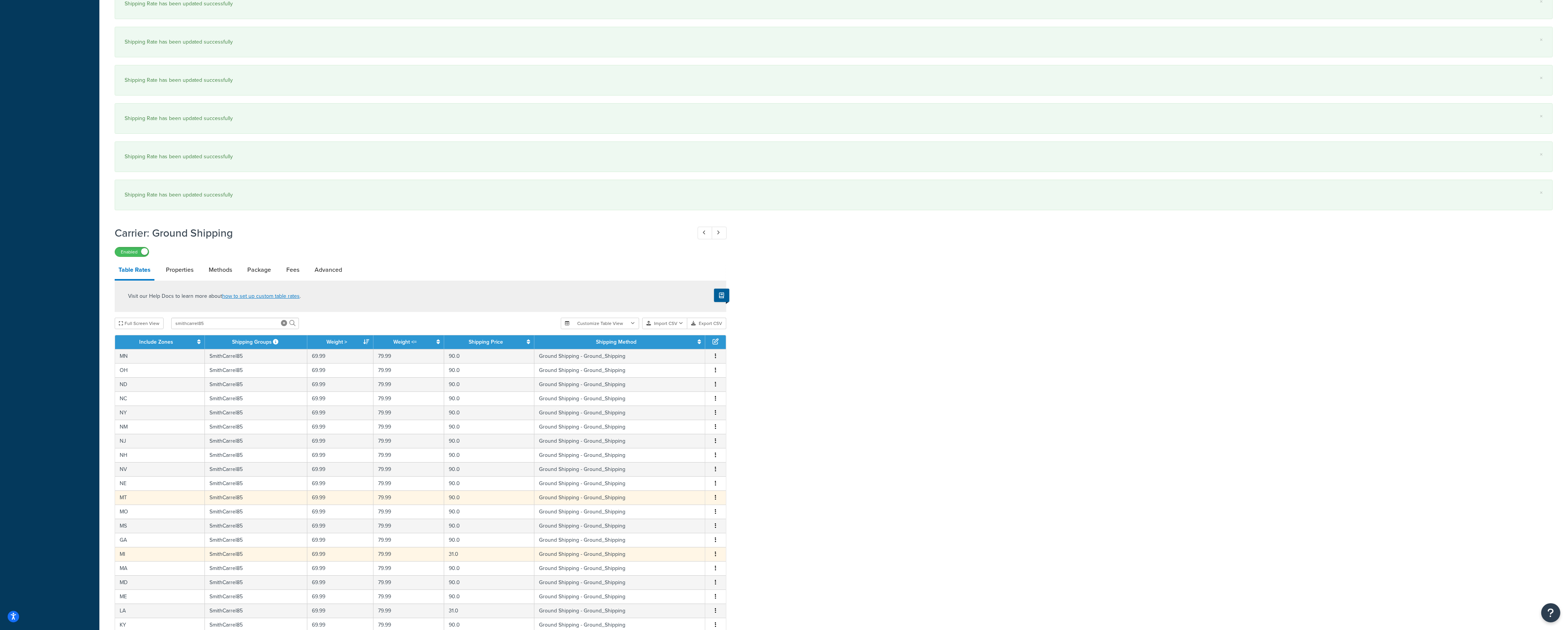
click at [715, 439] on td "Edit Duplicate Delete" at bounding box center [716, 553] width 21 height 14
click at [715, 439] on icon "button" at bounding box center [715, 553] width 1 height 6
click at [679, 439] on div "Edit" at bounding box center [677, 546] width 55 height 16
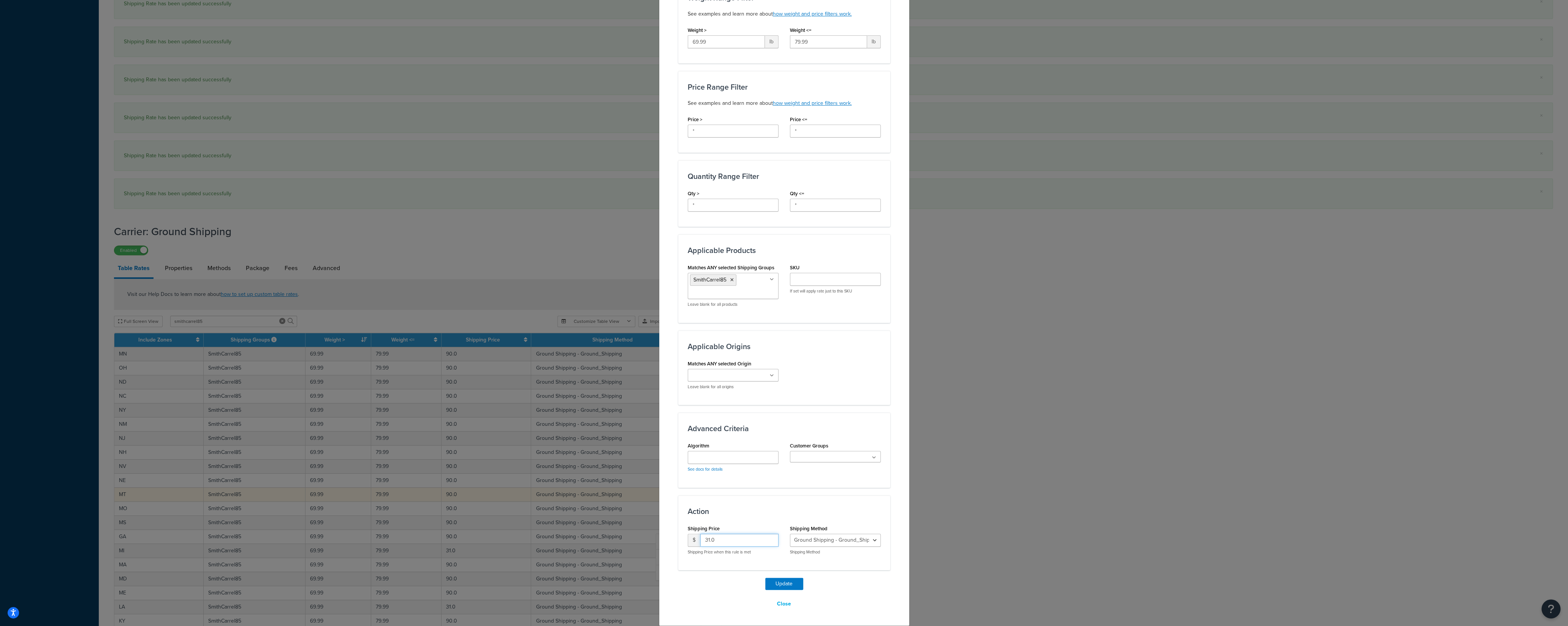
drag, startPoint x: 714, startPoint y: 545, endPoint x: 688, endPoint y: 543, distance: 26.1
click at [700, 436] on input "31.0" at bounding box center [739, 540] width 79 height 13
type input "90"
click at [776, 436] on button "Update" at bounding box center [784, 583] width 38 height 12
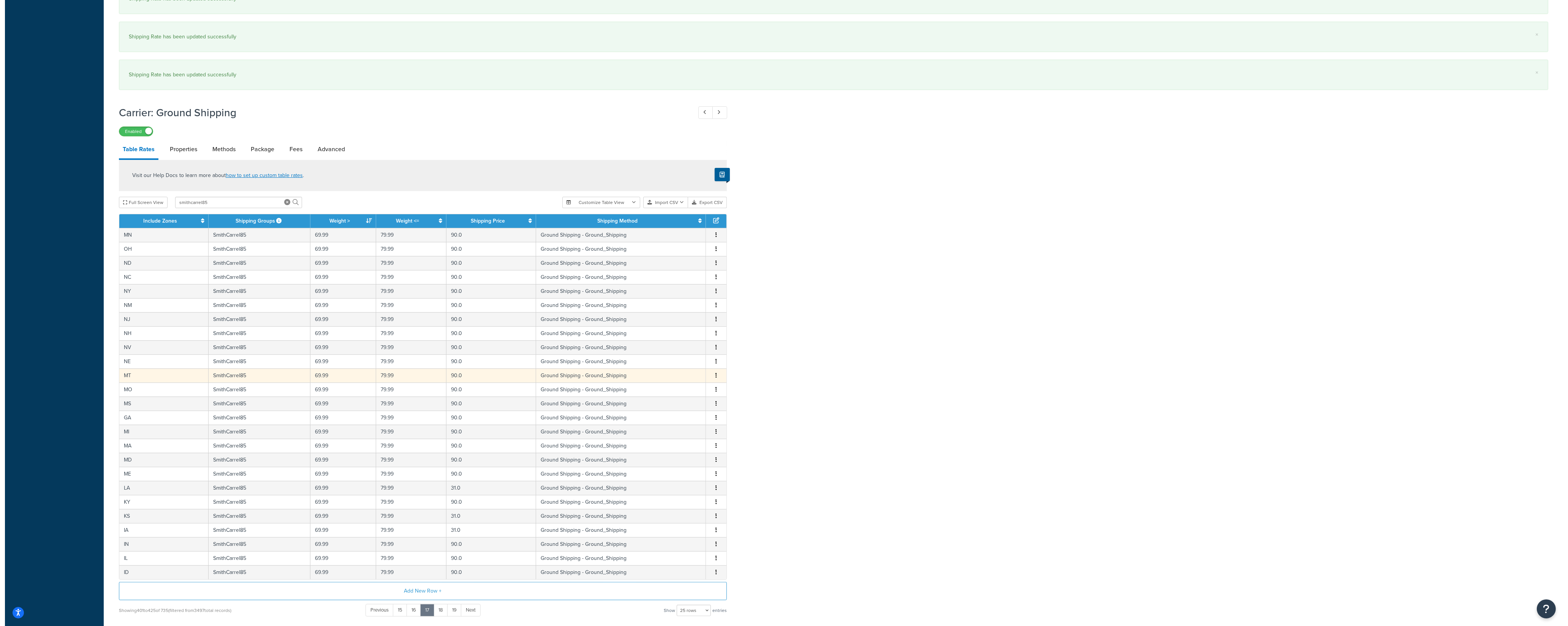
scroll to position [513, 0]
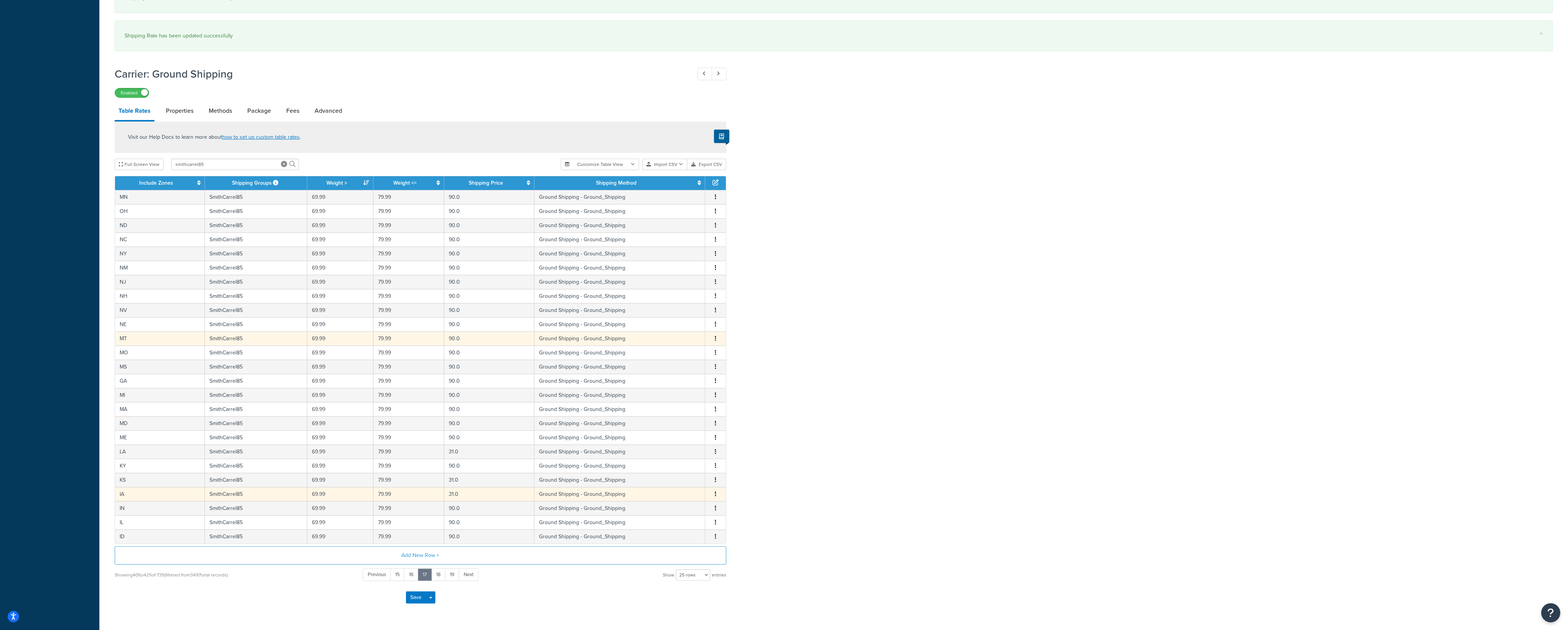
click at [715, 439] on button "button" at bounding box center [715, 494] width 6 height 9
click at [686, 439] on div "Edit" at bounding box center [677, 487] width 55 height 16
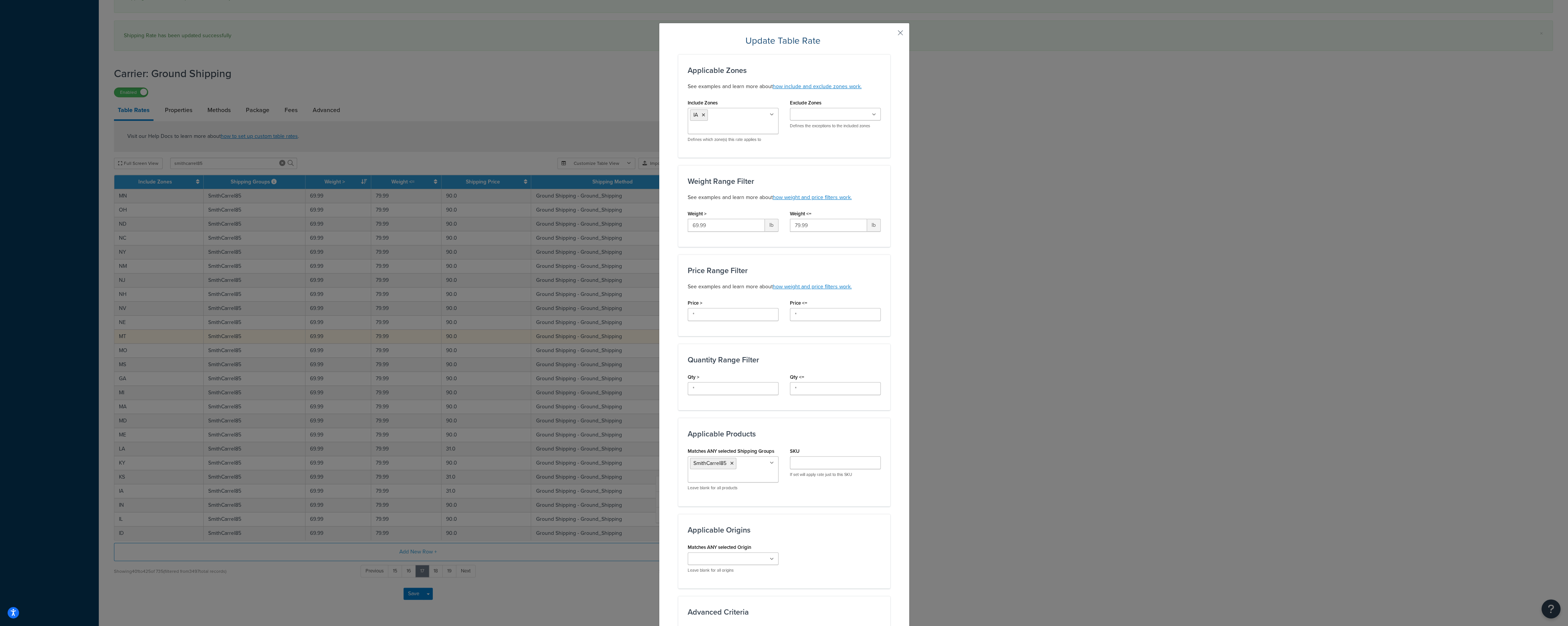
scroll to position [187, 0]
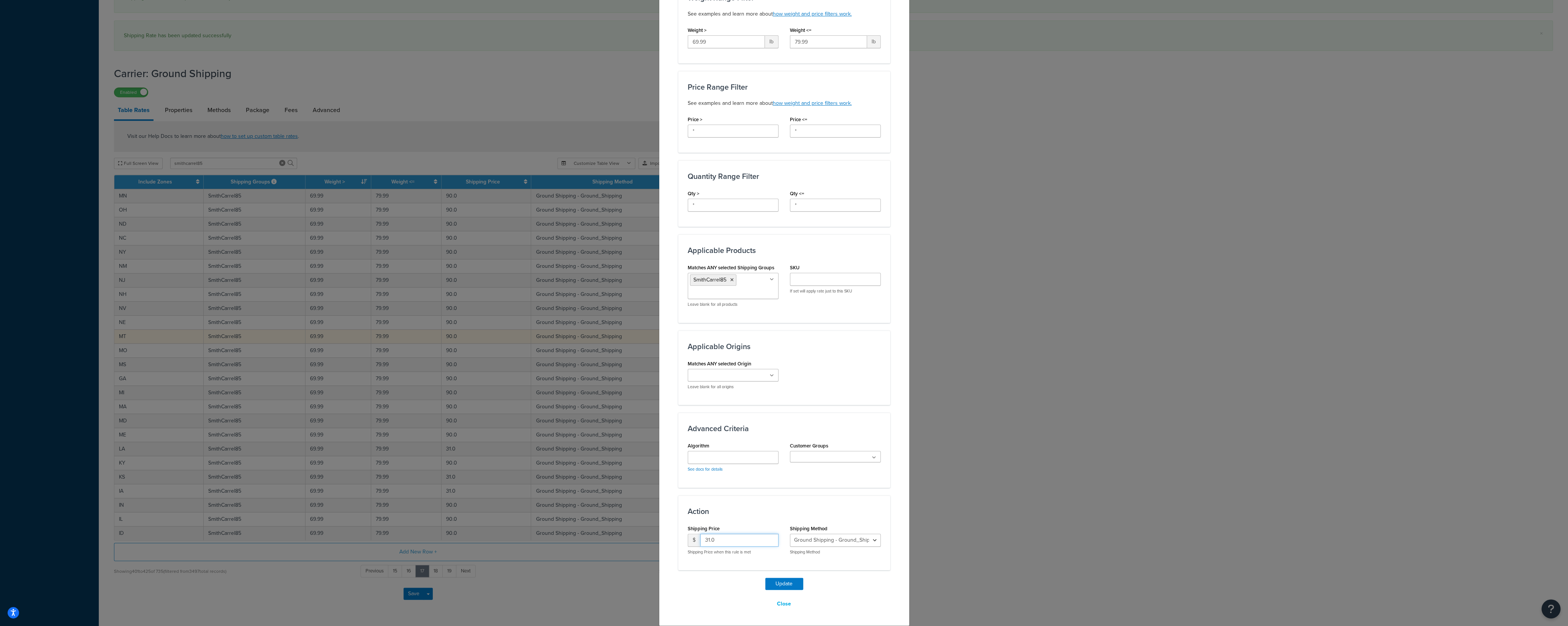
drag, startPoint x: 715, startPoint y: 540, endPoint x: 673, endPoint y: 542, distance: 42.0
click at [700, 436] on input "31.0" at bounding box center [739, 540] width 79 height 13
type input "90"
click at [767, 436] on button "Update" at bounding box center [784, 583] width 38 height 12
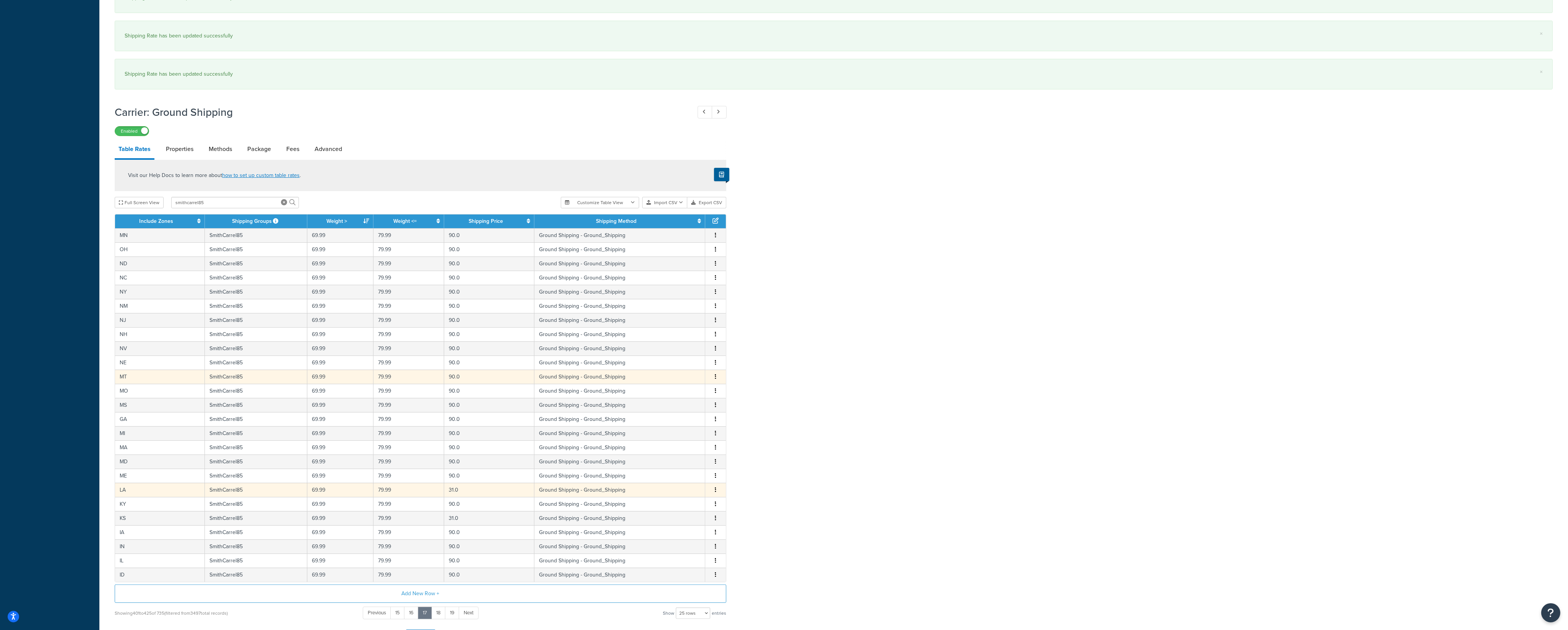
click at [715, 439] on icon "button" at bounding box center [715, 489] width 1 height 6
click at [683, 439] on div "Edit" at bounding box center [677, 482] width 55 height 16
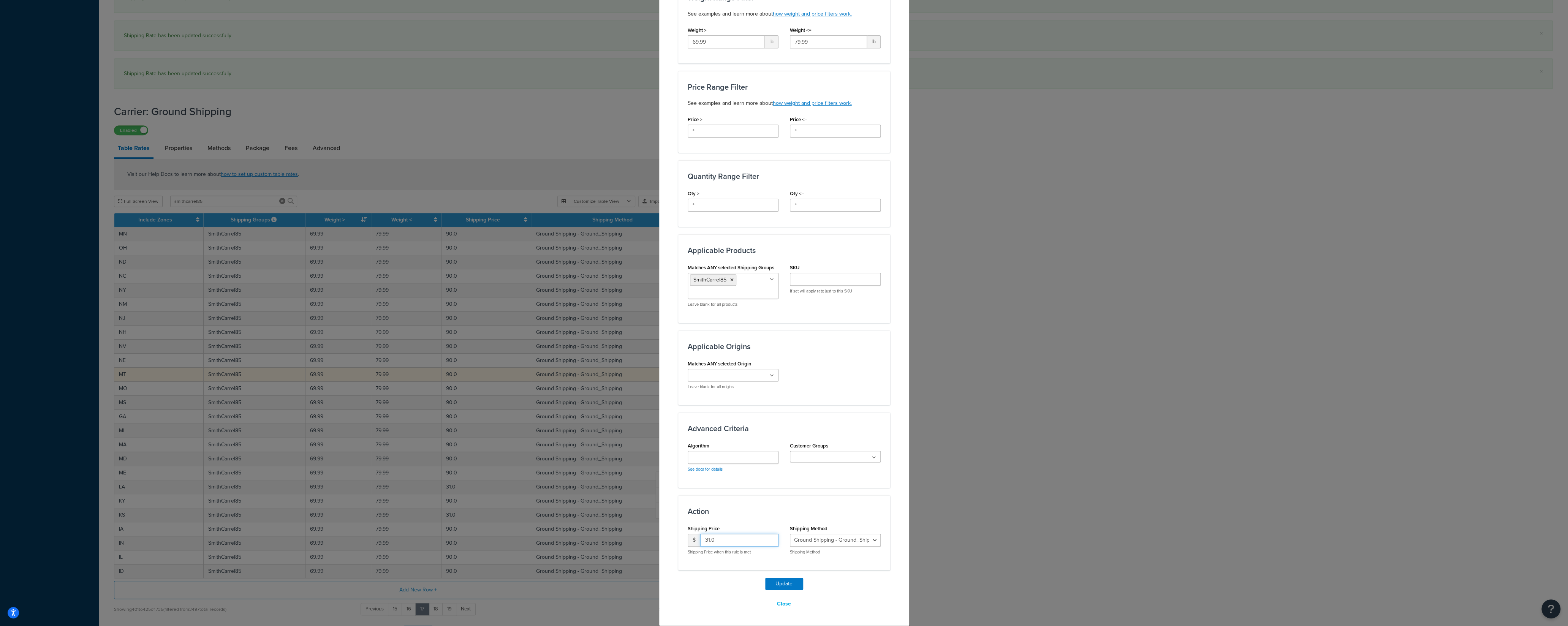
drag, startPoint x: 695, startPoint y: 538, endPoint x: 666, endPoint y: 541, distance: 29.2
click at [700, 436] on input "31.0" at bounding box center [739, 540] width 79 height 13
type input "90"
click at [775, 436] on button "Update" at bounding box center [784, 583] width 38 height 12
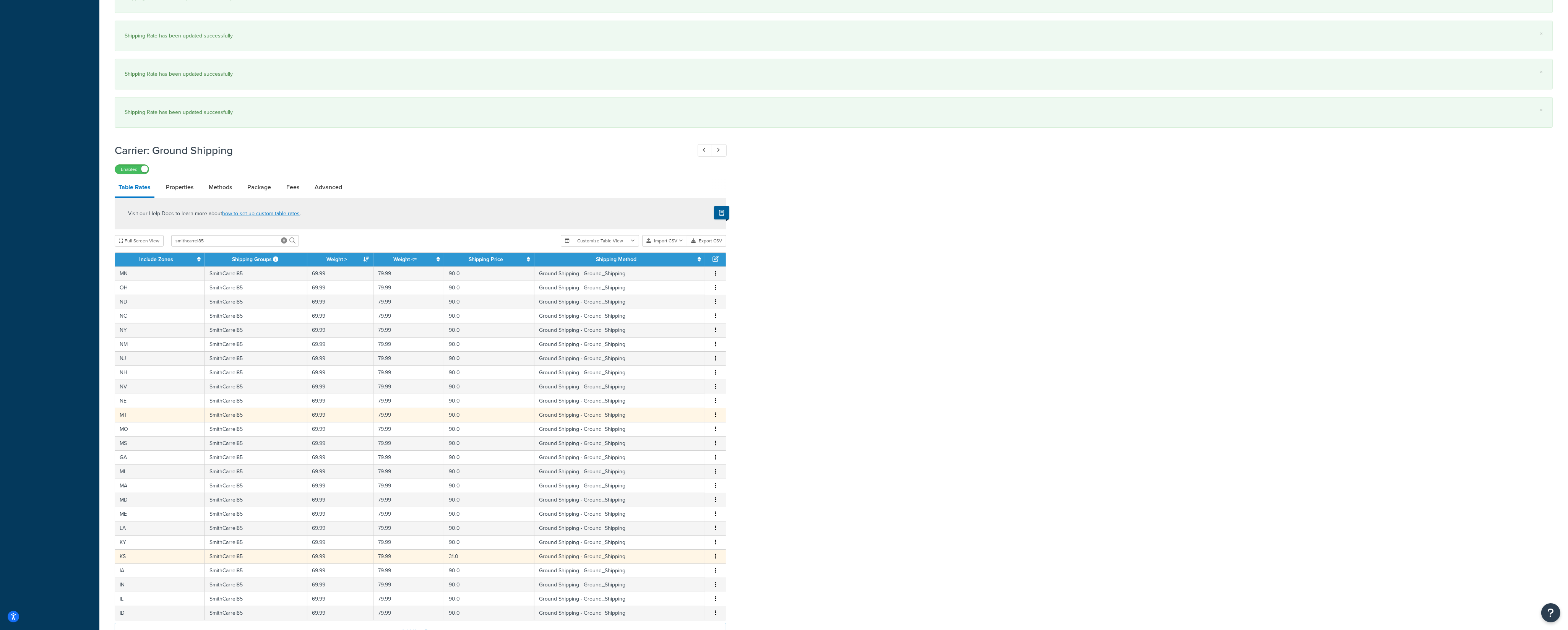
click at [714, 439] on button "button" at bounding box center [715, 557] width 6 height 9
click at [683, 439] on div "Edit" at bounding box center [677, 549] width 55 height 16
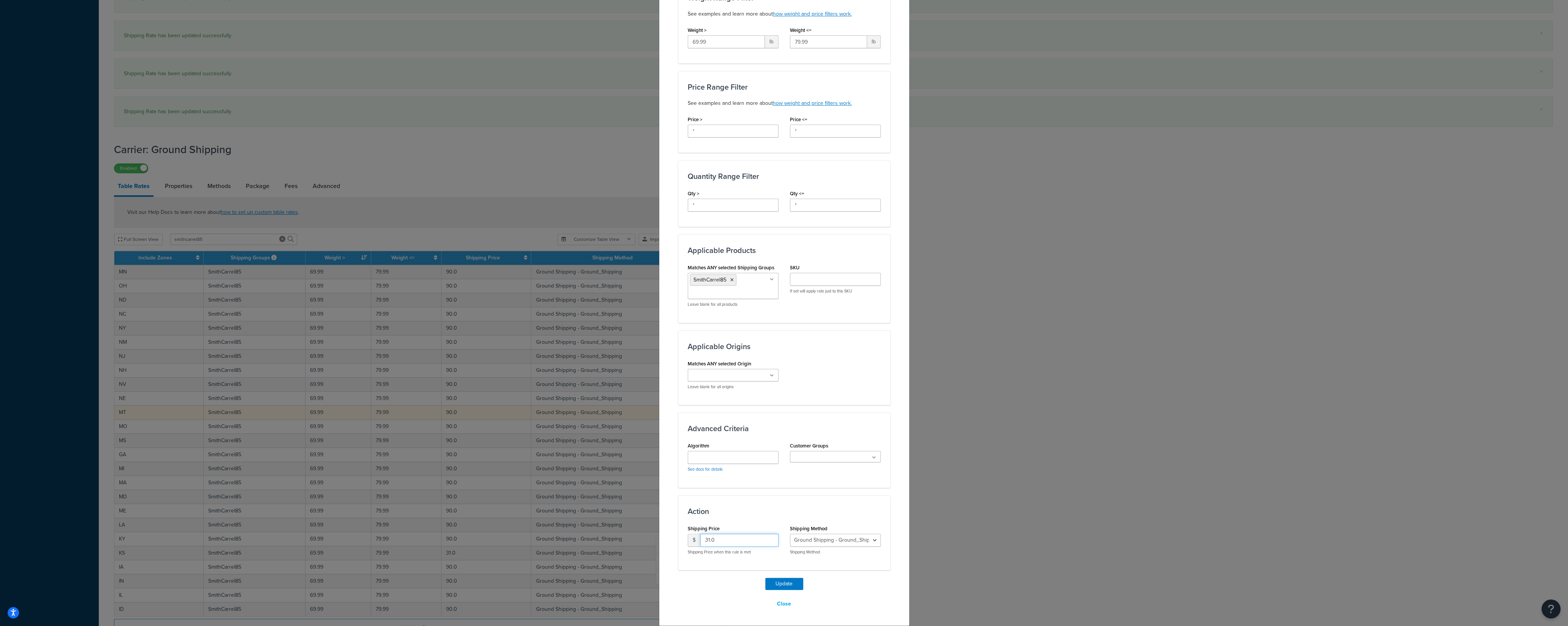
drag, startPoint x: 710, startPoint y: 540, endPoint x: 691, endPoint y: 540, distance: 19.0
click at [700, 436] on input "31.0" at bounding box center [739, 540] width 79 height 13
type input "90"
click at [782, 436] on button "Update" at bounding box center [784, 583] width 38 height 12
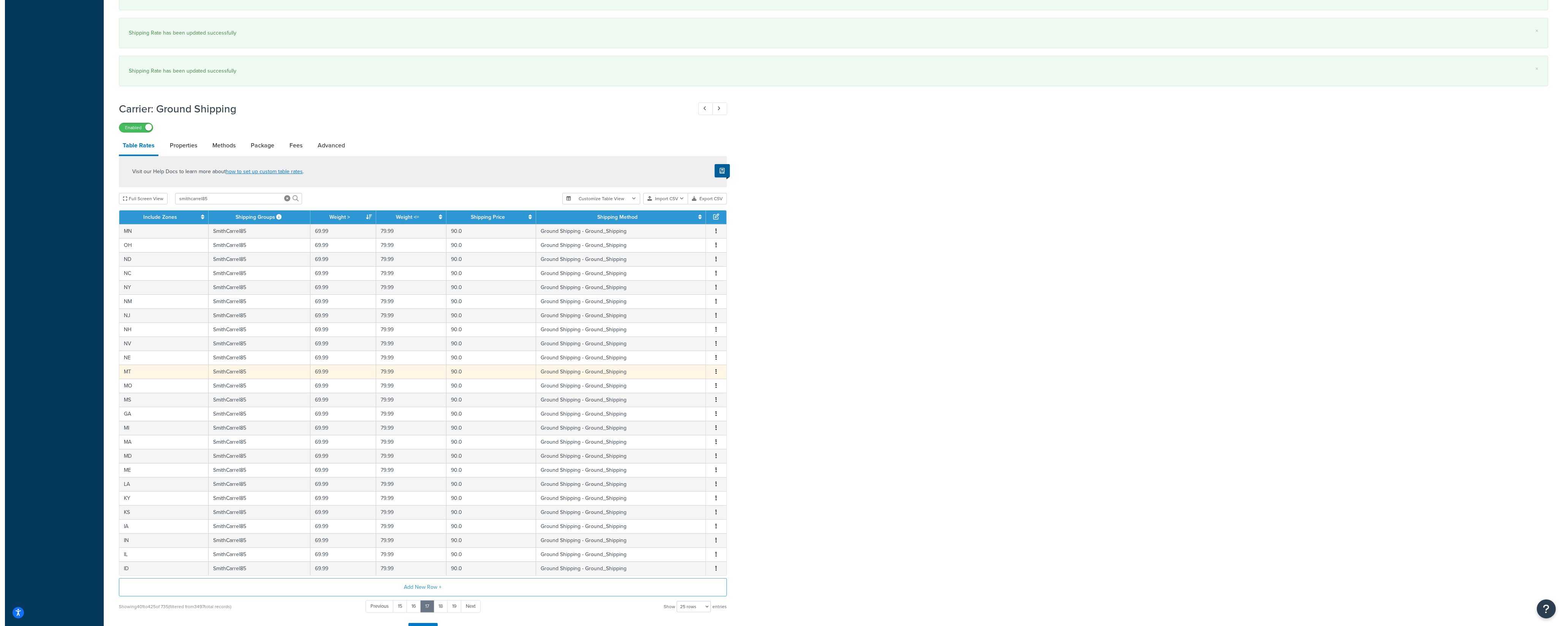
scroll to position [658, 0]
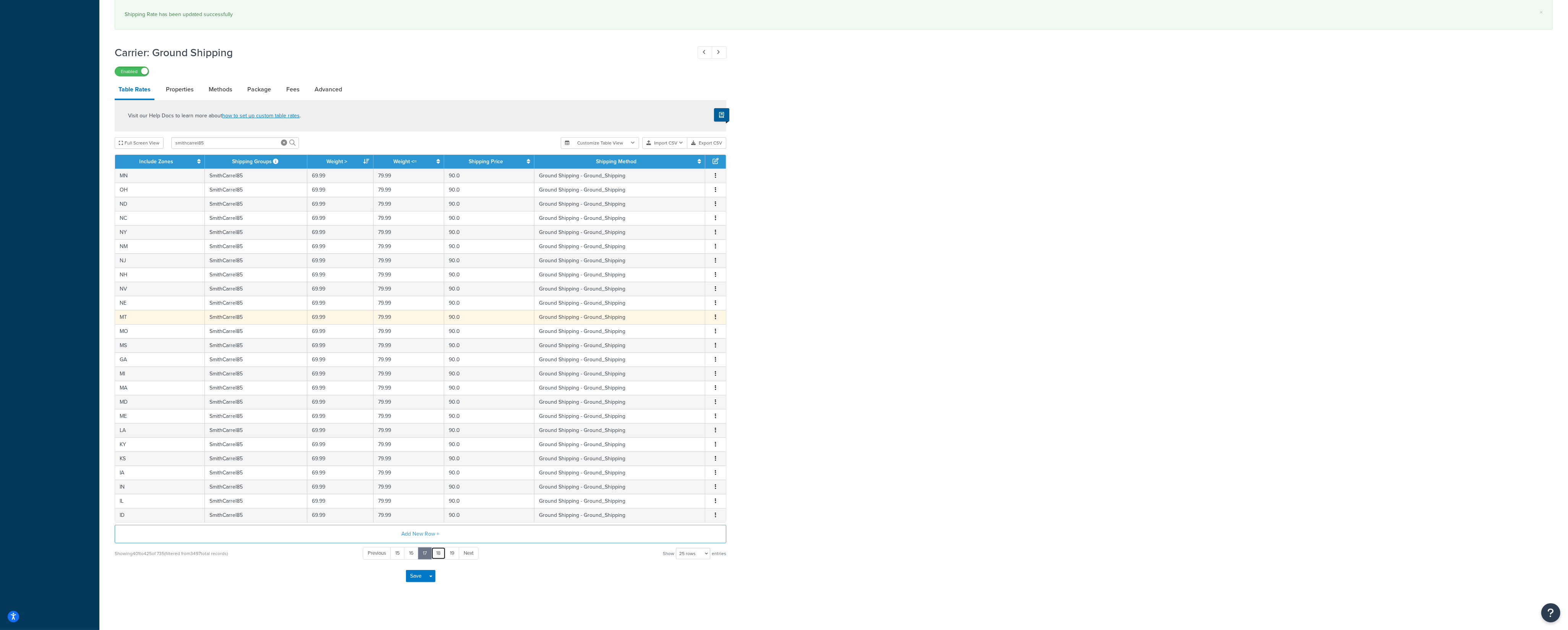
click at [437, 439] on link "18" at bounding box center [439, 553] width 15 height 13
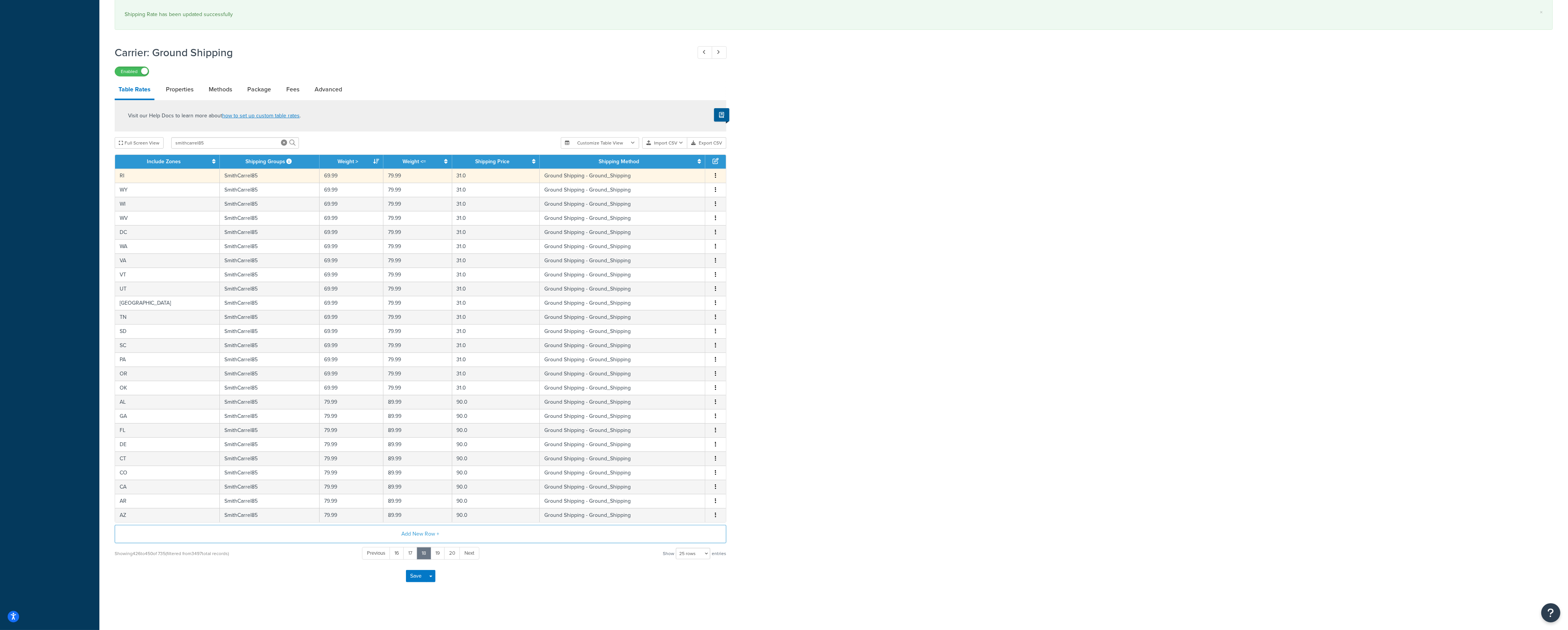
click at [716, 171] on button "button" at bounding box center [715, 176] width 6 height 9
click at [678, 163] on div "Edit" at bounding box center [677, 156] width 55 height 16
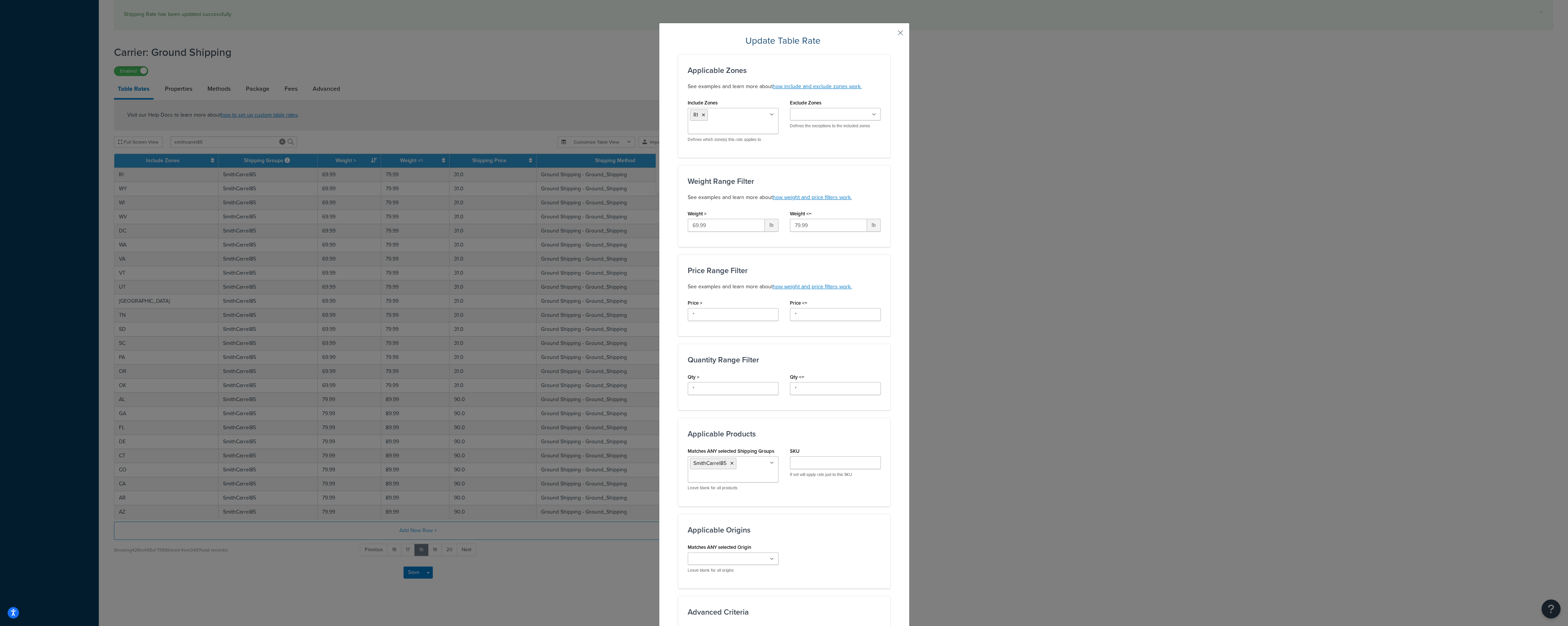
scroll to position [187, 0]
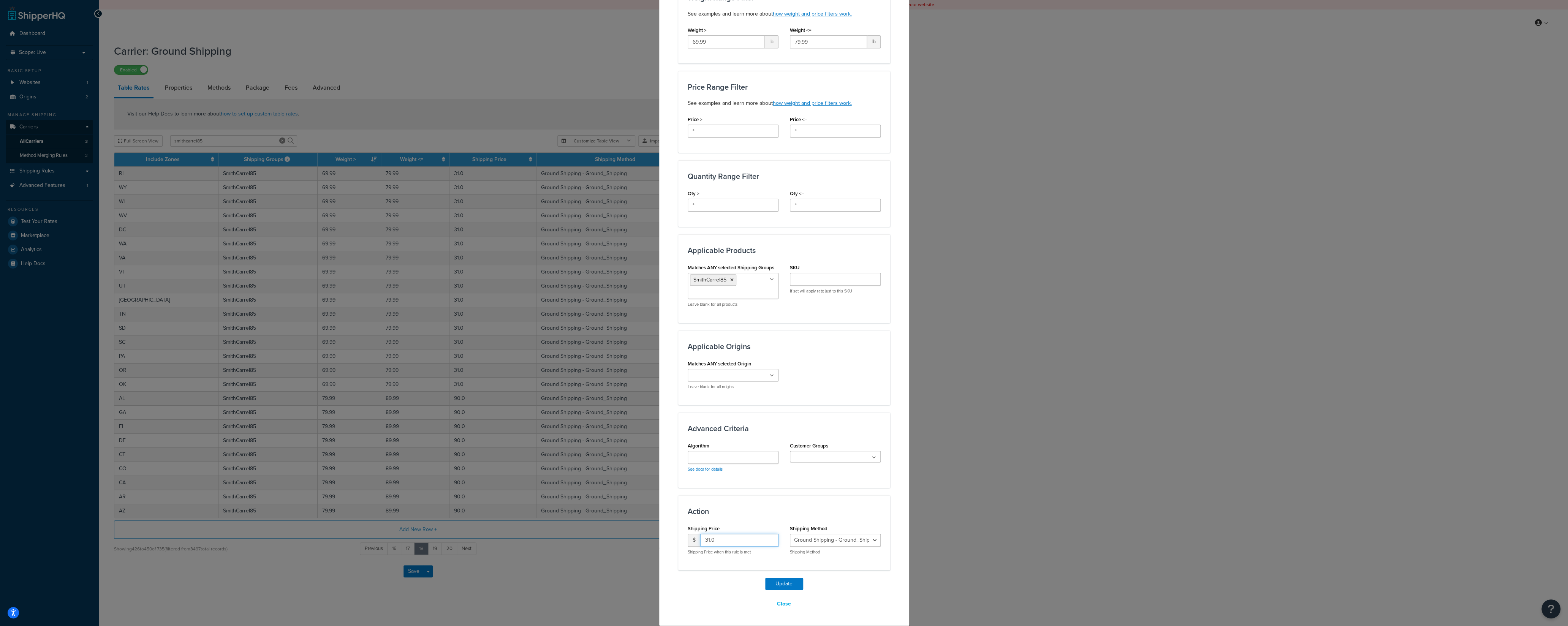
drag, startPoint x: 715, startPoint y: 537, endPoint x: 676, endPoint y: 539, distance: 39.1
click at [700, 436] on input "31.0" at bounding box center [739, 540] width 79 height 13
type input "90"
click at [779, 436] on button "Update" at bounding box center [784, 583] width 38 height 12
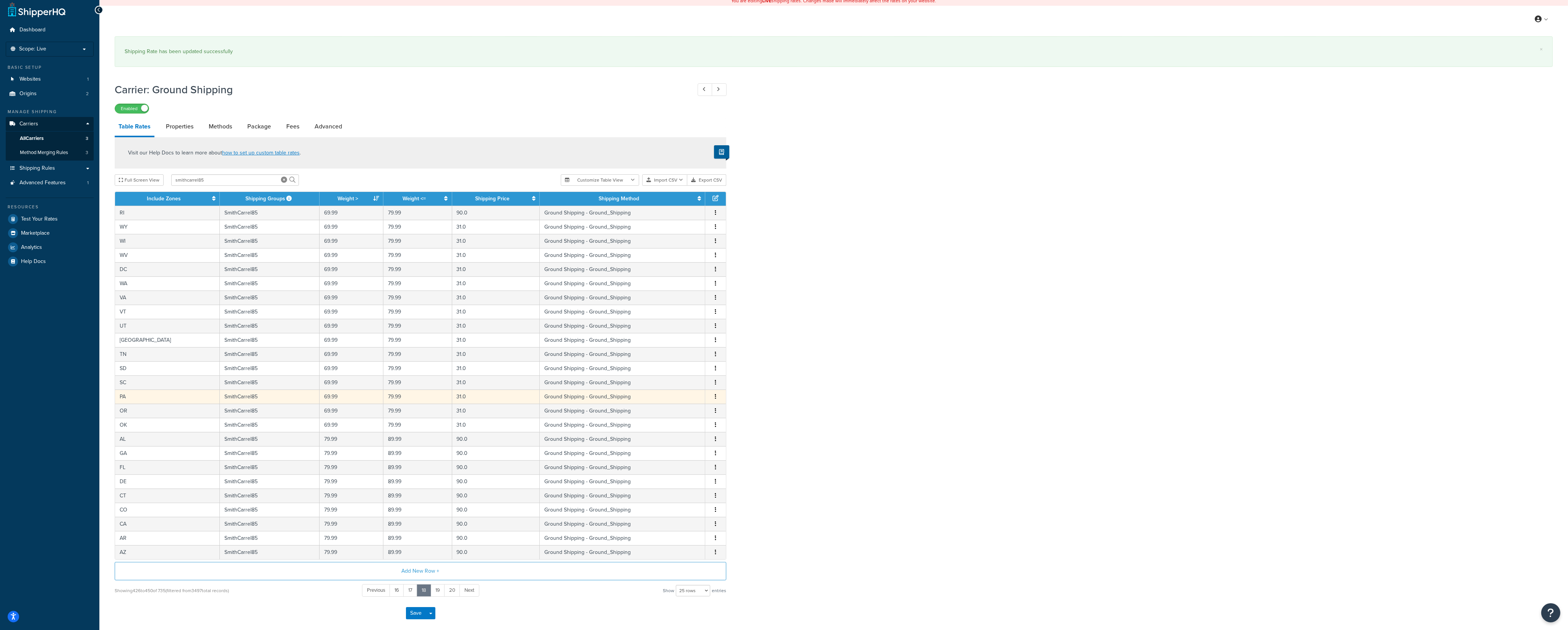
click at [715, 401] on button "button" at bounding box center [715, 397] width 6 height 9
click at [678, 386] on div "Edit" at bounding box center [677, 384] width 55 height 16
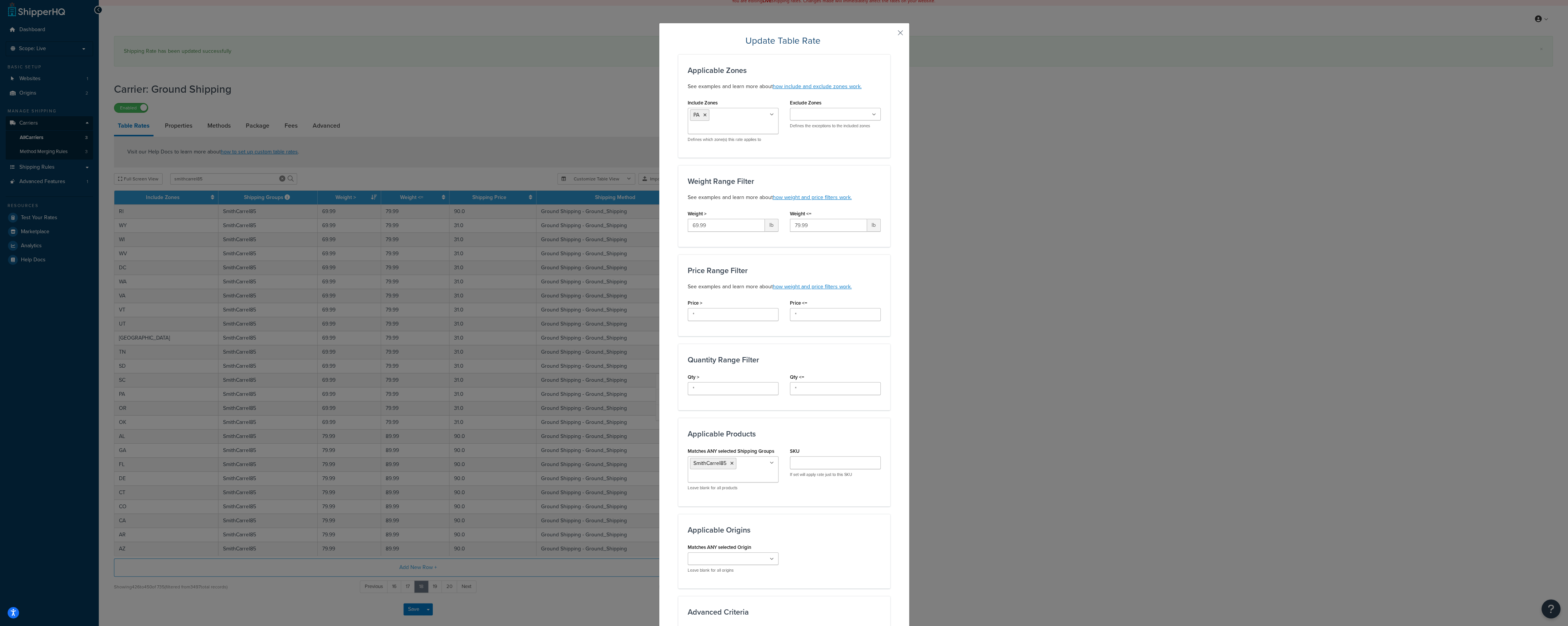
scroll to position [187, 0]
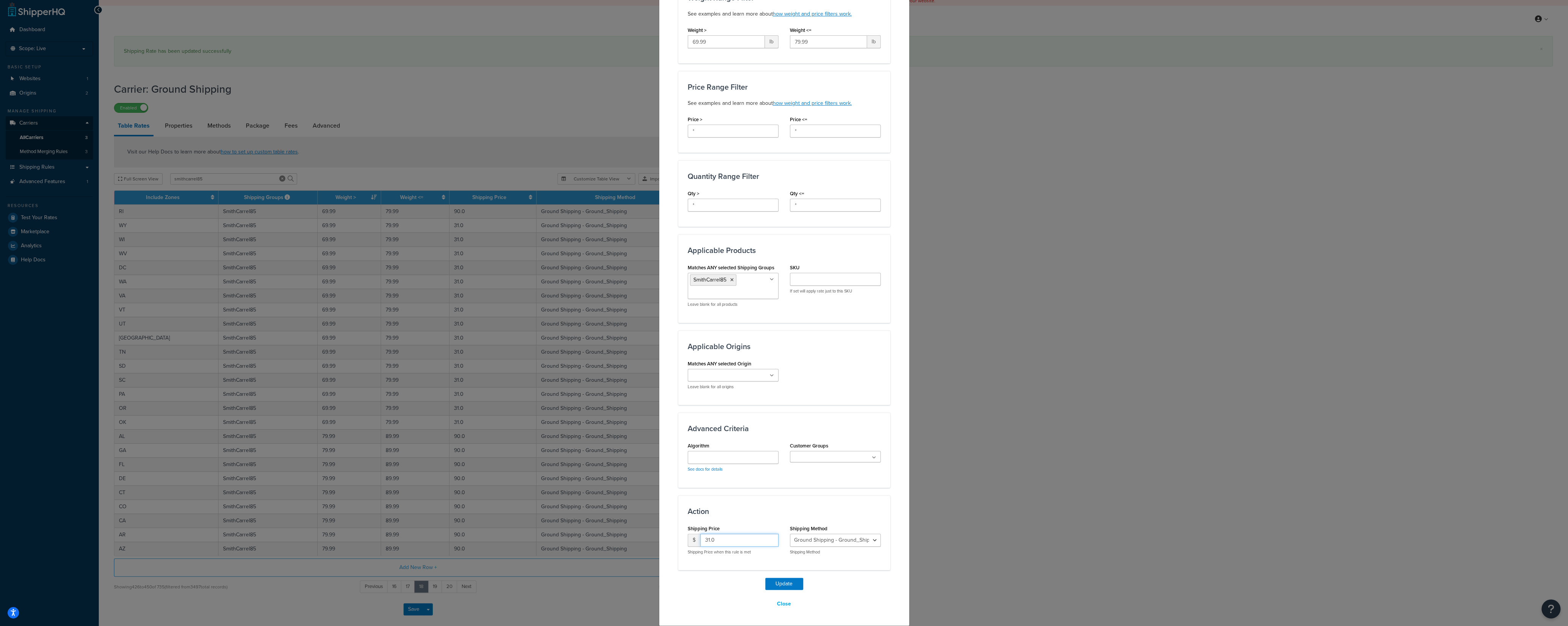
drag, startPoint x: 718, startPoint y: 541, endPoint x: 659, endPoint y: 547, distance: 59.3
click at [700, 436] on input "31.0" at bounding box center [739, 540] width 79 height 13
type input "90"
click at [776, 436] on button "Update" at bounding box center [784, 583] width 38 height 12
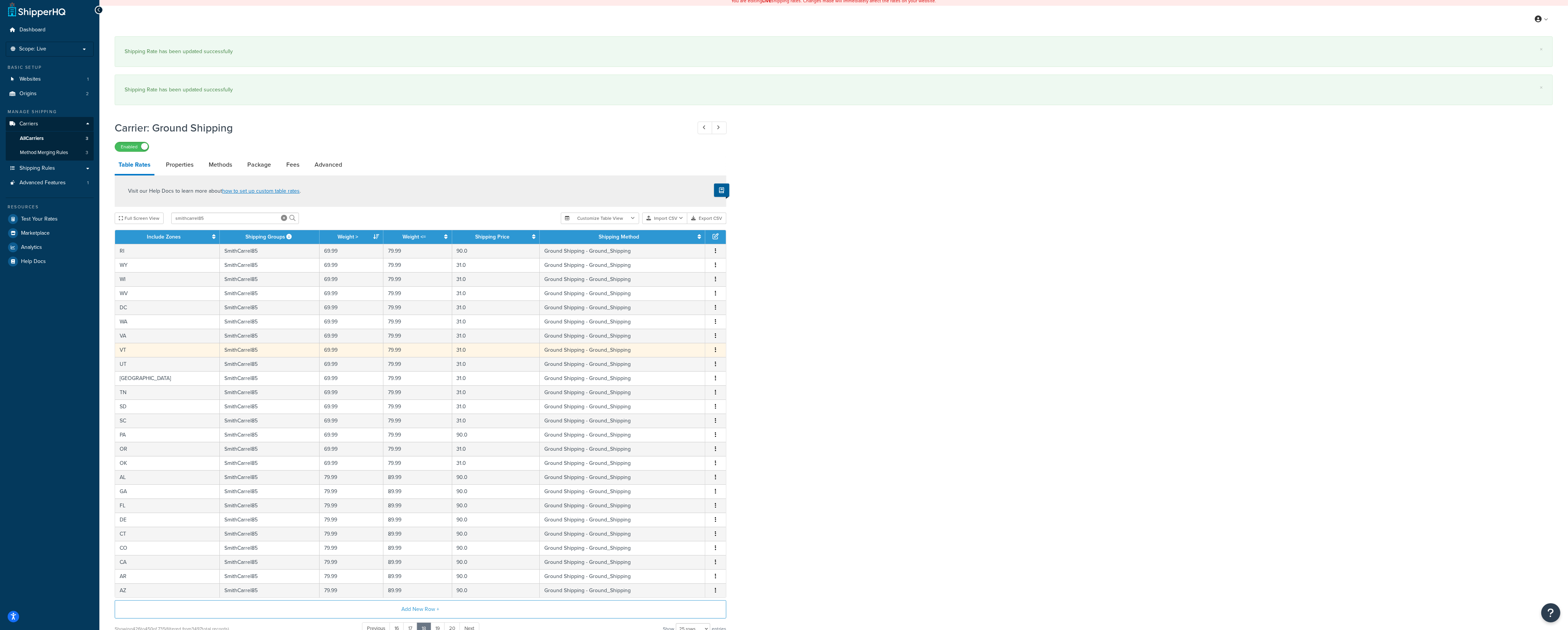
click at [715, 354] on button "button" at bounding box center [715, 350] width 6 height 9
click at [685, 342] on div "Edit" at bounding box center [677, 337] width 55 height 16
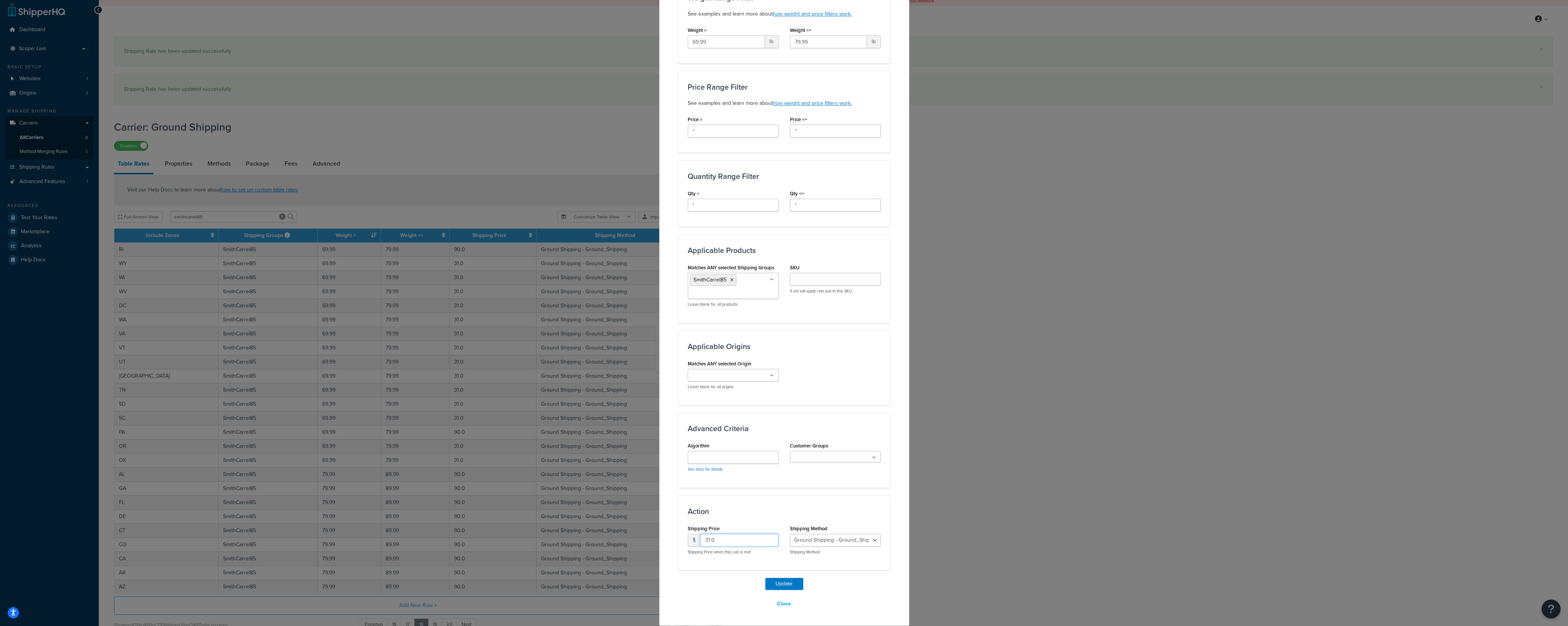
drag, startPoint x: 716, startPoint y: 538, endPoint x: 679, endPoint y: 540, distance: 37.1
click at [700, 436] on input "31.0" at bounding box center [739, 540] width 79 height 13
type input "90"
click at [766, 436] on button "Update" at bounding box center [784, 583] width 38 height 12
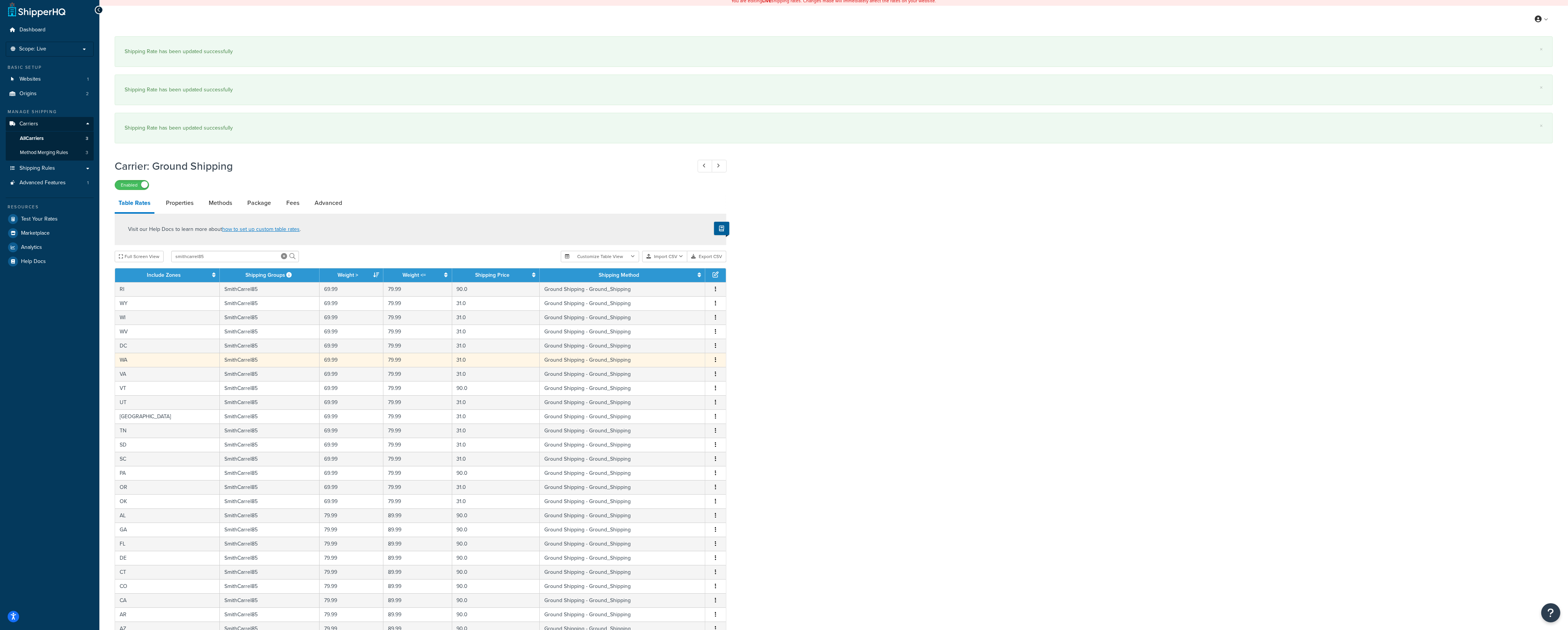
click at [715, 363] on button "button" at bounding box center [715, 360] width 6 height 9
click at [684, 350] on div "Edit" at bounding box center [677, 347] width 55 height 16
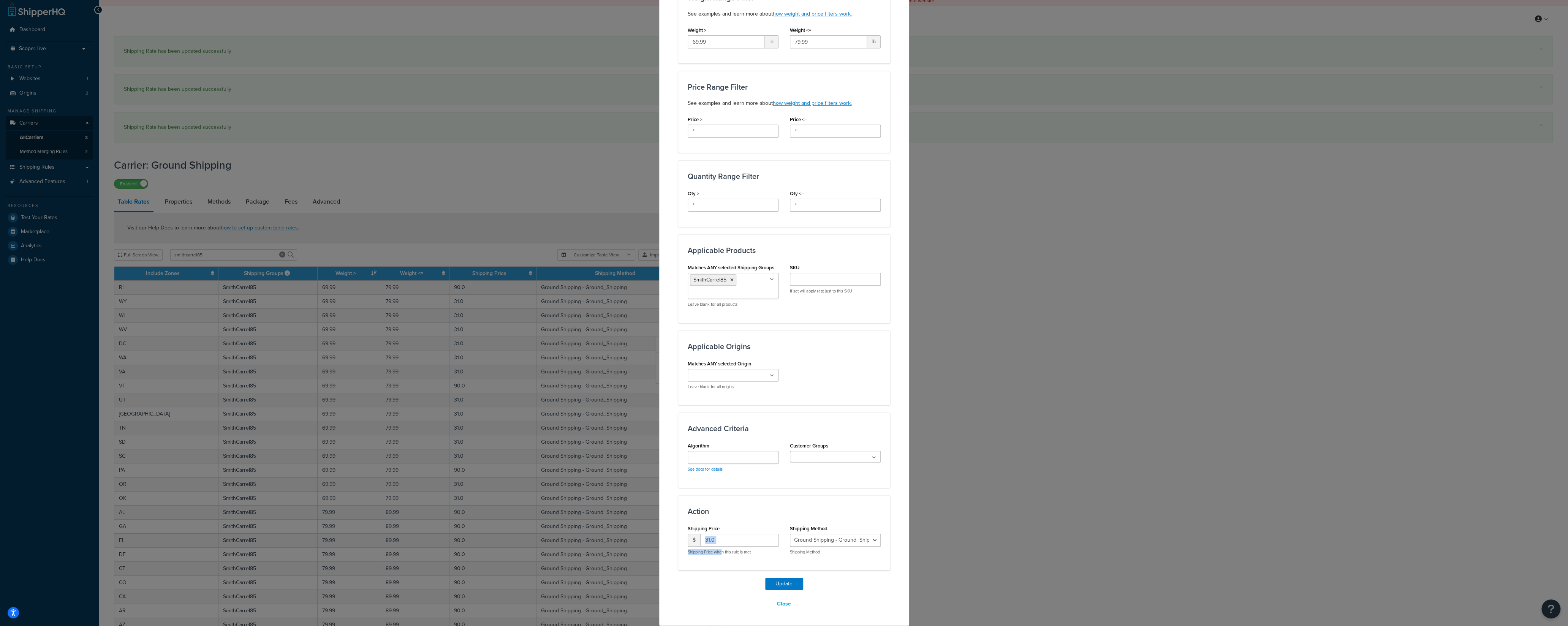
drag, startPoint x: 718, startPoint y: 547, endPoint x: 686, endPoint y: 542, distance: 32.4
click at [688, 436] on div "$ 31.0 Shipping Price when this rule is met" at bounding box center [733, 544] width 91 height 21
drag, startPoint x: 718, startPoint y: 540, endPoint x: 688, endPoint y: 541, distance: 30.0
click at [700, 436] on input "31.0" at bounding box center [739, 540] width 79 height 13
type input "90"
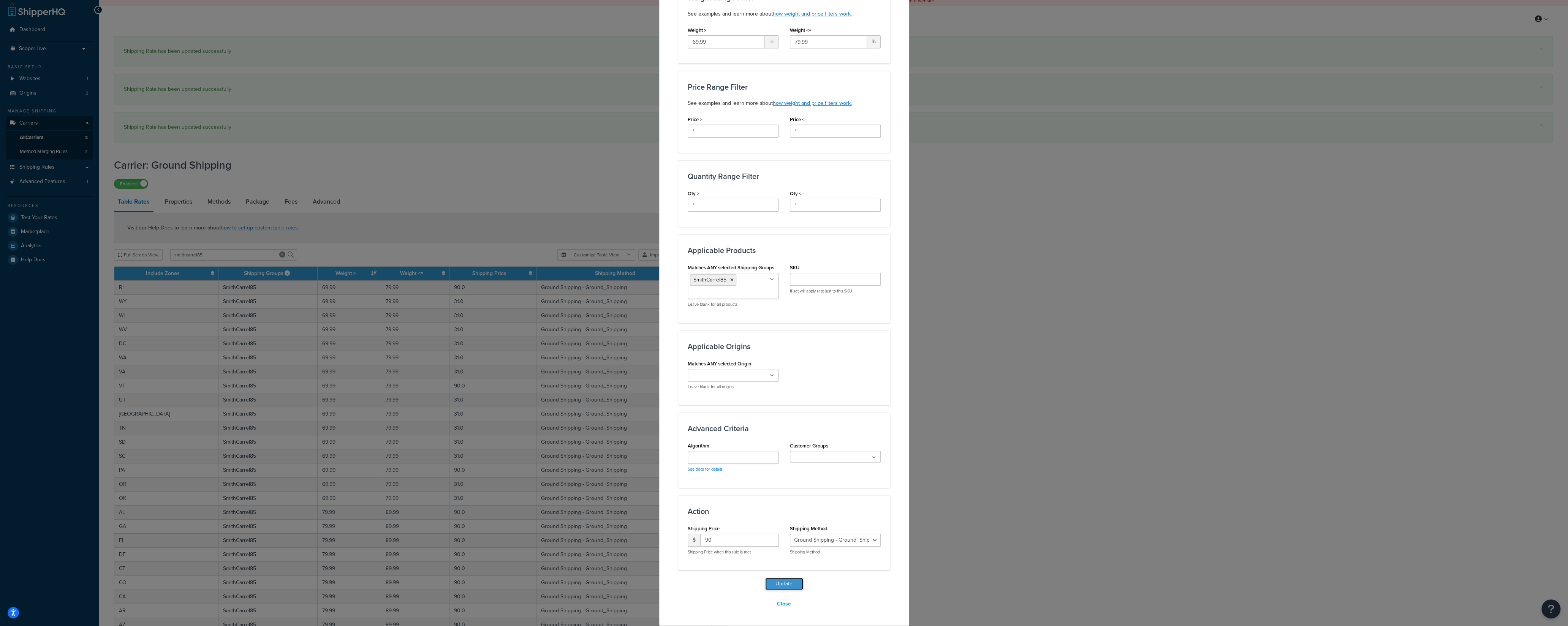
click at [775, 436] on button "Update" at bounding box center [784, 583] width 38 height 12
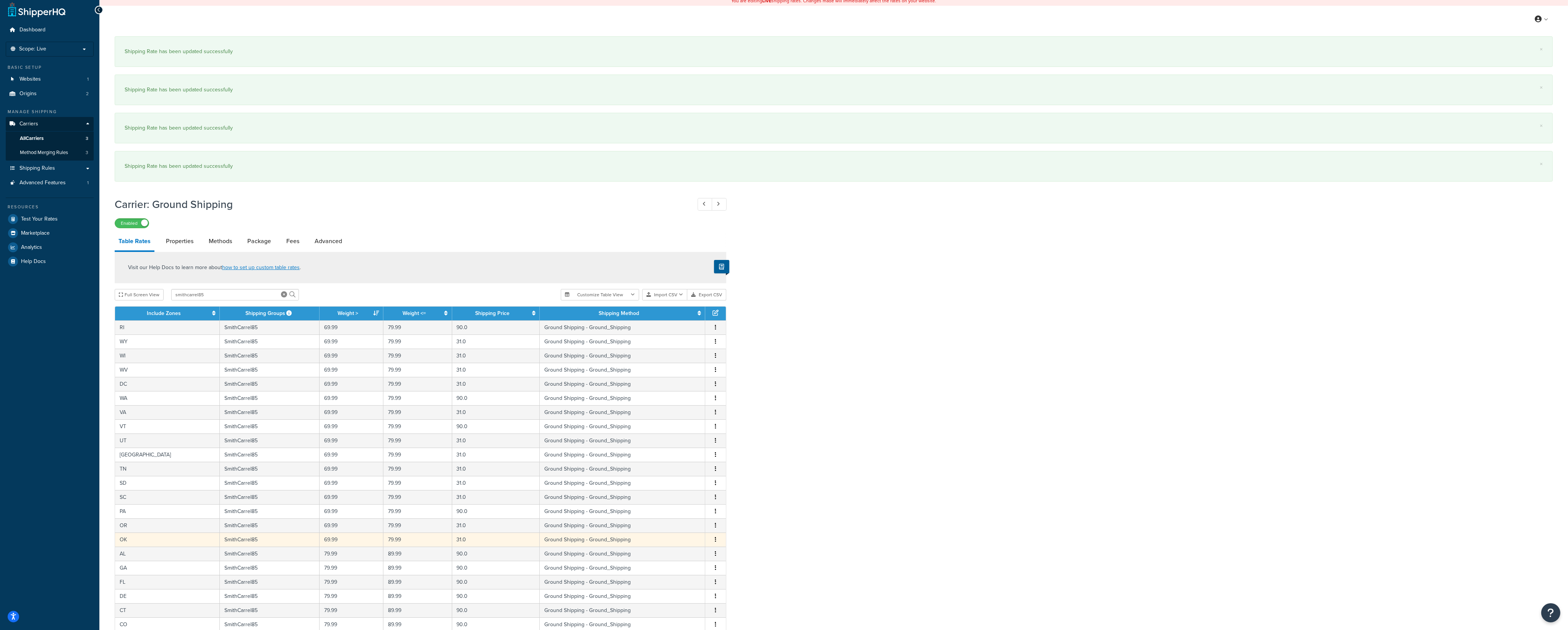
click at [716, 439] on button "button" at bounding box center [715, 539] width 6 height 9
click at [682, 439] on div "Edit" at bounding box center [677, 528] width 55 height 16
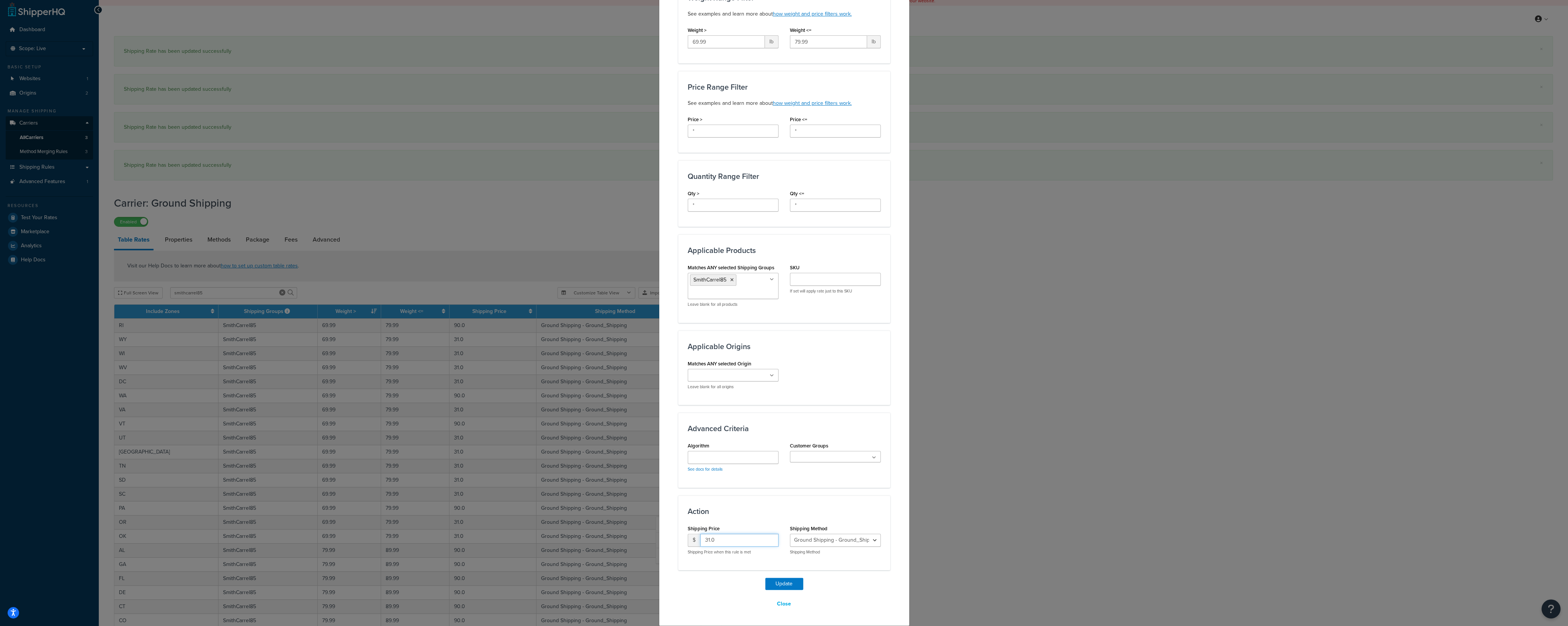
click at [700, 436] on input "31.0" at bounding box center [739, 540] width 79 height 13
type input "90"
click at [779, 436] on button "Update" at bounding box center [784, 583] width 38 height 12
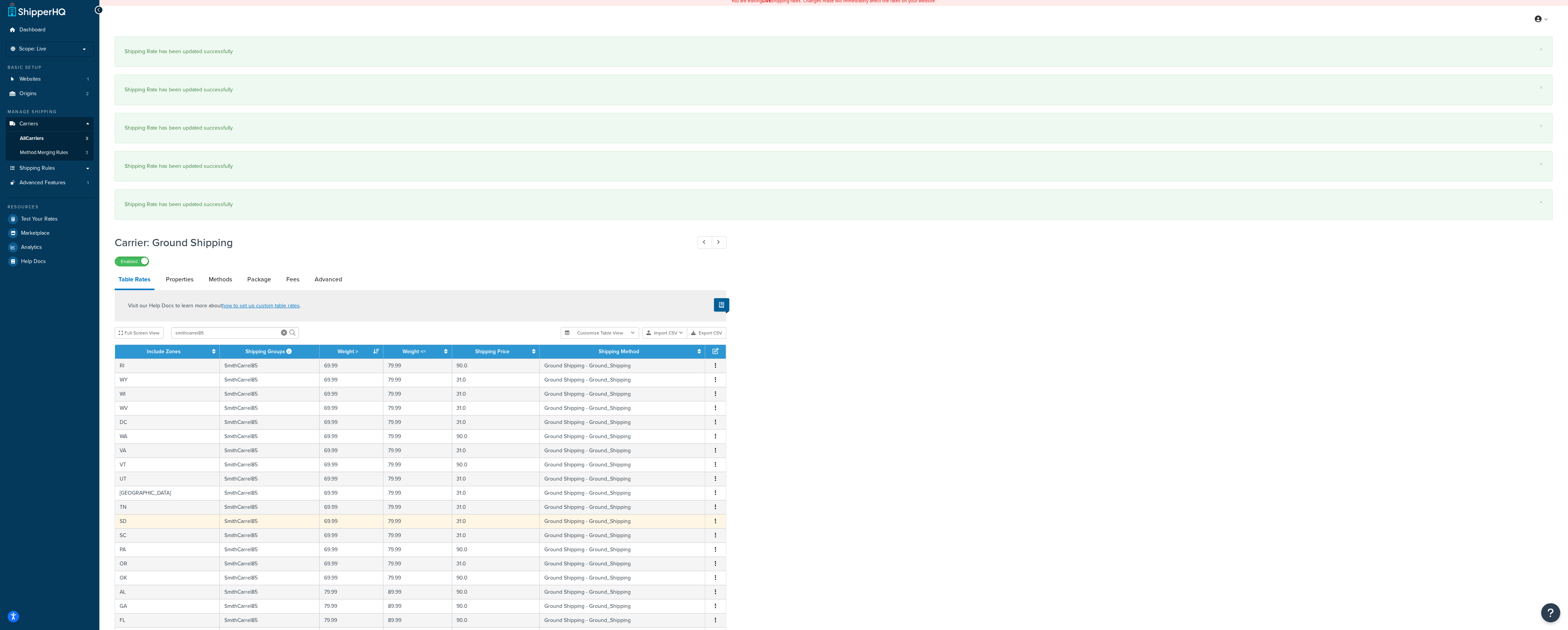
click at [715, 439] on icon "button" at bounding box center [715, 520] width 1 height 6
click at [682, 439] on div "Edit" at bounding box center [677, 510] width 55 height 16
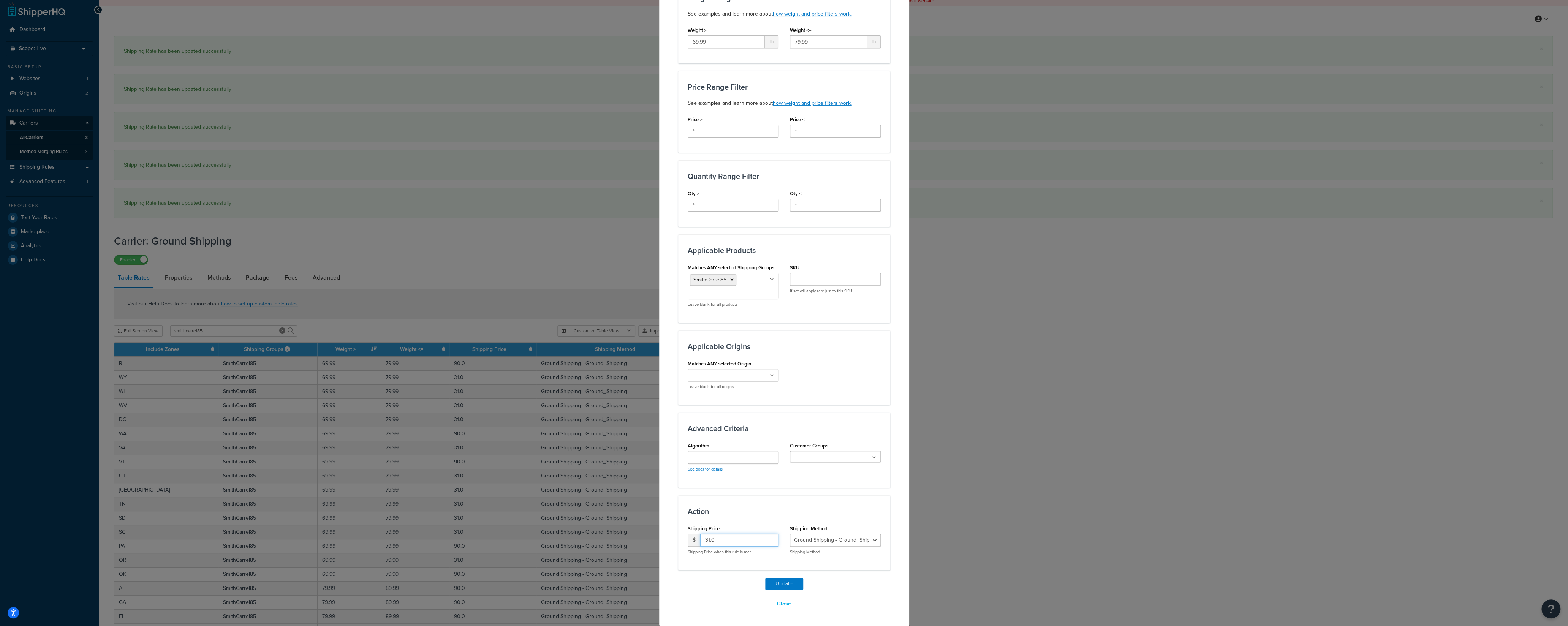
drag, startPoint x: 702, startPoint y: 538, endPoint x: 668, endPoint y: 539, distance: 34.0
click at [700, 436] on input "31.0" at bounding box center [739, 540] width 79 height 13
type input "90"
click at [769, 436] on button "Update" at bounding box center [784, 583] width 38 height 12
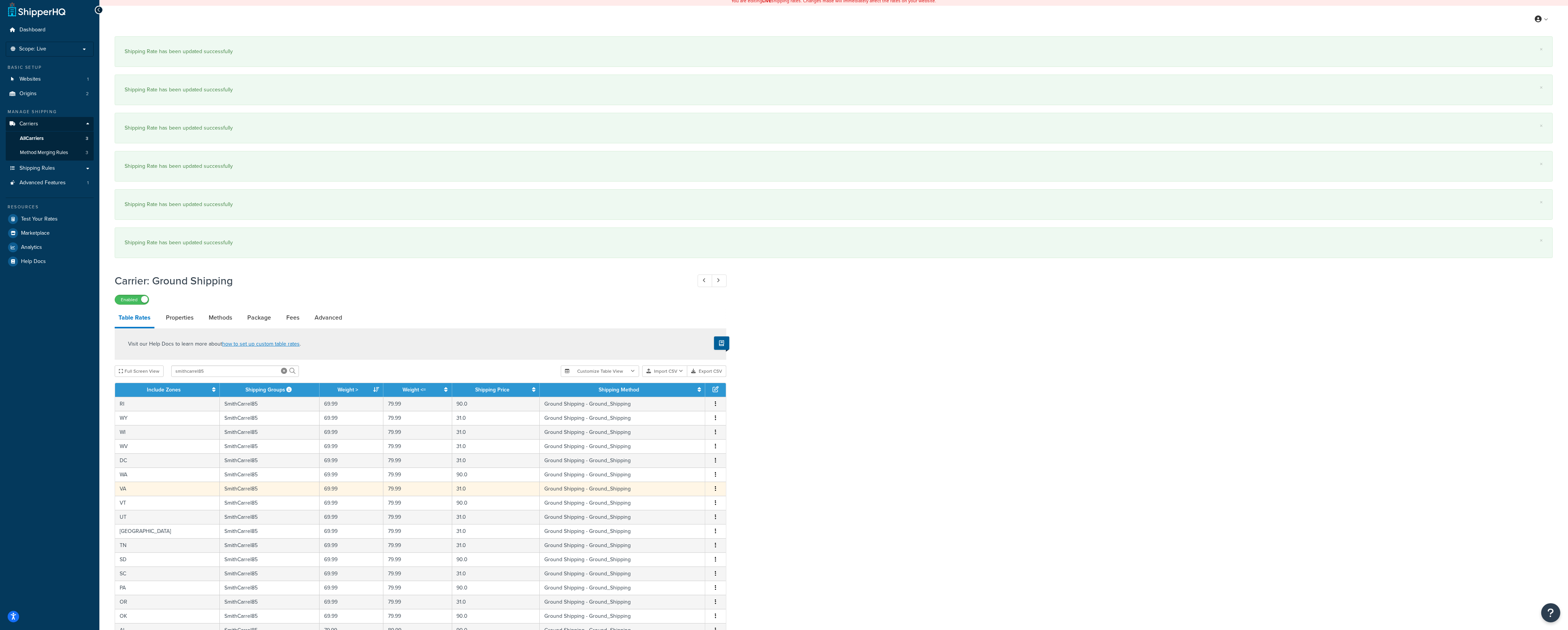
click at [715, 439] on icon "button" at bounding box center [715, 488] width 1 height 6
click at [675, 439] on div "Edit" at bounding box center [677, 477] width 55 height 16
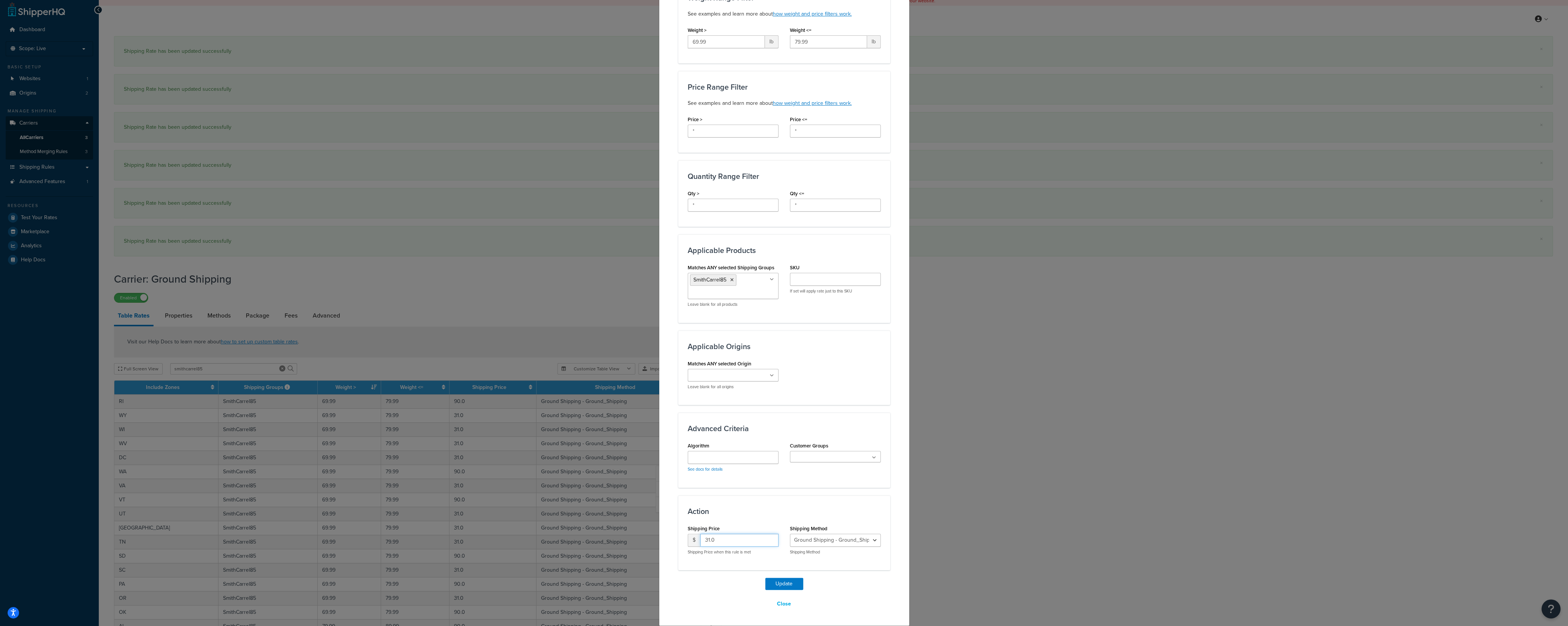
drag, startPoint x: 724, startPoint y: 541, endPoint x: 667, endPoint y: 538, distance: 57.1
click at [700, 436] on input "31.0" at bounding box center [739, 540] width 79 height 13
type input "90"
click at [772, 436] on button "Update" at bounding box center [784, 583] width 38 height 12
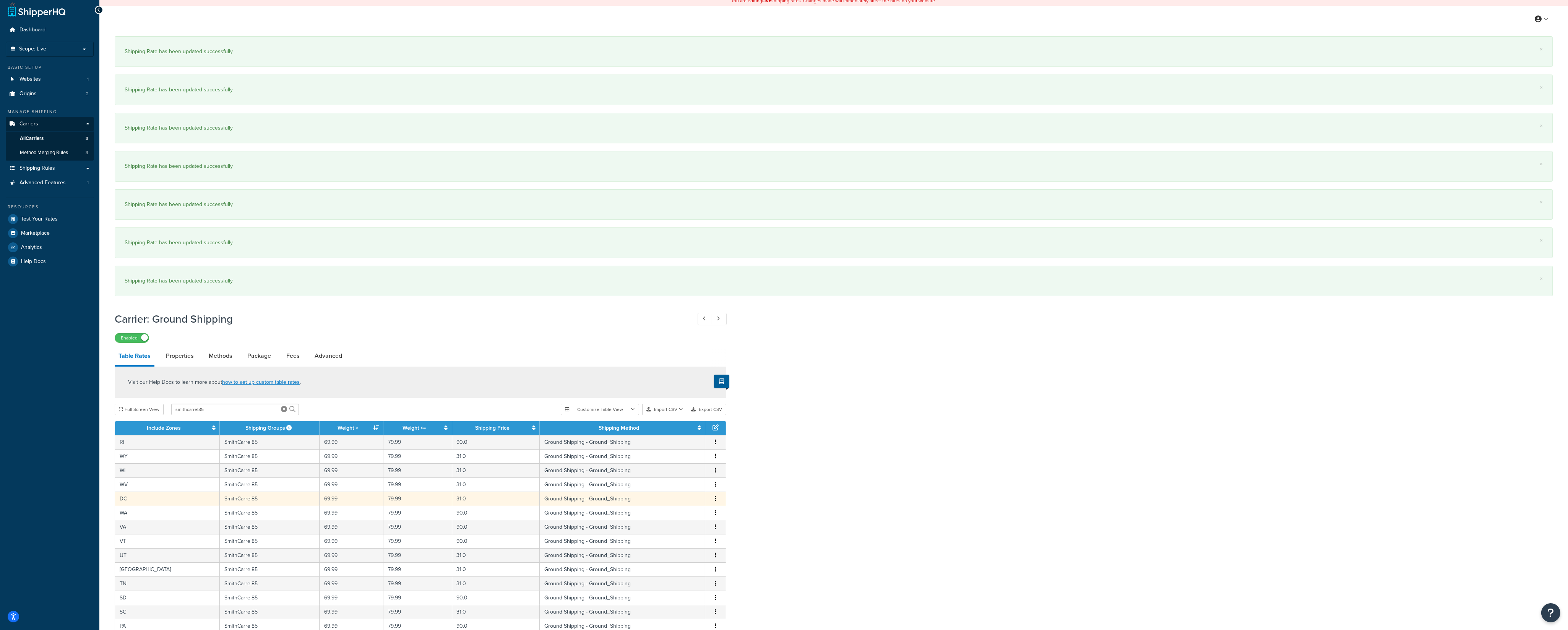
click at [715, 439] on button "button" at bounding box center [715, 499] width 6 height 9
click at [687, 439] on div "Edit" at bounding box center [677, 486] width 55 height 16
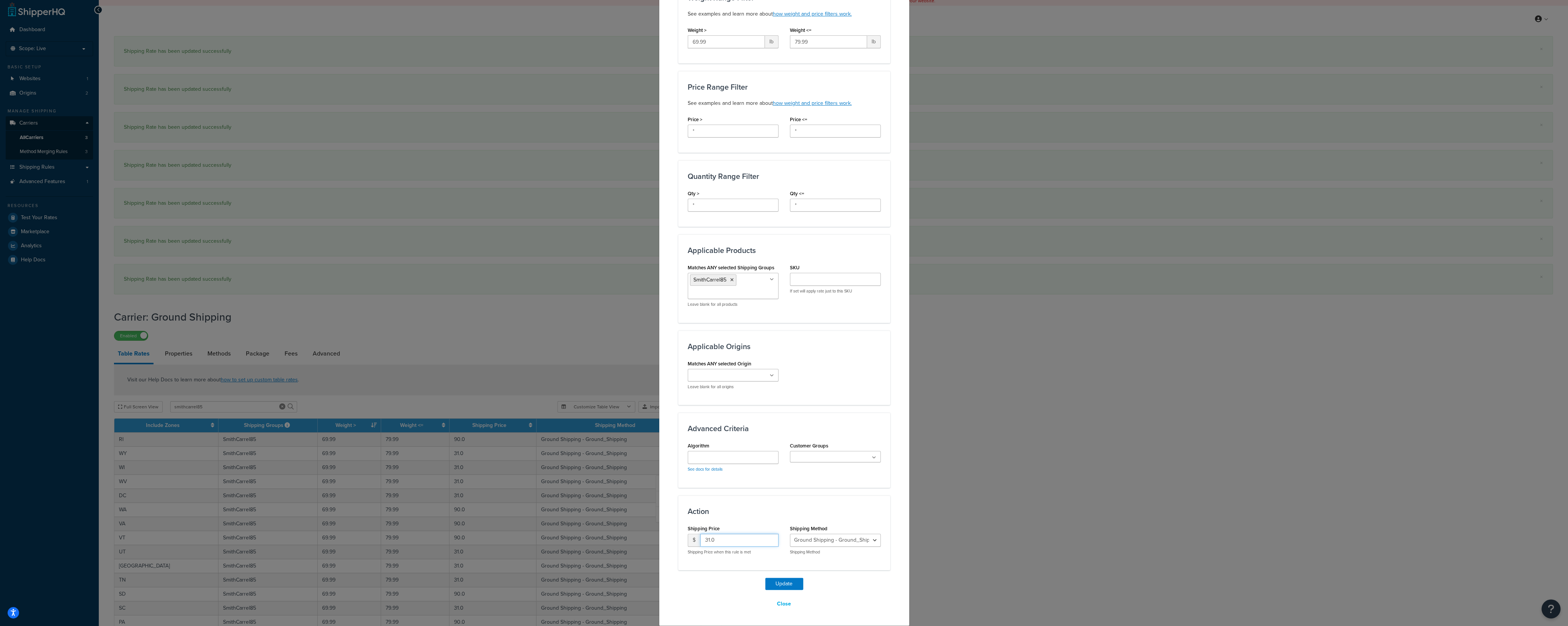
drag, startPoint x: 730, startPoint y: 540, endPoint x: 665, endPoint y: 540, distance: 65.0
click at [700, 436] on input "31.0" at bounding box center [739, 540] width 79 height 13
type input "90"
click at [777, 436] on button "Update" at bounding box center [784, 583] width 38 height 12
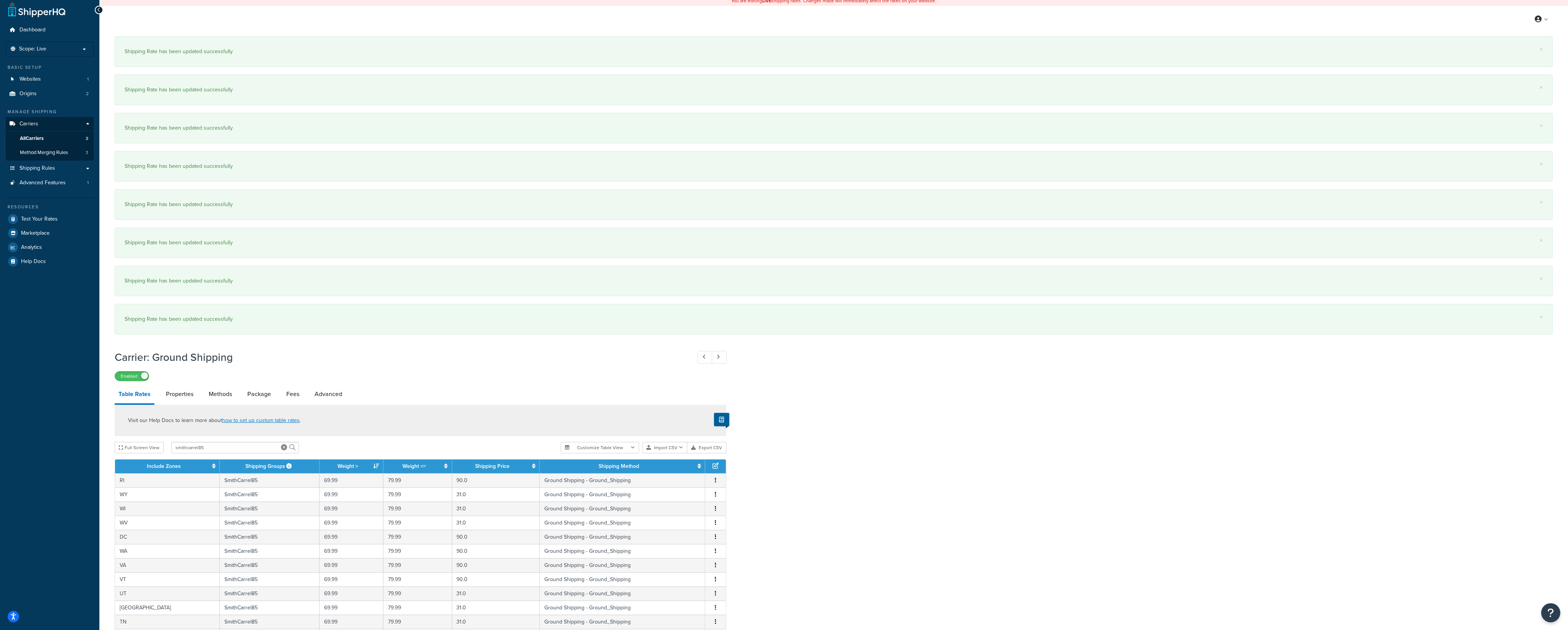
click at [715, 439] on button "button" at bounding box center [715, 495] width 6 height 9
click at [685, 439] on div "Edit" at bounding box center [677, 482] width 55 height 16
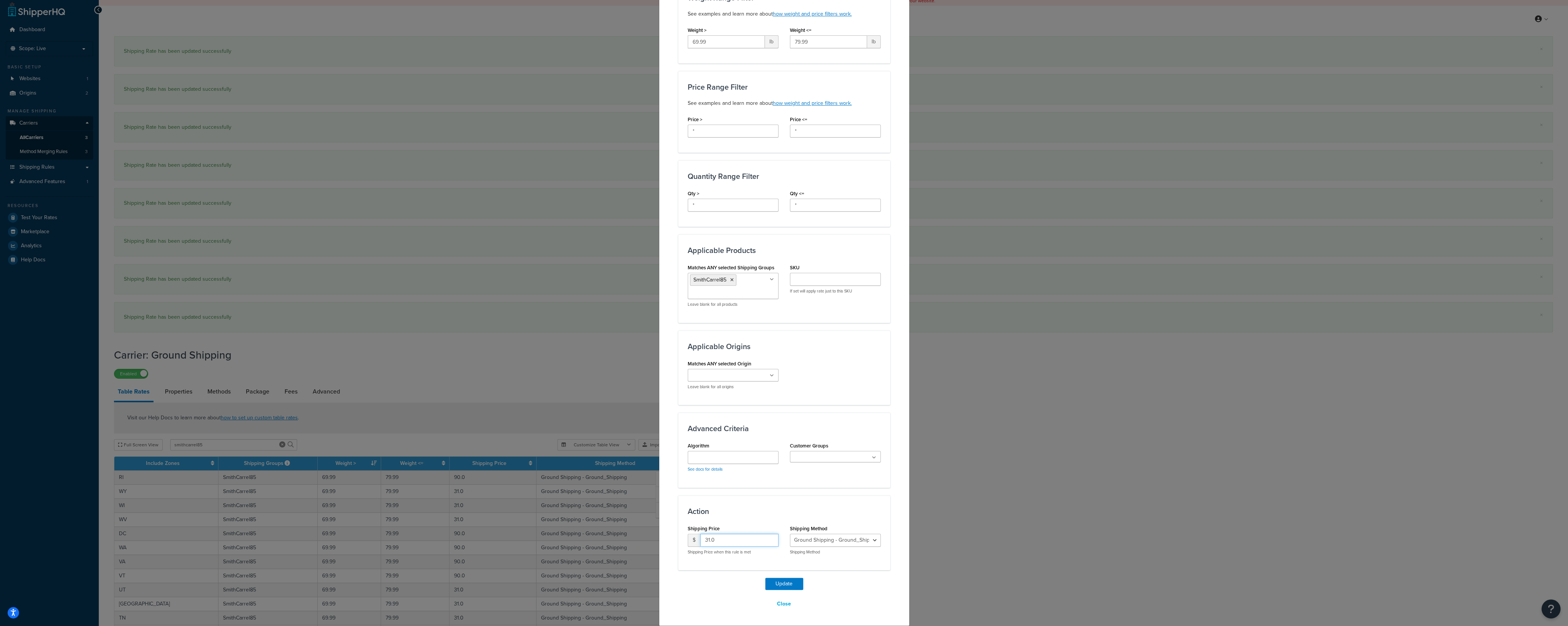
drag, startPoint x: 704, startPoint y: 541, endPoint x: 677, endPoint y: 543, distance: 27.1
click at [700, 436] on input "31.0" at bounding box center [739, 540] width 79 height 13
type input "90"
click at [777, 436] on button "Update" at bounding box center [784, 583] width 38 height 12
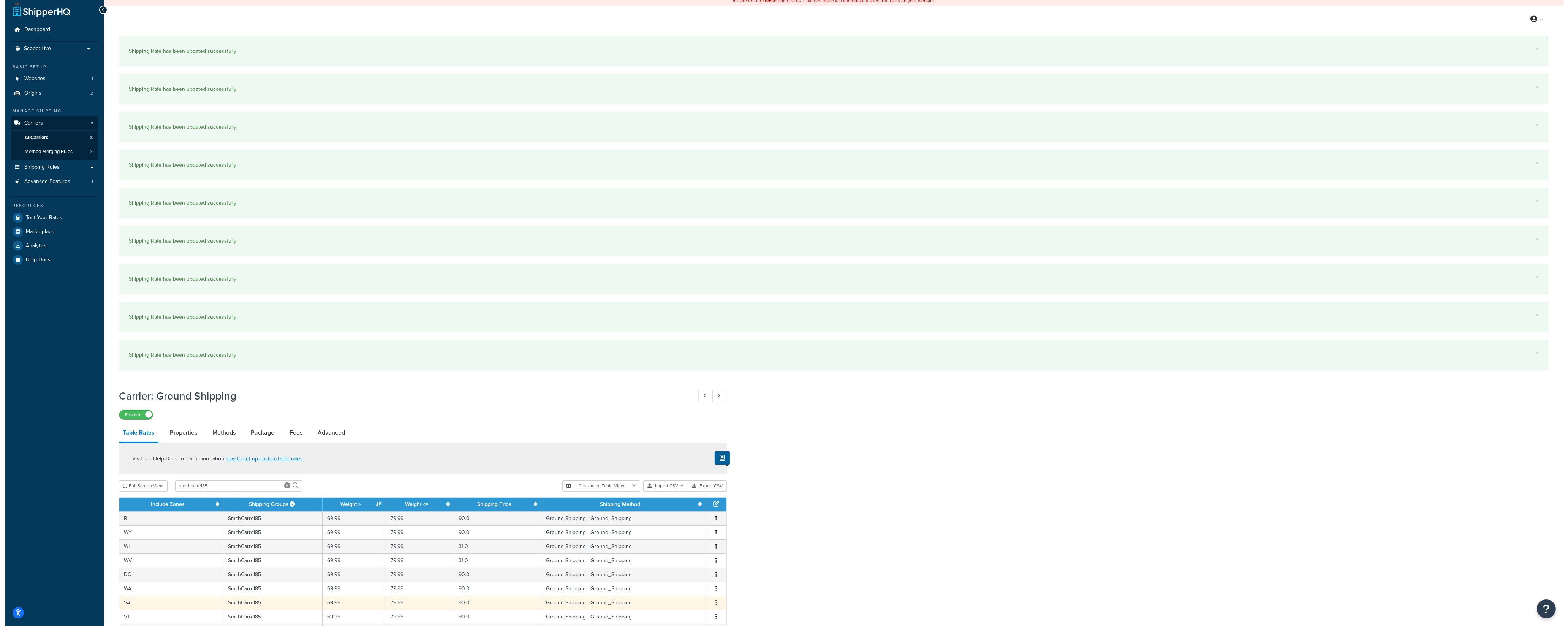
scroll to position [43, 0]
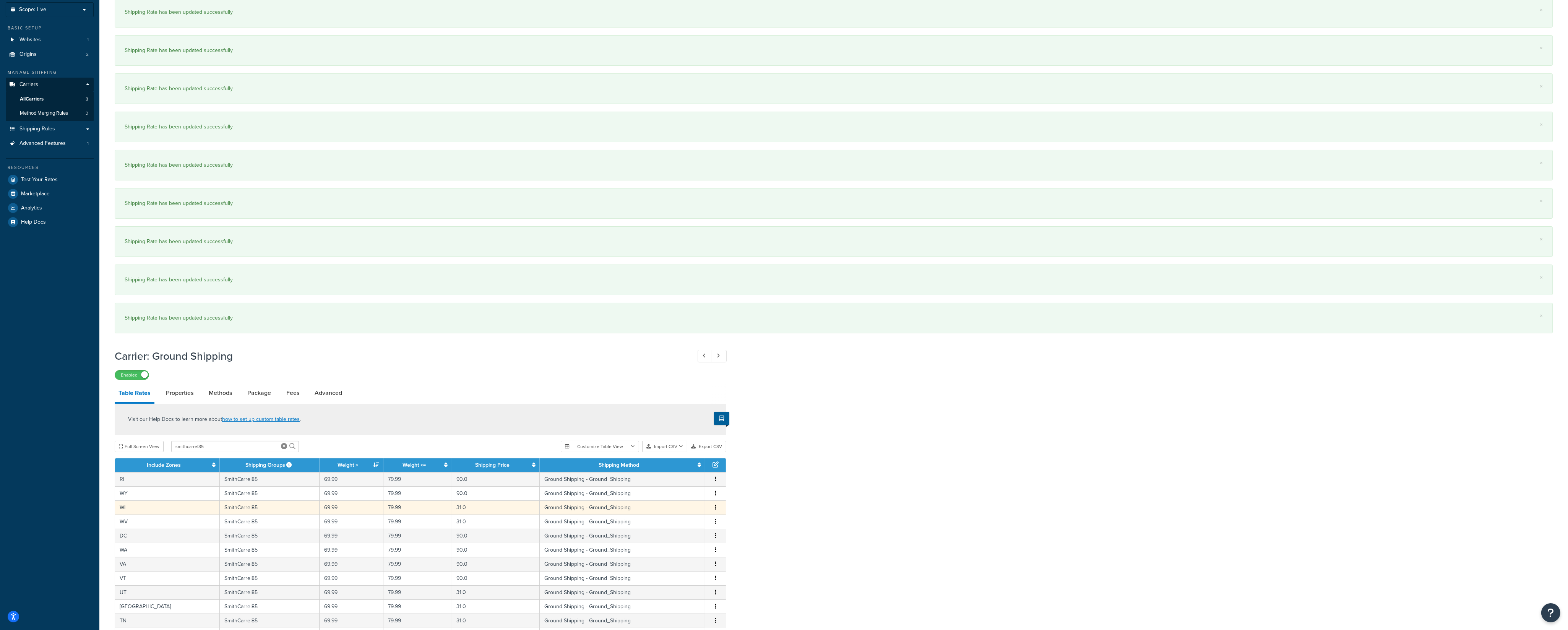
click at [717, 439] on button "button" at bounding box center [715, 508] width 6 height 9
click at [684, 439] on div "Edit" at bounding box center [677, 495] width 55 height 16
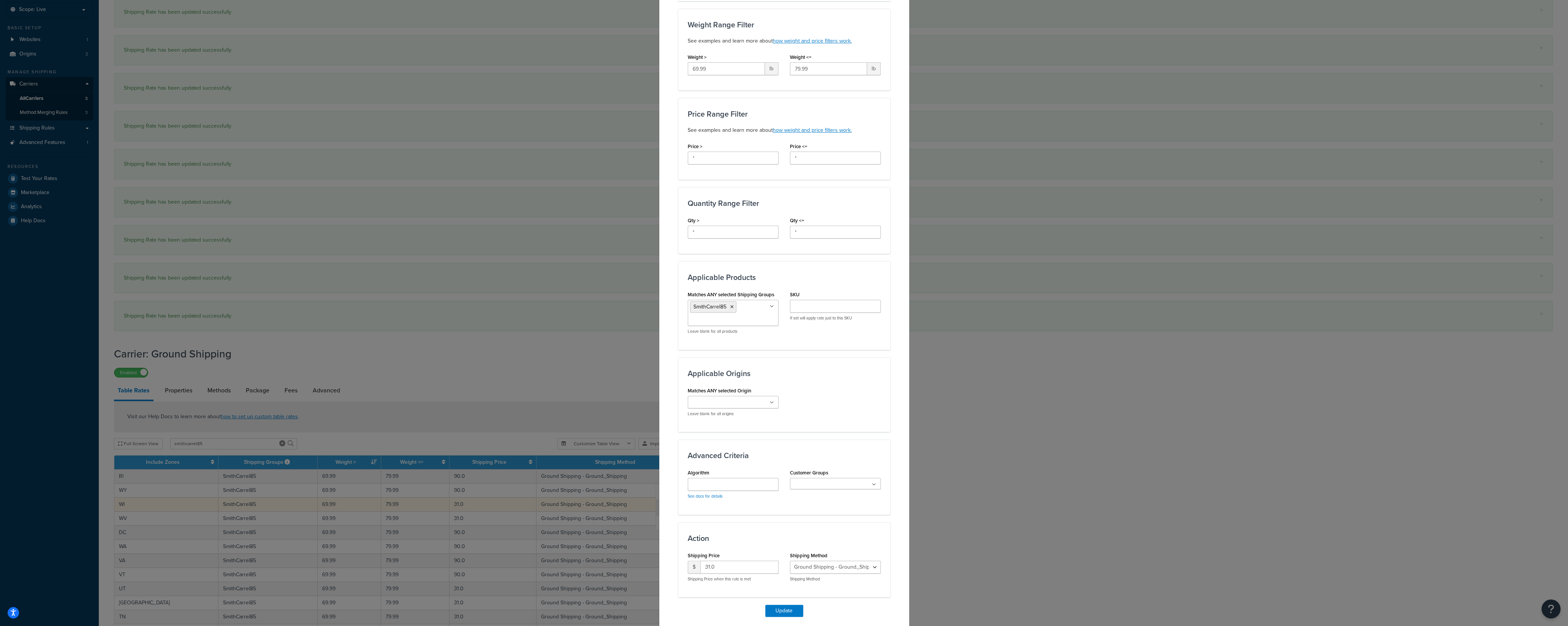
scroll to position [187, 0]
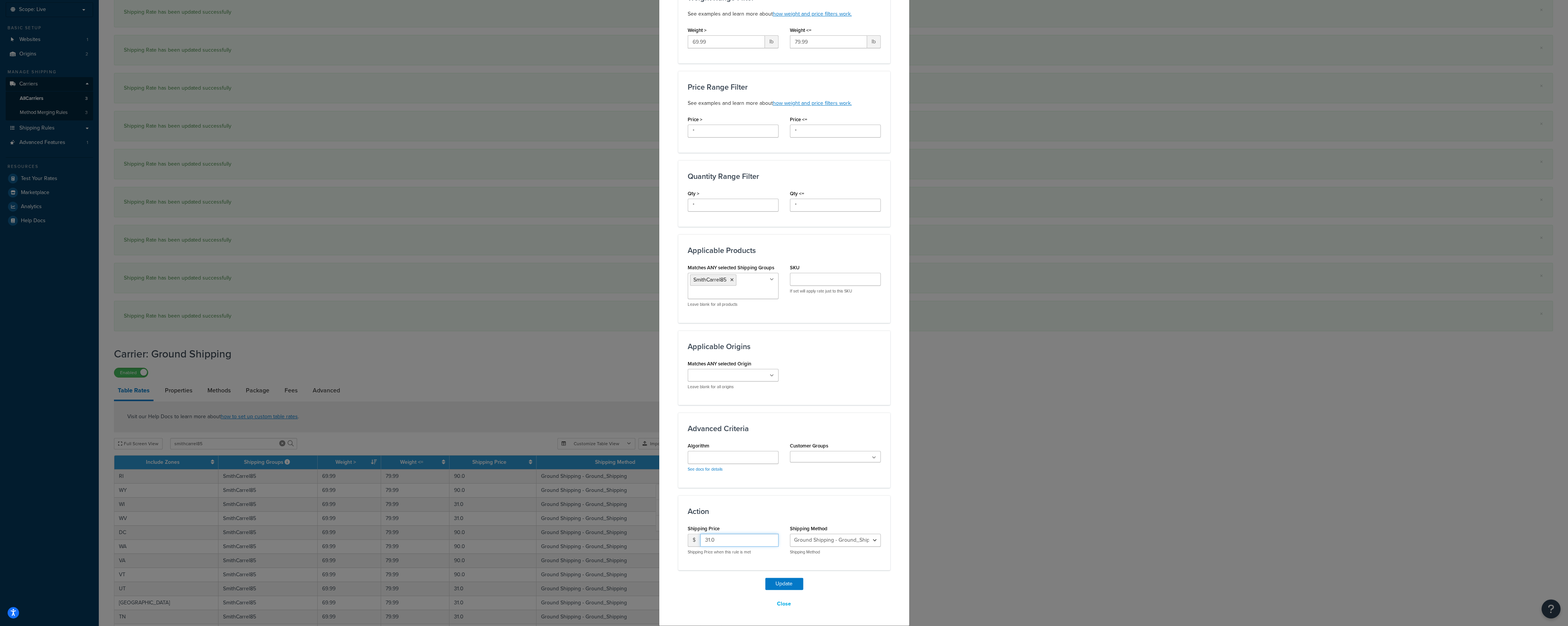
drag, startPoint x: 727, startPoint y: 543, endPoint x: 665, endPoint y: 542, distance: 62.0
click at [700, 436] on input "31.0" at bounding box center [739, 540] width 79 height 13
type input "90"
click at [768, 436] on button "Update" at bounding box center [784, 583] width 38 height 12
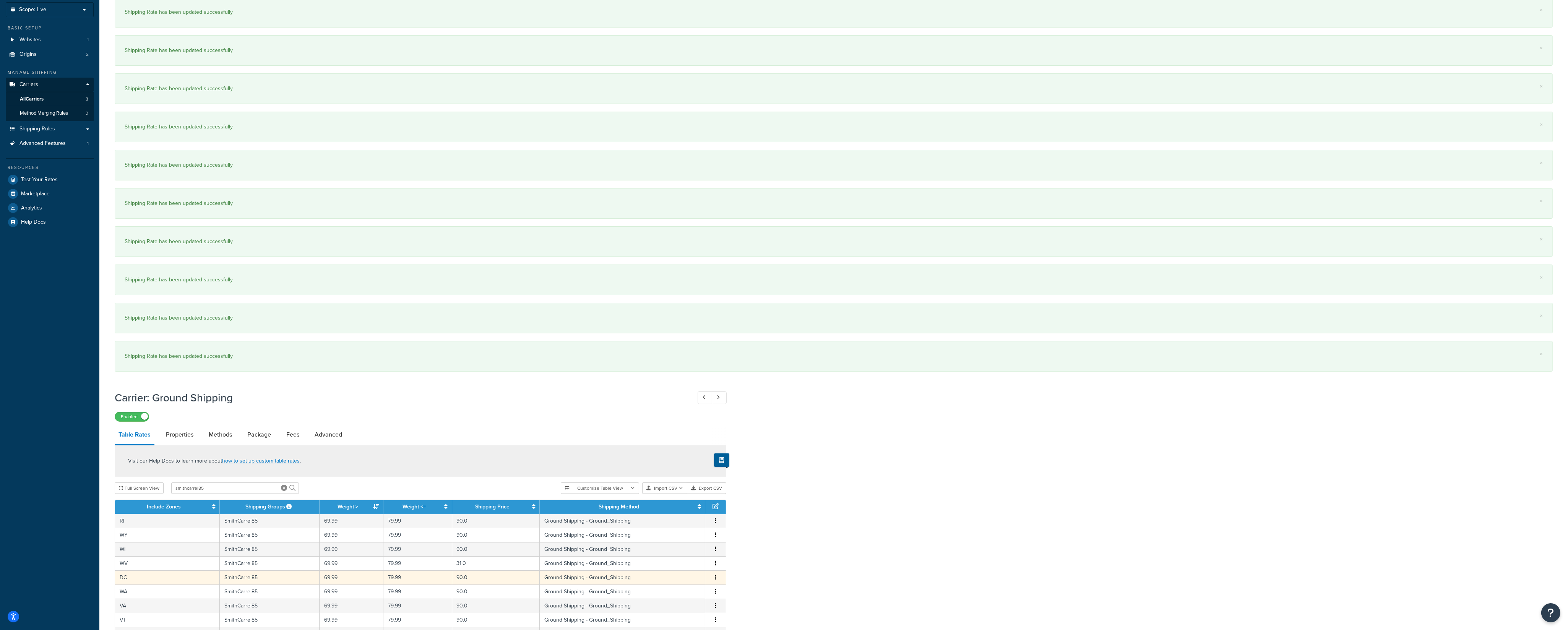
click at [715, 439] on button "button" at bounding box center [715, 563] width 6 height 9
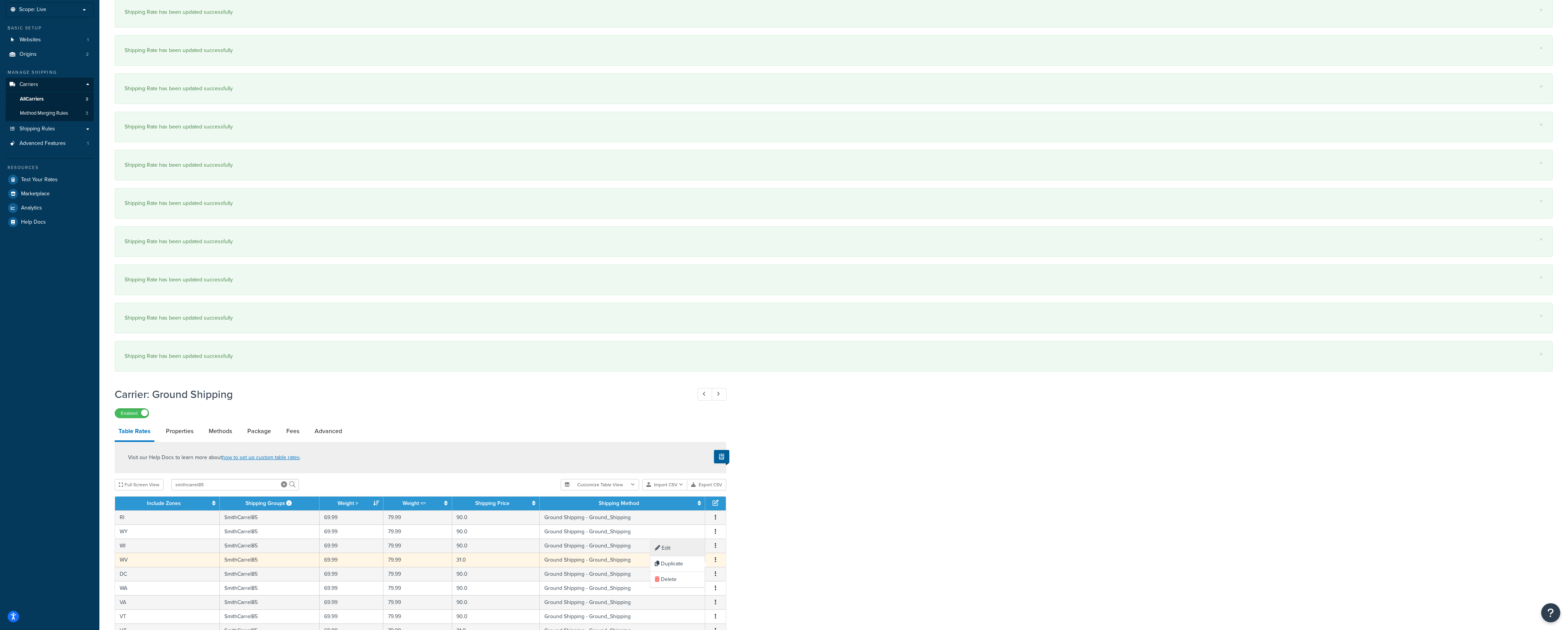
click at [685, 439] on div "Edit" at bounding box center [677, 549] width 55 height 16
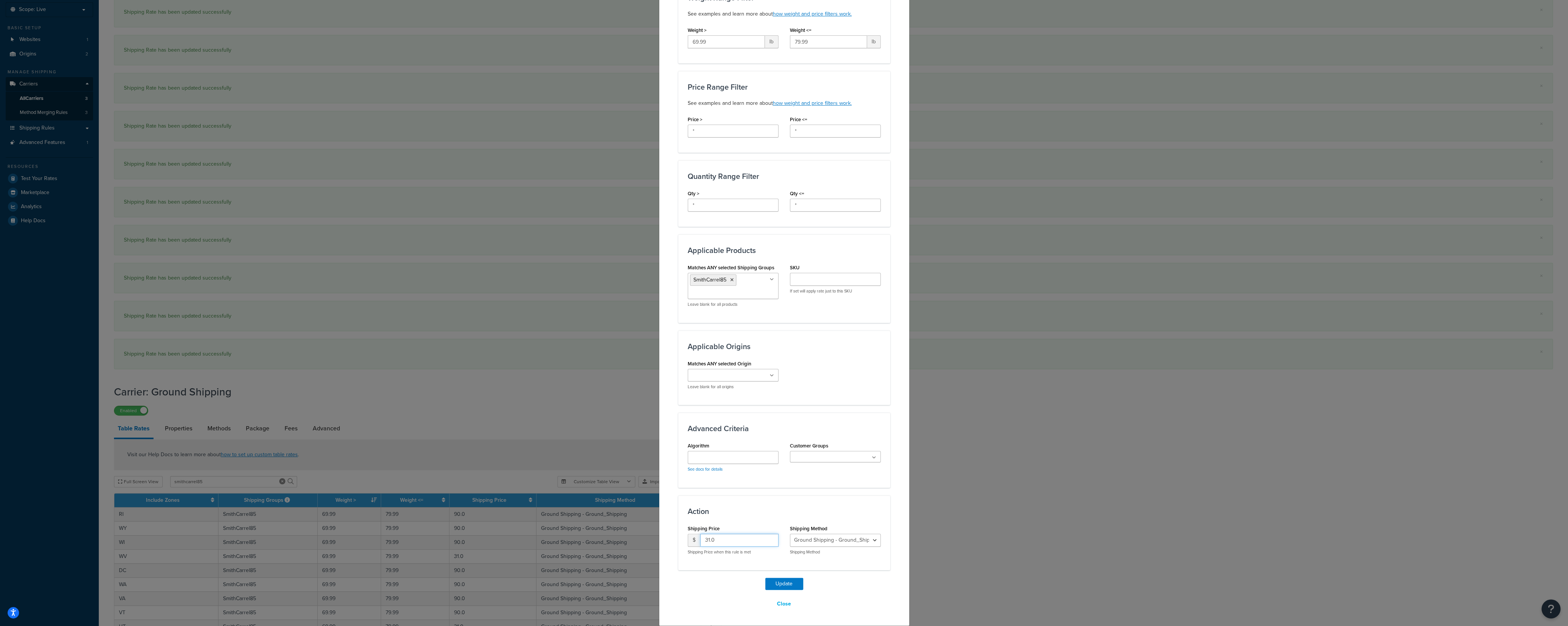
drag, startPoint x: 713, startPoint y: 538, endPoint x: 695, endPoint y: 539, distance: 18.0
click at [700, 436] on input "31.0" at bounding box center [739, 540] width 79 height 13
type input "90"
click at [774, 436] on button "Update" at bounding box center [784, 583] width 38 height 12
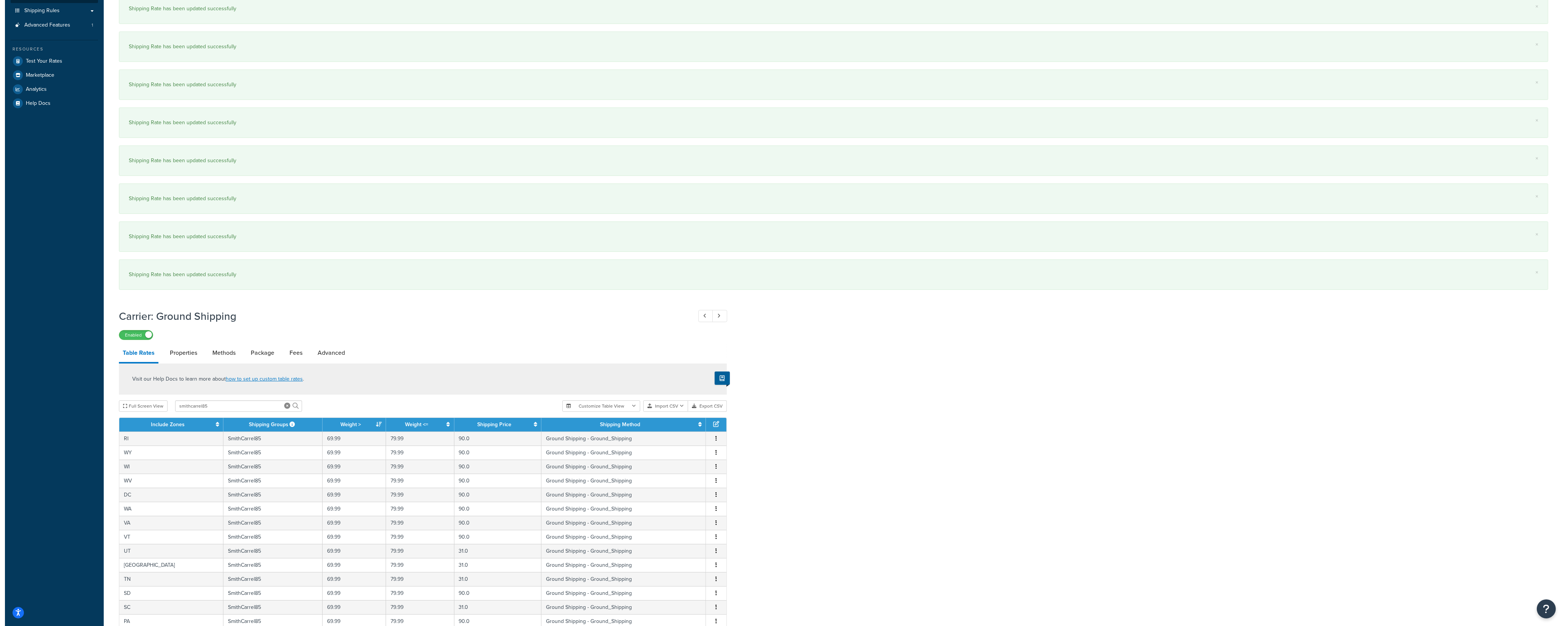
scroll to position [200, 0]
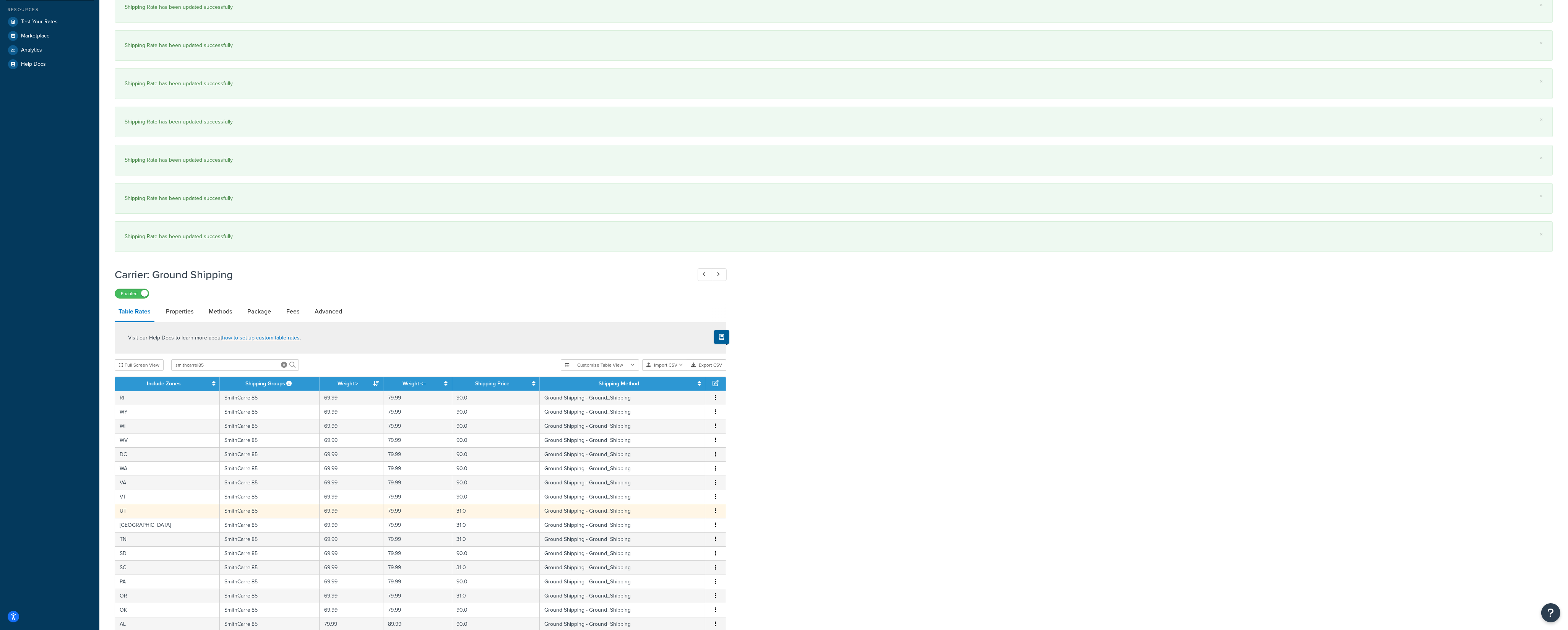
click at [715, 439] on icon "button" at bounding box center [715, 511] width 1 height 6
click at [685, 439] on div "Edit" at bounding box center [677, 501] width 55 height 16
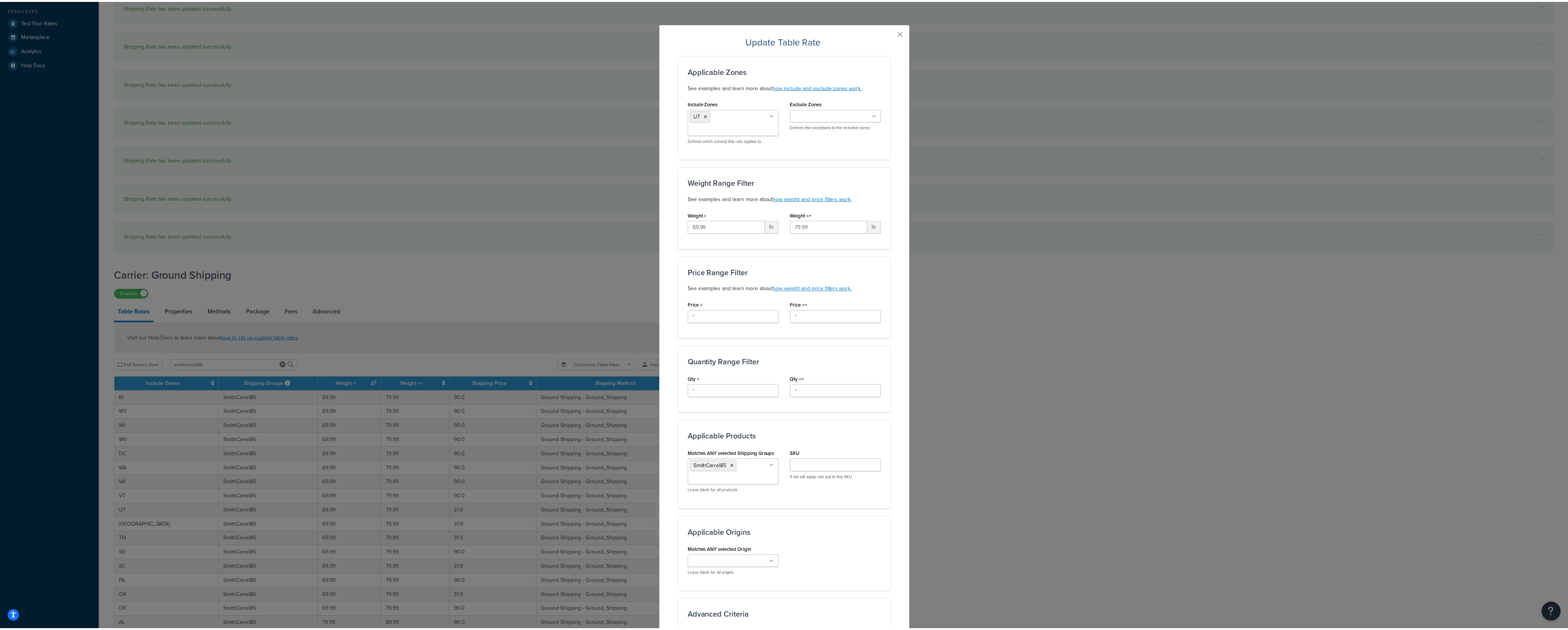
scroll to position [189, 0]
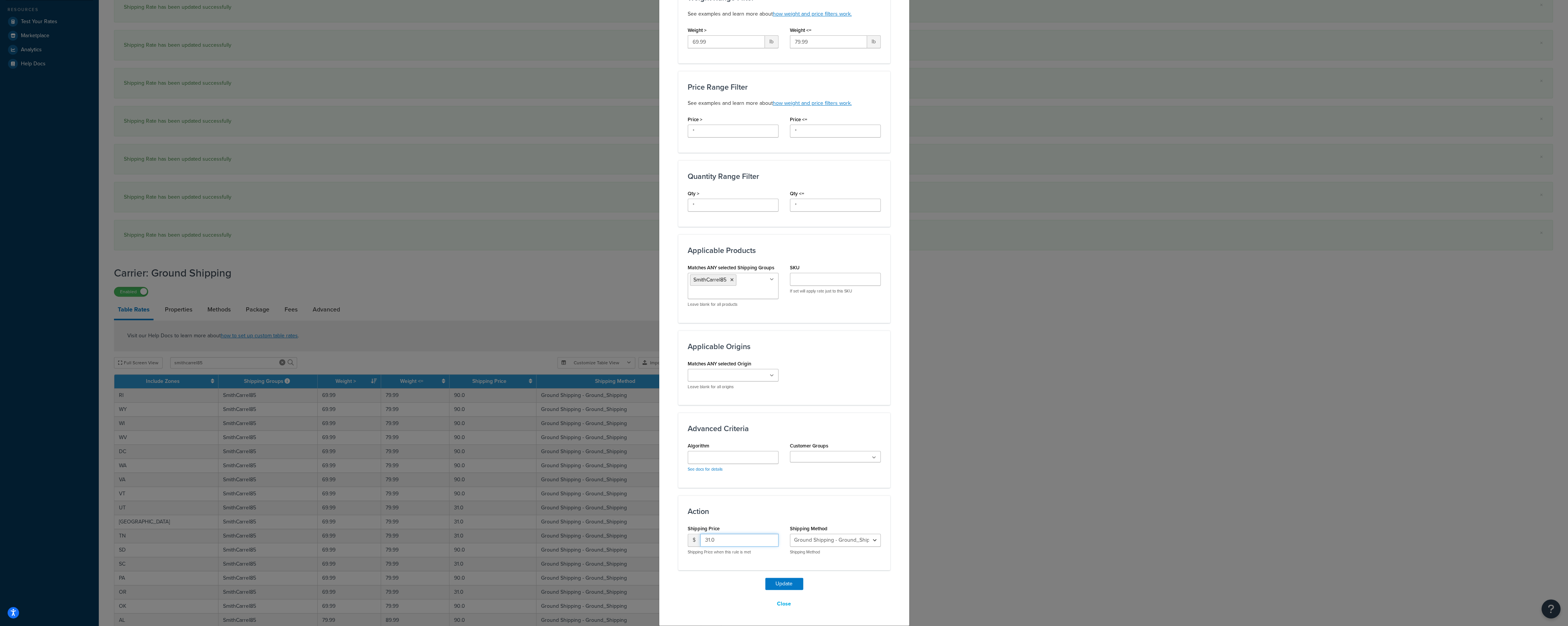
drag, startPoint x: 713, startPoint y: 538, endPoint x: 663, endPoint y: 543, distance: 50.2
click at [700, 436] on input "31.0" at bounding box center [739, 540] width 79 height 13
type input "90"
click at [772, 436] on button "Update" at bounding box center [784, 583] width 38 height 12
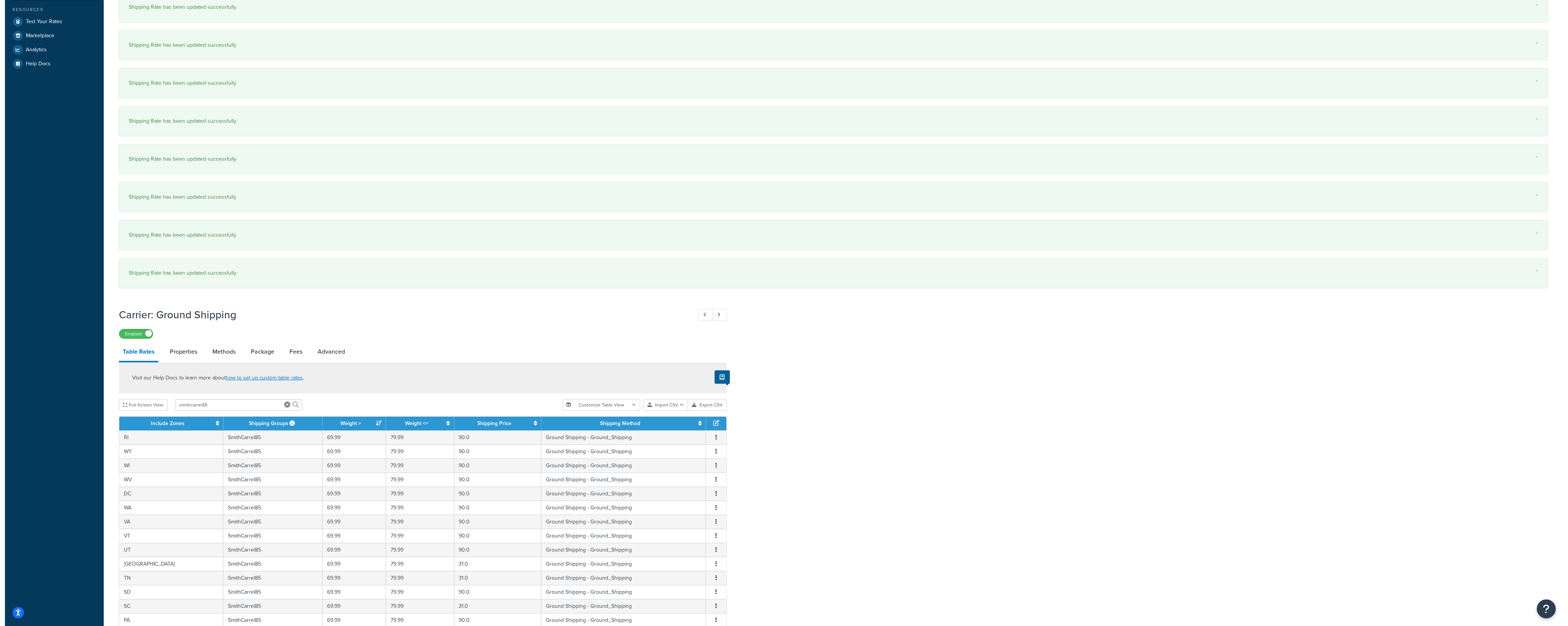
scroll to position [395, 0]
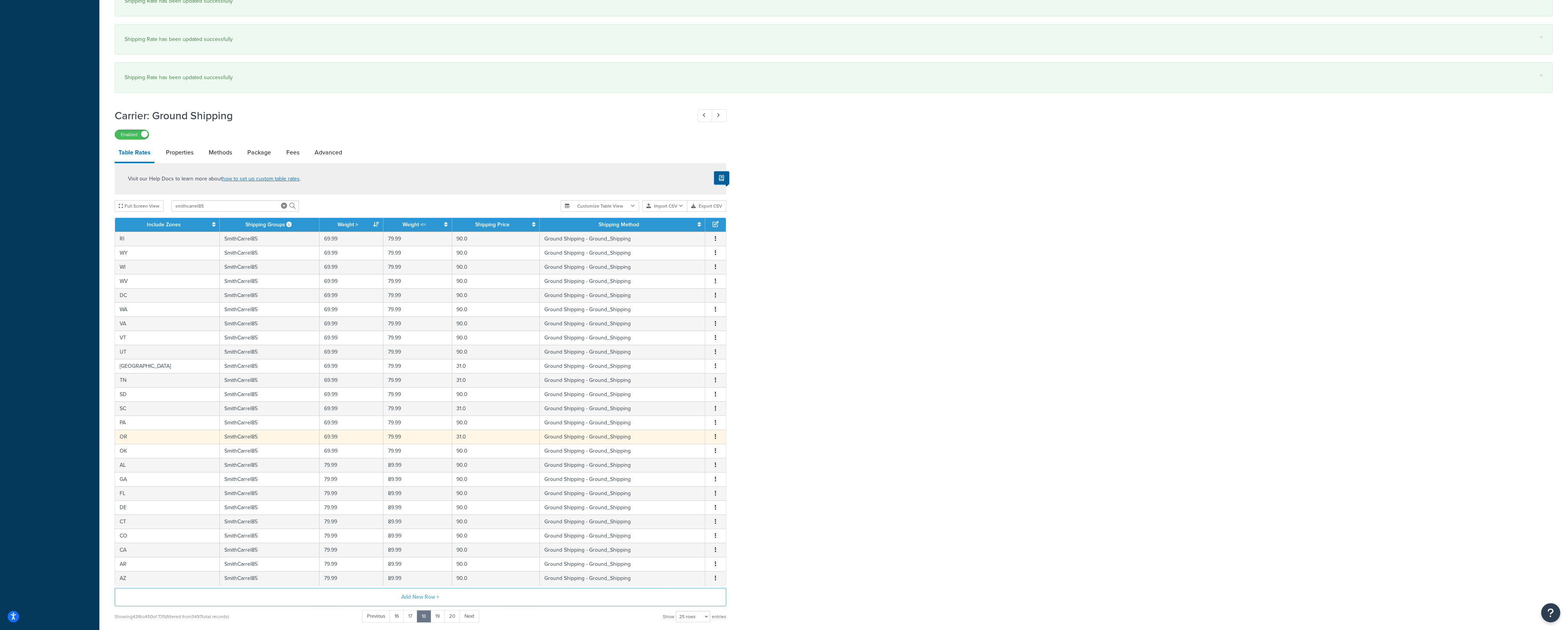
click at [715, 439] on icon "button" at bounding box center [715, 436] width 1 height 6
click at [689, 430] on div "Edit" at bounding box center [677, 428] width 55 height 16
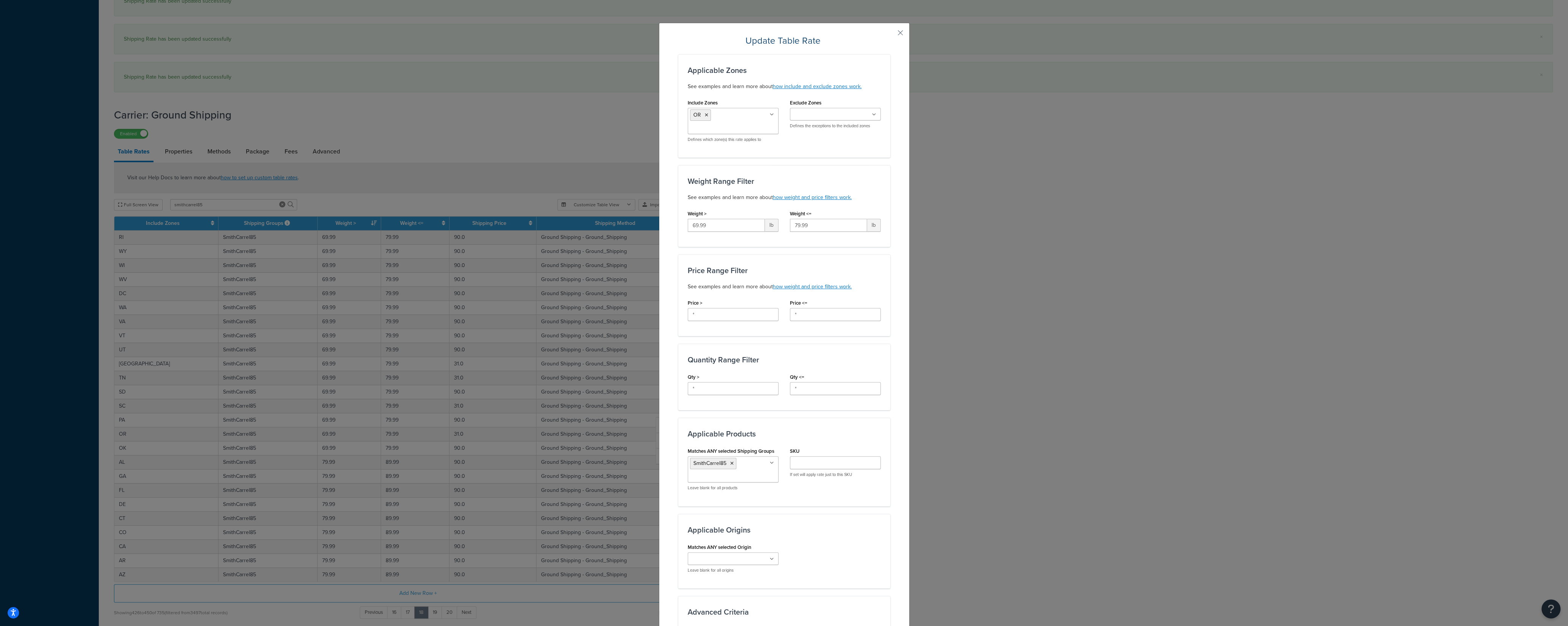
scroll to position [187, 0]
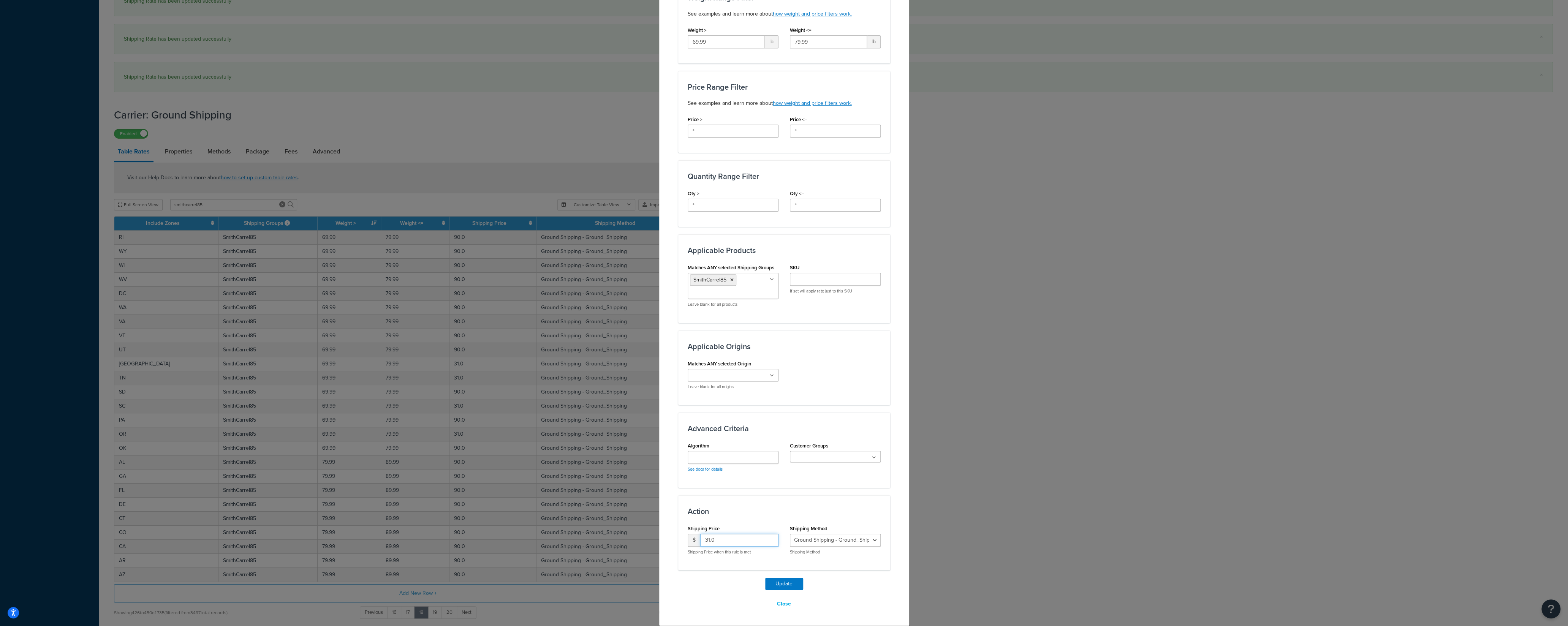
drag, startPoint x: 720, startPoint y: 539, endPoint x: 684, endPoint y: 541, distance: 36.1
click at [700, 436] on input "31.0" at bounding box center [739, 540] width 79 height 13
type input "90"
click at [777, 436] on button "Update" at bounding box center [784, 583] width 38 height 12
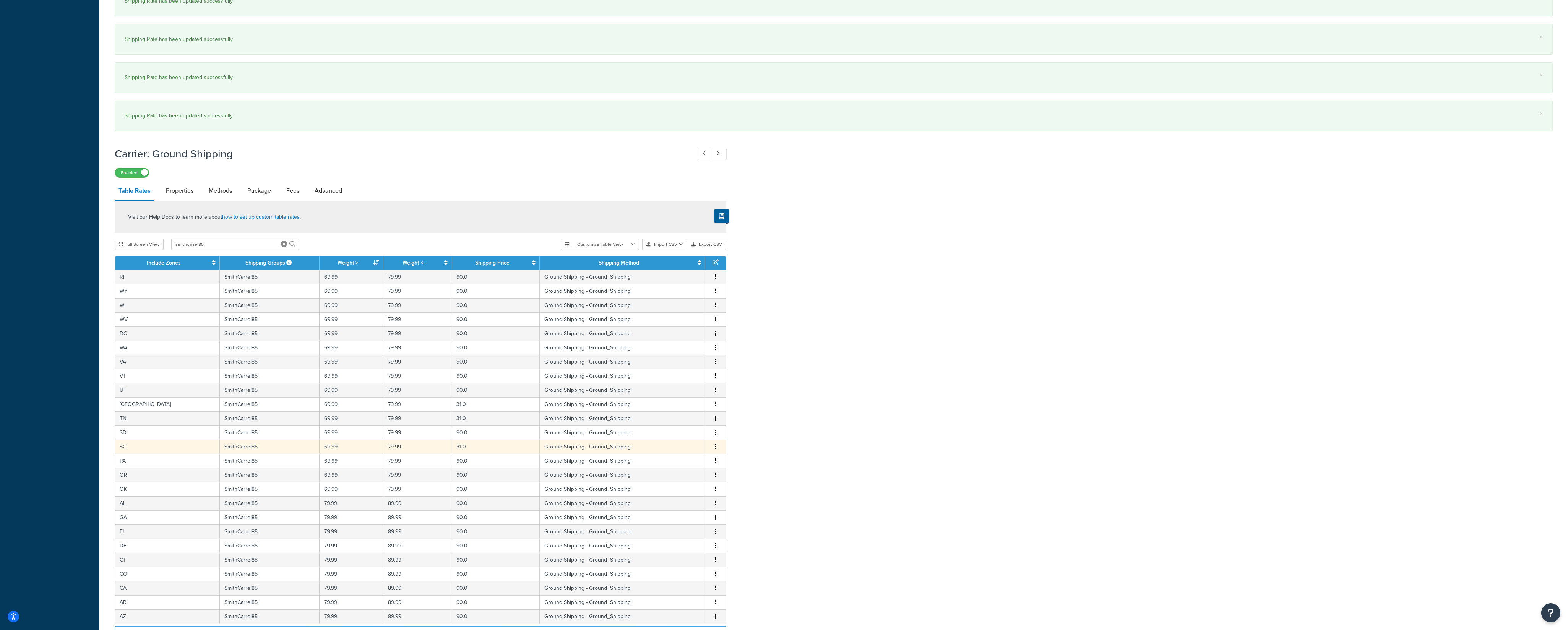
click at [714, 439] on button "button" at bounding box center [715, 447] width 6 height 9
click at [682, 439] on div "Edit" at bounding box center [677, 438] width 55 height 16
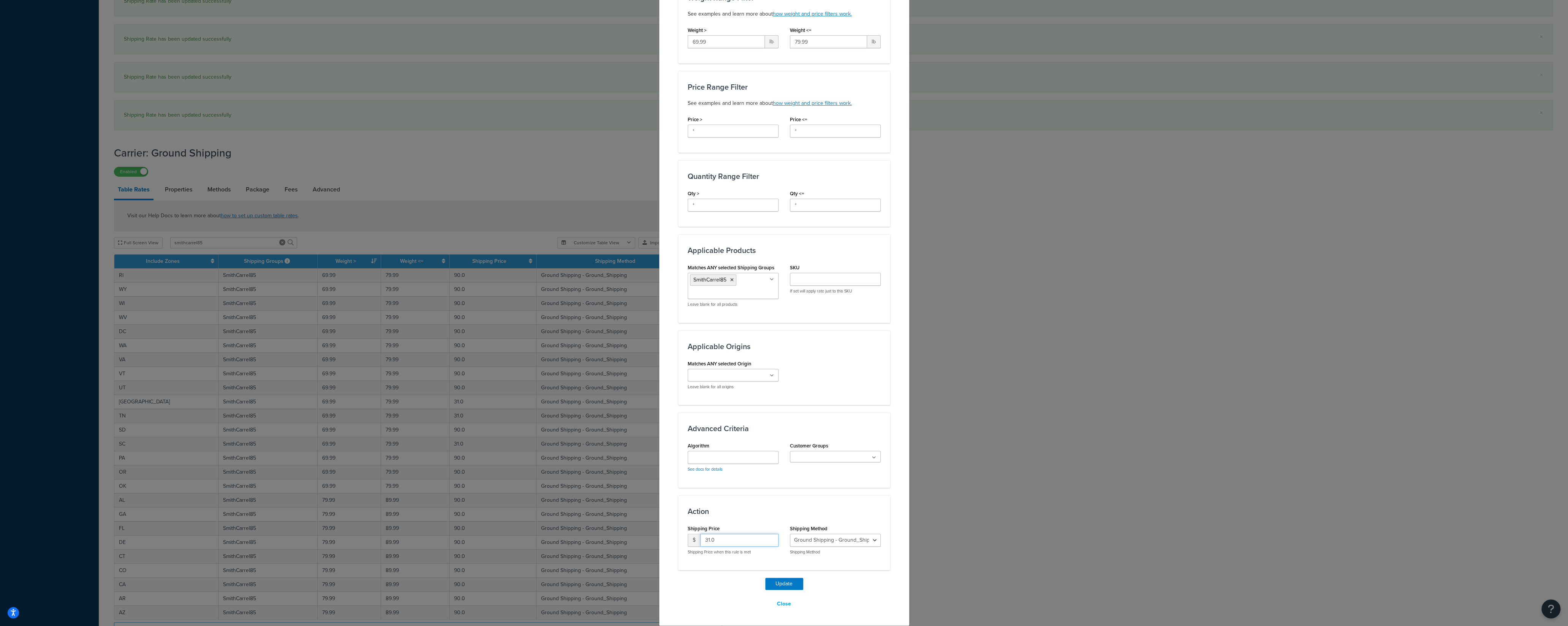
drag, startPoint x: 668, startPoint y: 541, endPoint x: 704, endPoint y: 564, distance: 42.7
click at [700, 436] on input "31.0" at bounding box center [739, 540] width 79 height 13
type input "90"
click at [776, 436] on button "Update" at bounding box center [784, 583] width 38 height 12
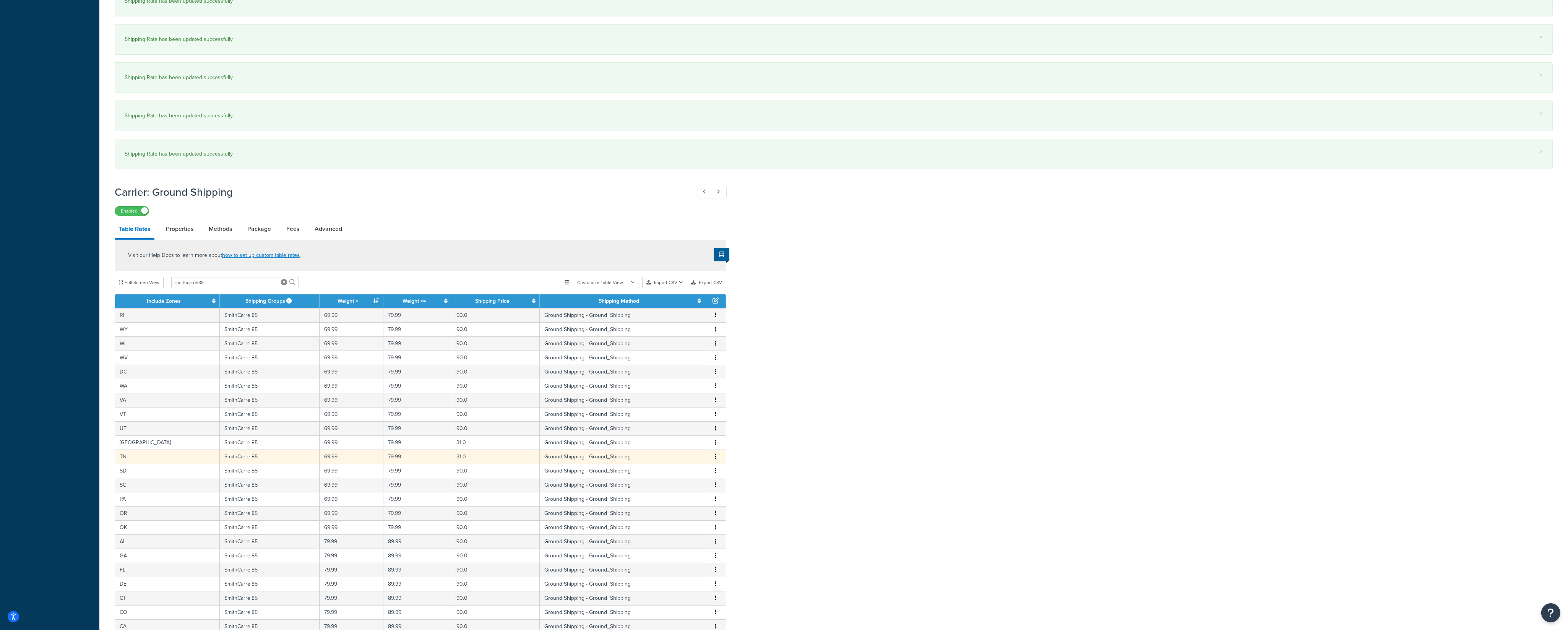
click at [715, 439] on icon "button" at bounding box center [715, 456] width 1 height 6
click at [682, 439] on div "Edit" at bounding box center [677, 448] width 55 height 16
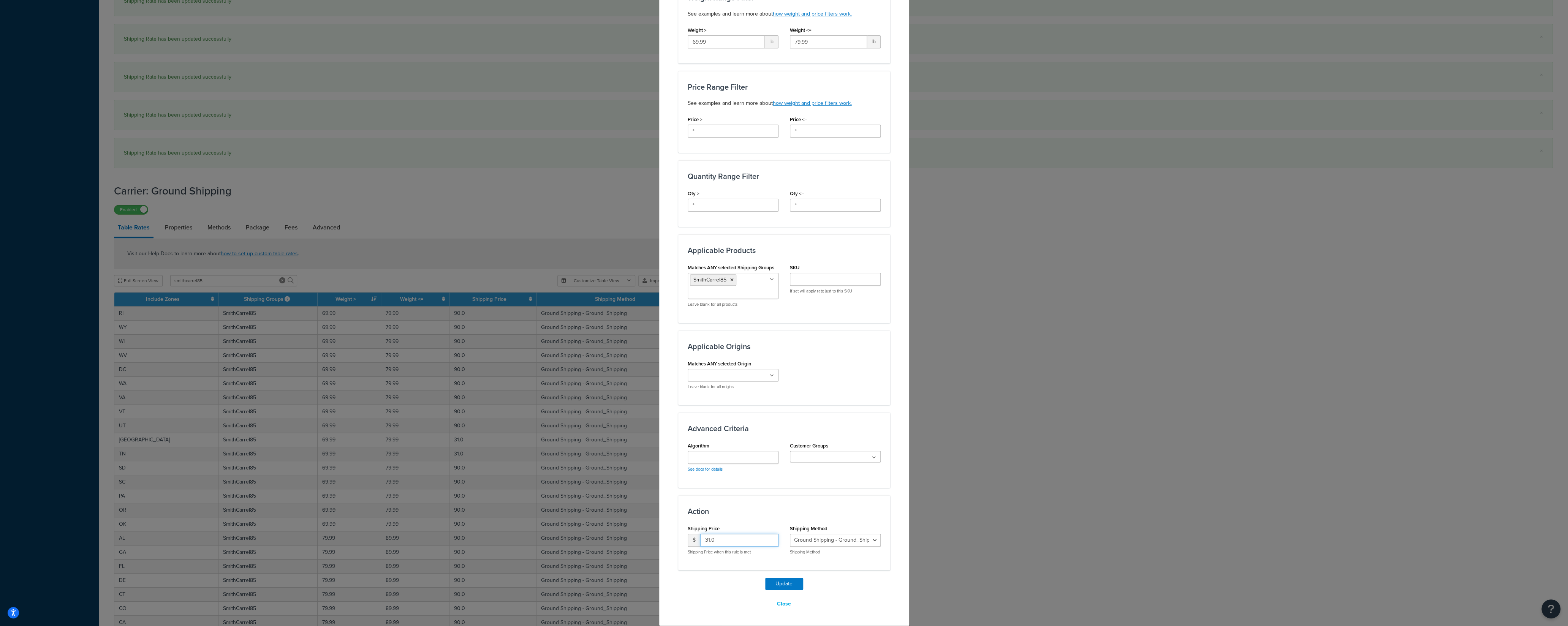
drag, startPoint x: 710, startPoint y: 539, endPoint x: 666, endPoint y: 543, distance: 44.2
click at [700, 436] on input "31.0" at bounding box center [739, 540] width 79 height 13
type input "90"
click at [769, 436] on button "Update" at bounding box center [784, 583] width 38 height 12
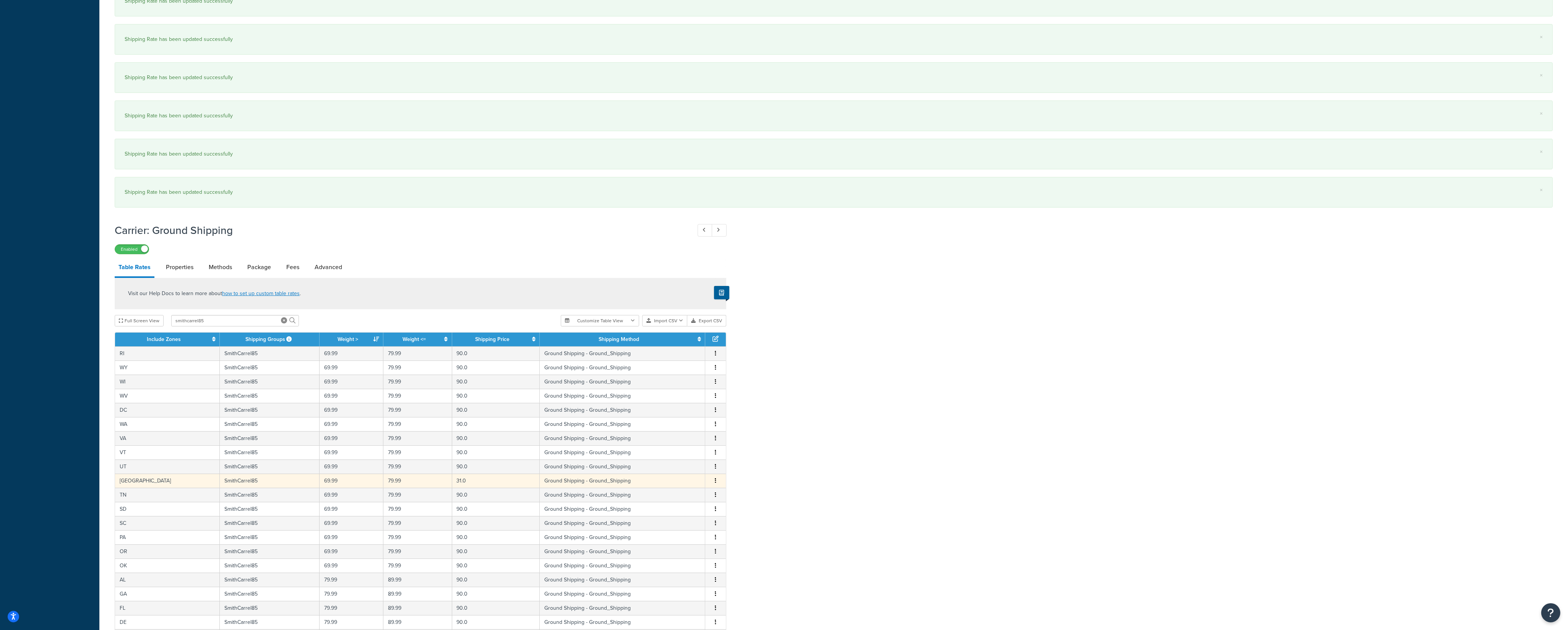
click at [715, 439] on icon "button" at bounding box center [715, 480] width 1 height 6
click at [678, 439] on div "Edit" at bounding box center [677, 472] width 55 height 16
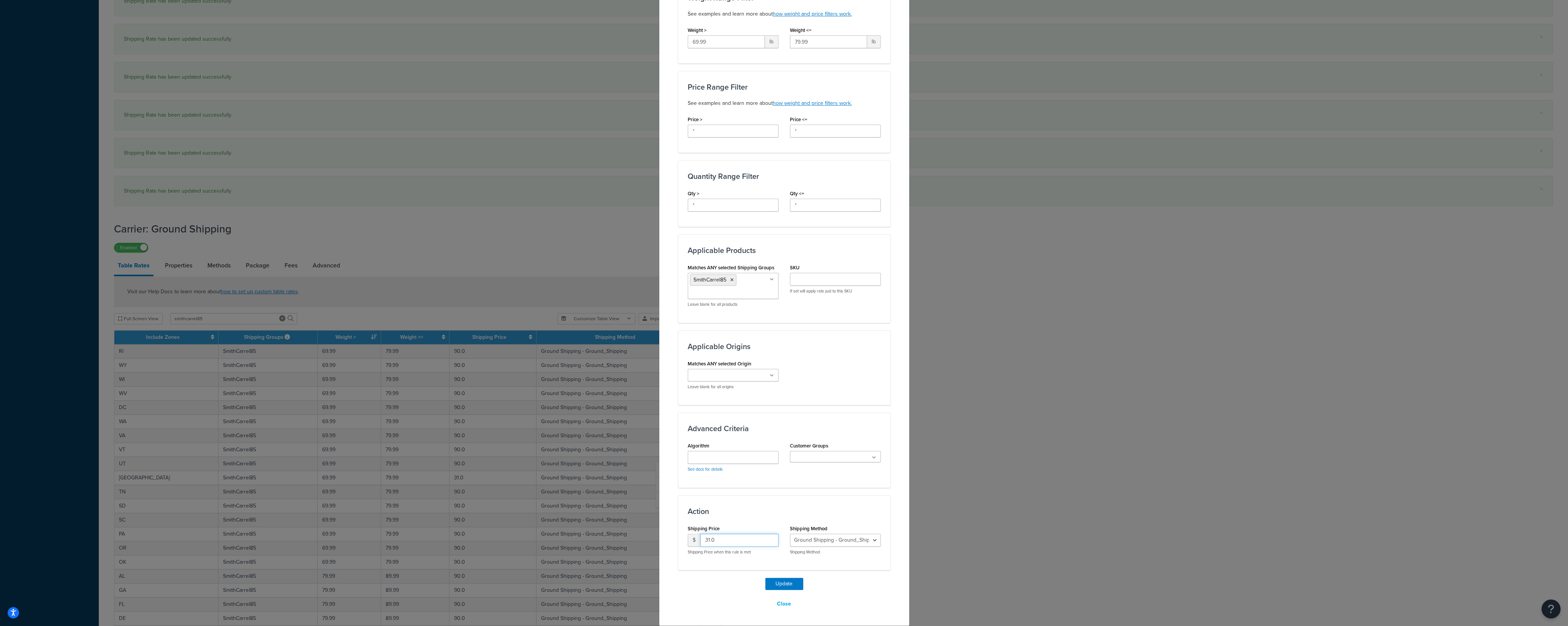
drag, startPoint x: 718, startPoint y: 535, endPoint x: 679, endPoint y: 542, distance: 39.6
click at [700, 436] on input "31.0" at bounding box center [739, 540] width 79 height 13
type input "90"
click at [774, 436] on button "Update" at bounding box center [784, 583] width 38 height 12
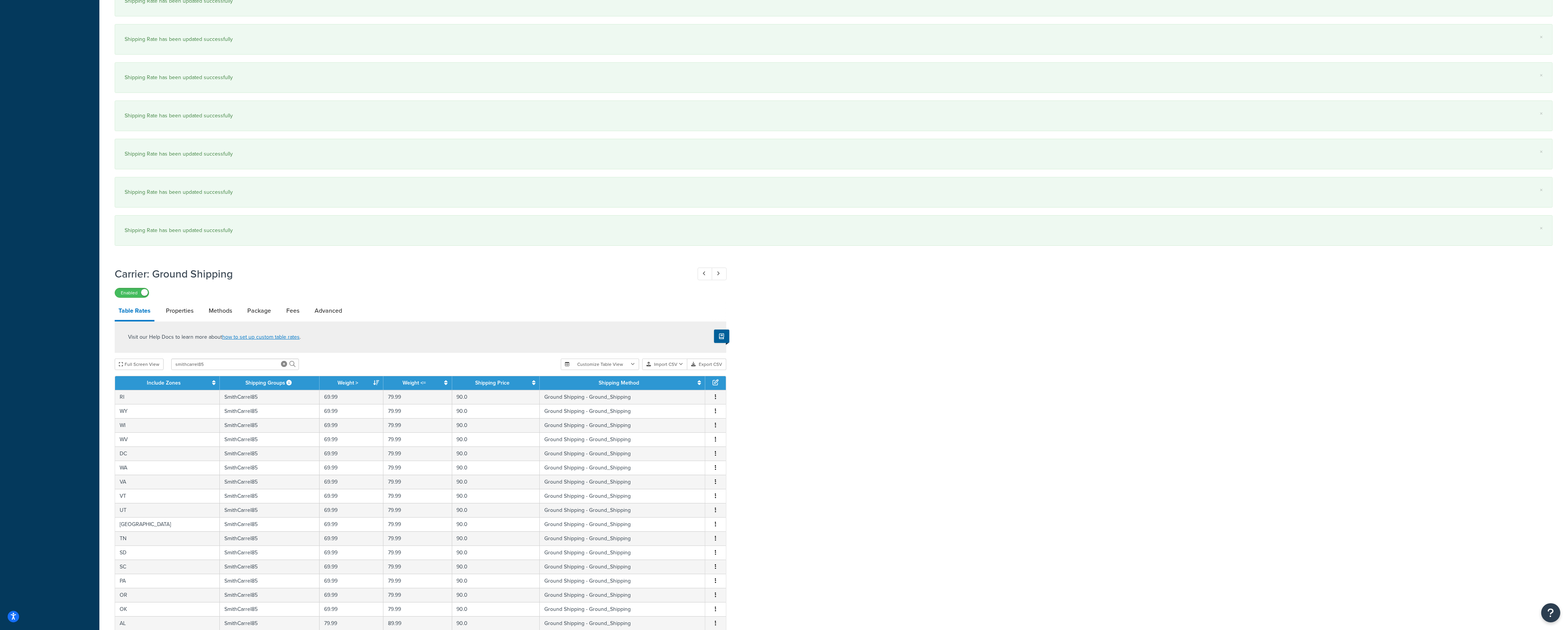
scroll to position [595, 0]
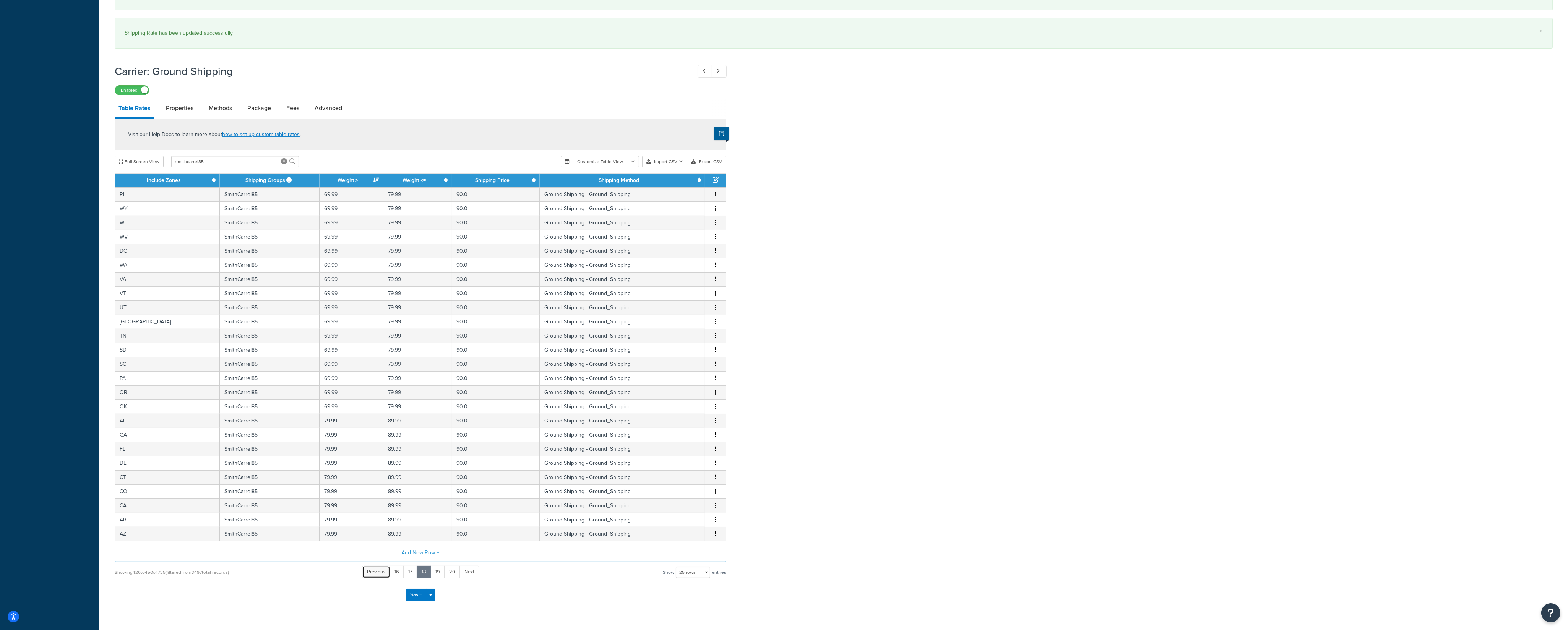
click at [383, 439] on span "Previous" at bounding box center [376, 572] width 18 height 7
click at [412, 439] on link "16" at bounding box center [412, 572] width 15 height 13
click at [412, 439] on link "15" at bounding box center [412, 572] width 15 height 13
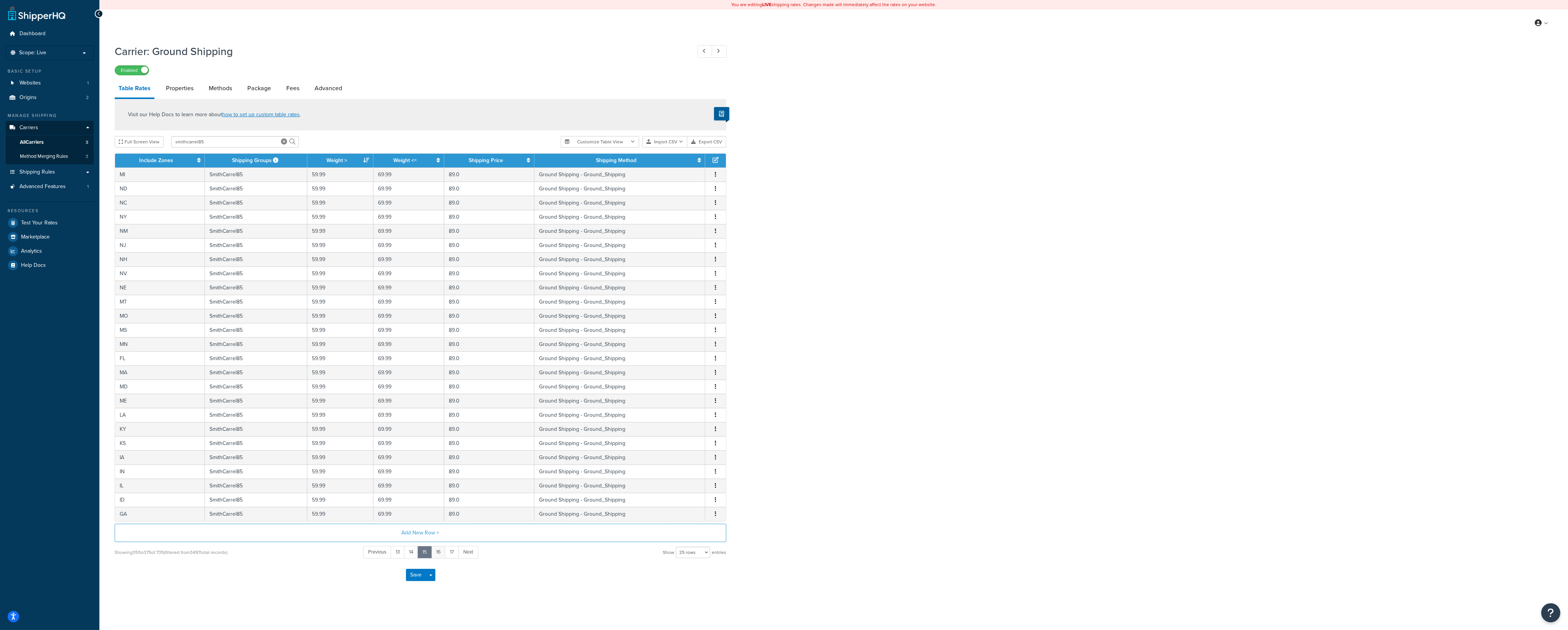
click at [436, 439] on div "Save Save Dropdown Save and Edit" at bounding box center [420, 574] width 612 height 31
click at [438, 439] on link "16" at bounding box center [439, 552] width 15 height 13
click at [440, 439] on link "17" at bounding box center [439, 552] width 14 height 13
click at [440, 439] on link "18" at bounding box center [439, 552] width 15 height 13
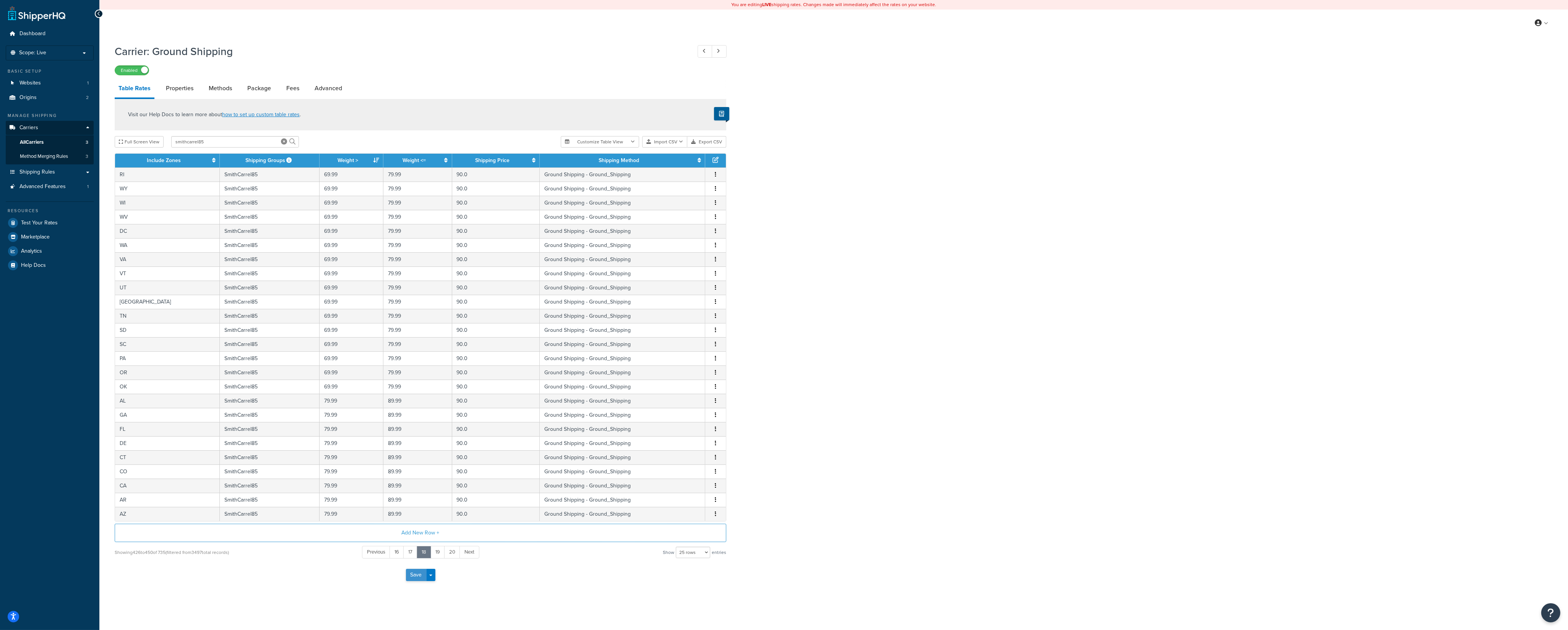
click at [418, 439] on button "Save" at bounding box center [417, 575] width 21 height 12
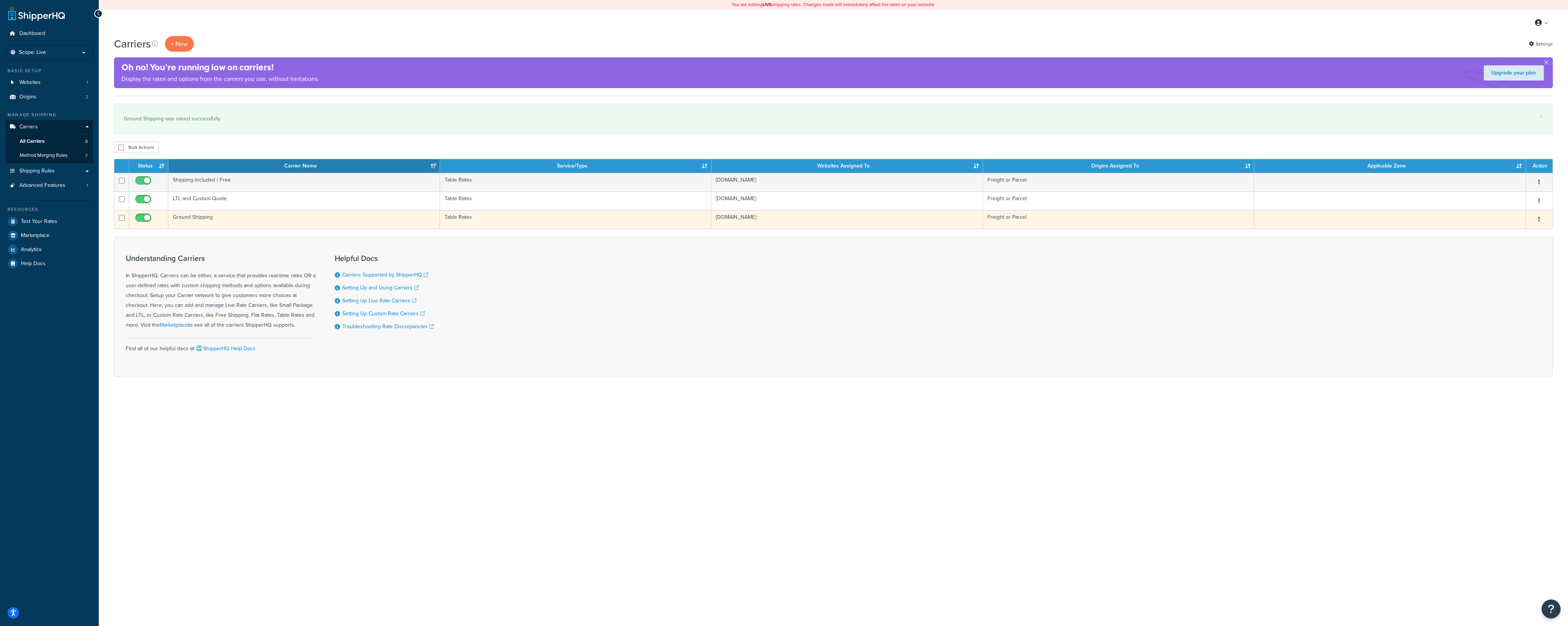
click at [213, 217] on td "Ground Shipping" at bounding box center [304, 219] width 271 height 19
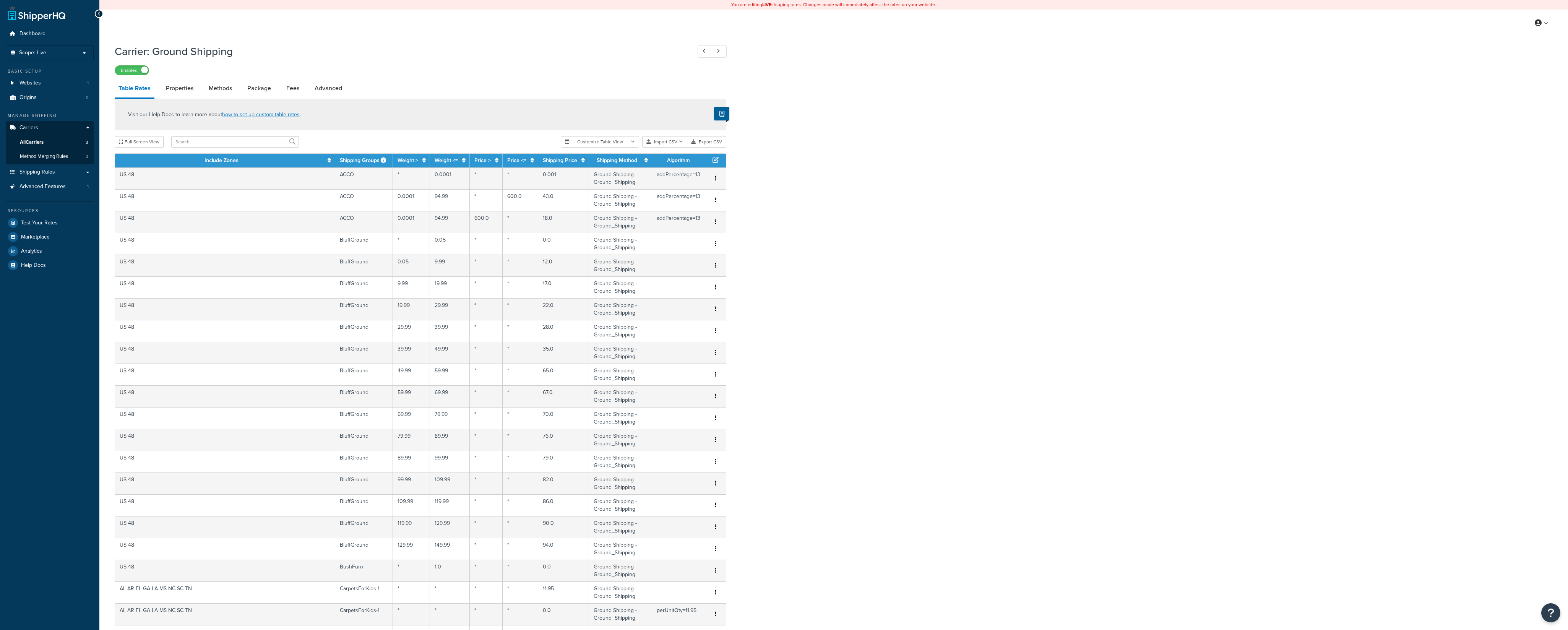
select select "25"
click at [178, 140] on input "text" at bounding box center [235, 141] width 127 height 12
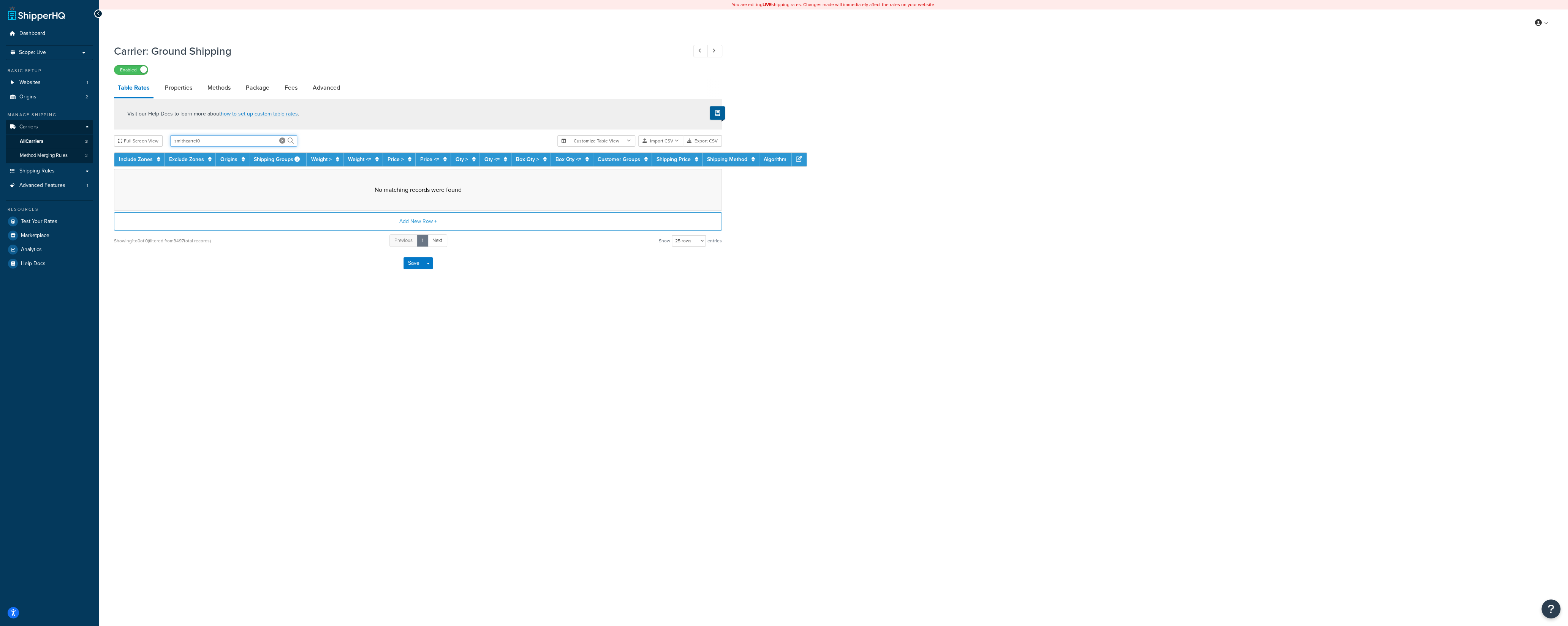
click at [224, 144] on input "smithcarrel0" at bounding box center [234, 141] width 127 height 12
type input "smithcarrel92"
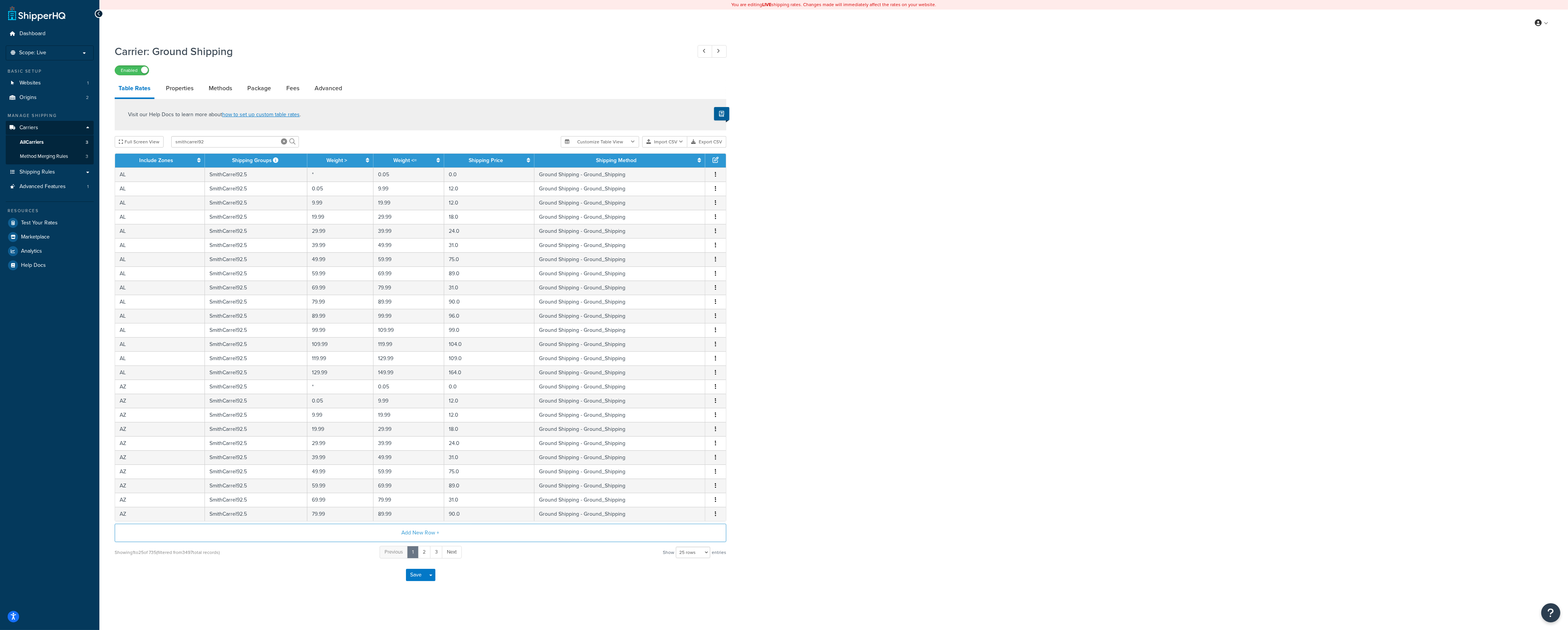
click at [349, 153] on div "Visit our Help Docs to learn more about how to set up custom table rates . Full…" at bounding box center [420, 329] width 623 height 460
click at [350, 158] on th "Weight >" at bounding box center [341, 160] width 66 height 13
click at [368, 162] on icon at bounding box center [368, 160] width 4 height 6
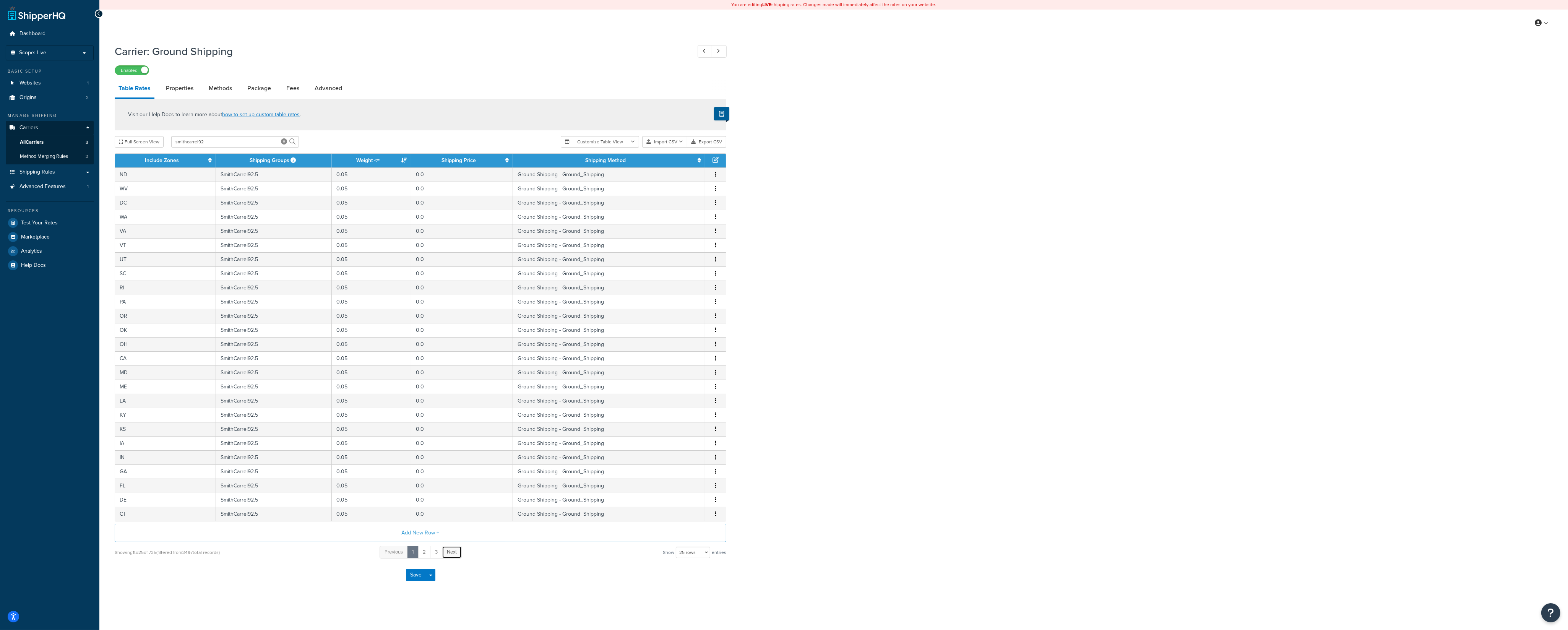
click at [454, 555] on span "Next" at bounding box center [452, 552] width 10 height 7
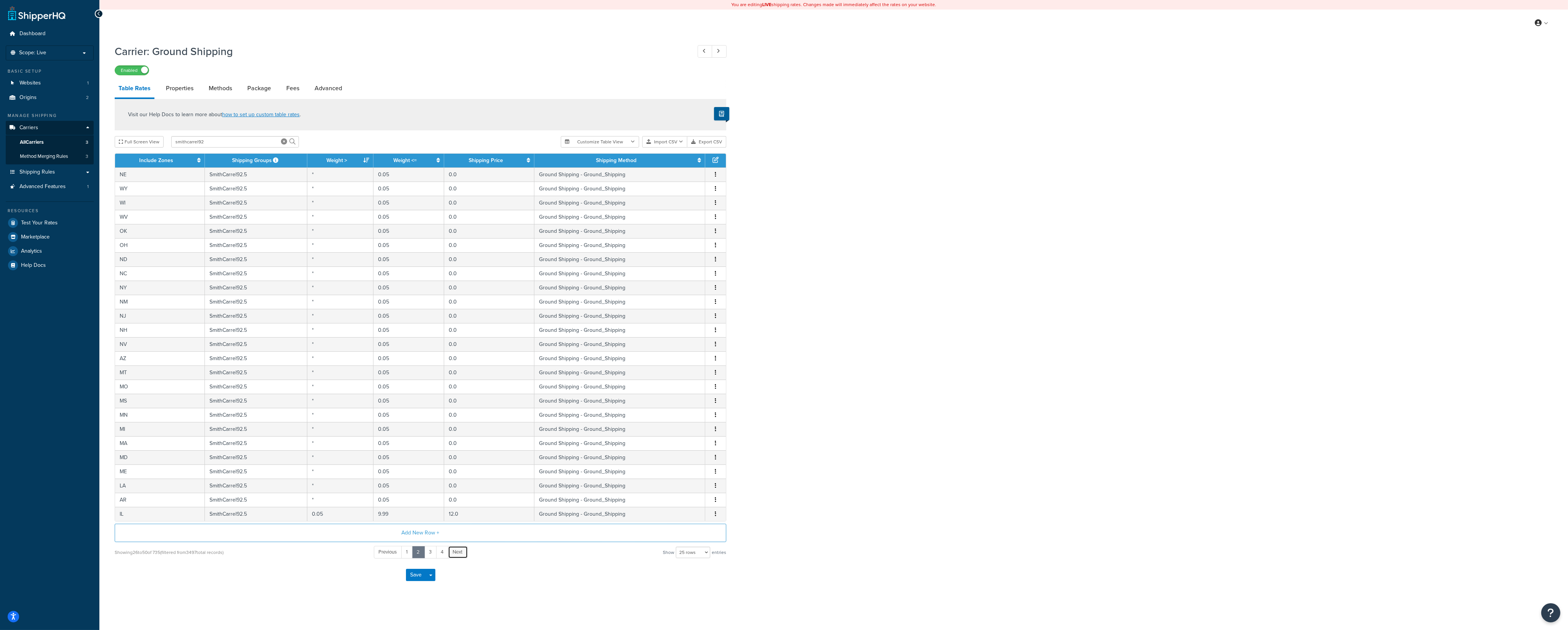
click at [454, 555] on span "Next" at bounding box center [458, 552] width 10 height 7
click at [464, 555] on span "Next" at bounding box center [464, 552] width 10 height 7
click at [464, 555] on span "Next" at bounding box center [465, 552] width 10 height 7
click at [464, 555] on span "Next" at bounding box center [464, 552] width 10 height 7
click at [464, 555] on span "Next" at bounding box center [465, 552] width 10 height 7
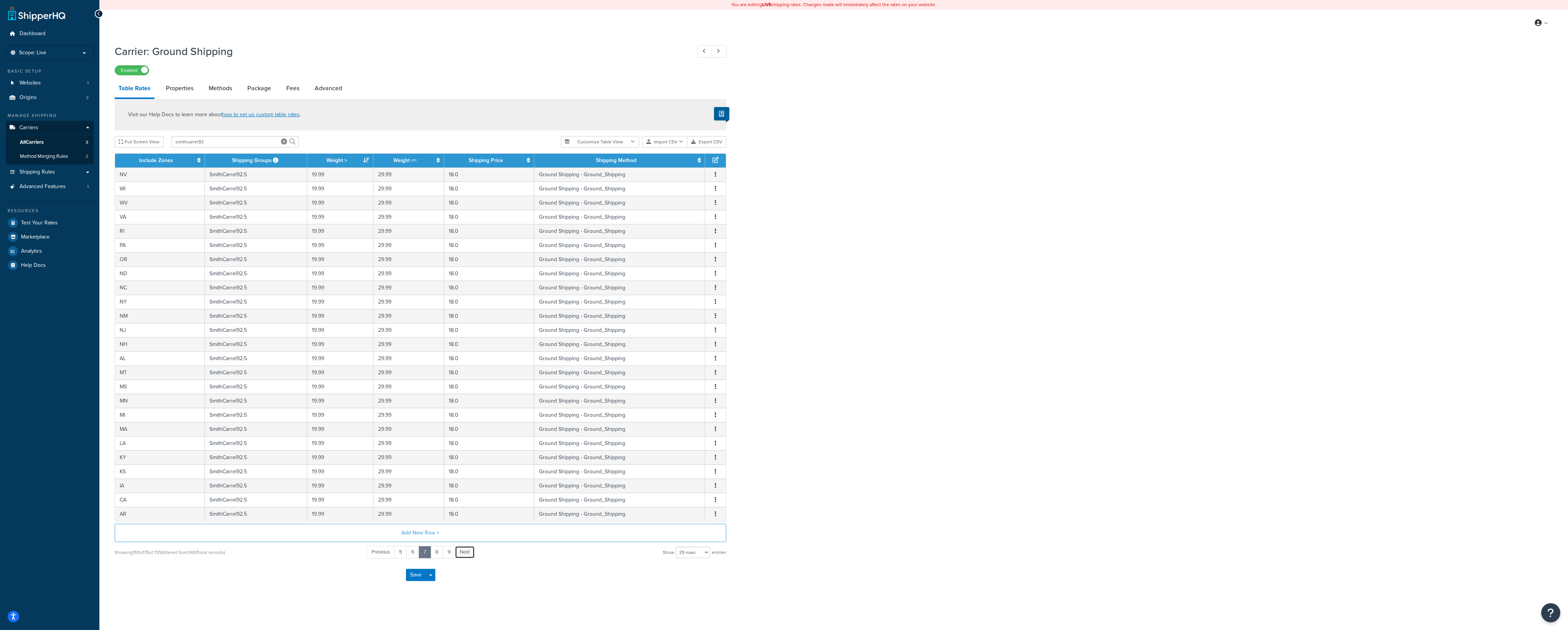
click at [464, 555] on span "Next" at bounding box center [465, 552] width 10 height 7
click at [464, 555] on span "Next" at bounding box center [466, 552] width 10 height 7
click at [464, 555] on span "Next" at bounding box center [467, 552] width 10 height 7
click at [464, 555] on link "Next" at bounding box center [467, 552] width 20 height 13
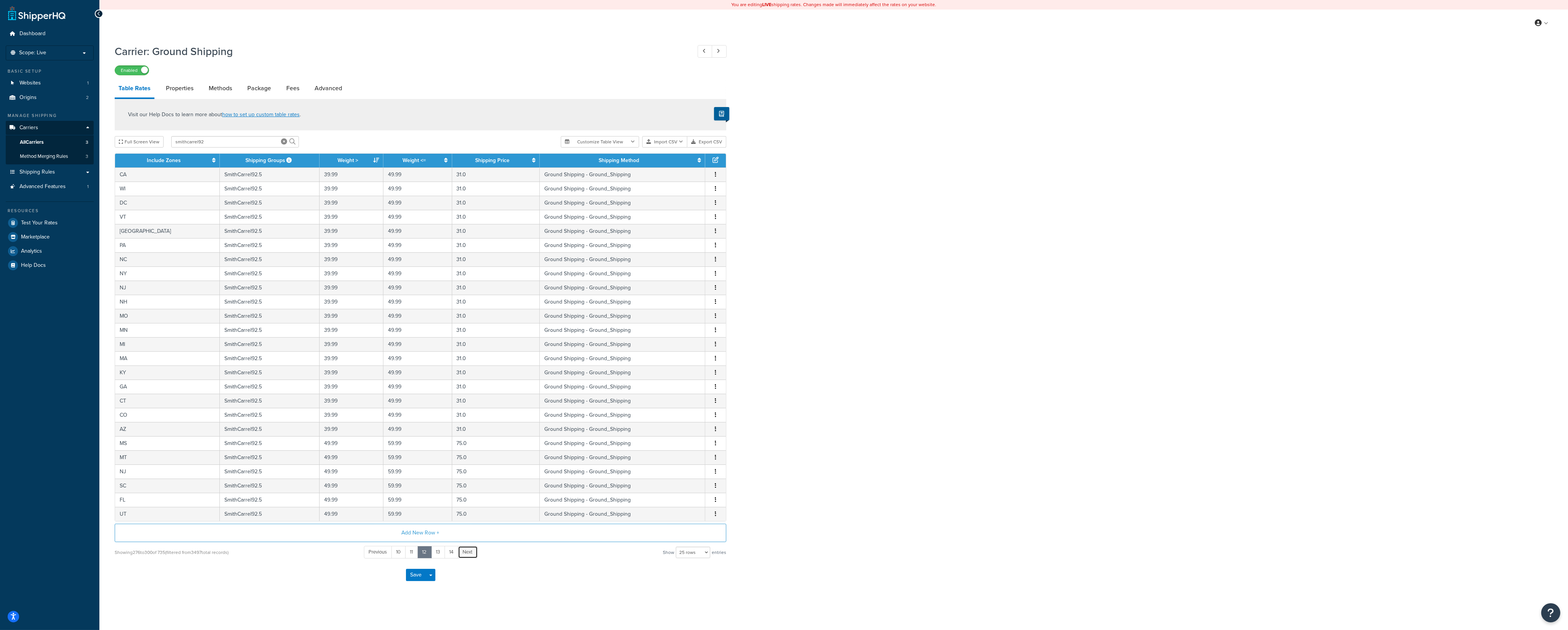
click at [464, 555] on link "Next" at bounding box center [468, 552] width 20 height 13
click at [464, 555] on link "Next" at bounding box center [469, 552] width 20 height 13
click at [464, 555] on link "Next" at bounding box center [468, 552] width 20 height 13
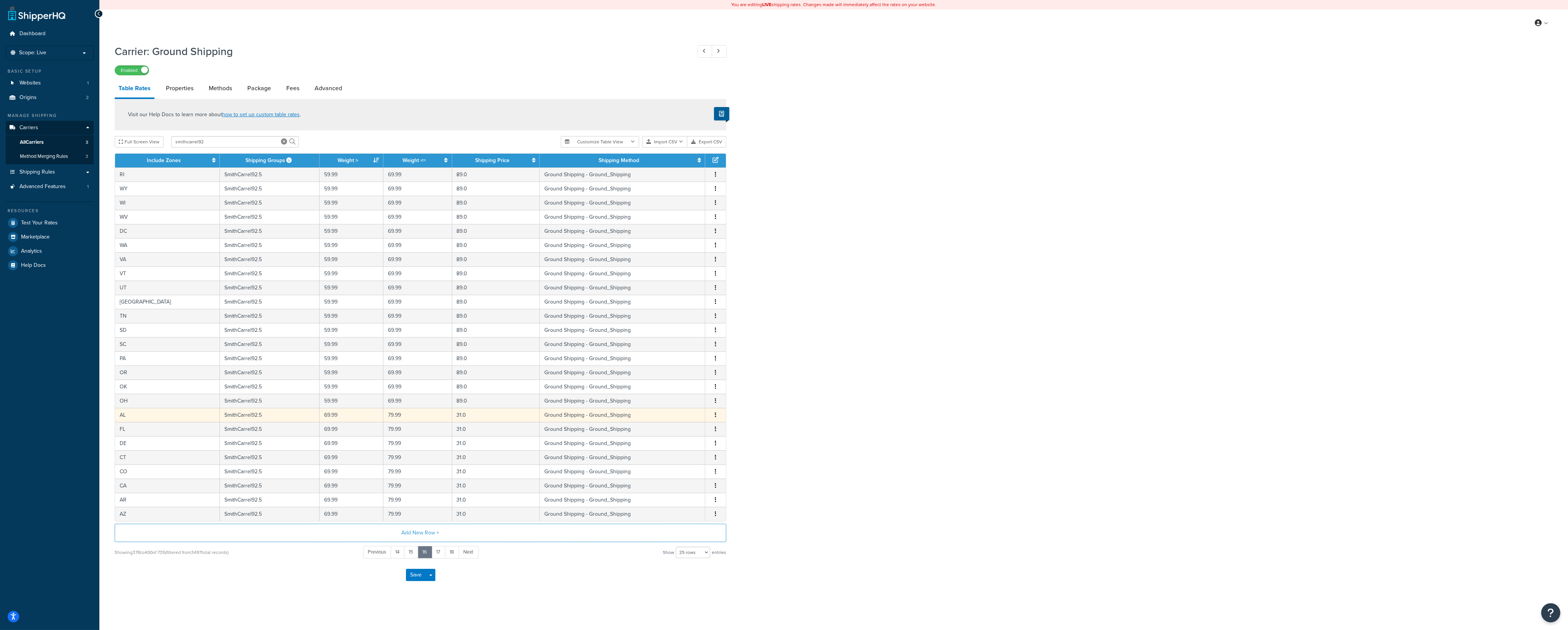
click at [715, 418] on button "button" at bounding box center [715, 415] width 6 height 9
click at [682, 399] on div "Edit" at bounding box center [677, 403] width 55 height 16
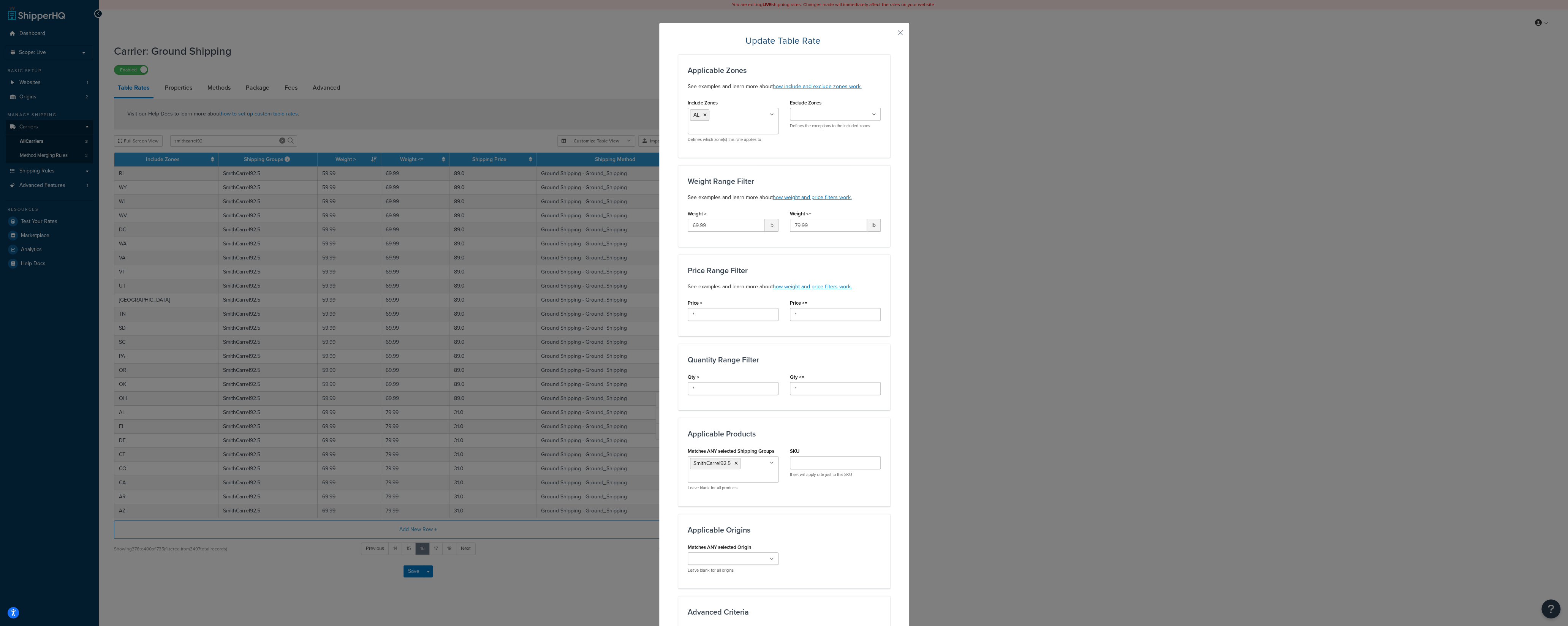
scroll to position [187, 0]
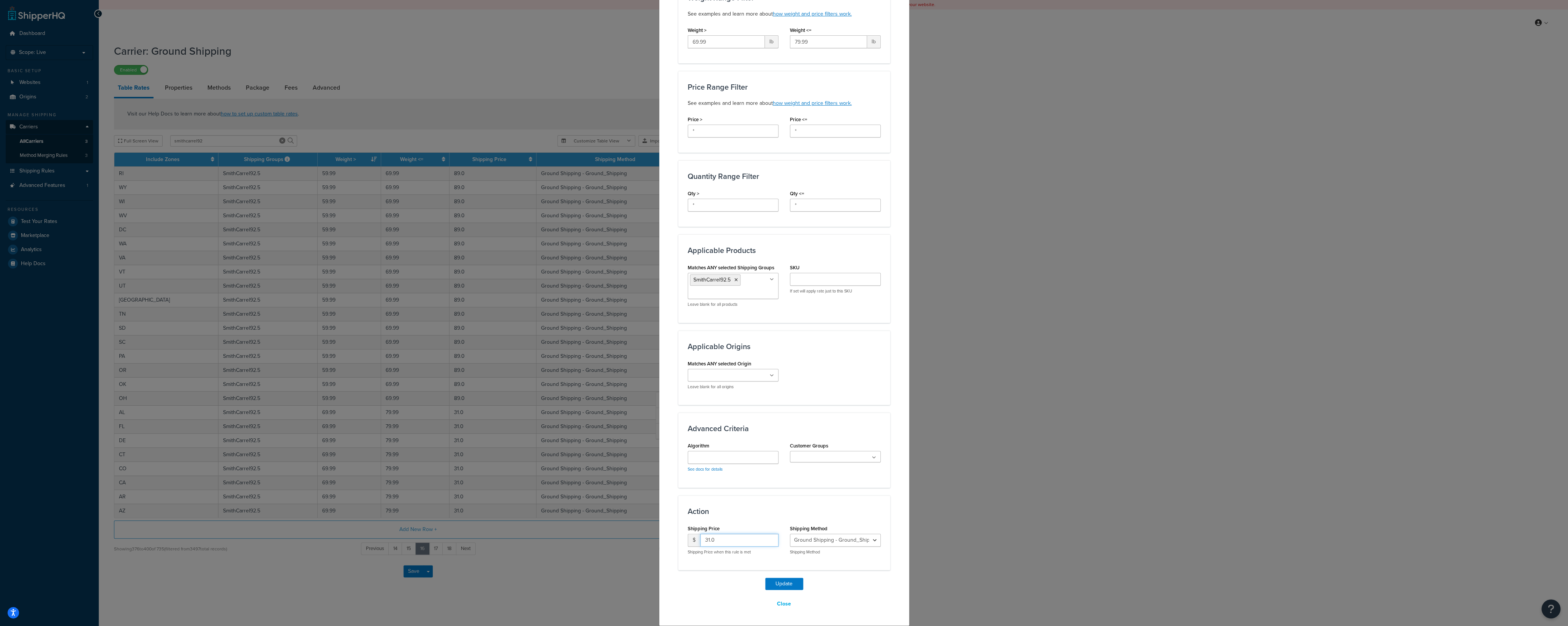
click at [700, 537] on input "31.0" at bounding box center [739, 540] width 79 height 13
click at [700, 539] on input "31.0" at bounding box center [739, 540] width 79 height 13
type input "90"
click at [778, 583] on button "Update" at bounding box center [784, 583] width 38 height 12
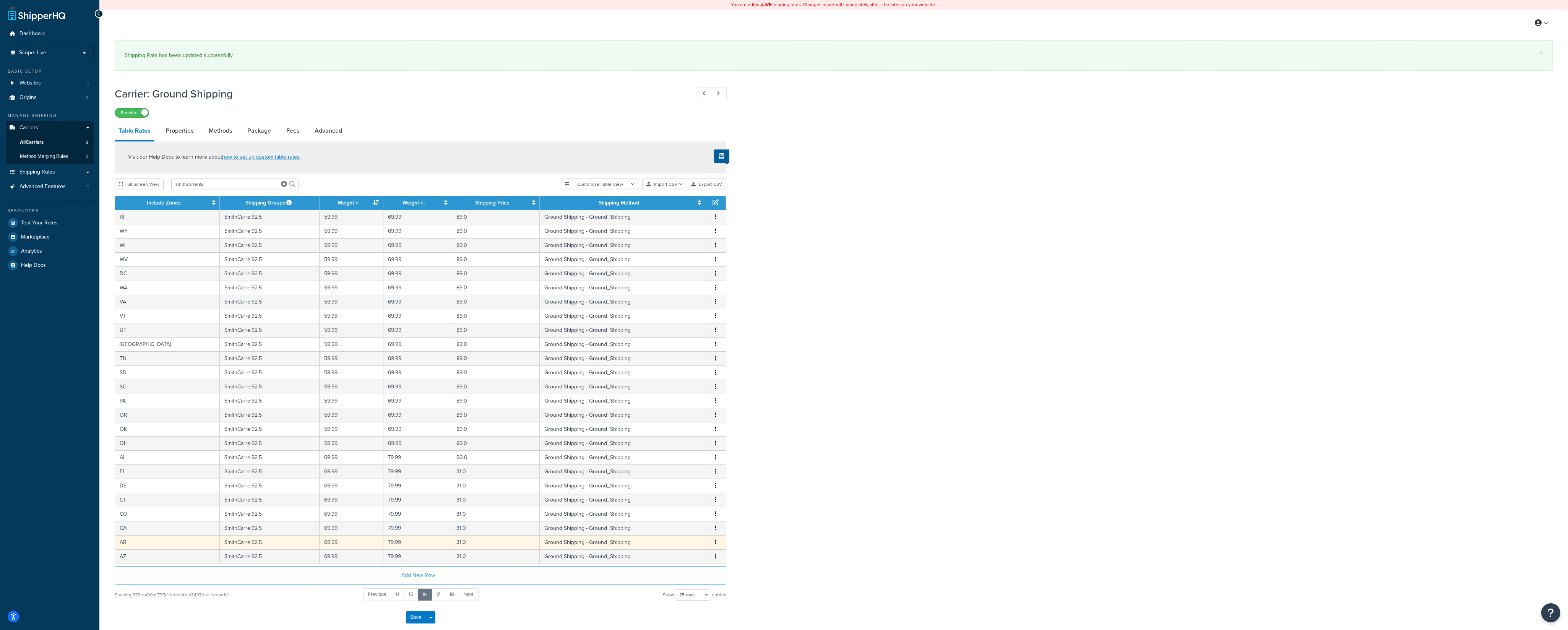
click at [715, 535] on td "Edit Duplicate Delete" at bounding box center [716, 528] width 21 height 14
click at [715, 530] on icon "button" at bounding box center [715, 527] width 1 height 6
click at [686, 512] on div "Edit" at bounding box center [677, 517] width 55 height 16
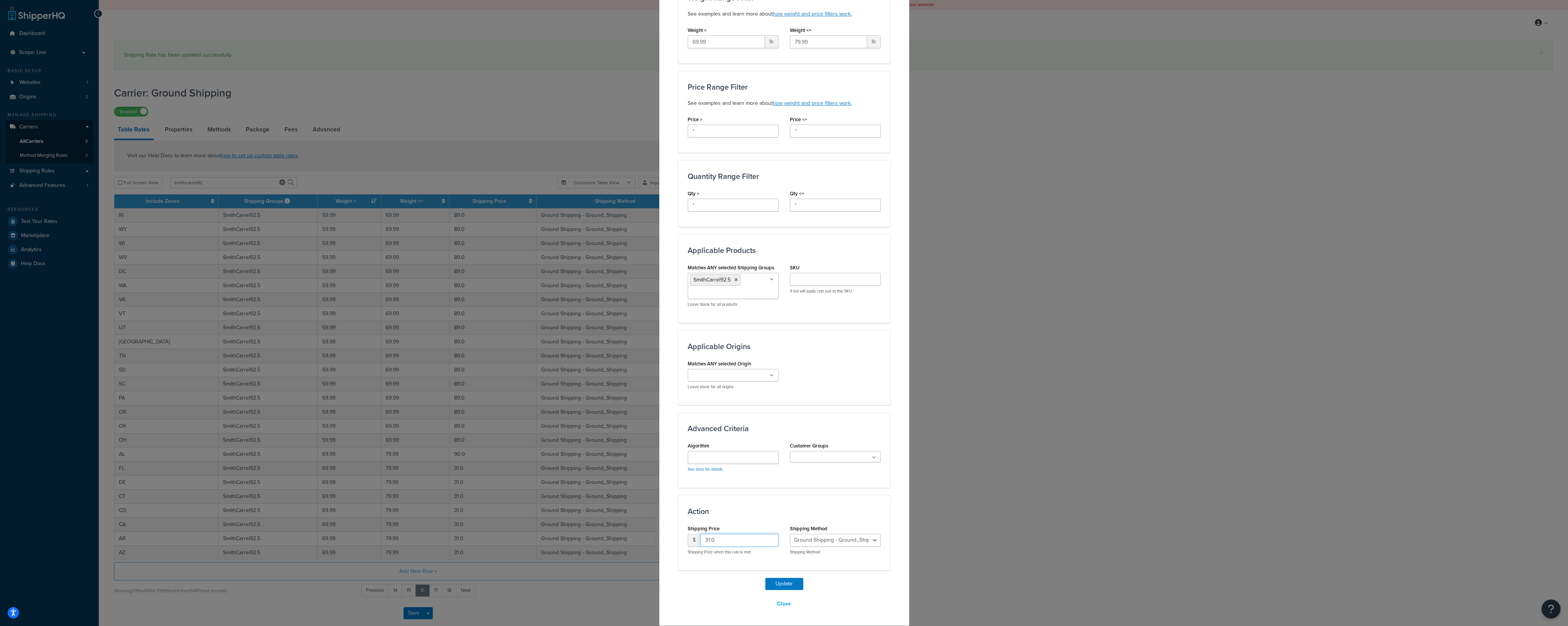
drag, startPoint x: 718, startPoint y: 540, endPoint x: 673, endPoint y: 546, distance: 45.4
click at [700, 546] on input "31.0" at bounding box center [739, 540] width 79 height 13
type input "90"
click at [777, 585] on button "Update" at bounding box center [784, 583] width 38 height 12
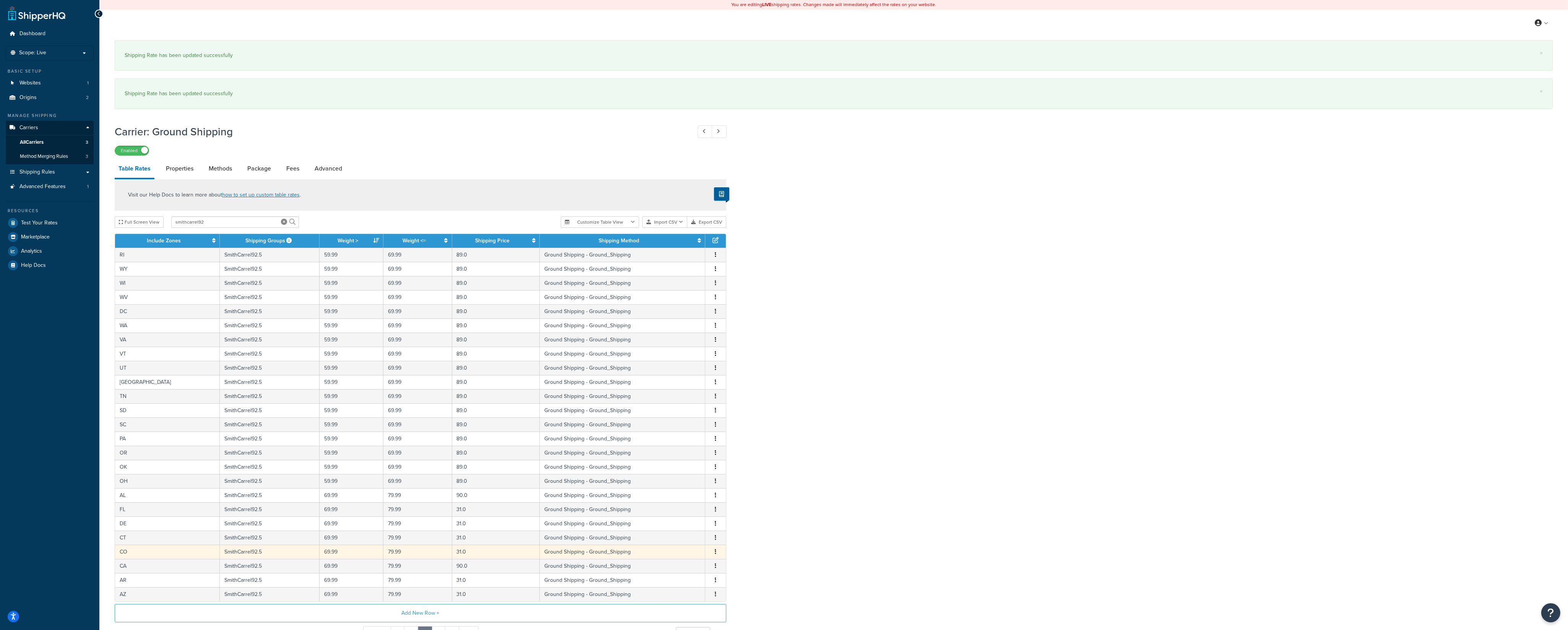
click at [714, 555] on button "button" at bounding box center [715, 552] width 6 height 9
click at [689, 542] on div "Edit" at bounding box center [677, 541] width 55 height 16
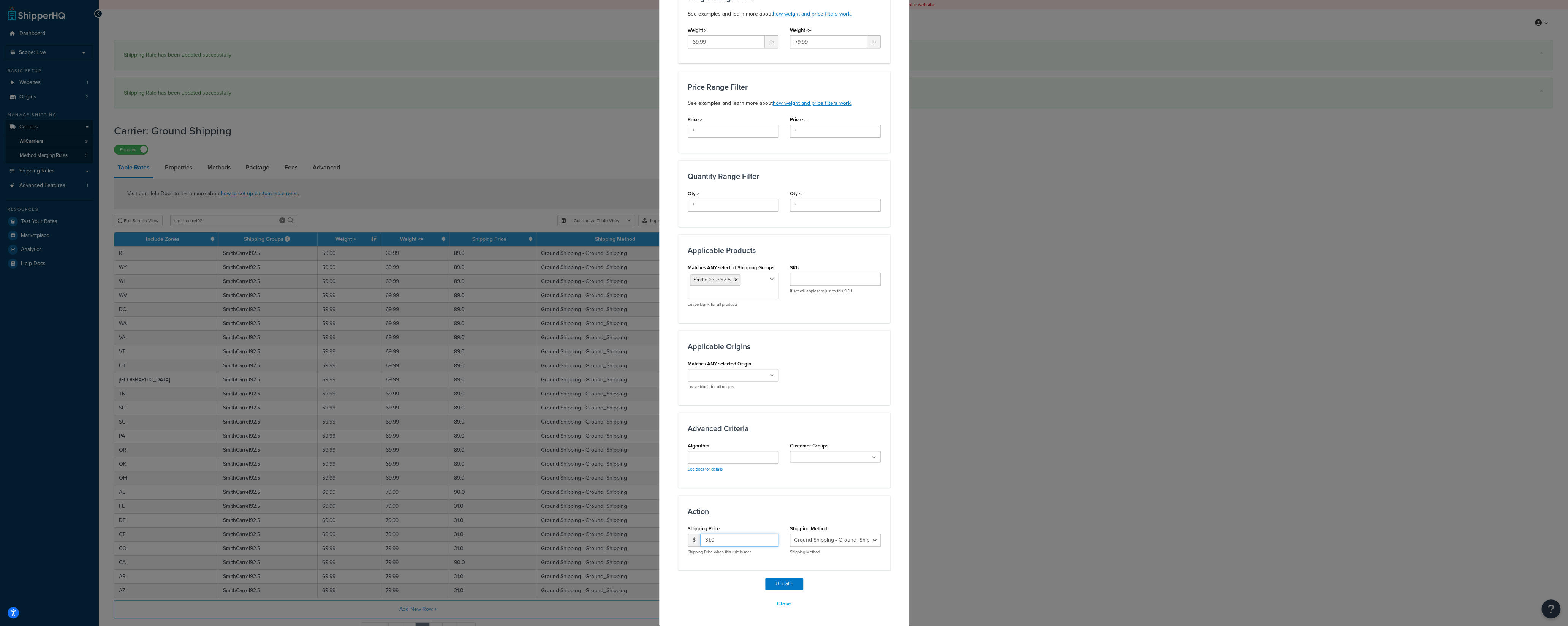
drag, startPoint x: 719, startPoint y: 539, endPoint x: 705, endPoint y: 552, distance: 19.1
click at [700, 539] on input "31.0" at bounding box center [739, 540] width 79 height 13
type input "90"
click at [778, 582] on button "Update" at bounding box center [784, 583] width 38 height 12
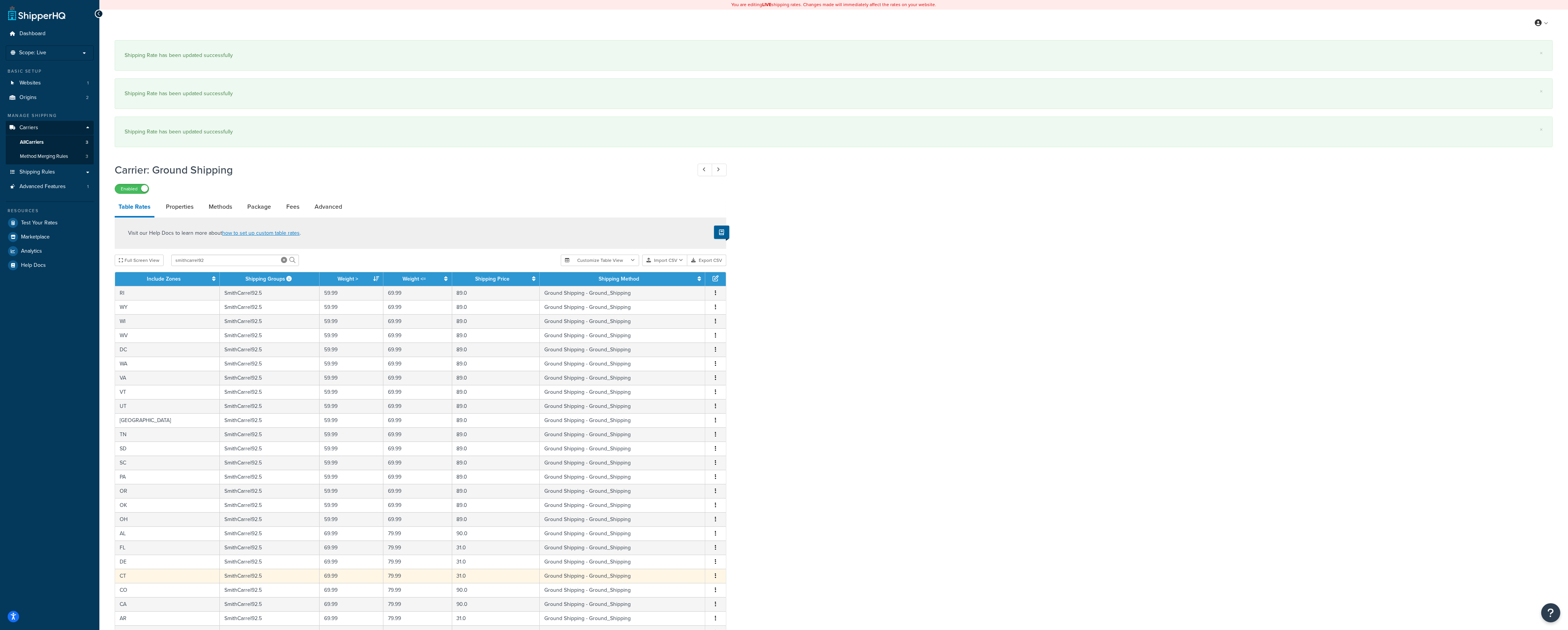
click at [715, 578] on icon "button" at bounding box center [715, 576] width 1 height 6
click at [686, 567] on div "Edit" at bounding box center [677, 564] width 55 height 16
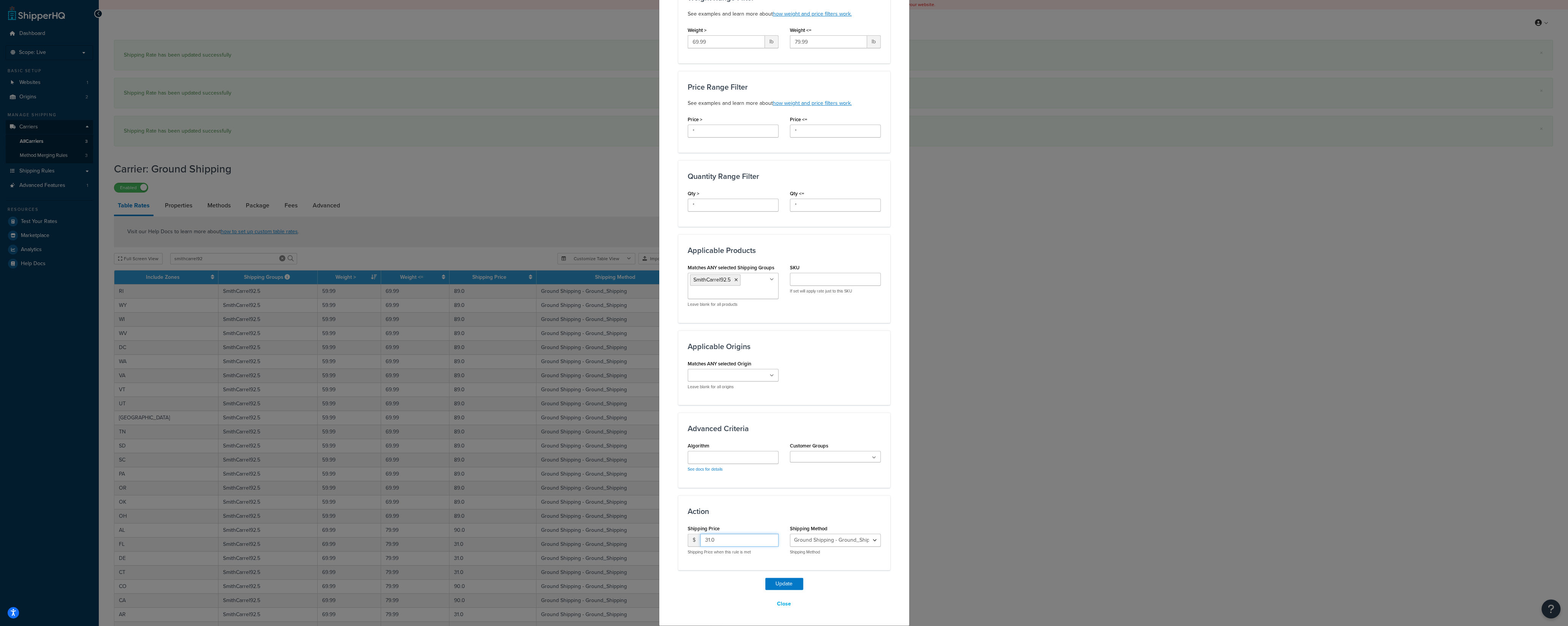
drag, startPoint x: 691, startPoint y: 542, endPoint x: 688, endPoint y: 550, distance: 8.5
click at [700, 541] on input "31.0" at bounding box center [739, 540] width 79 height 13
type input "90"
click at [774, 585] on button "Update" at bounding box center [784, 583] width 38 height 12
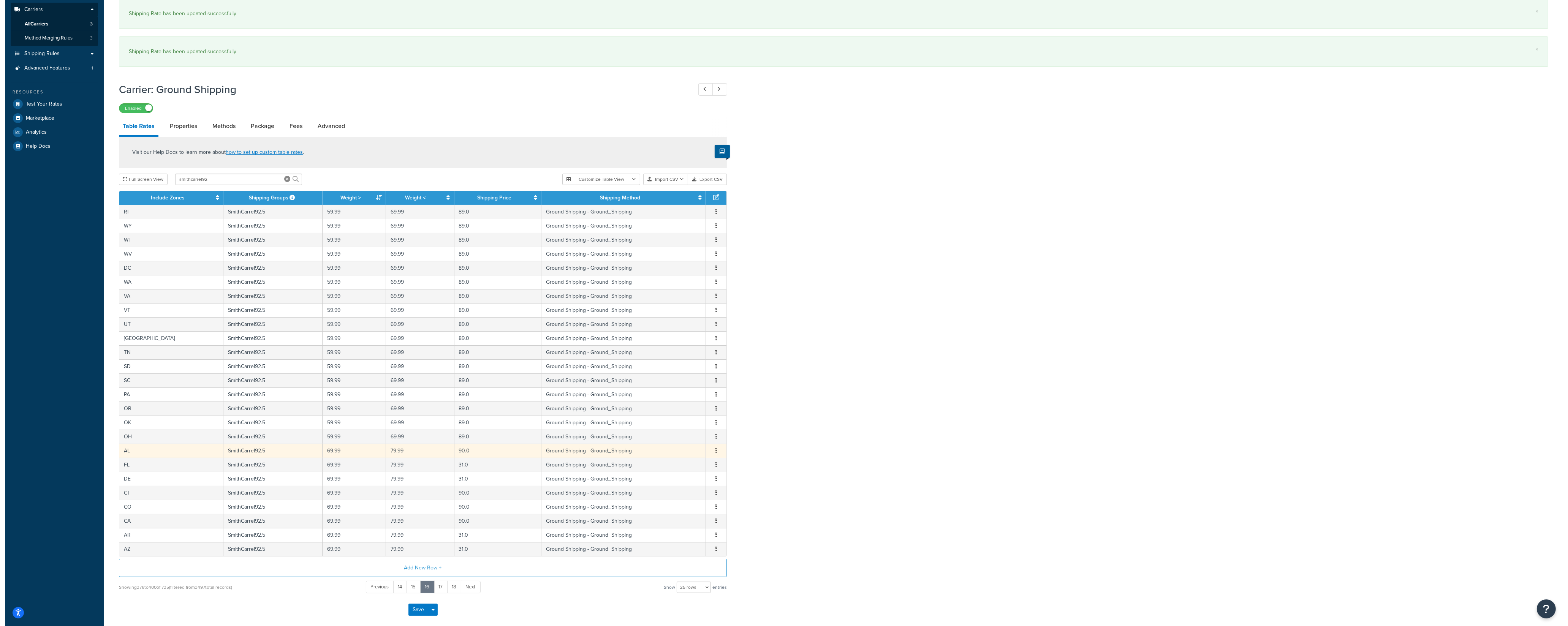
scroll to position [156, 0]
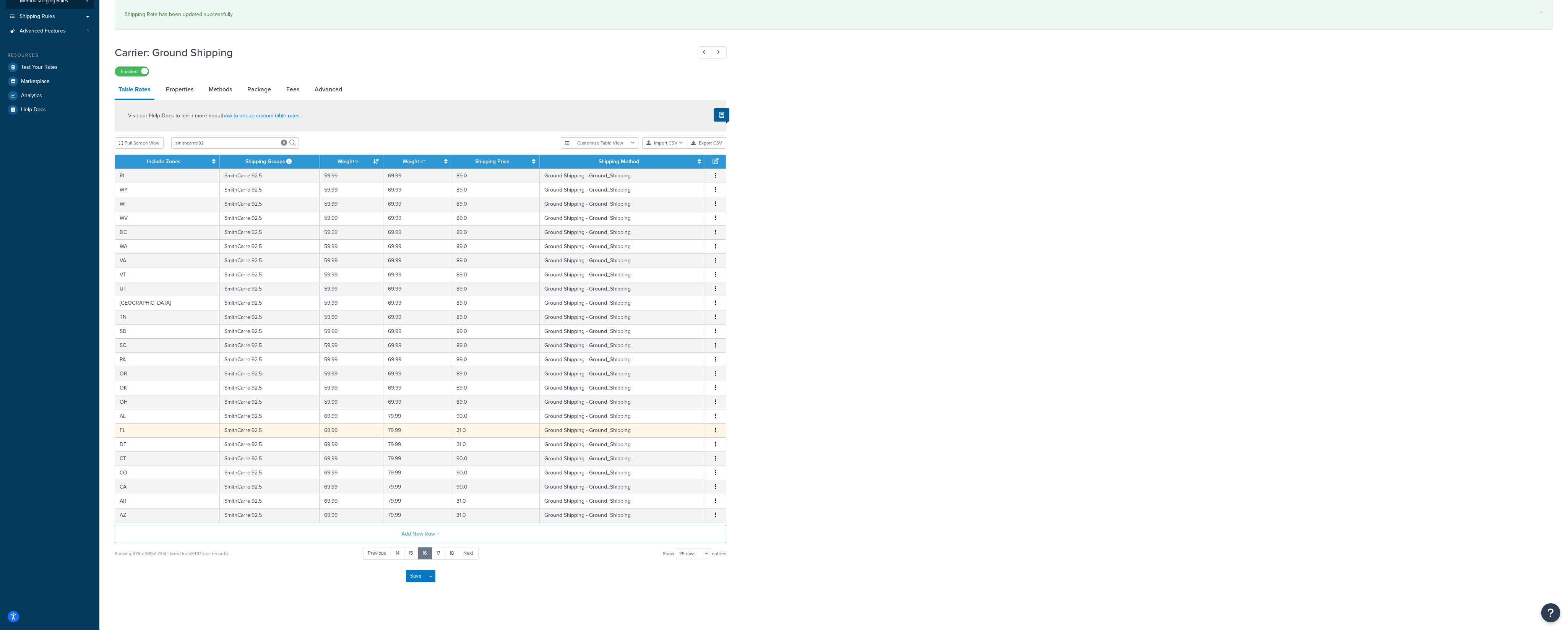
click at [715, 433] on icon "button" at bounding box center [715, 430] width 1 height 6
click at [676, 418] on div "Edit" at bounding box center [677, 417] width 55 height 16
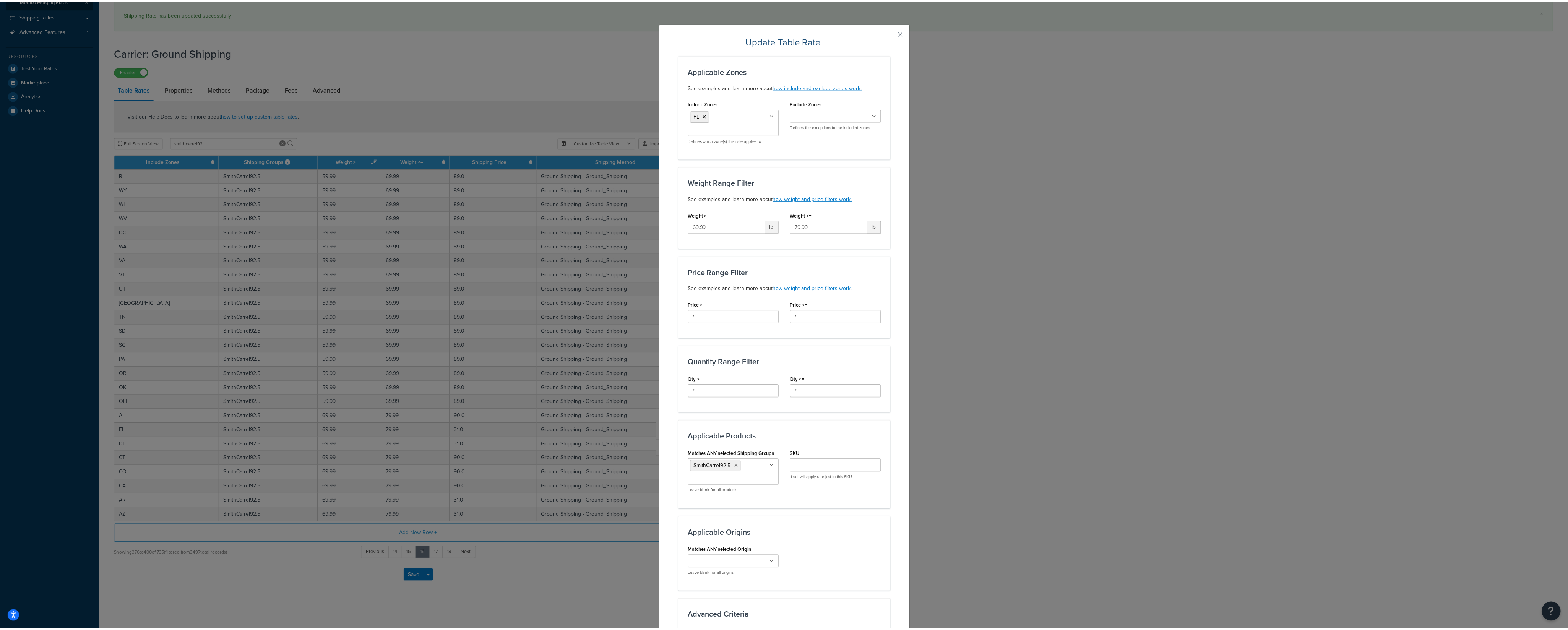
scroll to position [189, 0]
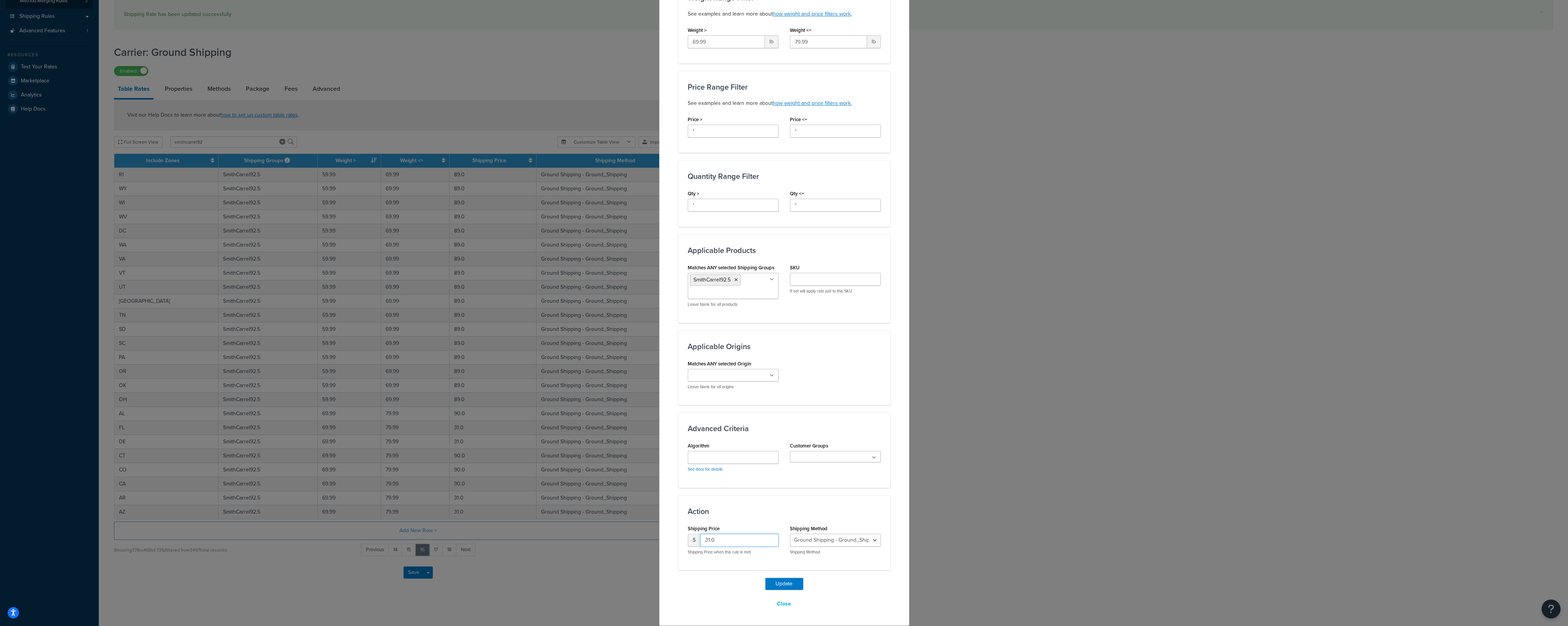
drag, startPoint x: 713, startPoint y: 540, endPoint x: 699, endPoint y: 562, distance: 26.1
click at [700, 543] on input "31.0" at bounding box center [739, 540] width 79 height 13
type input "90"
click at [767, 580] on button "Update" at bounding box center [784, 583] width 38 height 12
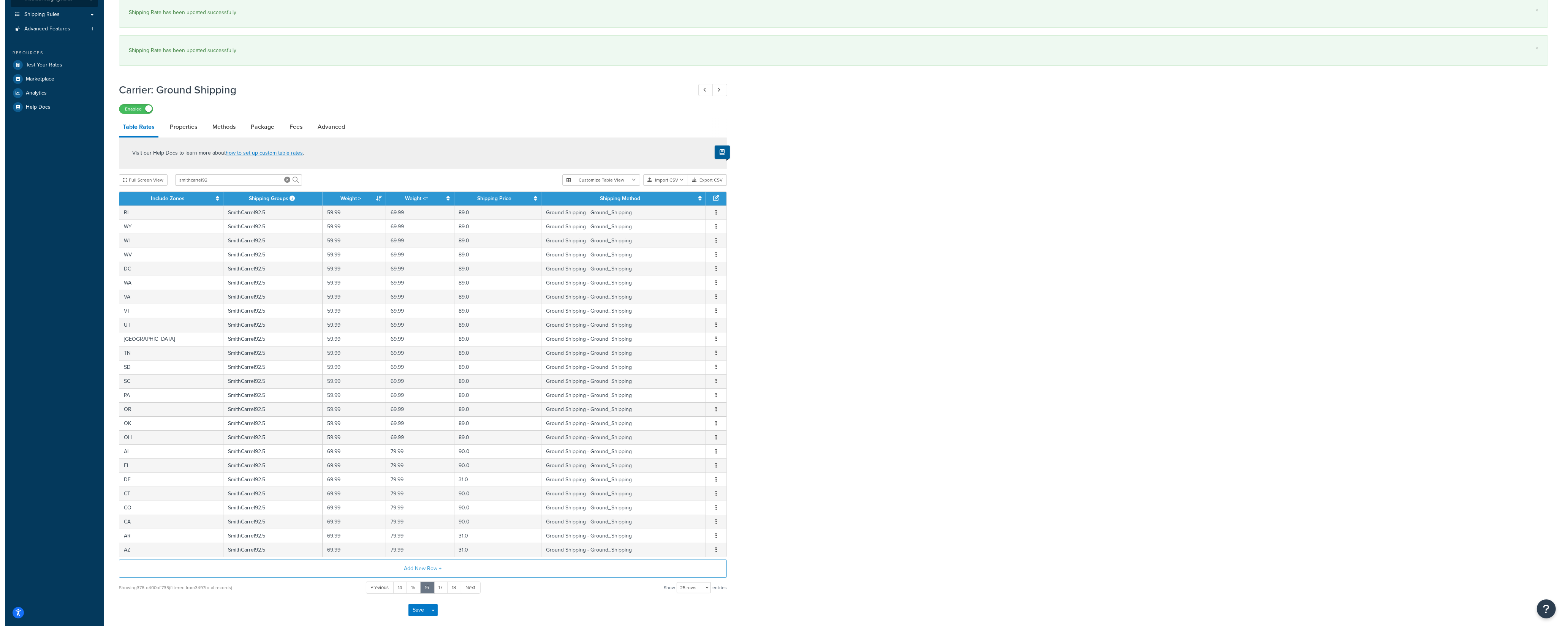
scroll to position [179, 0]
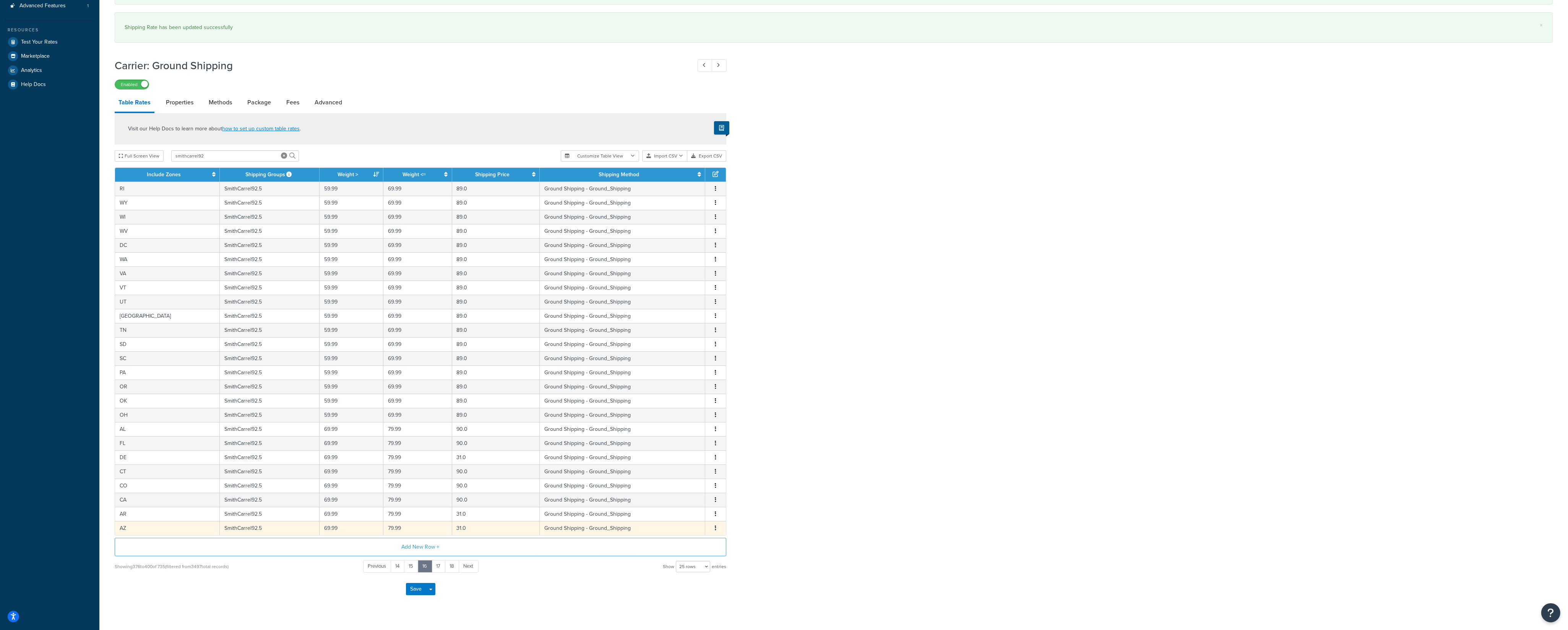
click at [716, 532] on button "button" at bounding box center [715, 528] width 6 height 9
click at [689, 519] on div "Edit" at bounding box center [677, 519] width 55 height 16
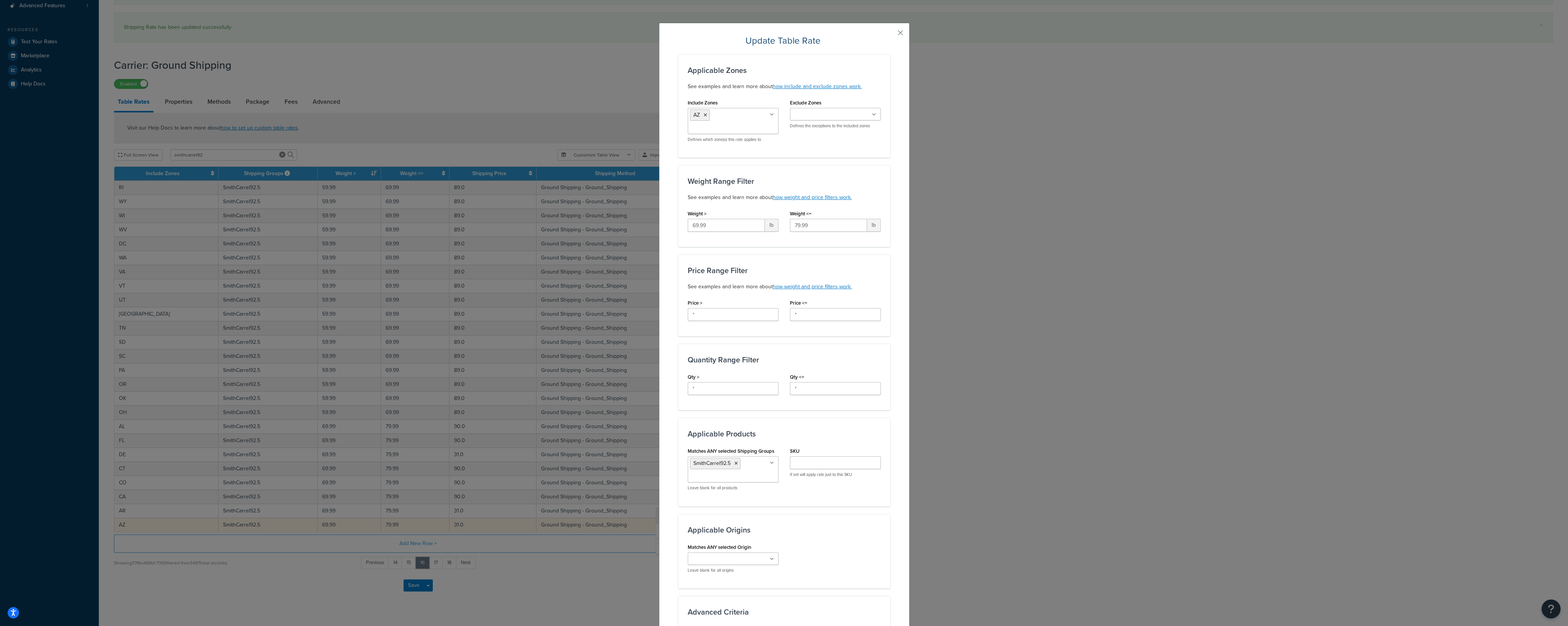
scroll to position [187, 0]
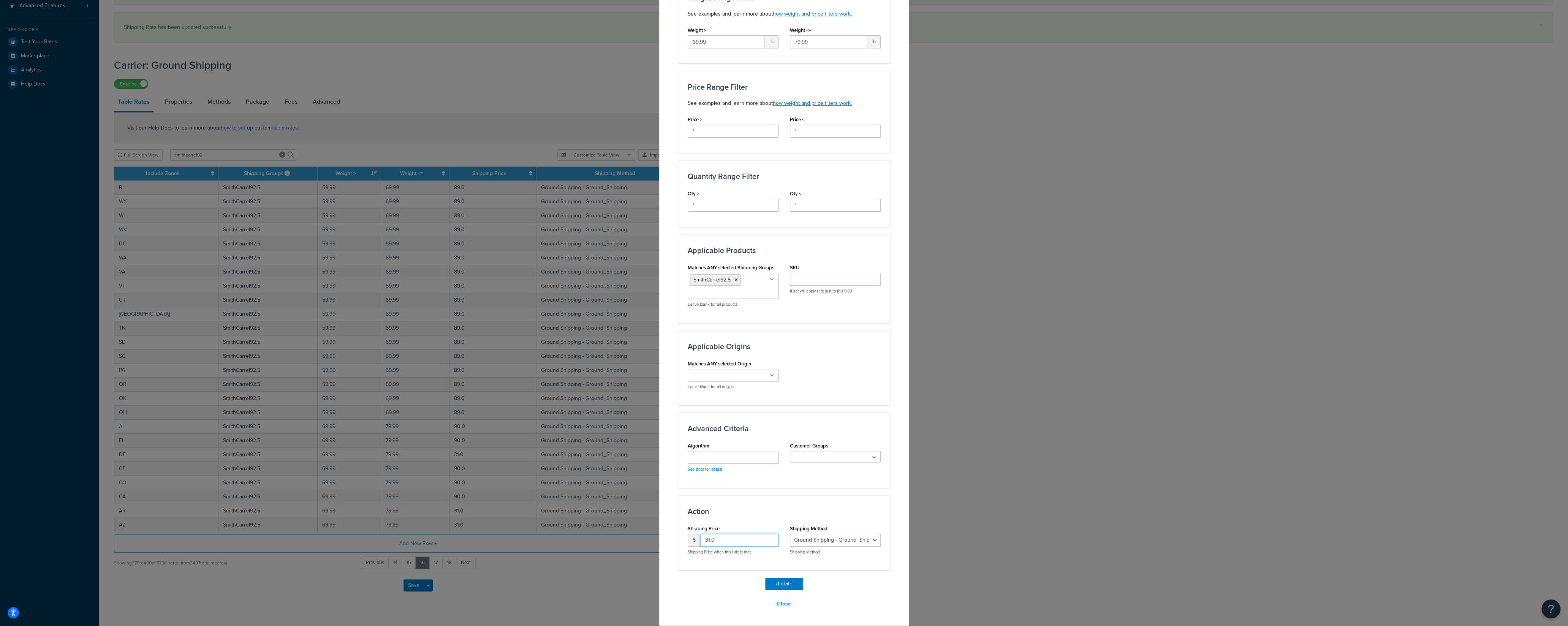
drag, startPoint x: 712, startPoint y: 541, endPoint x: 674, endPoint y: 541, distance: 38.0
click at [700, 541] on input "31.0" at bounding box center [739, 540] width 79 height 13
type input "90"
click at [766, 582] on button "Update" at bounding box center [784, 583] width 38 height 12
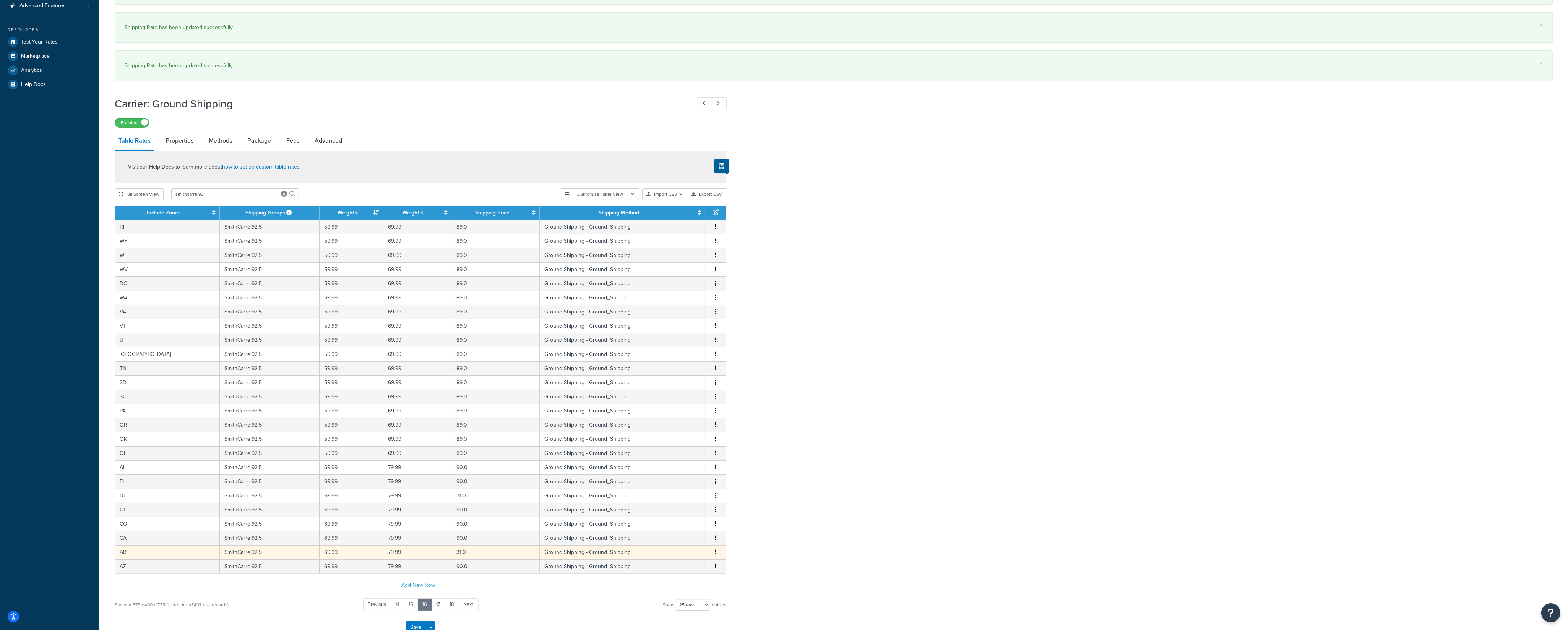
click at [715, 557] on button "button" at bounding box center [715, 552] width 6 height 9
click at [688, 544] on div "Edit" at bounding box center [677, 543] width 55 height 16
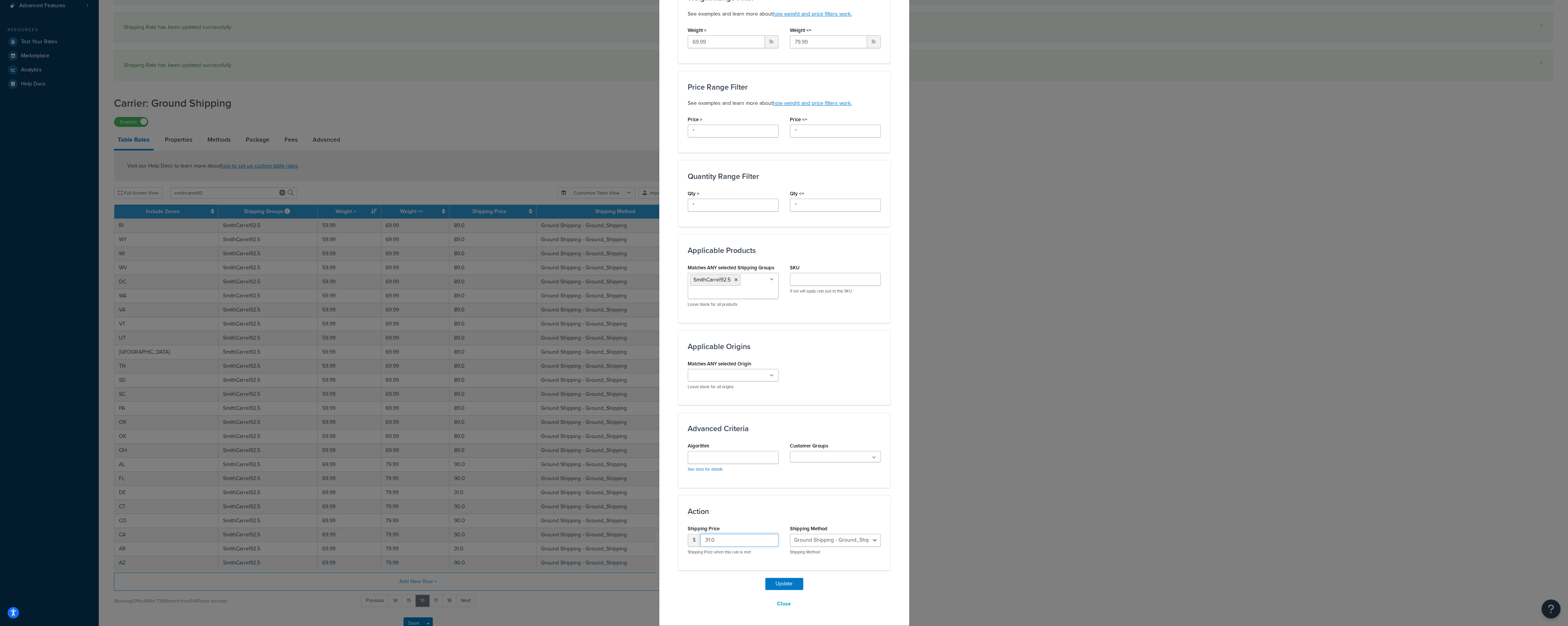
drag, startPoint x: 708, startPoint y: 544, endPoint x: 681, endPoint y: 543, distance: 27.0
click at [700, 543] on input "31.0" at bounding box center [739, 540] width 79 height 13
type input "90"
click at [768, 582] on button "Update" at bounding box center [784, 583] width 38 height 12
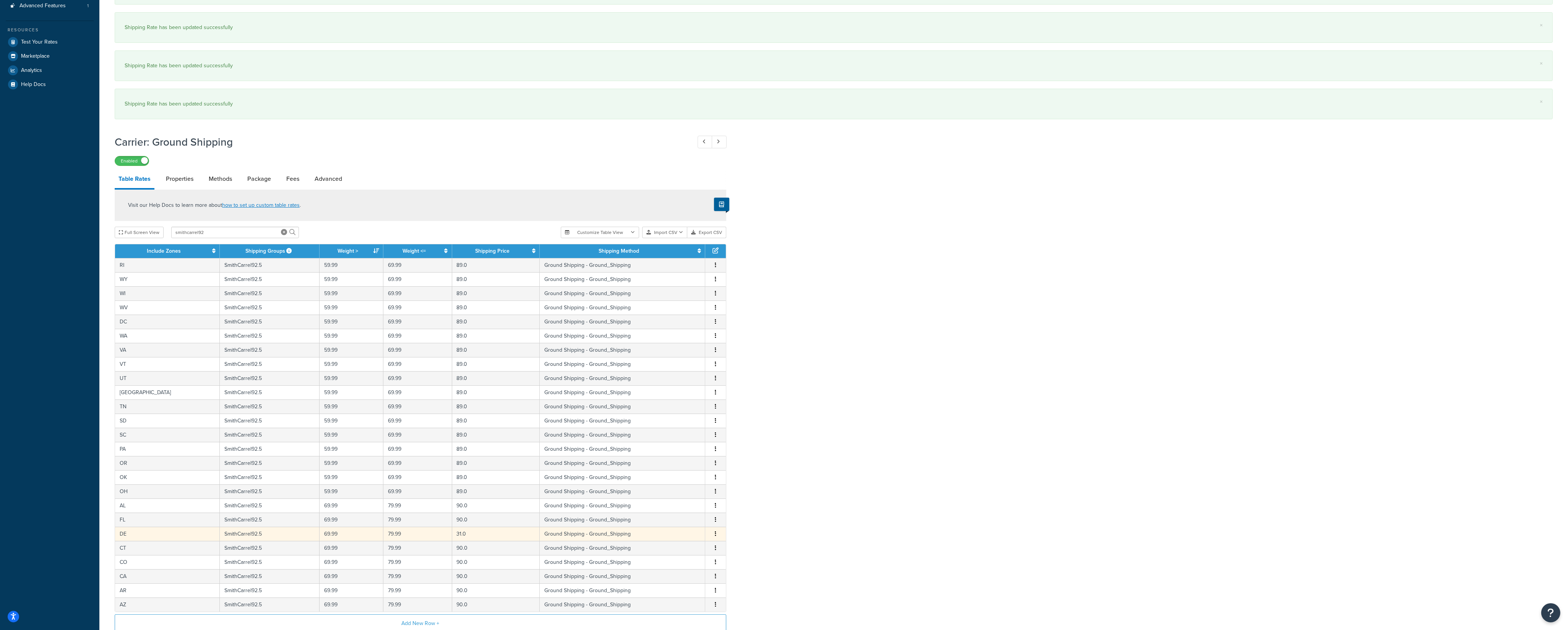
click at [715, 536] on icon "button" at bounding box center [715, 533] width 1 height 6
click at [679, 520] on div "Edit" at bounding box center [677, 524] width 55 height 16
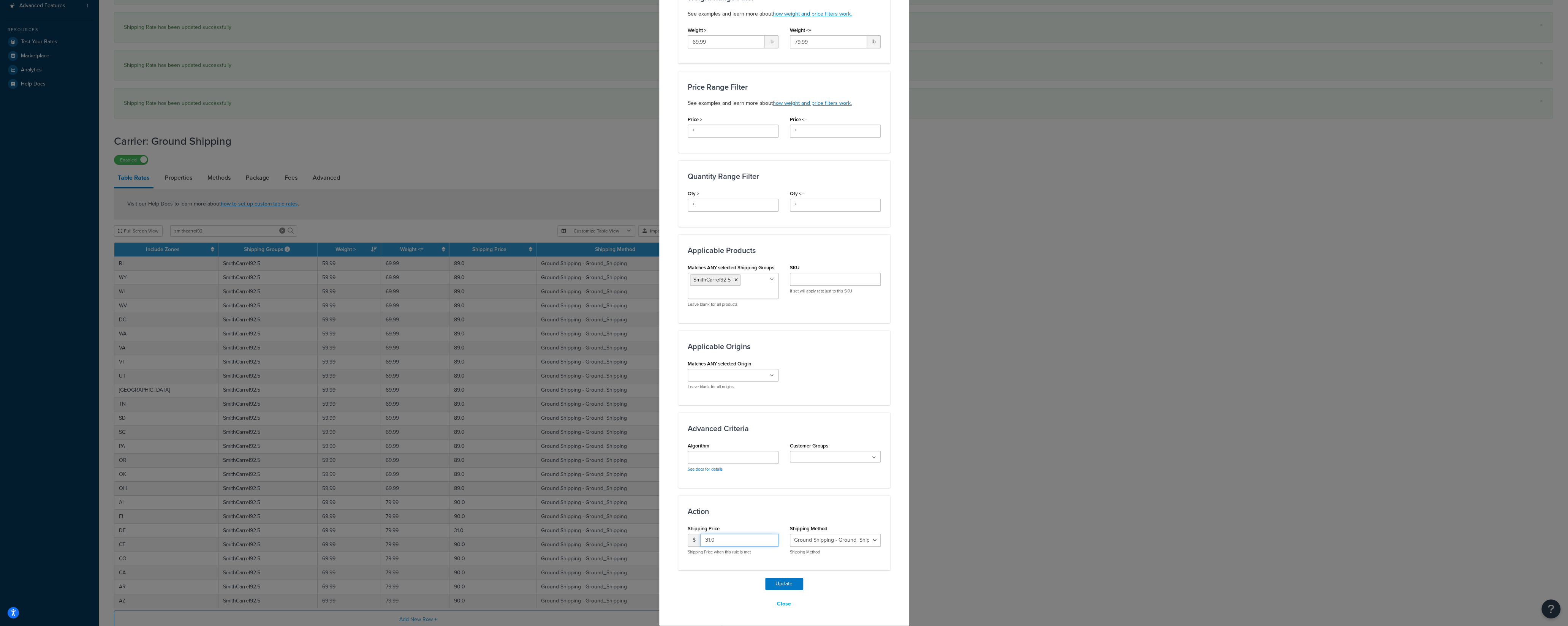
drag, startPoint x: 725, startPoint y: 540, endPoint x: 681, endPoint y: 544, distance: 44.2
click at [700, 544] on input "31.0" at bounding box center [739, 540] width 79 height 13
type input "90"
click at [767, 582] on button "Update" at bounding box center [784, 583] width 38 height 12
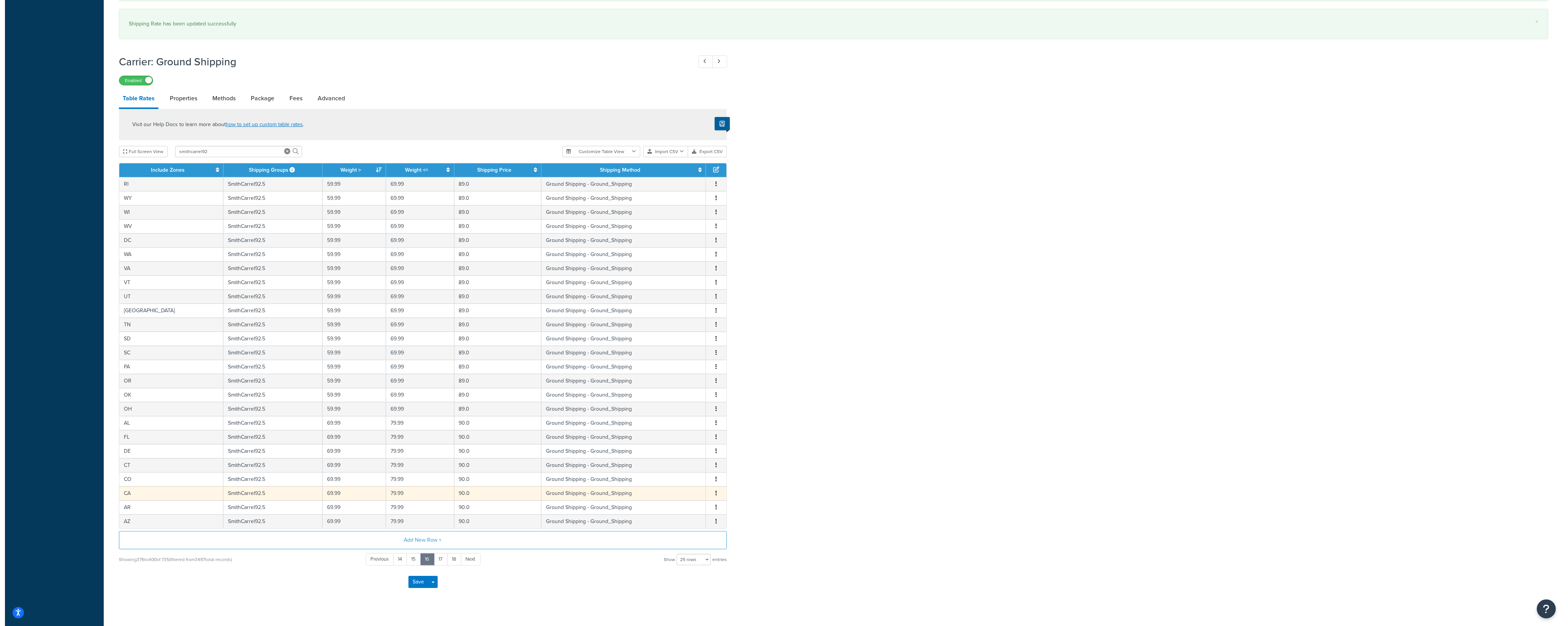
scroll to position [314, 0]
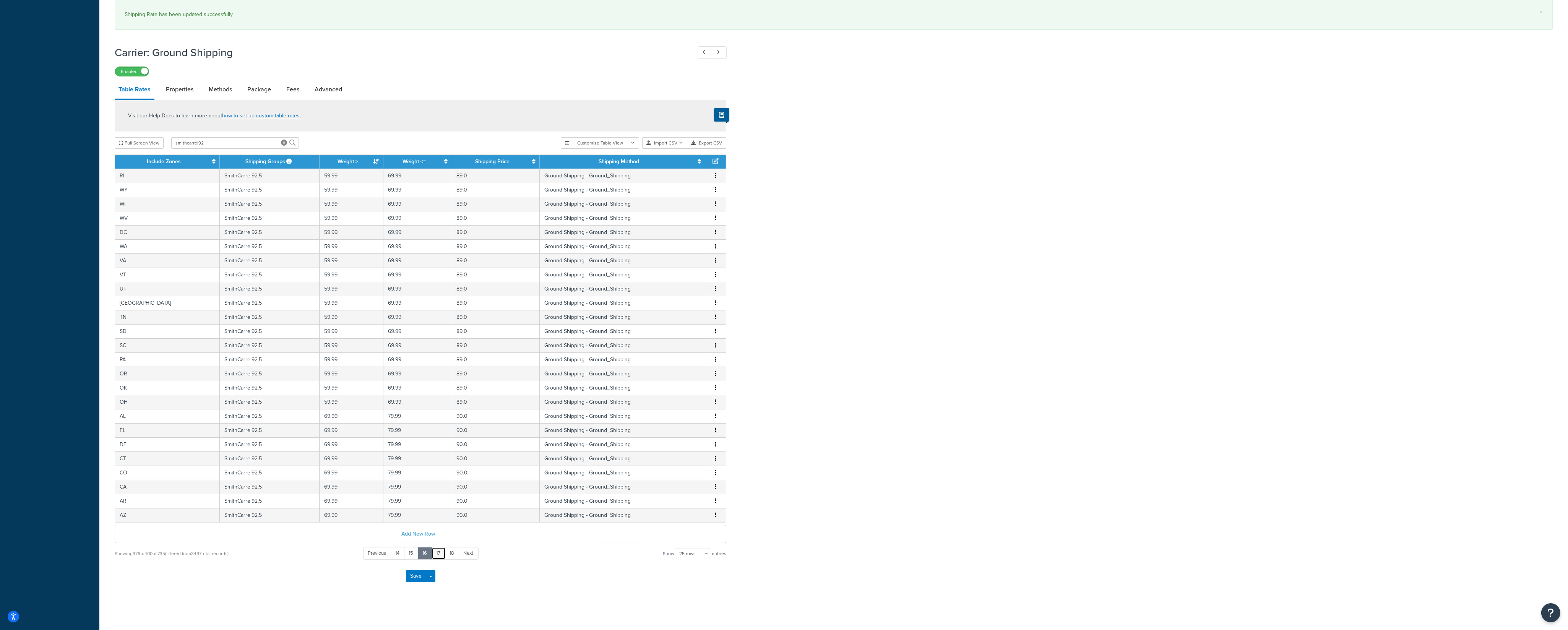
click at [439, 553] on link "17" at bounding box center [439, 553] width 14 height 13
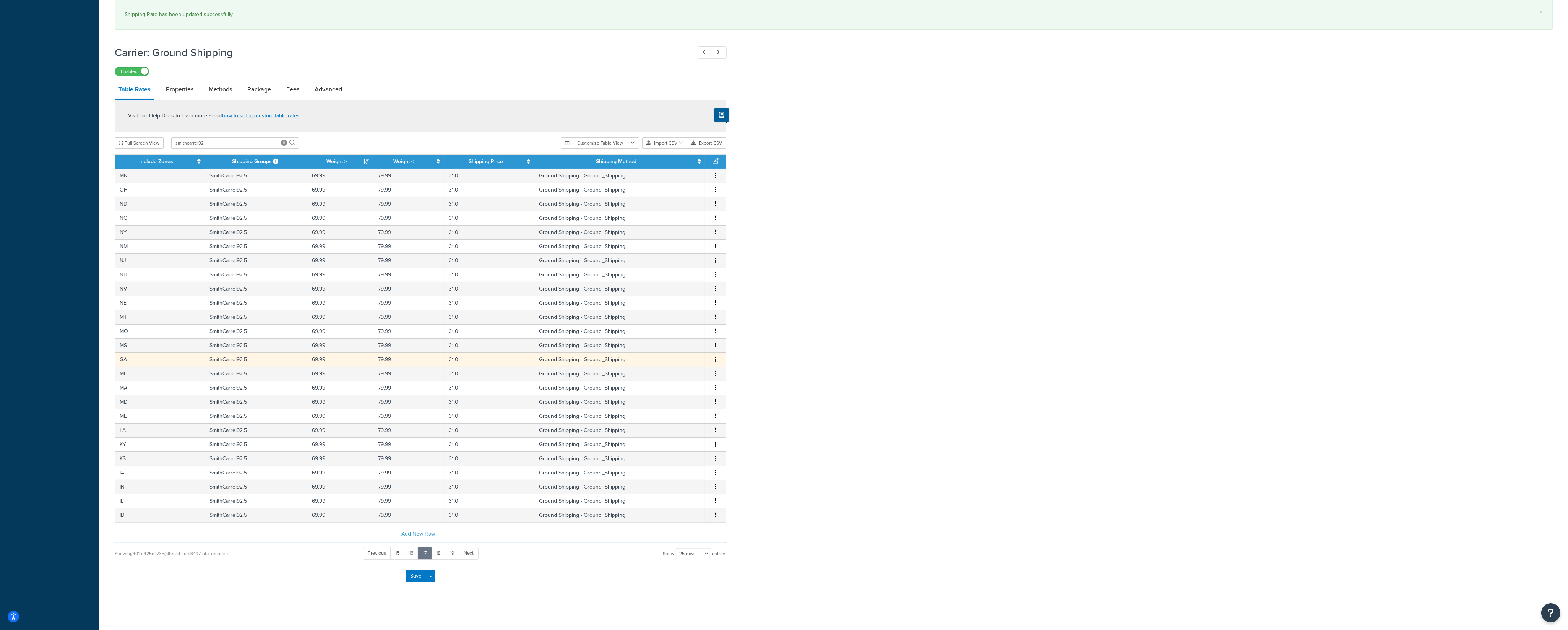
click at [716, 356] on button "button" at bounding box center [715, 359] width 6 height 9
click at [678, 347] on div "Edit" at bounding box center [677, 341] width 55 height 16
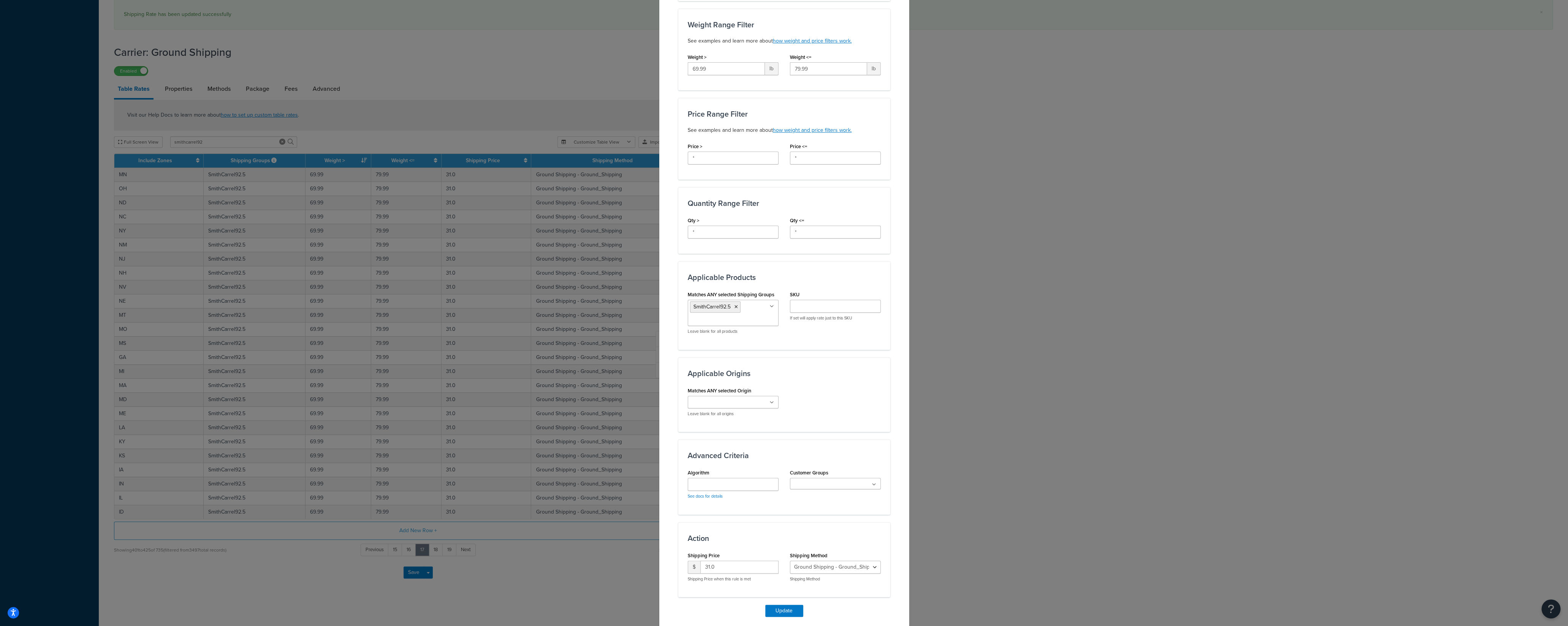
scroll to position [187, 0]
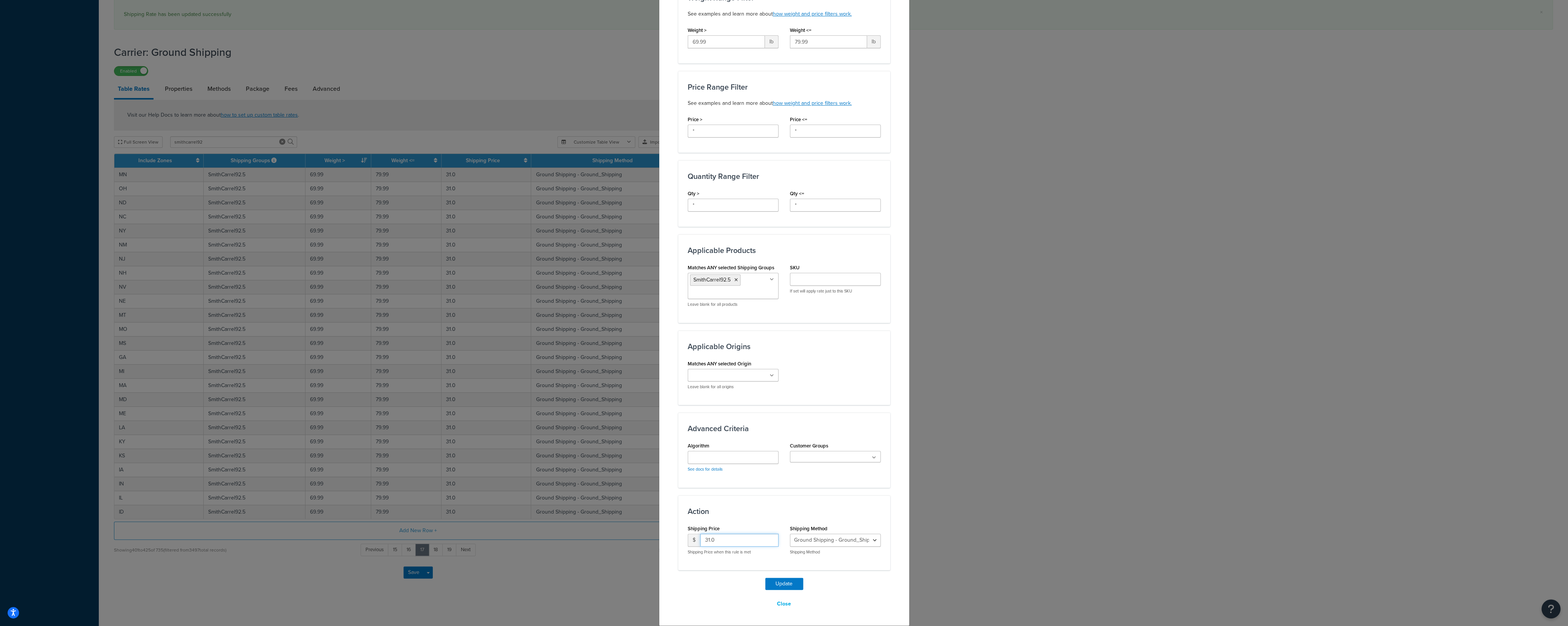
drag, startPoint x: 721, startPoint y: 538, endPoint x: 705, endPoint y: 549, distance: 19.4
click at [700, 537] on input "31.0" at bounding box center [739, 540] width 79 height 13
type input "90"
click at [777, 577] on div "Update Table Rate Applicable Zones See examples and learn more about how includ…" at bounding box center [784, 231] width 212 height 759
click at [776, 579] on button "Update" at bounding box center [784, 583] width 38 height 12
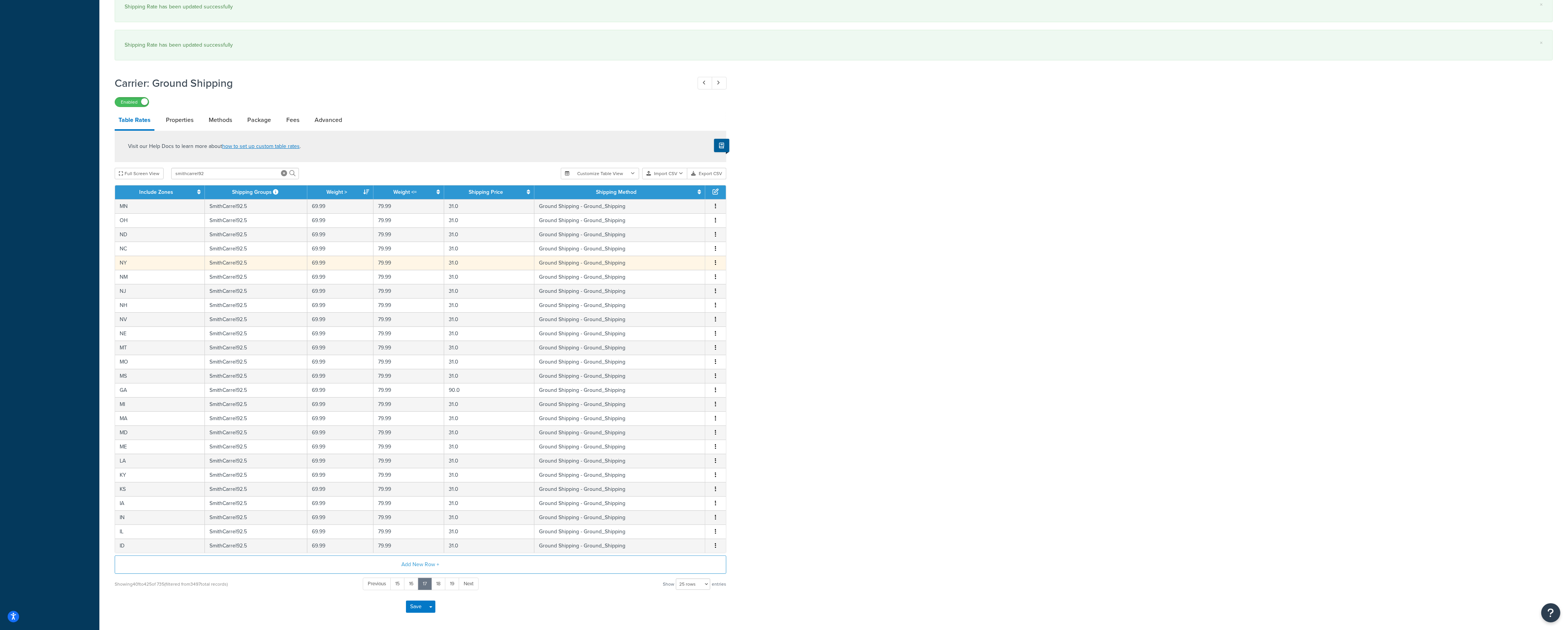
click at [715, 265] on icon "button" at bounding box center [715, 262] width 1 height 6
click at [670, 259] on div "Edit" at bounding box center [677, 252] width 55 height 16
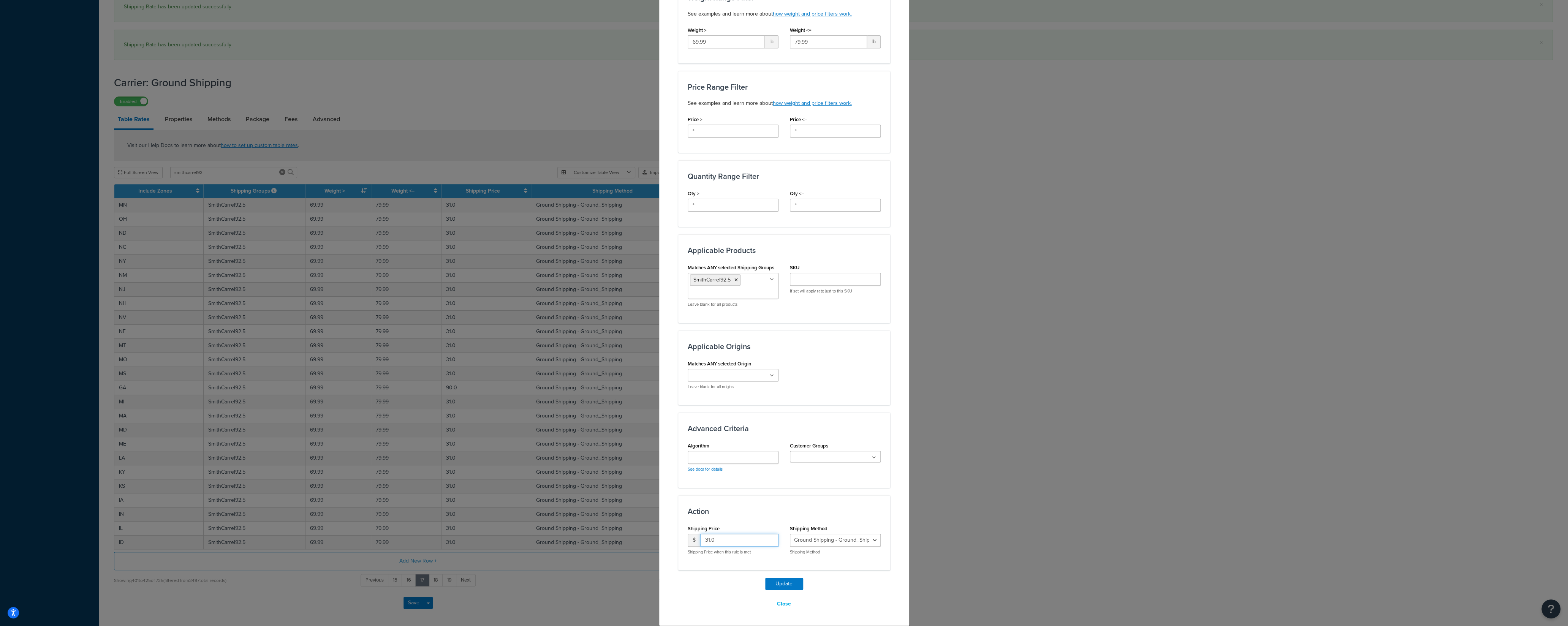
drag, startPoint x: 702, startPoint y: 542, endPoint x: 675, endPoint y: 543, distance: 27.0
click at [700, 543] on input "31.0" at bounding box center [739, 540] width 79 height 13
type input "90"
click at [772, 579] on button "Update" at bounding box center [784, 583] width 38 height 12
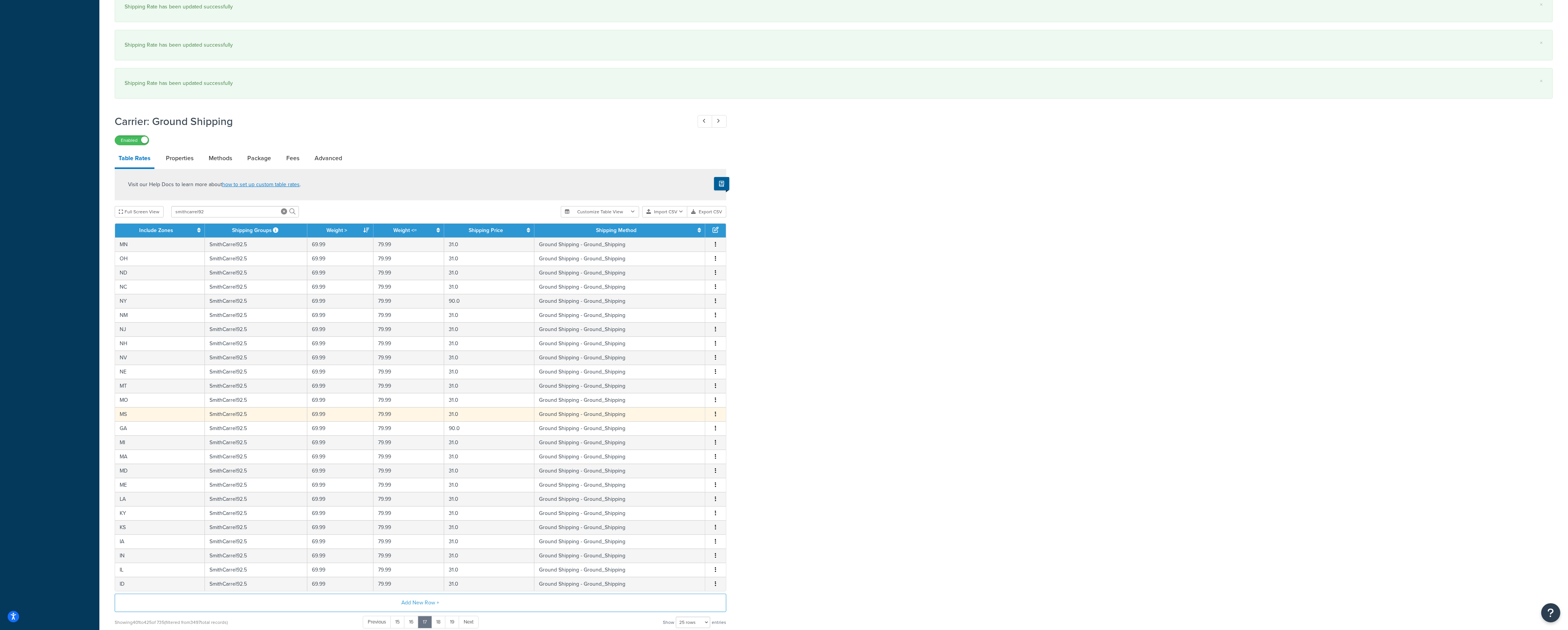
click at [715, 416] on icon "button" at bounding box center [715, 414] width 1 height 6
click at [677, 403] on div "Edit" at bounding box center [677, 404] width 55 height 16
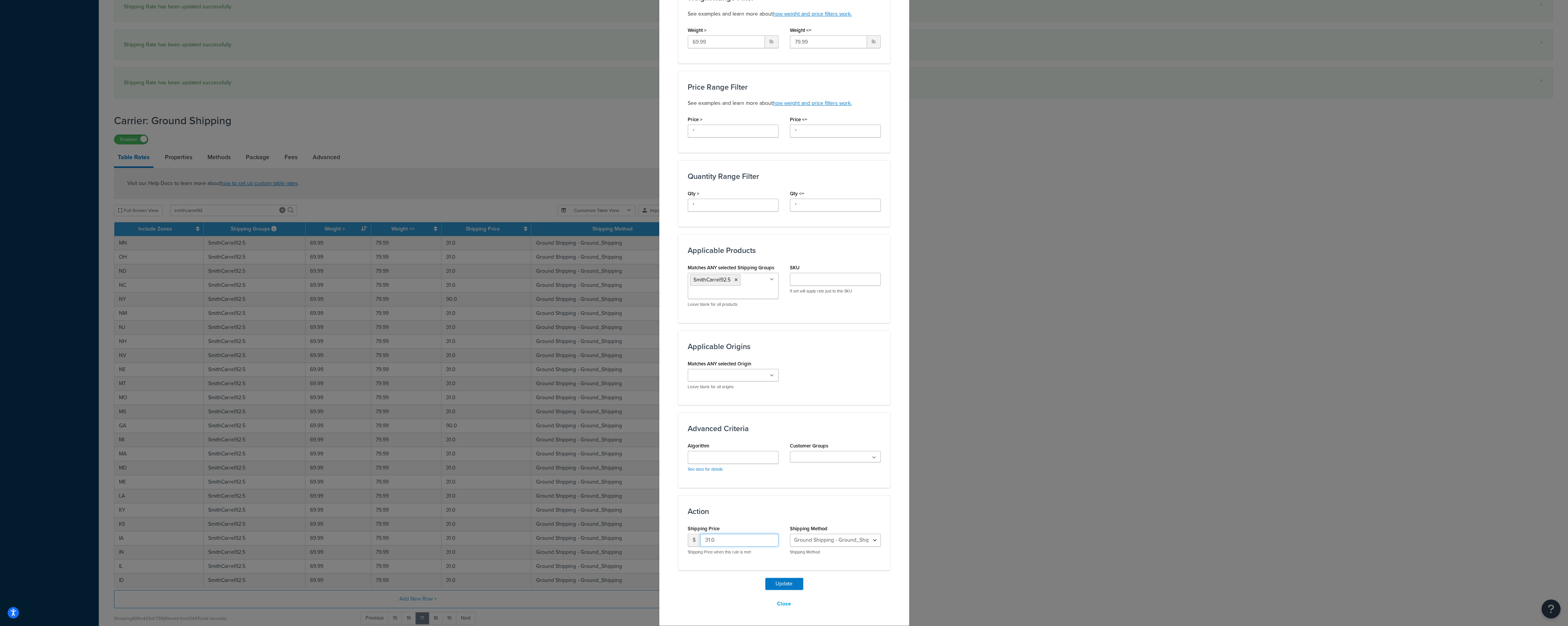
drag, startPoint x: 712, startPoint y: 539, endPoint x: 693, endPoint y: 541, distance: 19.1
click at [700, 541] on input "31.0" at bounding box center [739, 540] width 79 height 13
type input "90"
click at [770, 586] on button "Update" at bounding box center [784, 583] width 38 height 12
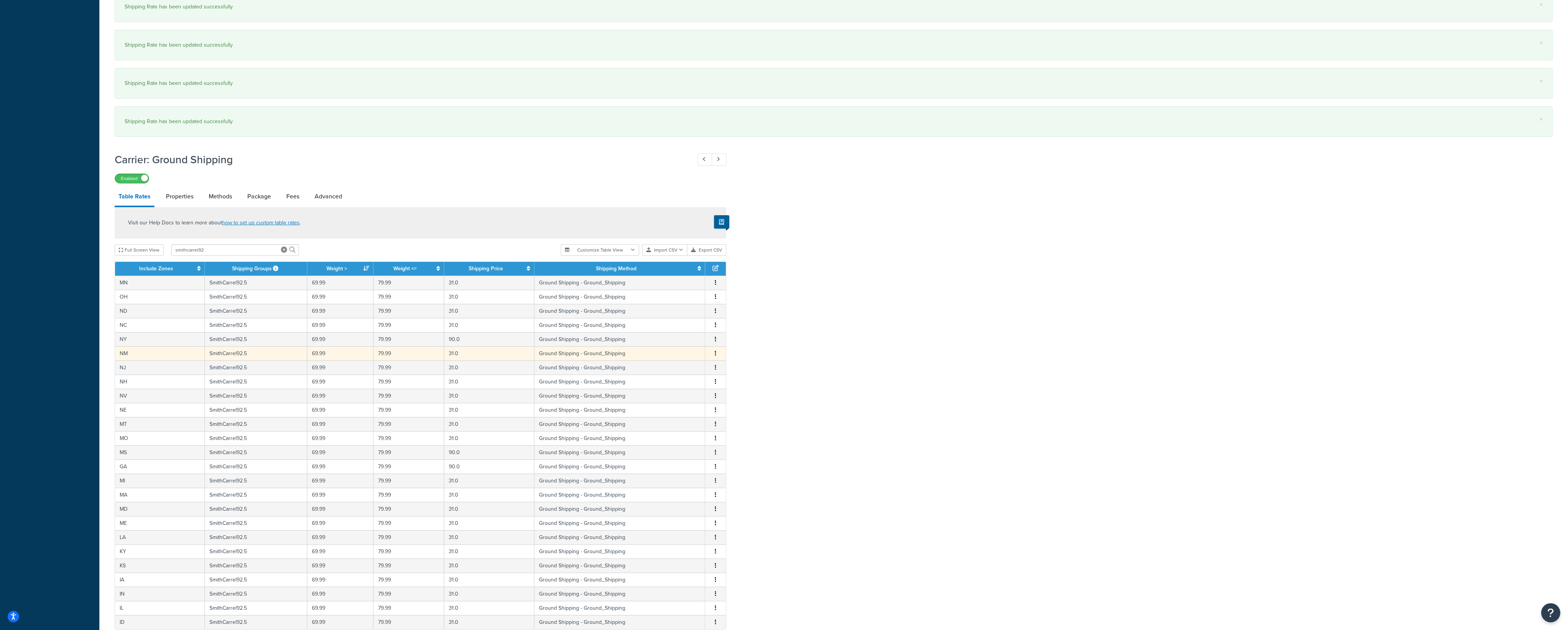
click at [716, 358] on button "button" at bounding box center [715, 354] width 6 height 9
click at [683, 347] on div "Edit" at bounding box center [677, 343] width 55 height 16
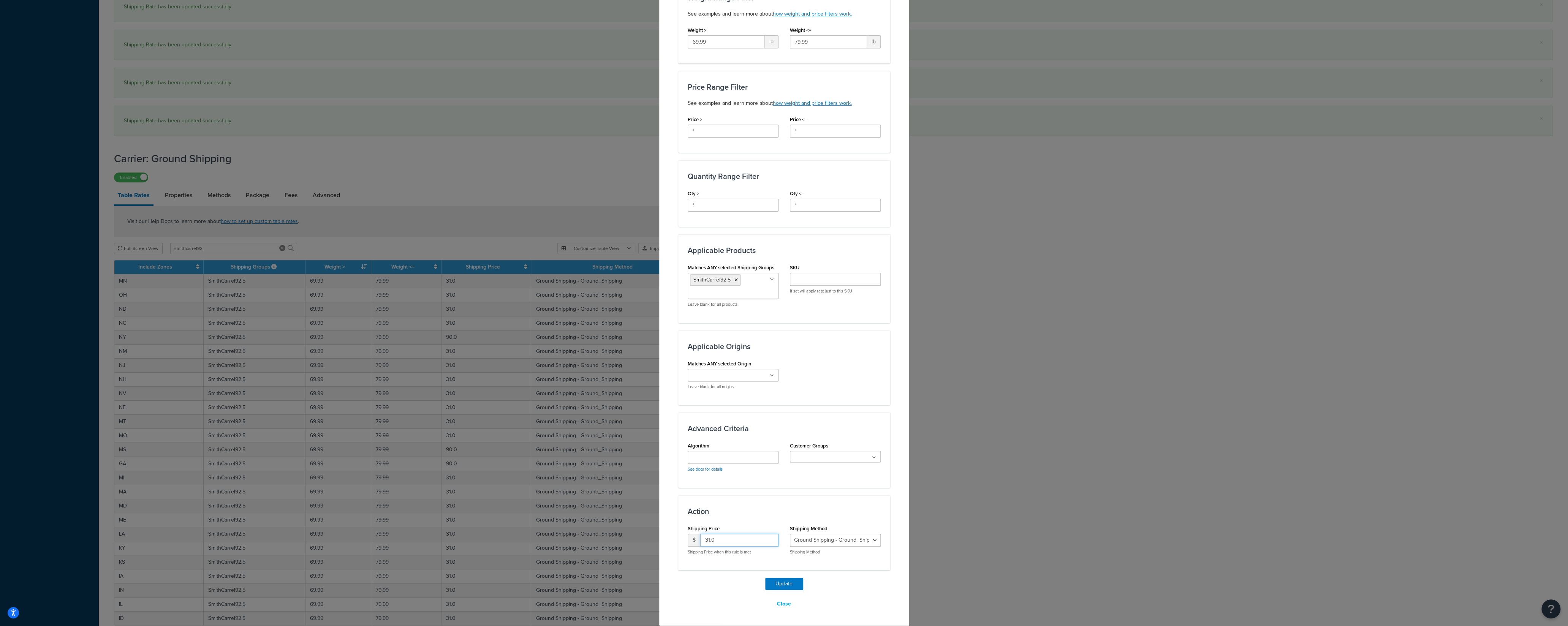
drag, startPoint x: 713, startPoint y: 537, endPoint x: 685, endPoint y: 541, distance: 28.3
click at [700, 539] on input "31.0" at bounding box center [739, 540] width 79 height 13
type input "90"
click at [772, 582] on button "Update" at bounding box center [784, 583] width 38 height 12
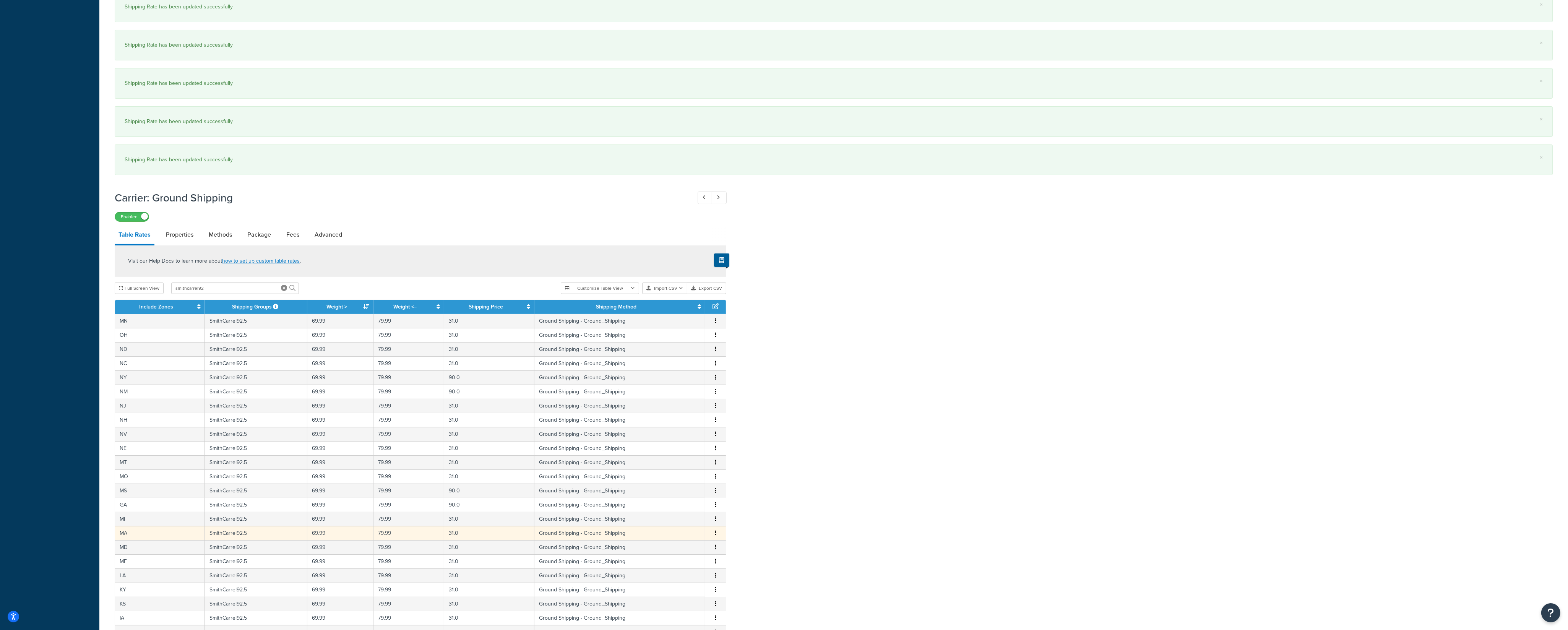
click at [718, 538] on span "Edit Duplicate Delete" at bounding box center [715, 533] width 12 height 9
click at [717, 538] on button "button" at bounding box center [715, 533] width 6 height 9
click at [683, 526] on div "Edit" at bounding box center [677, 524] width 55 height 16
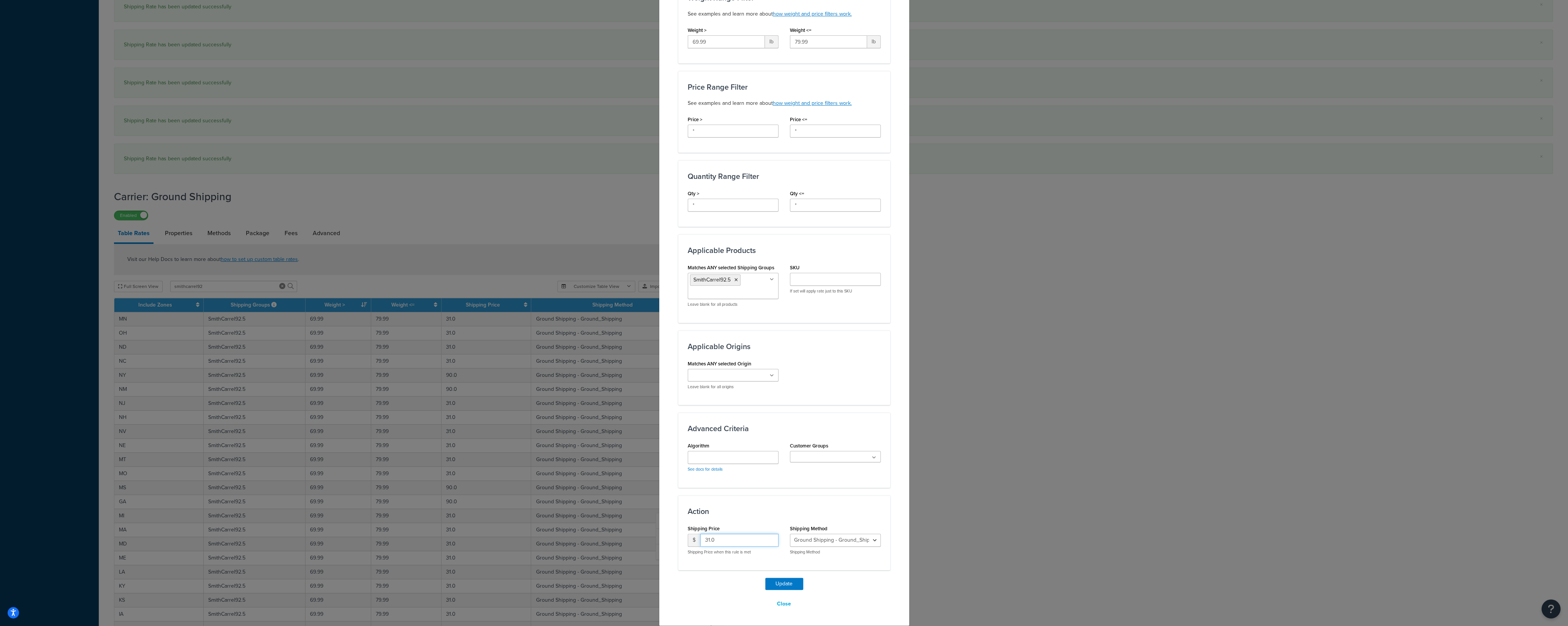
drag, startPoint x: 706, startPoint y: 537, endPoint x: 677, endPoint y: 539, distance: 29.1
click at [700, 539] on input "31.0" at bounding box center [739, 540] width 79 height 13
type input "90"
click at [770, 585] on button "Update" at bounding box center [784, 583] width 38 height 12
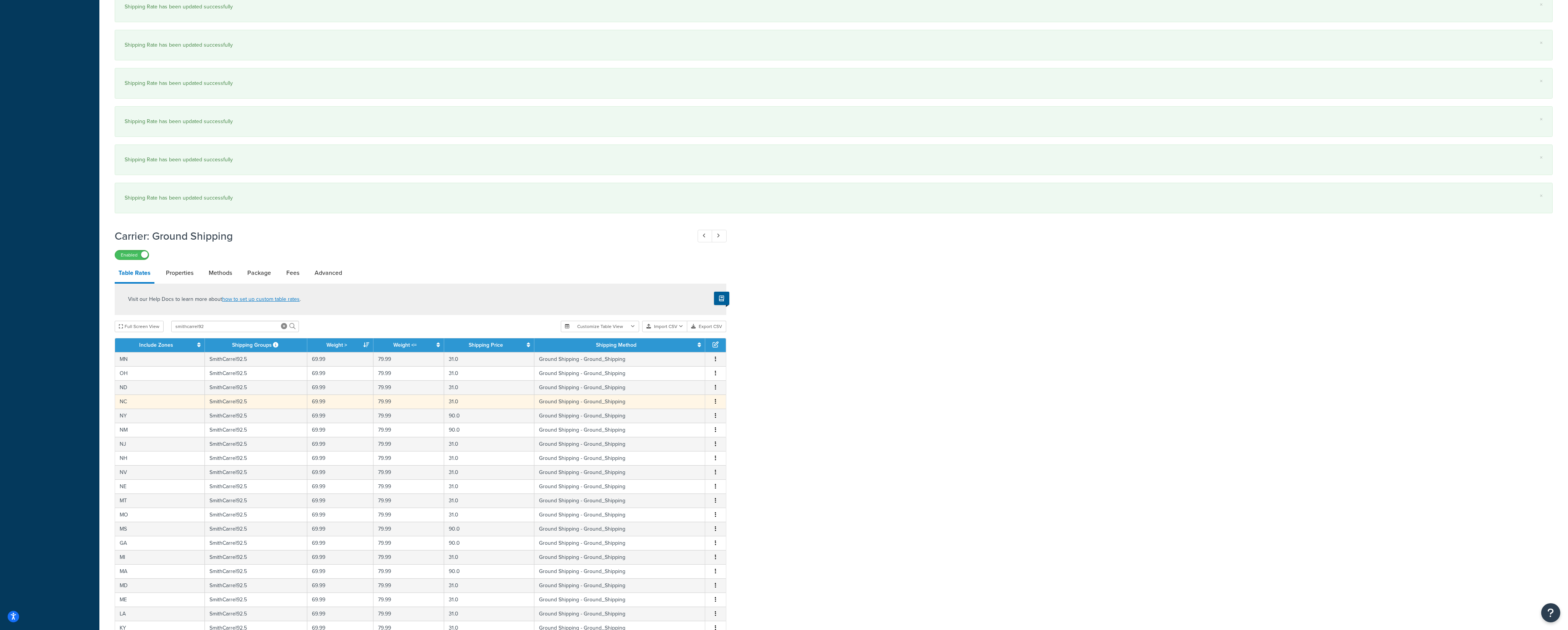
click at [715, 404] on icon "button" at bounding box center [715, 401] width 1 height 6
click at [679, 395] on div "Edit" at bounding box center [677, 391] width 55 height 16
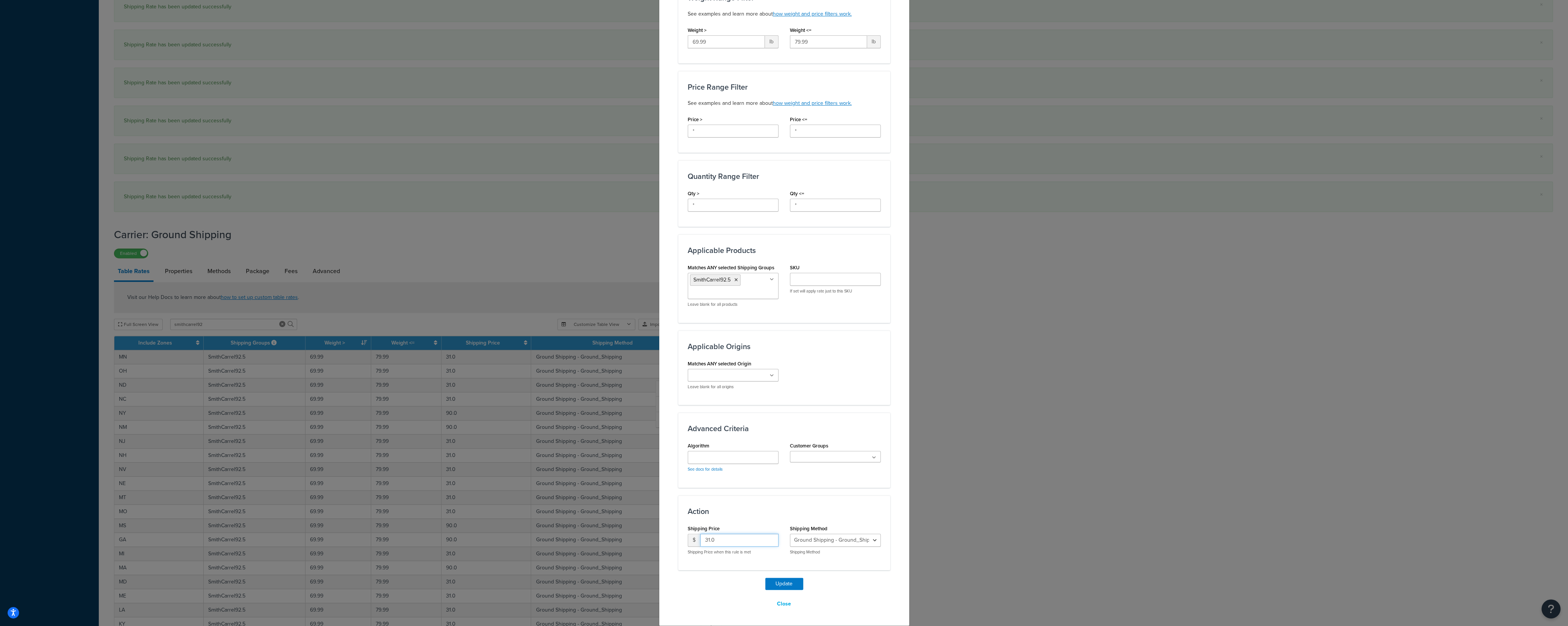
drag, startPoint x: 716, startPoint y: 542, endPoint x: 686, endPoint y: 541, distance: 30.0
click at [700, 541] on input "31.0" at bounding box center [739, 540] width 79 height 13
type input "90"
click at [780, 585] on button "Update" at bounding box center [784, 583] width 38 height 12
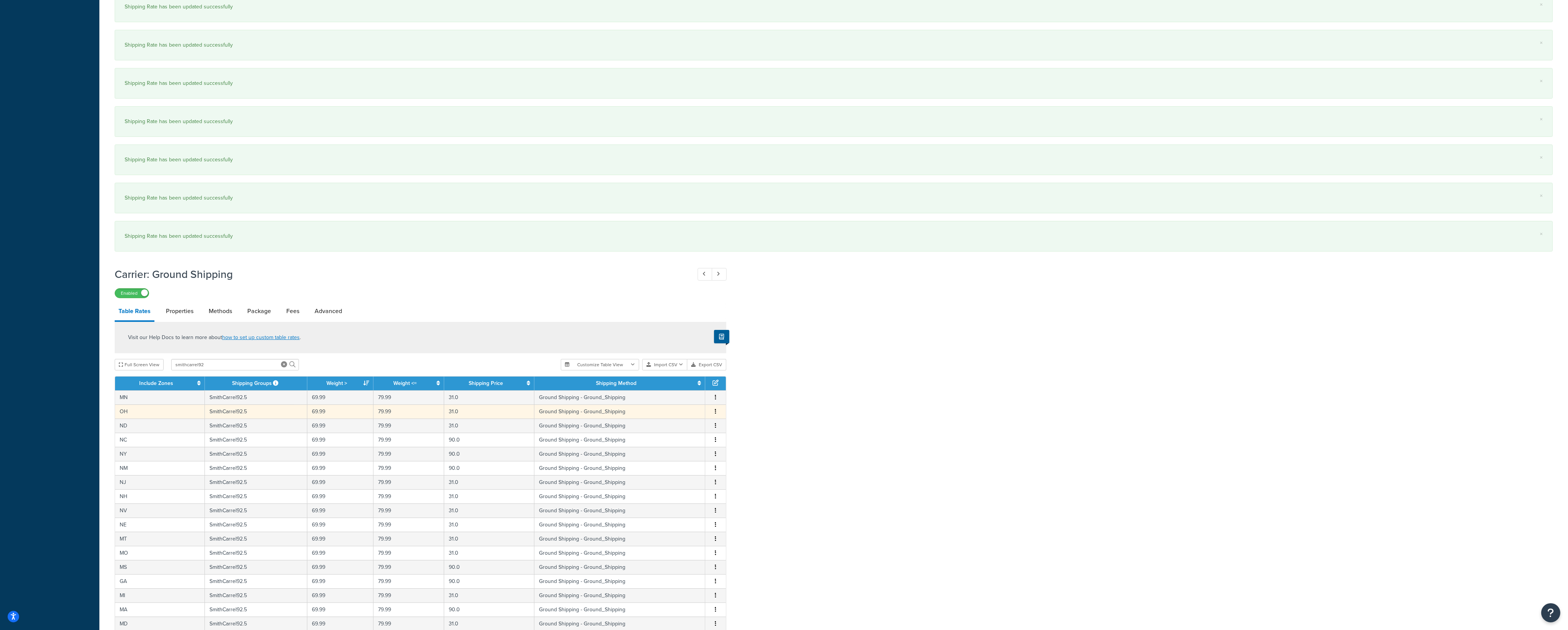
click at [715, 416] on button "button" at bounding box center [715, 411] width 6 height 9
click at [688, 406] on div "Edit" at bounding box center [677, 401] width 55 height 16
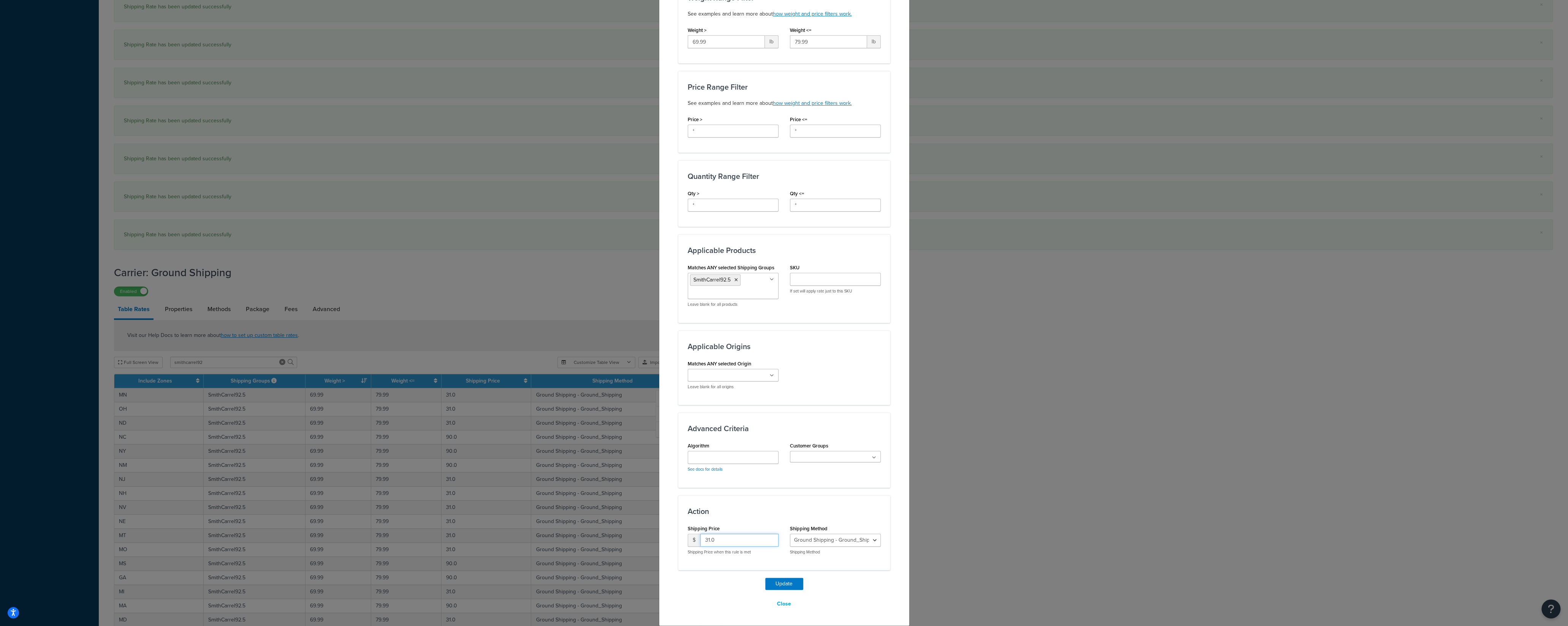
drag, startPoint x: 717, startPoint y: 533, endPoint x: 672, endPoint y: 537, distance: 45.2
click at [688, 535] on div "$ 31.0" at bounding box center [733, 540] width 91 height 13
type input "90"
click at [768, 584] on button "Update" at bounding box center [784, 583] width 38 height 12
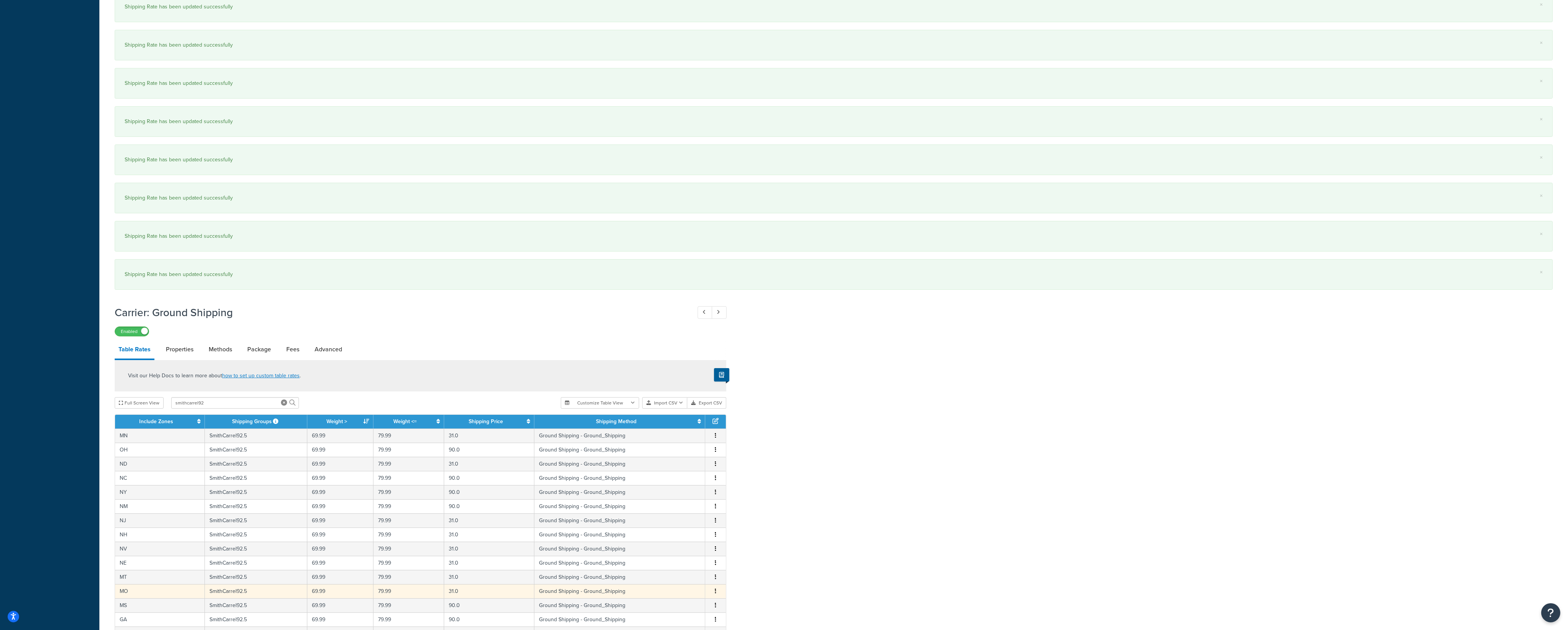
click at [715, 593] on icon "button" at bounding box center [715, 591] width 1 height 6
click at [687, 582] on div "Edit" at bounding box center [677, 583] width 55 height 16
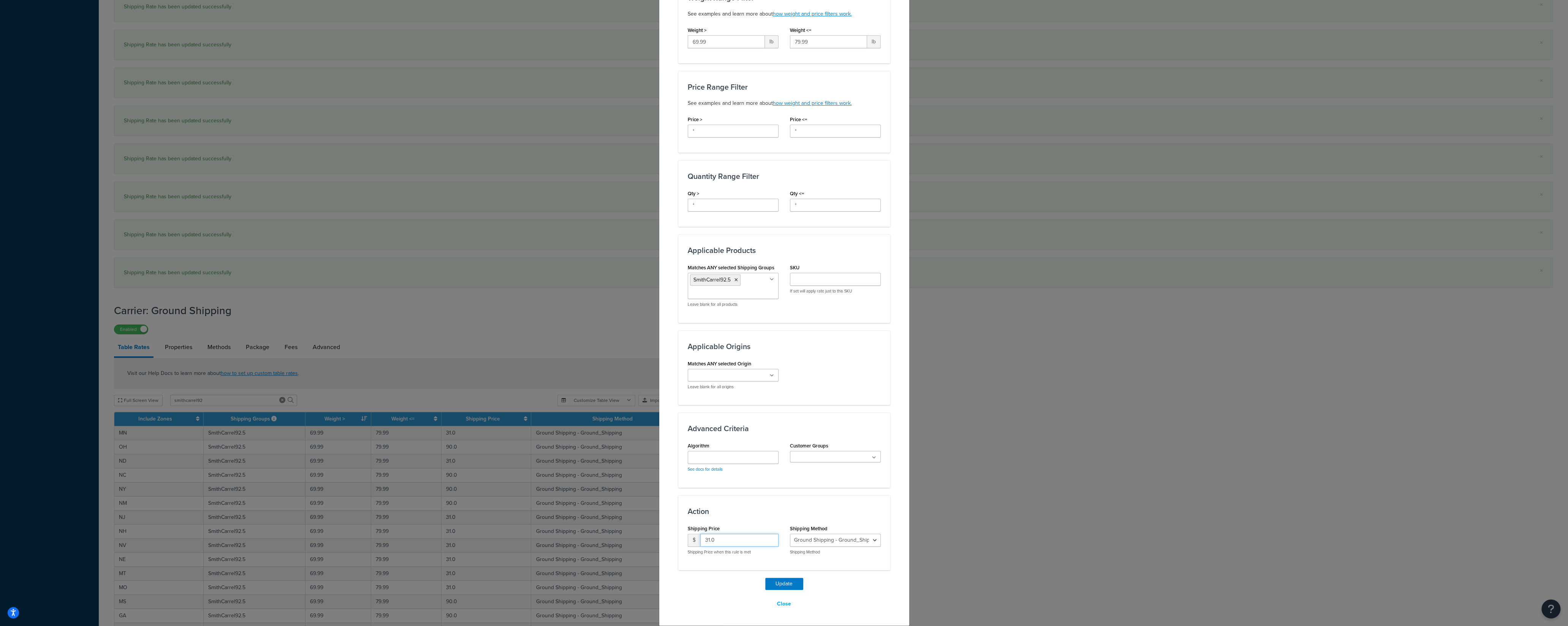
drag, startPoint x: 712, startPoint y: 541, endPoint x: 680, endPoint y: 544, distance: 32.1
click at [700, 541] on input "31.0" at bounding box center [739, 540] width 79 height 13
type input "90"
click at [774, 586] on button "Update" at bounding box center [784, 583] width 38 height 12
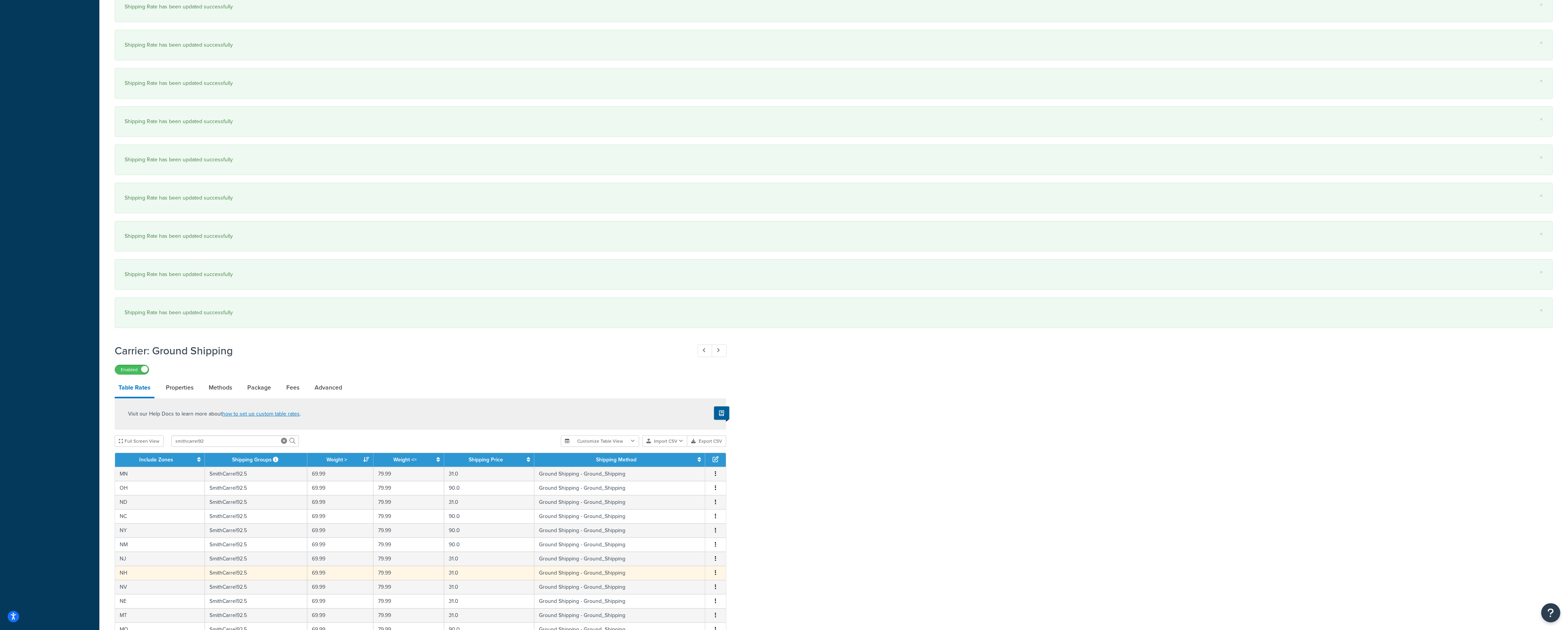
click at [715, 575] on icon "button" at bounding box center [715, 572] width 1 height 6
click at [687, 567] on div "Edit" at bounding box center [677, 564] width 55 height 16
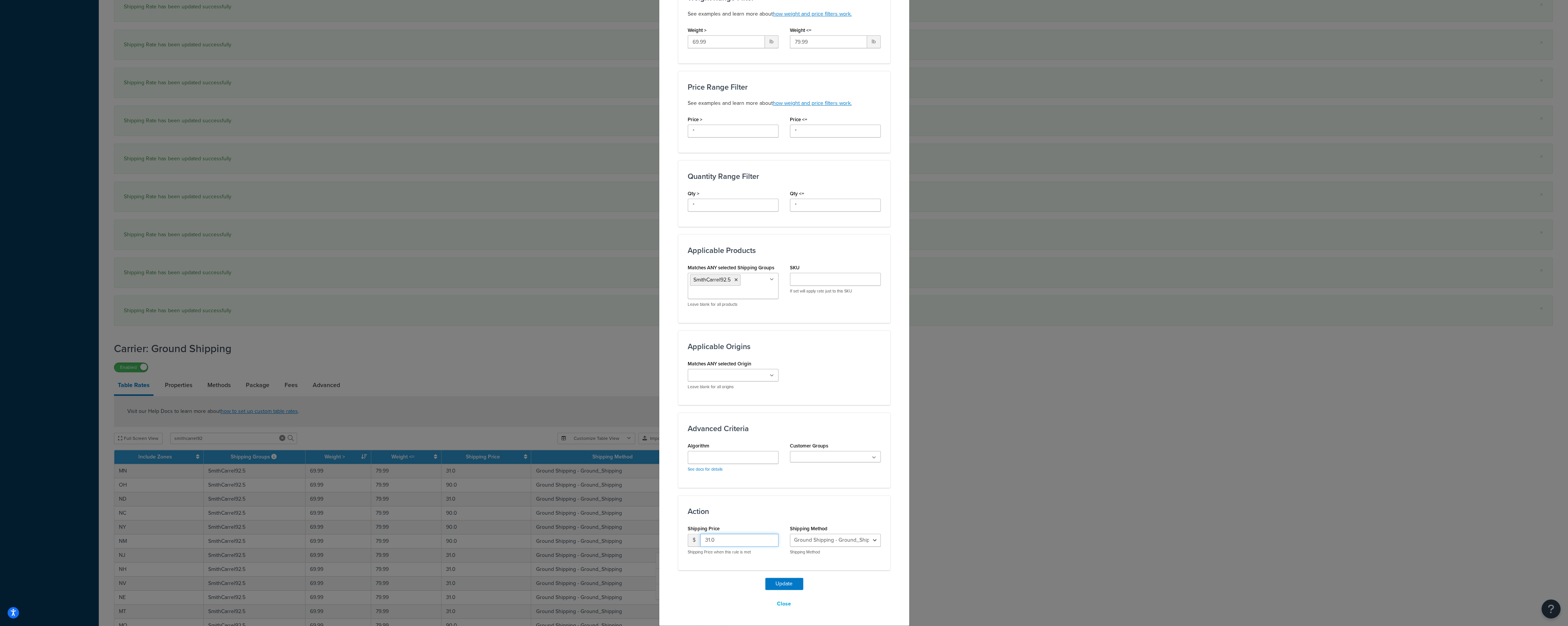
drag, startPoint x: 726, startPoint y: 544, endPoint x: 682, endPoint y: 546, distance: 44.0
click at [700, 546] on input "31.0" at bounding box center [739, 540] width 79 height 13
type input "90"
click at [777, 585] on button "Update" at bounding box center [784, 583] width 38 height 12
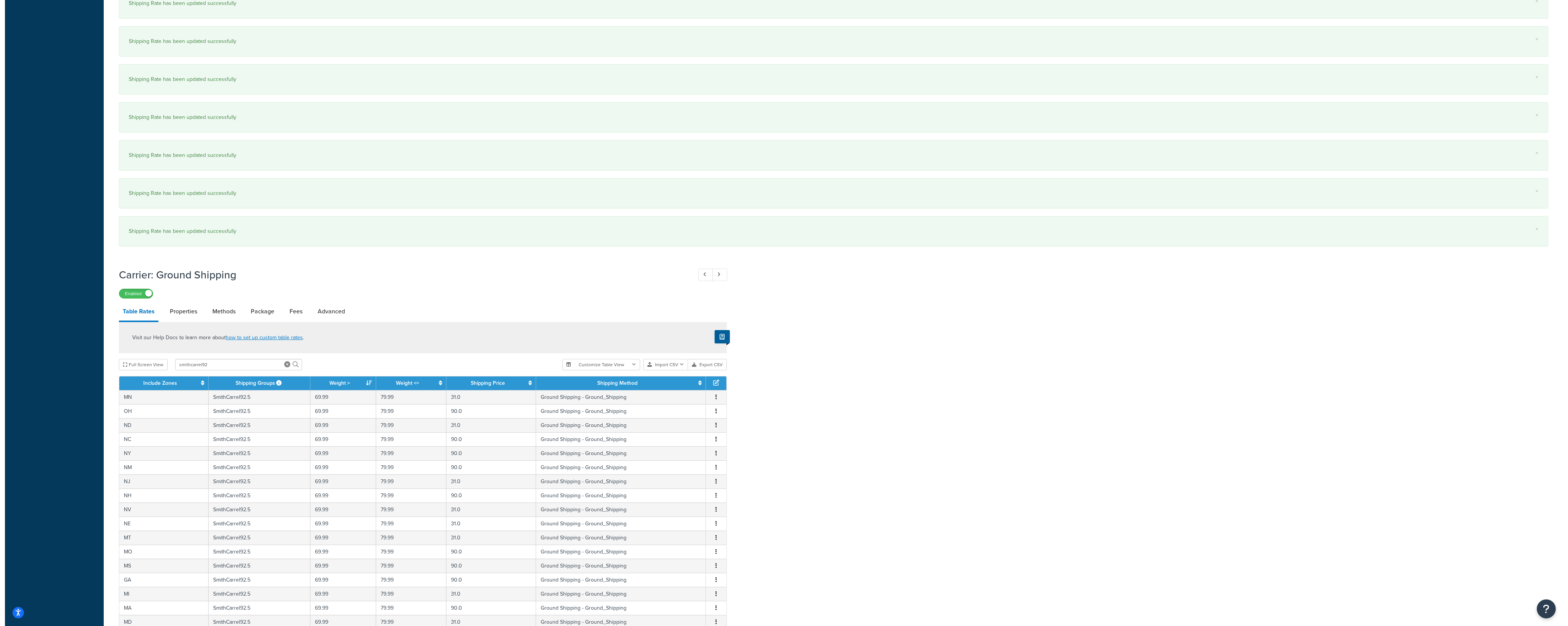
scroll to position [510, 0]
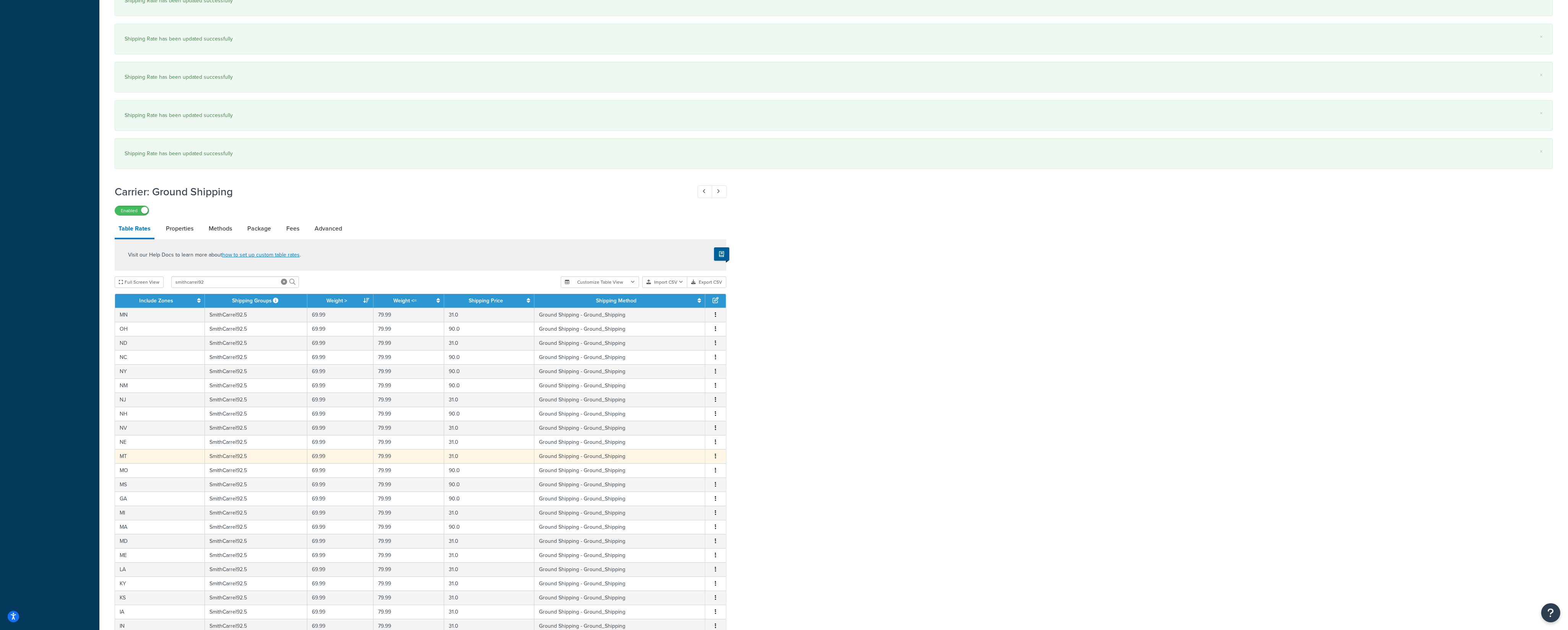
click at [715, 460] on button "button" at bounding box center [715, 456] width 6 height 9
click at [682, 454] on div "Edit" at bounding box center [677, 448] width 55 height 16
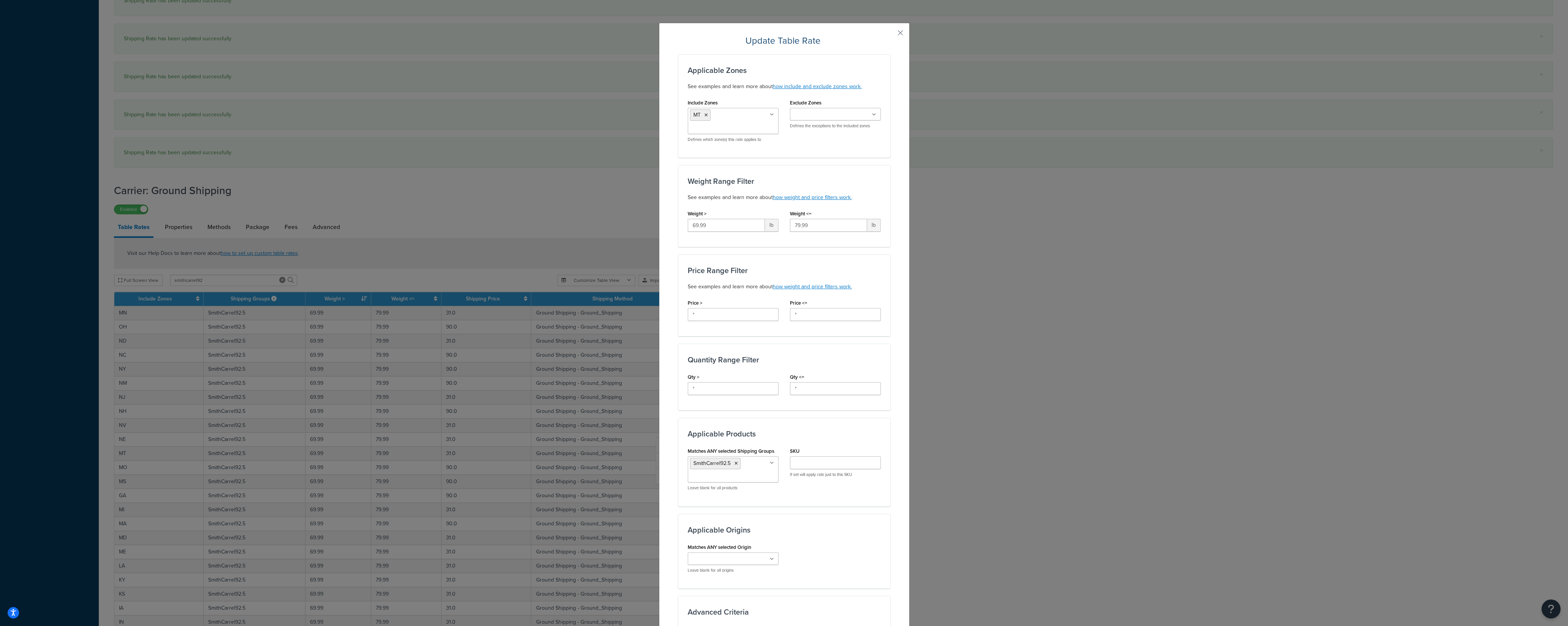
scroll to position [187, 0]
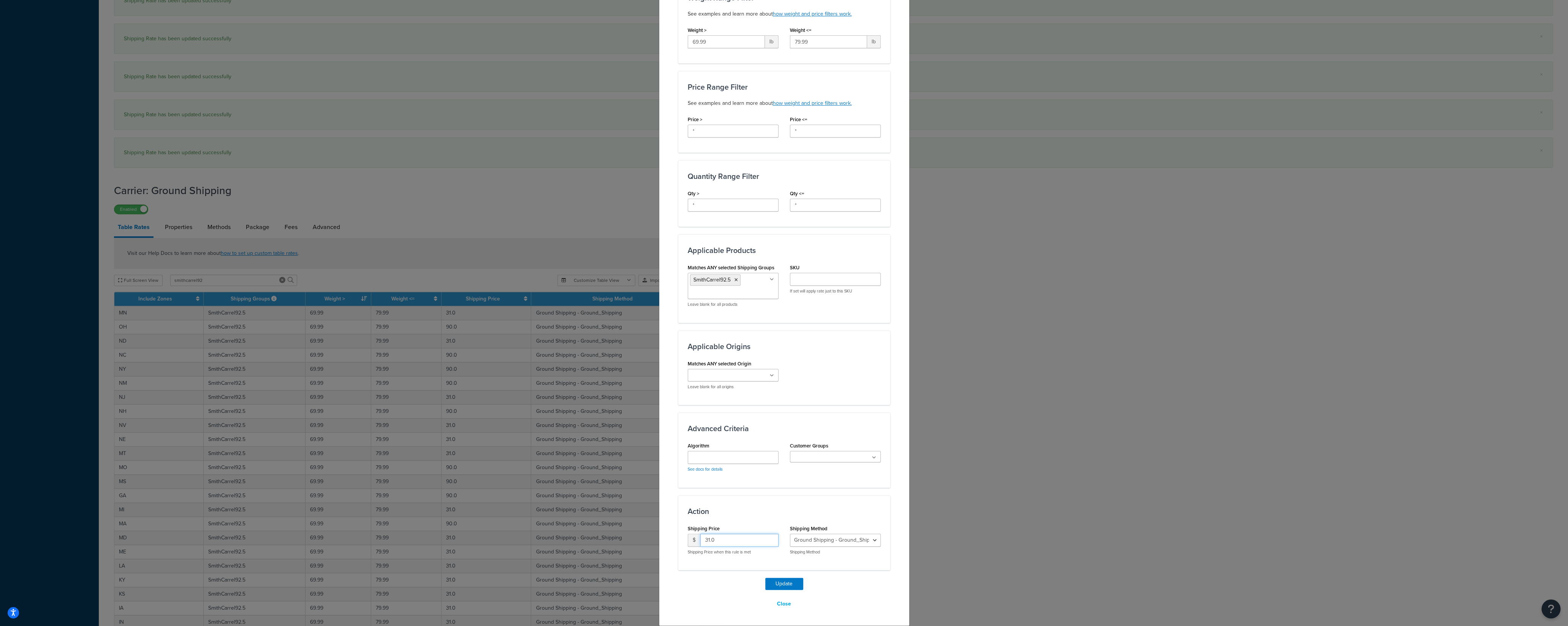
drag, startPoint x: 709, startPoint y: 542, endPoint x: 669, endPoint y: 545, distance: 40.1
click at [700, 542] on input "31.0" at bounding box center [739, 540] width 79 height 13
type input "90"
click at [773, 585] on button "Update" at bounding box center [784, 583] width 38 height 12
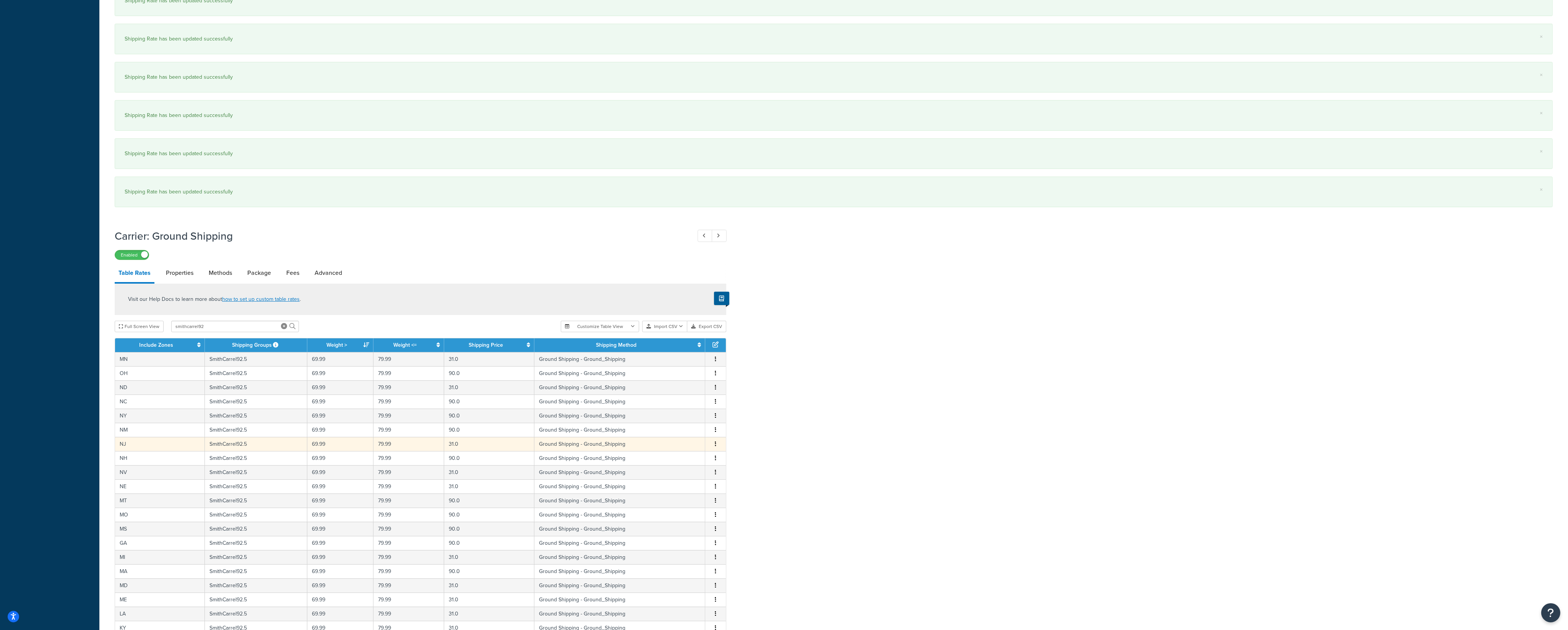
click at [715, 442] on button "button" at bounding box center [715, 444] width 6 height 9
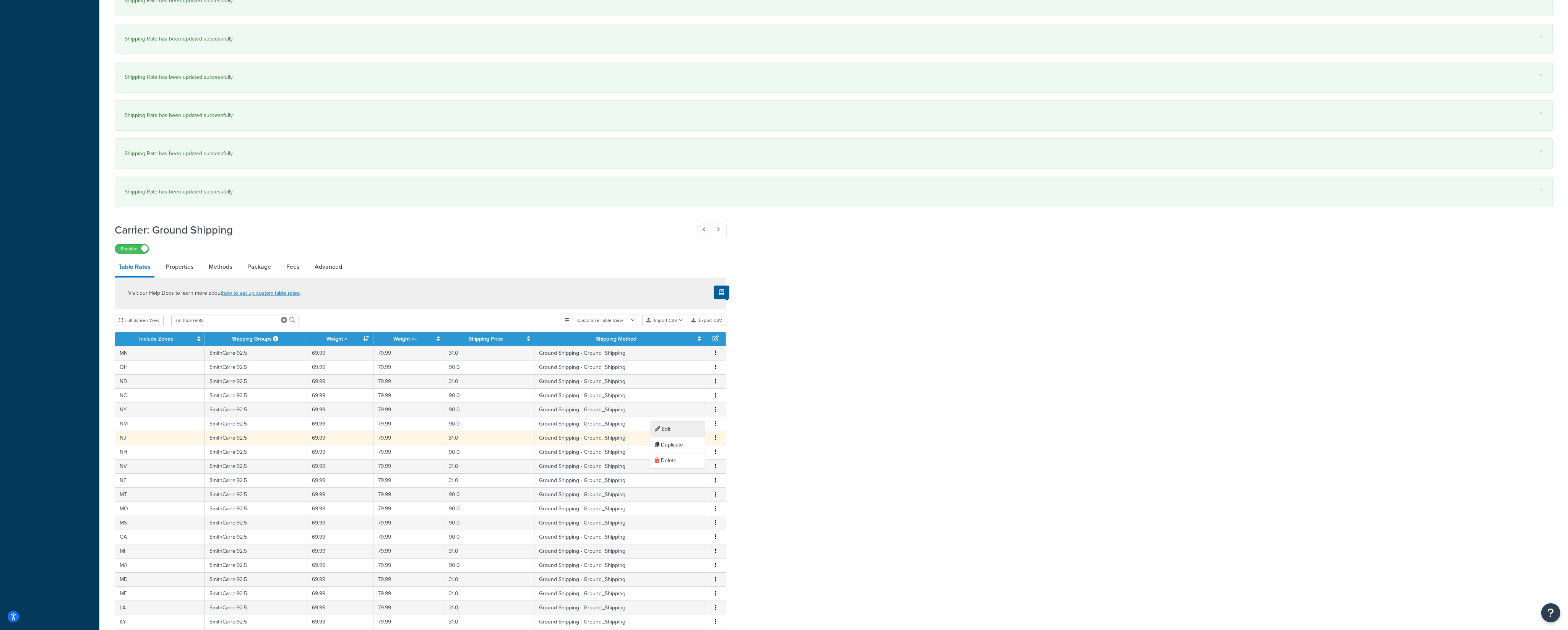
click at [685, 432] on div "Edit" at bounding box center [677, 429] width 55 height 16
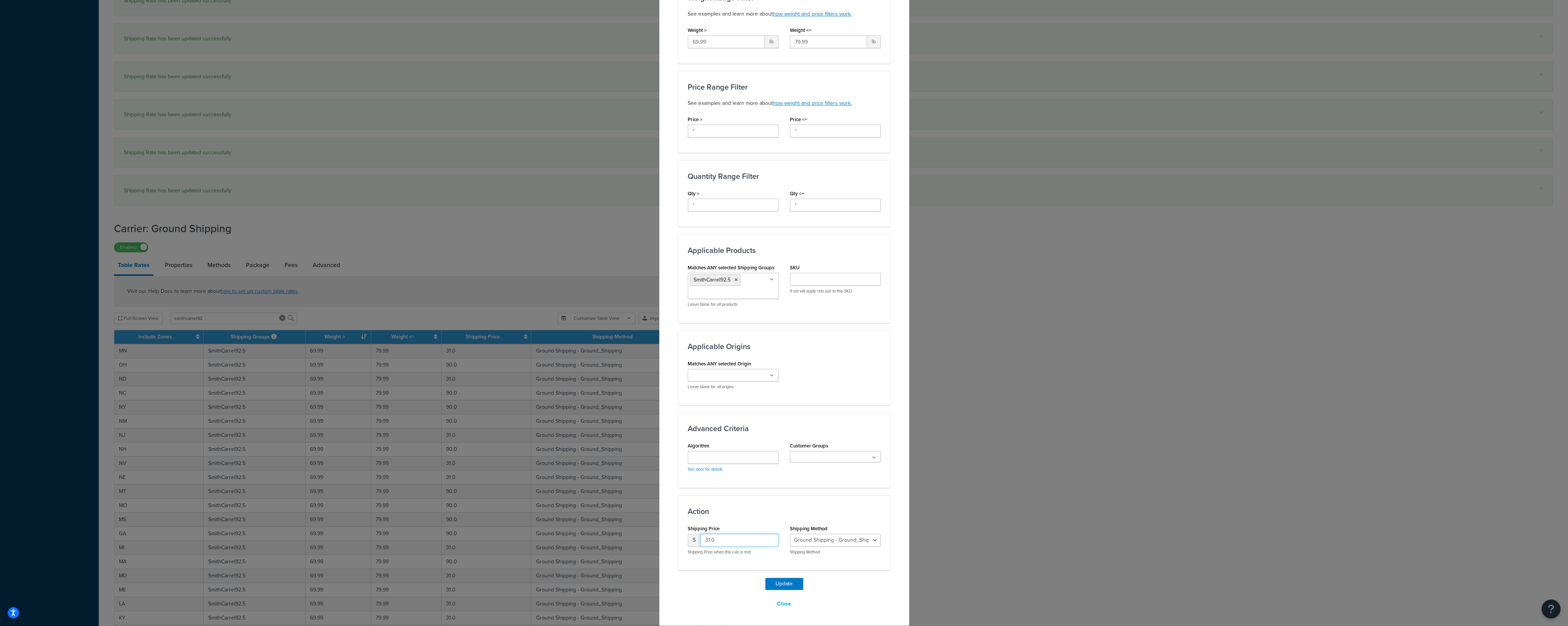
drag, startPoint x: 683, startPoint y: 541, endPoint x: 710, endPoint y: 562, distance: 34.2
click at [700, 541] on input "31.0" at bounding box center [739, 540] width 79 height 13
type input "90"
click at [771, 585] on button "Update" at bounding box center [784, 583] width 38 height 12
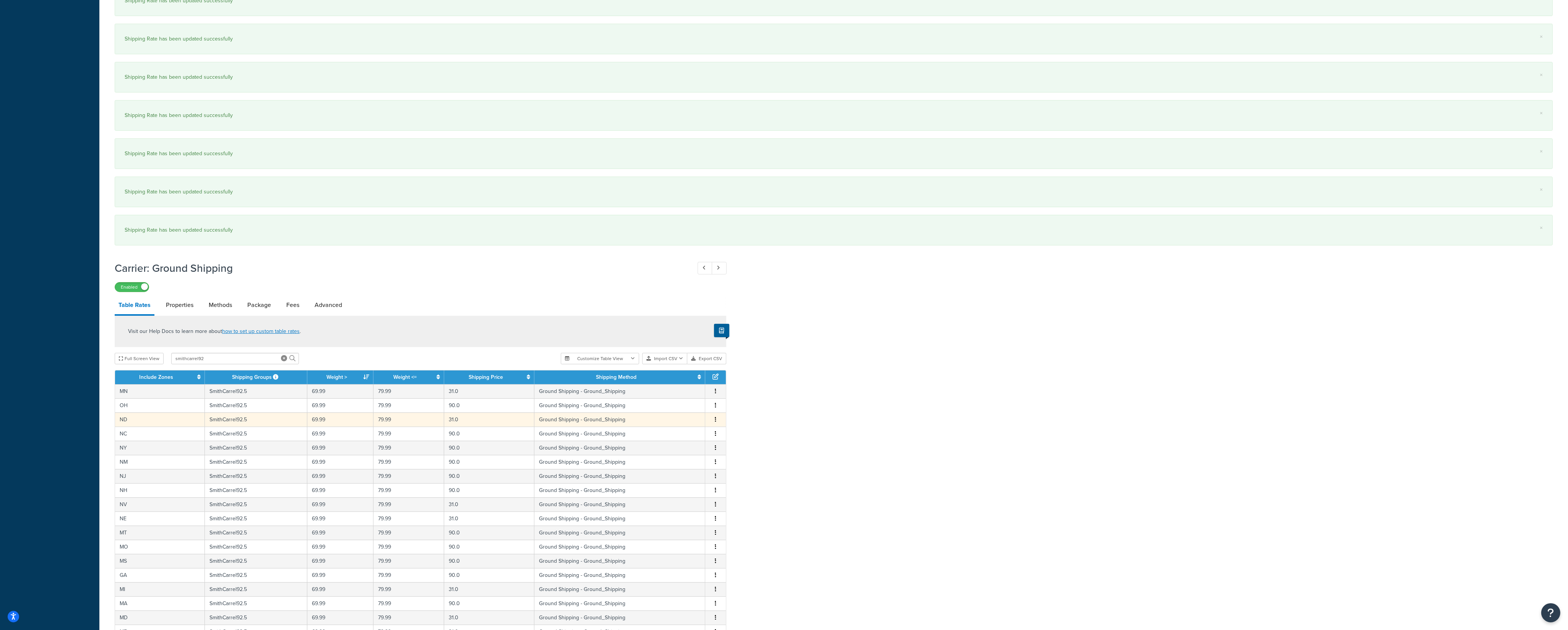
click at [715, 422] on icon "button" at bounding box center [715, 419] width 1 height 6
click at [689, 415] on div "Edit" at bounding box center [677, 411] width 55 height 16
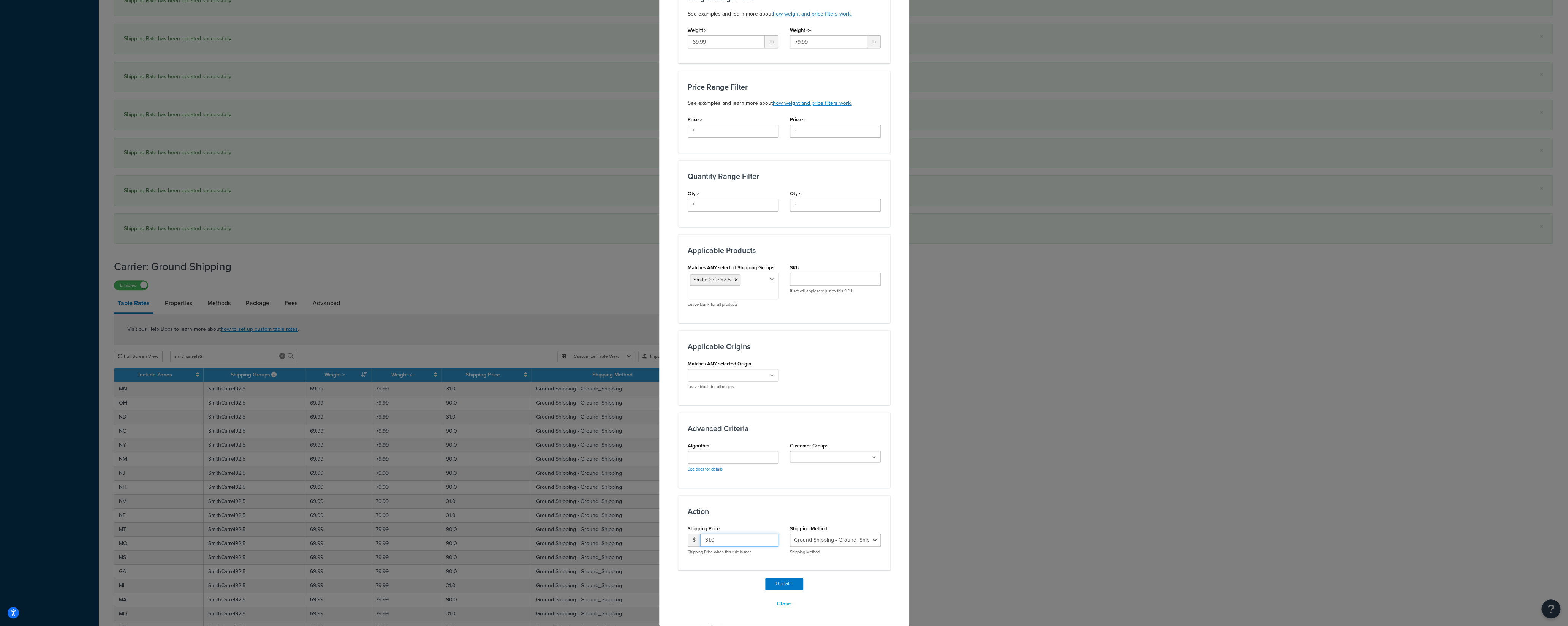
drag, startPoint x: 723, startPoint y: 535, endPoint x: 670, endPoint y: 539, distance: 53.2
click at [700, 539] on input "31.0" at bounding box center [739, 540] width 79 height 13
type input "90"
click at [776, 583] on button "Update" at bounding box center [784, 583] width 38 height 12
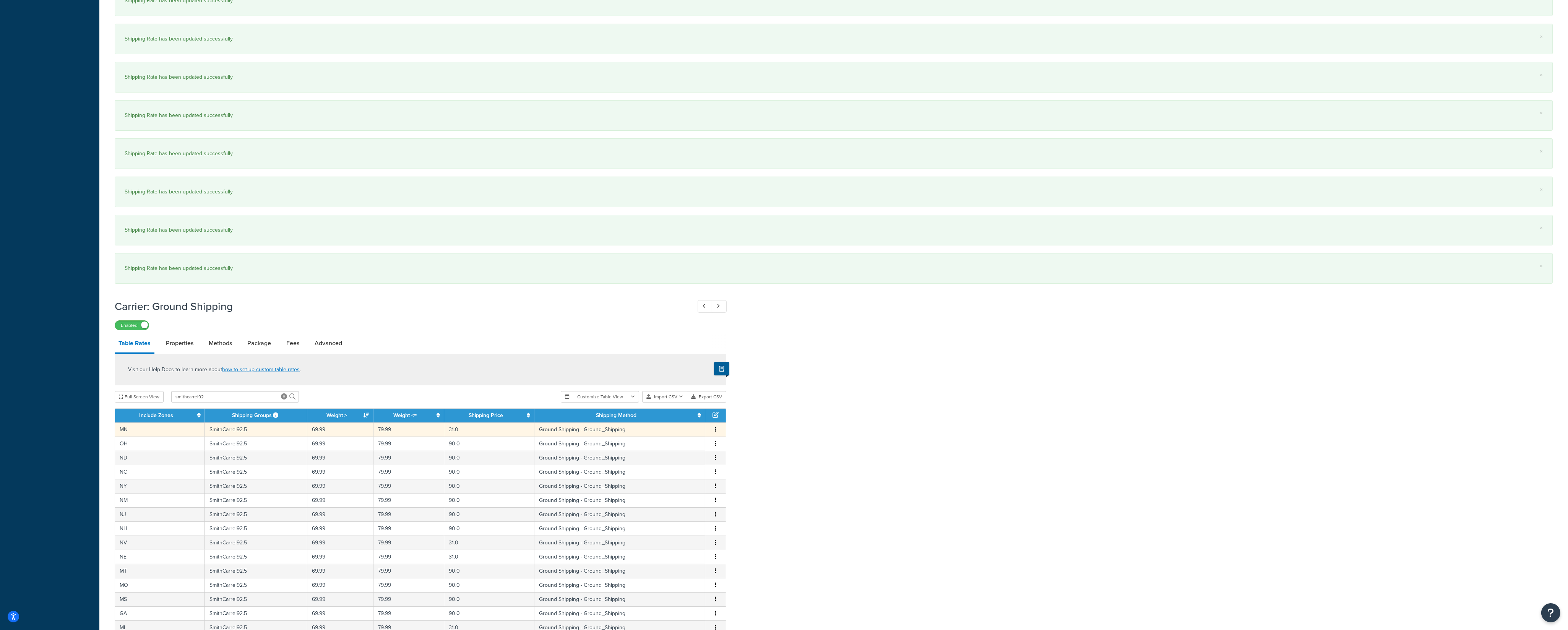
click at [715, 432] on icon "button" at bounding box center [715, 429] width 1 height 6
click at [673, 426] on div "Edit" at bounding box center [677, 421] width 55 height 16
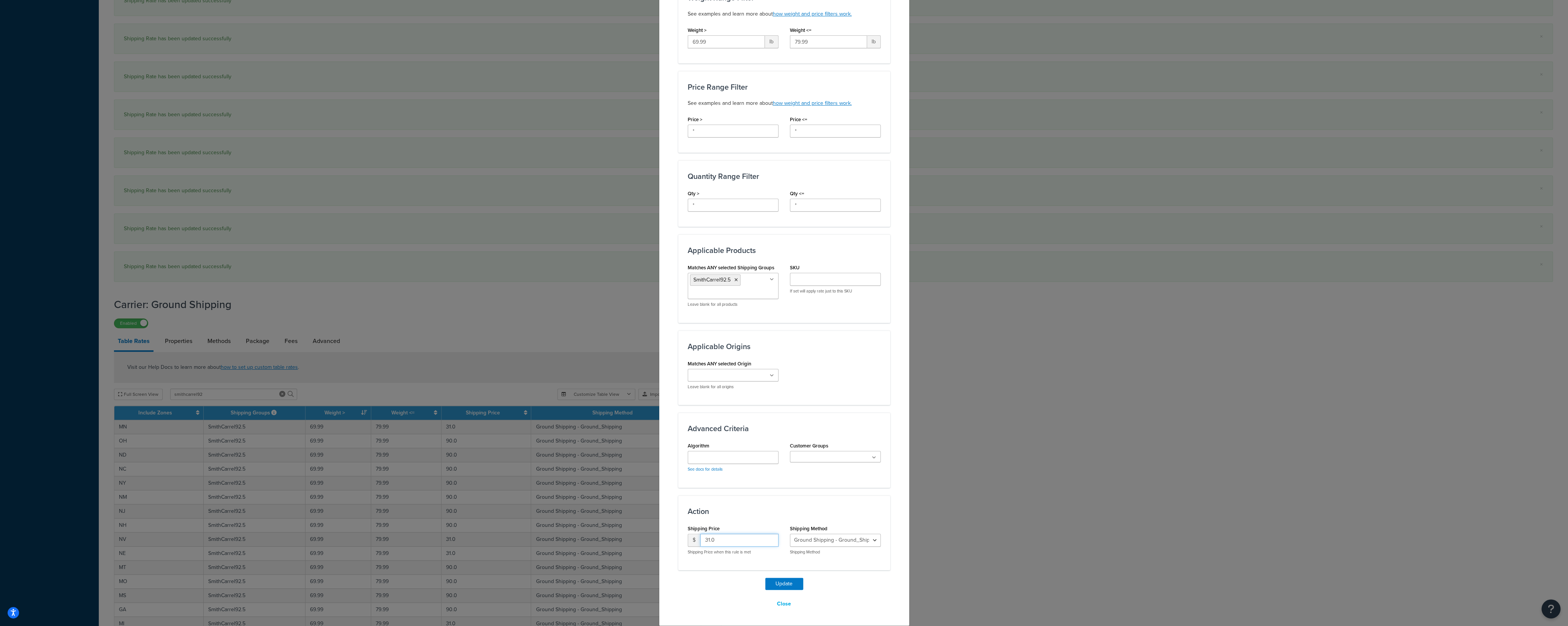
drag, startPoint x: 709, startPoint y: 534, endPoint x: 681, endPoint y: 534, distance: 28.0
click at [700, 534] on input "31.0" at bounding box center [739, 540] width 79 height 13
type input "90"
click at [778, 583] on button "Update" at bounding box center [784, 583] width 38 height 12
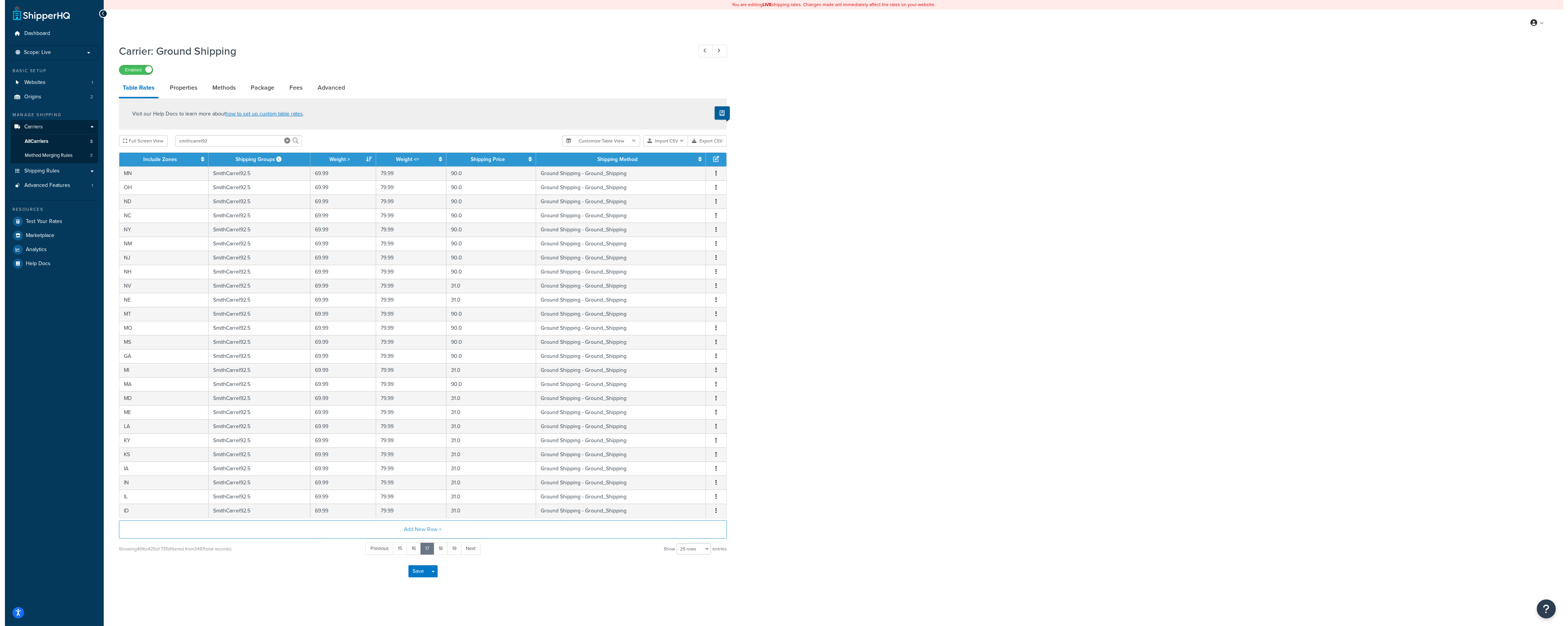
scroll to position [4, 0]
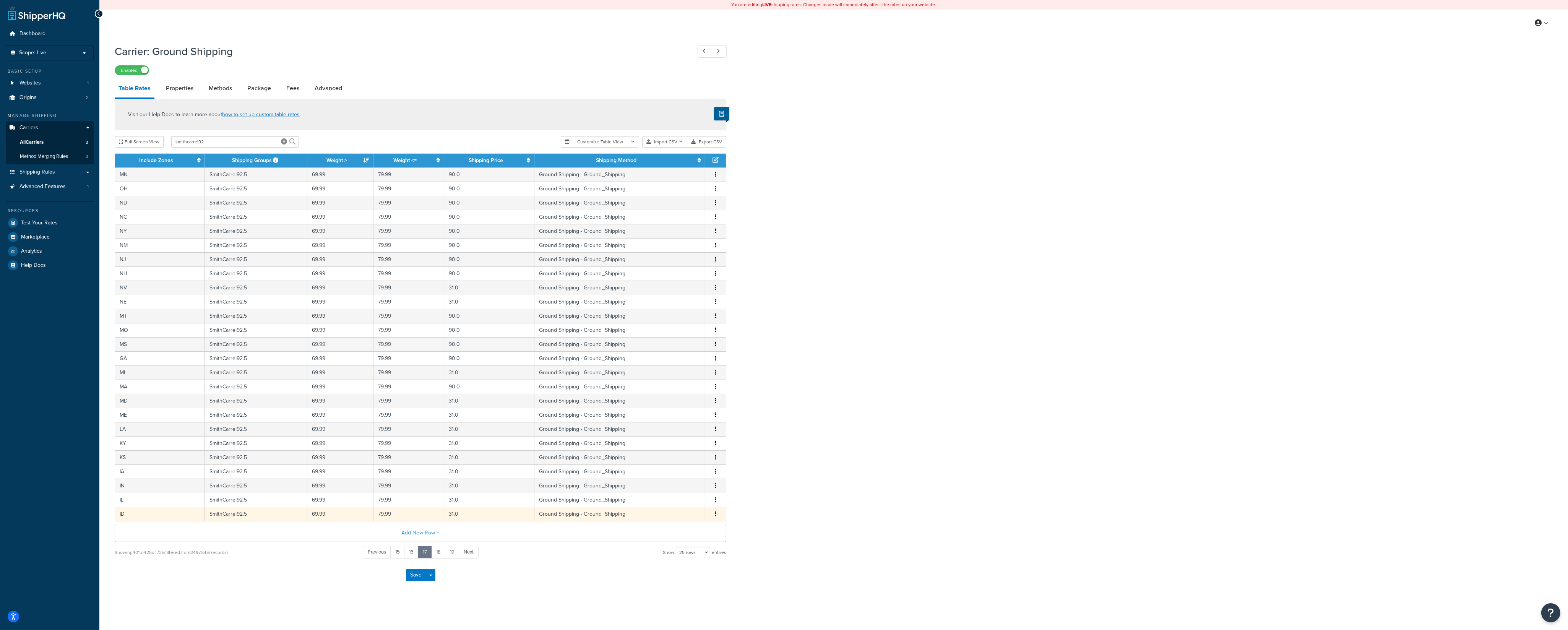
click at [716, 514] on button "button" at bounding box center [715, 514] width 6 height 9
click at [674, 500] on div "Edit" at bounding box center [677, 499] width 55 height 16
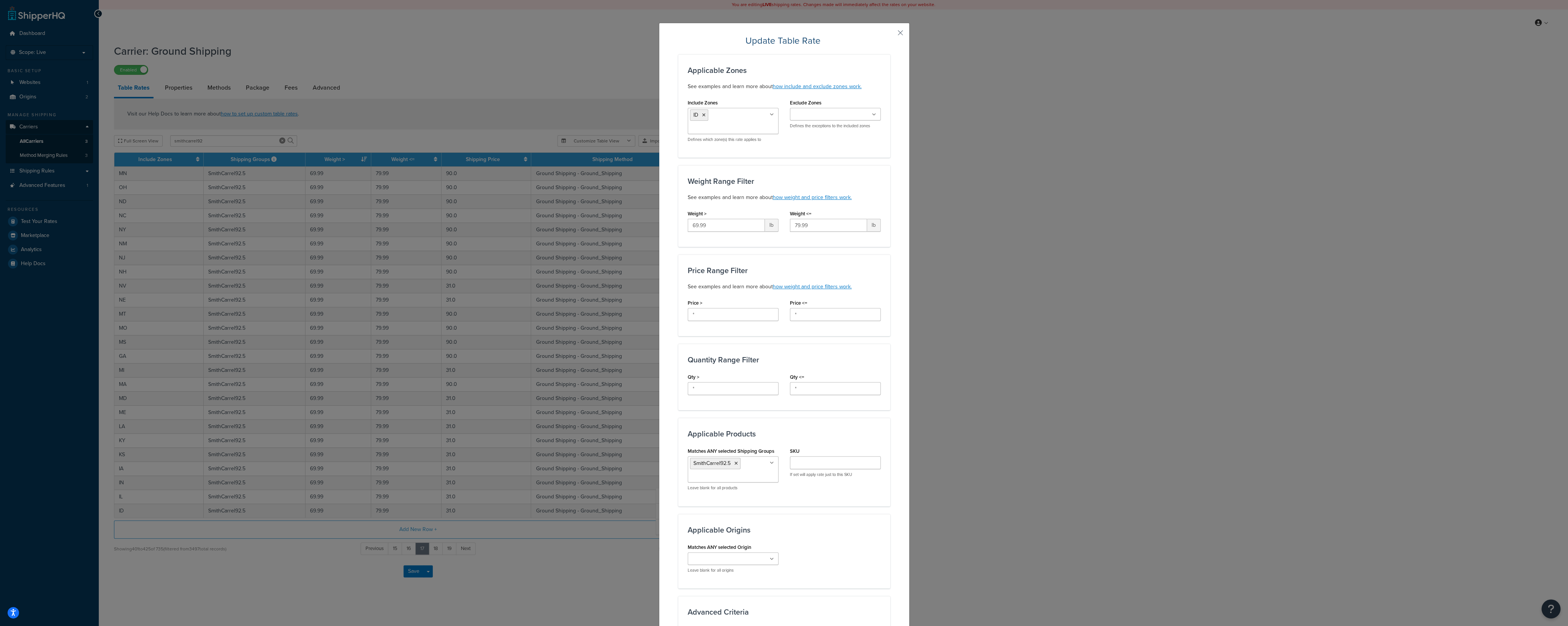
scroll to position [187, 0]
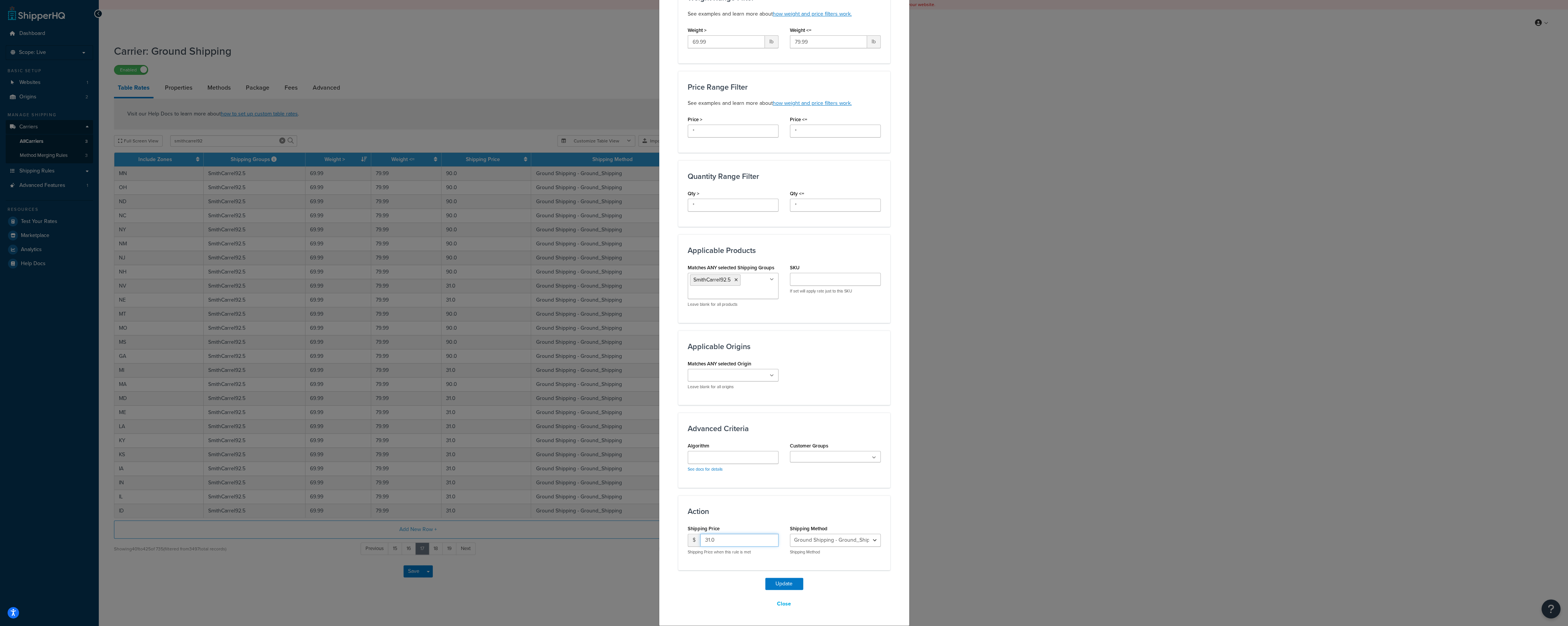
drag, startPoint x: 687, startPoint y: 537, endPoint x: 704, endPoint y: 559, distance: 27.8
click at [700, 538] on input "31.0" at bounding box center [739, 540] width 79 height 13
type input "90"
click at [777, 585] on button "Update" at bounding box center [784, 583] width 38 height 12
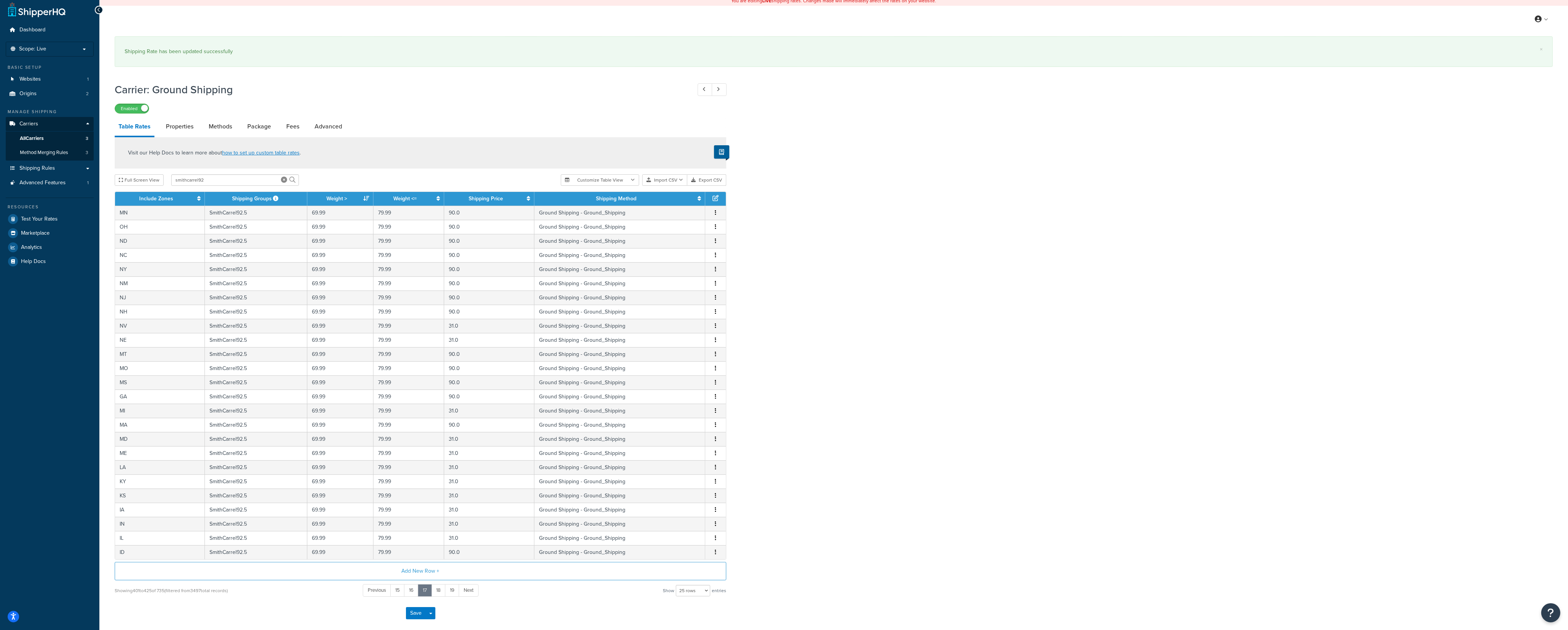
click at [717, 330] on button "button" at bounding box center [715, 326] width 6 height 9
click at [680, 313] on div "Edit" at bounding box center [677, 312] width 55 height 16
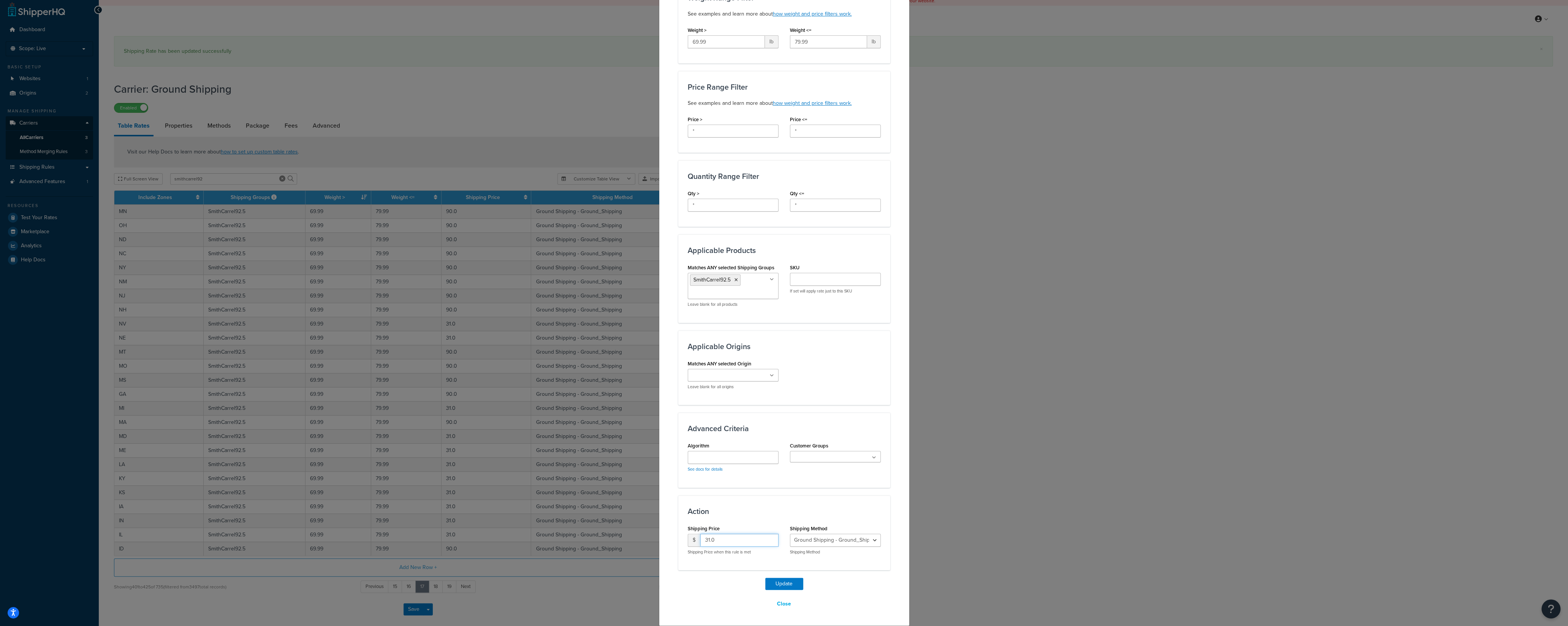
drag, startPoint x: 709, startPoint y: 540, endPoint x: 703, endPoint y: 551, distance: 12.5
click at [700, 540] on input "31.0" at bounding box center [739, 540] width 79 height 13
type input "90"
drag, startPoint x: 782, startPoint y: 583, endPoint x: 781, endPoint y: 577, distance: 6.1
click at [782, 583] on button "Update" at bounding box center [784, 583] width 38 height 12
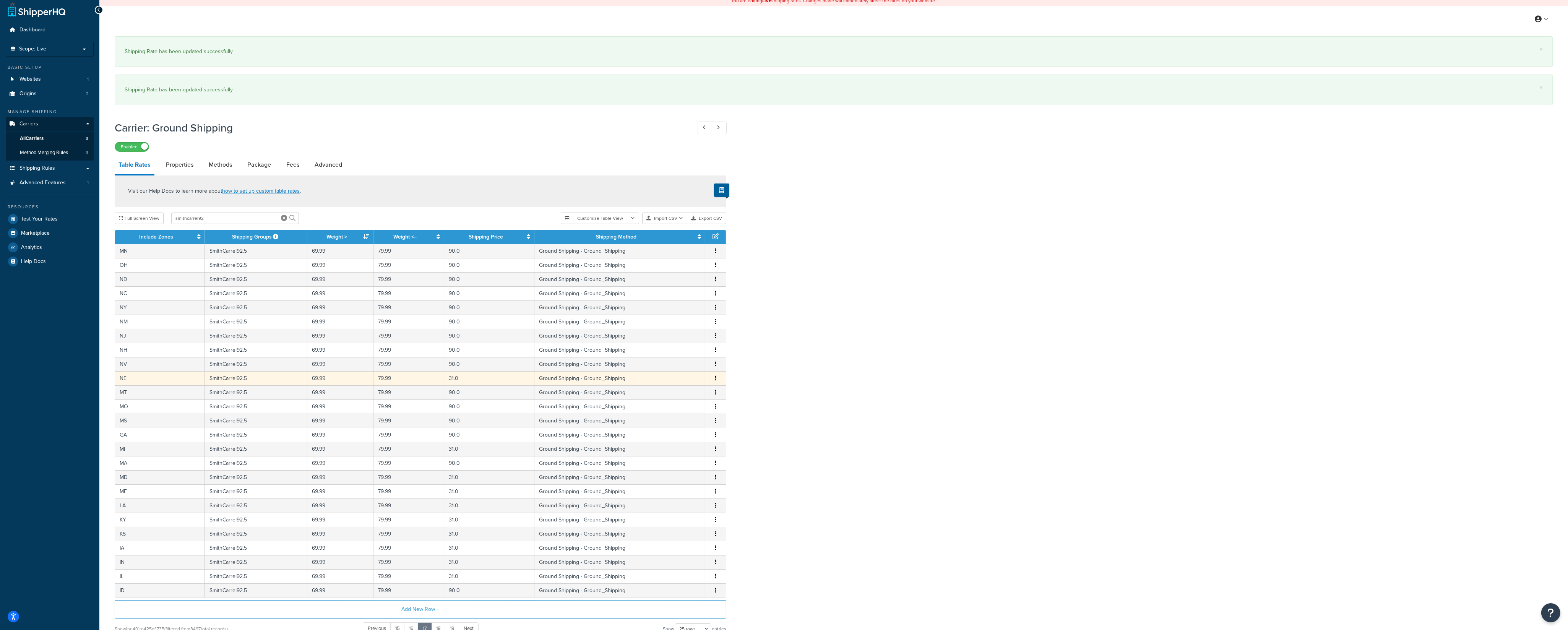
click at [716, 380] on button "button" at bounding box center [715, 378] width 6 height 9
click at [684, 366] on div "Edit" at bounding box center [677, 366] width 55 height 16
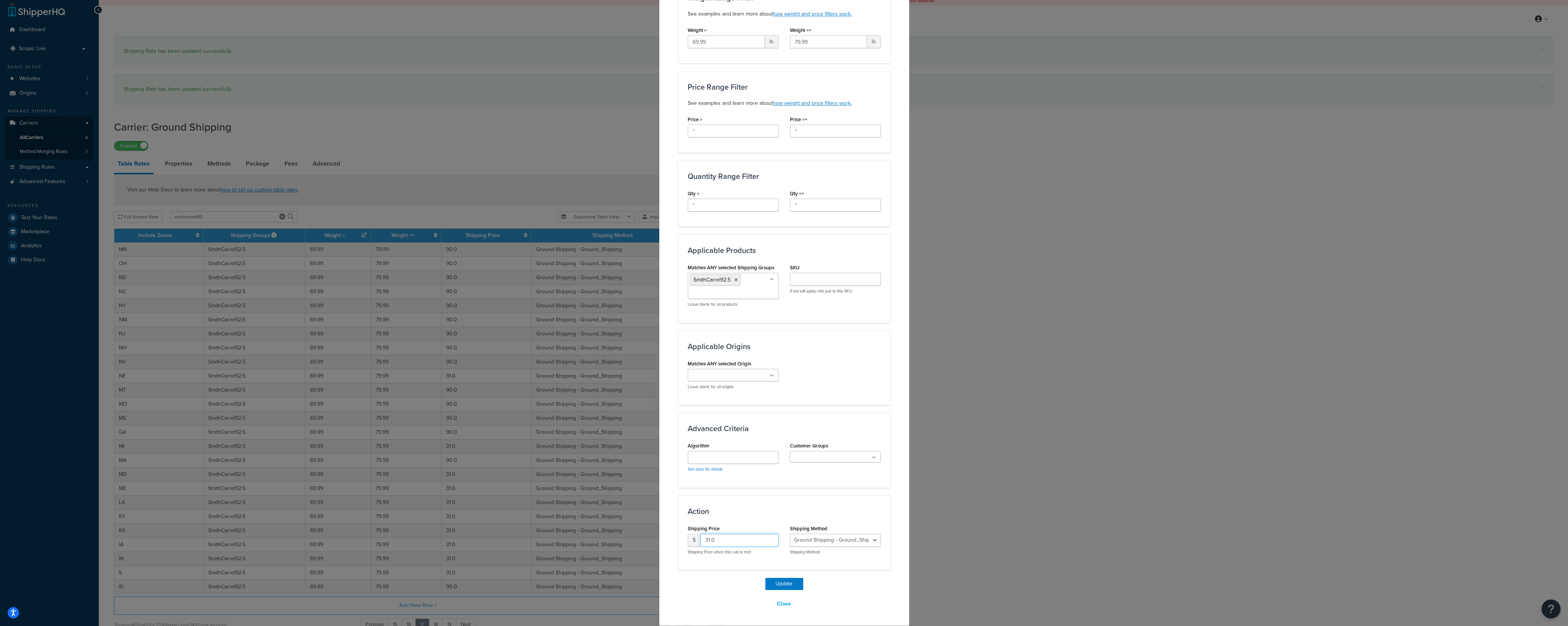
drag, startPoint x: 717, startPoint y: 540, endPoint x: 675, endPoint y: 540, distance: 42.0
click at [700, 540] on input "31.0" at bounding box center [739, 540] width 79 height 13
type input "90"
click at [769, 579] on button "Update" at bounding box center [784, 583] width 38 height 12
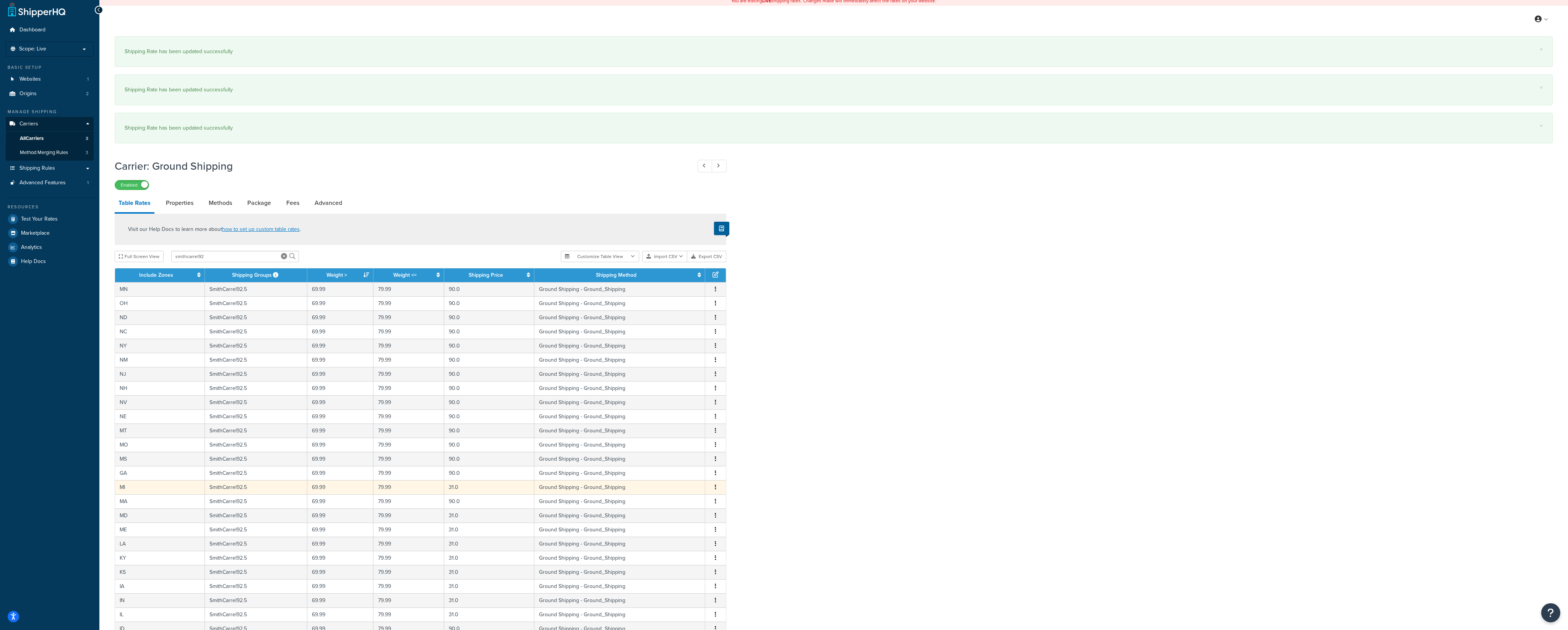
click at [715, 490] on icon "button" at bounding box center [715, 487] width 1 height 6
click at [691, 476] on div "Edit" at bounding box center [677, 476] width 55 height 16
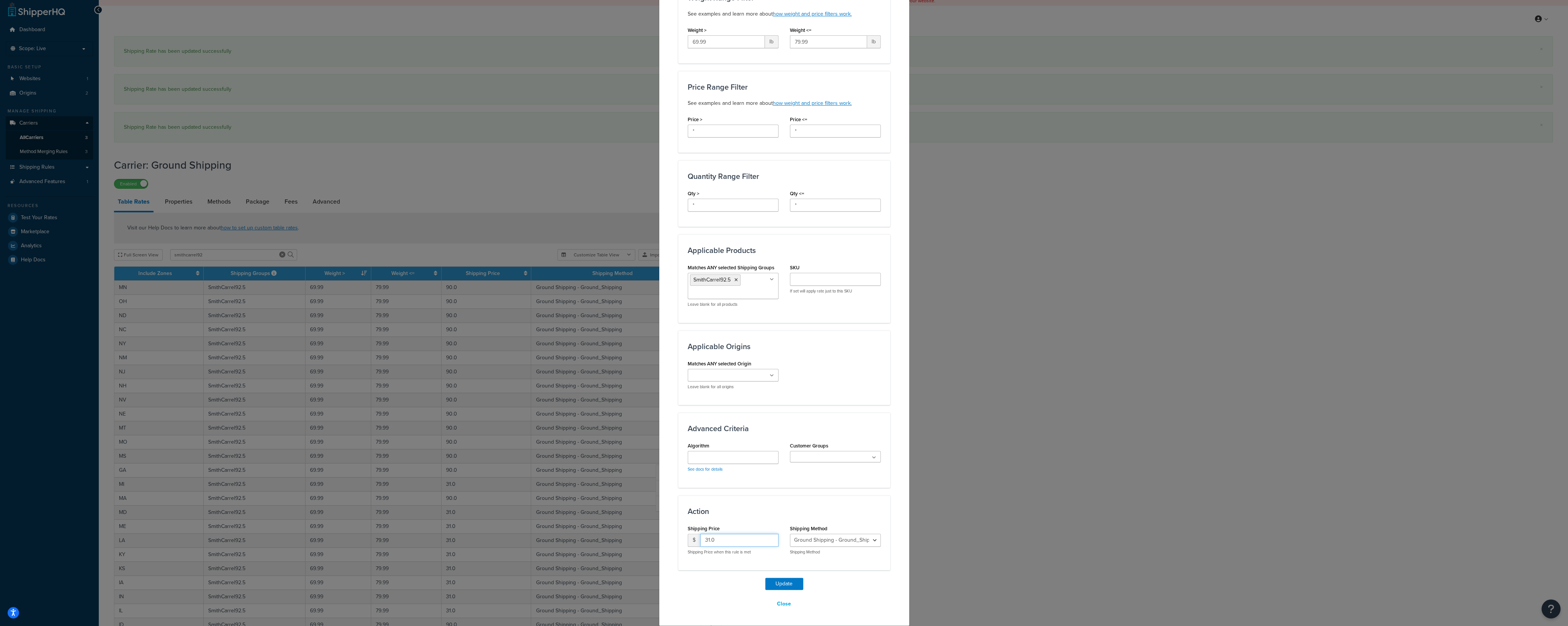
drag, startPoint x: 717, startPoint y: 537, endPoint x: 680, endPoint y: 538, distance: 37.0
click at [700, 538] on input "31.0" at bounding box center [739, 540] width 79 height 13
type input "90"
click at [773, 586] on button "Update" at bounding box center [784, 583] width 38 height 12
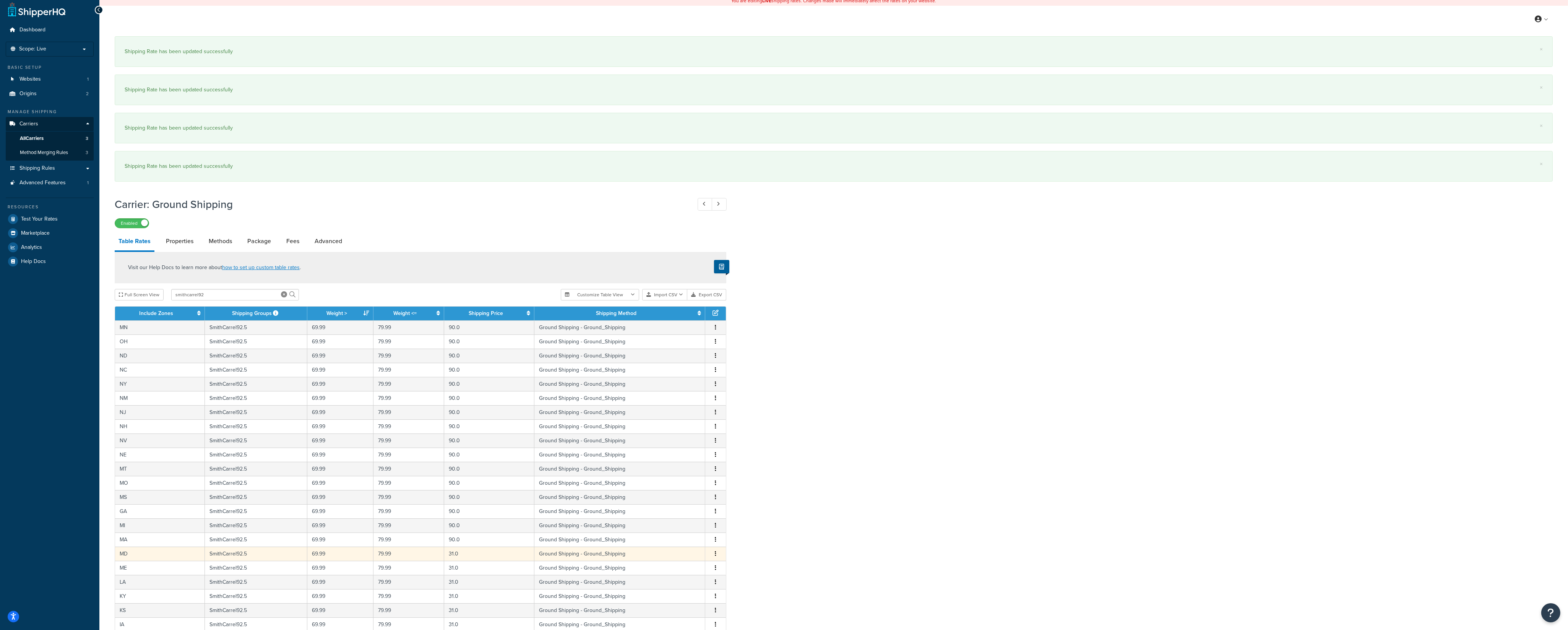
click at [714, 558] on button "button" at bounding box center [715, 554] width 6 height 9
click at [688, 540] on div "Edit" at bounding box center [677, 542] width 55 height 16
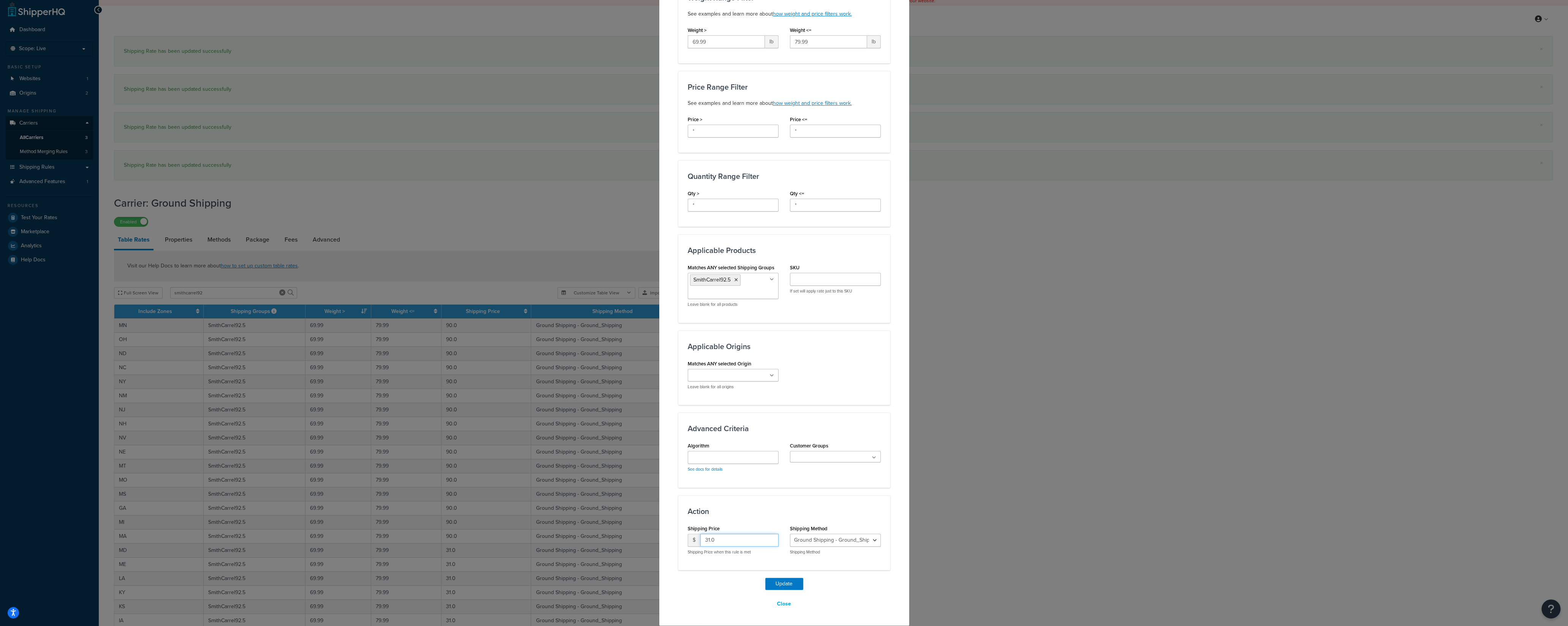
drag, startPoint x: 695, startPoint y: 539, endPoint x: 690, endPoint y: 546, distance: 8.6
click at [700, 539] on input "31.0" at bounding box center [739, 540] width 79 height 13
type input "90"
click at [783, 588] on button "Update" at bounding box center [784, 583] width 38 height 12
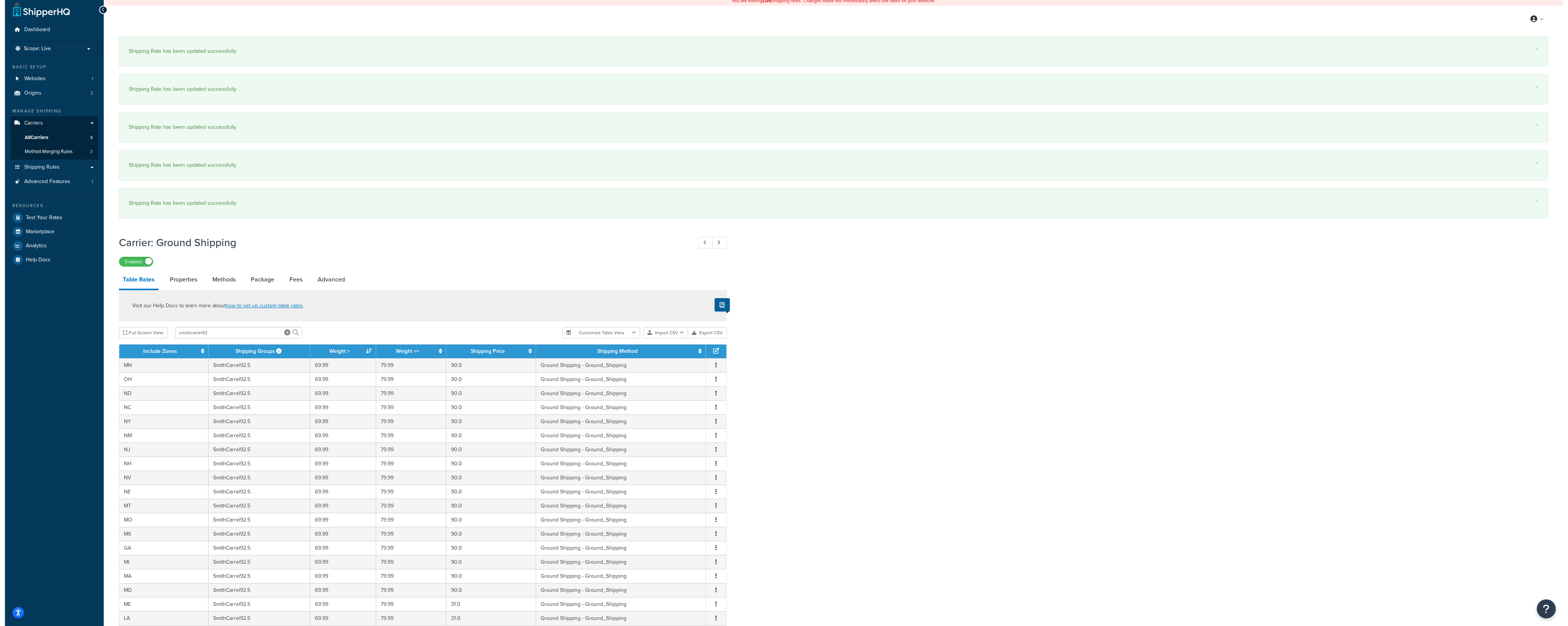
scroll to position [189, 0]
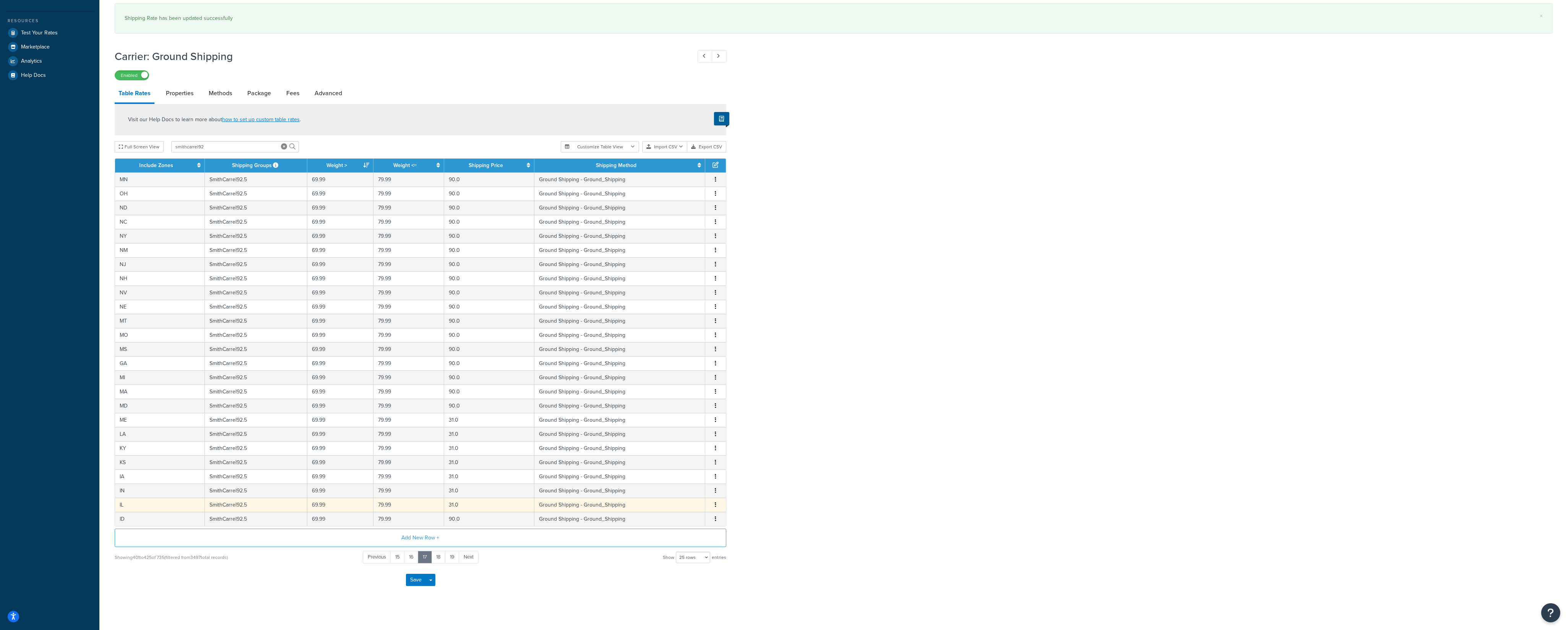
click at [712, 509] on span "Edit Duplicate Delete" at bounding box center [715, 505] width 12 height 9
click at [715, 508] on button "button" at bounding box center [715, 505] width 6 height 9
click at [692, 492] on div "Edit" at bounding box center [677, 495] width 55 height 16
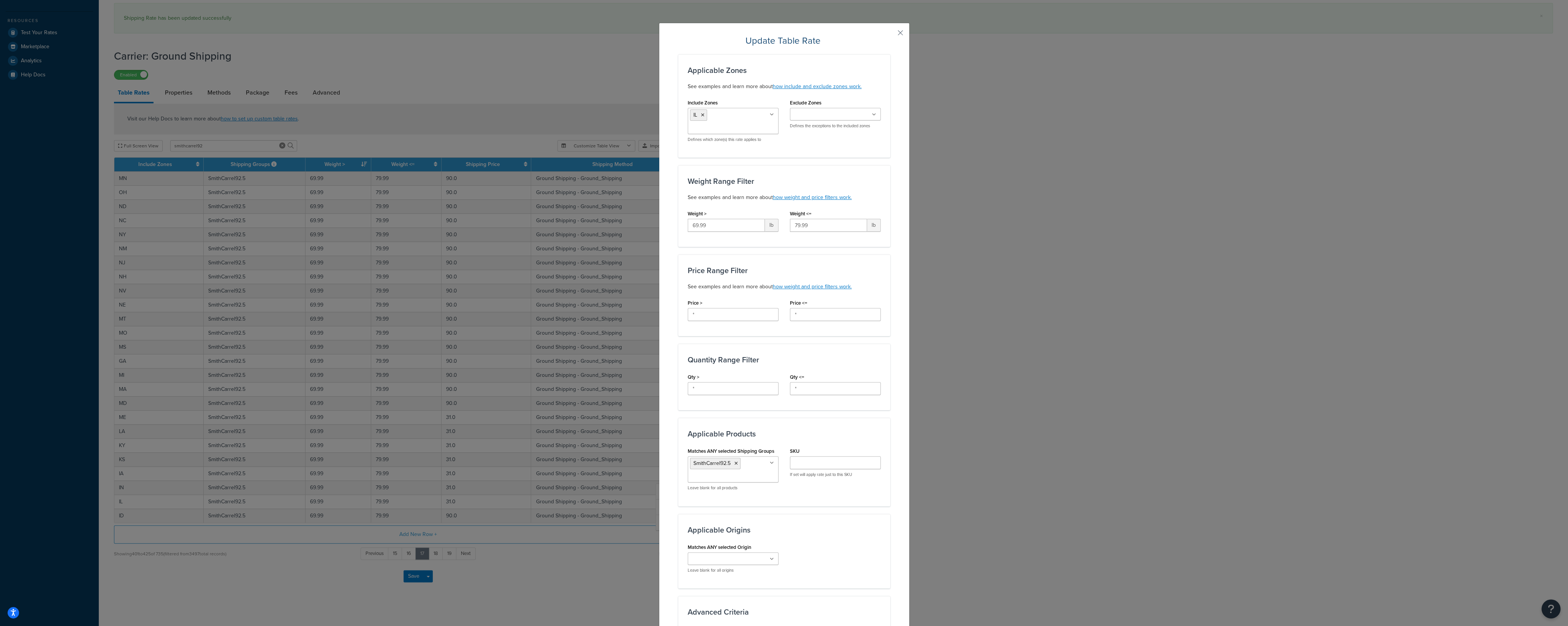
scroll to position [187, 0]
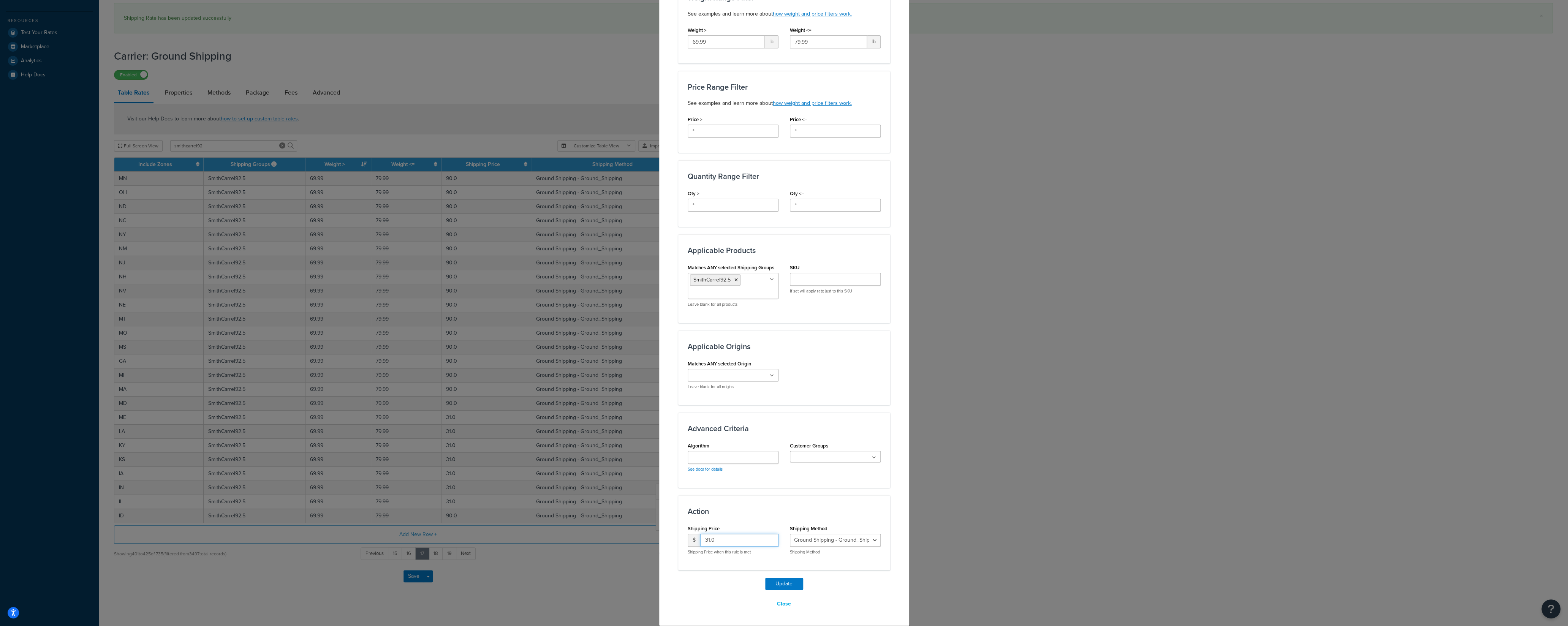
drag, startPoint x: 718, startPoint y: 540, endPoint x: 683, endPoint y: 544, distance: 35.2
click at [700, 544] on input "31.0" at bounding box center [739, 540] width 79 height 13
type input "90"
drag, startPoint x: 770, startPoint y: 580, endPoint x: 766, endPoint y: 576, distance: 5.7
click at [771, 580] on button "Update" at bounding box center [784, 583] width 38 height 12
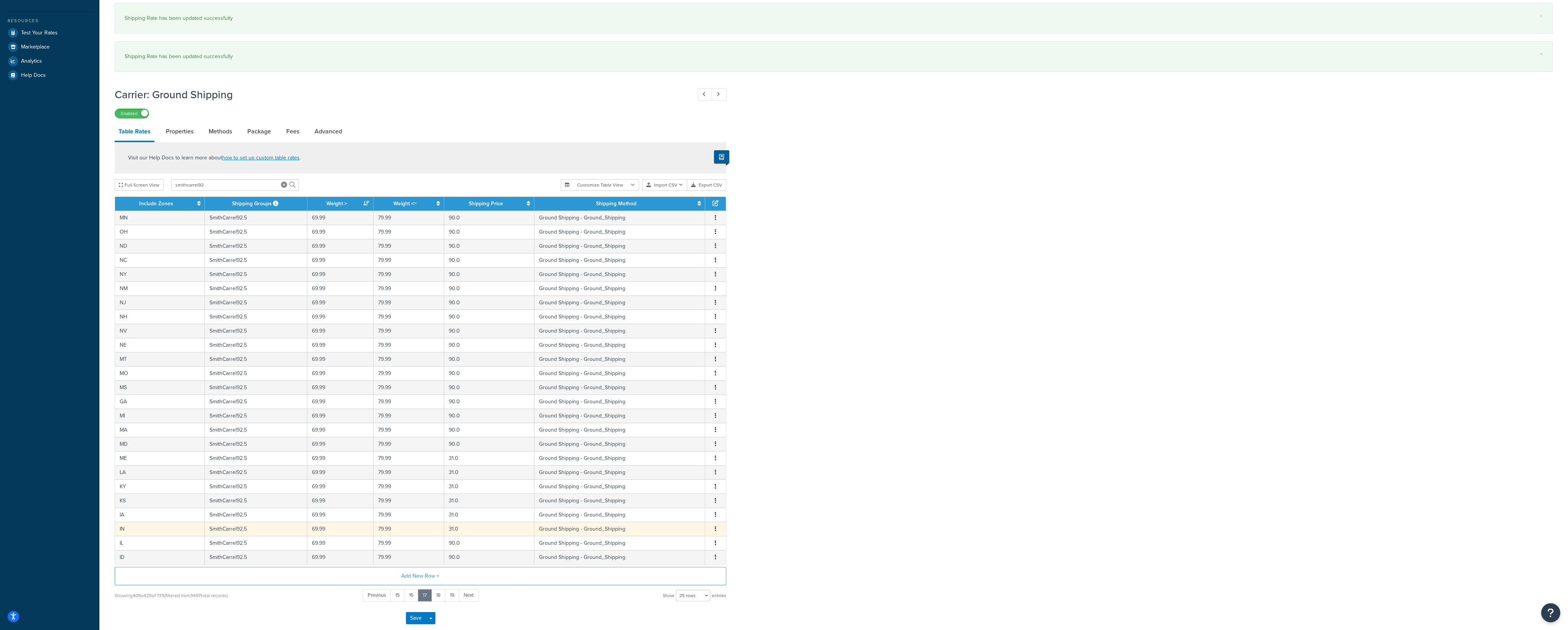
click at [715, 533] on button "button" at bounding box center [715, 529] width 6 height 9
click at [689, 521] on div "Edit" at bounding box center [677, 519] width 55 height 16
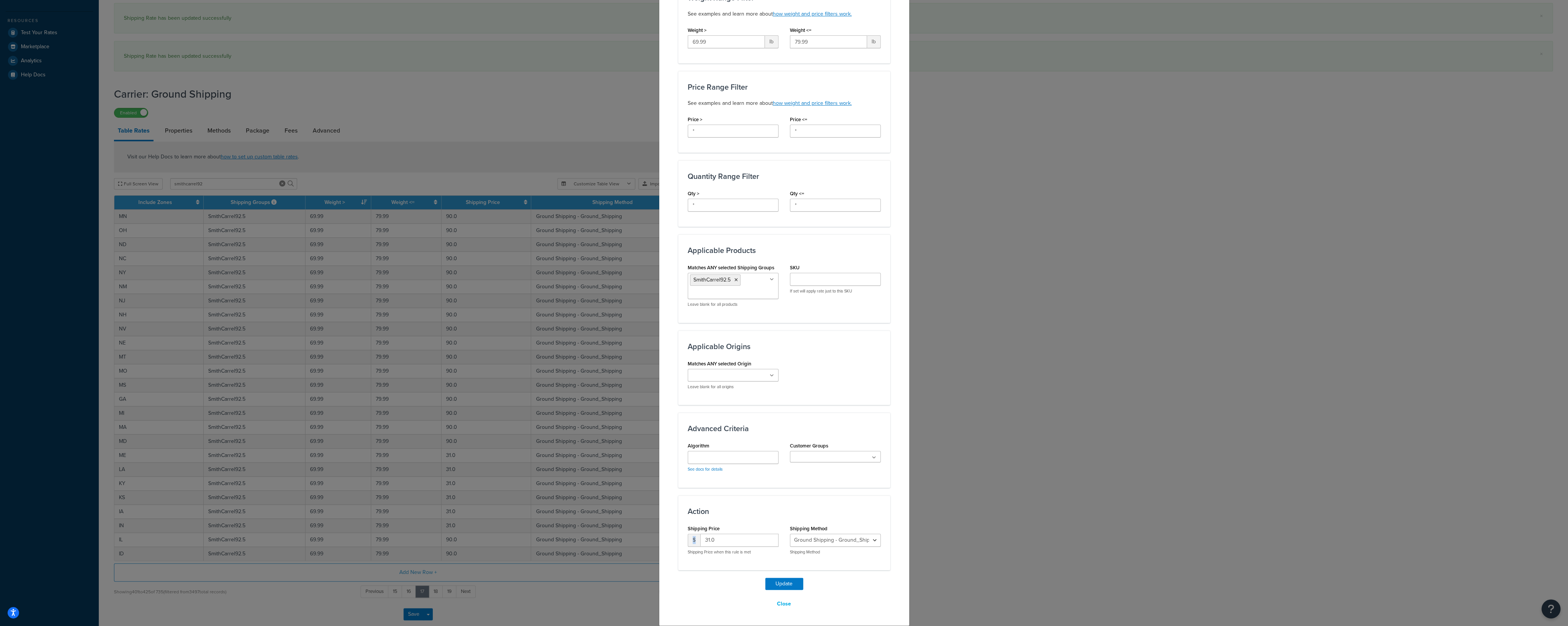
drag, startPoint x: 716, startPoint y: 546, endPoint x: 689, endPoint y: 546, distance: 27.0
click at [690, 546] on div "$ 31.0 Shipping Price when this rule is met" at bounding box center [733, 544] width 91 height 21
drag, startPoint x: 735, startPoint y: 537, endPoint x: 681, endPoint y: 539, distance: 54.0
click at [700, 539] on input "31.0" at bounding box center [739, 540] width 79 height 13
type input "90"
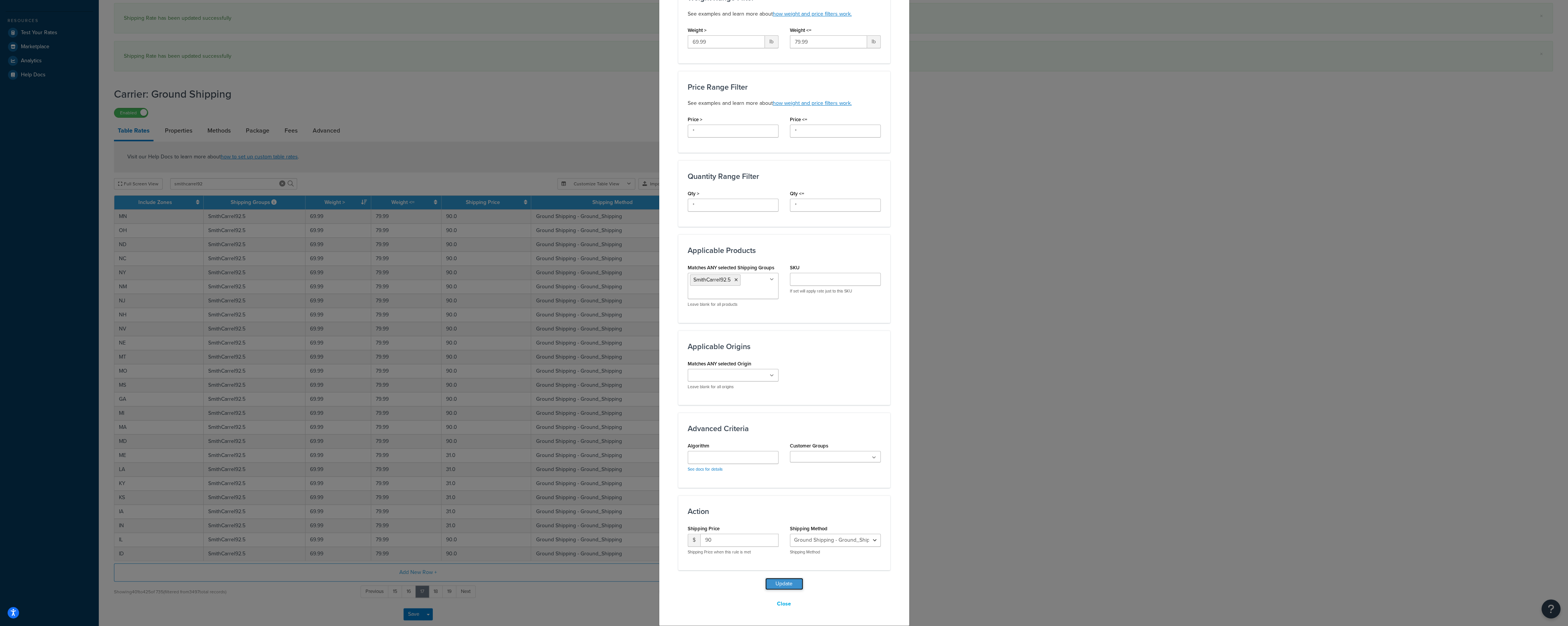
click at [774, 582] on button "Update" at bounding box center [784, 583] width 38 height 12
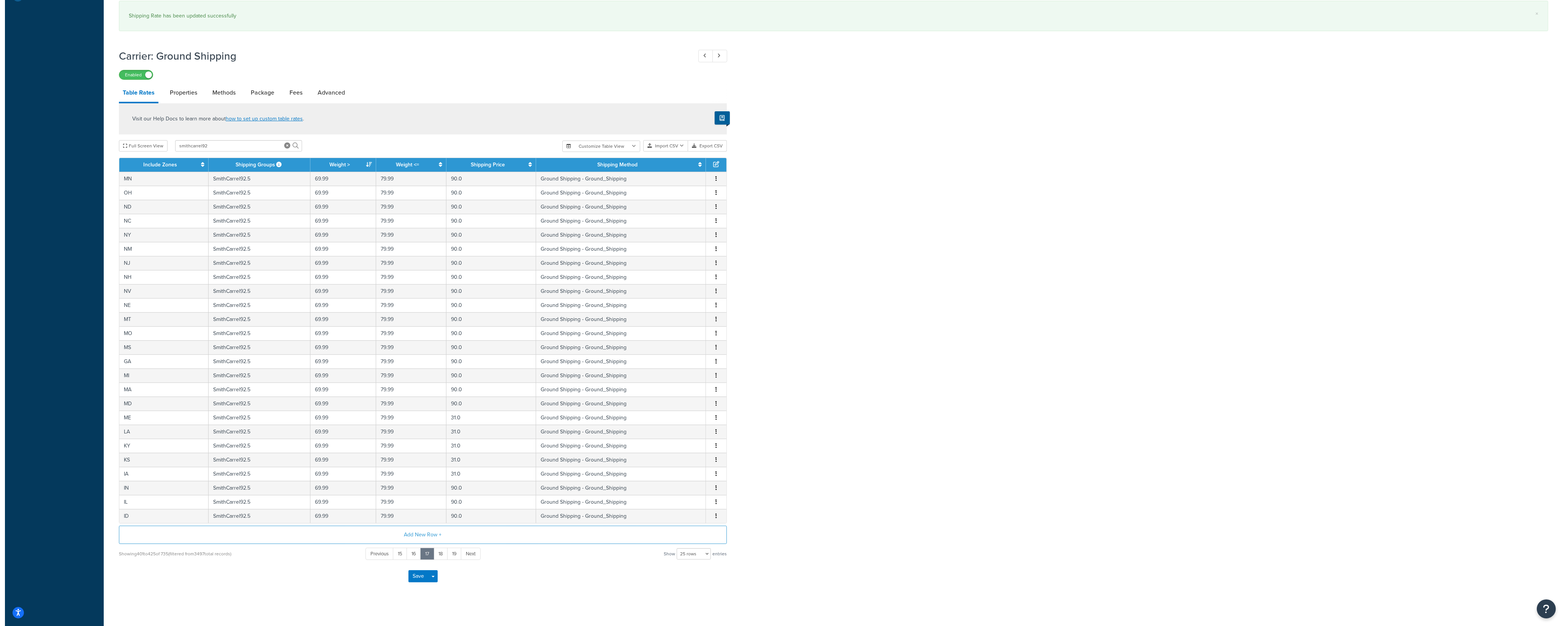
scroll to position [274, 0]
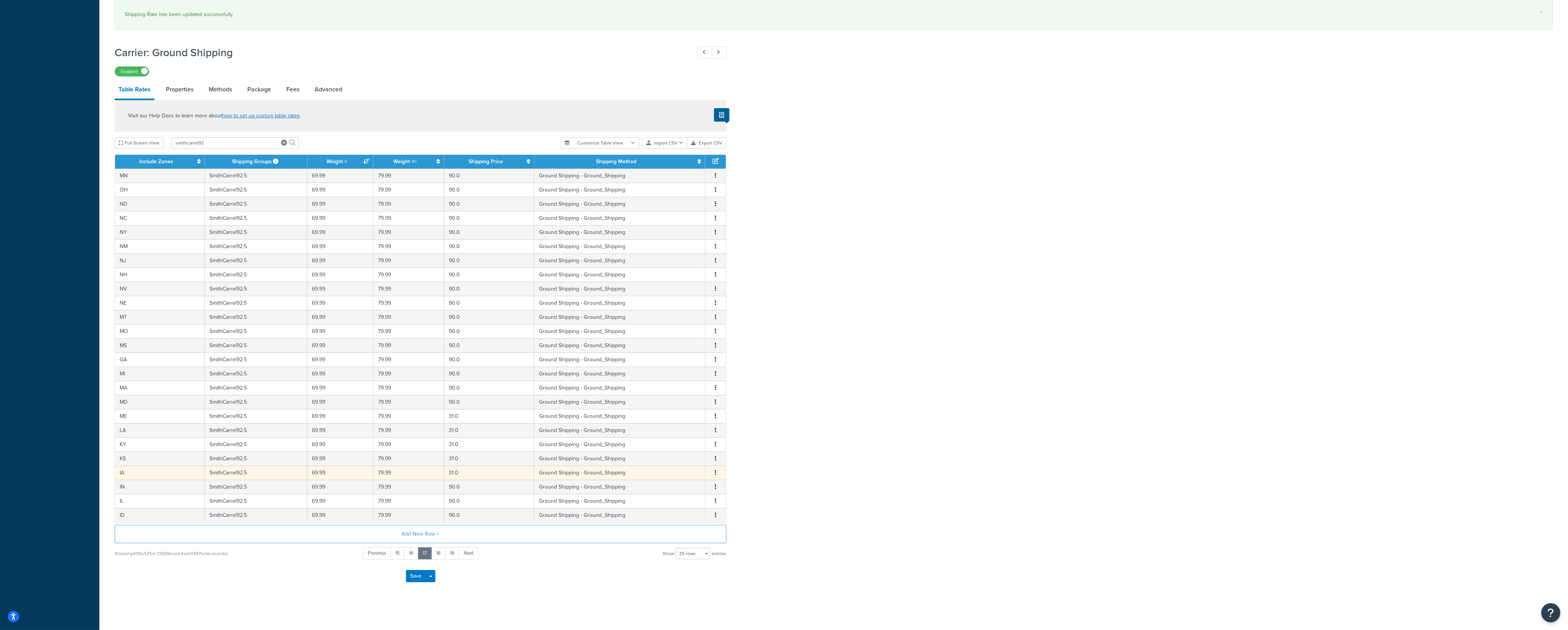
click at [714, 473] on button "button" at bounding box center [715, 473] width 6 height 9
click at [674, 460] on div "Edit" at bounding box center [677, 457] width 55 height 16
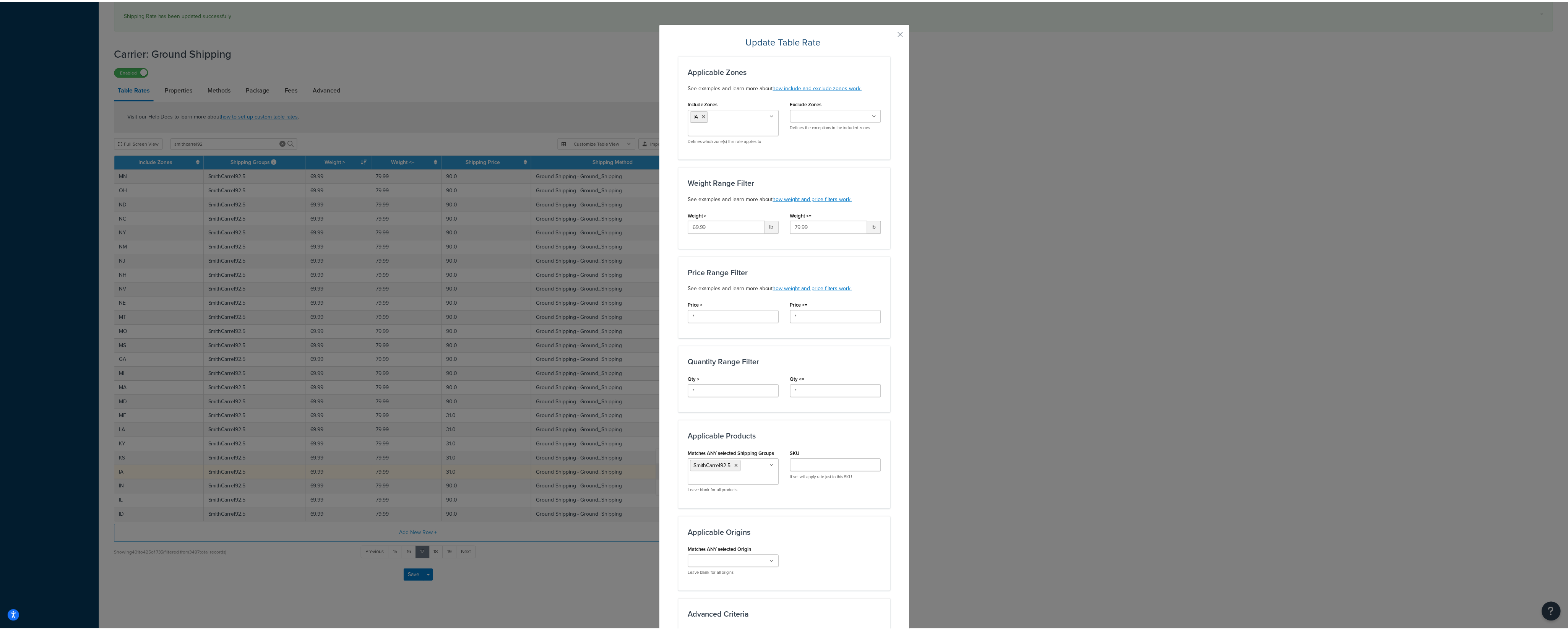
scroll to position [189, 0]
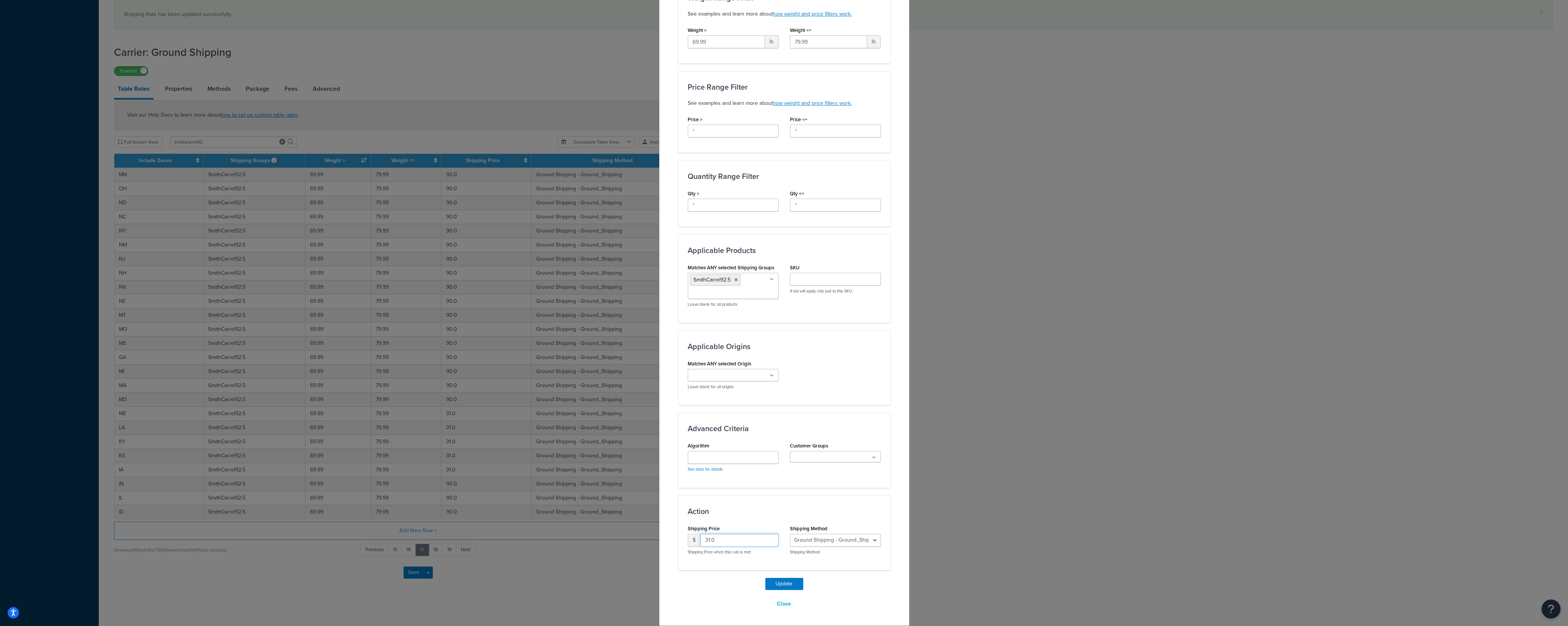
drag, startPoint x: 716, startPoint y: 541, endPoint x: 690, endPoint y: 540, distance: 26.0
click at [700, 540] on input "31.0" at bounding box center [739, 540] width 79 height 13
type input "90"
click at [765, 580] on button "Update" at bounding box center [784, 583] width 38 height 12
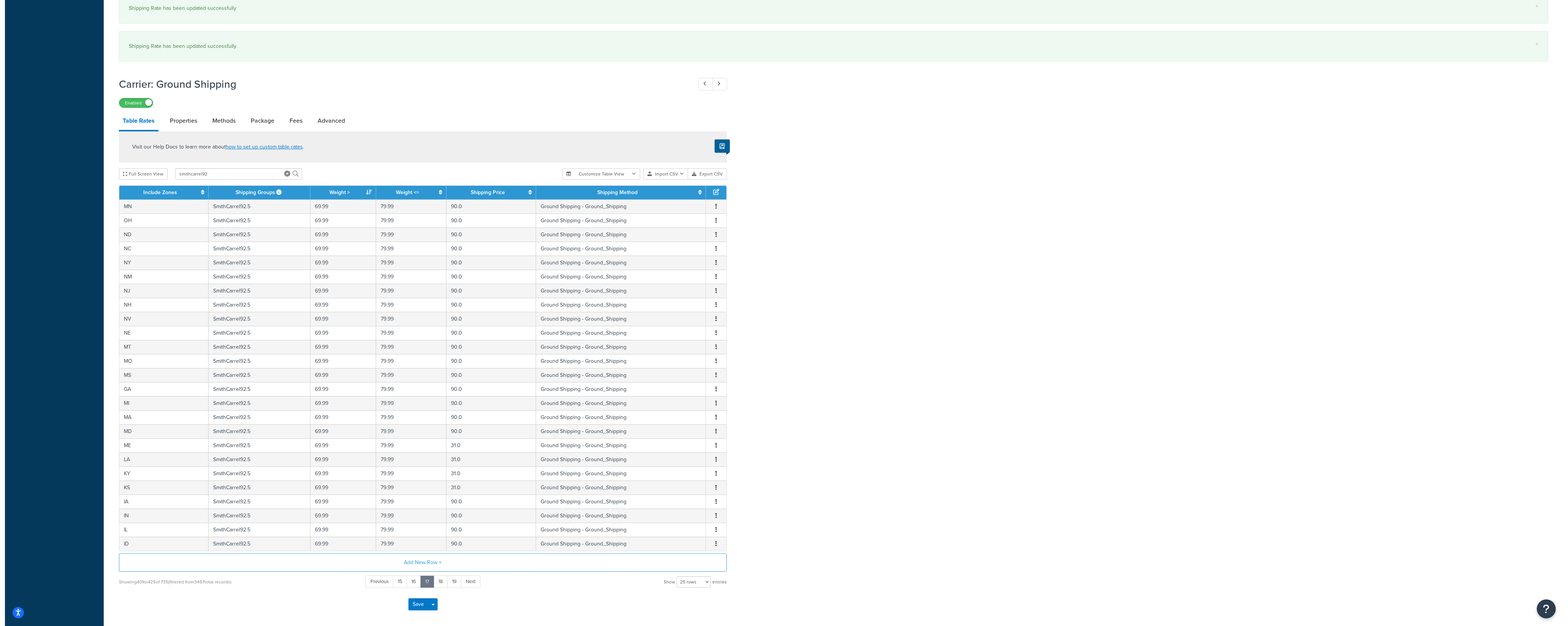
scroll to position [314, 0]
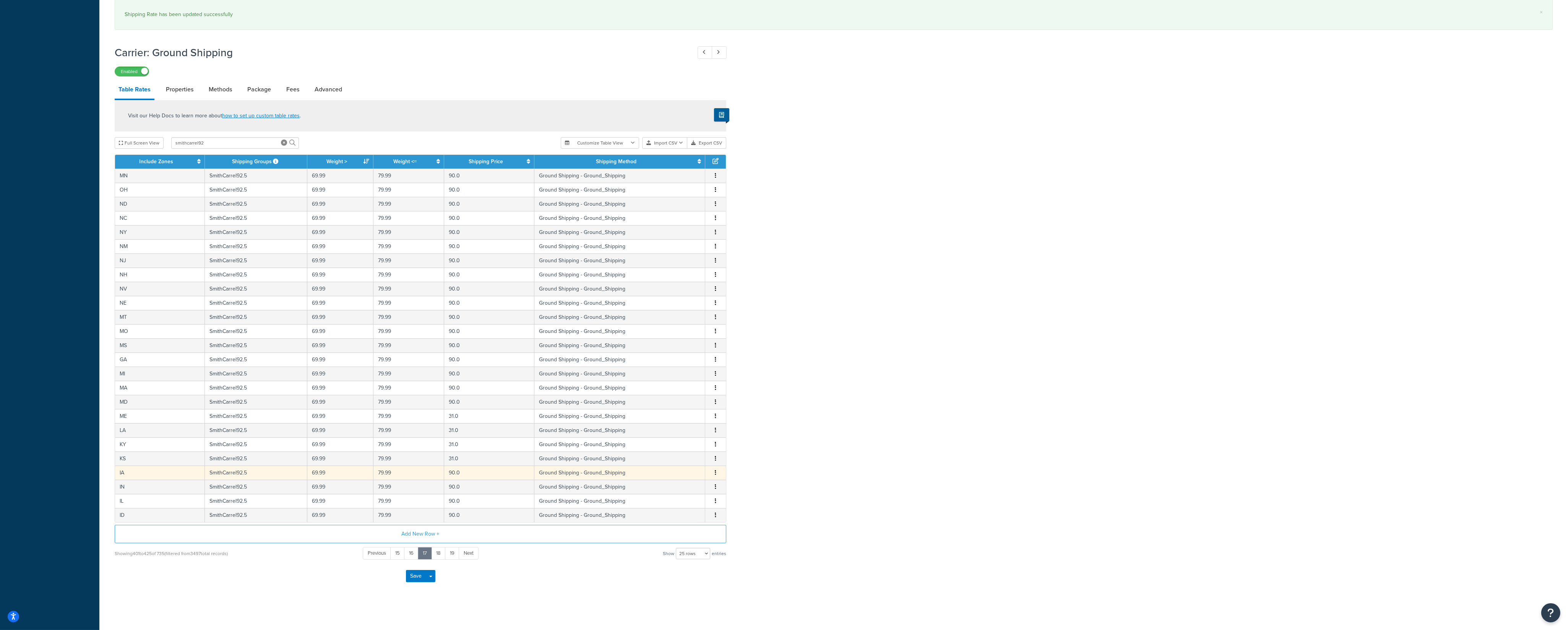
click at [715, 471] on button "button" at bounding box center [715, 473] width 6 height 9
click at [715, 459] on icon "button" at bounding box center [715, 458] width 1 height 6
click at [689, 443] on div "Edit" at bounding box center [677, 441] width 55 height 16
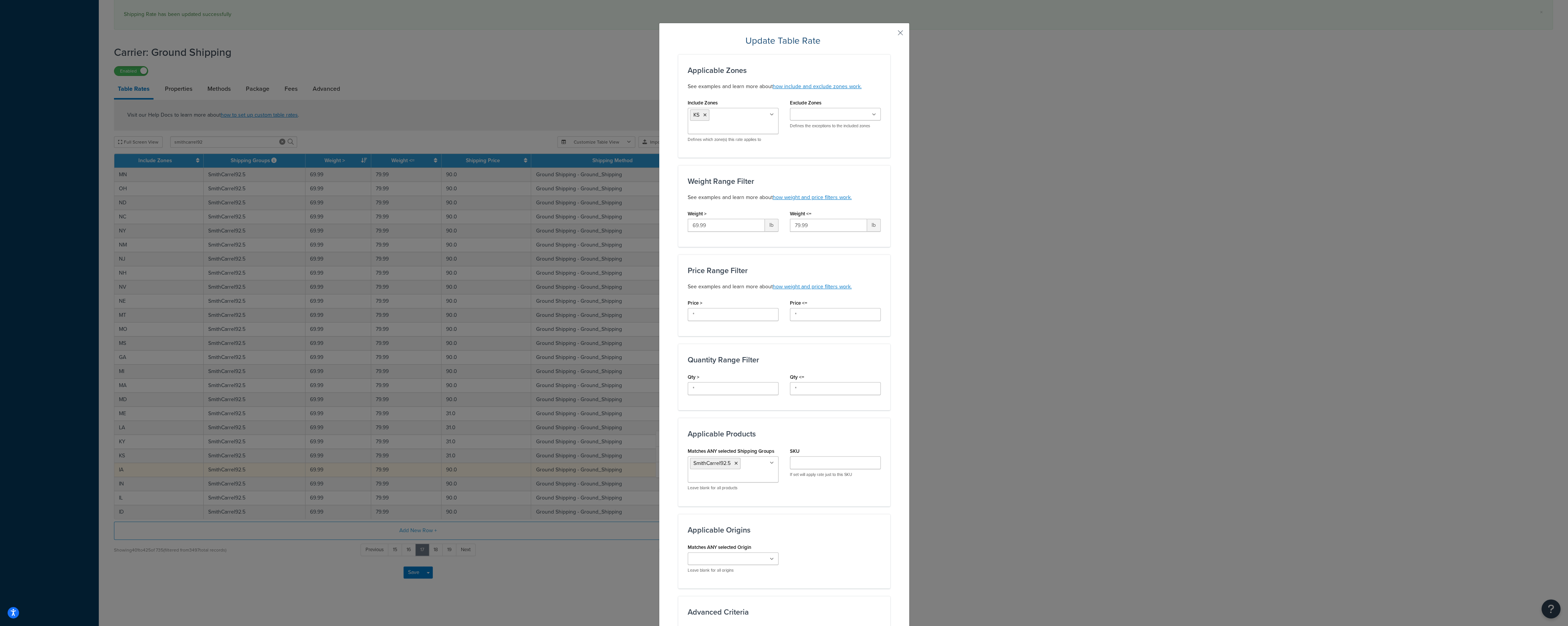
scroll to position [187, 0]
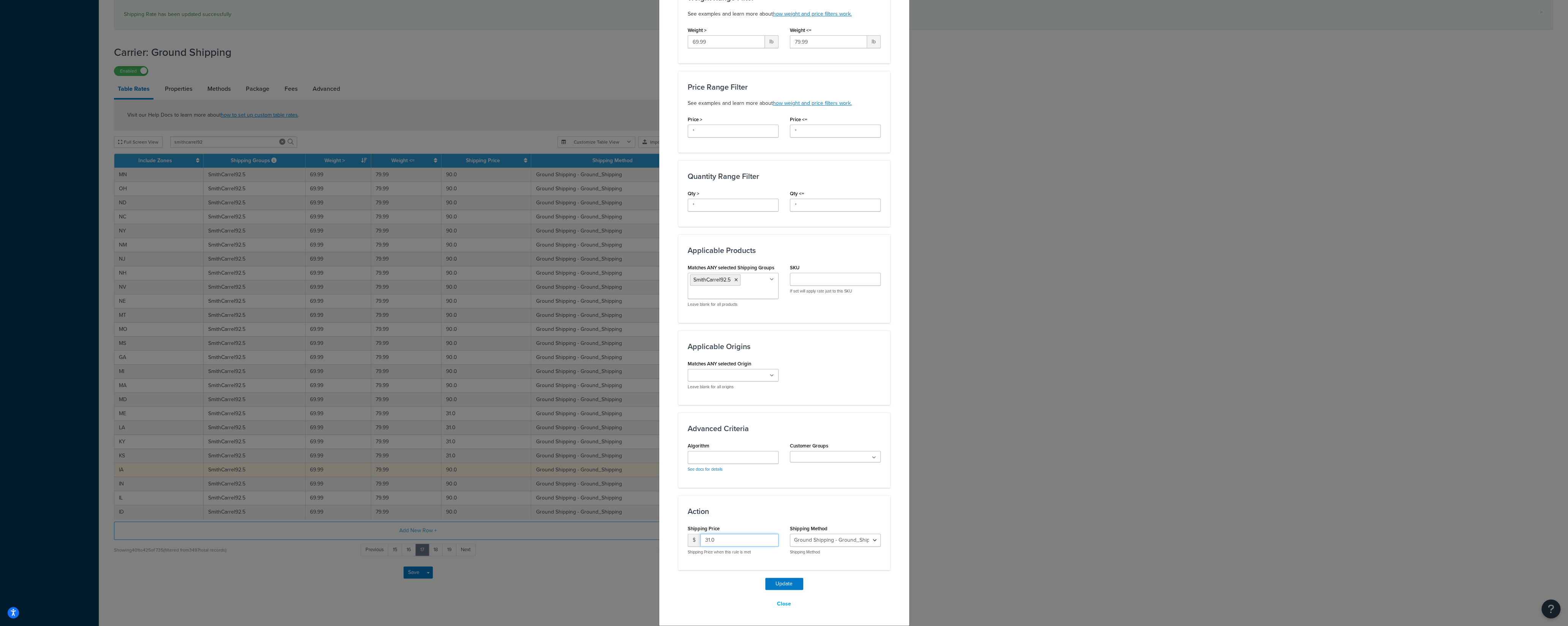
drag, startPoint x: 716, startPoint y: 541, endPoint x: 677, endPoint y: 538, distance: 39.1
click at [700, 538] on input "31.0" at bounding box center [739, 540] width 79 height 13
type input "90"
click at [775, 584] on button "Update" at bounding box center [784, 583] width 38 height 12
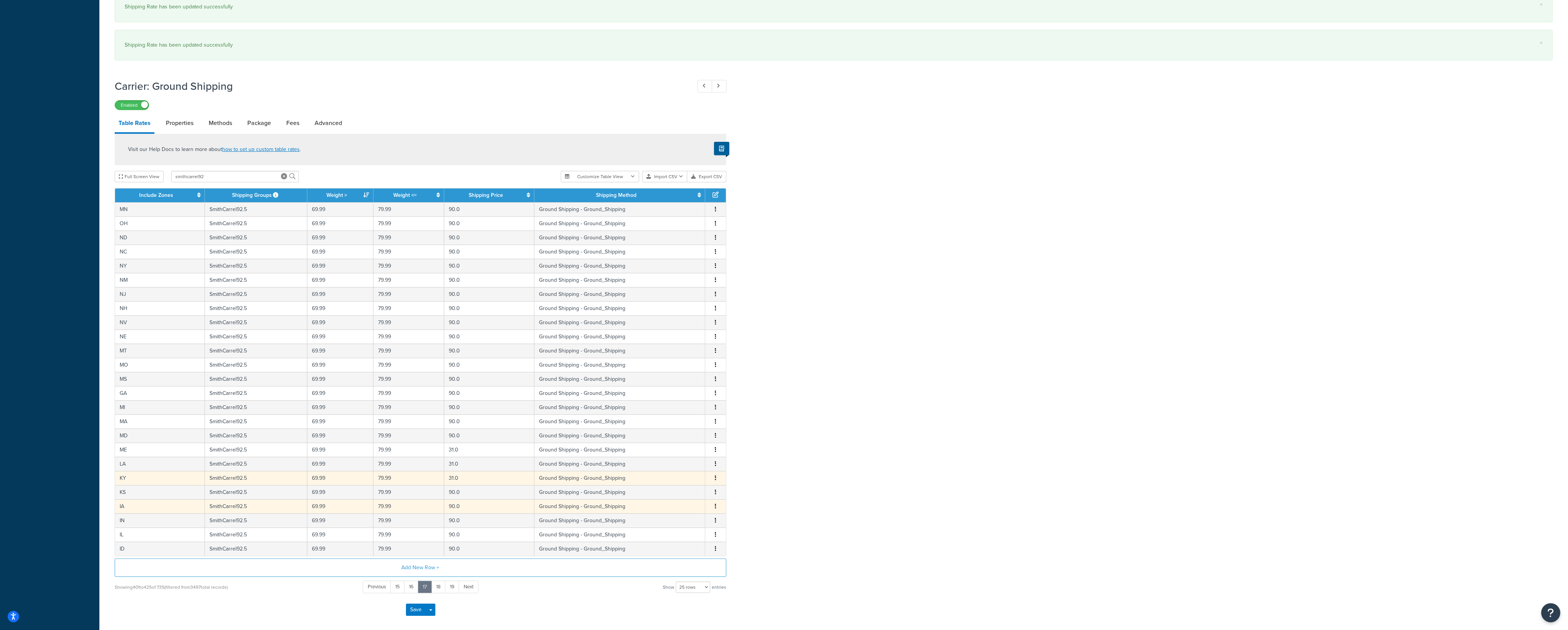
click at [712, 481] on span "Edit Duplicate Delete" at bounding box center [715, 478] width 12 height 9
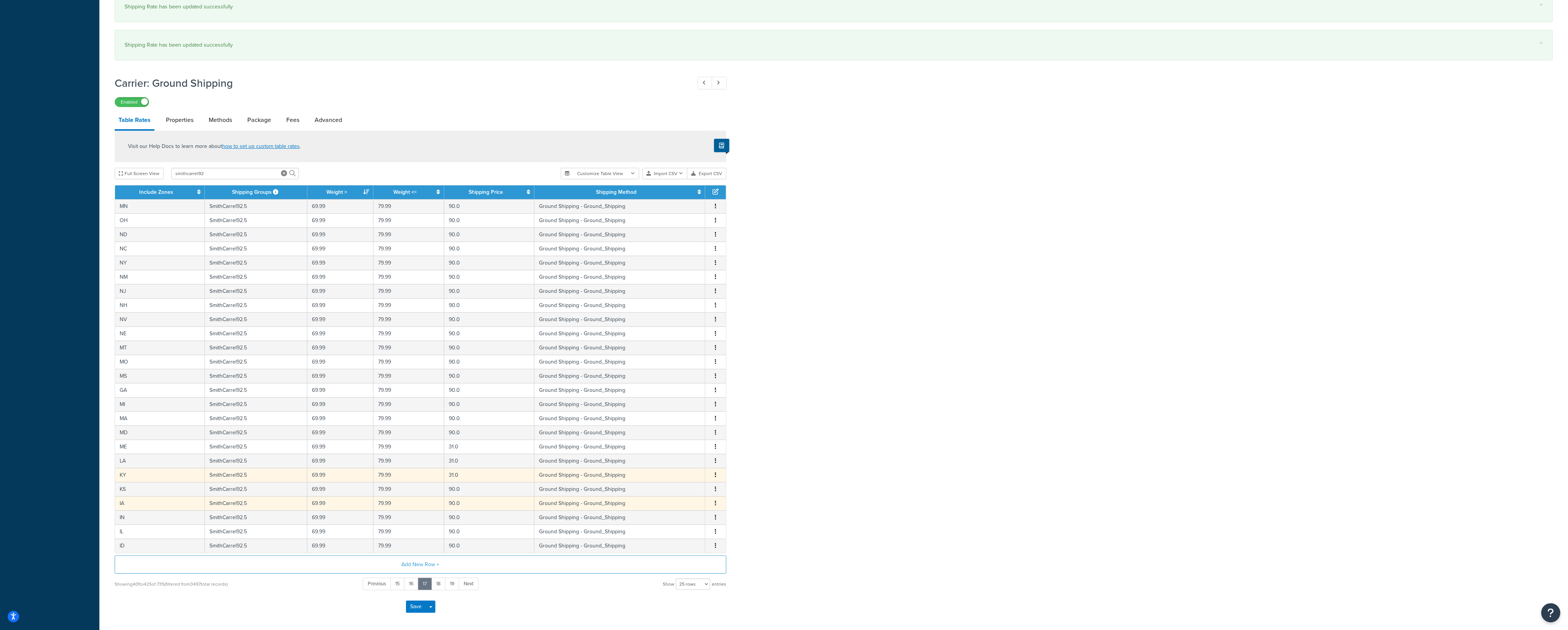
click at [716, 479] on button "button" at bounding box center [715, 475] width 6 height 9
click at [688, 468] on div "Edit" at bounding box center [677, 466] width 55 height 16
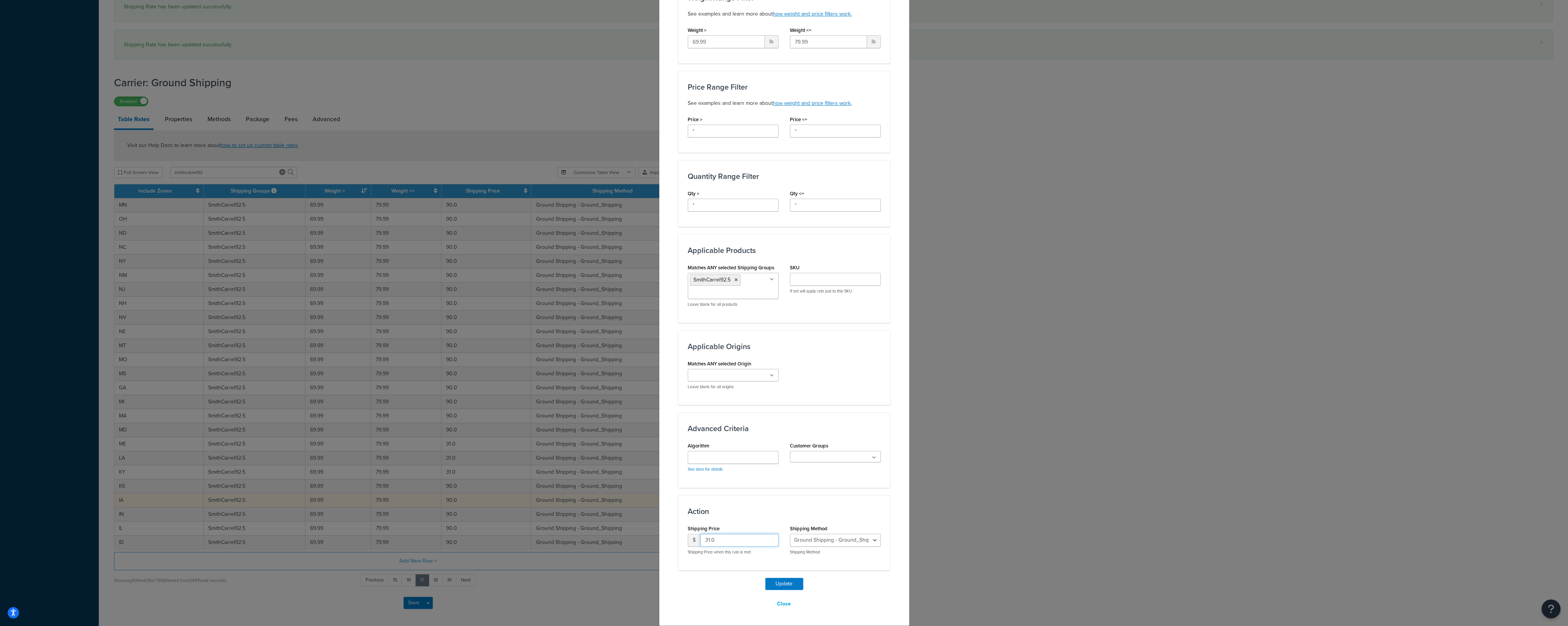
drag, startPoint x: 716, startPoint y: 534, endPoint x: 675, endPoint y: 541, distance: 41.6
click at [700, 541] on input "31.0" at bounding box center [739, 540] width 79 height 13
type input "90"
click at [778, 584] on button "Update" at bounding box center [784, 583] width 38 height 12
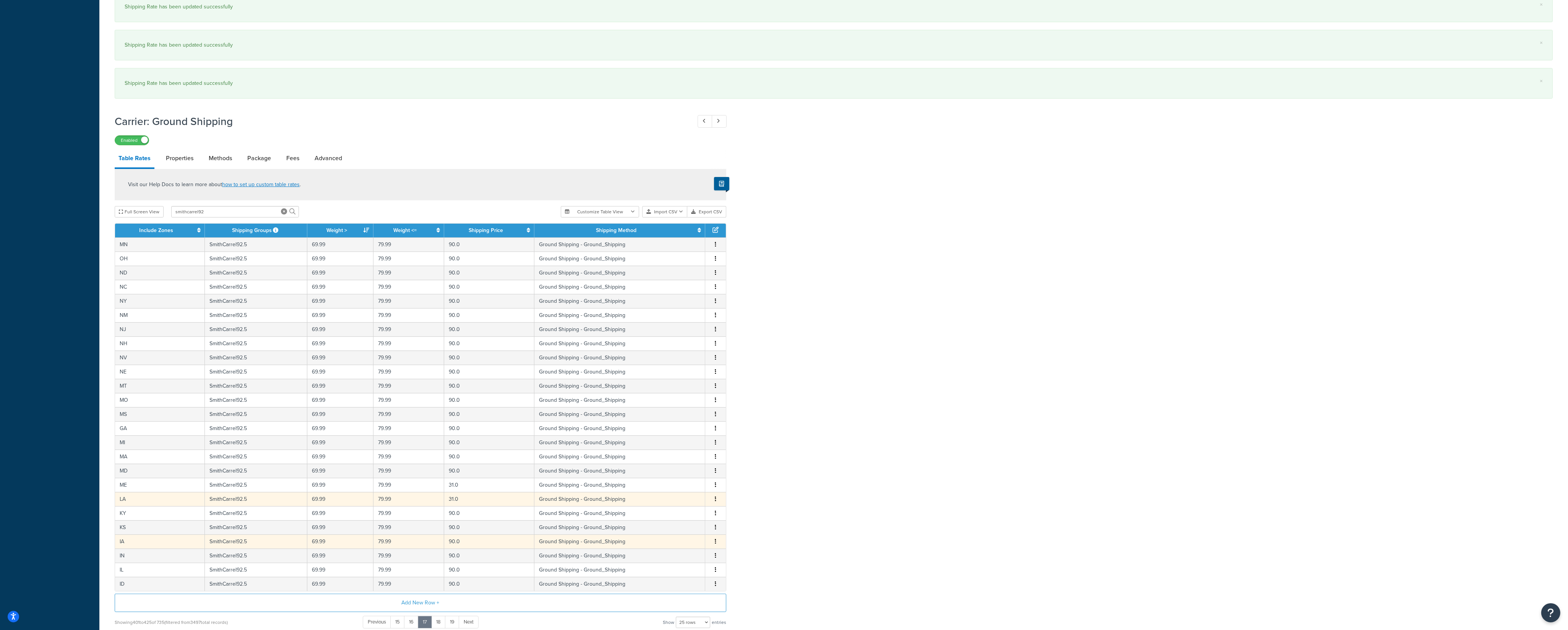
click at [715, 503] on button "button" at bounding box center [715, 499] width 6 height 9
click at [692, 490] on div "Edit" at bounding box center [677, 490] width 55 height 16
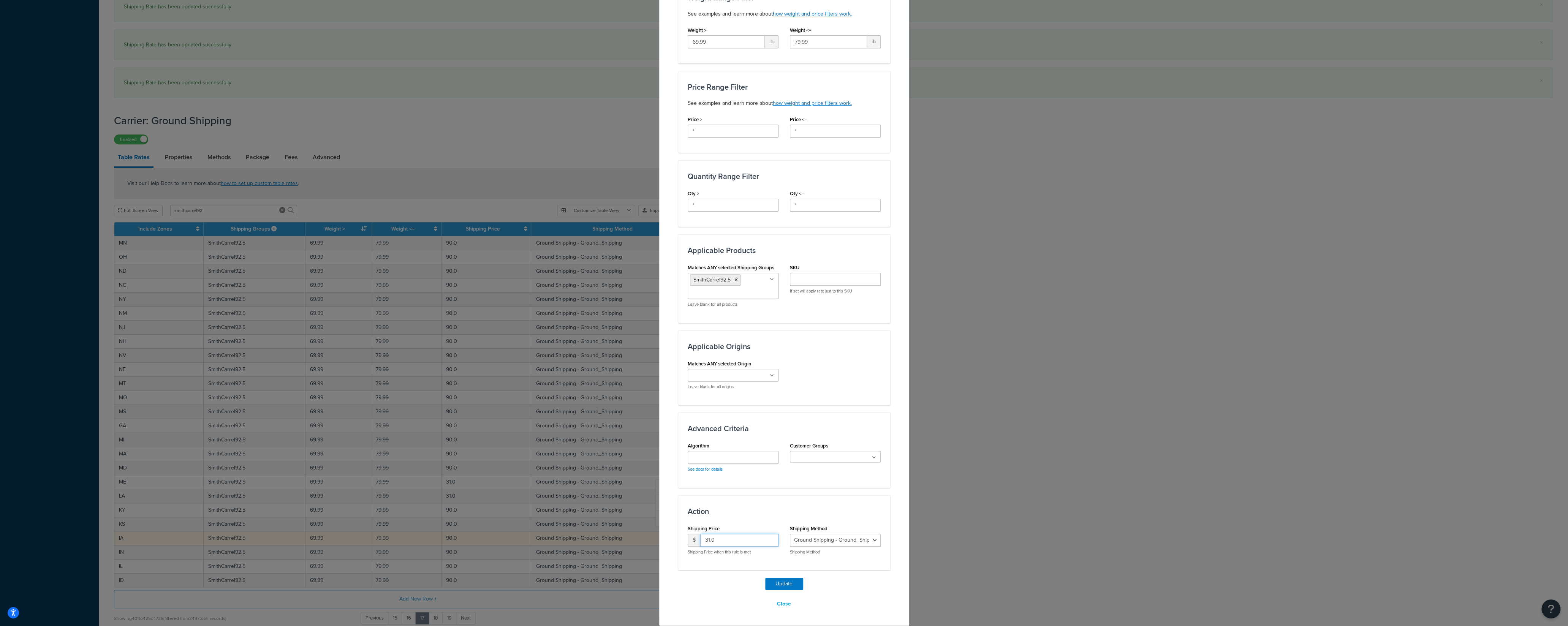
click at [700, 540] on input "31.0" at bounding box center [739, 540] width 79 height 13
type input "90"
click at [771, 580] on button "Update" at bounding box center [784, 583] width 38 height 12
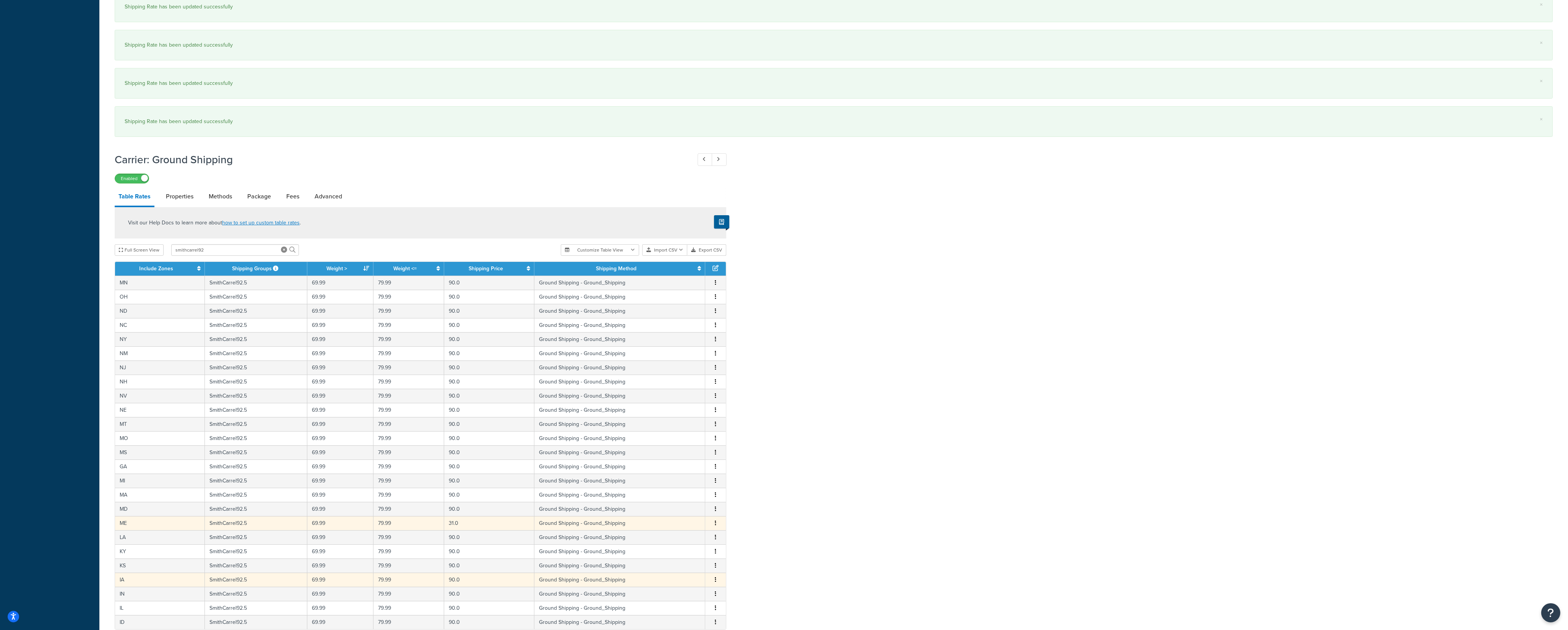
click at [717, 527] on button "button" at bounding box center [715, 523] width 6 height 9
click at [684, 516] on div "Edit" at bounding box center [677, 514] width 55 height 16
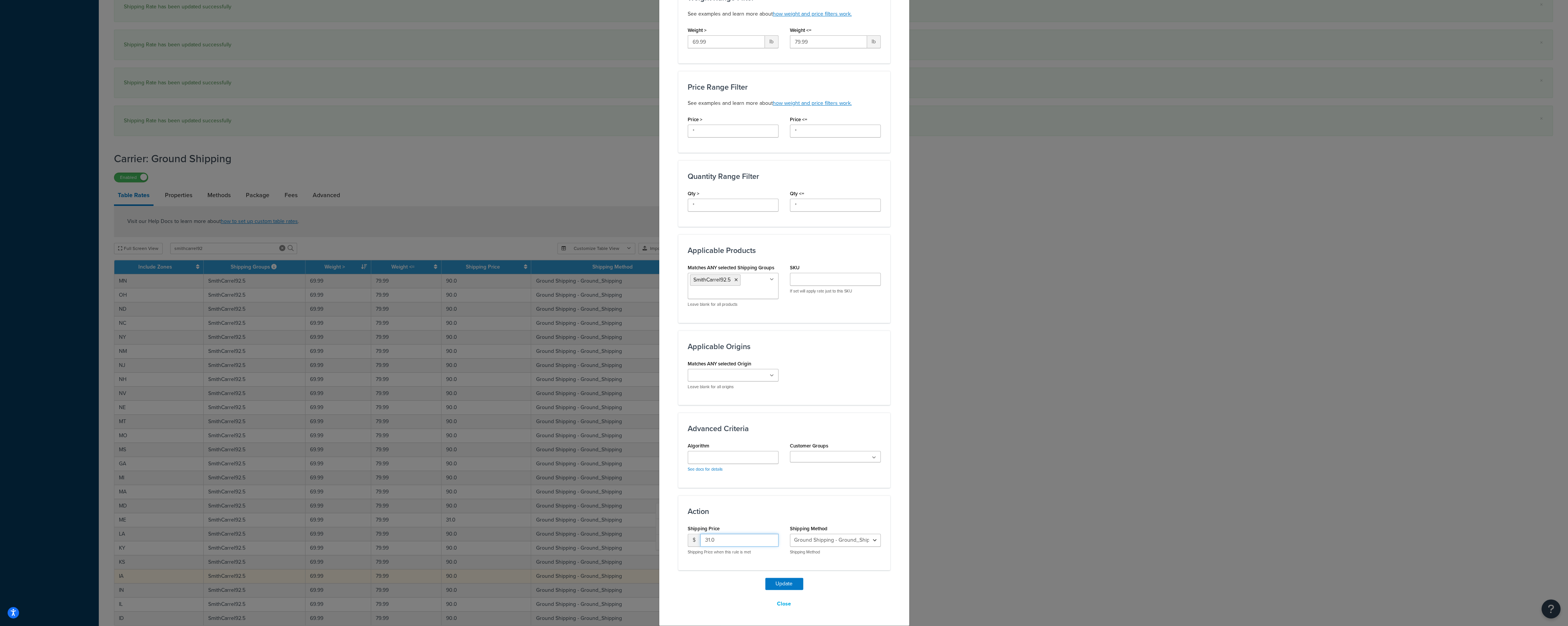
drag, startPoint x: 717, startPoint y: 540, endPoint x: 677, endPoint y: 540, distance: 40.0
click at [700, 540] on input "31.0" at bounding box center [739, 540] width 79 height 13
type input "90"
click at [774, 585] on button "Update" at bounding box center [784, 583] width 38 height 12
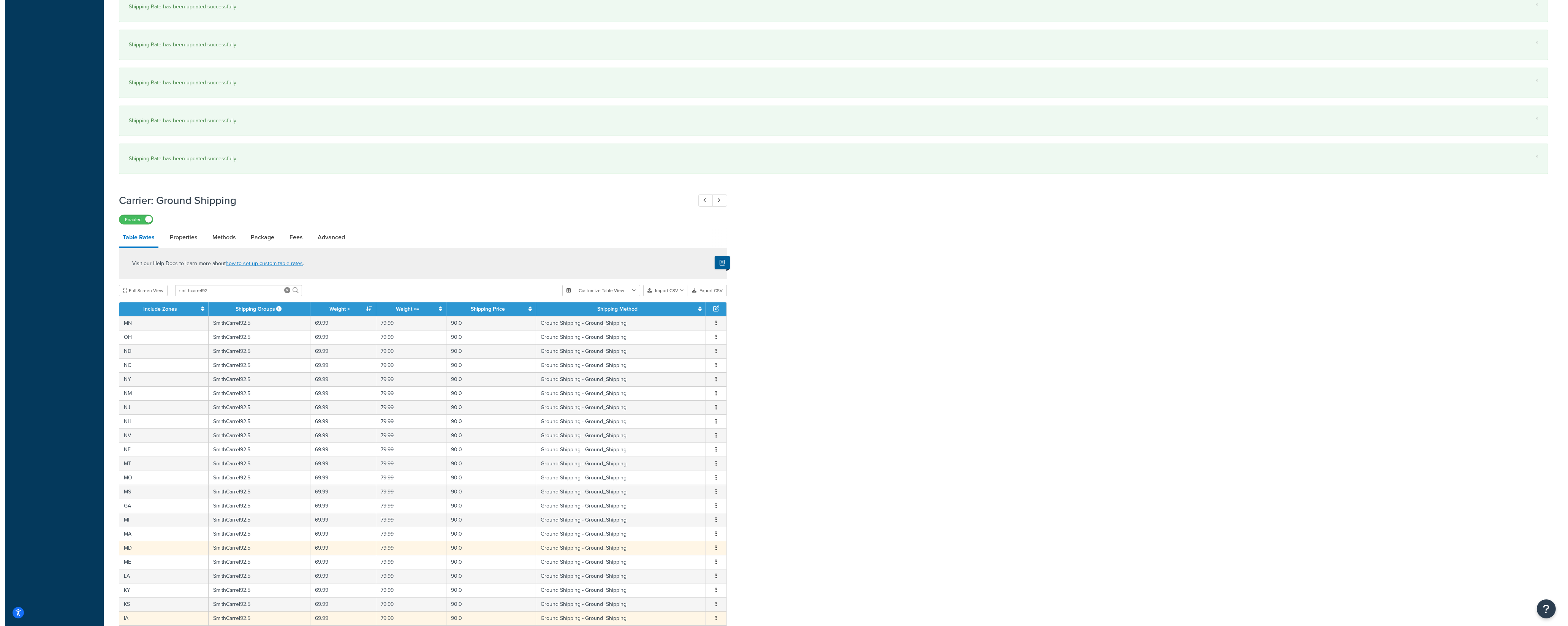
scroll to position [453, 0]
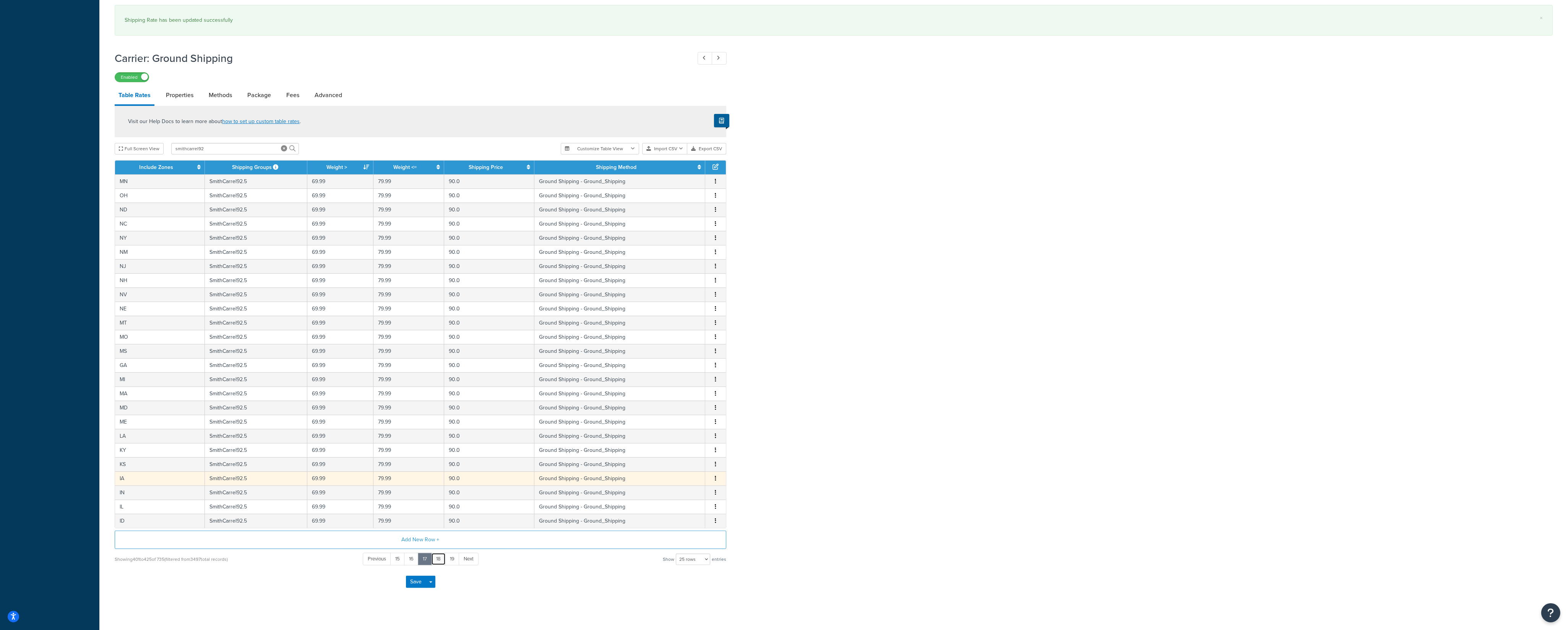
click at [437, 565] on link "18" at bounding box center [439, 559] width 15 height 13
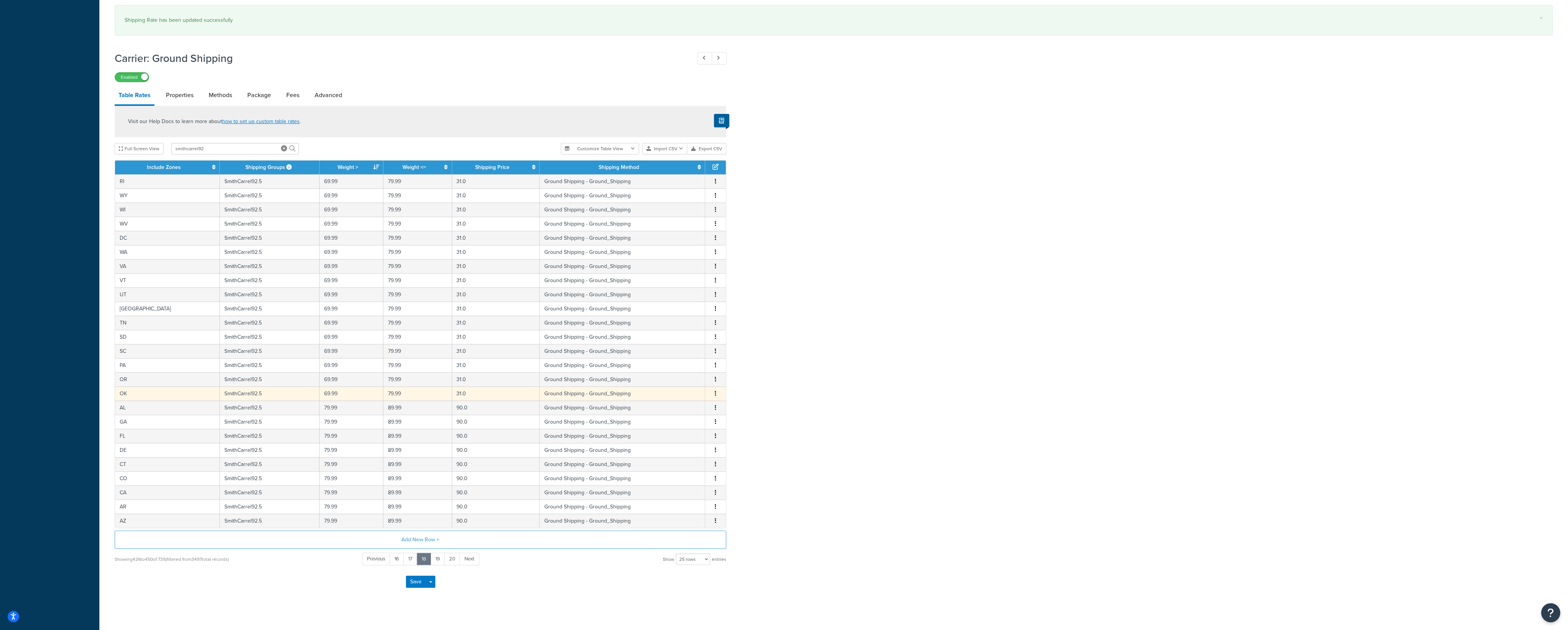
click at [715, 396] on icon "button" at bounding box center [715, 393] width 1 height 6
click at [684, 387] on div "Edit" at bounding box center [677, 384] width 55 height 16
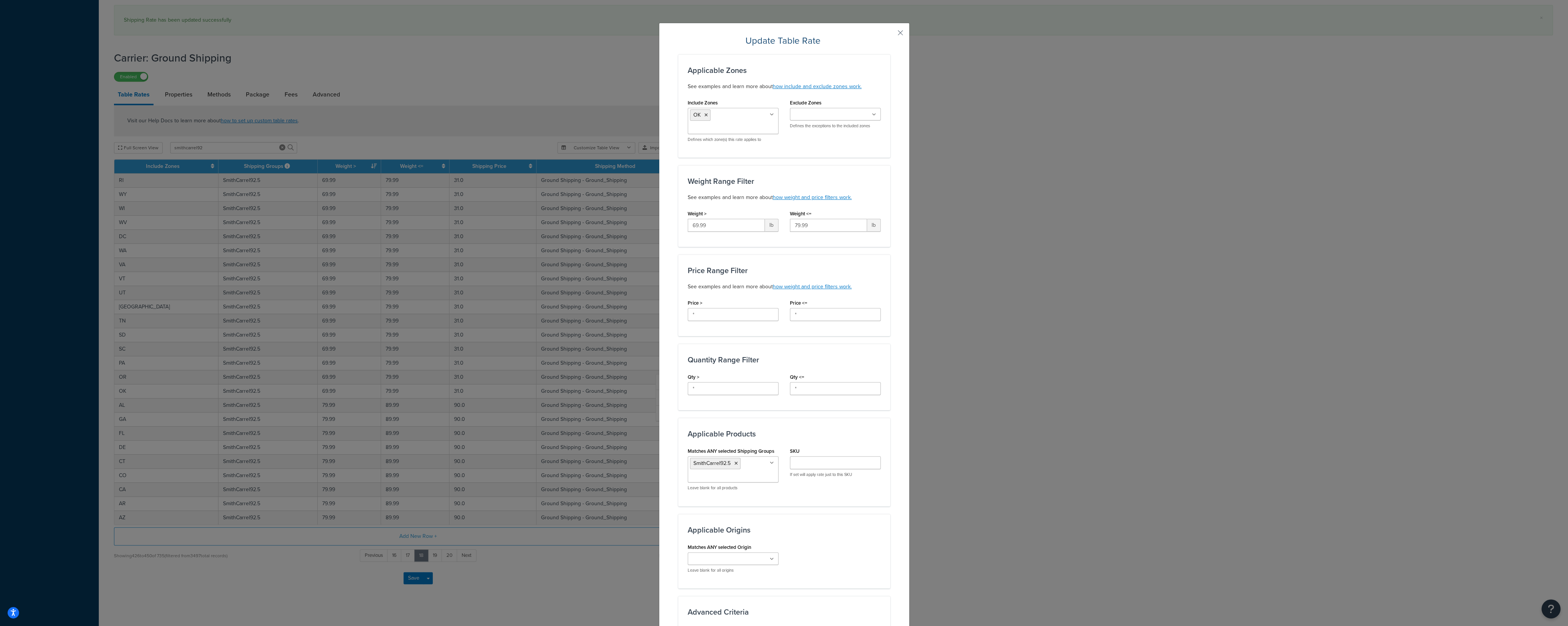
scroll to position [187, 0]
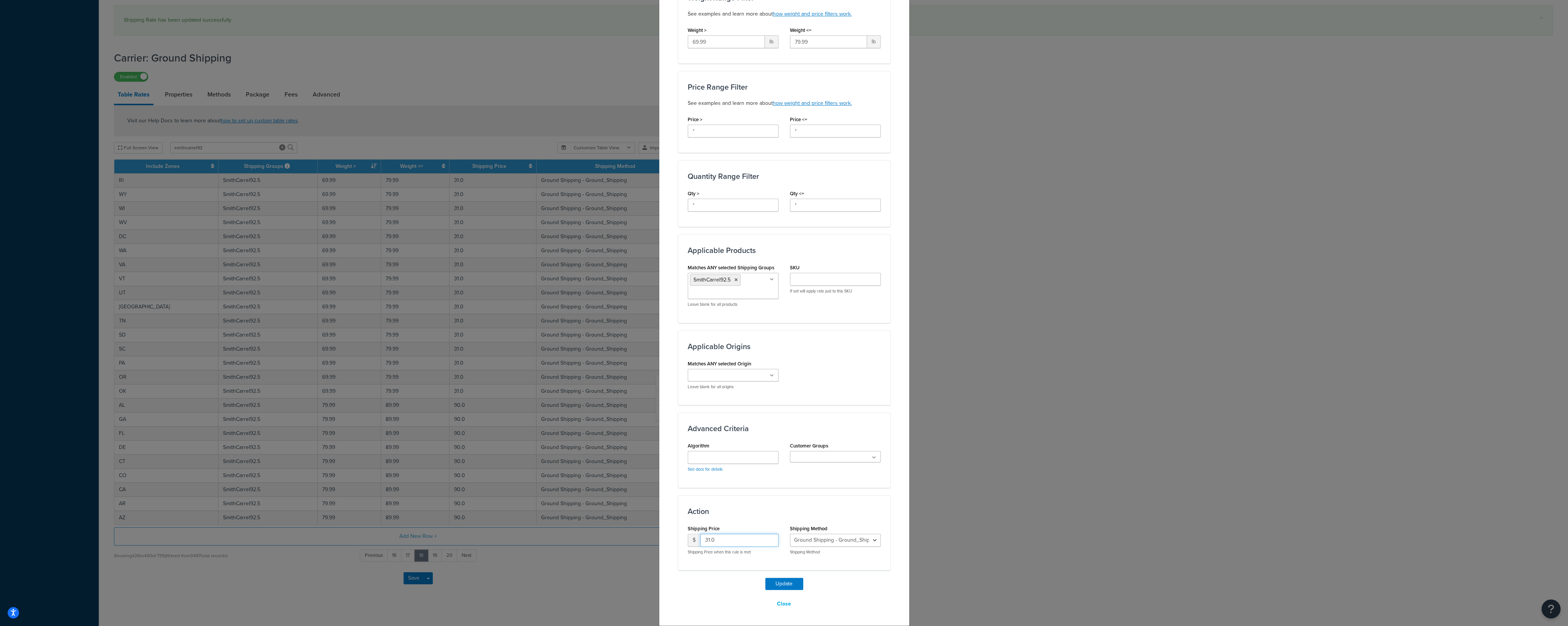
drag, startPoint x: 686, startPoint y: 538, endPoint x: 682, endPoint y: 539, distance: 4.1
click at [700, 539] on input "31.0" at bounding box center [739, 540] width 79 height 13
type input "90"
click at [772, 580] on button "Update" at bounding box center [784, 583] width 38 height 12
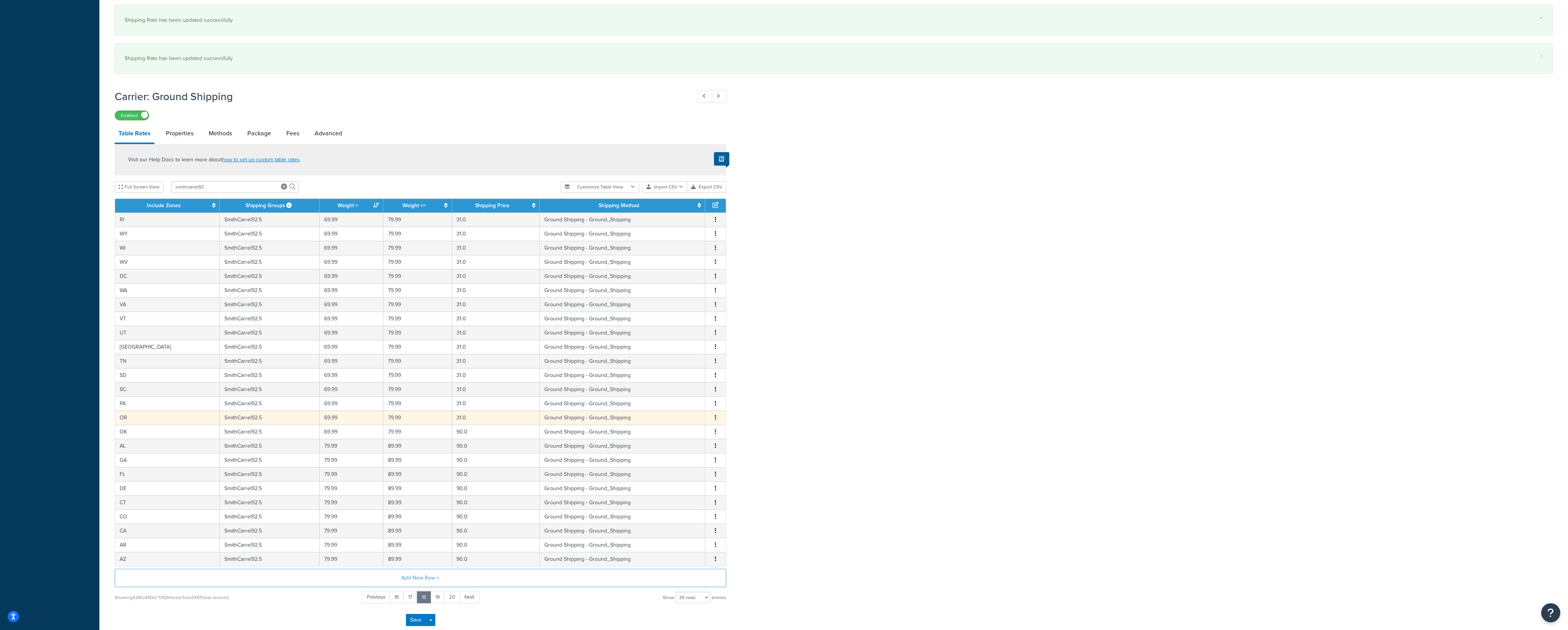
click at [716, 422] on button "button" at bounding box center [715, 418] width 6 height 9
click at [675, 413] on div "Edit" at bounding box center [677, 409] width 55 height 16
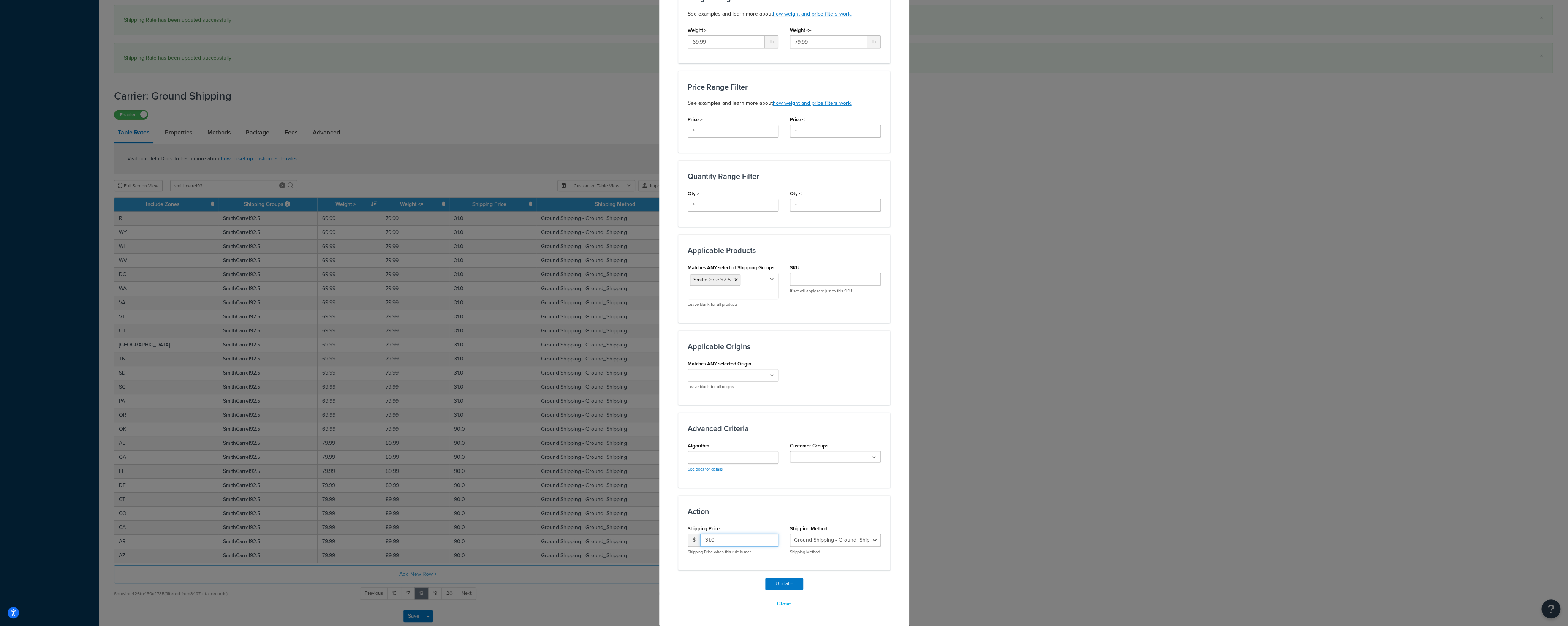
drag, startPoint x: 707, startPoint y: 539, endPoint x: 696, endPoint y: 555, distance: 19.4
click at [700, 541] on input "31.0" at bounding box center [739, 540] width 79 height 13
type input "90"
click at [771, 580] on button "Update" at bounding box center [784, 583] width 38 height 12
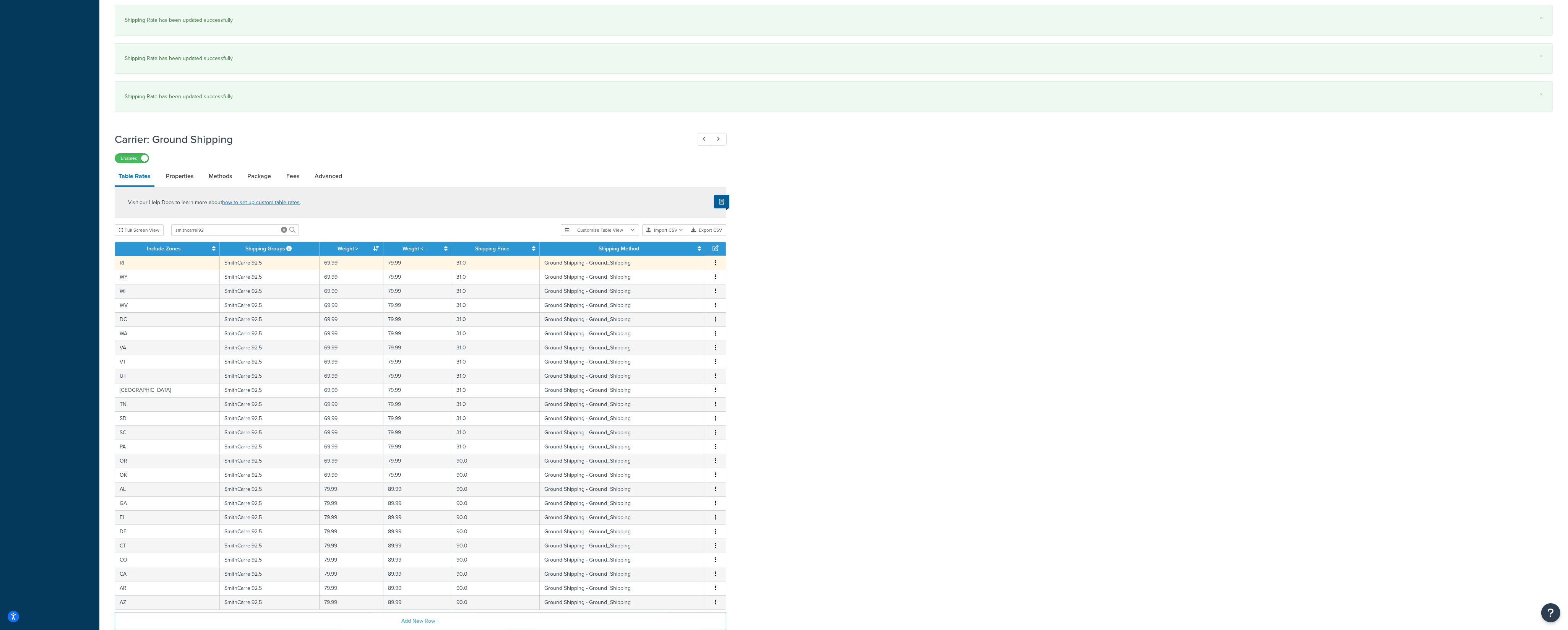
click at [714, 254] on table "Include Zones Shipping Groups Weight > Weight <= Shipping Price Shipping Method…" at bounding box center [420, 425] width 612 height 368
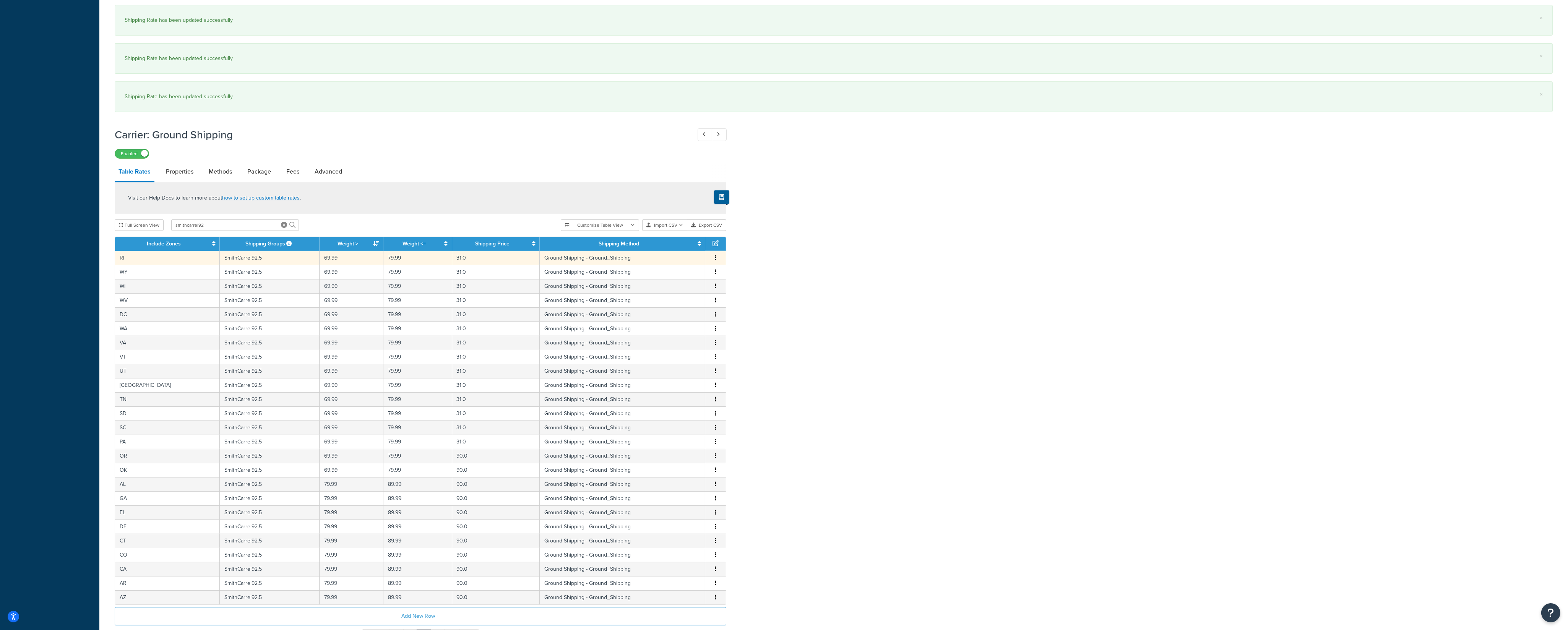
click at [715, 262] on button "button" at bounding box center [715, 258] width 6 height 9
click at [678, 252] on div "Edit" at bounding box center [677, 247] width 55 height 16
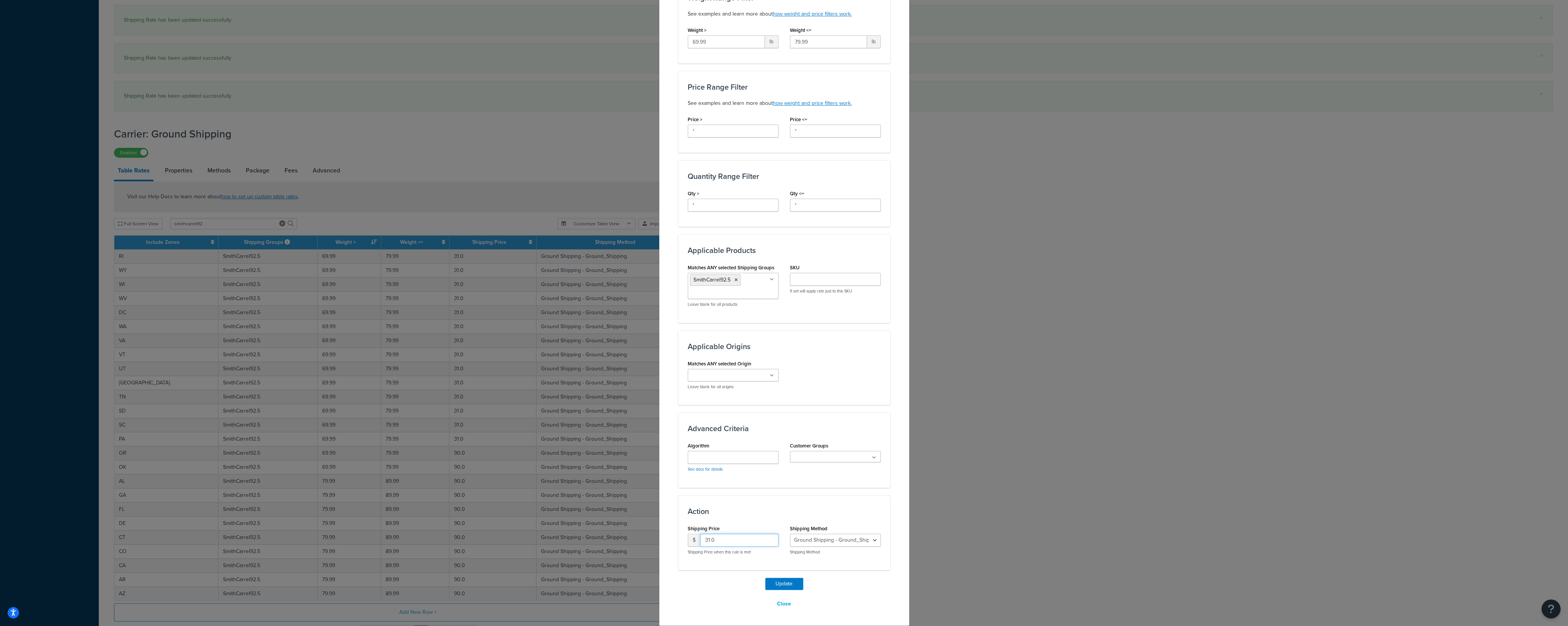
drag, startPoint x: 711, startPoint y: 539, endPoint x: 671, endPoint y: 543, distance: 40.2
click at [700, 542] on input "31.0" at bounding box center [739, 540] width 79 height 13
type input "90"
click at [771, 582] on button "Update" at bounding box center [784, 583] width 38 height 12
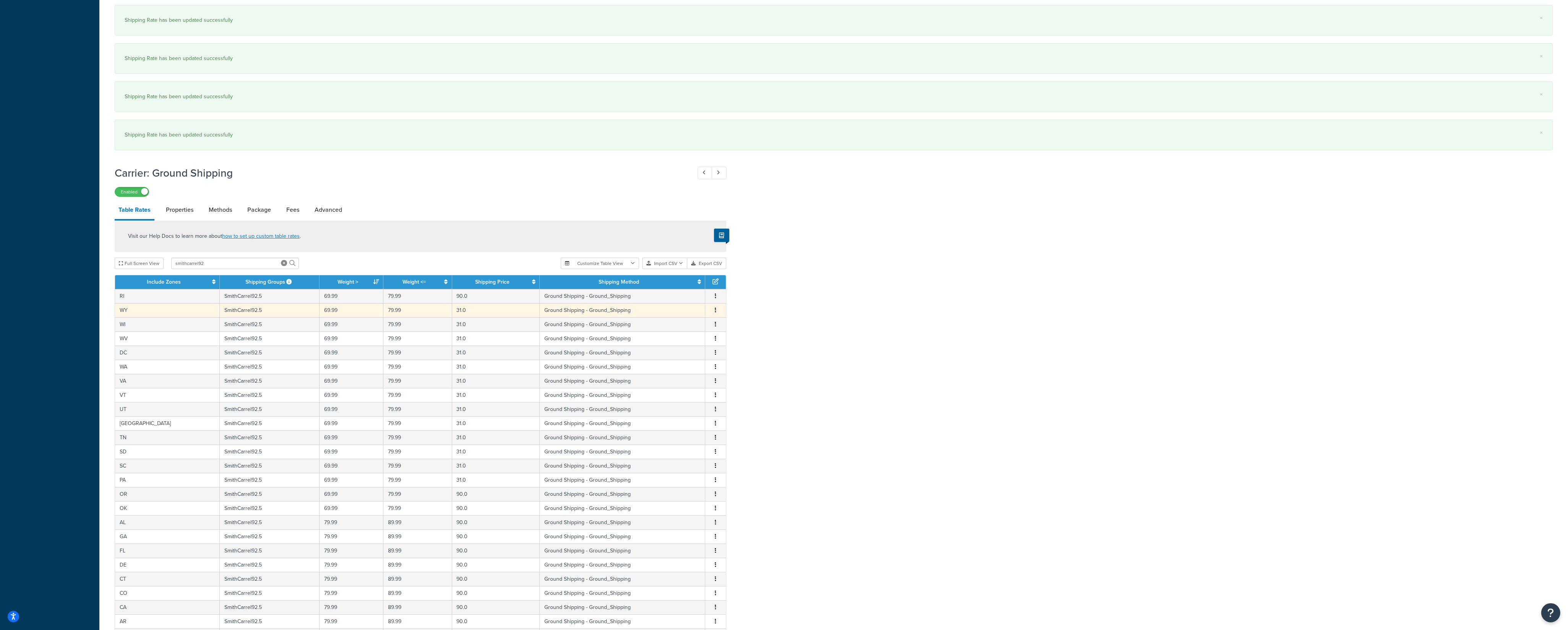
click at [717, 315] on button "button" at bounding box center [715, 310] width 6 height 9
click at [684, 302] on div "Edit" at bounding box center [677, 300] width 55 height 16
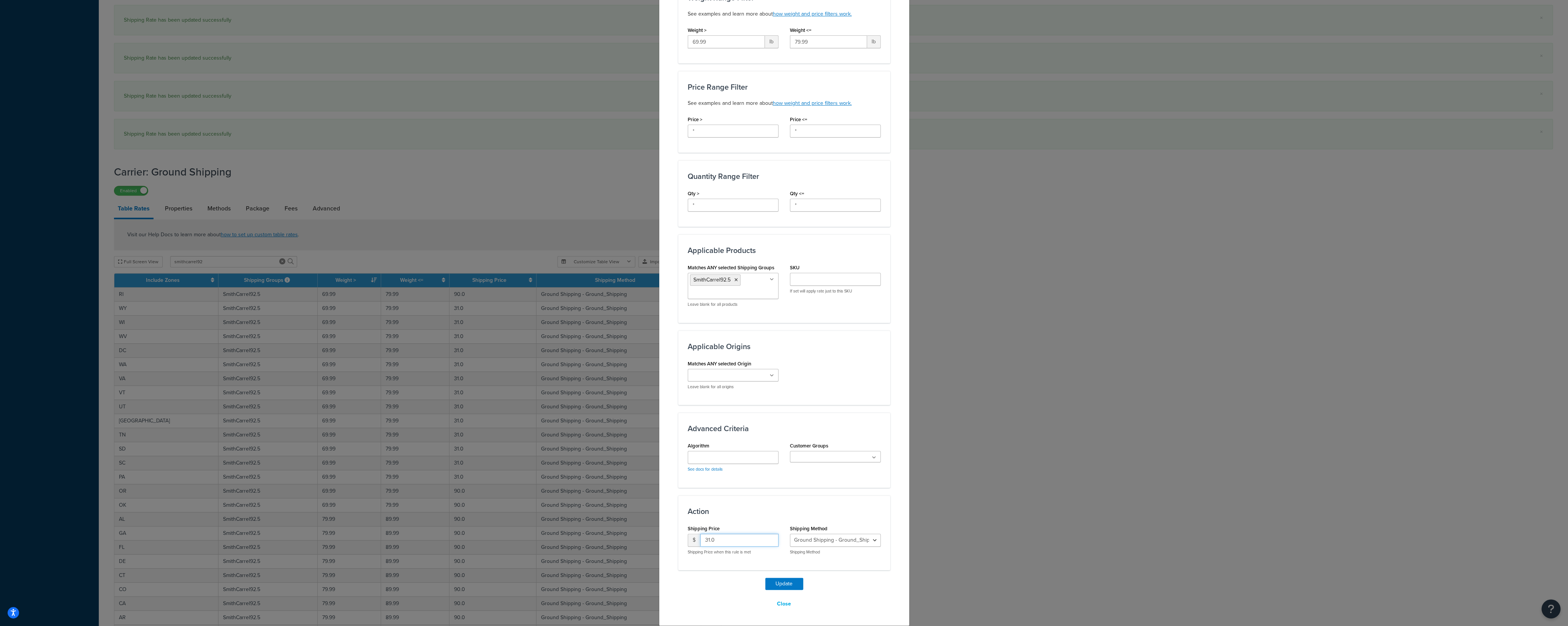
drag, startPoint x: 718, startPoint y: 545, endPoint x: 684, endPoint y: 544, distance: 34.0
click at [688, 543] on div "$ 31.0" at bounding box center [733, 540] width 91 height 13
type input "90"
click at [768, 580] on button "Update" at bounding box center [784, 583] width 38 height 12
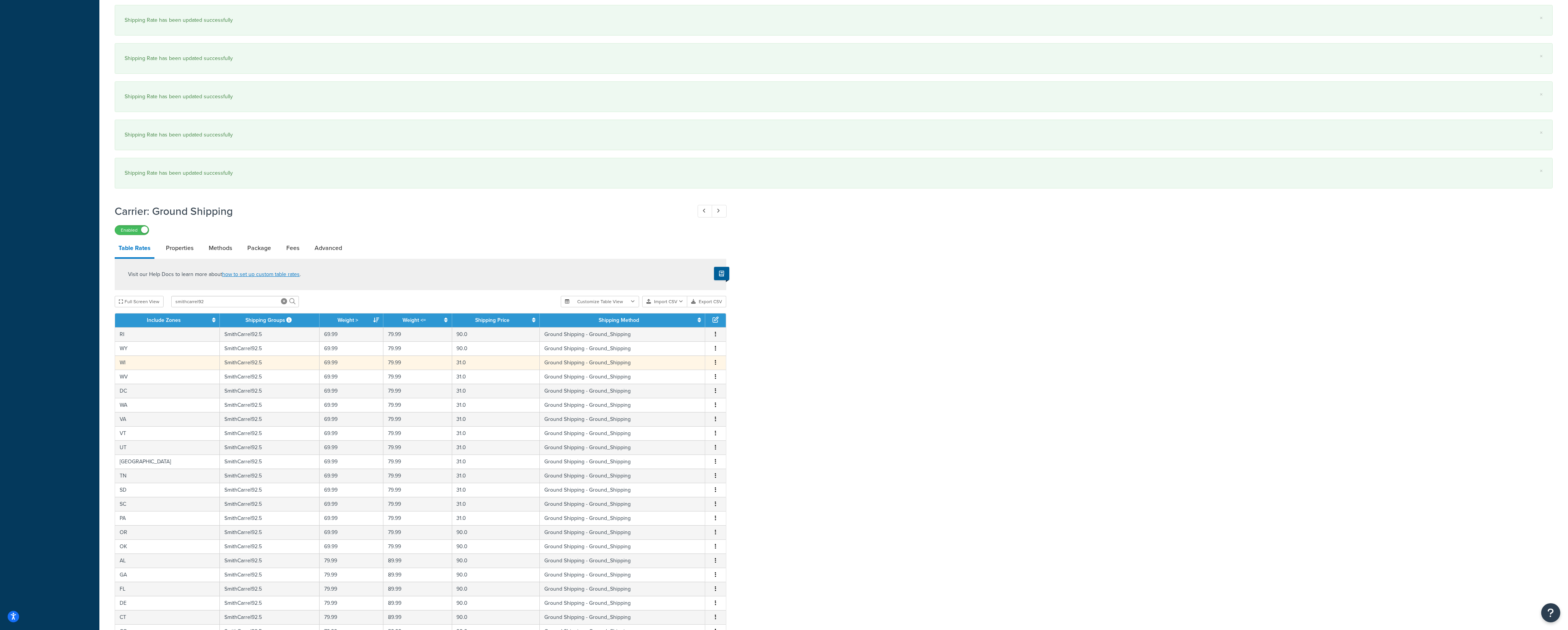
click at [714, 367] on button "button" at bounding box center [715, 362] width 6 height 9
click at [677, 355] on div "Edit" at bounding box center [677, 353] width 55 height 16
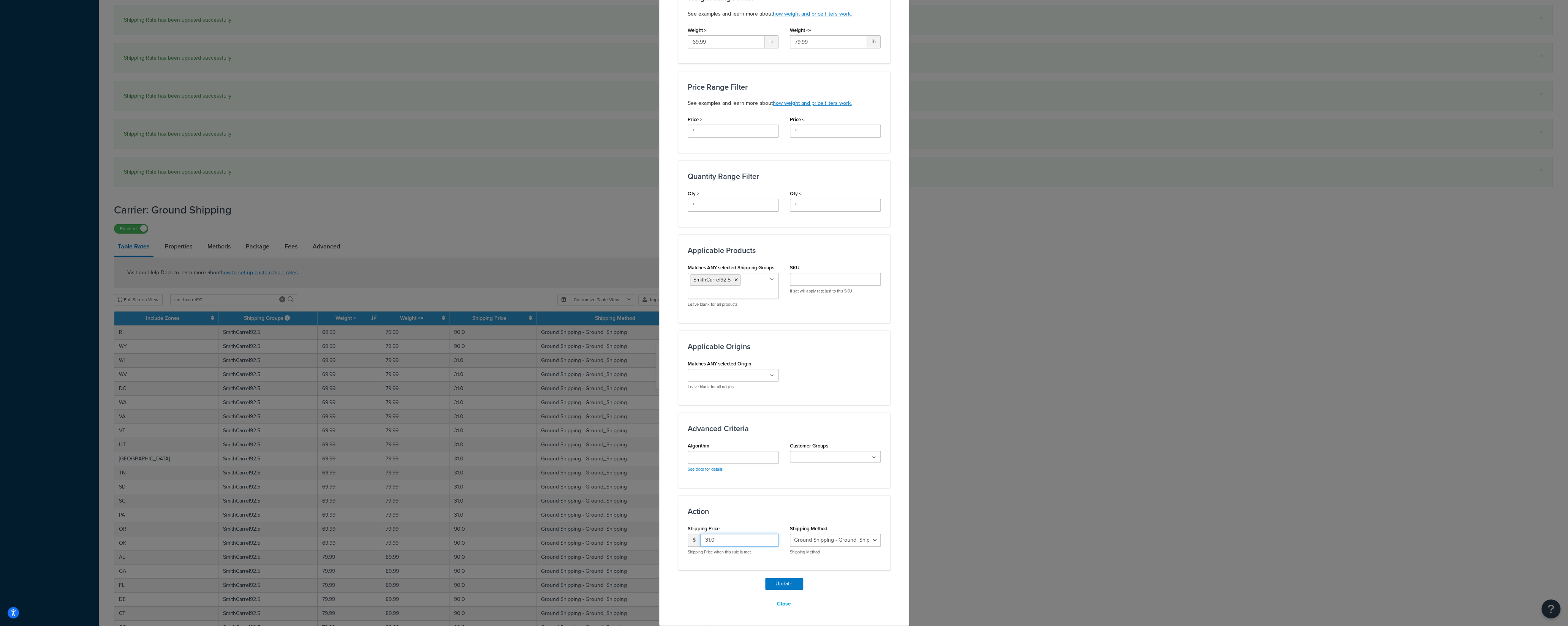
drag, startPoint x: 721, startPoint y: 543, endPoint x: 681, endPoint y: 543, distance: 40.0
click at [700, 543] on input "31.0" at bounding box center [739, 540] width 79 height 13
type input "90"
click at [773, 582] on button "Update" at bounding box center [784, 583] width 38 height 12
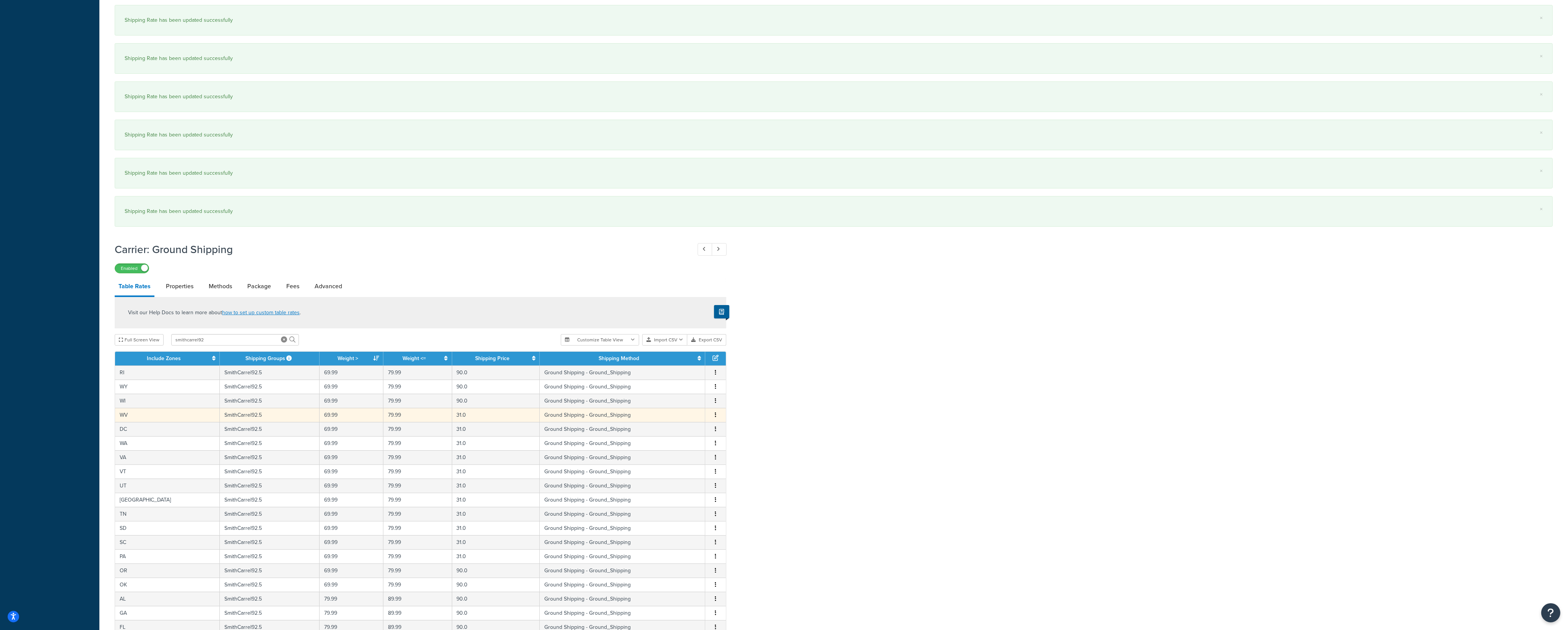
click at [715, 419] on button "button" at bounding box center [715, 415] width 6 height 9
click at [687, 407] on div "Edit" at bounding box center [677, 406] width 55 height 16
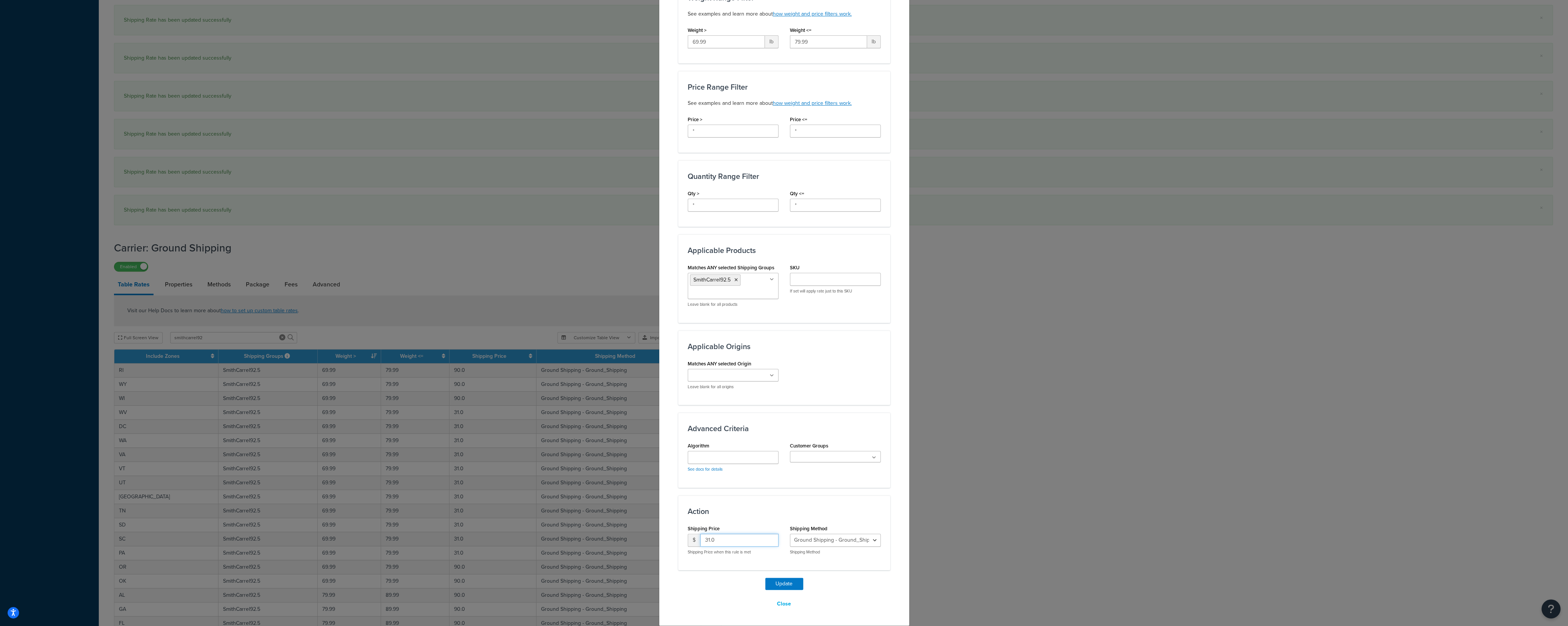
drag, startPoint x: 713, startPoint y: 535, endPoint x: 671, endPoint y: 539, distance: 42.2
click at [700, 539] on input "31.0" at bounding box center [739, 540] width 79 height 13
type input "90"
click at [774, 588] on button "Update" at bounding box center [784, 583] width 38 height 12
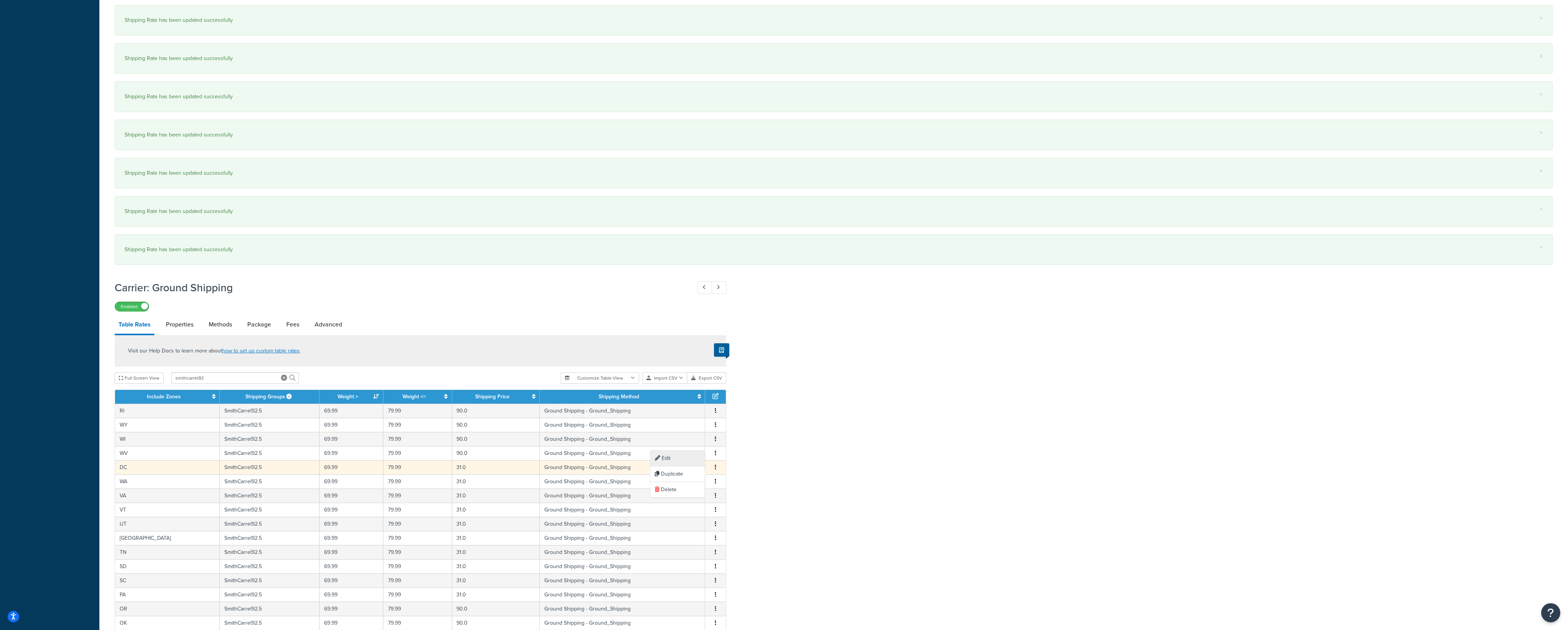
click at [693, 459] on div "Edit" at bounding box center [677, 459] width 55 height 16
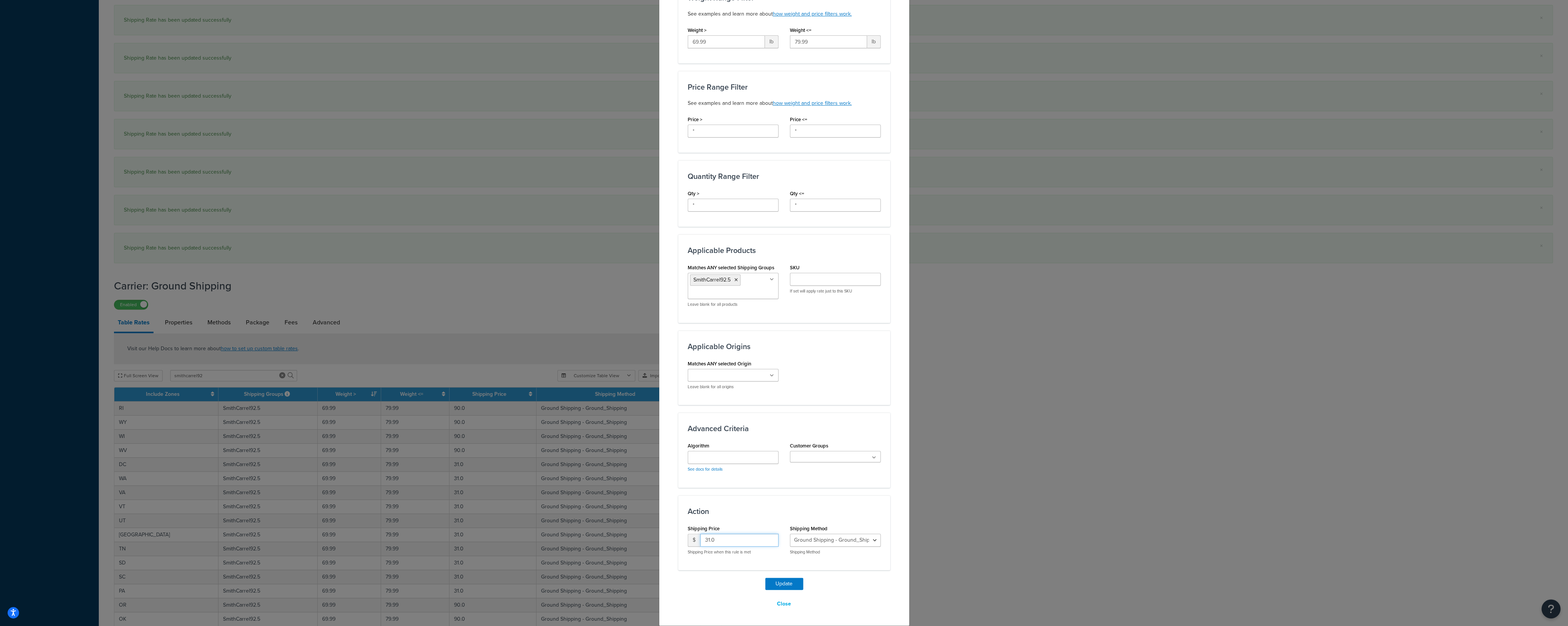
drag, startPoint x: 709, startPoint y: 540, endPoint x: 665, endPoint y: 544, distance: 44.2
click at [700, 544] on input "31.0" at bounding box center [739, 540] width 79 height 13
type input "90"
click at [776, 589] on button "Update" at bounding box center [784, 583] width 38 height 12
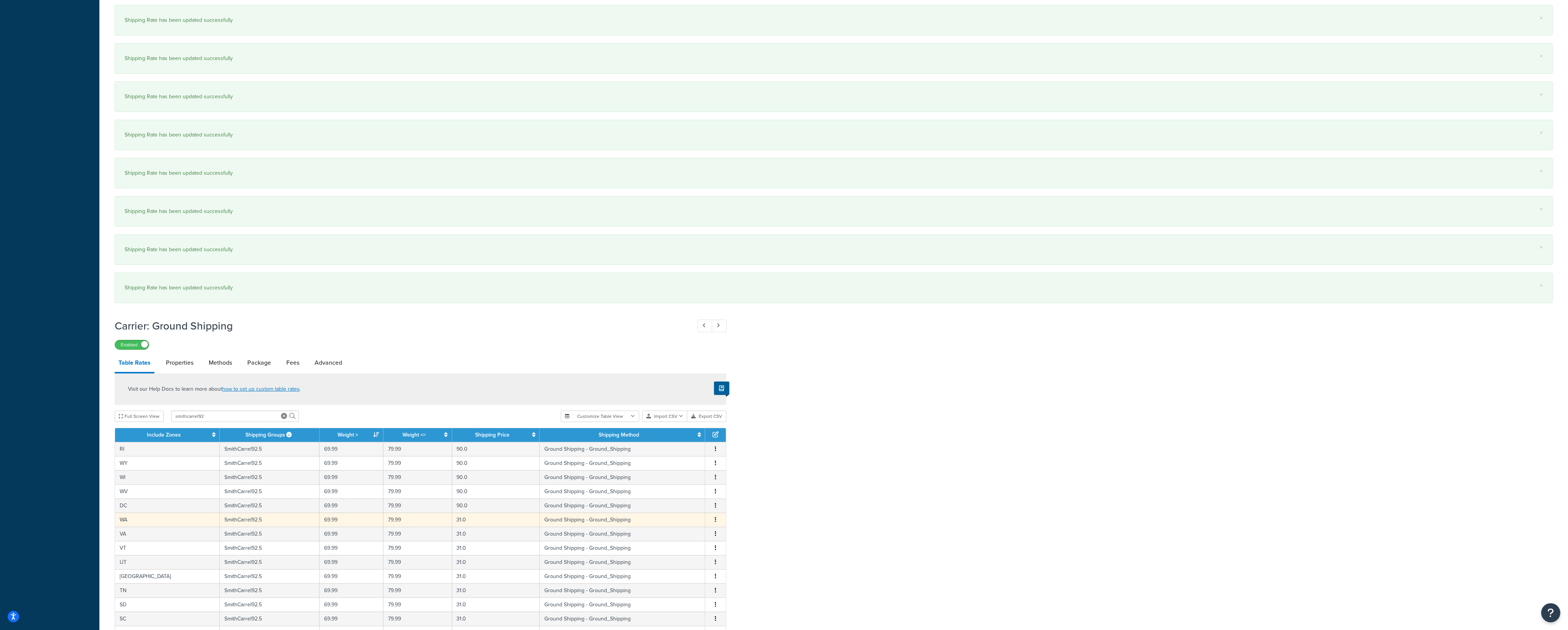
click at [715, 522] on icon "button" at bounding box center [715, 519] width 1 height 6
click at [687, 514] on div "Edit" at bounding box center [677, 512] width 55 height 16
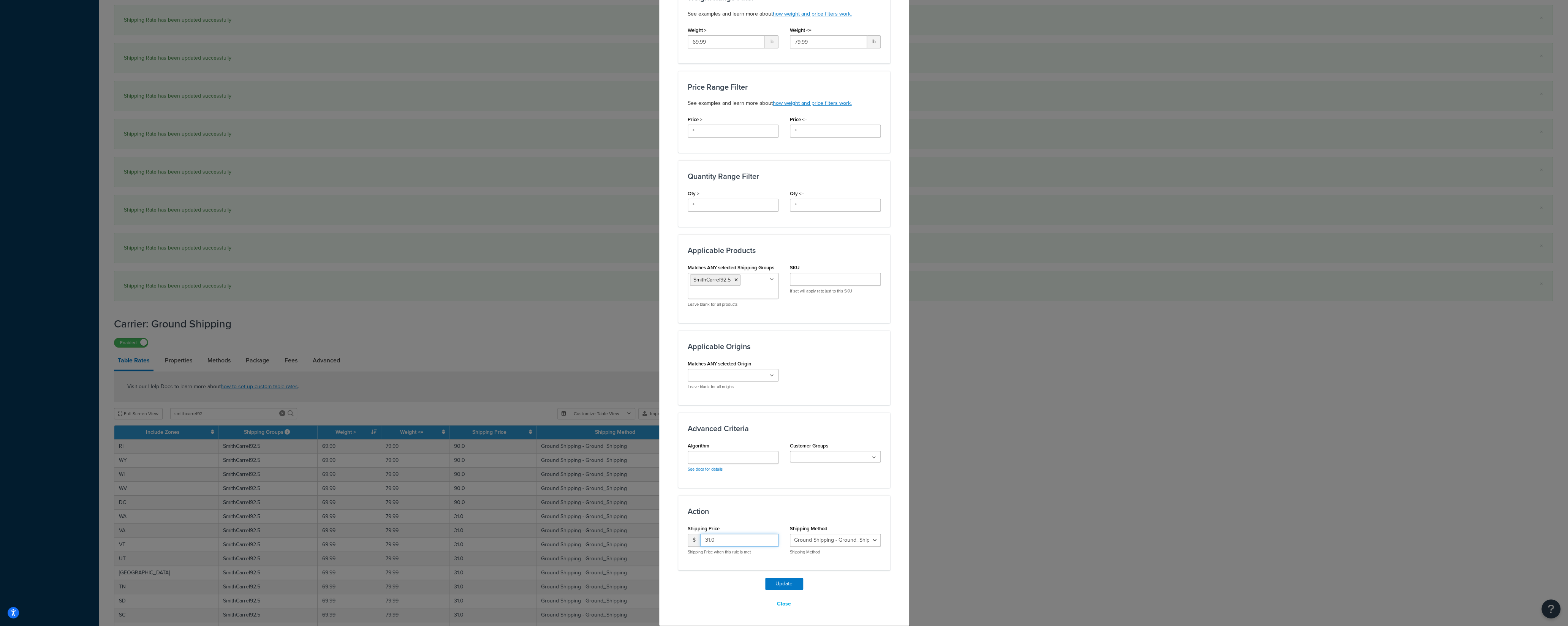
drag, startPoint x: 713, startPoint y: 540, endPoint x: 685, endPoint y: 541, distance: 28.0
click at [700, 541] on input "31.0" at bounding box center [739, 540] width 79 height 13
type input "90"
click at [765, 583] on button "Update" at bounding box center [784, 583] width 38 height 12
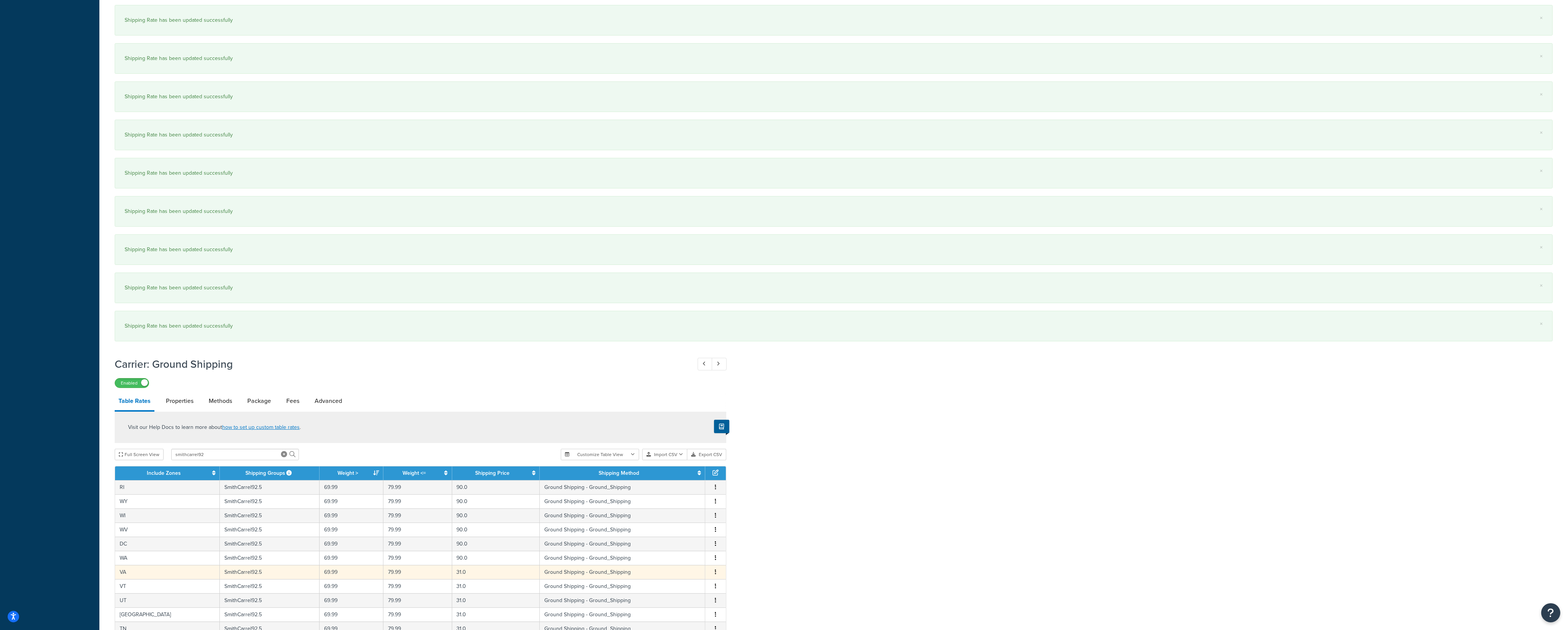
click at [717, 576] on button "button" at bounding box center [715, 572] width 6 height 9
click at [680, 560] on div "Edit" at bounding box center [677, 564] width 55 height 16
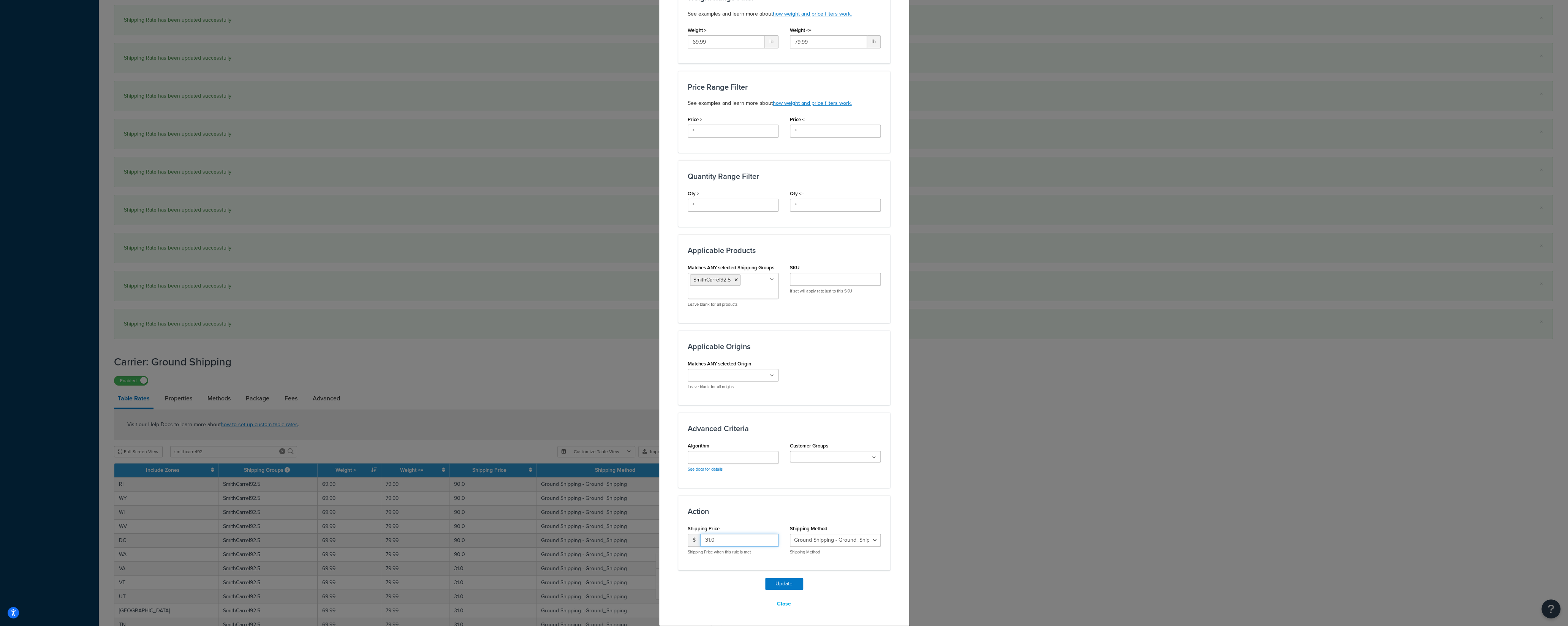
drag, startPoint x: 696, startPoint y: 541, endPoint x: 687, endPoint y: 541, distance: 9.0
click at [700, 541] on input "31.0" at bounding box center [739, 540] width 79 height 13
type input "90"
click at [765, 583] on button "Update" at bounding box center [784, 583] width 38 height 12
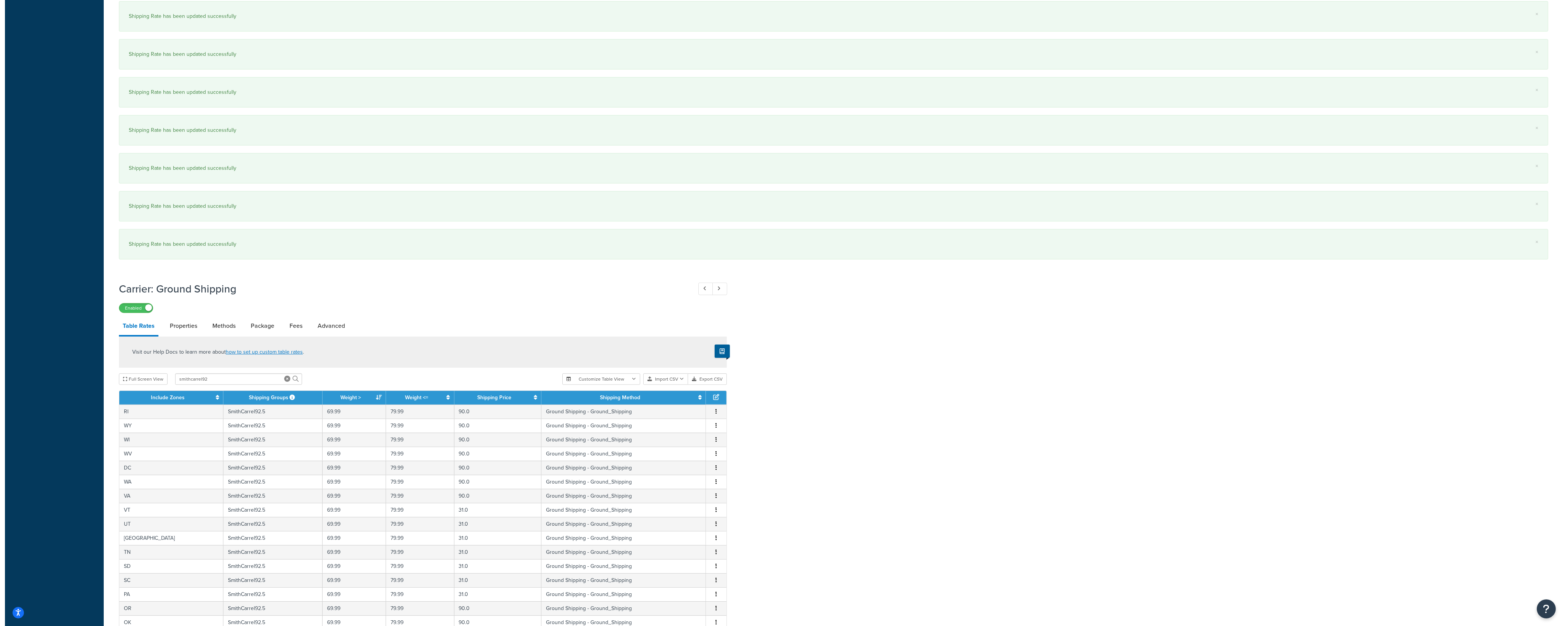
scroll to position [649, 0]
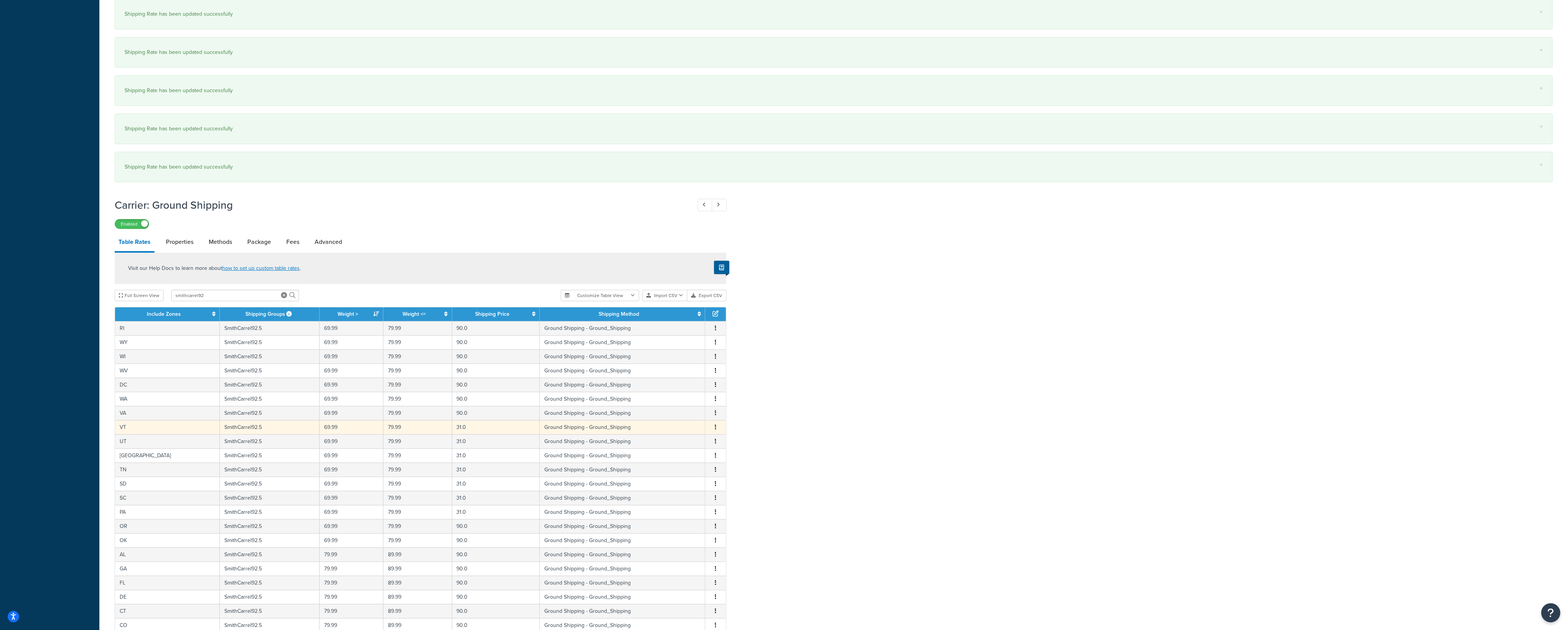
click at [715, 430] on icon "button" at bounding box center [715, 427] width 1 height 6
click at [688, 424] on div "Edit" at bounding box center [677, 420] width 55 height 16
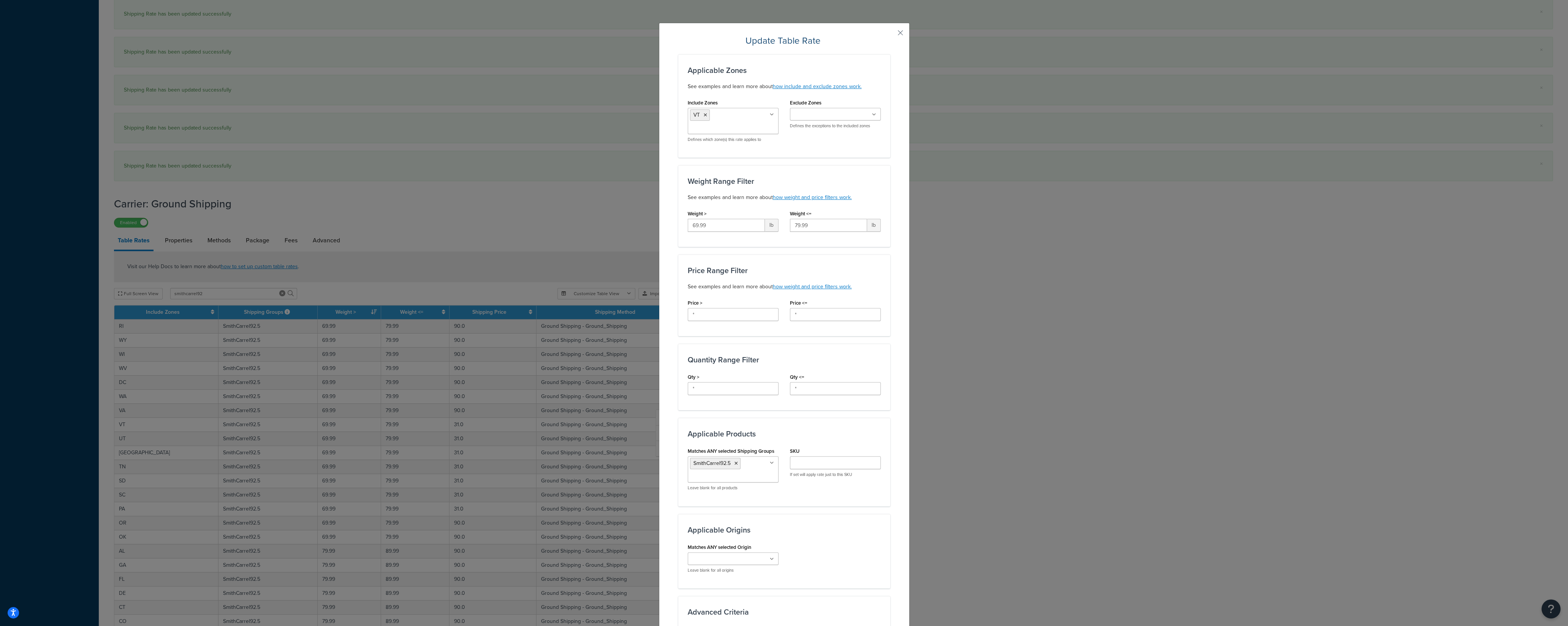
scroll to position [187, 0]
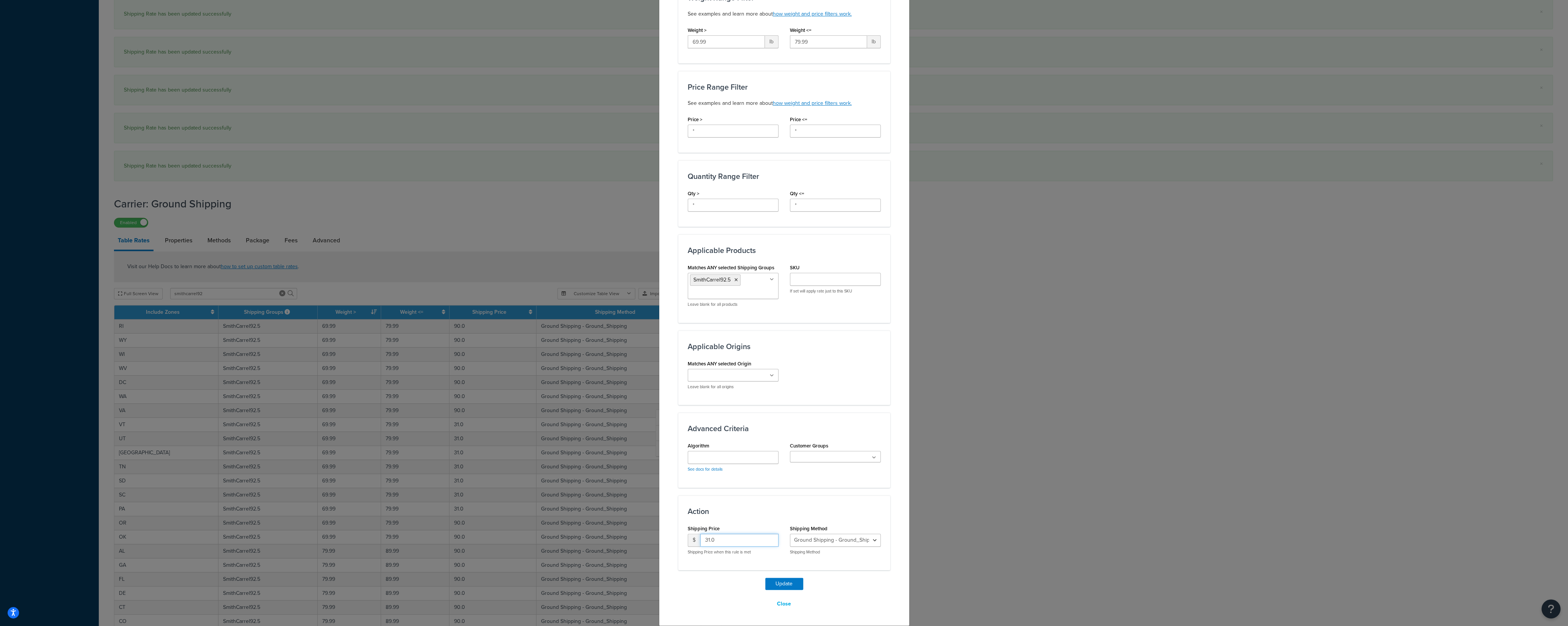
click at [700, 537] on input "31.0" at bounding box center [739, 540] width 79 height 13
type input "90"
click at [775, 582] on button "Update" at bounding box center [784, 583] width 38 height 12
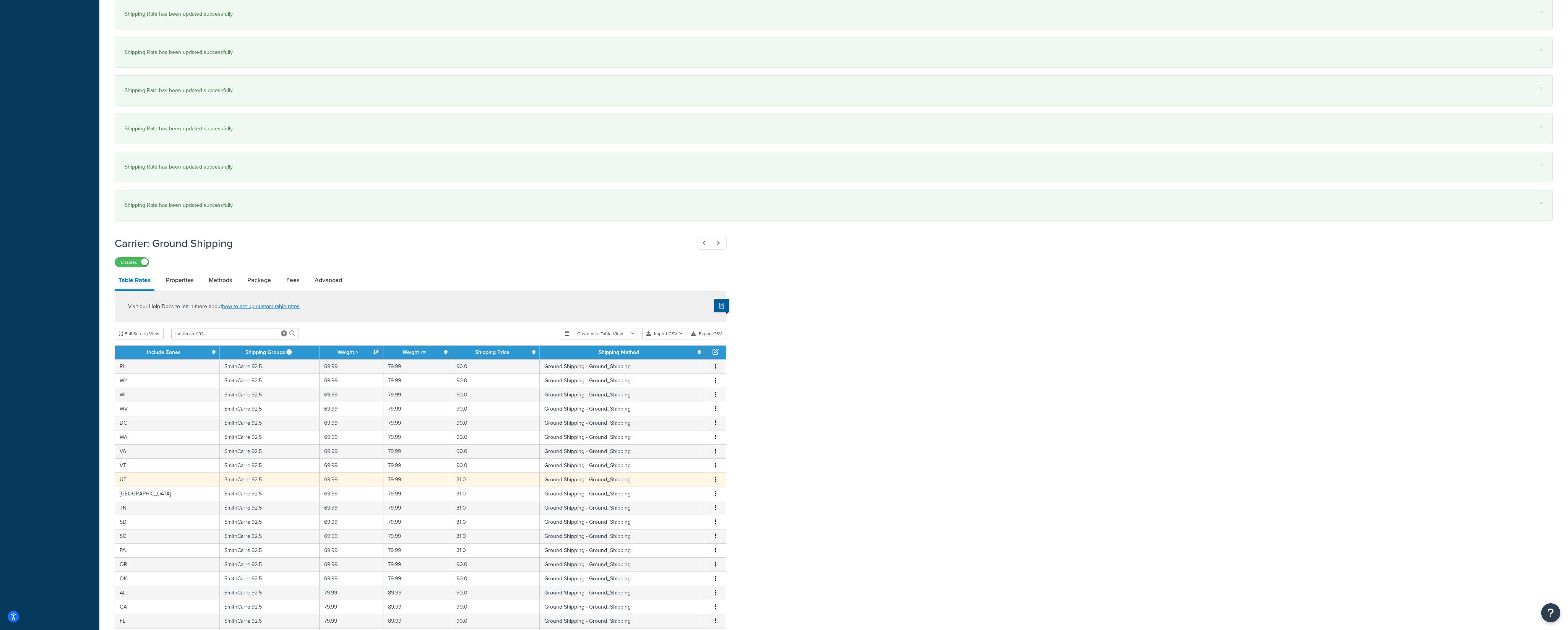
click at [714, 484] on button "button" at bounding box center [715, 479] width 6 height 9
click at [677, 470] on div "Edit" at bounding box center [677, 473] width 55 height 16
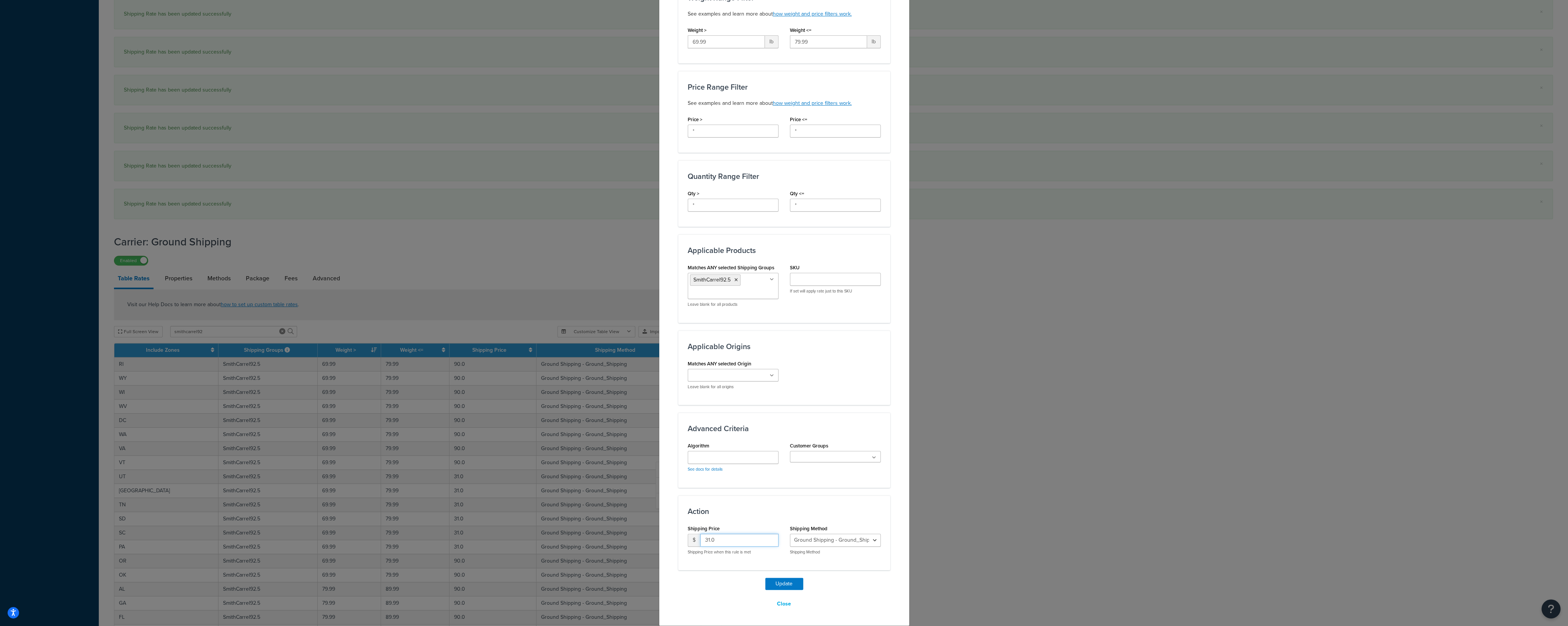
drag, startPoint x: 699, startPoint y: 544, endPoint x: 676, endPoint y: 544, distance: 23.0
click at [700, 544] on input "31.0" at bounding box center [739, 540] width 79 height 13
type input "90"
click at [780, 582] on button "Update" at bounding box center [784, 583] width 38 height 12
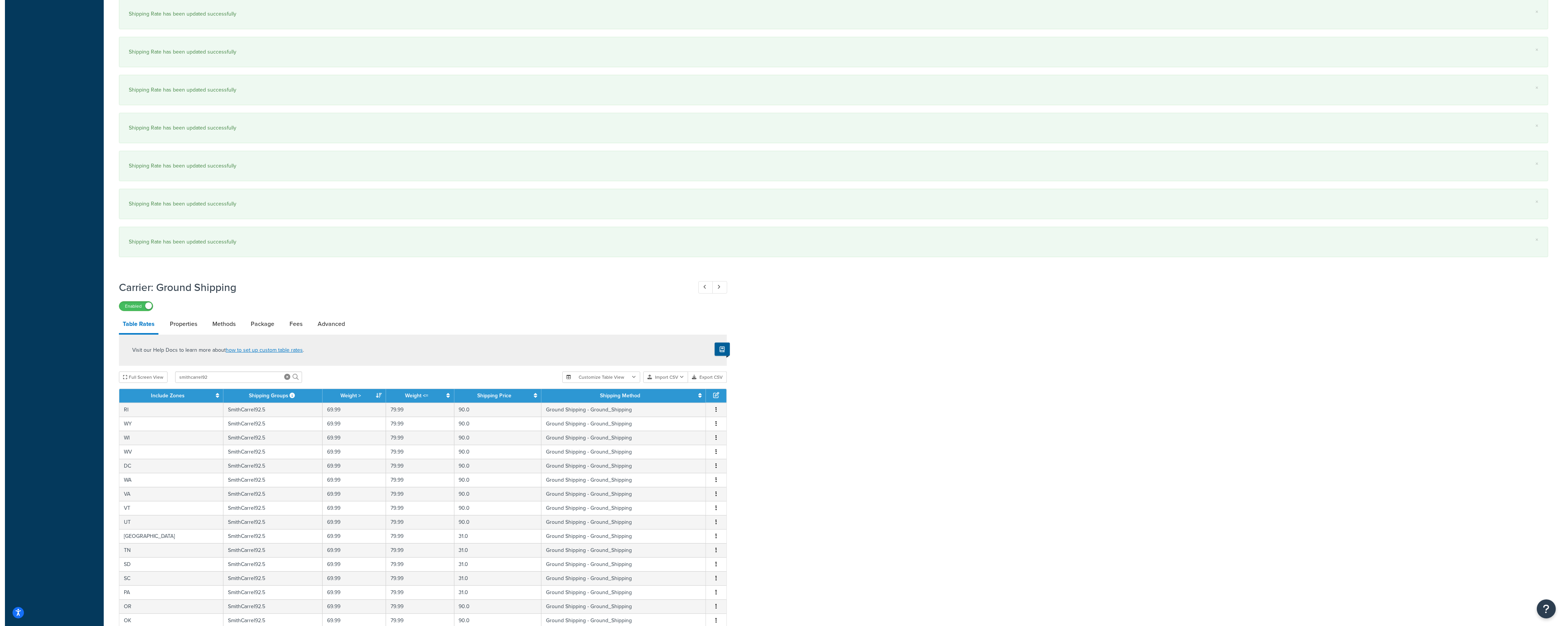
scroll to position [869, 0]
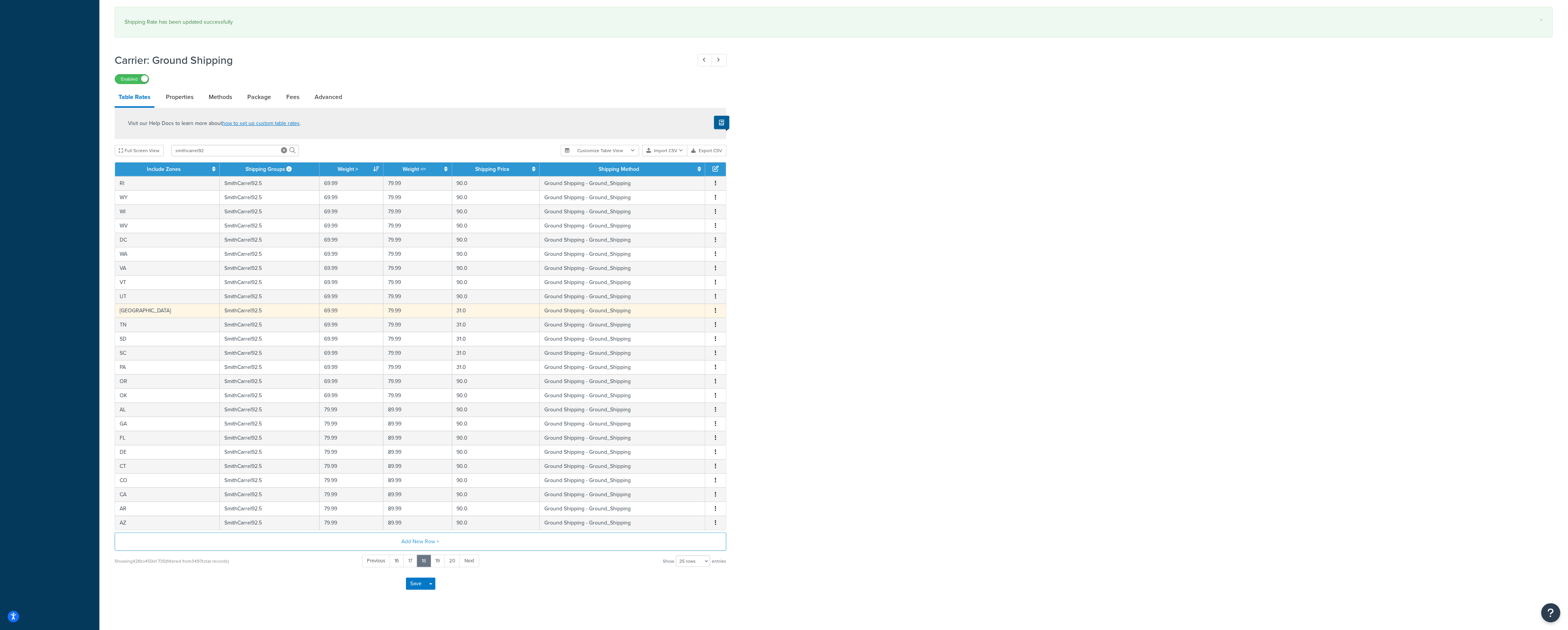
click at [717, 315] on button "button" at bounding box center [715, 311] width 6 height 9
click at [677, 306] on div "Edit" at bounding box center [677, 304] width 55 height 16
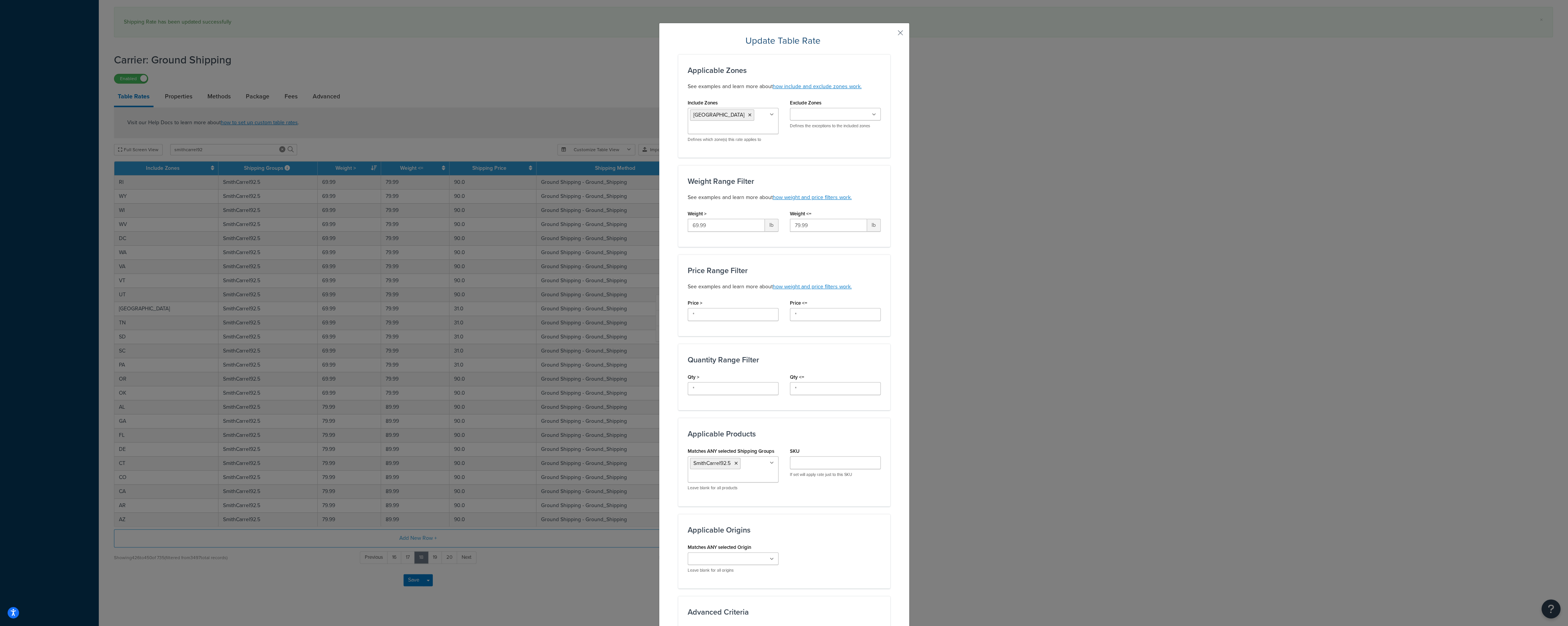
scroll to position [187, 0]
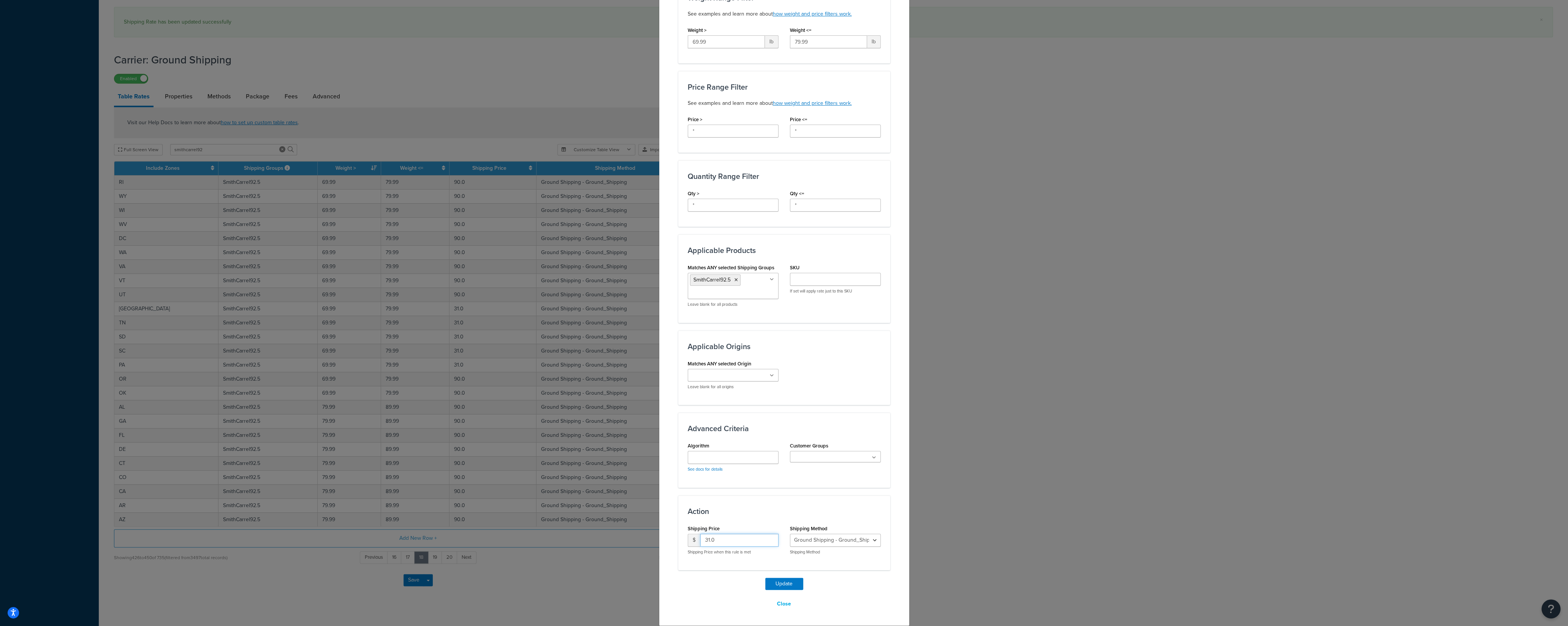
drag, startPoint x: 670, startPoint y: 538, endPoint x: 688, endPoint y: 549, distance: 21.1
click at [700, 538] on input "31.0" at bounding box center [739, 540] width 79 height 13
type input "90"
click at [768, 585] on button "Update" at bounding box center [784, 583] width 38 height 12
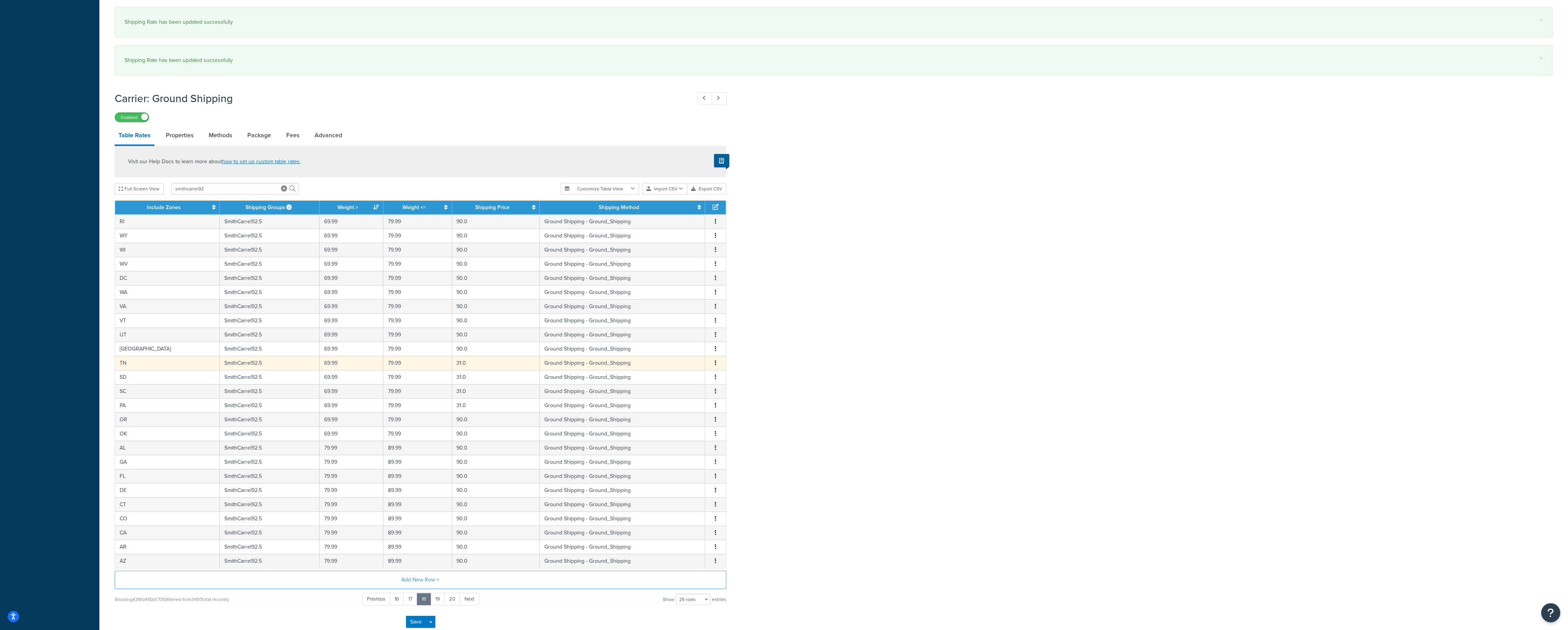
click at [716, 367] on button "button" at bounding box center [715, 363] width 6 height 9
click at [680, 358] on div "Edit" at bounding box center [677, 358] width 55 height 16
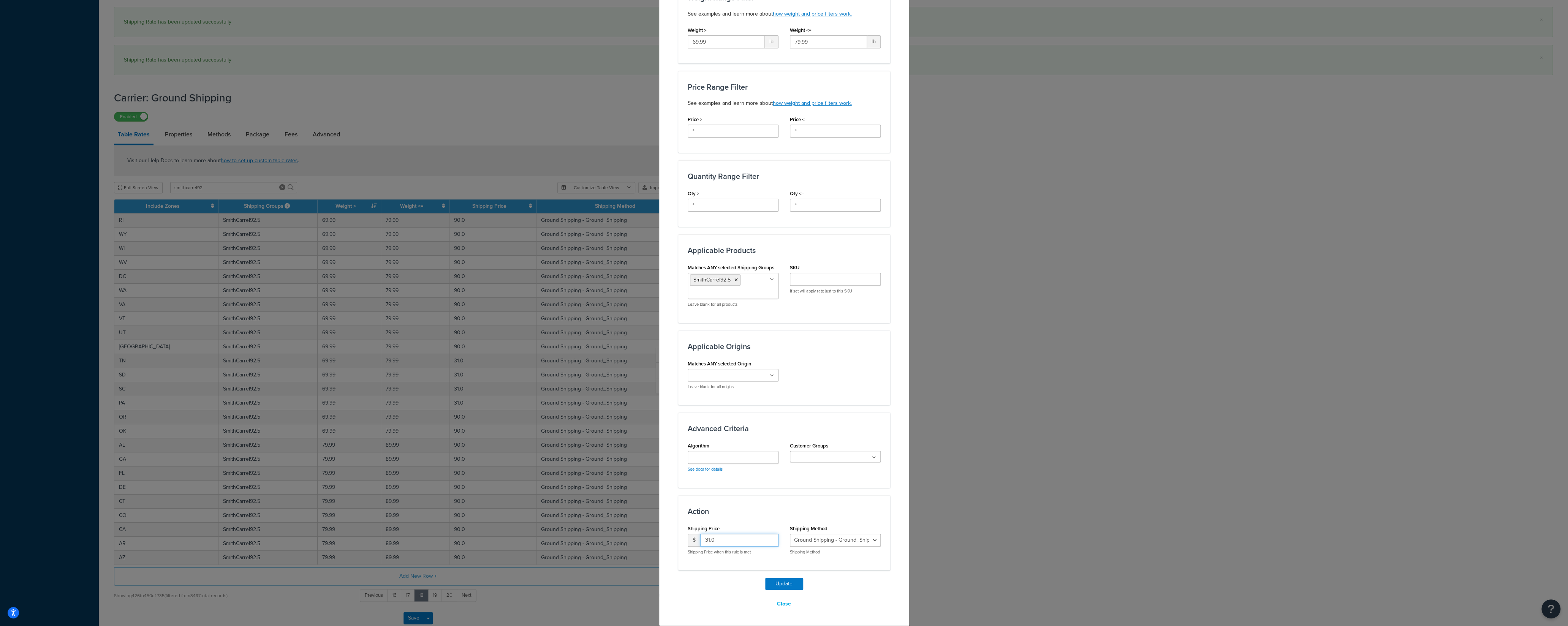
drag, startPoint x: 724, startPoint y: 537, endPoint x: 651, endPoint y: 540, distance: 73.1
click at [700, 540] on input "31.0" at bounding box center [739, 540] width 79 height 13
type input "90"
click at [775, 585] on button "Update" at bounding box center [784, 583] width 38 height 12
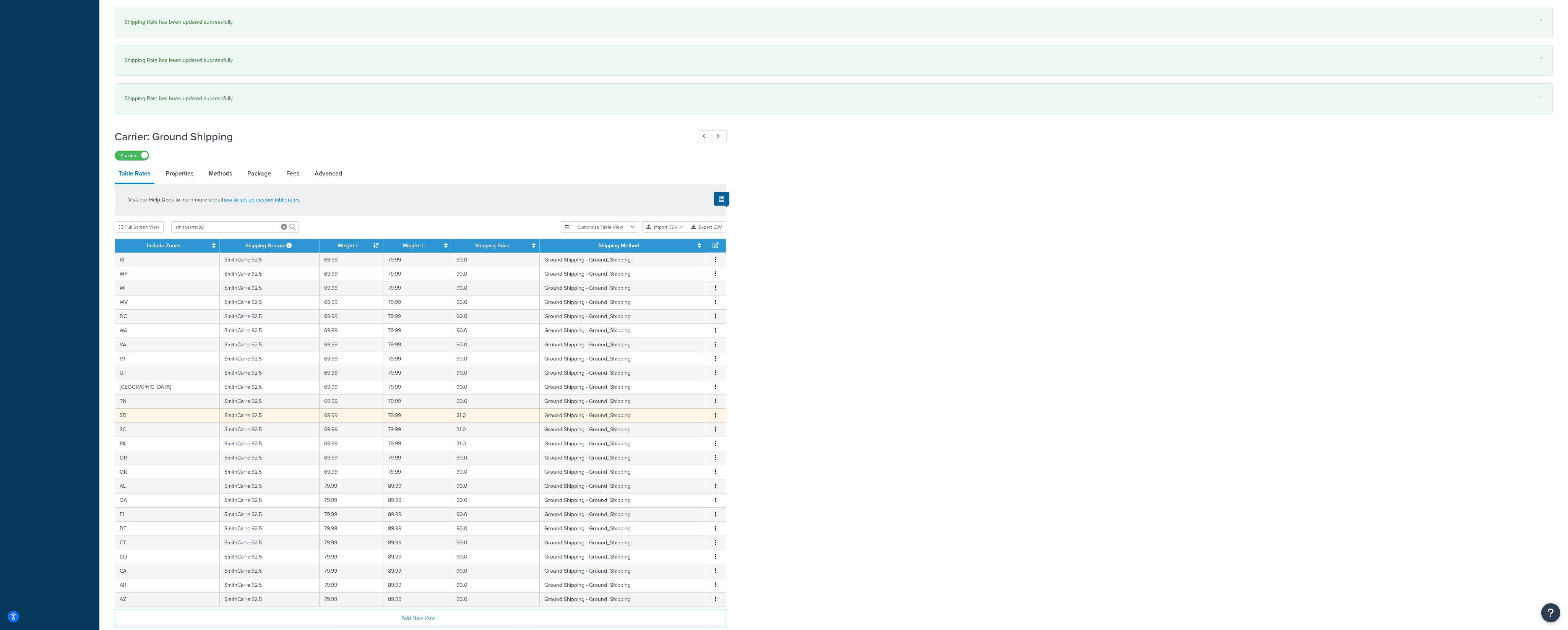
click at [715, 418] on icon "button" at bounding box center [715, 414] width 1 height 6
click at [682, 411] on div "Edit" at bounding box center [677, 410] width 55 height 16
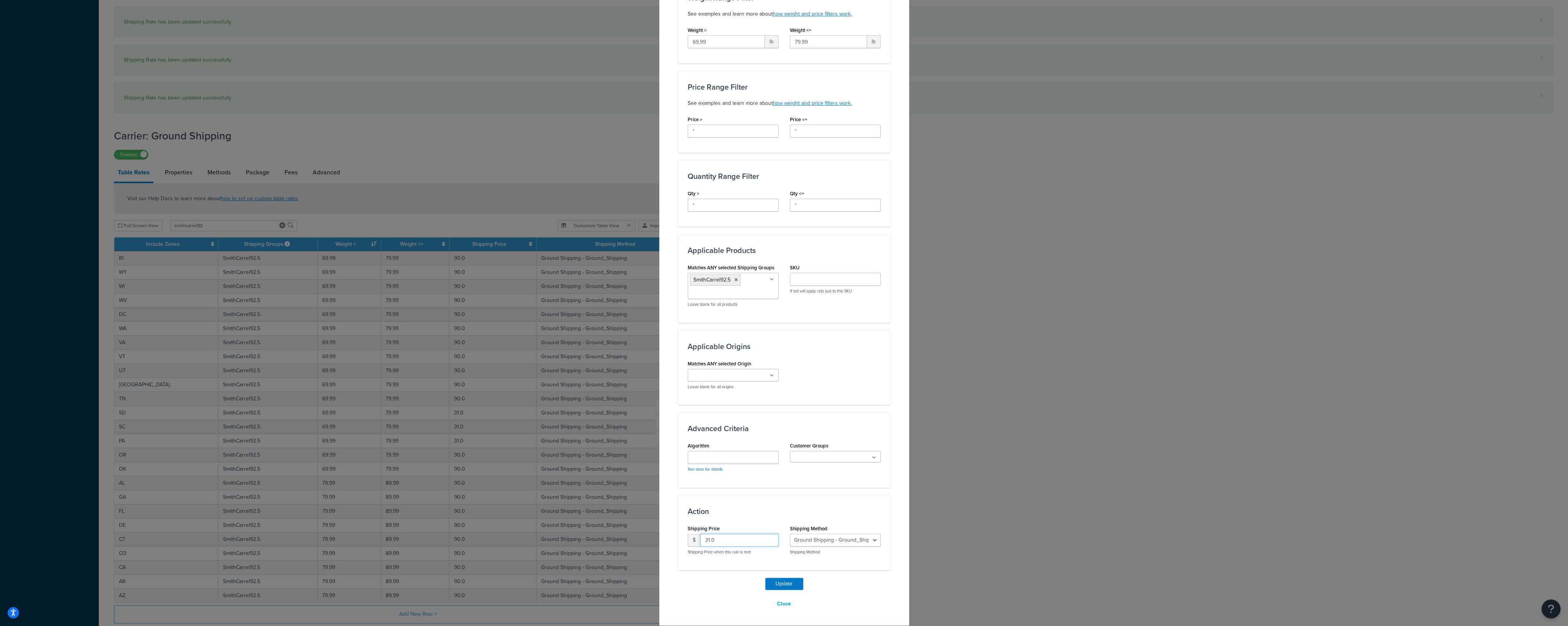
drag, startPoint x: 709, startPoint y: 541, endPoint x: 671, endPoint y: 543, distance: 38.1
click at [700, 542] on input "31.0" at bounding box center [739, 540] width 79 height 13
type input "90"
click at [777, 585] on button "Update" at bounding box center [784, 583] width 38 height 12
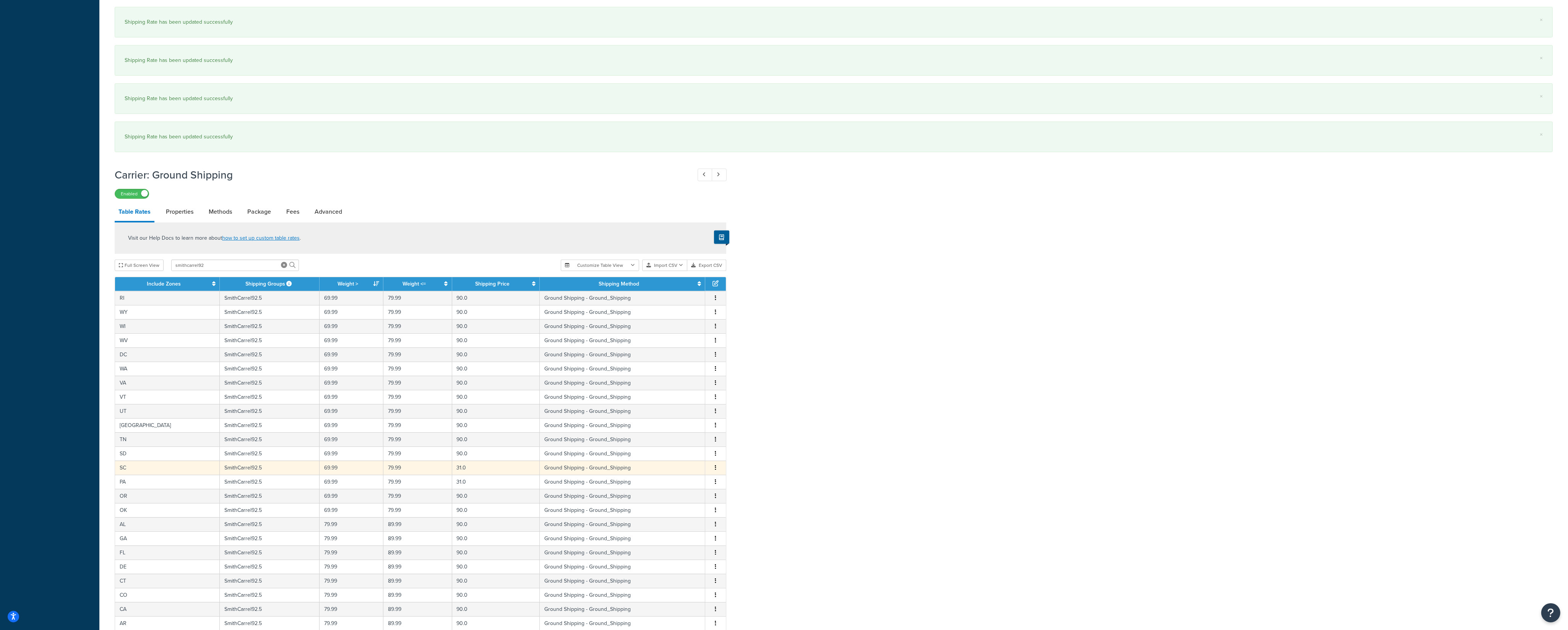
click at [715, 470] on icon "button" at bounding box center [715, 467] width 1 height 6
click at [693, 467] on div "Edit" at bounding box center [677, 463] width 55 height 16
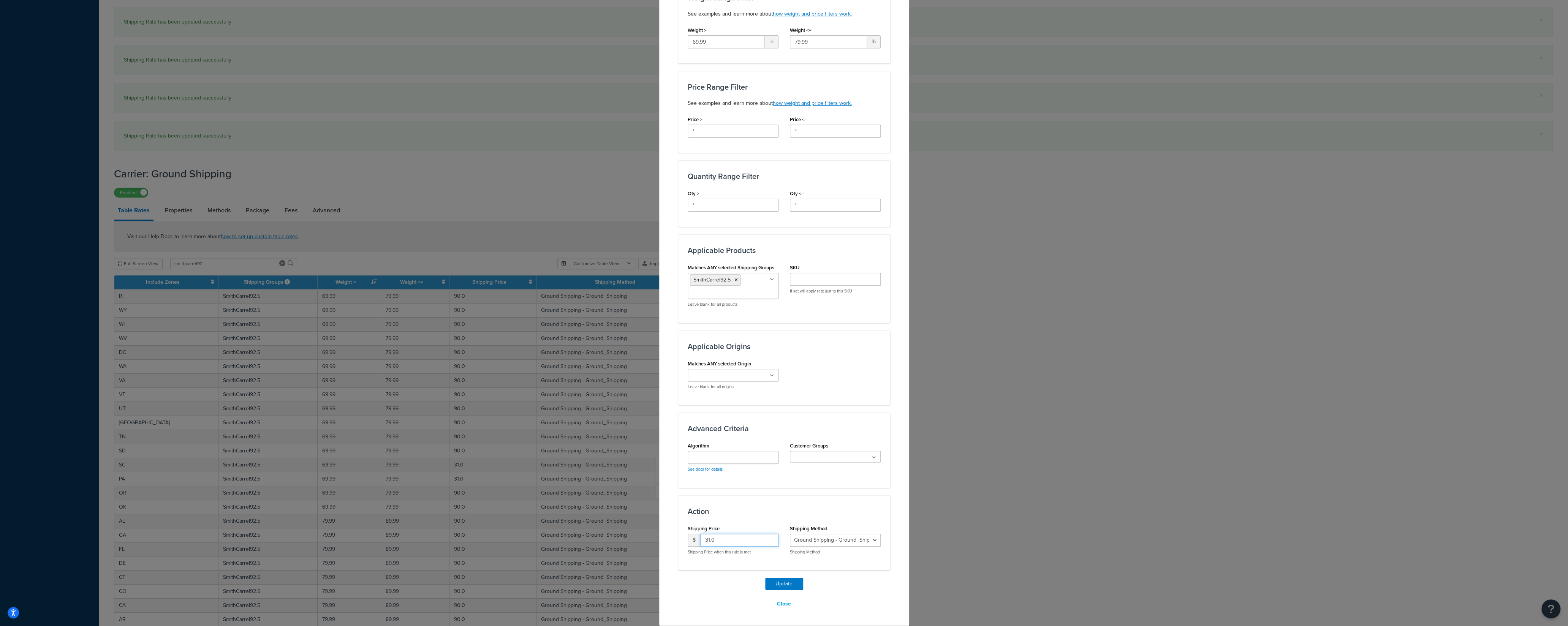
drag, startPoint x: 725, startPoint y: 539, endPoint x: 656, endPoint y: 539, distance: 69.0
click at [700, 539] on input "31.0" at bounding box center [739, 540] width 79 height 13
type input "90"
click at [781, 583] on button "Update" at bounding box center [784, 583] width 38 height 12
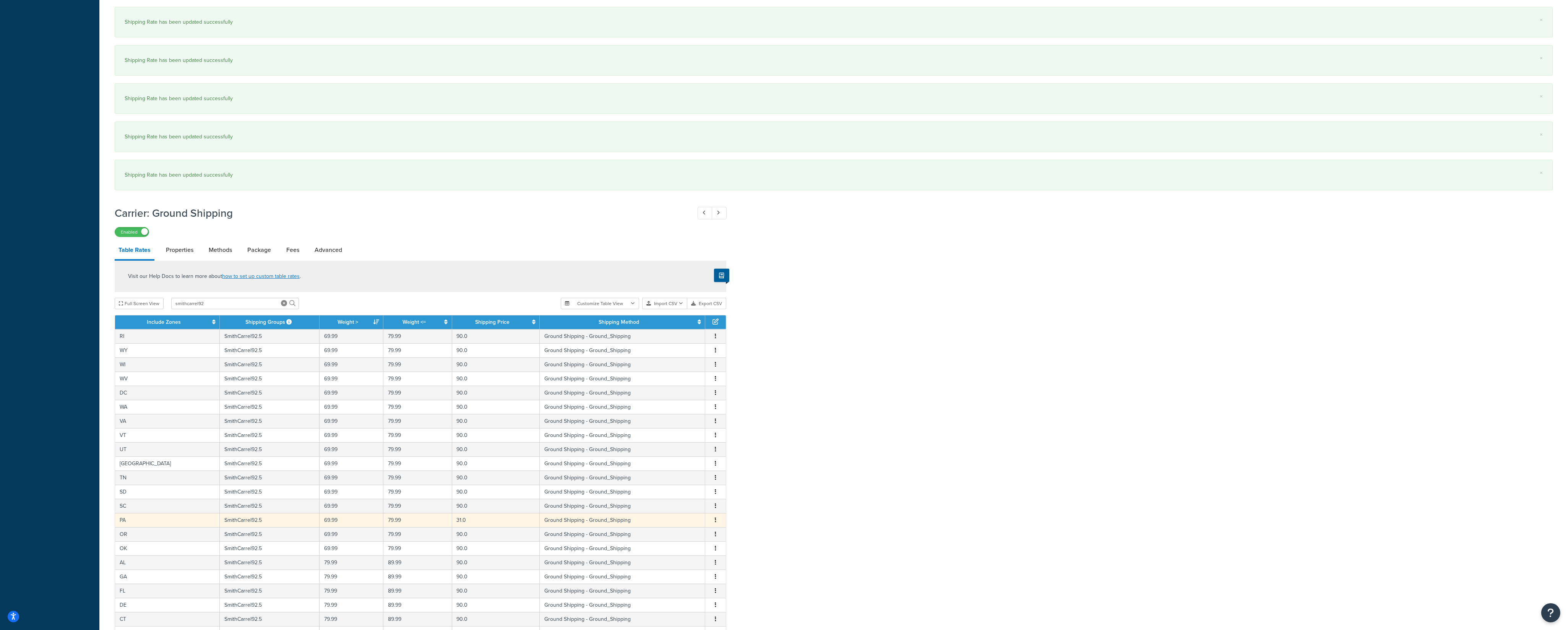
click at [715, 522] on icon "button" at bounding box center [715, 520] width 1 height 6
click at [693, 519] on div "Edit" at bounding box center [677, 516] width 55 height 16
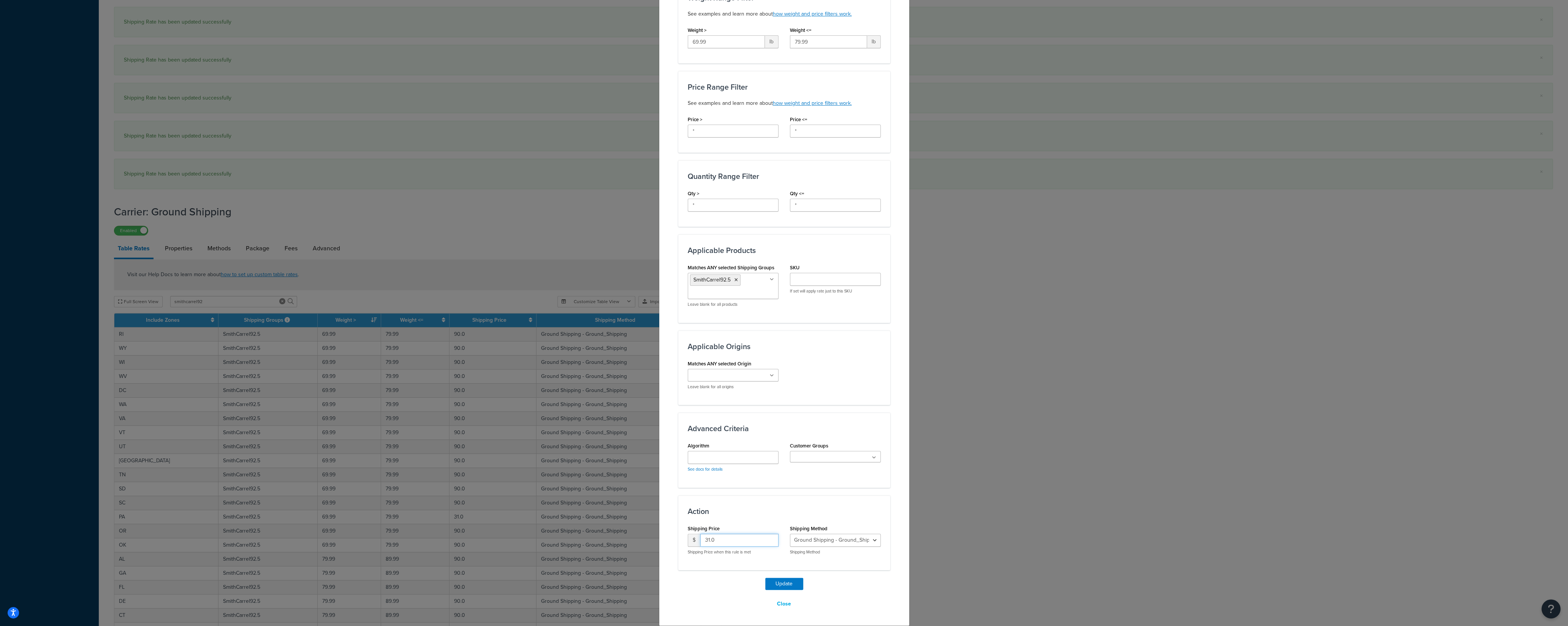
drag, startPoint x: 719, startPoint y: 541, endPoint x: 685, endPoint y: 540, distance: 34.0
click at [700, 540] on input "31.0" at bounding box center [739, 540] width 79 height 13
type input "90"
click at [782, 585] on button "Update" at bounding box center [784, 583] width 38 height 12
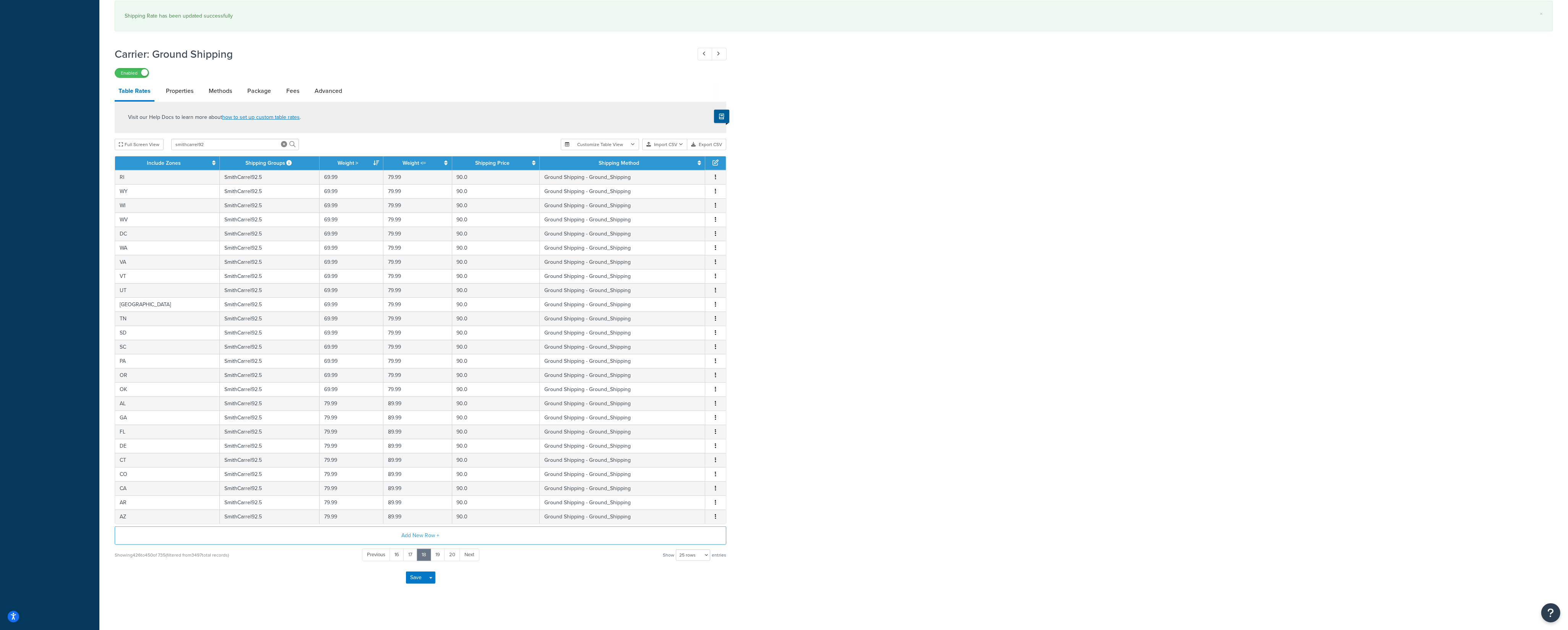
scroll to position [1087, 0]
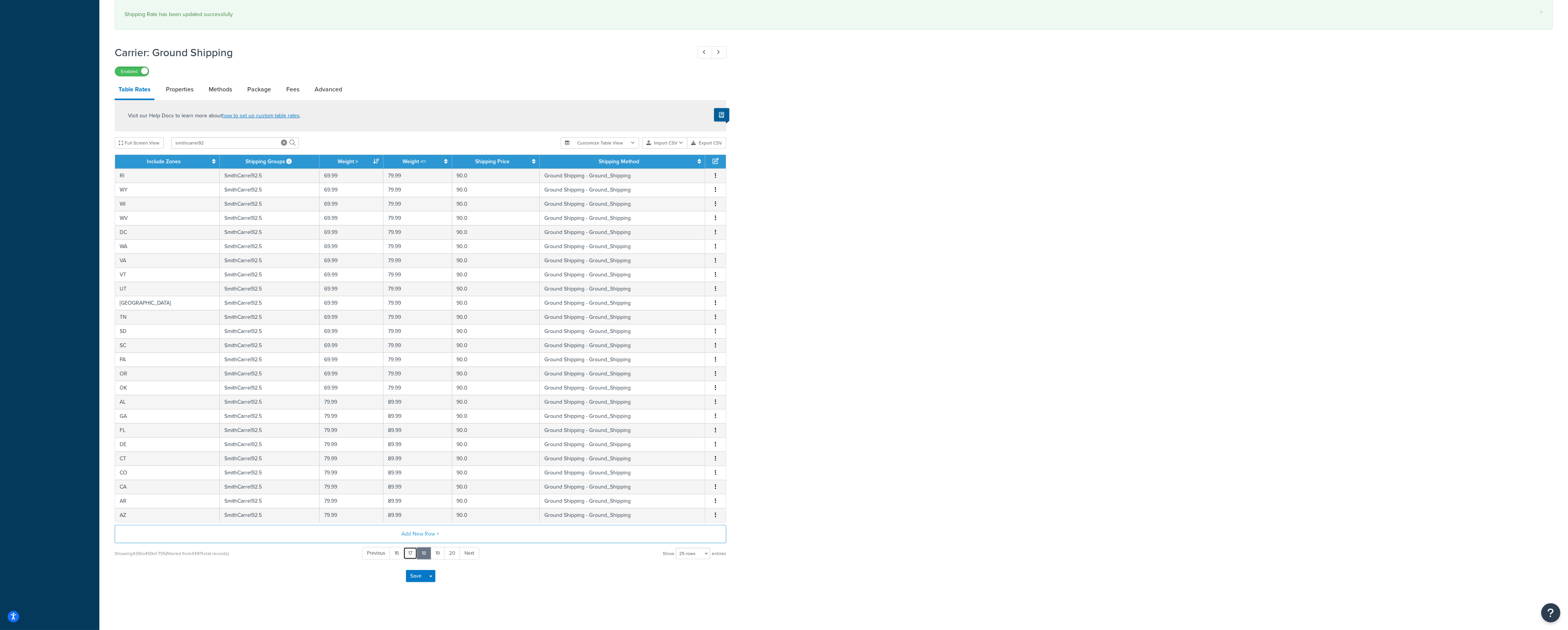
click at [406, 556] on link "17" at bounding box center [410, 553] width 14 height 13
click at [409, 558] on link "16" at bounding box center [412, 553] width 15 height 13
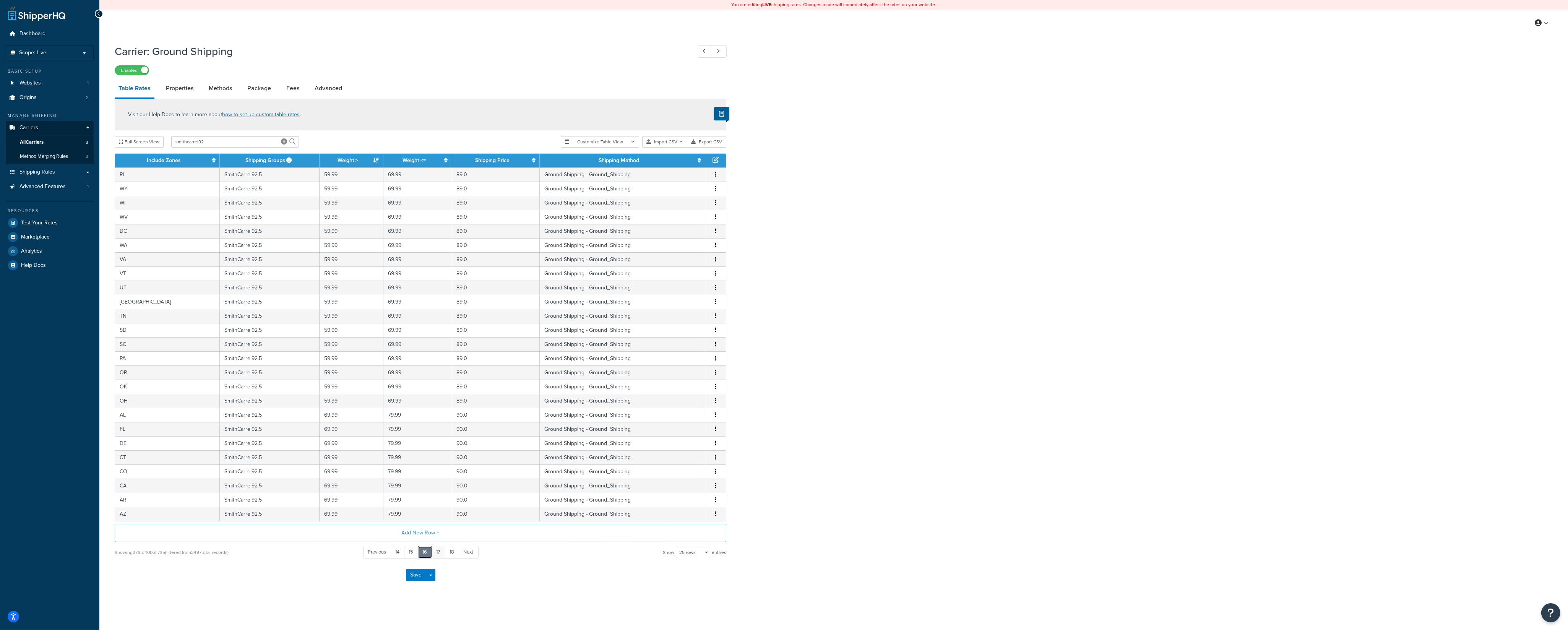
scroll to position [4, 0]
click at [439, 558] on link "17" at bounding box center [439, 552] width 14 height 13
click at [439, 558] on link "18" at bounding box center [439, 552] width 15 height 13
click at [420, 576] on button "Save" at bounding box center [417, 575] width 21 height 12
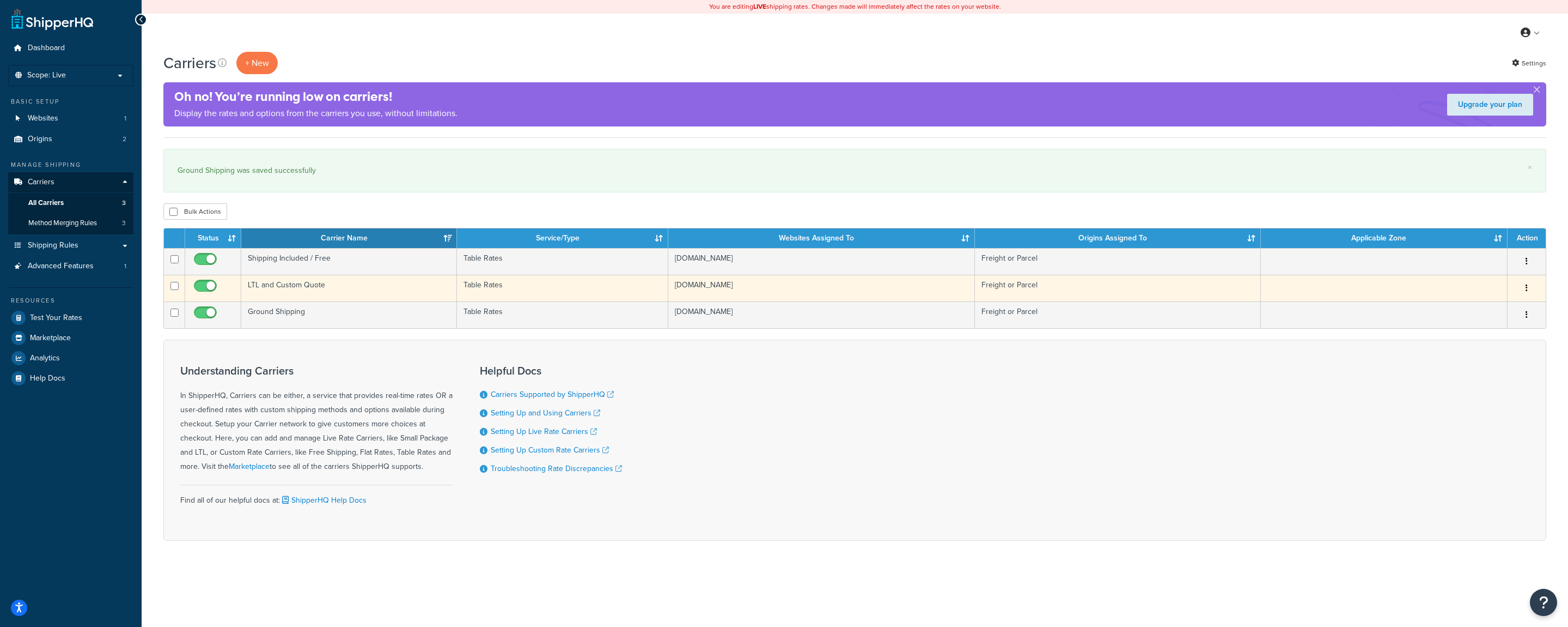
click at [296, 282] on td "LTL and Custom Quote" at bounding box center [349, 288] width 216 height 27
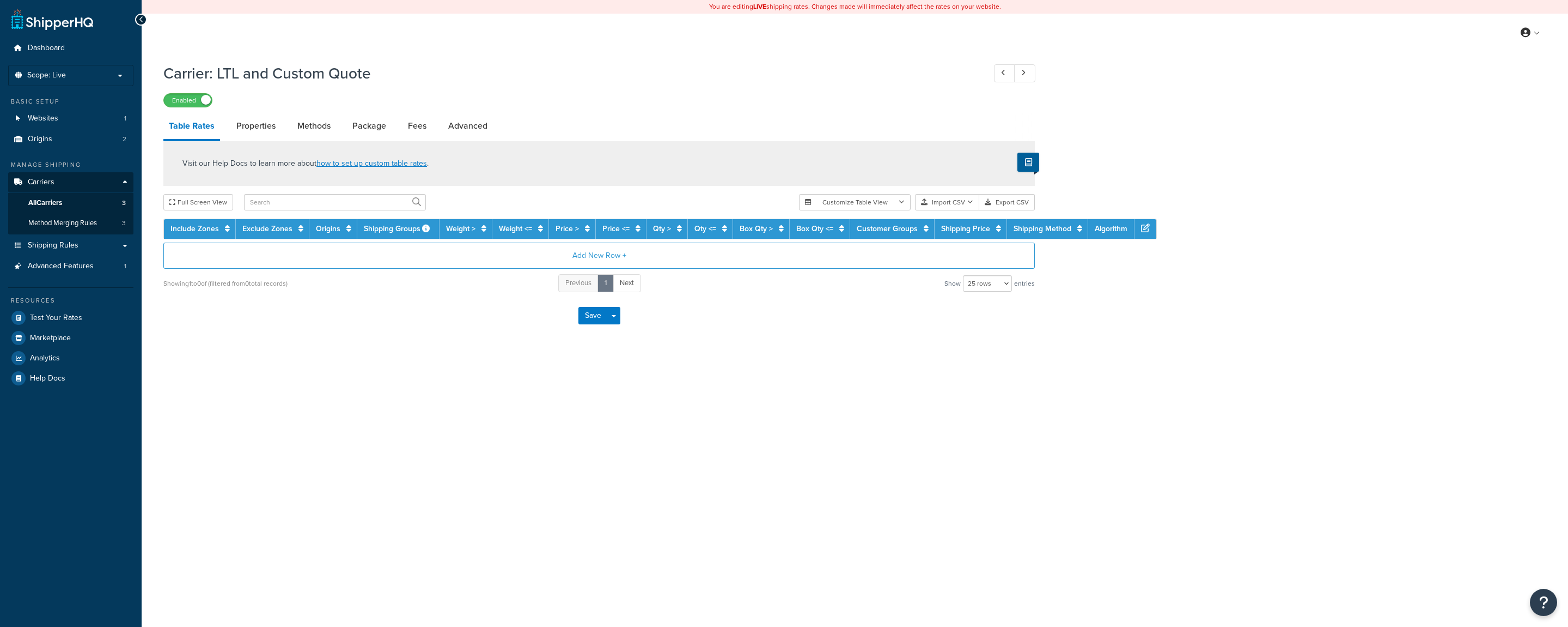
select select "25"
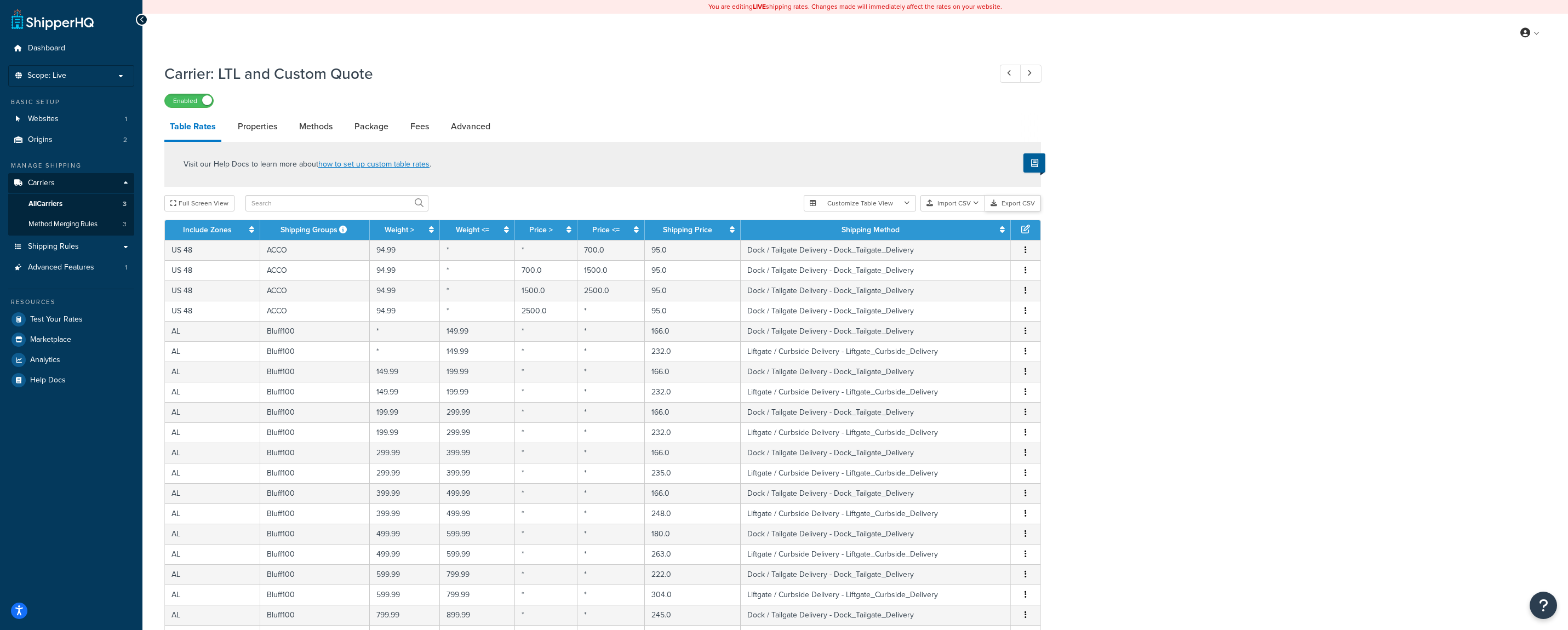
click at [1018, 205] on button "Export CSV" at bounding box center [1013, 203] width 56 height 17
click at [61, 204] on span "All Carriers" at bounding box center [45, 204] width 34 height 10
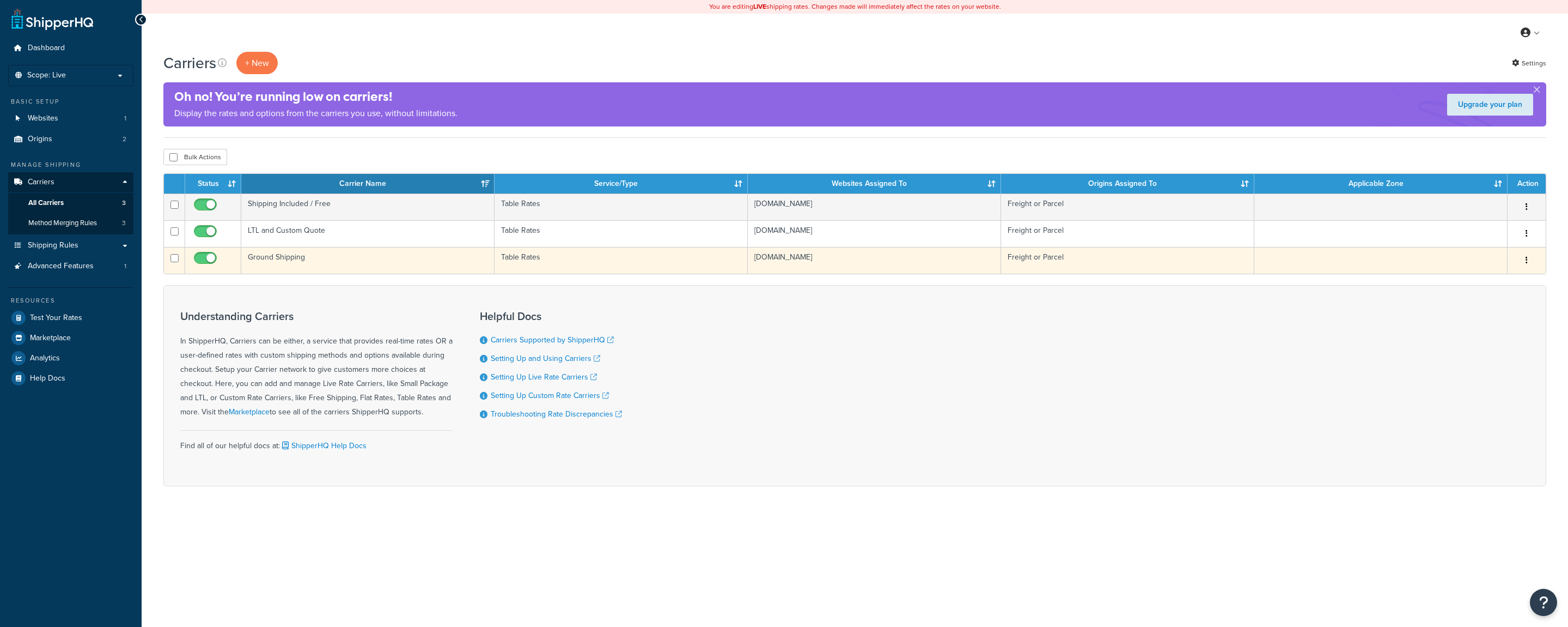
click at [294, 262] on td "Ground Shipping" at bounding box center [368, 260] width 253 height 27
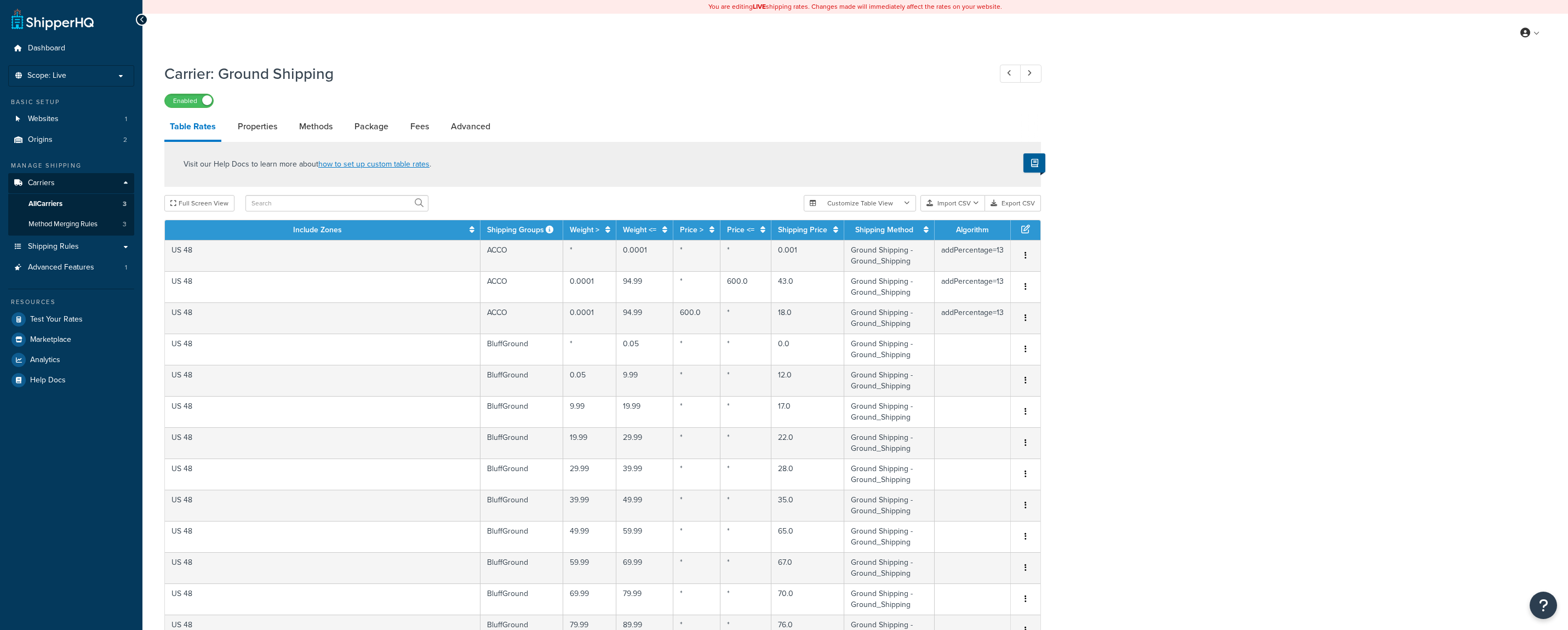
select select "25"
click at [1014, 204] on button "Export CSV" at bounding box center [1013, 203] width 56 height 17
